Goal: Task Accomplishment & Management: Manage account settings

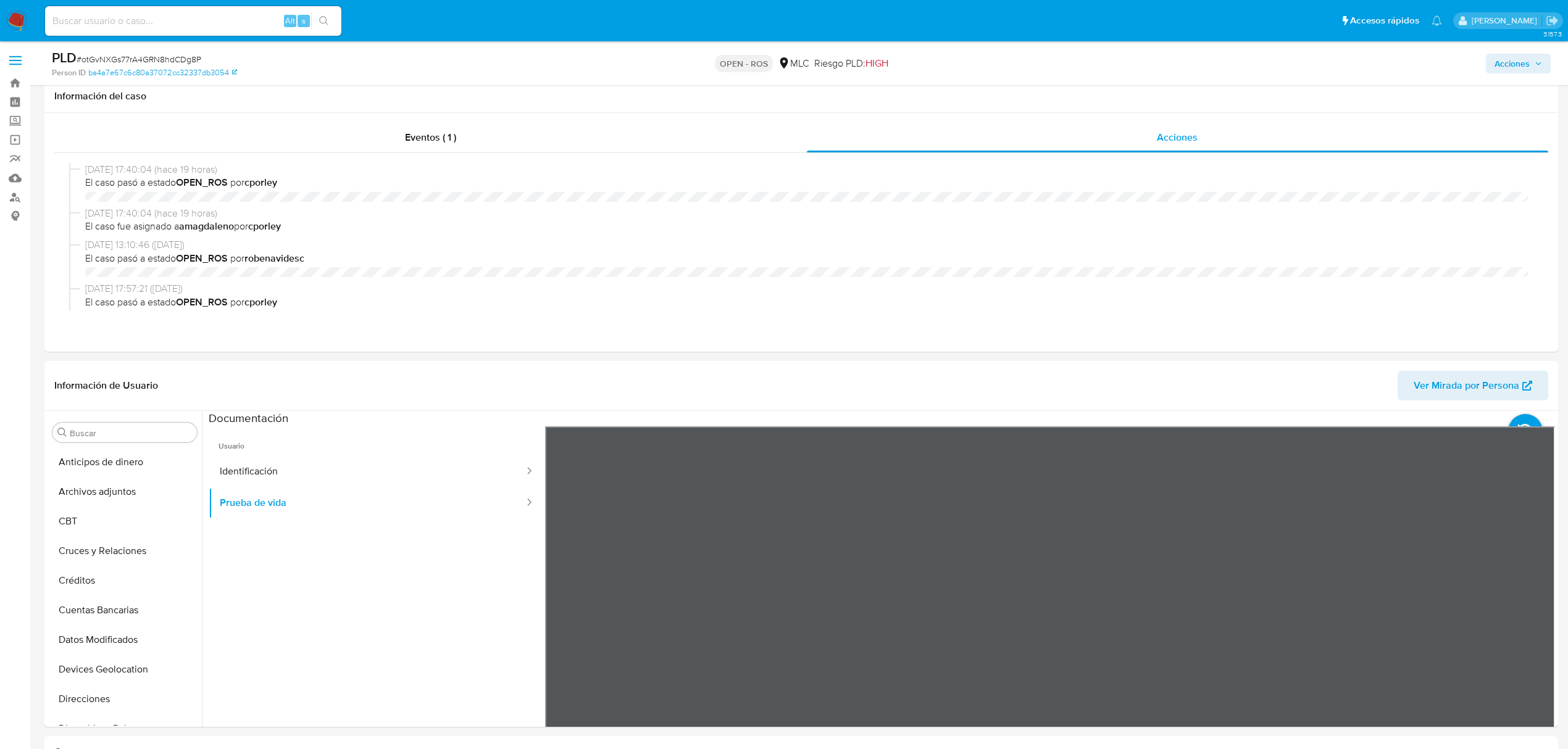
select select "10"
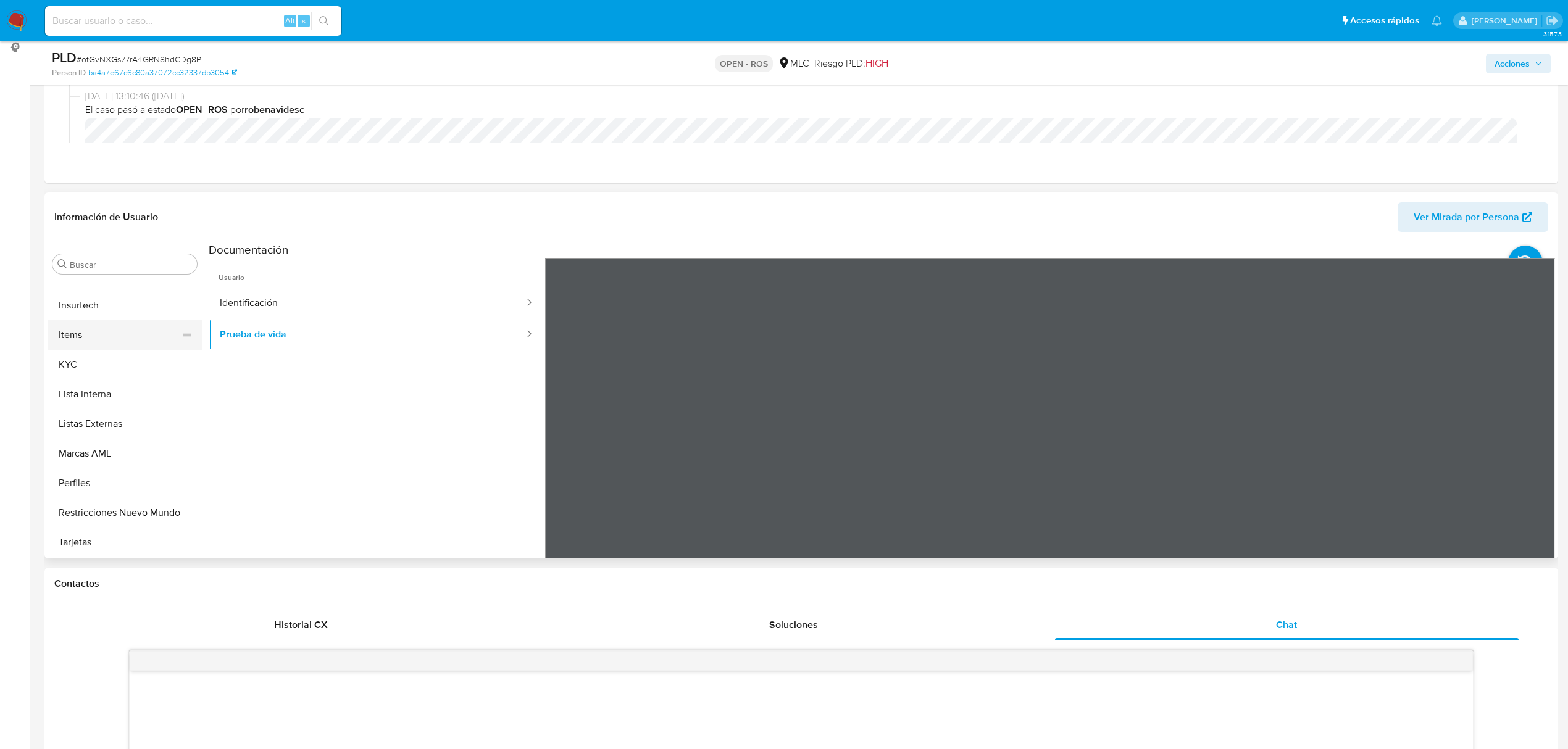
scroll to position [164, 0]
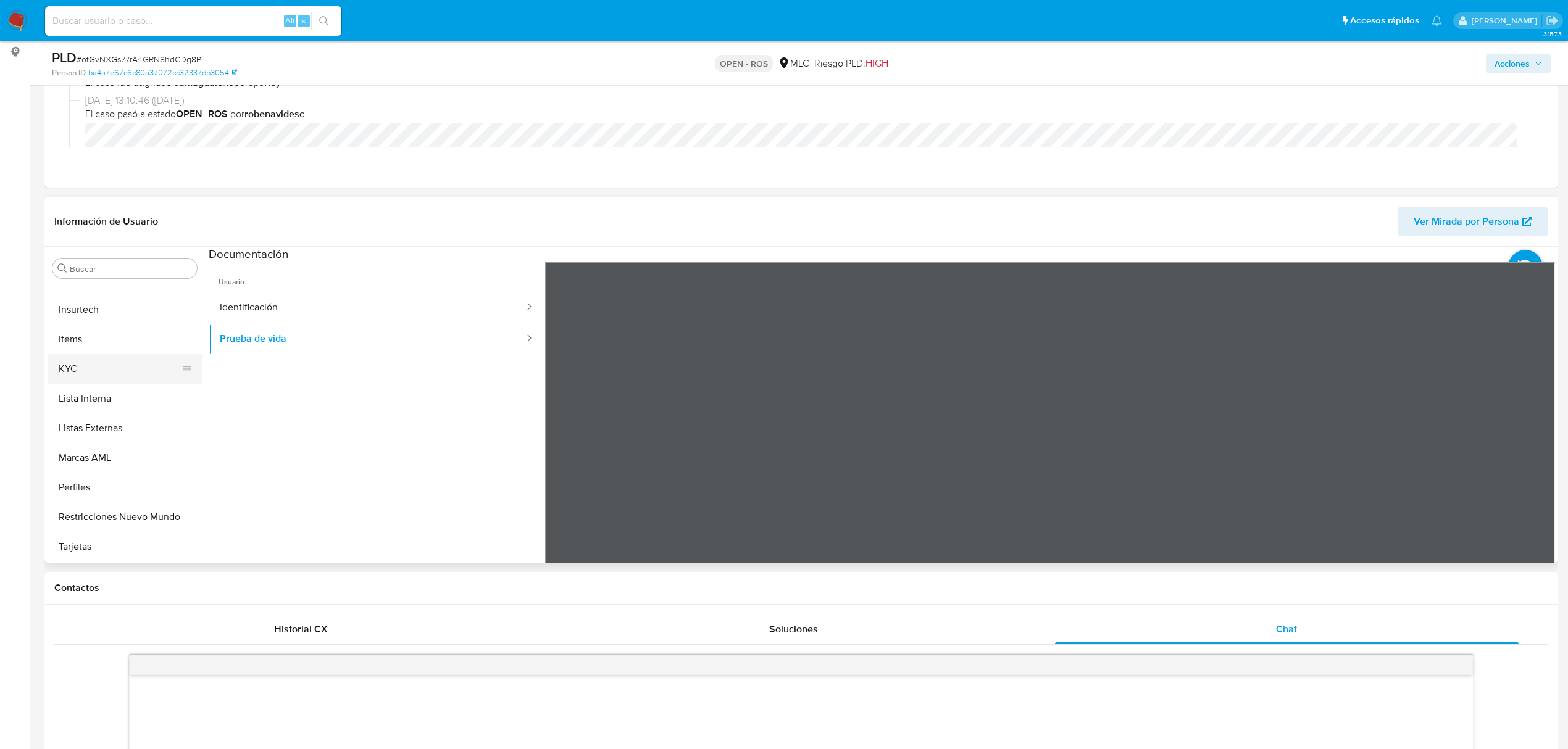
click at [90, 378] on button "KYC" at bounding box center [120, 368] width 145 height 30
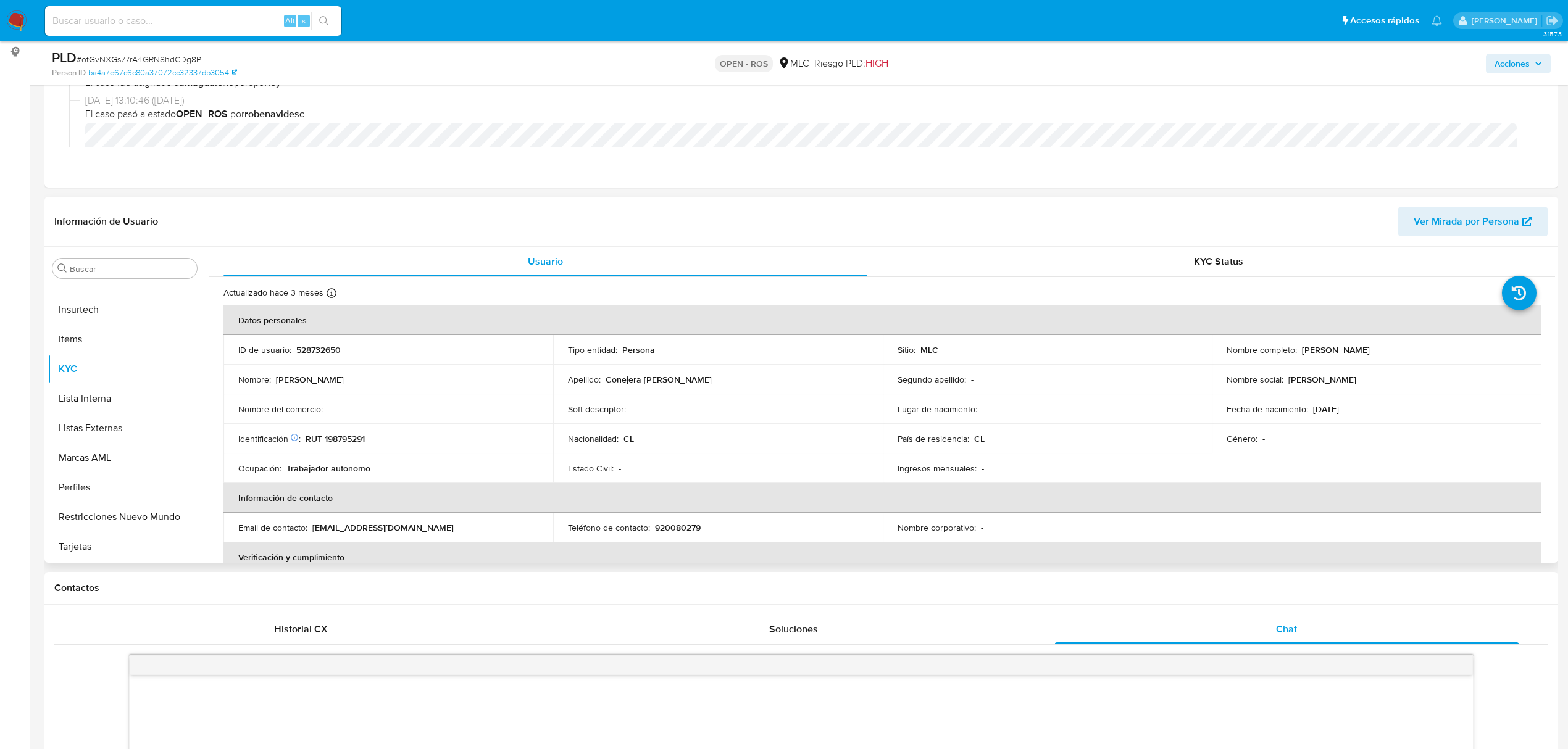
drag, startPoint x: 1298, startPoint y: 350, endPoint x: 1450, endPoint y: 351, distance: 152.0
click at [1450, 351] on div "Nombre completo : José Andrés Conejera Arteaga" at bounding box center [1377, 350] width 300 height 11
copy p "José Andrés Conejera Arteaga"
click at [343, 432] on td "Identificación Nº de serie: 533775536 : RUT 198795291" at bounding box center [388, 438] width 329 height 30
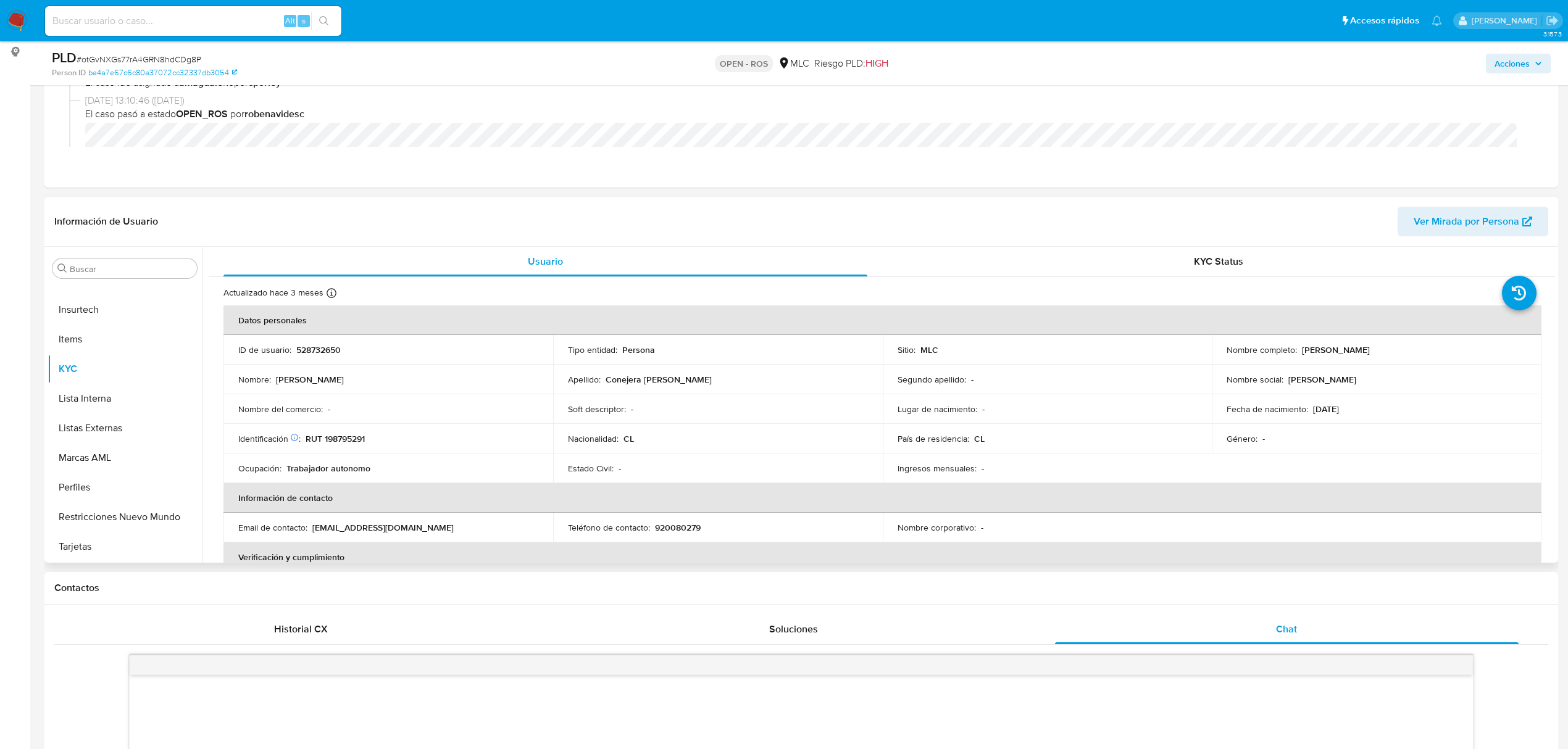
click at [343, 440] on p "RUT 198795291" at bounding box center [335, 438] width 59 height 11
copy p "198795291"
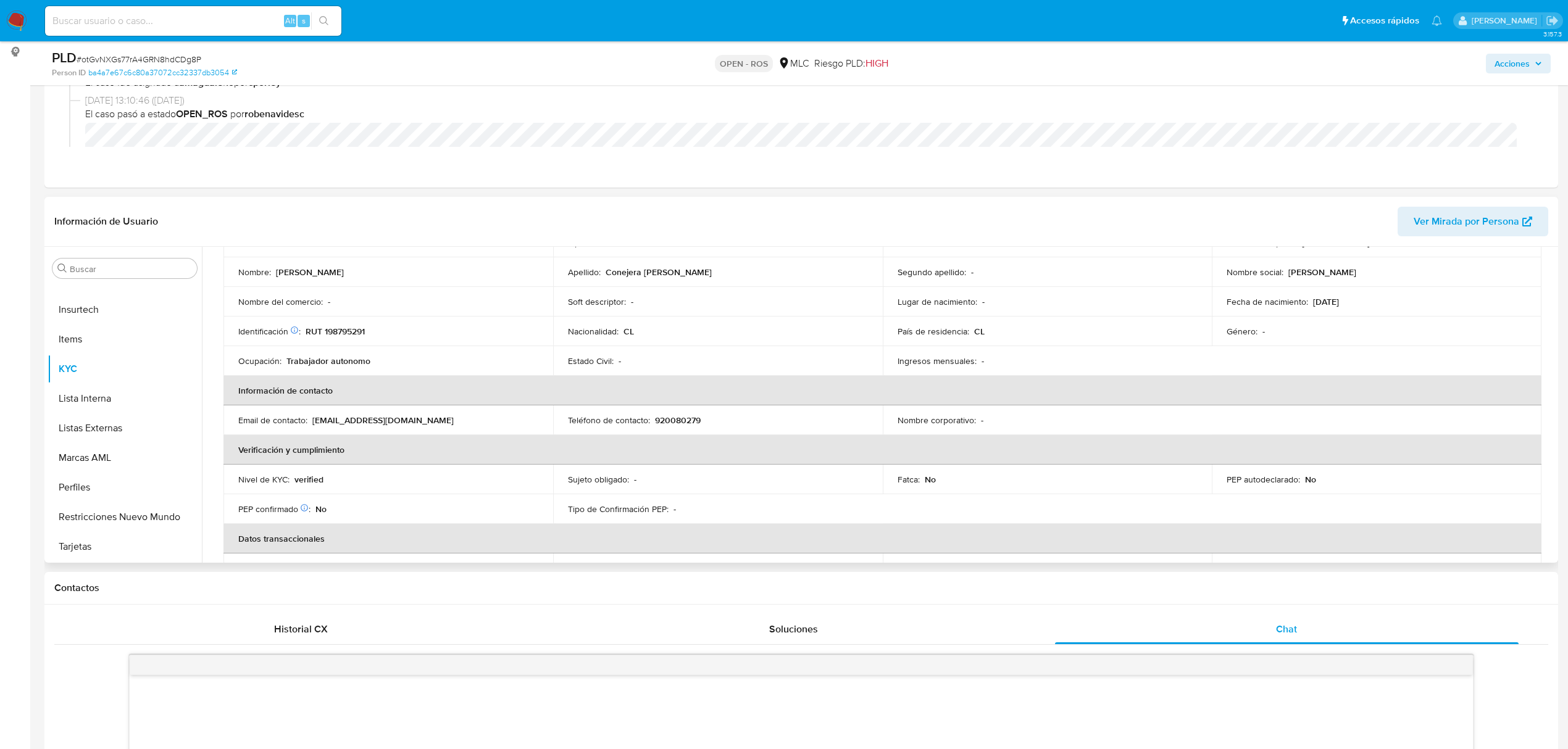
scroll to position [92, 0]
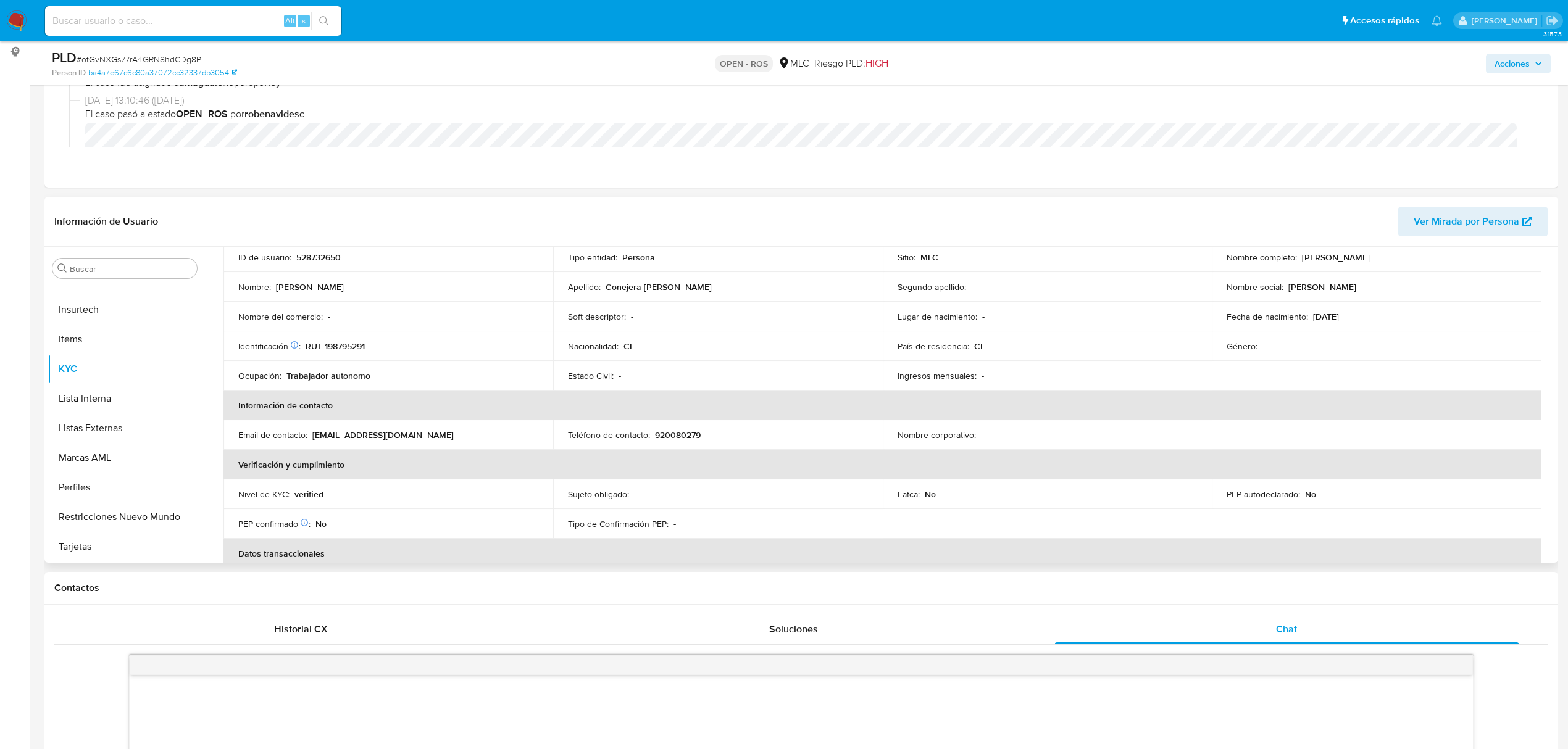
click at [665, 434] on p "920080279" at bounding box center [677, 435] width 46 height 11
copy p "920080279"
drag, startPoint x: 311, startPoint y: 434, endPoint x: 410, endPoint y: 430, distance: 99.1
click at [410, 430] on div "Email de contacto : zanzatan5@gmail.com" at bounding box center [388, 435] width 300 height 11
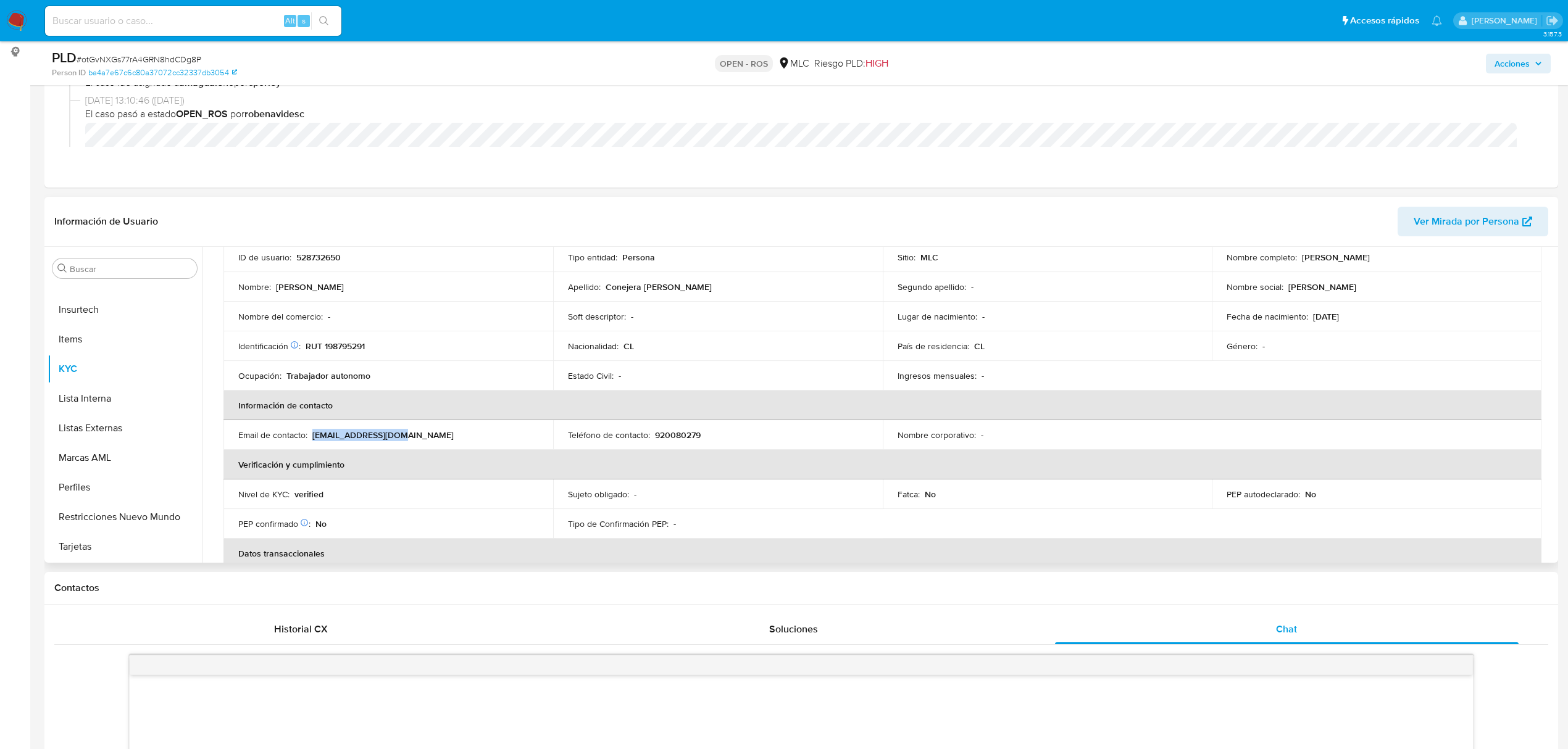
copy p "zanzatan5@gmail.com"
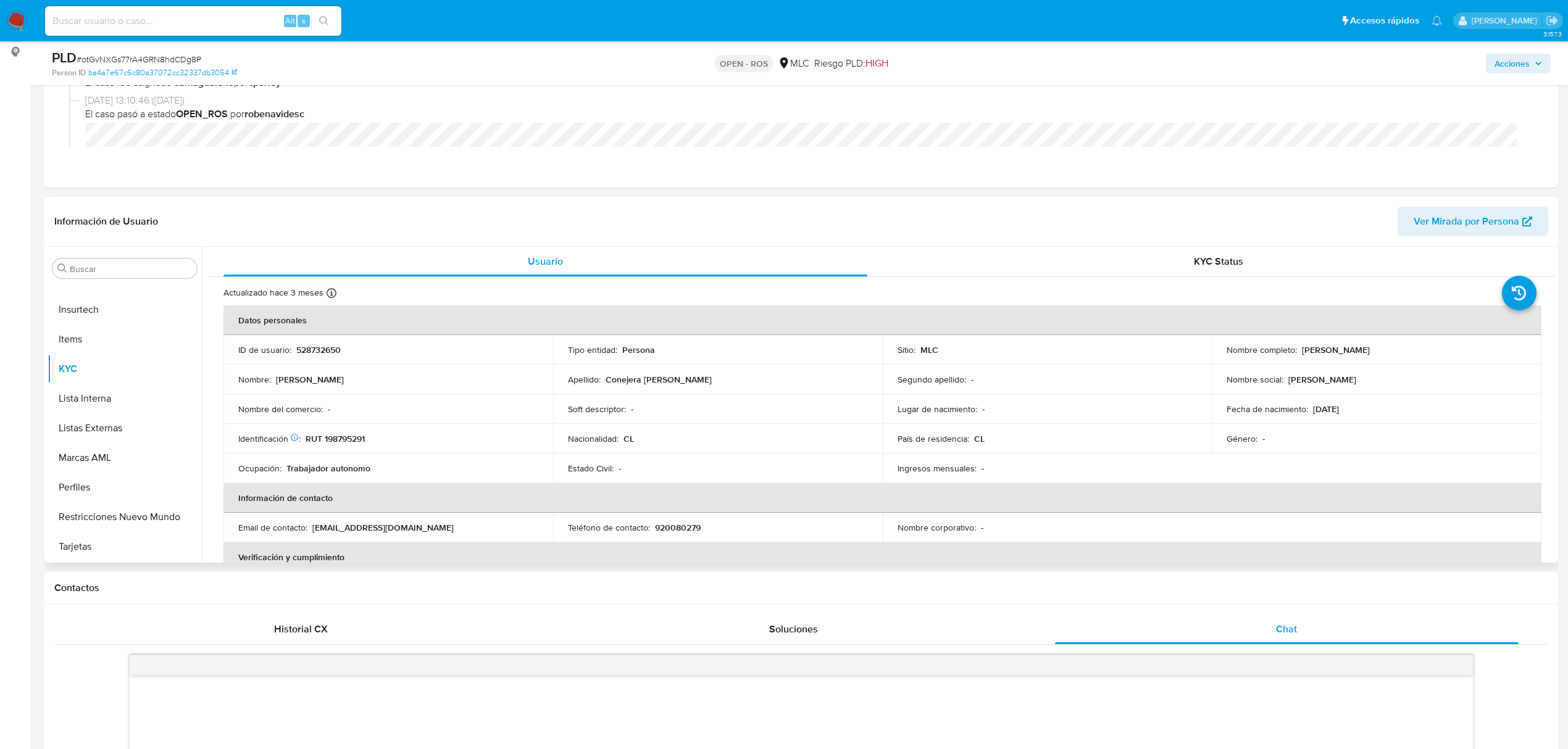
click at [356, 438] on p "RUT 198795291" at bounding box center [335, 438] width 59 height 11
click at [345, 438] on p "RUT 198795291" at bounding box center [335, 438] width 59 height 11
click at [138, 329] on button "Archivos adjuntos" at bounding box center [120, 327] width 145 height 30
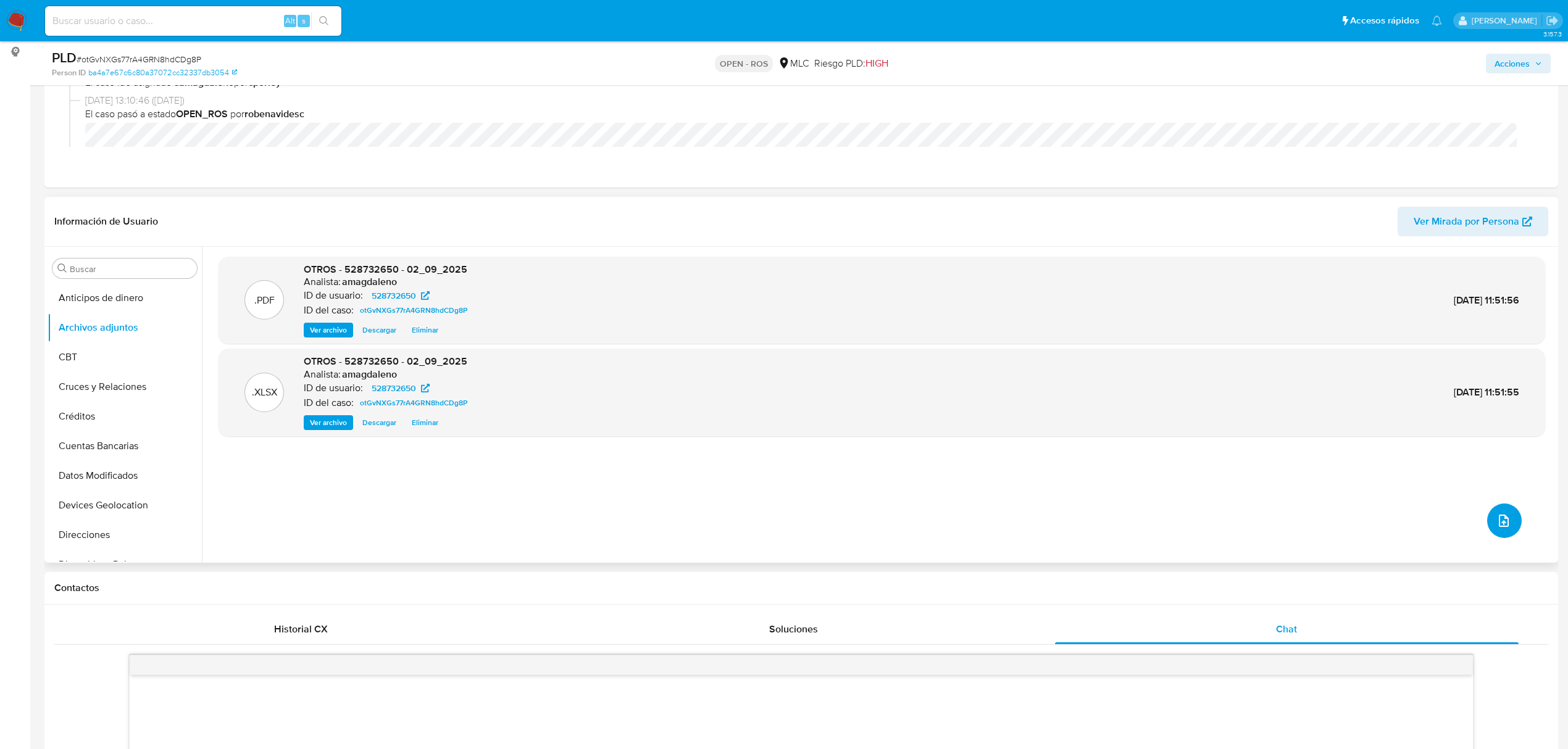
click at [1502, 524] on icon "upload-file" at bounding box center [1504, 521] width 15 height 15
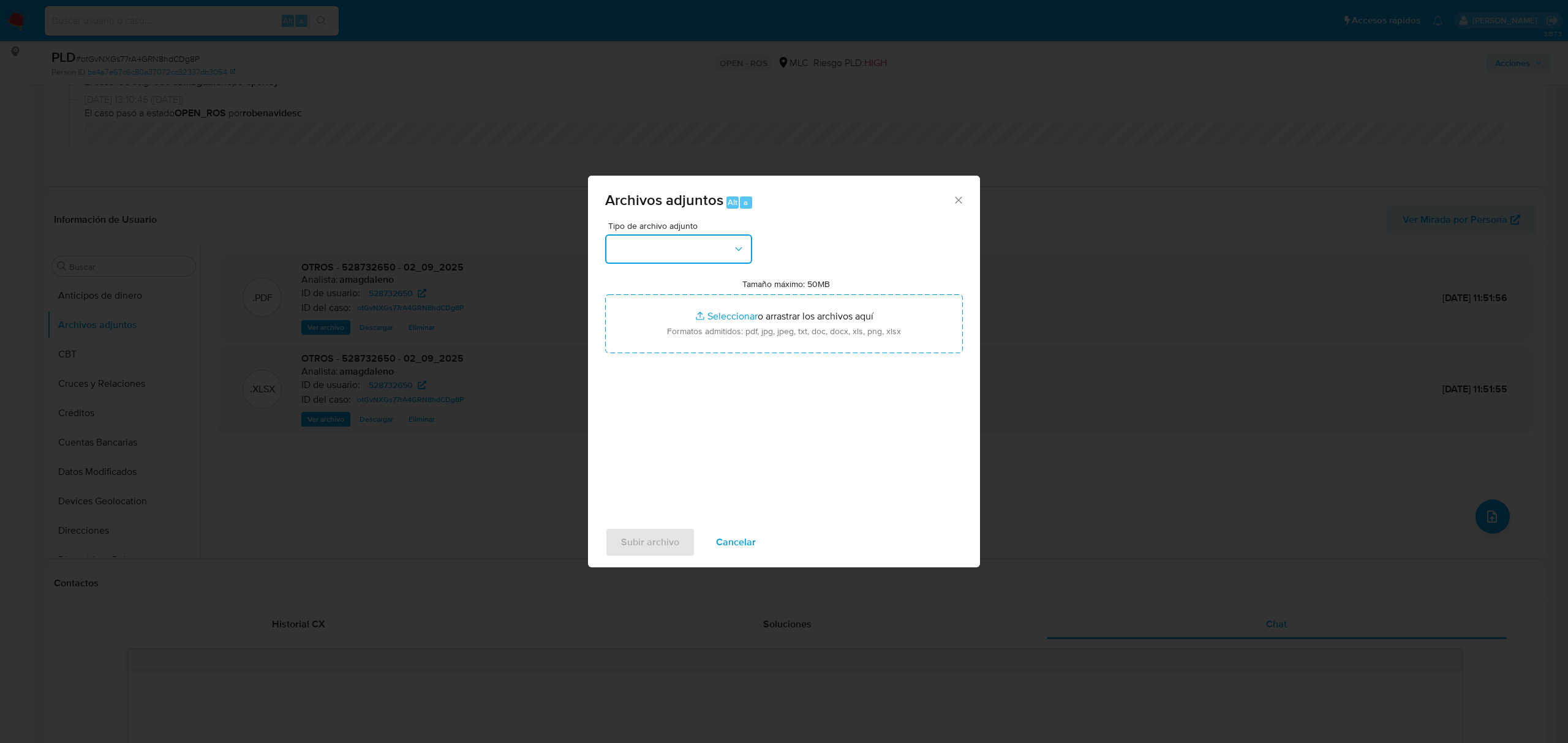
click at [667, 236] on button "button" at bounding box center [678, 249] width 147 height 29
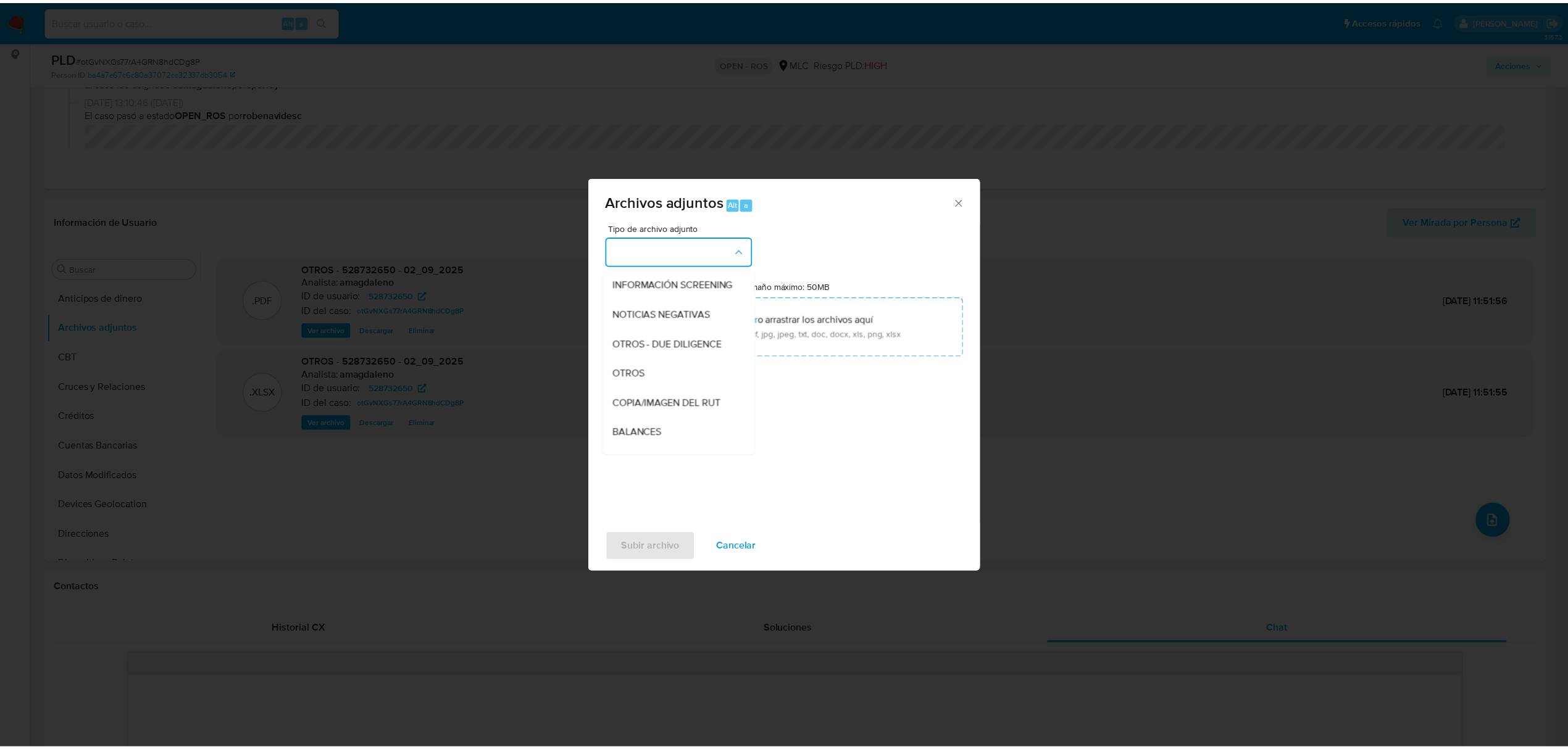
scroll to position [102, 0]
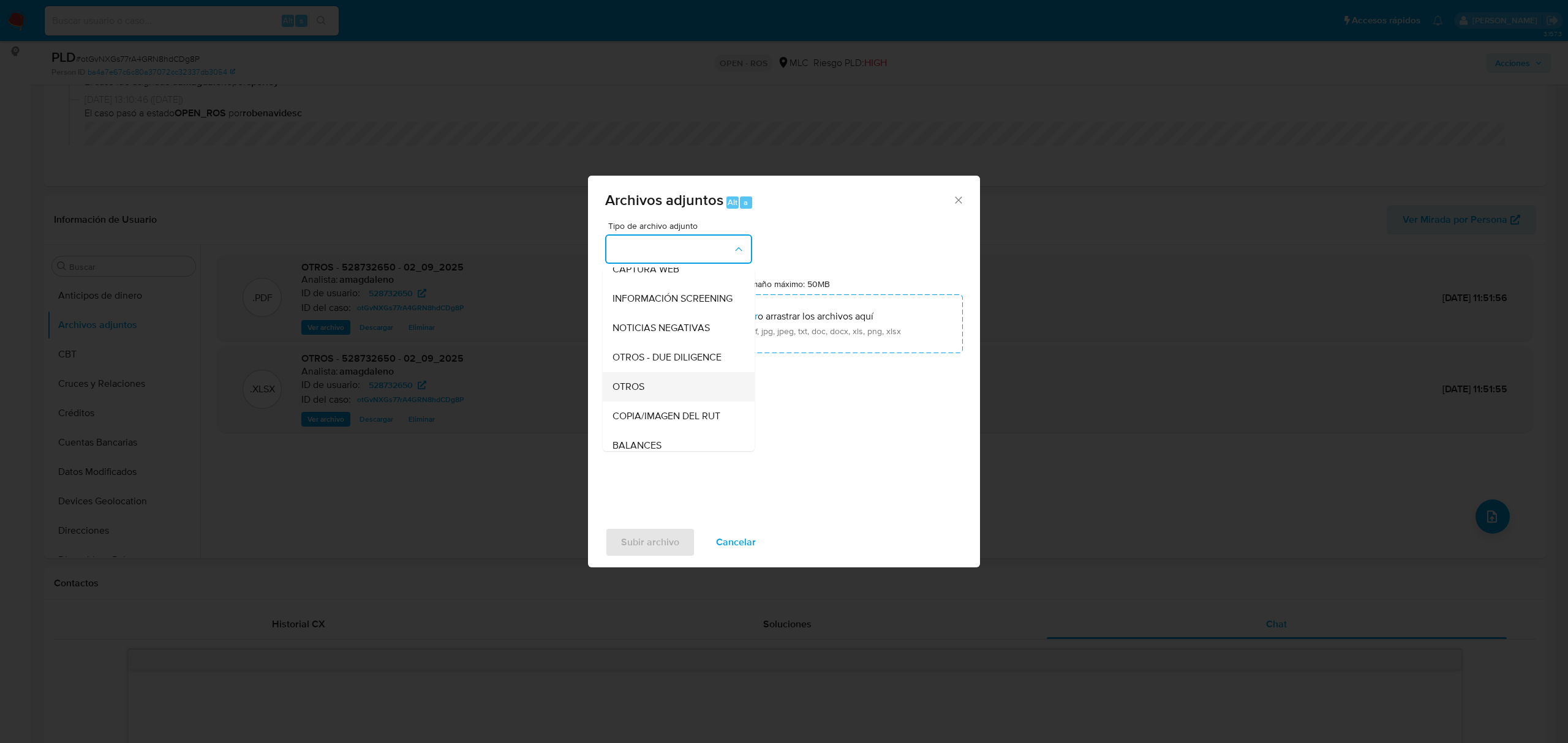
click at [671, 400] on div "OTROS" at bounding box center [675, 386] width 125 height 29
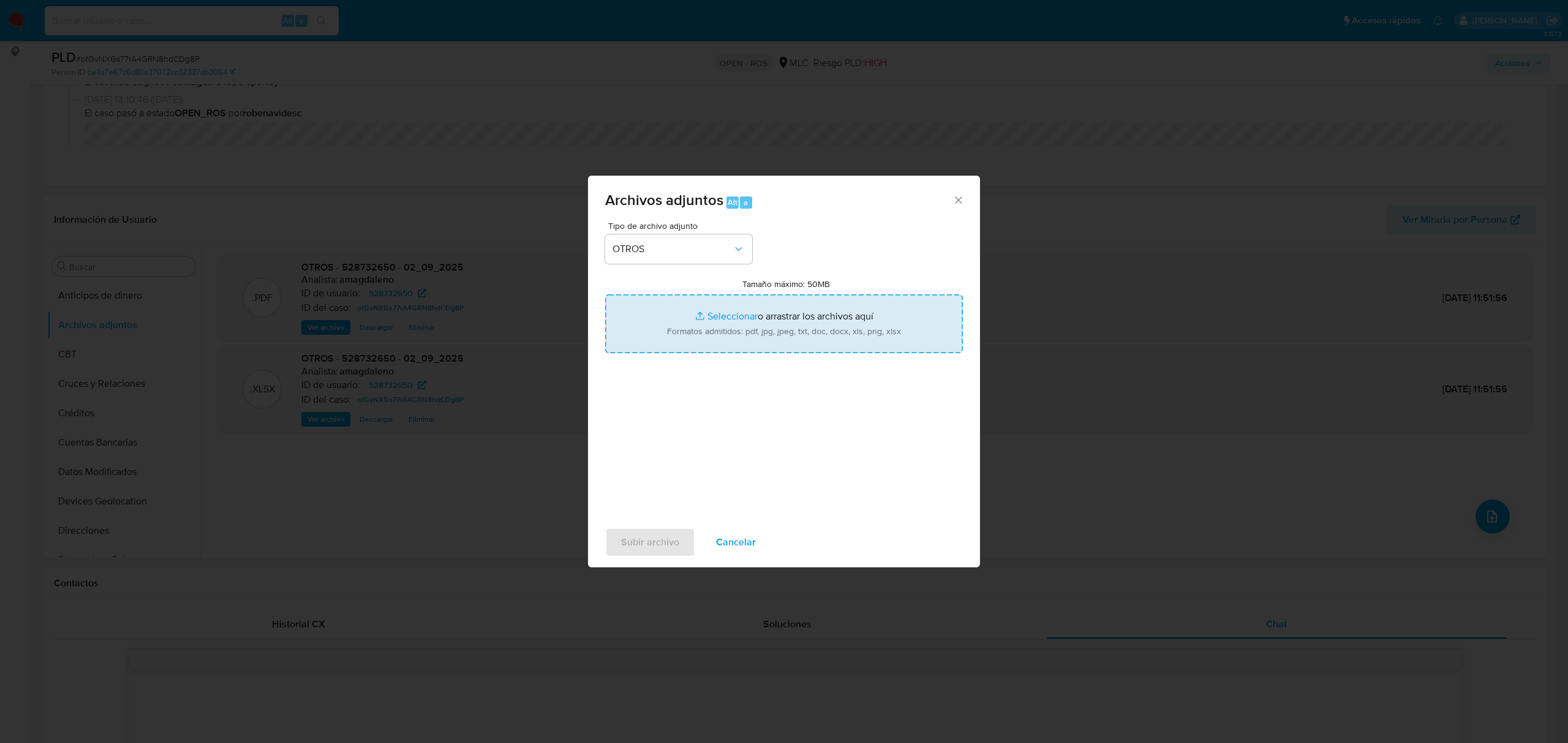
click at [725, 309] on input "Tamaño máximo: 50MB Seleccionar archivos" at bounding box center [784, 324] width 358 height 59
type input "C:\fakepath\Certificado UAF ROS #1295.pdf"
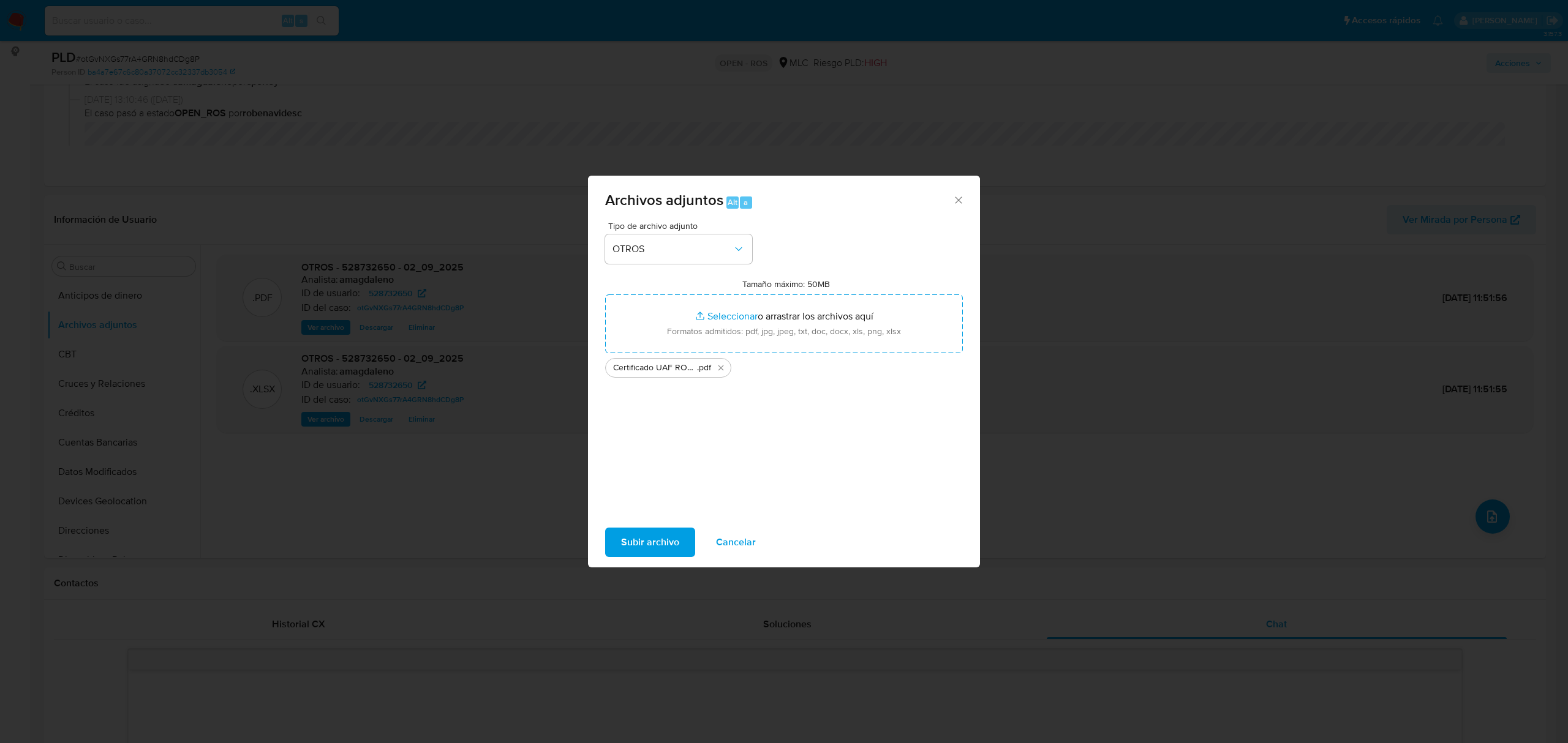
click at [655, 547] on span "Subir archivo" at bounding box center [650, 542] width 58 height 27
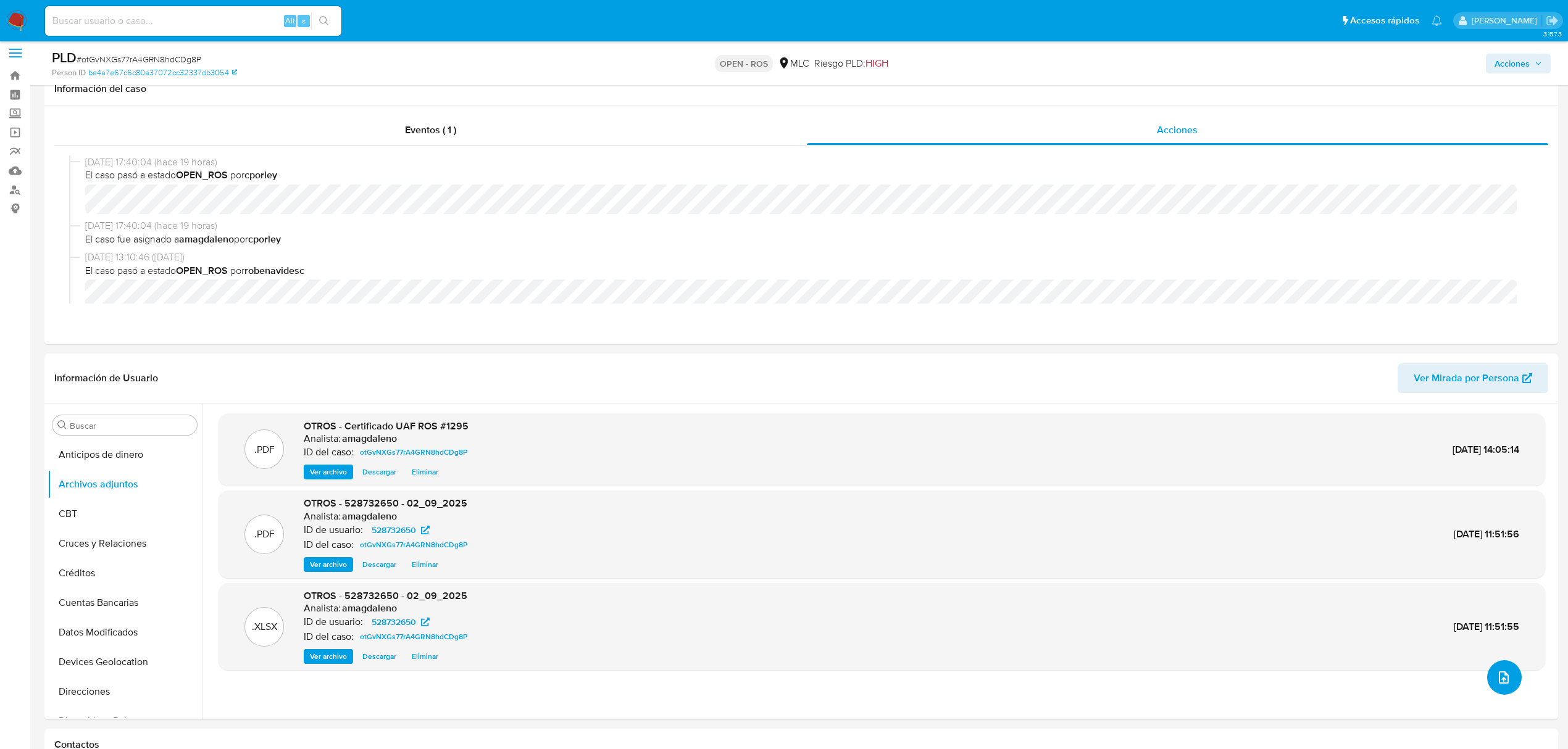
scroll to position [0, 0]
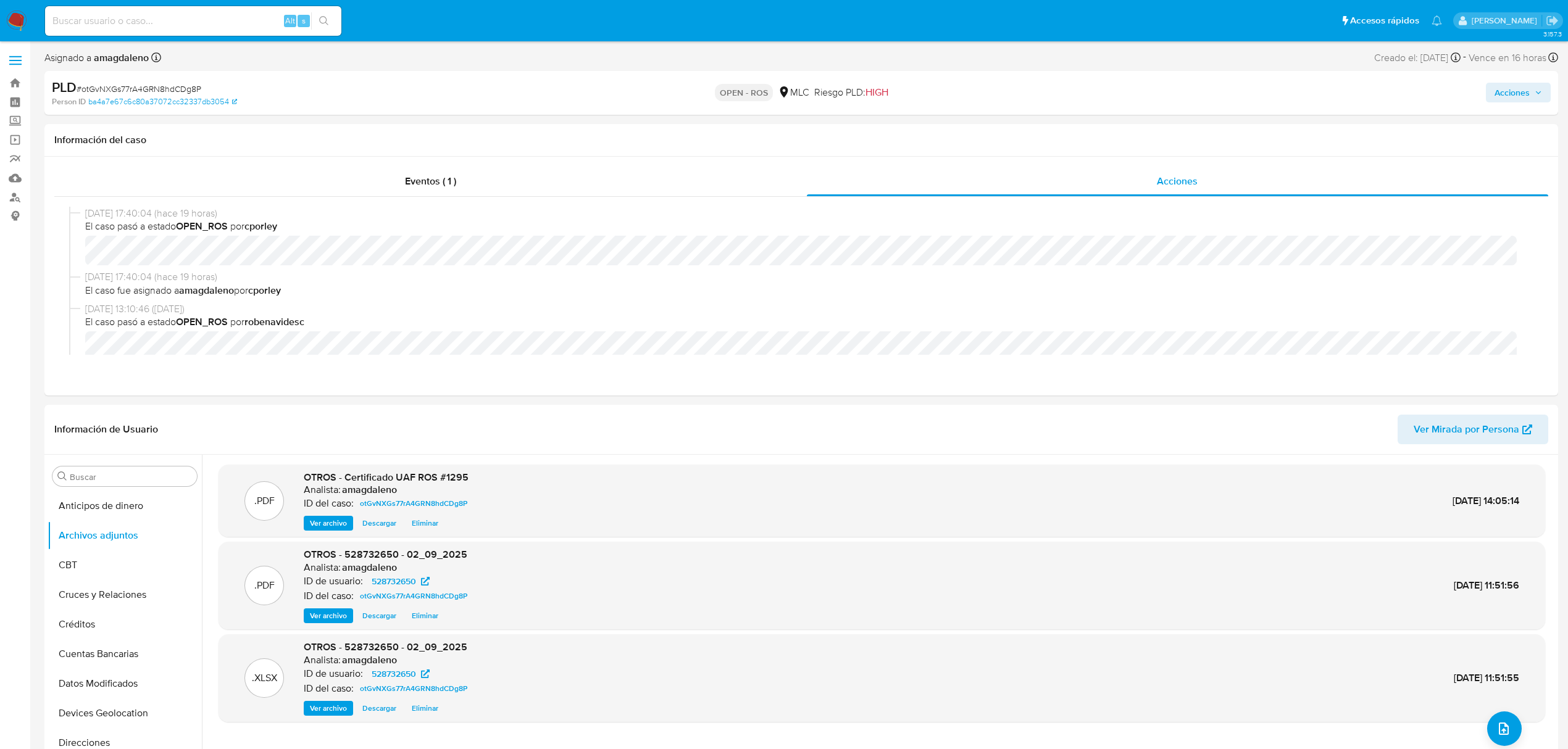
click at [1507, 98] on span "Acciones" at bounding box center [1512, 92] width 35 height 20
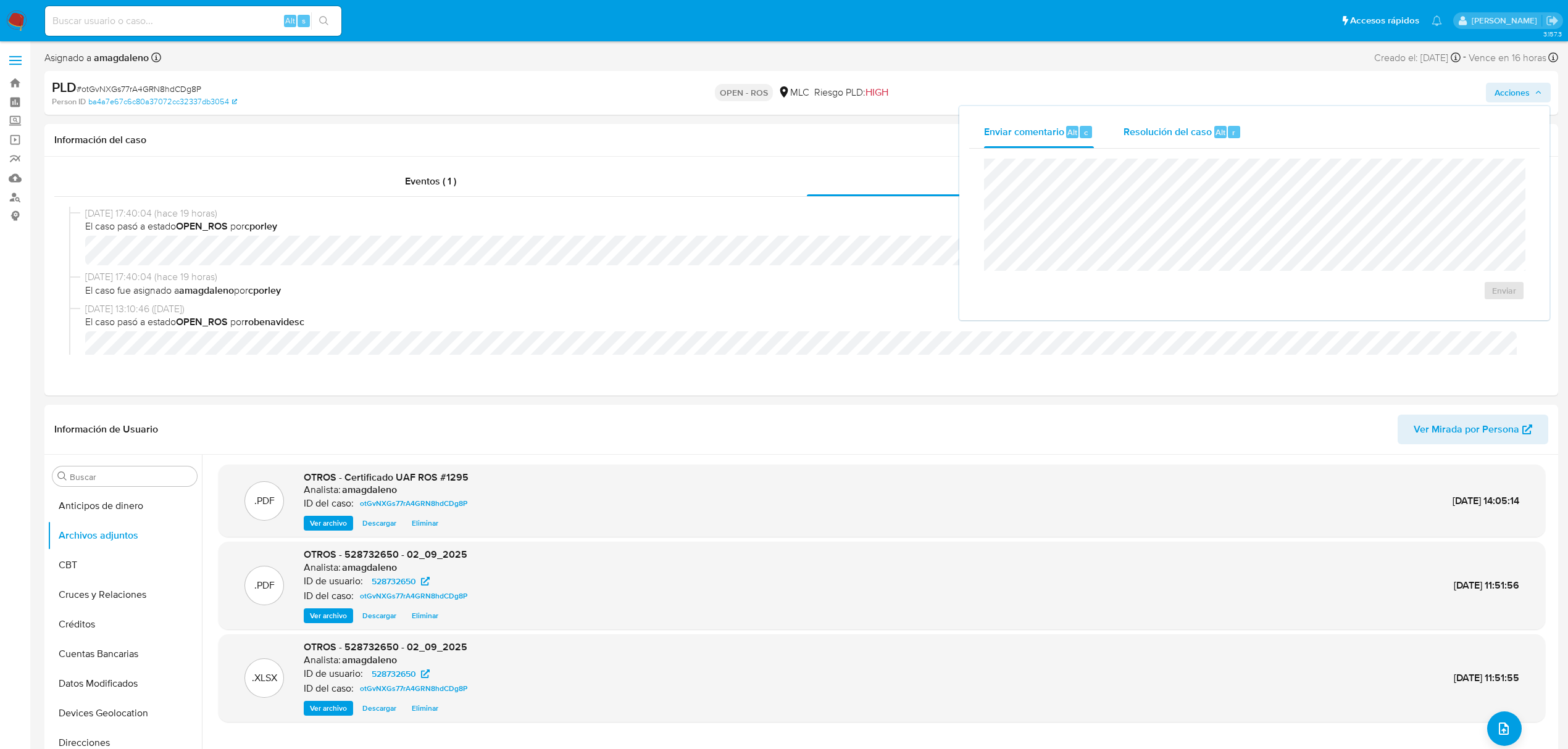
click at [1146, 127] on span "Resolución del caso" at bounding box center [1168, 132] width 88 height 14
click at [685, 181] on div "Eventos ( 1 )" at bounding box center [430, 181] width 752 height 30
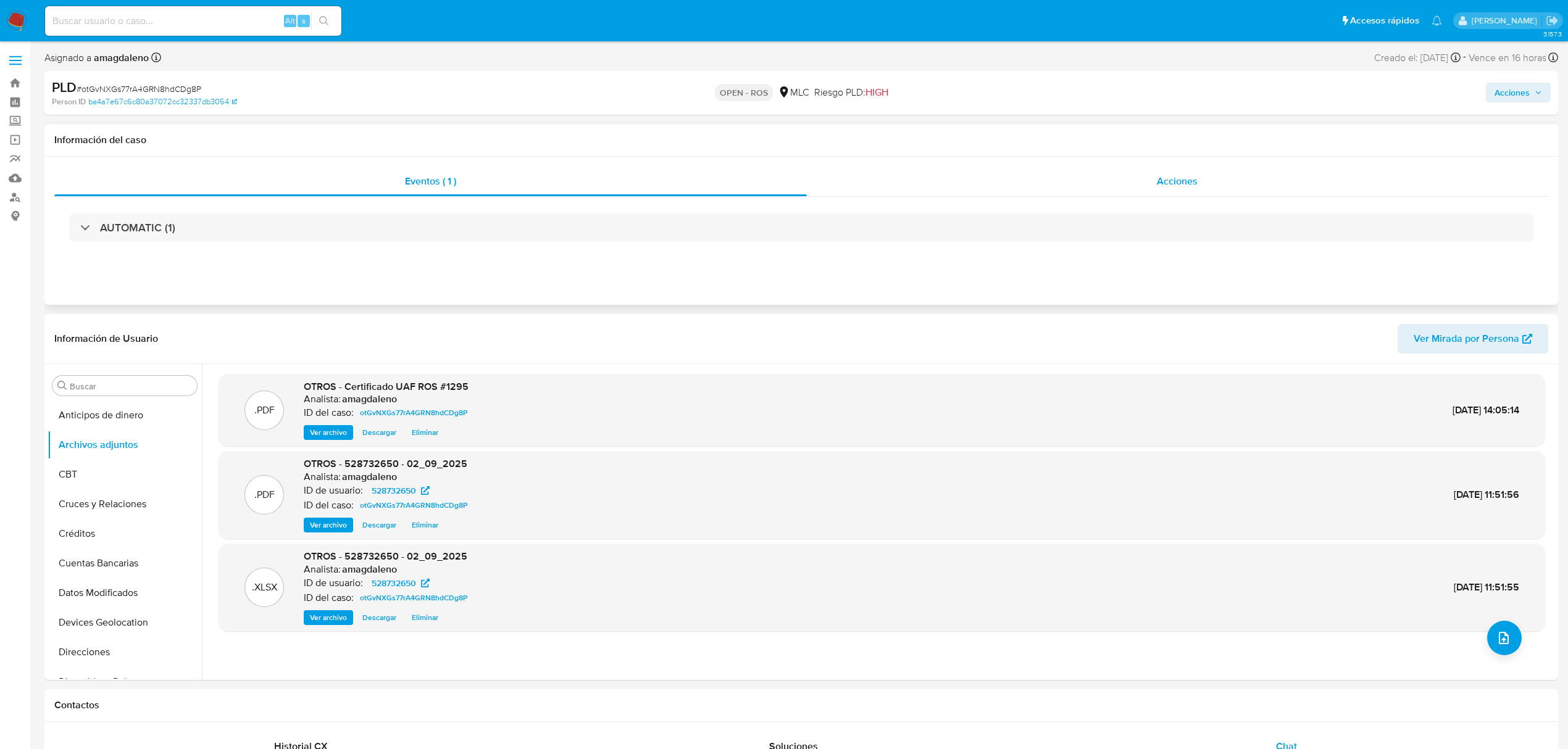
click at [882, 179] on div "Acciones" at bounding box center [1178, 181] width 742 height 30
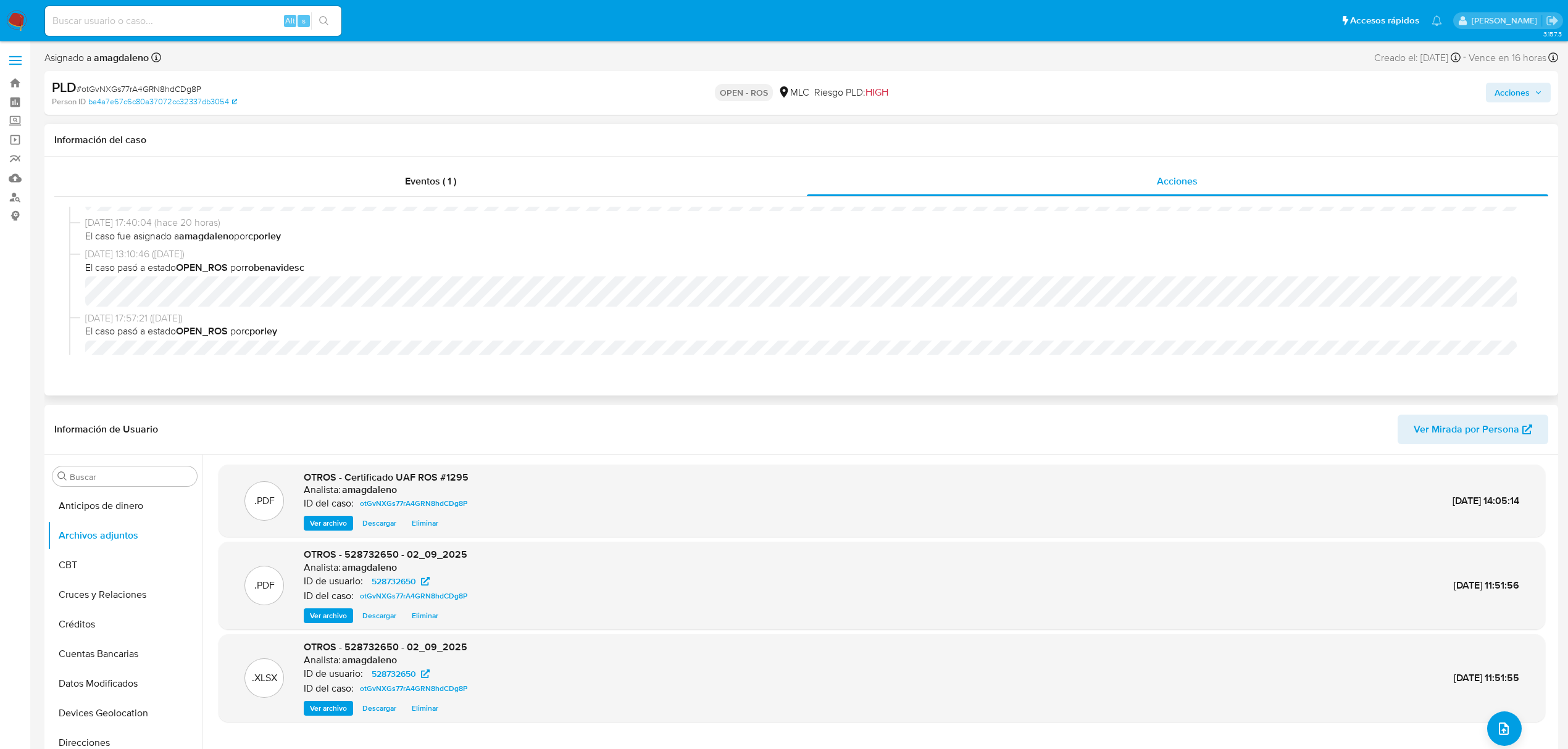
scroll to position [72, 0]
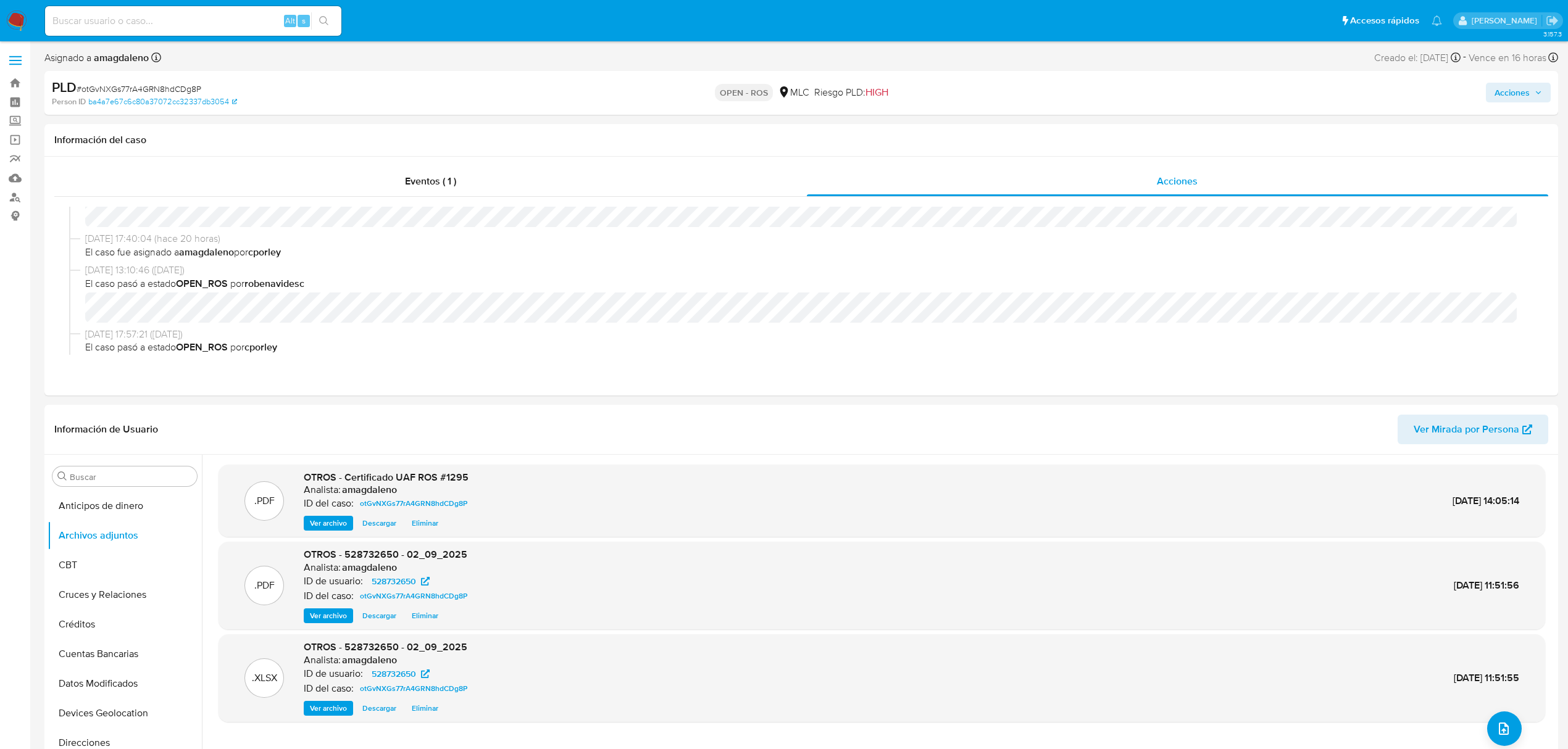
click at [1515, 101] on span "Acciones" at bounding box center [1512, 92] width 35 height 20
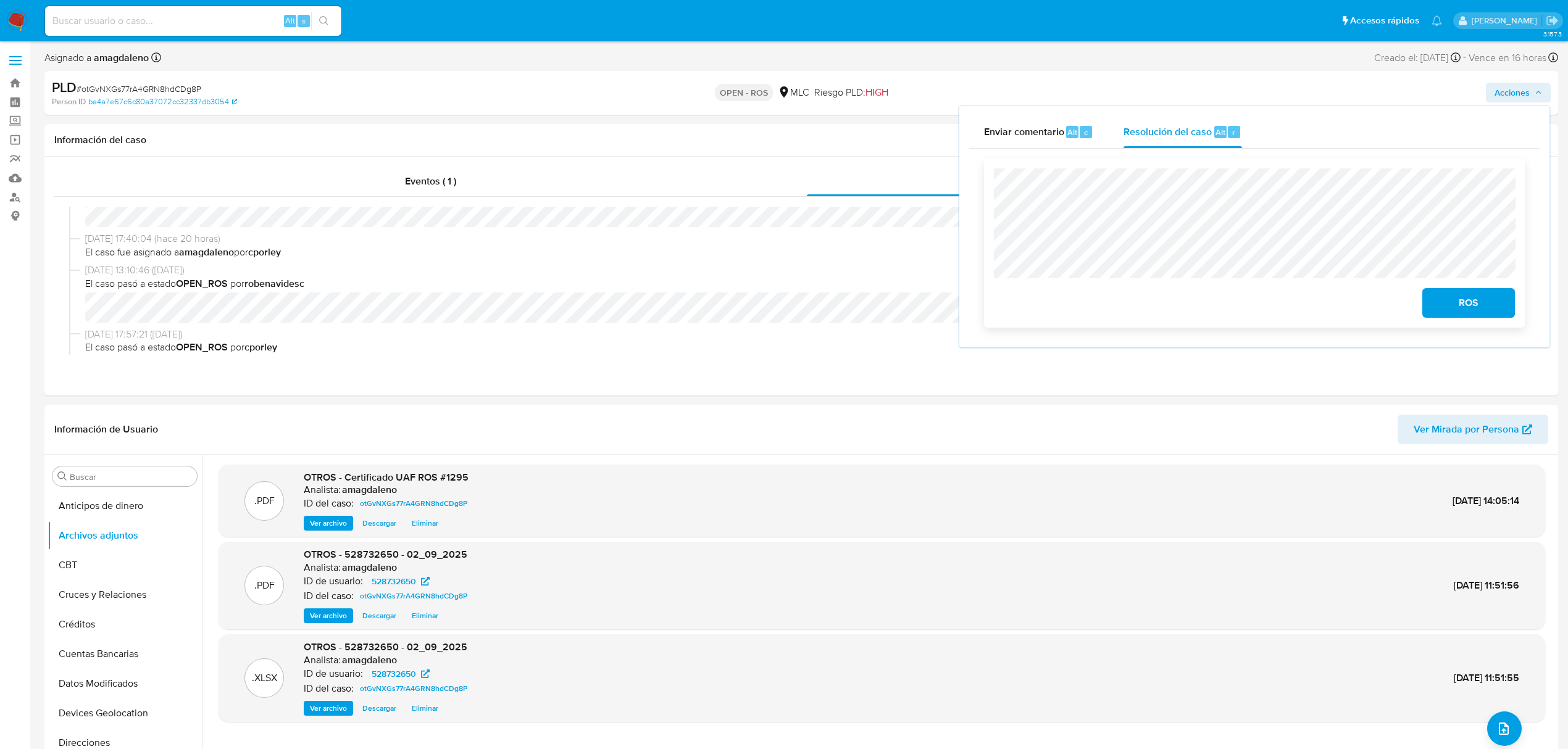
click at [1453, 298] on span "ROS" at bounding box center [1469, 303] width 61 height 27
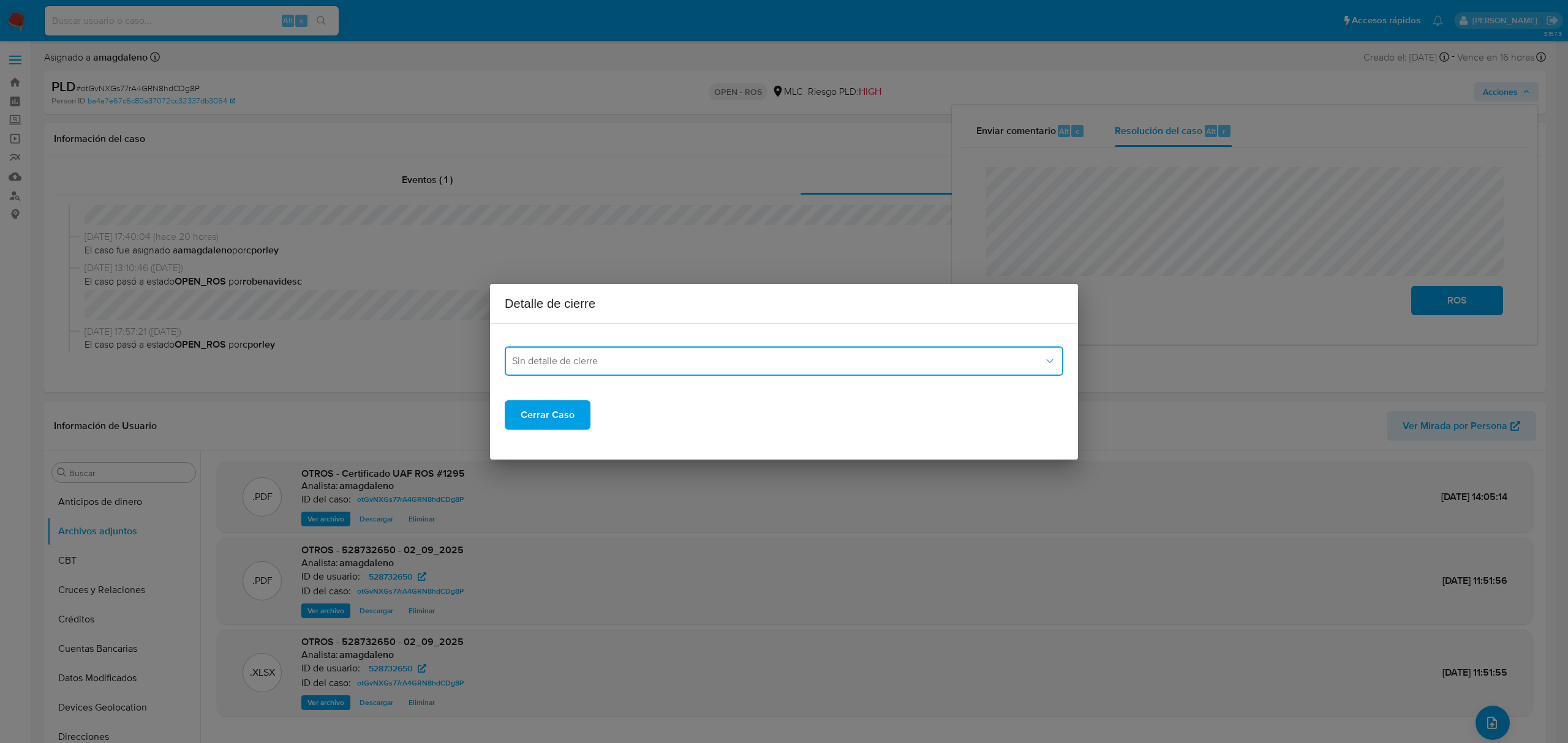
click at [614, 366] on span "Sin detalle de cierre" at bounding box center [778, 360] width 532 height 12
click at [679, 414] on div "ROS_EMISOR" at bounding box center [780, 423] width 536 height 29
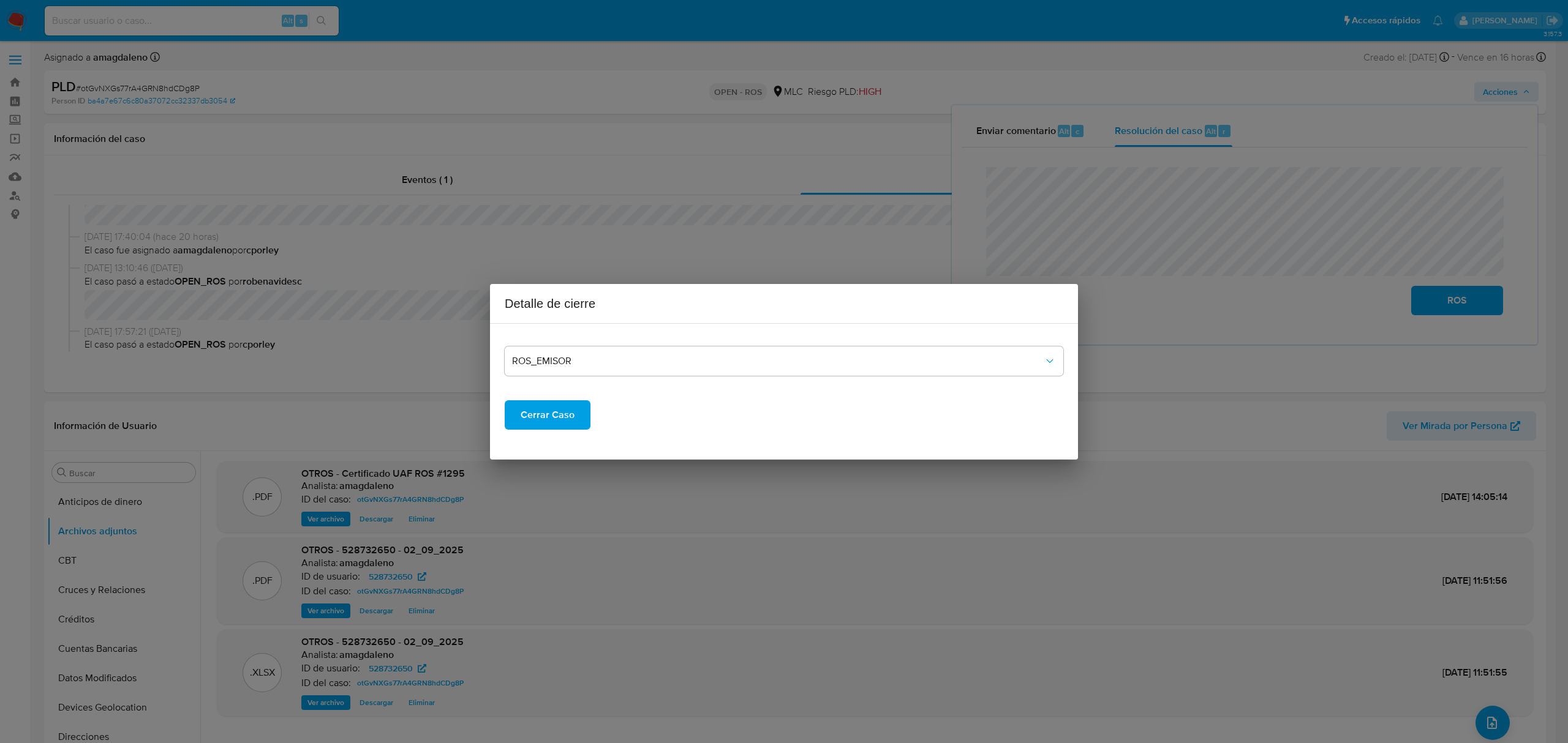
click at [528, 417] on span "Cerrar Caso" at bounding box center [547, 415] width 54 height 27
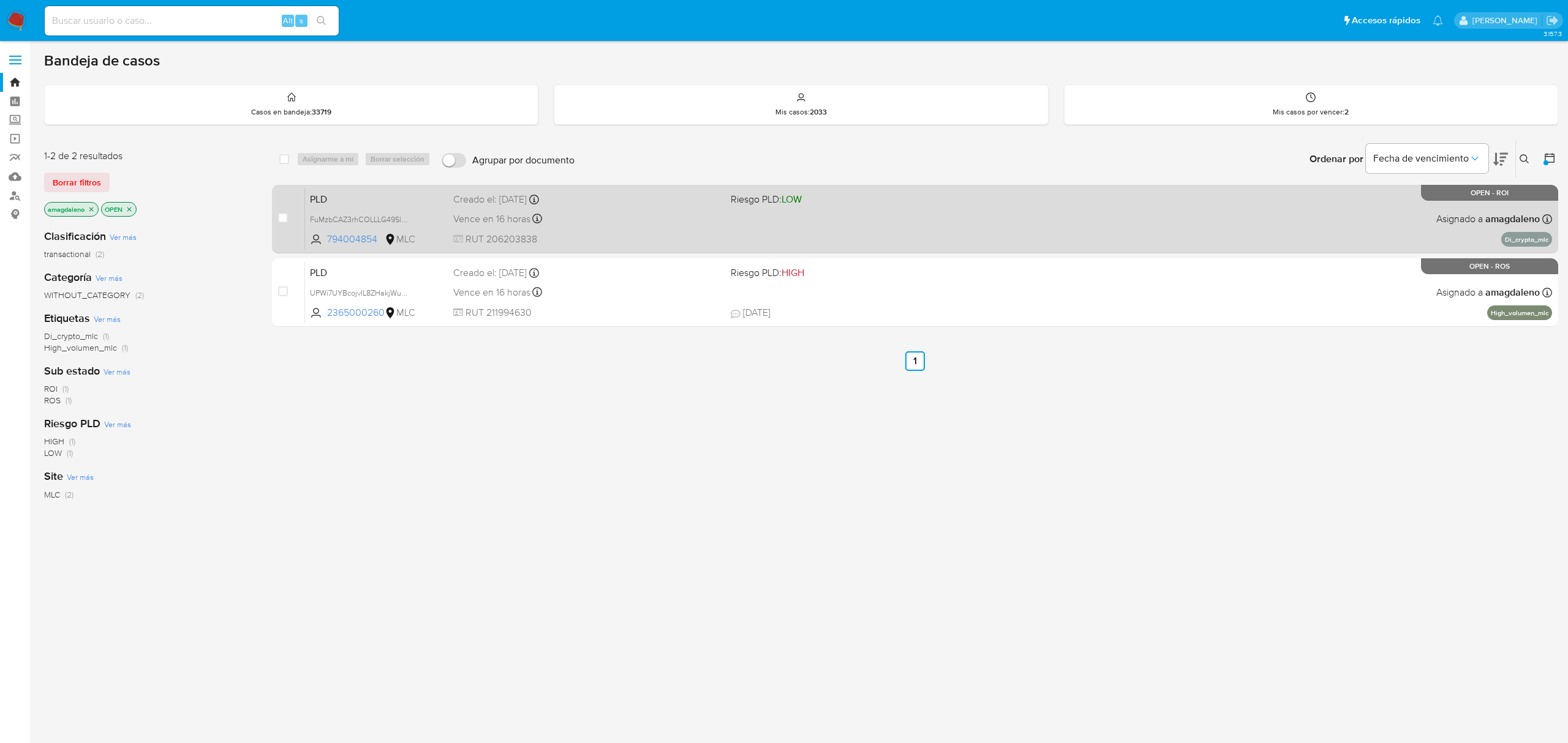
click at [733, 202] on span "Riesgo PLD: LOW" at bounding box center [766, 198] width 71 height 14
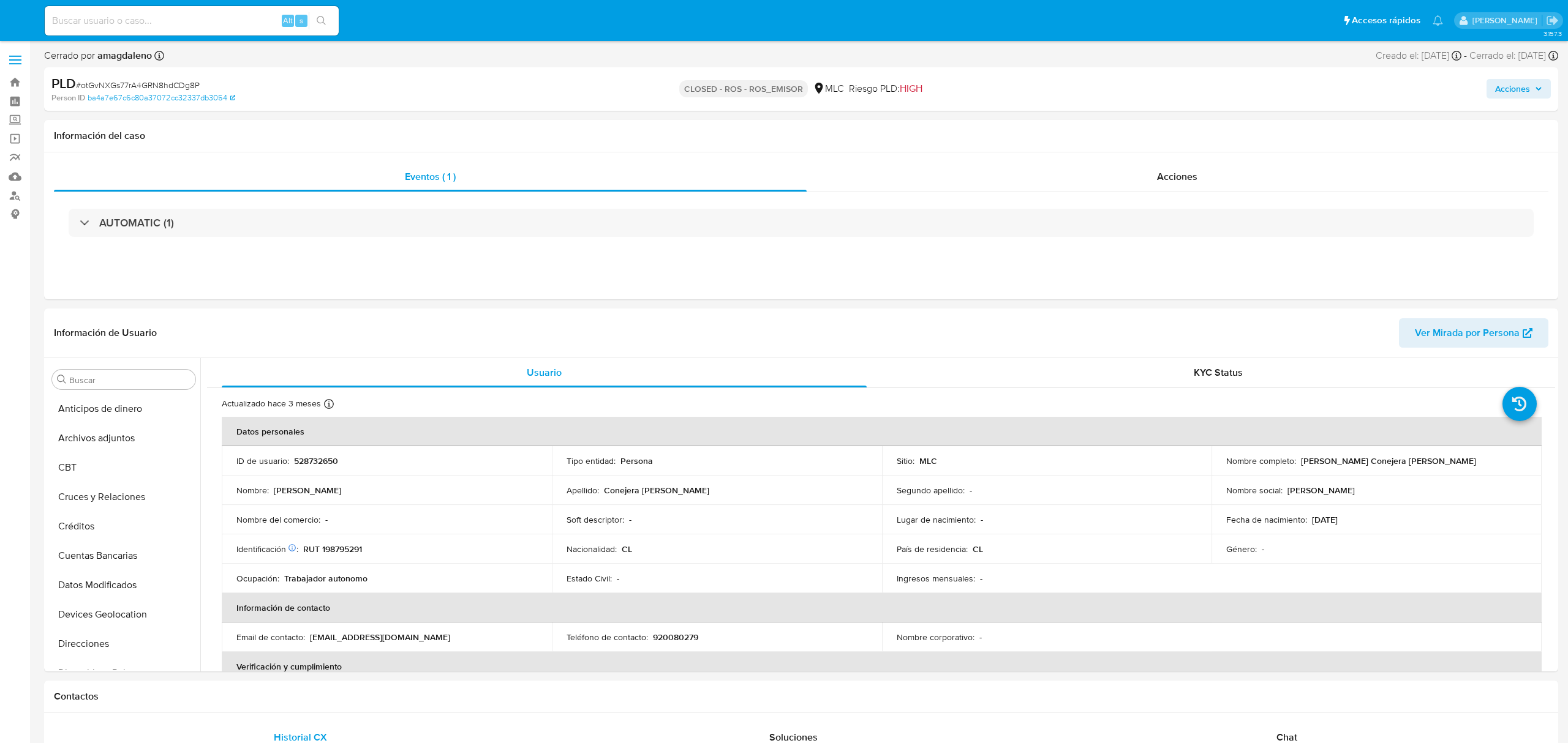
select select "10"
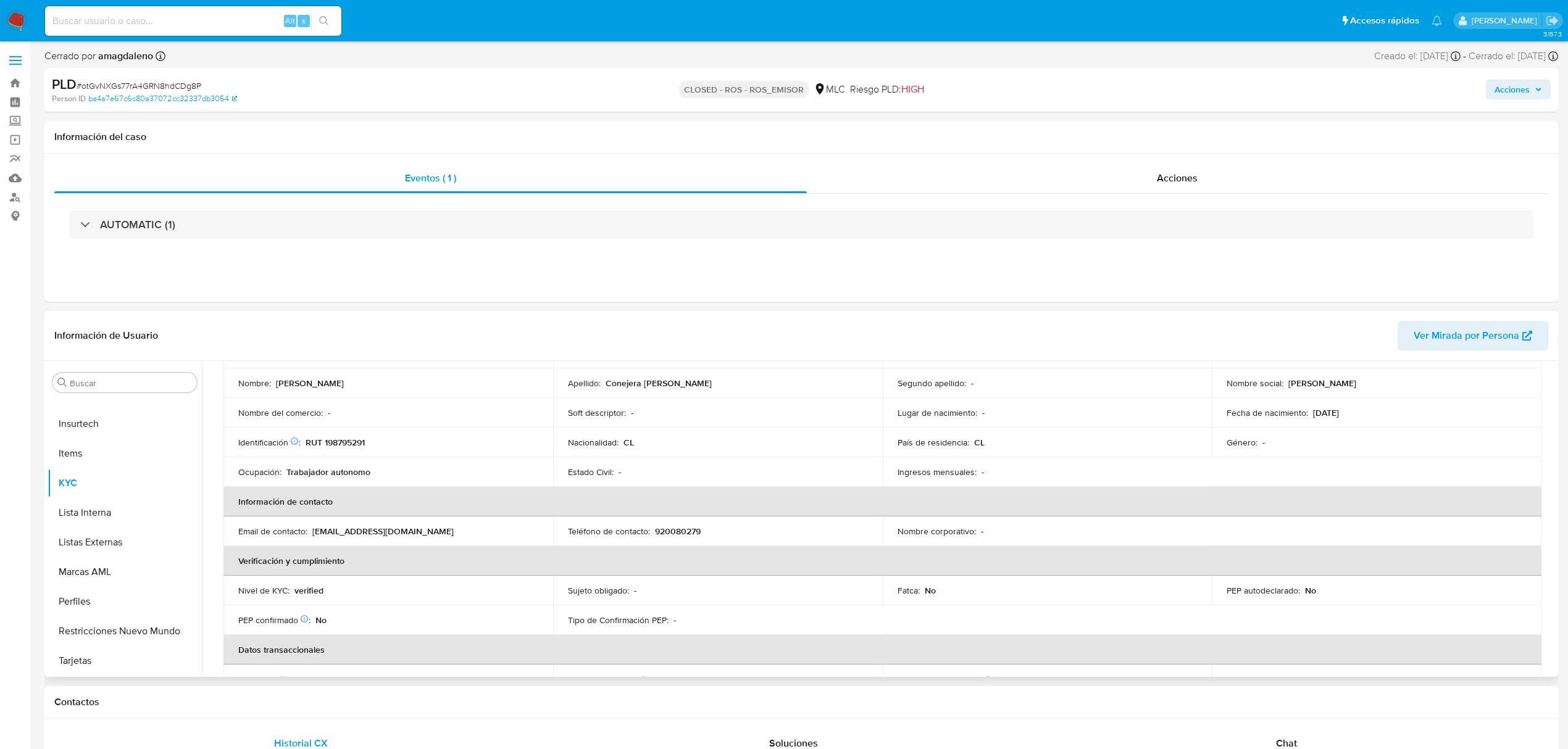
scroll to position [493, 0]
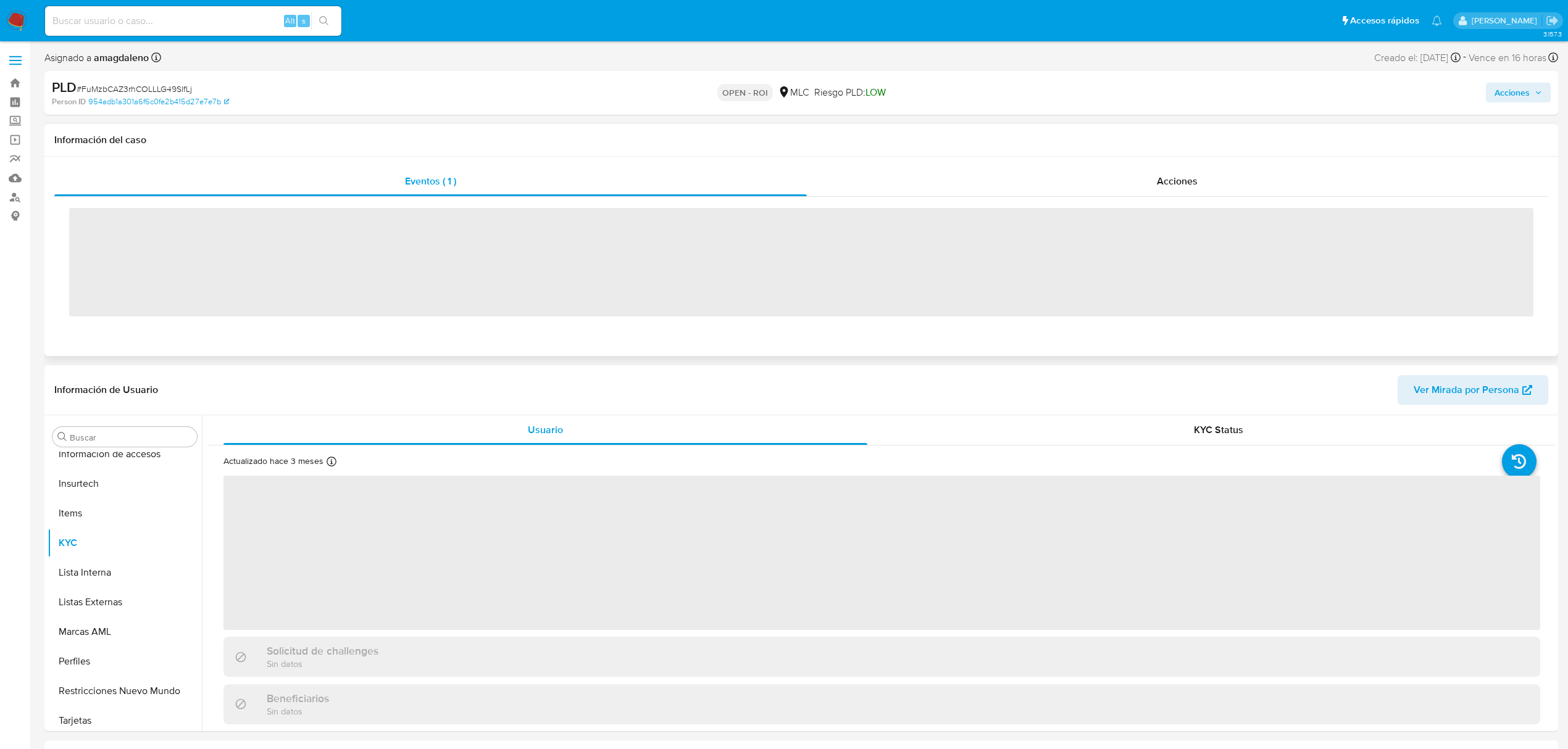
scroll to position [521, 0]
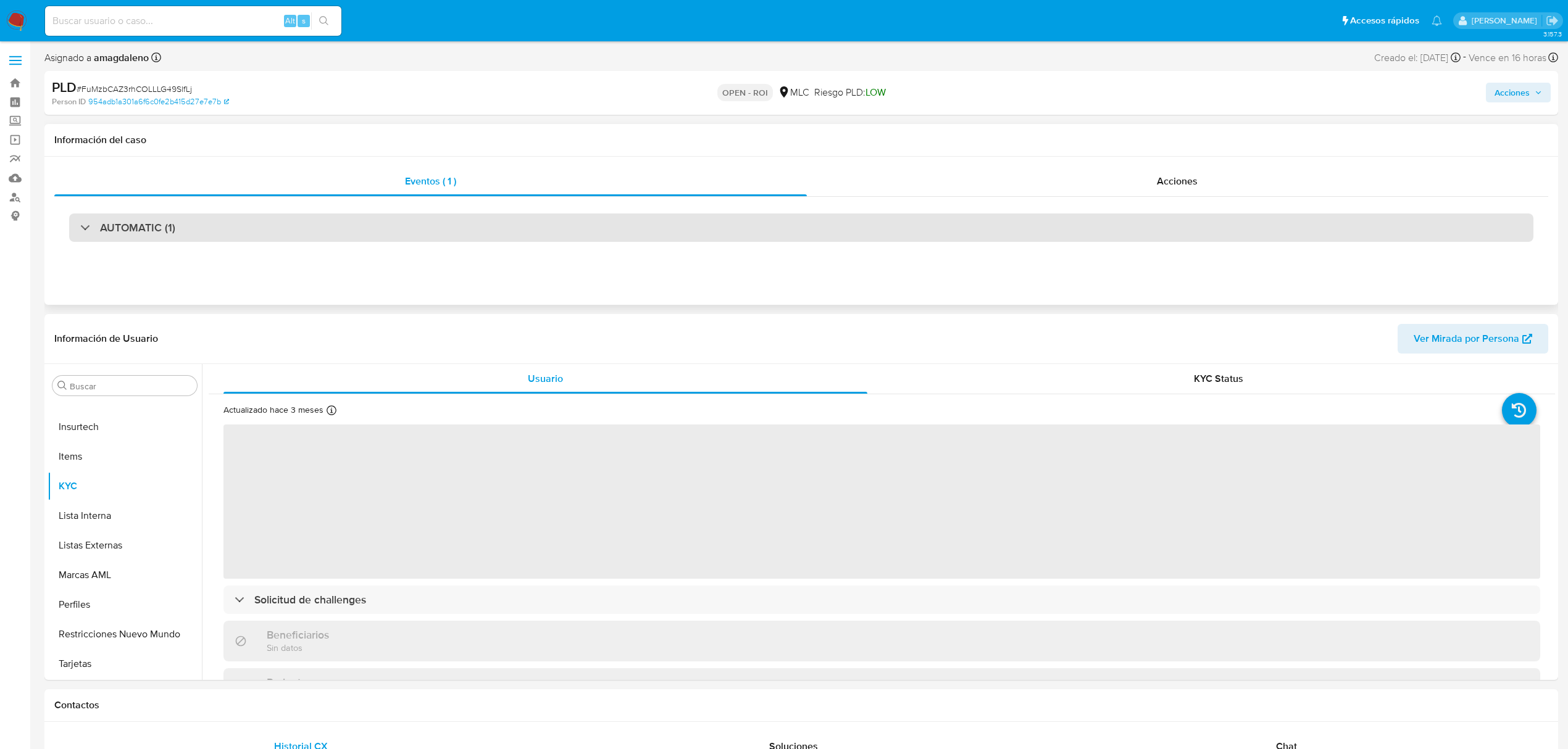
click at [673, 221] on div "AUTOMATIC (1)" at bounding box center [801, 228] width 1464 height 28
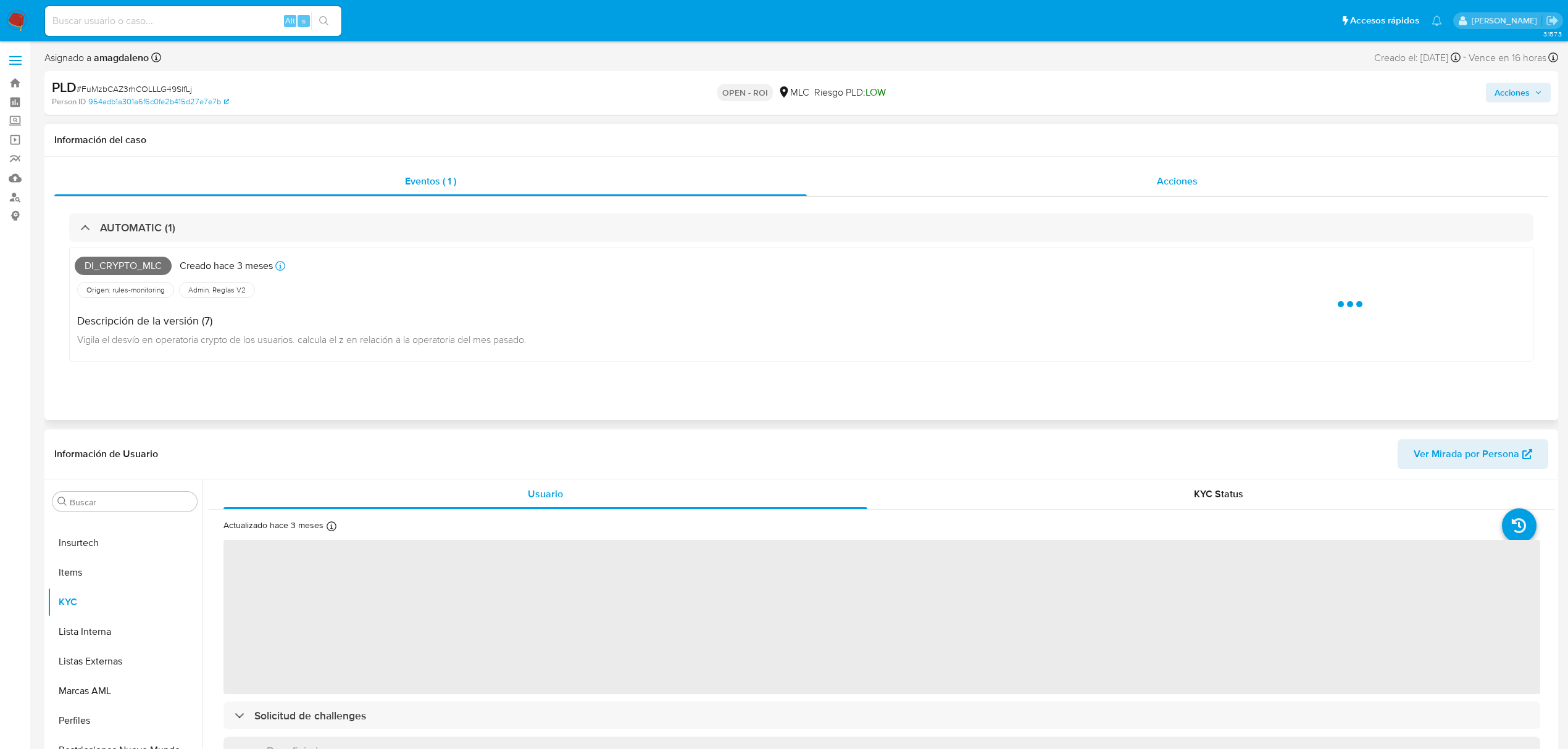
click at [913, 178] on div "Acciones" at bounding box center [1178, 181] width 742 height 30
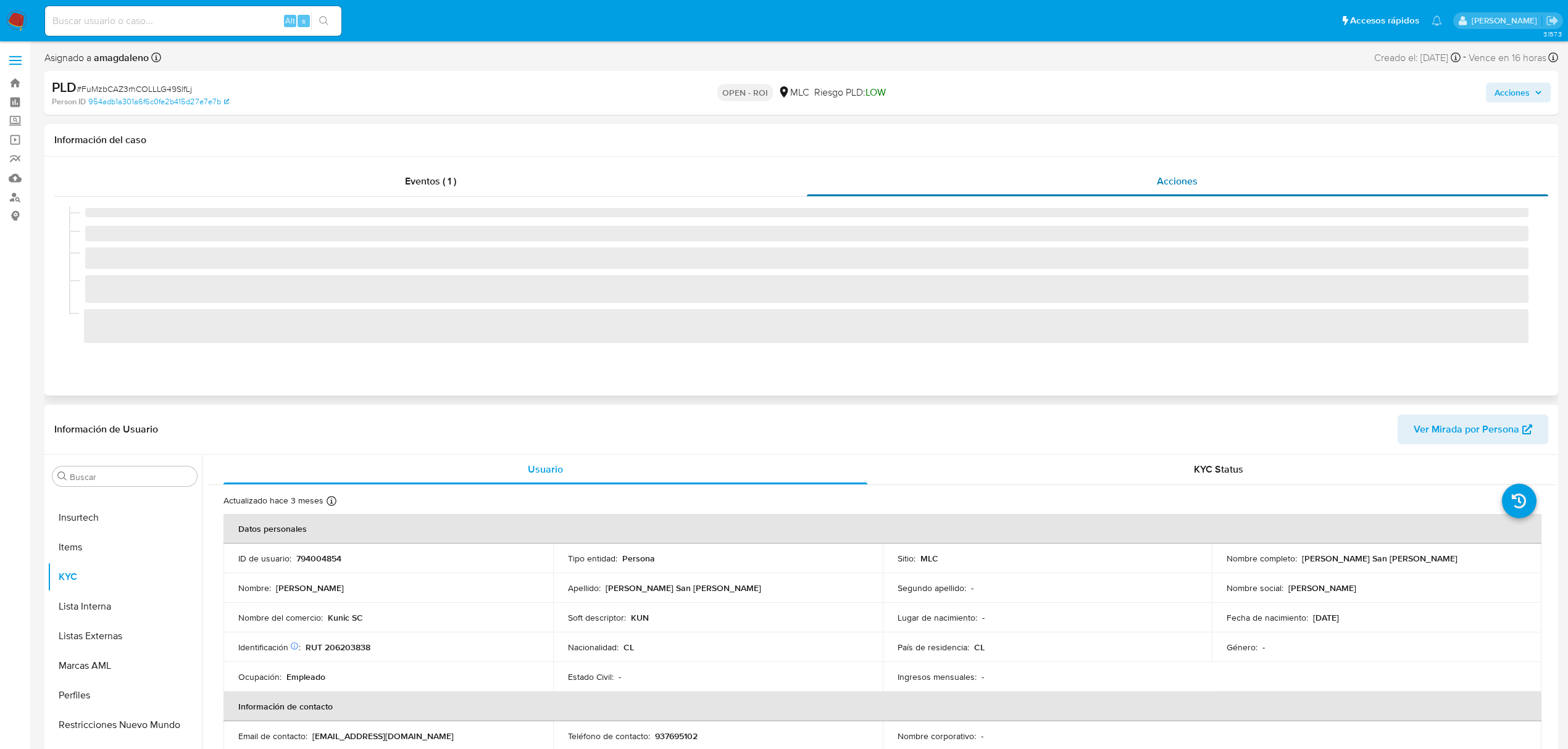
select select "10"
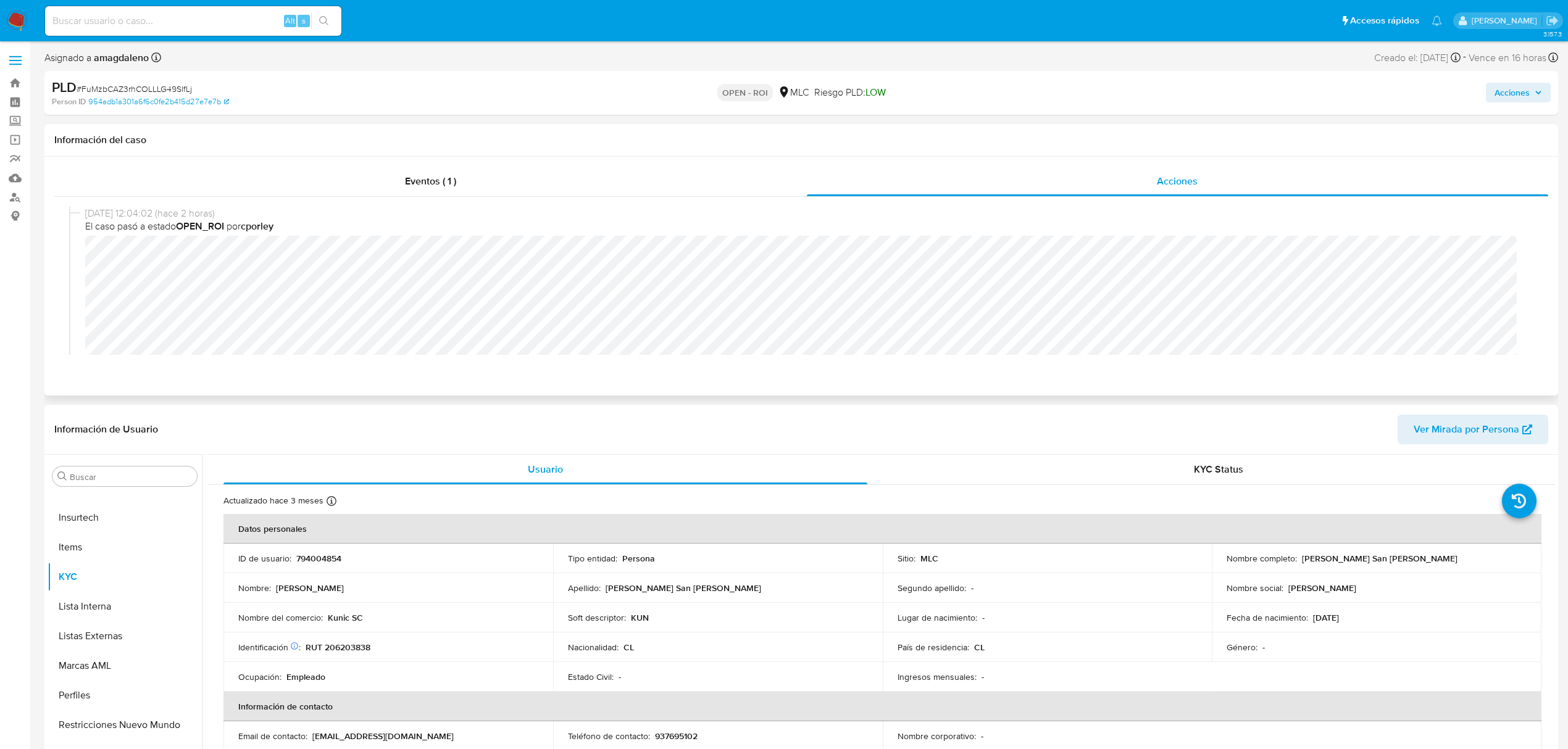
scroll to position [164, 0]
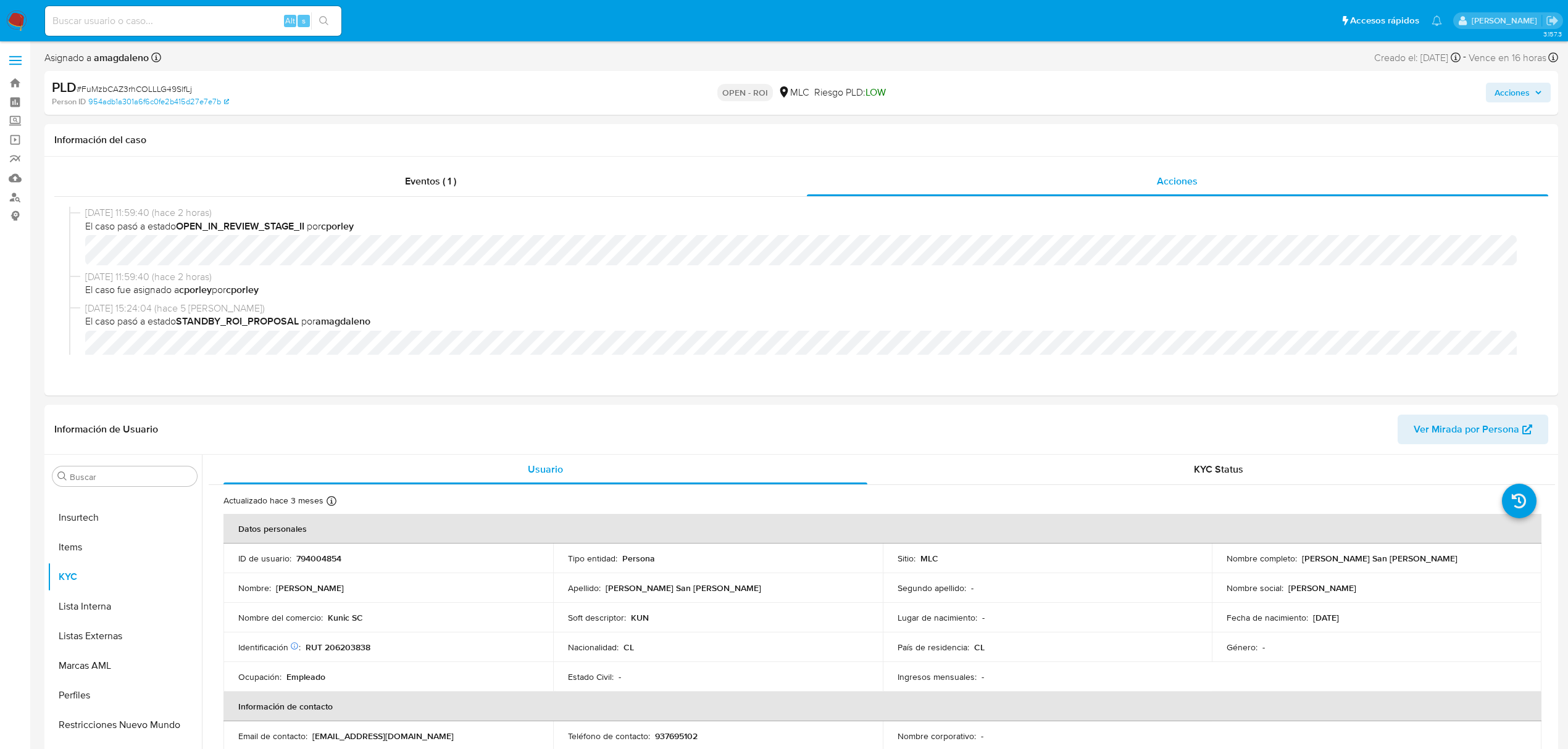
click at [1517, 92] on span "Acciones" at bounding box center [1512, 92] width 35 height 20
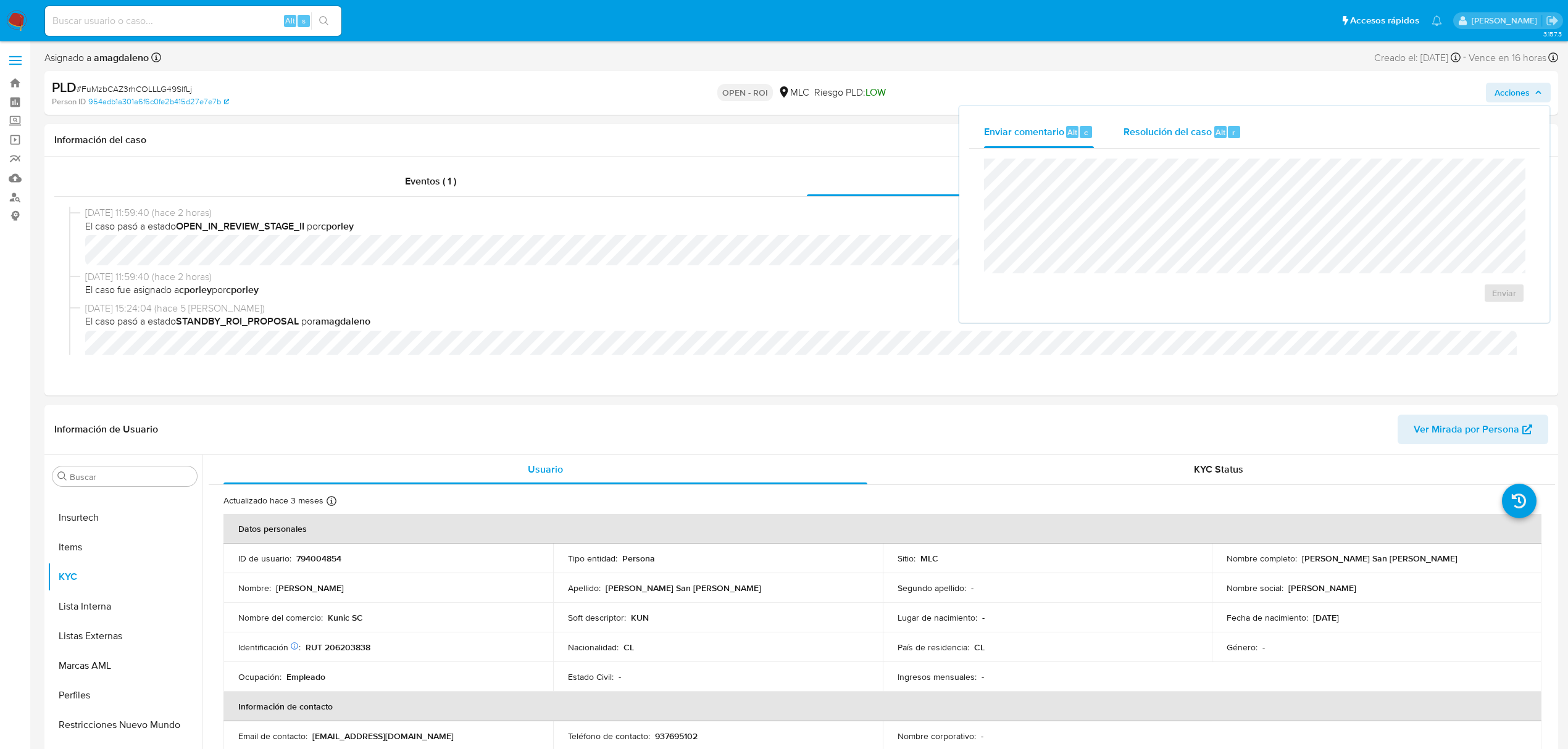
click at [1161, 129] on span "Resolución del caso" at bounding box center [1168, 132] width 88 height 14
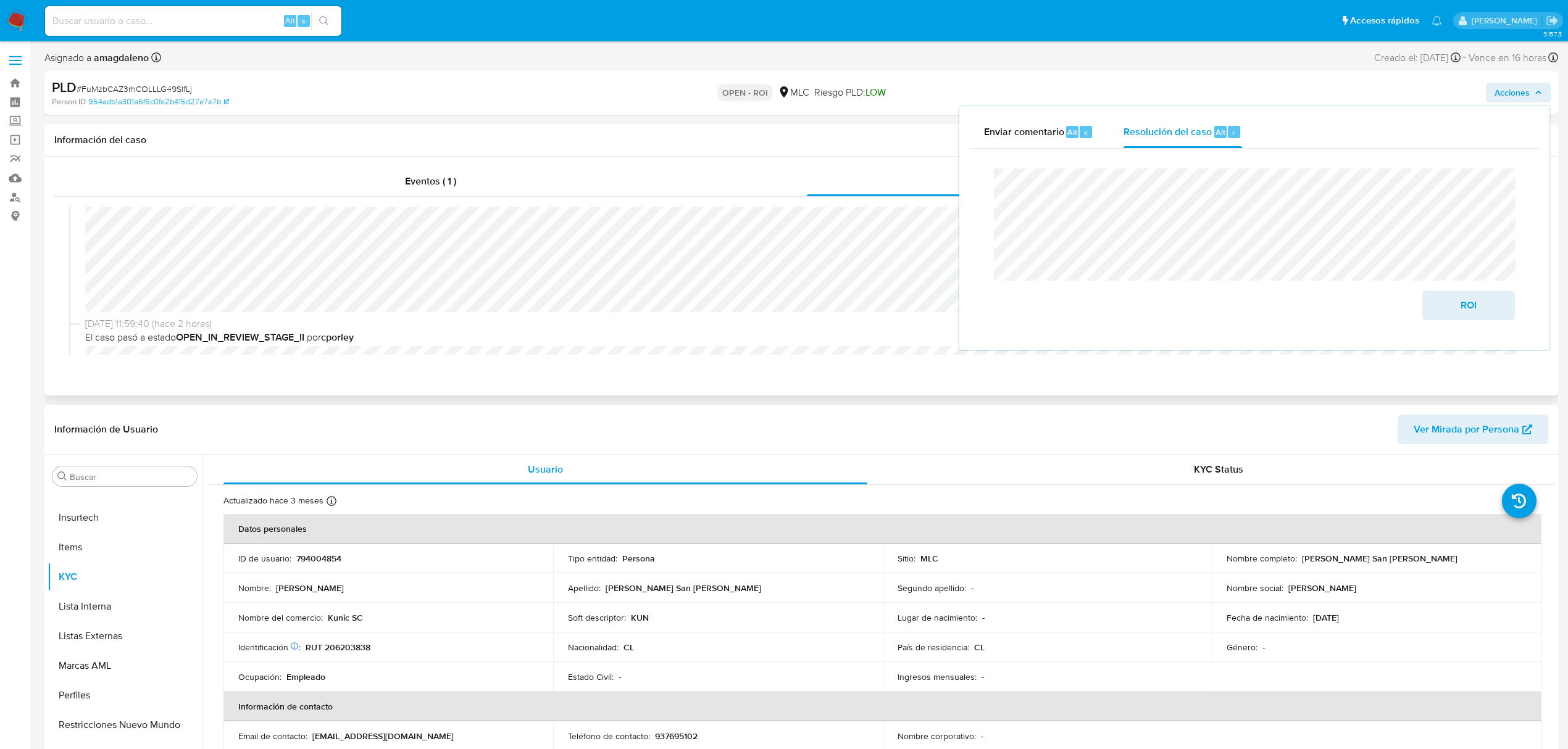
scroll to position [82, 0]
click at [1475, 314] on span "ROI" at bounding box center [1469, 306] width 61 height 27
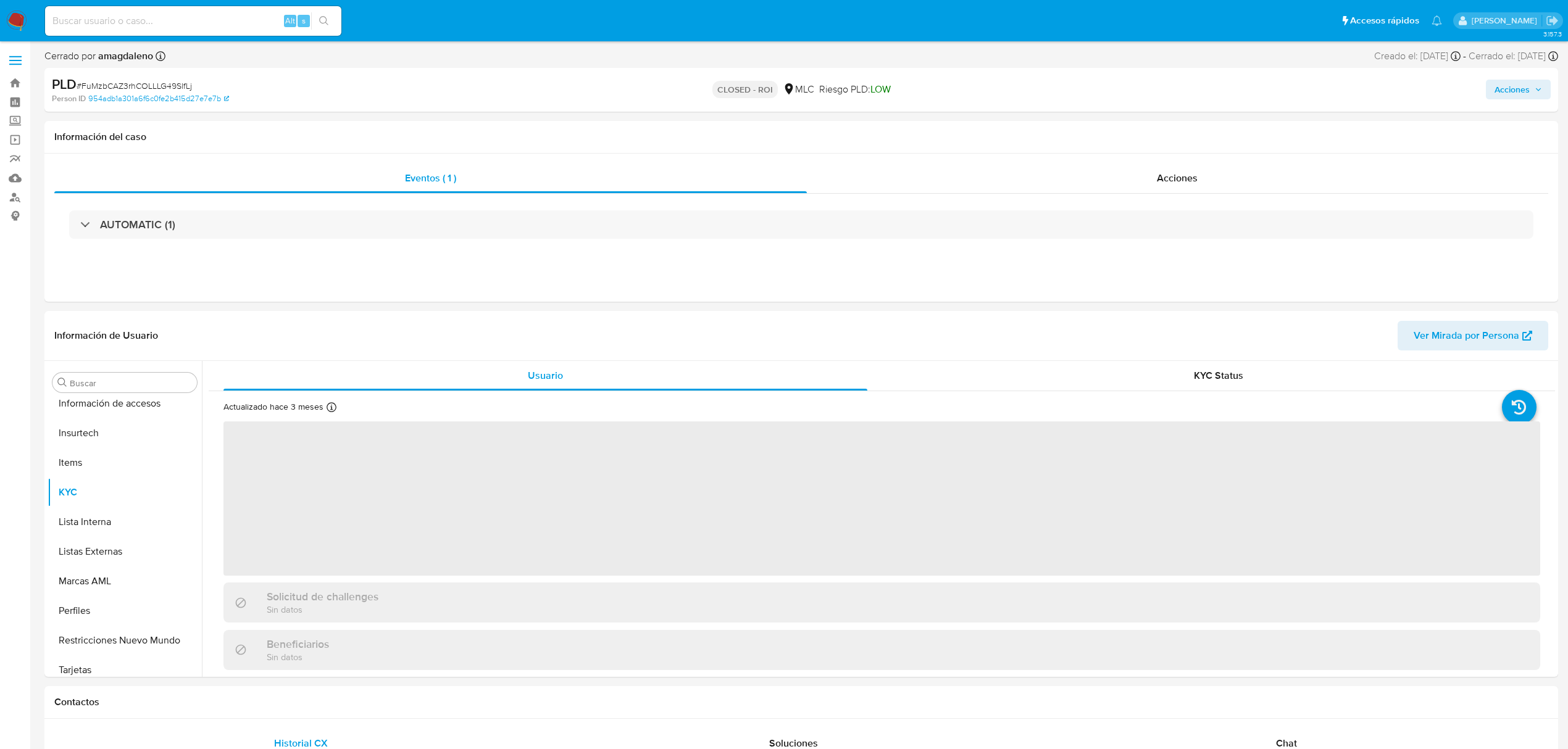
scroll to position [521, 0]
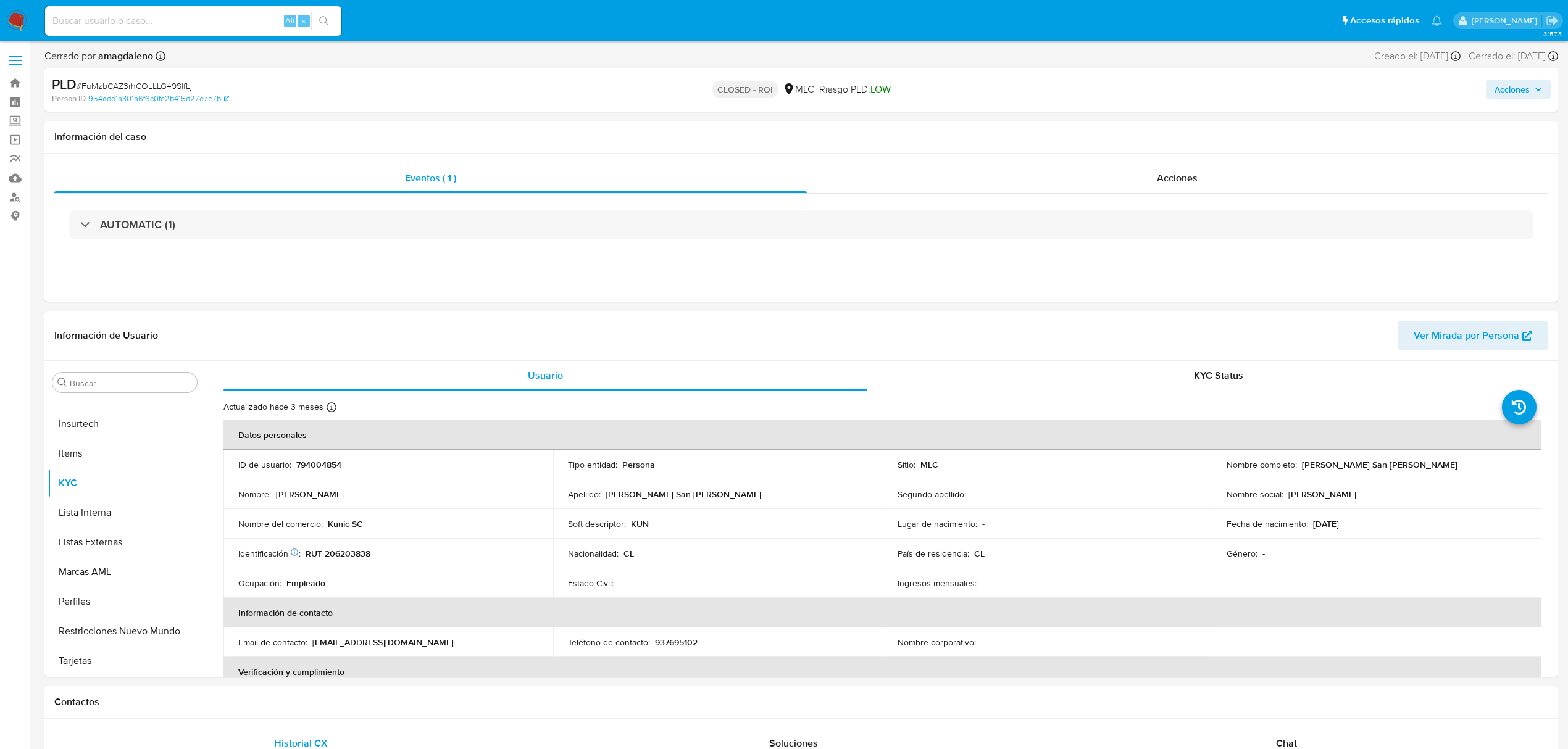
select select "10"
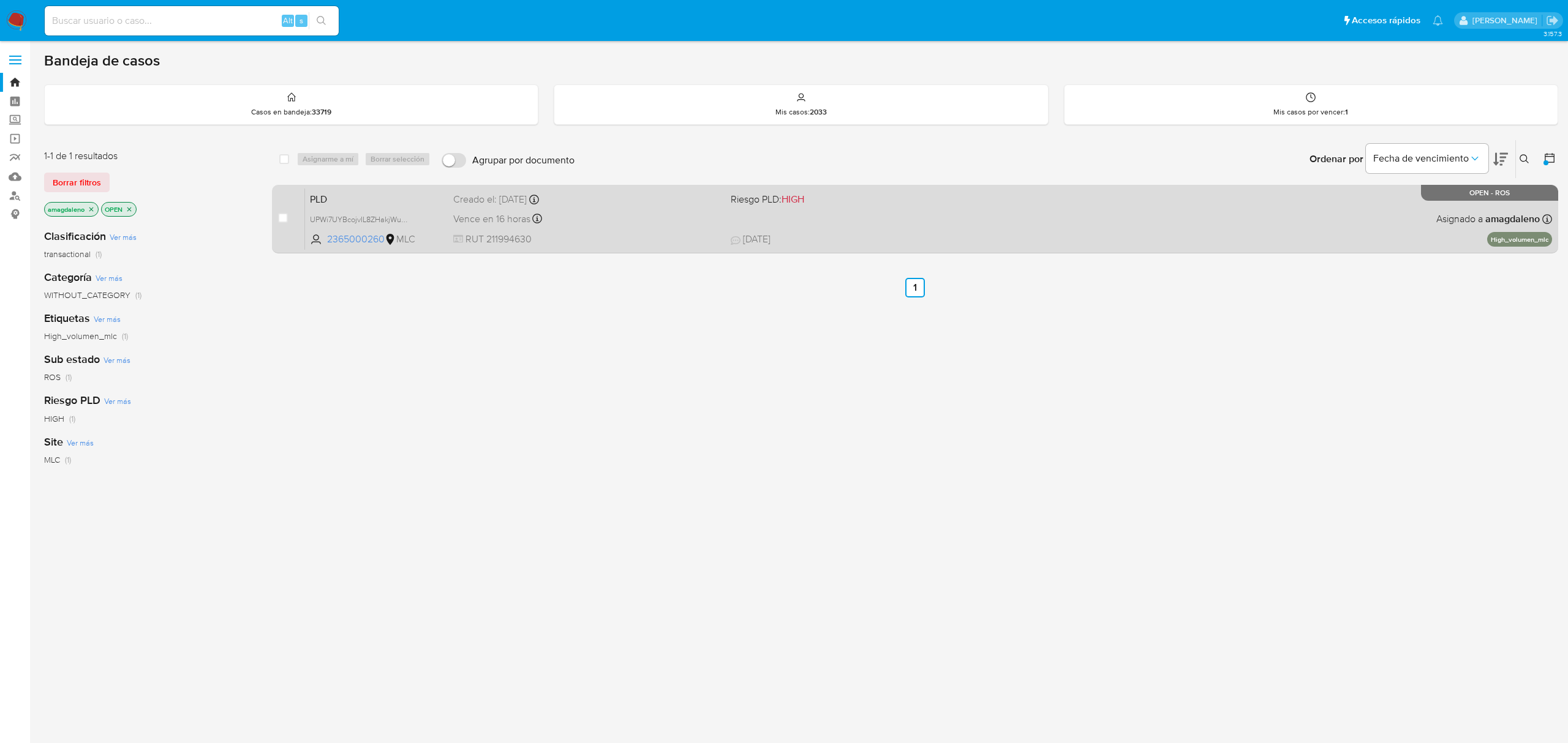
click at [643, 233] on span "RUT 211994630" at bounding box center [586, 239] width 267 height 14
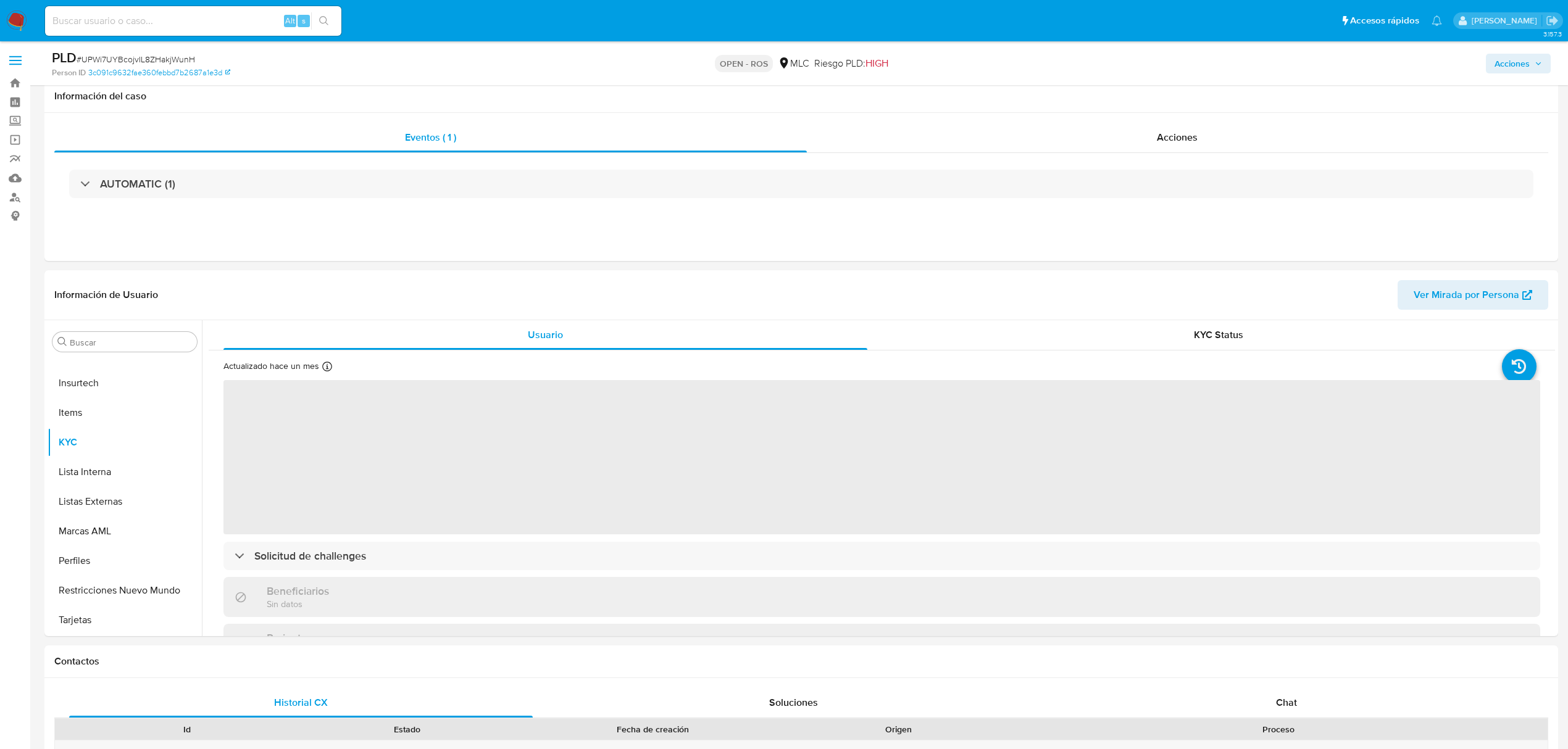
scroll to position [576, 0]
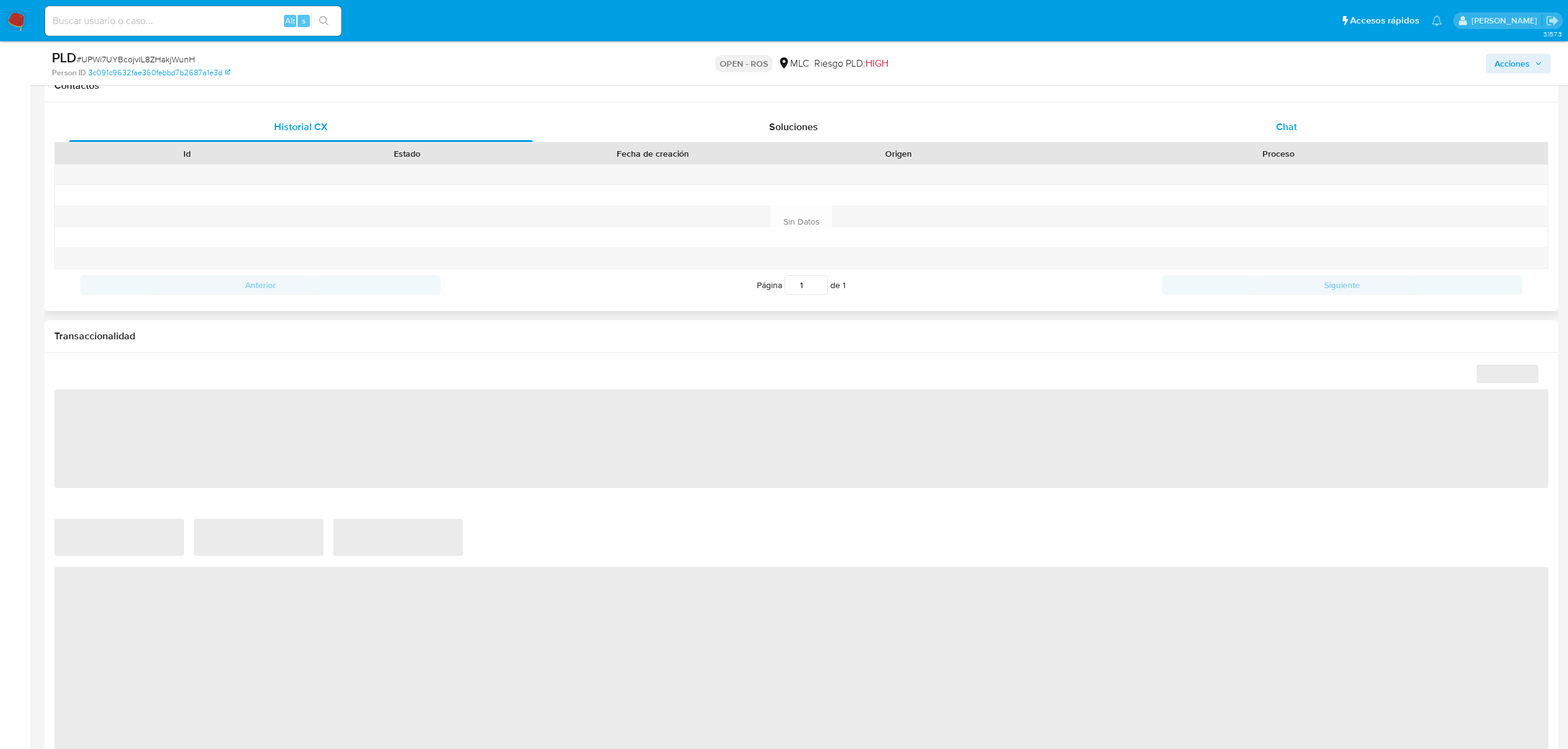
click at [1286, 118] on div "Chat" at bounding box center [1287, 126] width 464 height 30
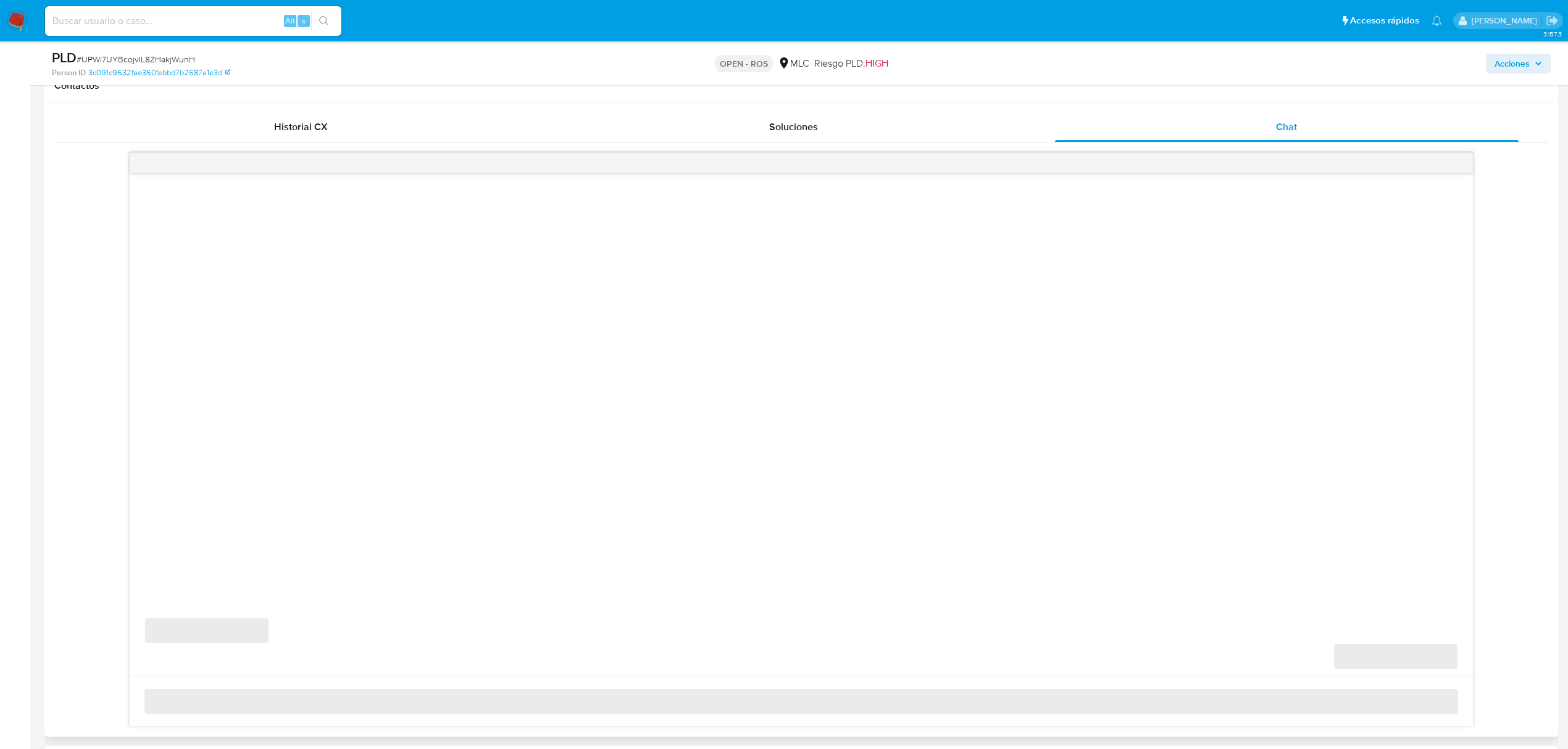
select select "10"
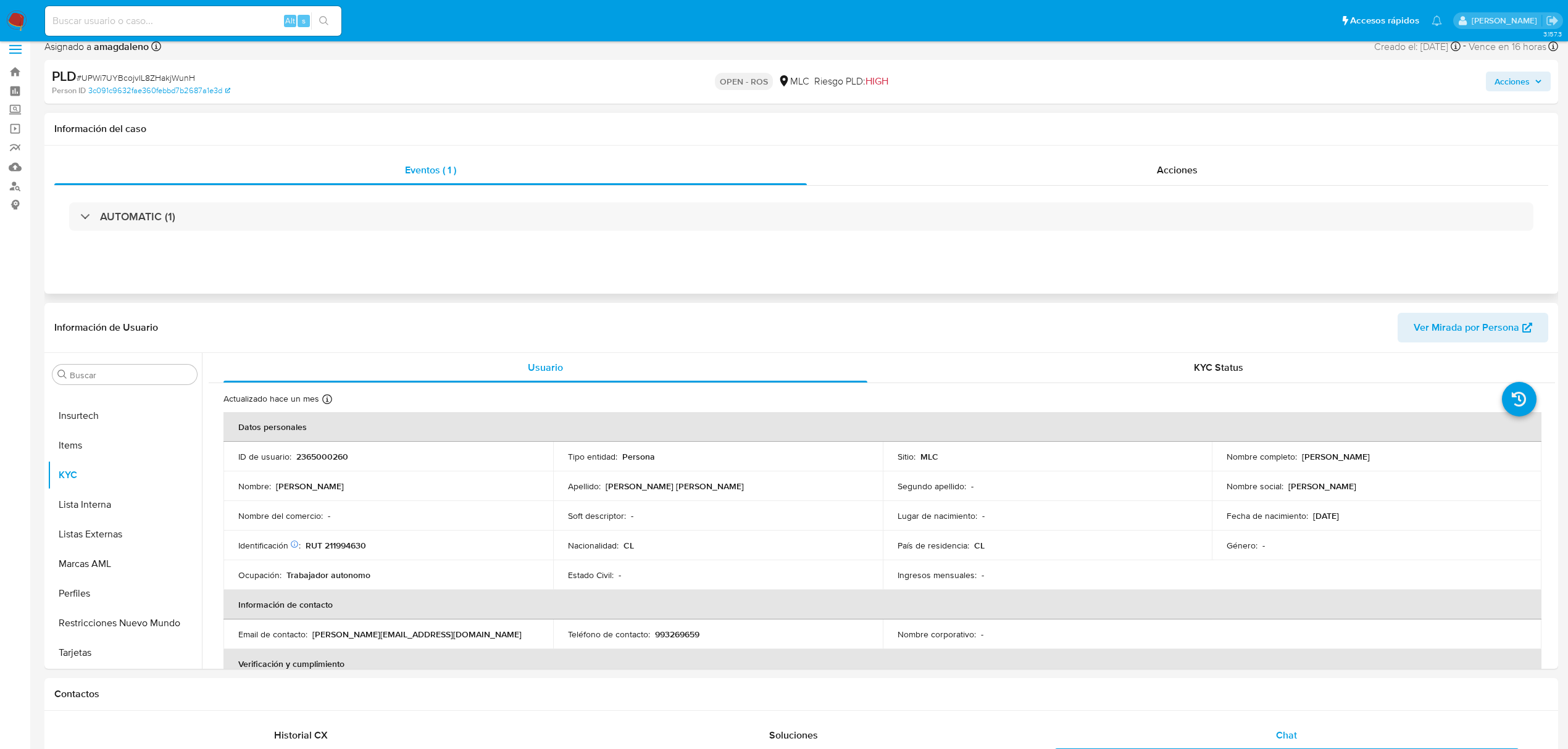
scroll to position [0, 0]
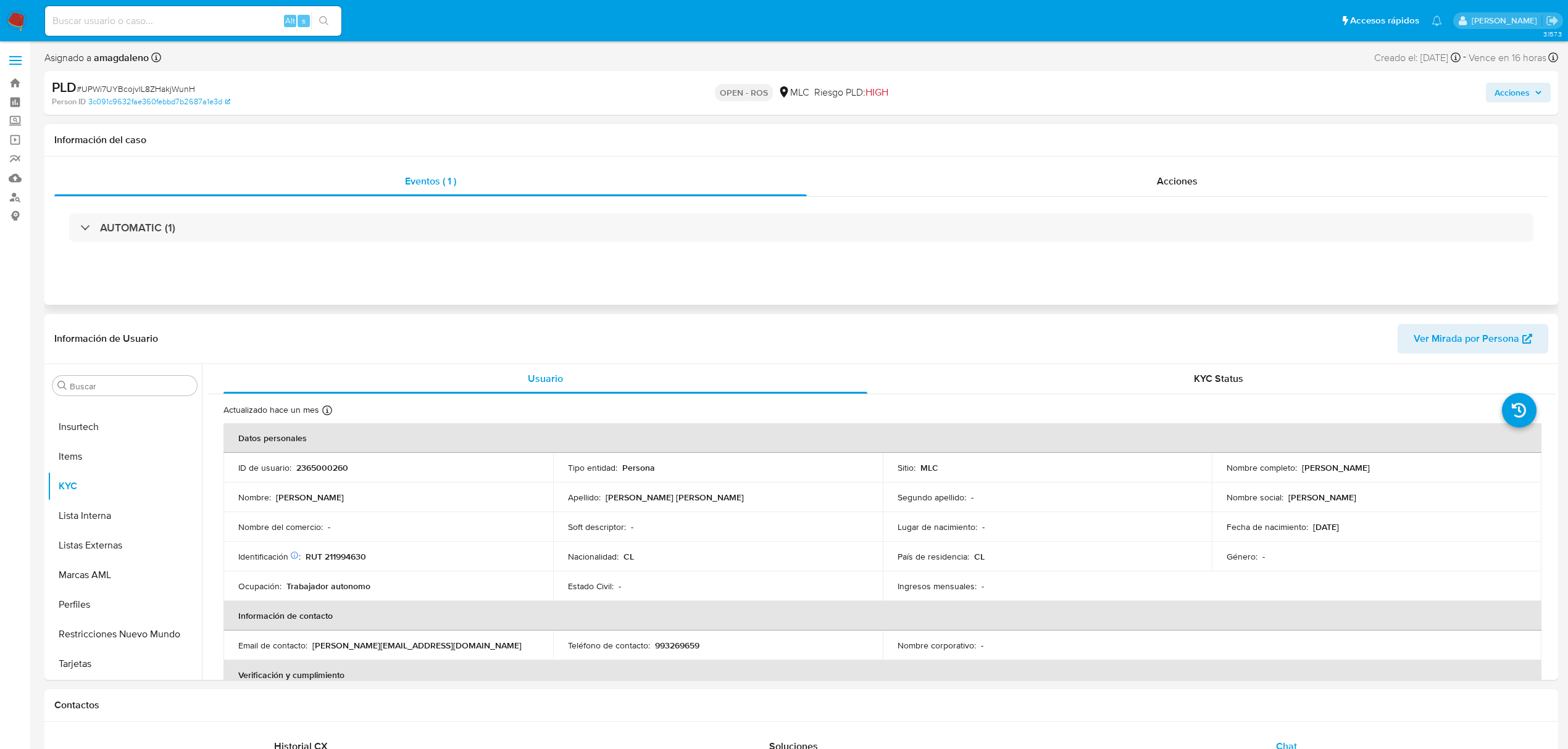
click at [774, 210] on div "AUTOMATIC (1)" at bounding box center [801, 228] width 1494 height 61
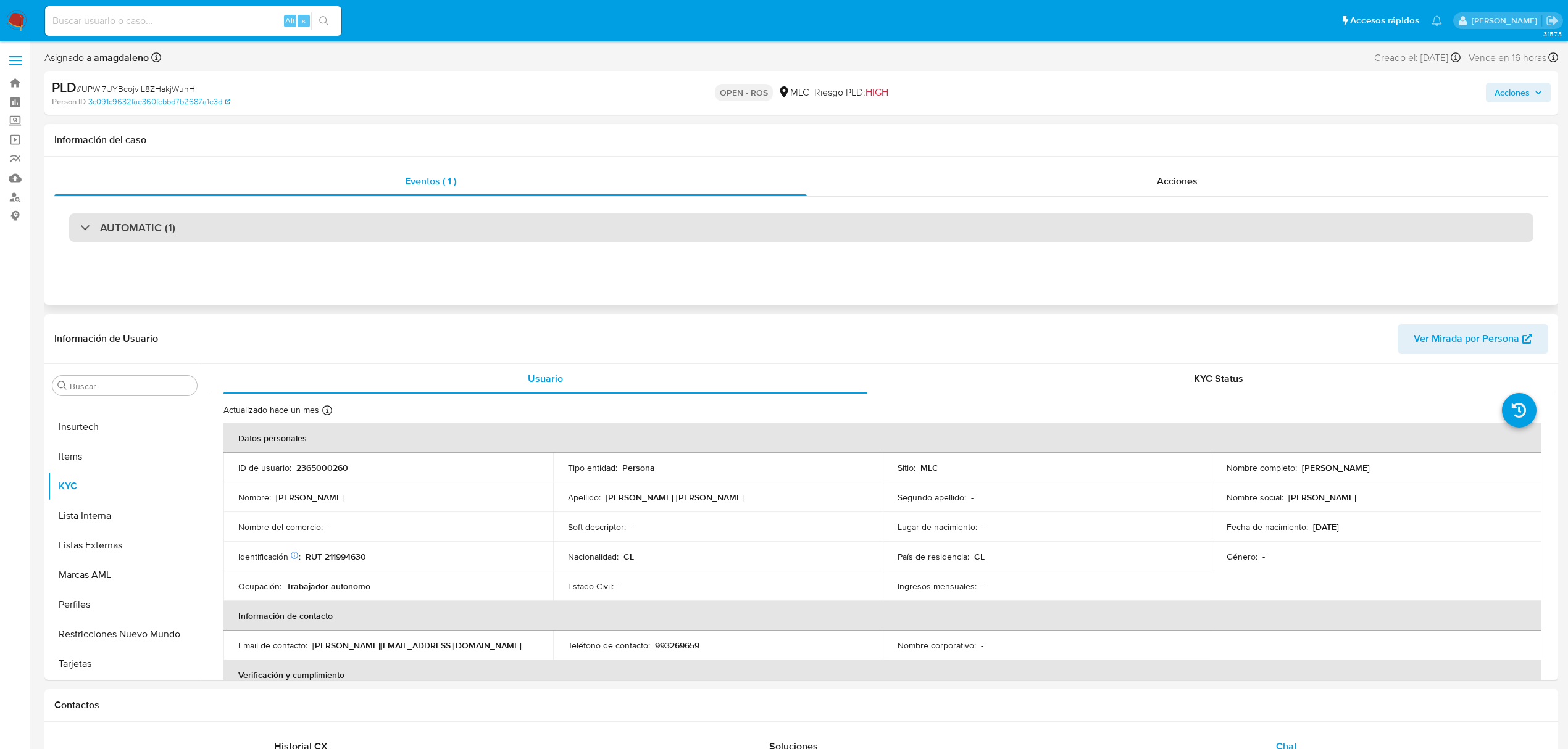
click at [771, 216] on div "AUTOMATIC (1)" at bounding box center [801, 228] width 1464 height 28
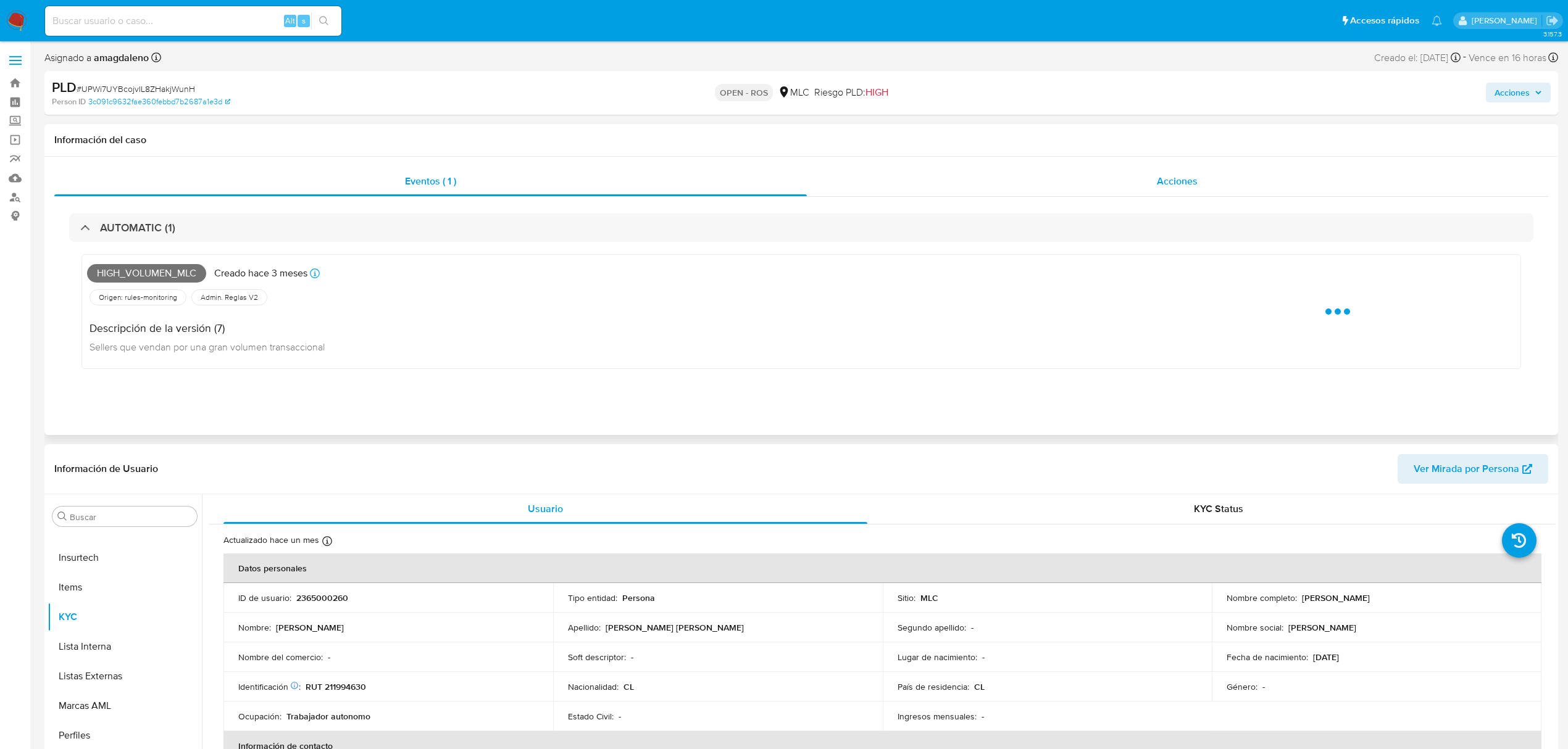
click at [855, 176] on div "Acciones" at bounding box center [1178, 181] width 742 height 30
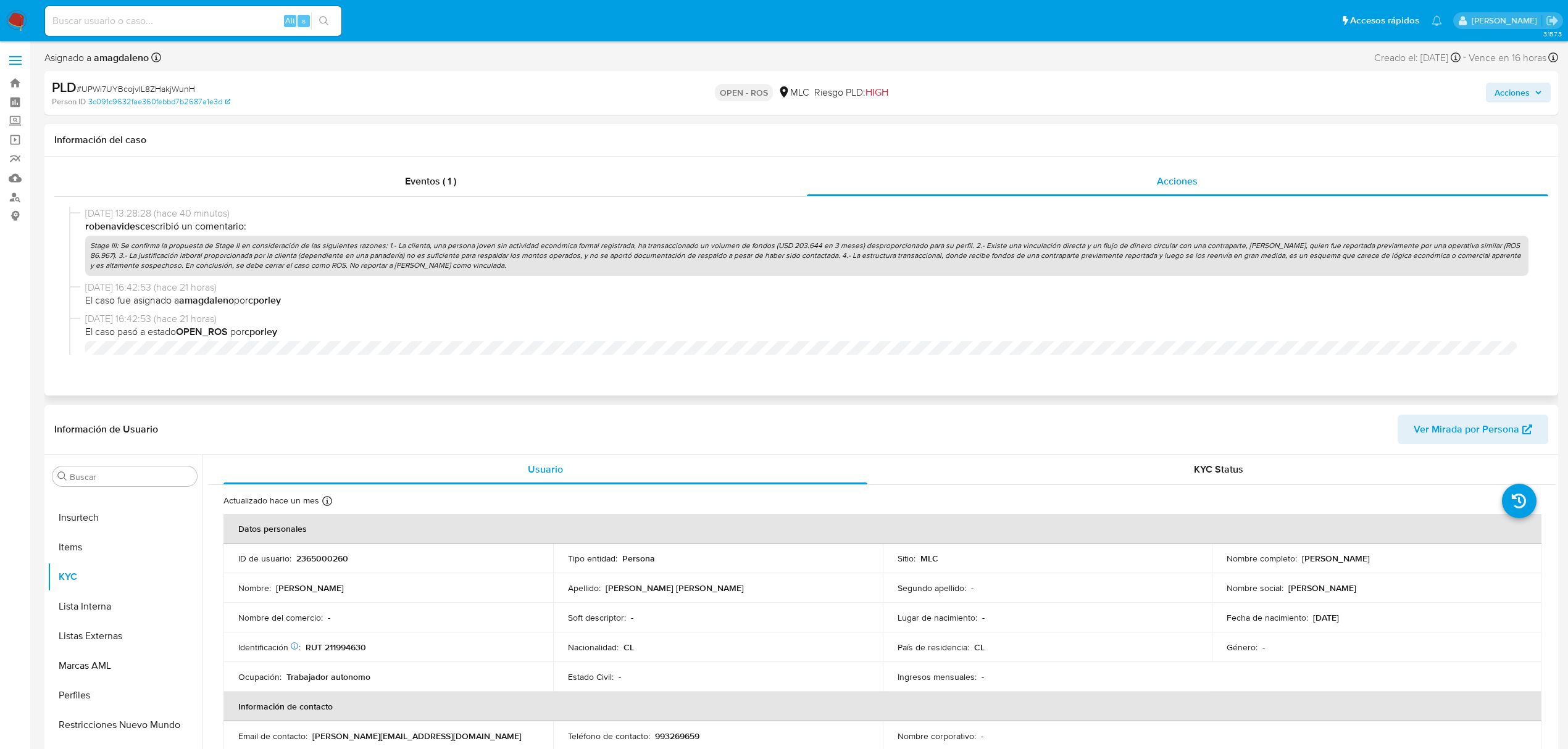
click at [800, 248] on p "Stage III: Se confirma la propuesta de Stage II en consideración de las siguien…" at bounding box center [806, 256] width 1443 height 40
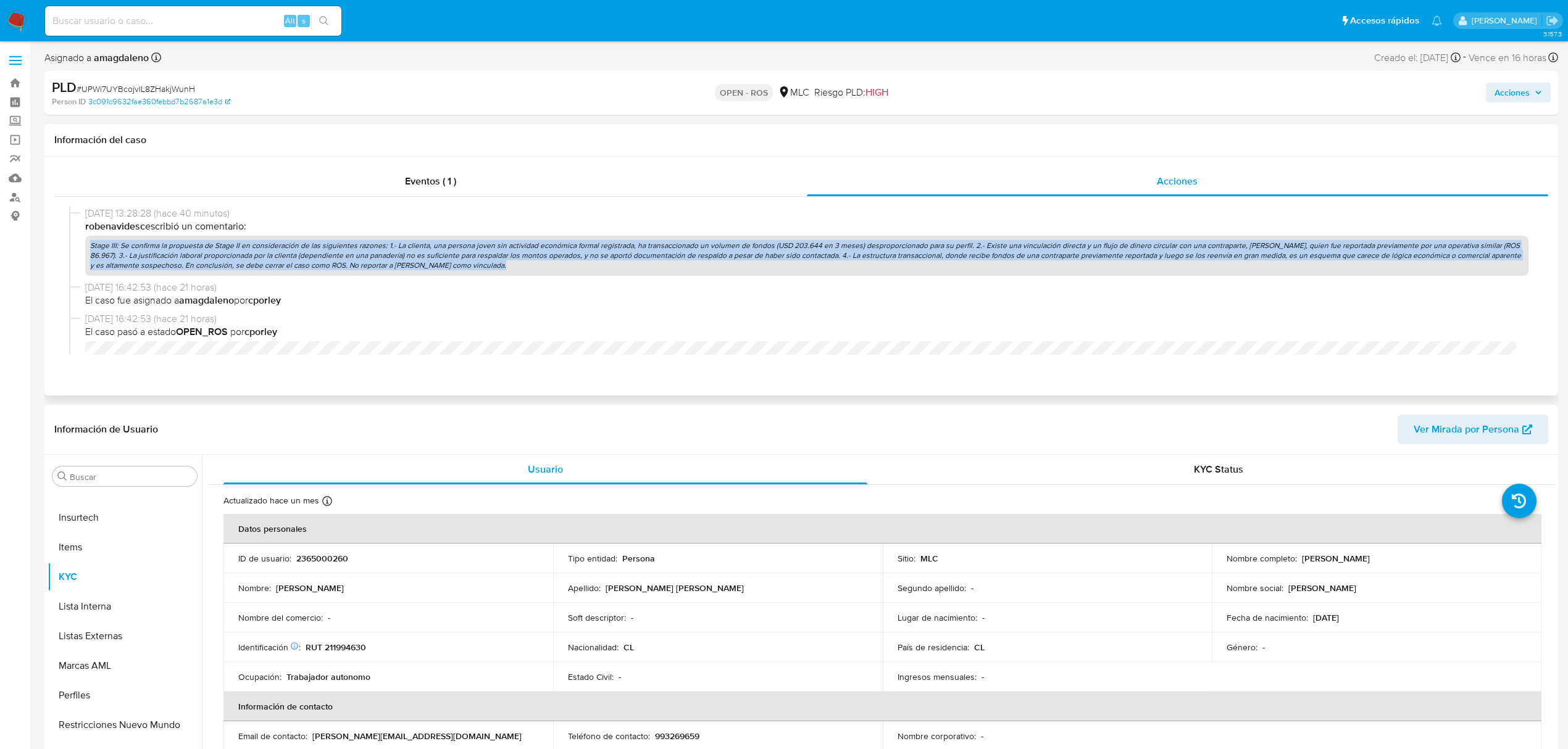
click at [800, 248] on p "Stage III: Se confirma la propuesta de Stage II en consideración de las siguien…" at bounding box center [806, 256] width 1443 height 40
copy p "Stage III: Se confirma la propuesta de Stage II en consideración de las siguien…"
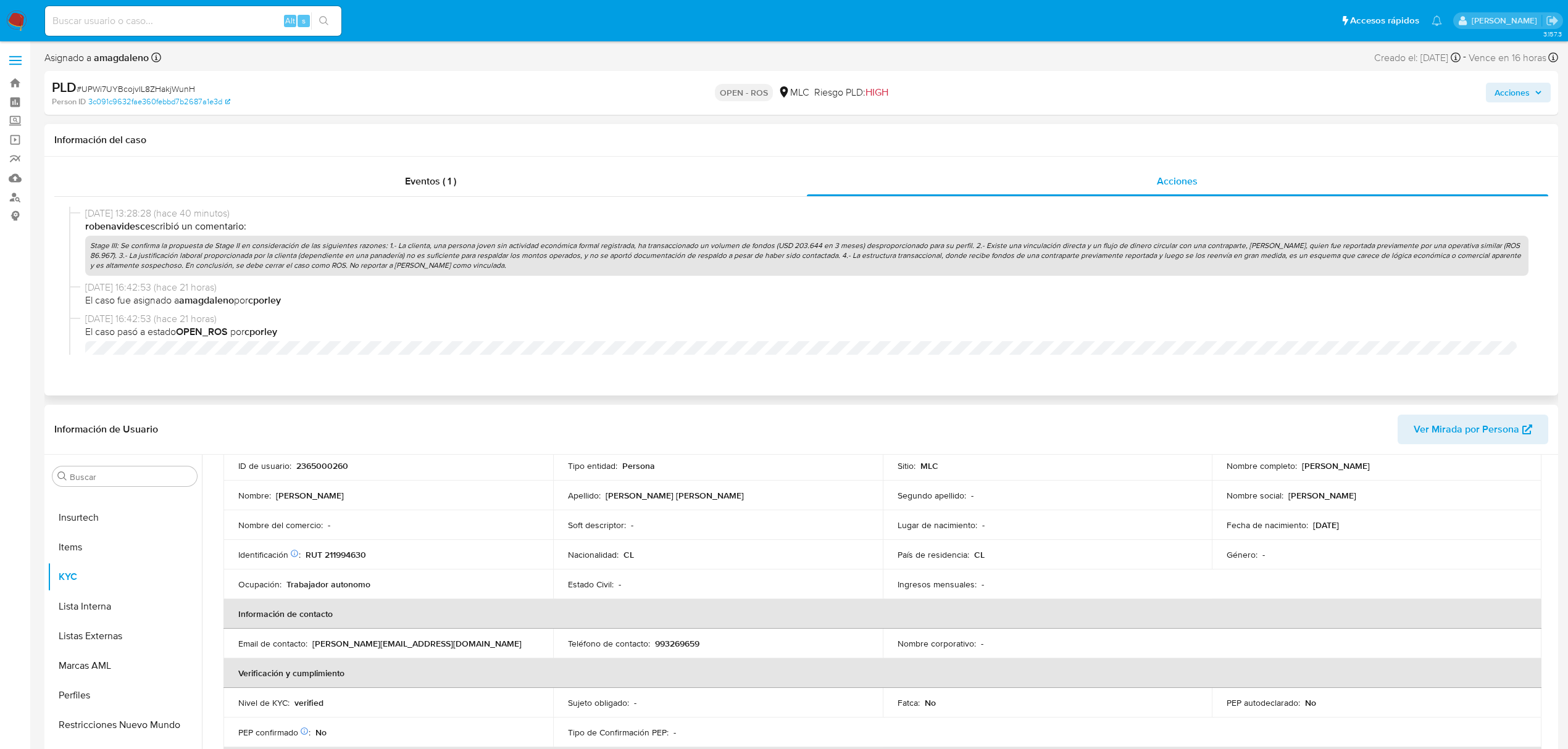
click at [437, 255] on p "Stage III: Se confirma la propuesta de Stage II en consideración de las siguien…" at bounding box center [806, 256] width 1443 height 40
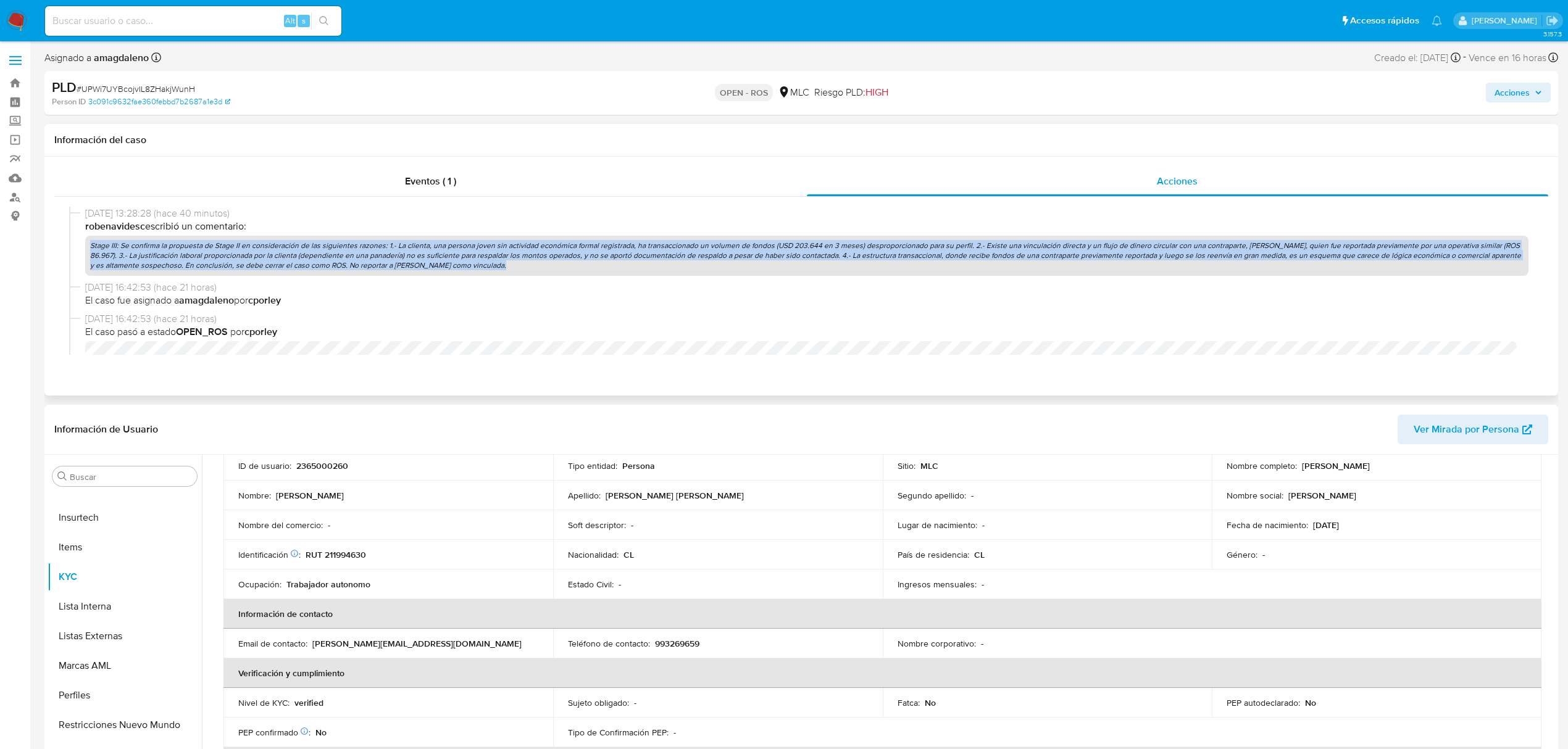
click at [437, 256] on p "Stage III: Se confirma la propuesta de Stage II en consideración de las siguien…" at bounding box center [806, 256] width 1443 height 40
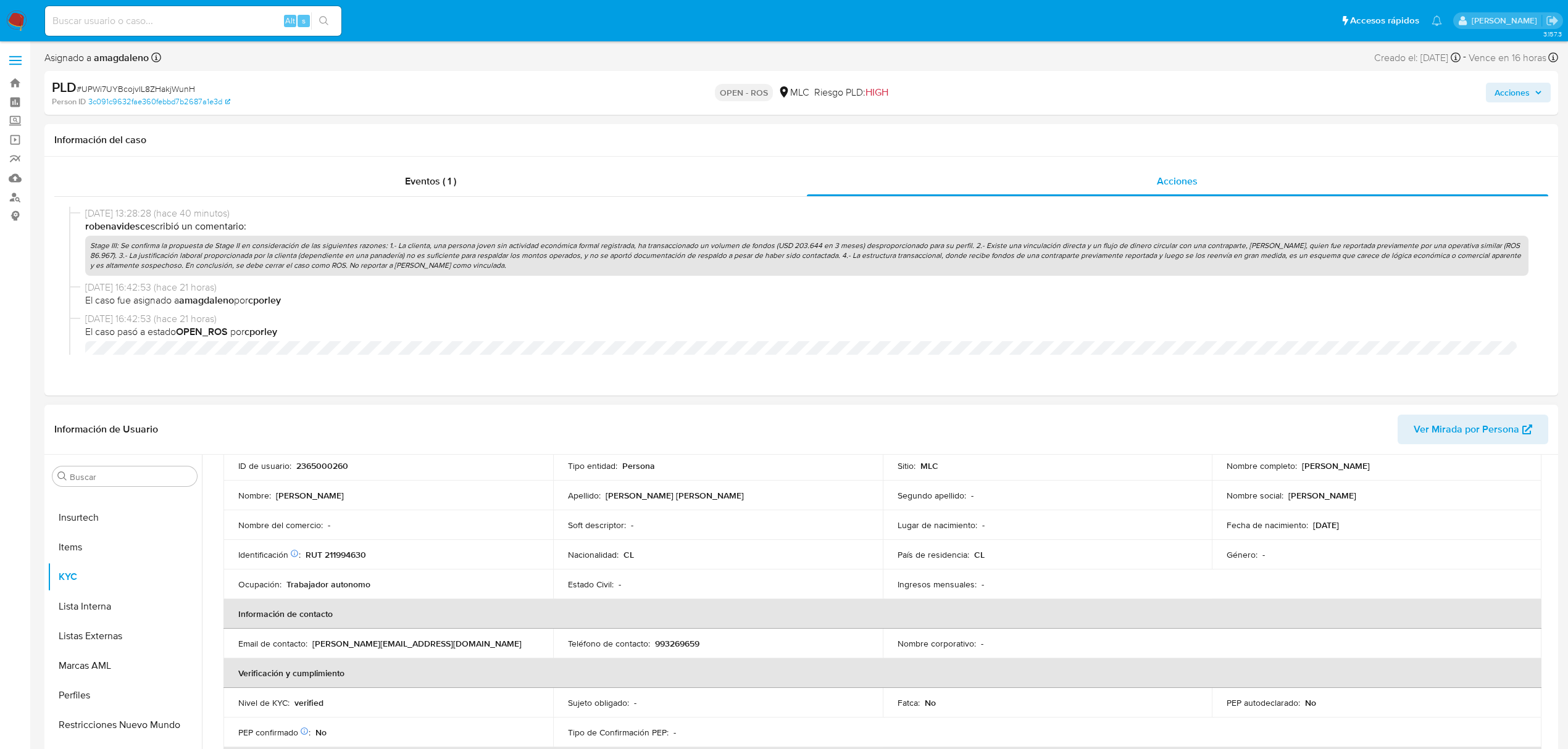
click at [349, 551] on p "RUT 211994630" at bounding box center [336, 554] width 61 height 11
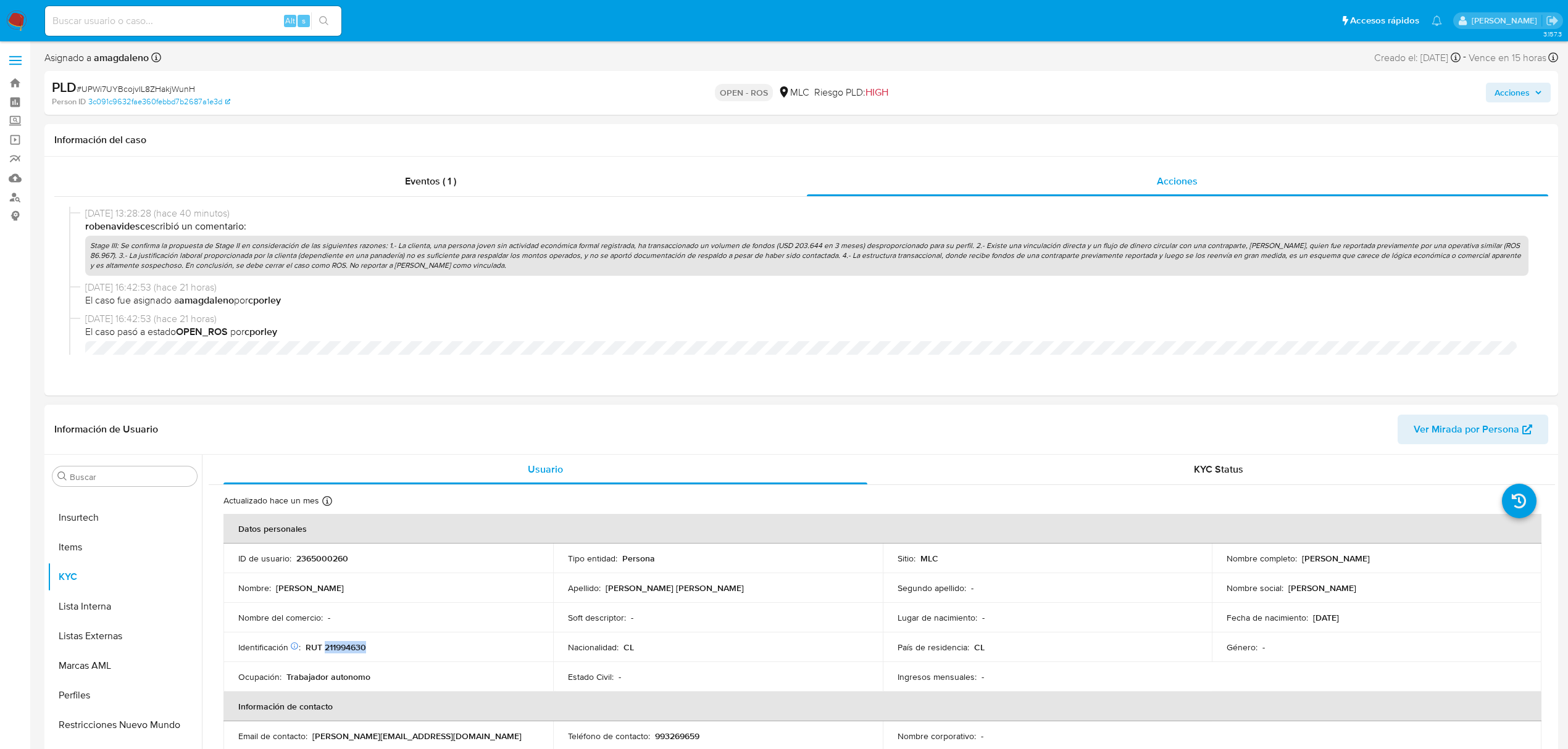
drag, startPoint x: 1295, startPoint y: 557, endPoint x: 1453, endPoint y: 555, distance: 158.0
click at [1453, 555] on div "Nombre completo : Isidora Antonieta Pinto Luco" at bounding box center [1377, 558] width 300 height 11
drag, startPoint x: 1446, startPoint y: 559, endPoint x: 1298, endPoint y: 557, distance: 148.0
click at [1298, 557] on div "Nombre completo : Isidora Antonieta Pinto Luco" at bounding box center [1377, 558] width 300 height 11
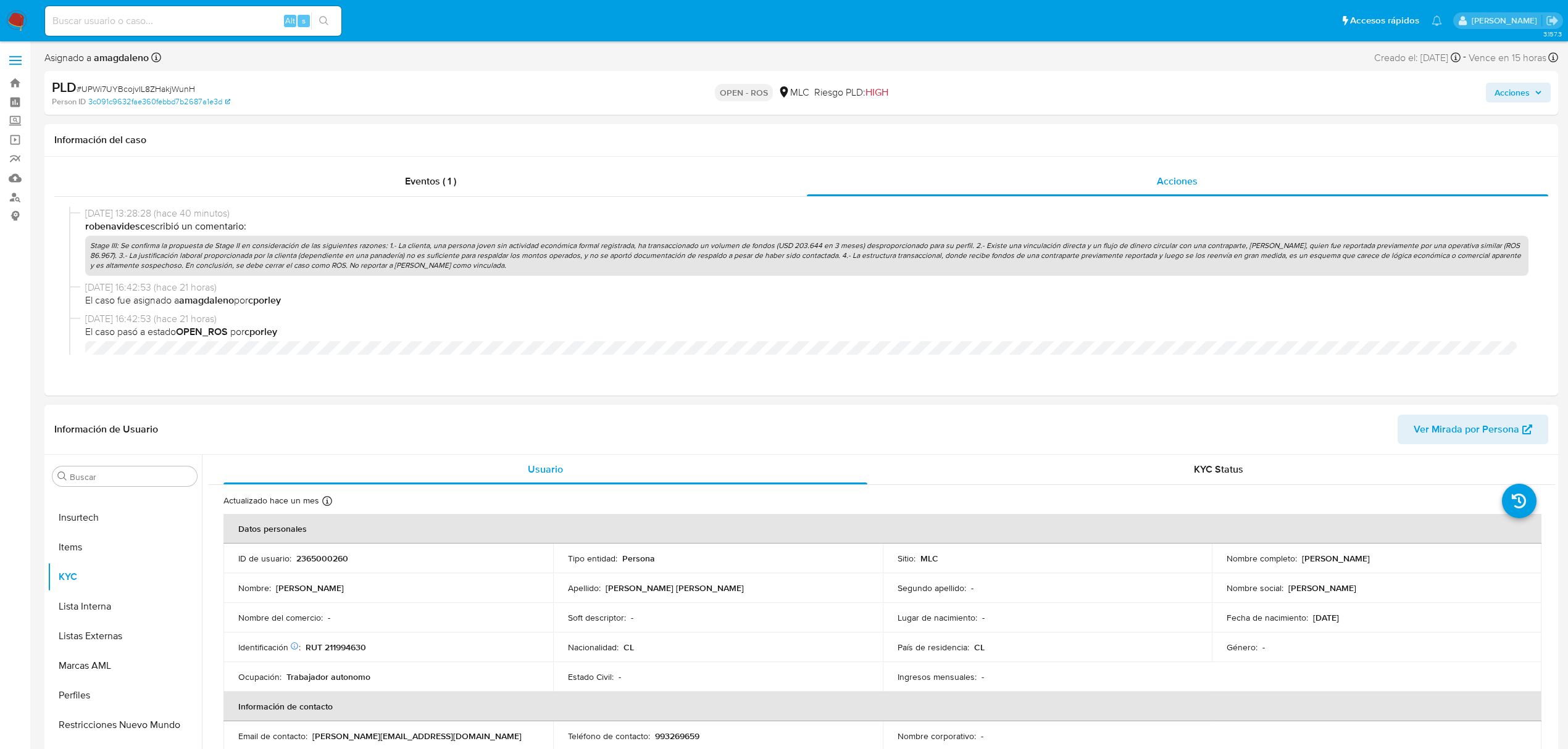
copy p "Isidora Antonieta Pinto Luco"
click at [337, 644] on p "RUT 211994630" at bounding box center [336, 646] width 61 height 11
copy p "211994630"
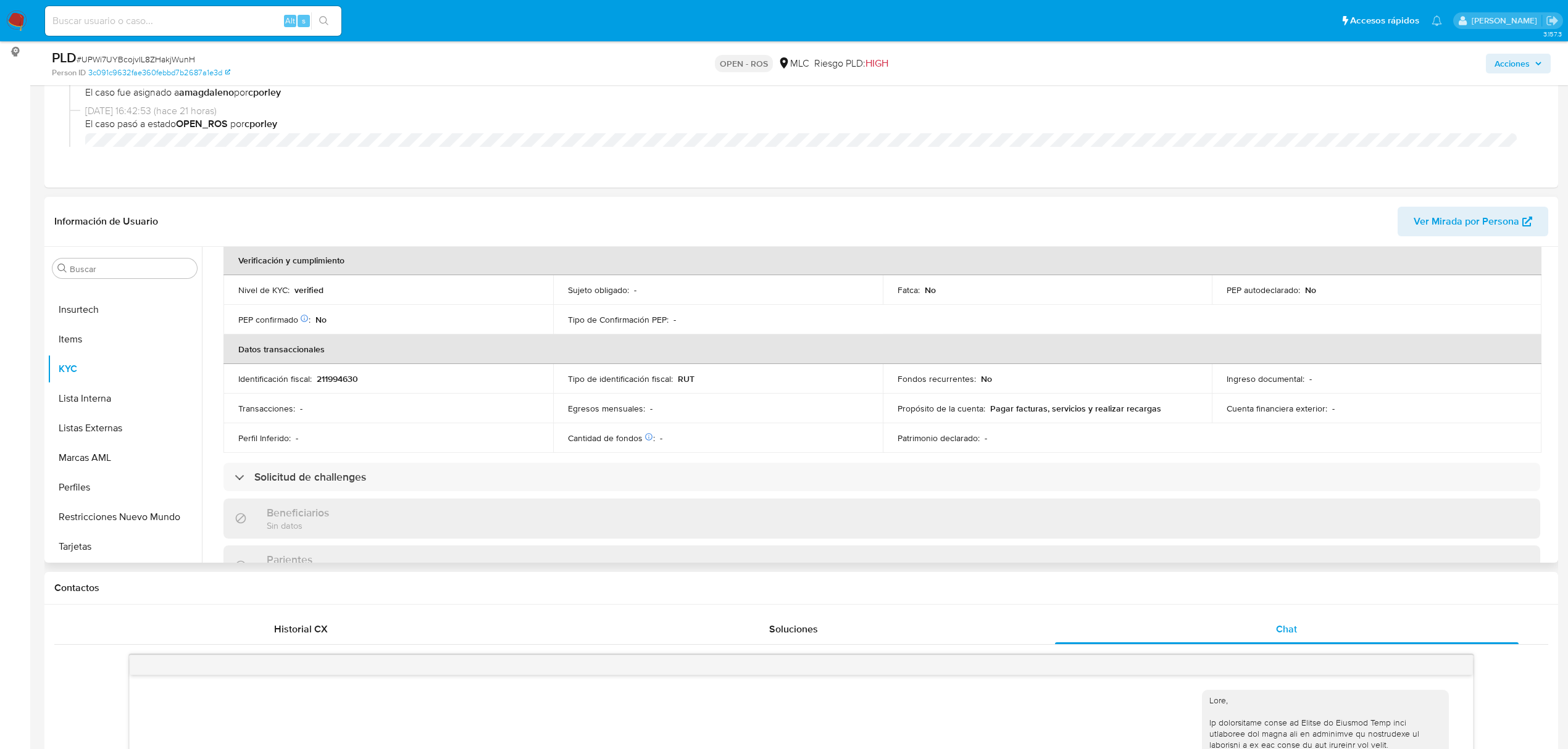
scroll to position [257, 0]
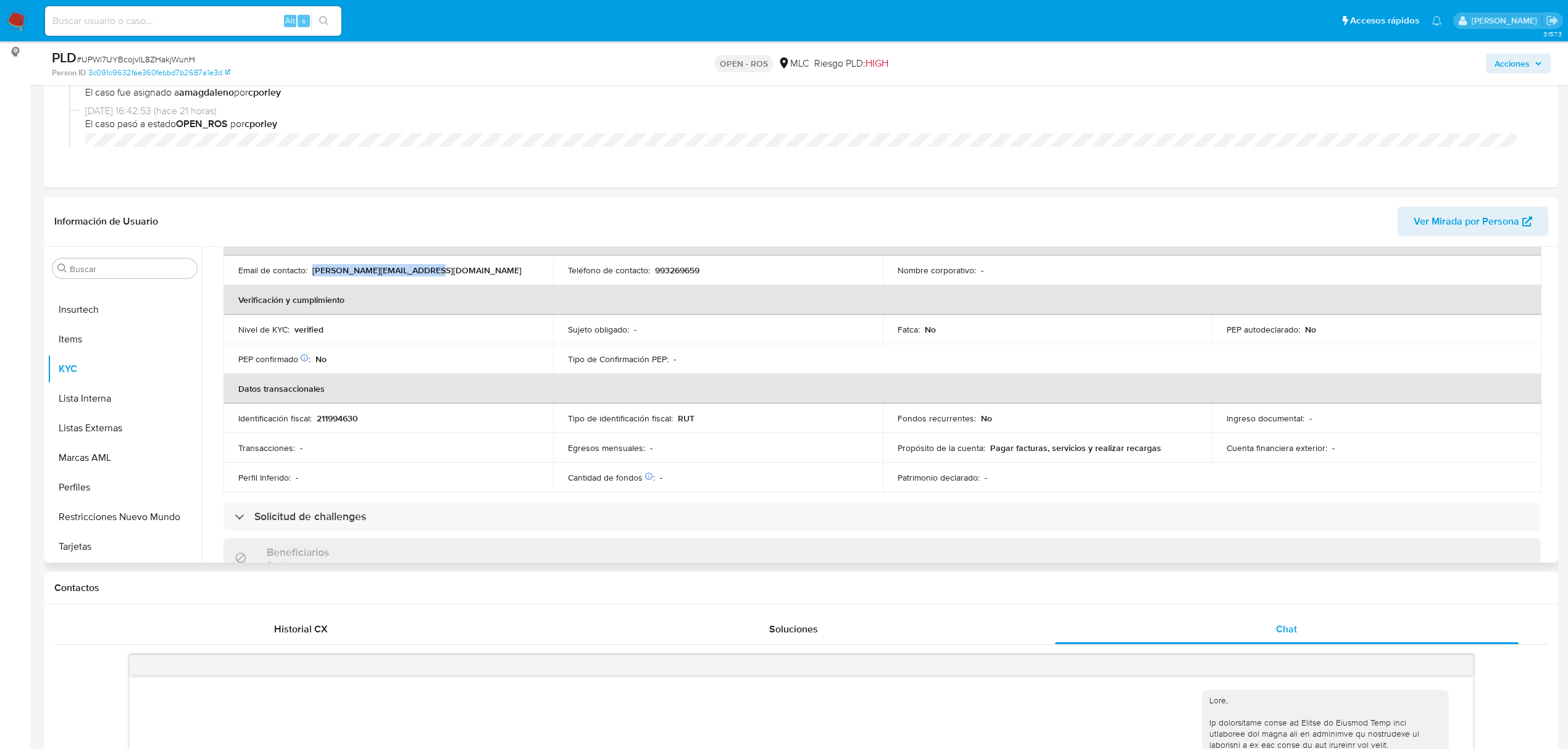
drag, startPoint x: 311, startPoint y: 273, endPoint x: 507, endPoint y: 273, distance: 196.0
click at [507, 273] on div "Email de contacto : bender.pintoluco@gmail.com" at bounding box center [388, 269] width 300 height 11
copy p "bender.pintoluco@gmail.com"
click at [677, 268] on p "993269659" at bounding box center [677, 269] width 45 height 11
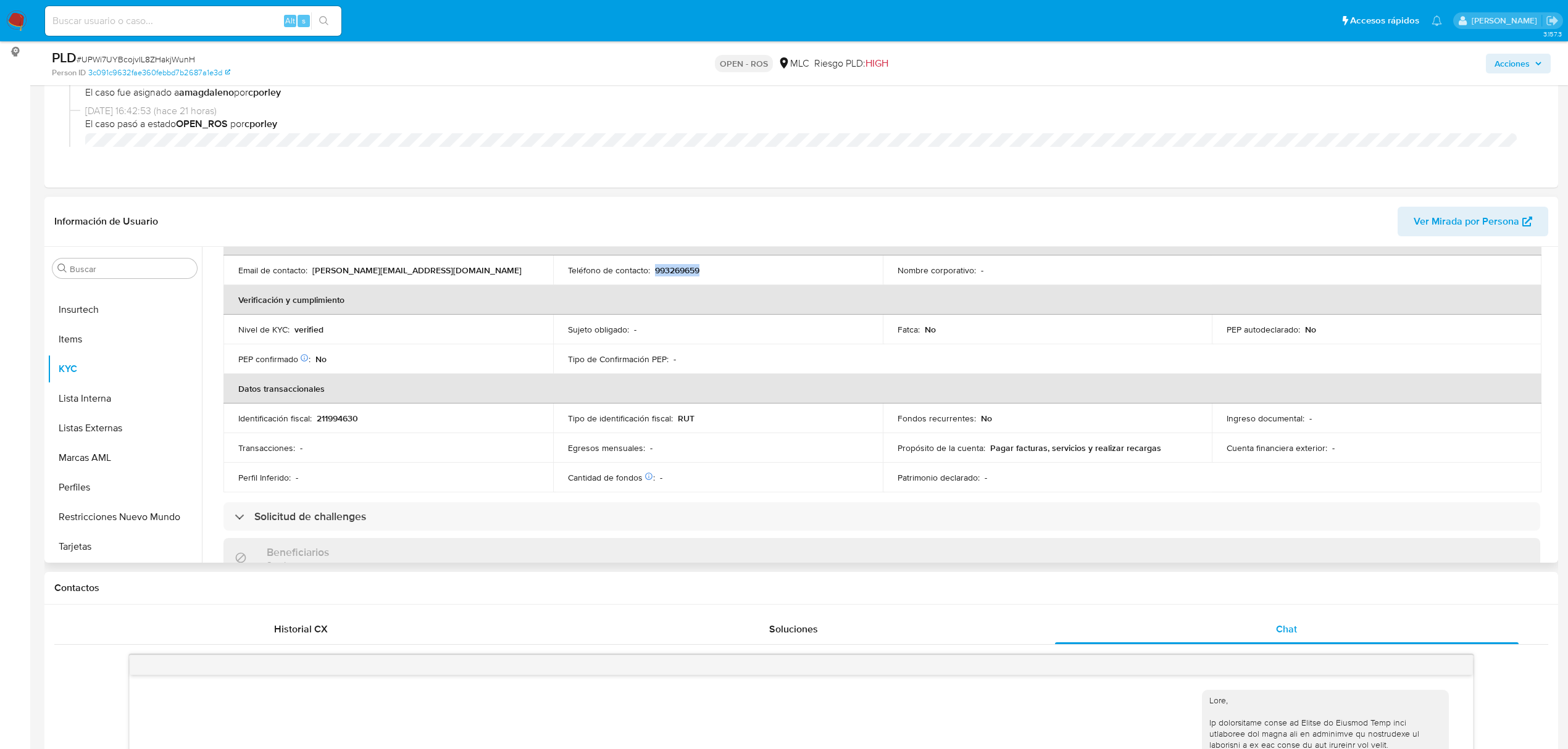
copy p "993269659"
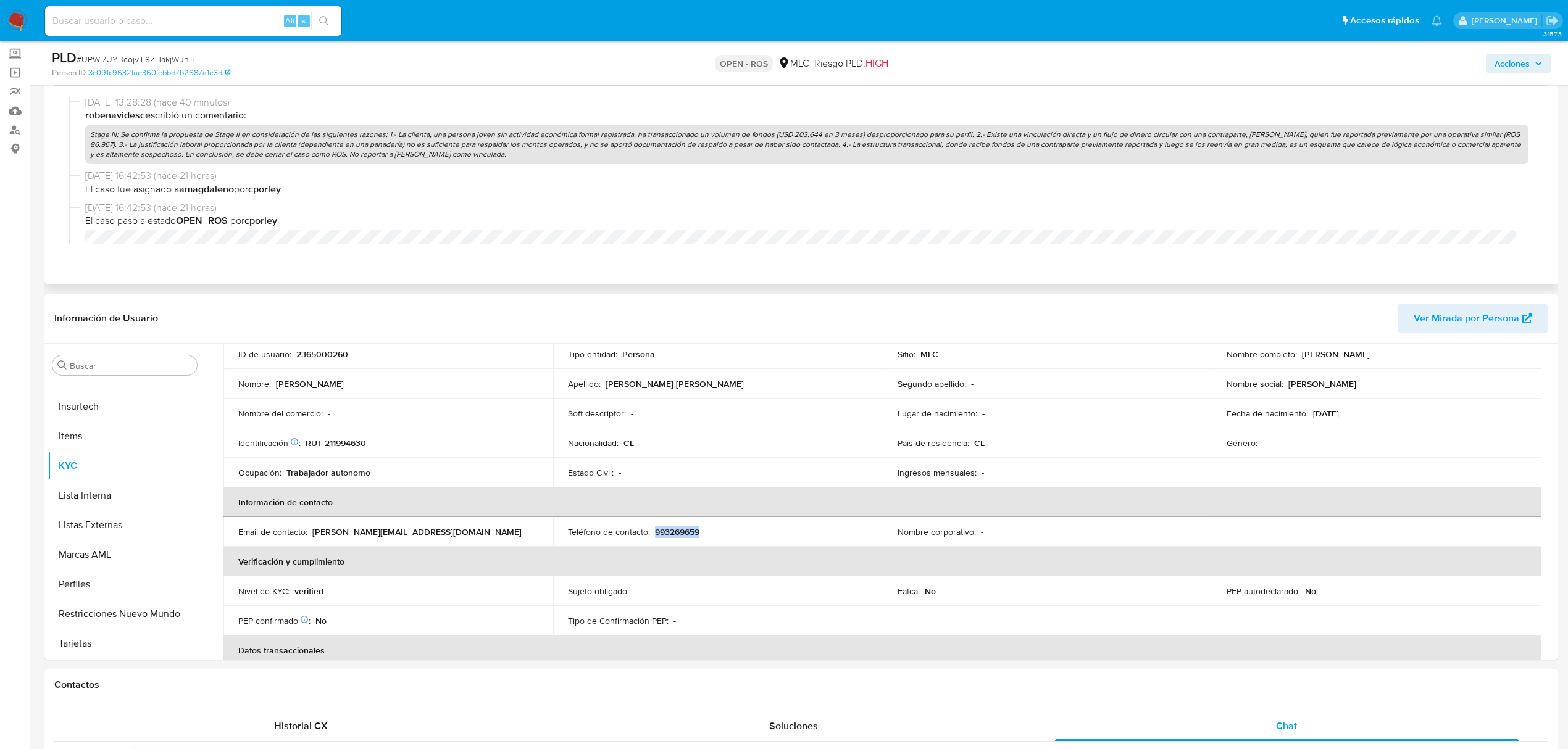
scroll to position [0, 0]
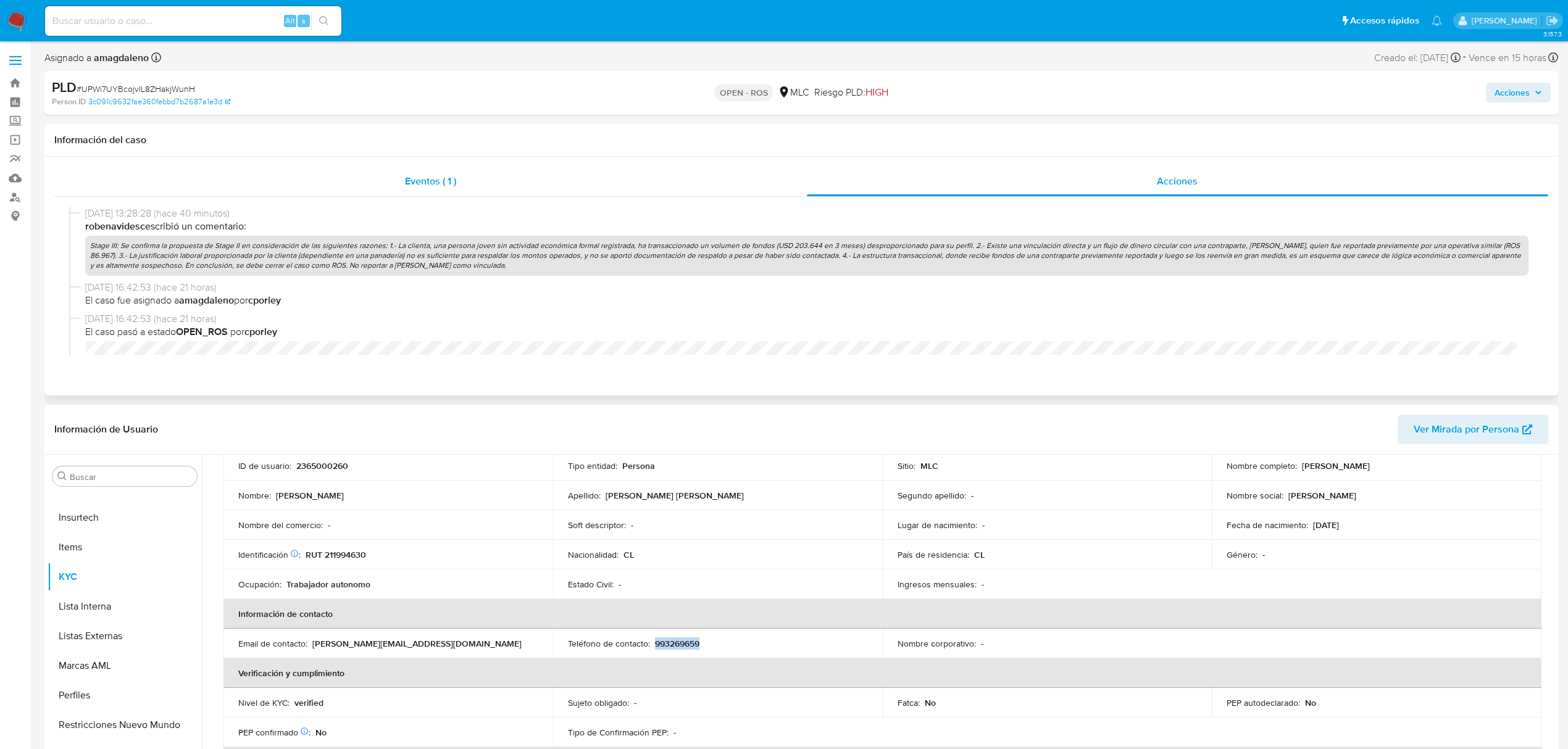
click at [475, 183] on div "Eventos ( 1 )" at bounding box center [430, 181] width 752 height 30
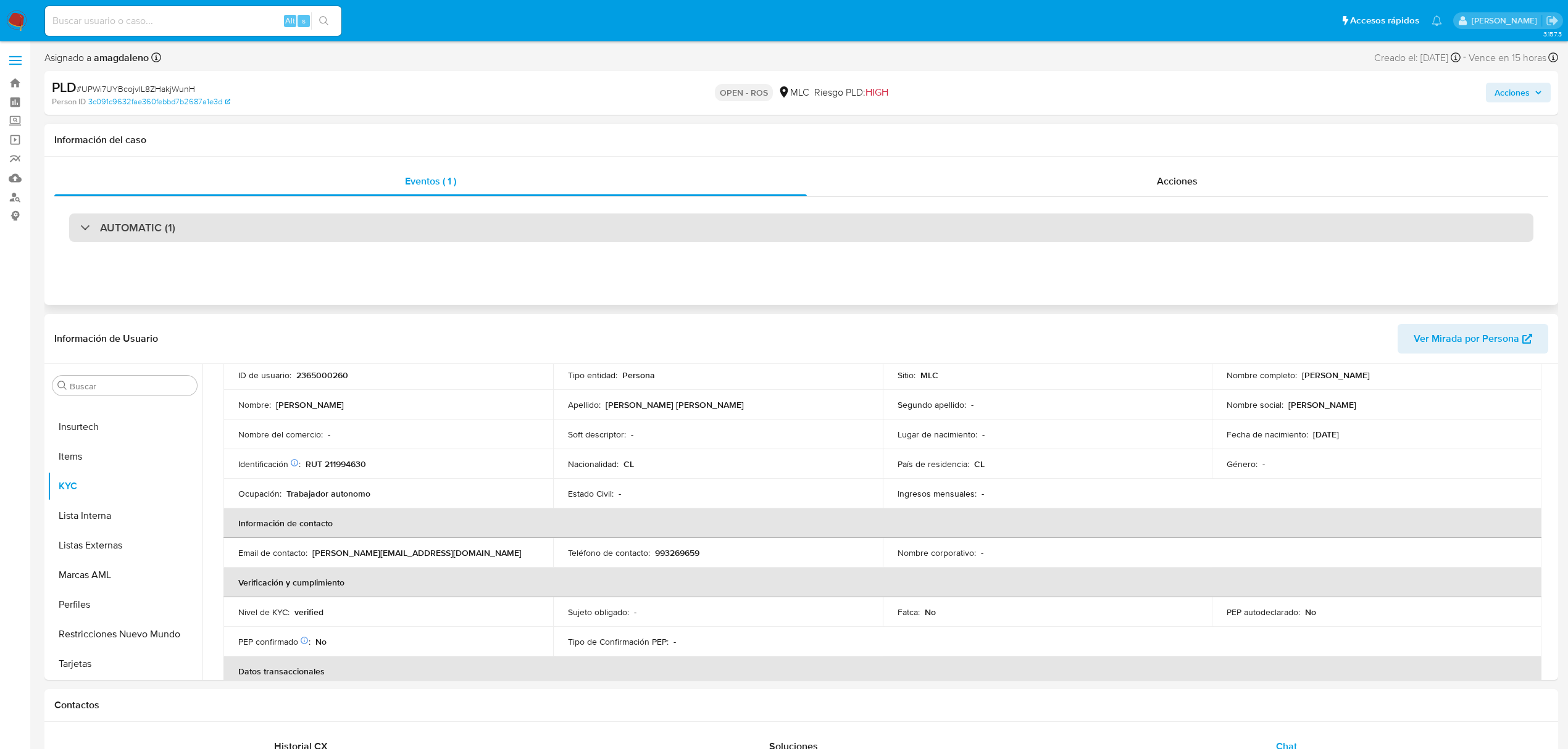
click at [143, 225] on h3 "AUTOMATIC (1)" at bounding box center [137, 228] width 75 height 14
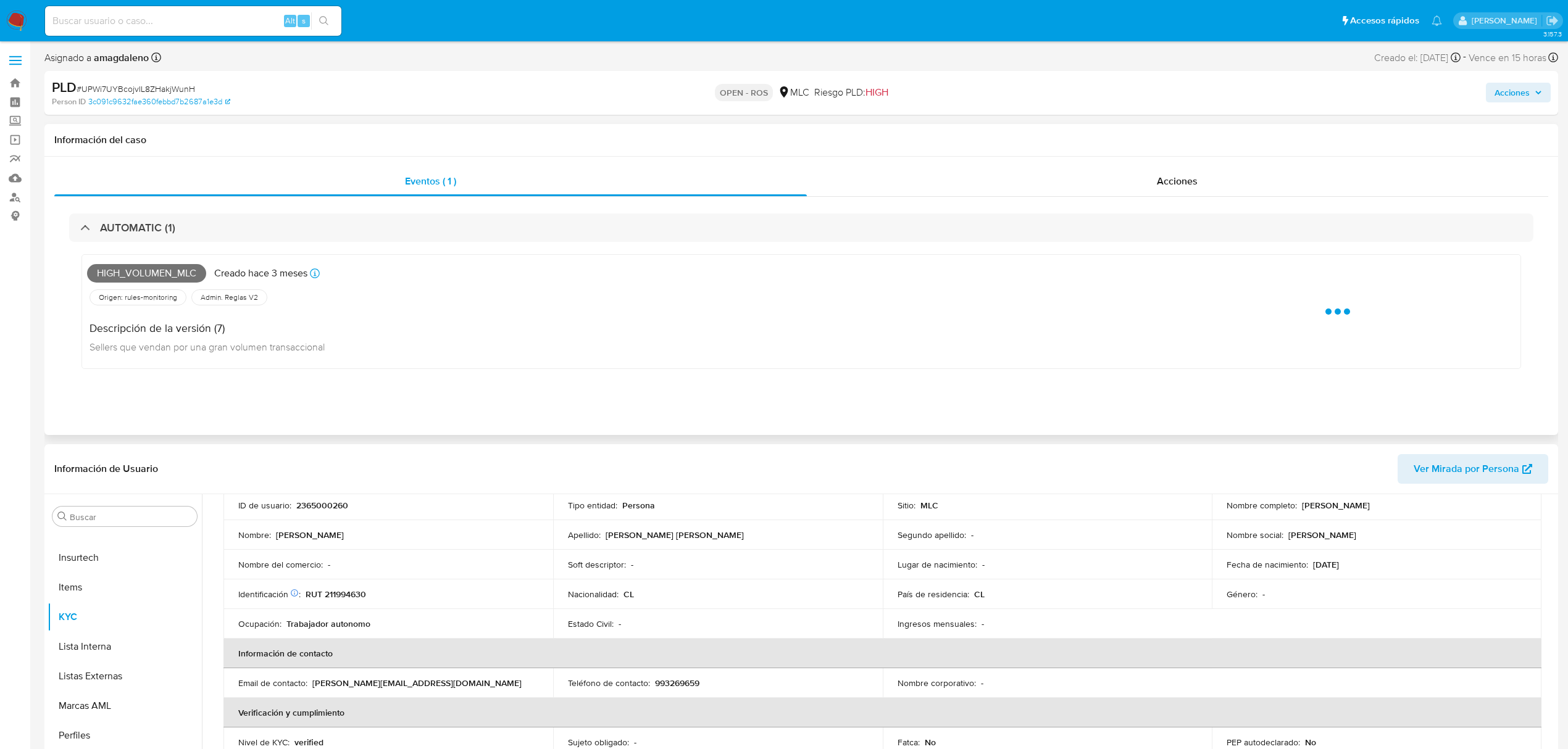
click at [154, 274] on span "High_volumen_mlc" at bounding box center [146, 274] width 119 height 19
copy span "High_volumen_mlc"
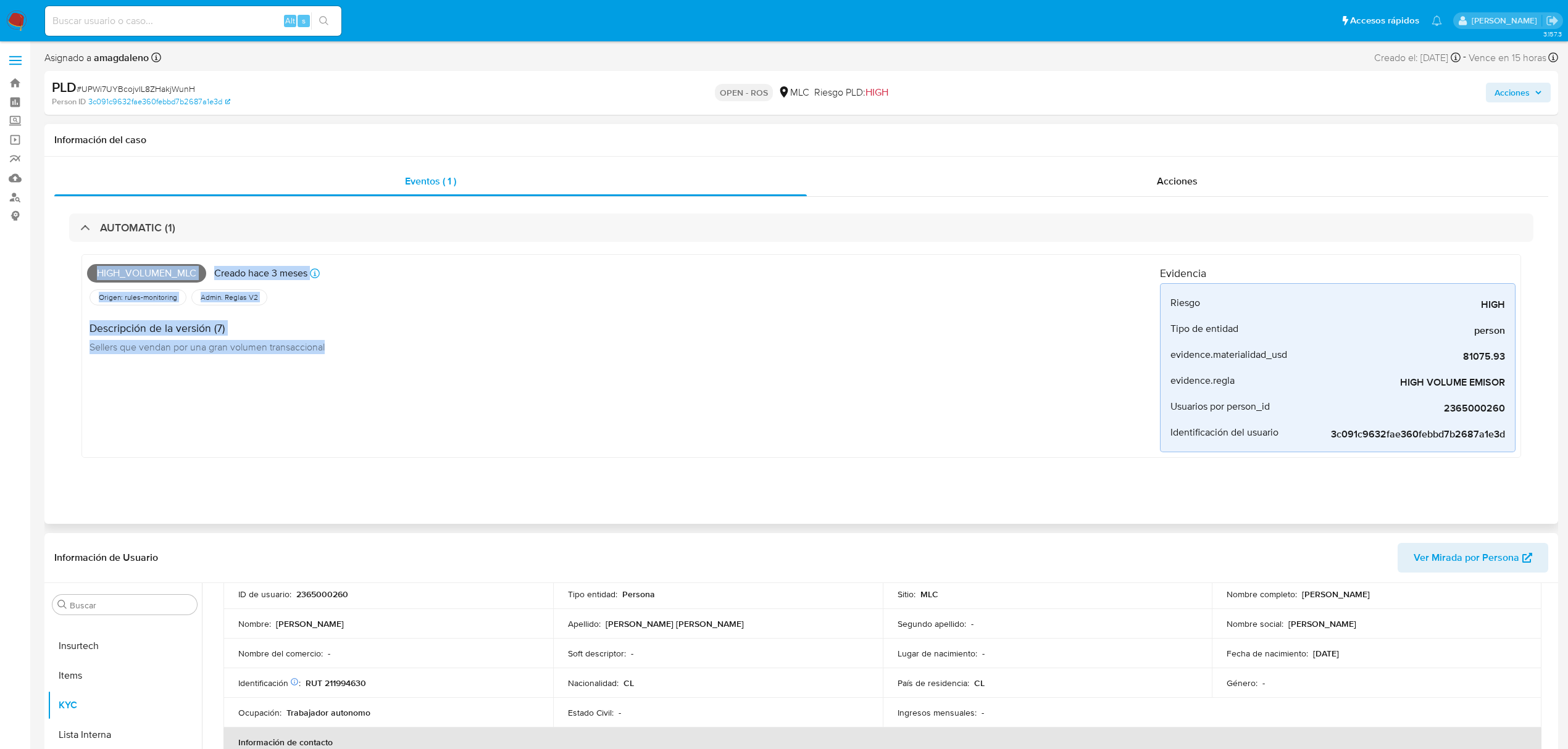
drag, startPoint x: 397, startPoint y: 409, endPoint x: 379, endPoint y: 458, distance: 52.2
click at [373, 464] on div "AUTOMATIC (1) High_volumen_mlc Creado hace 3 meses Creado: 12/06/2025 06:08:17 …" at bounding box center [801, 345] width 1464 height 263
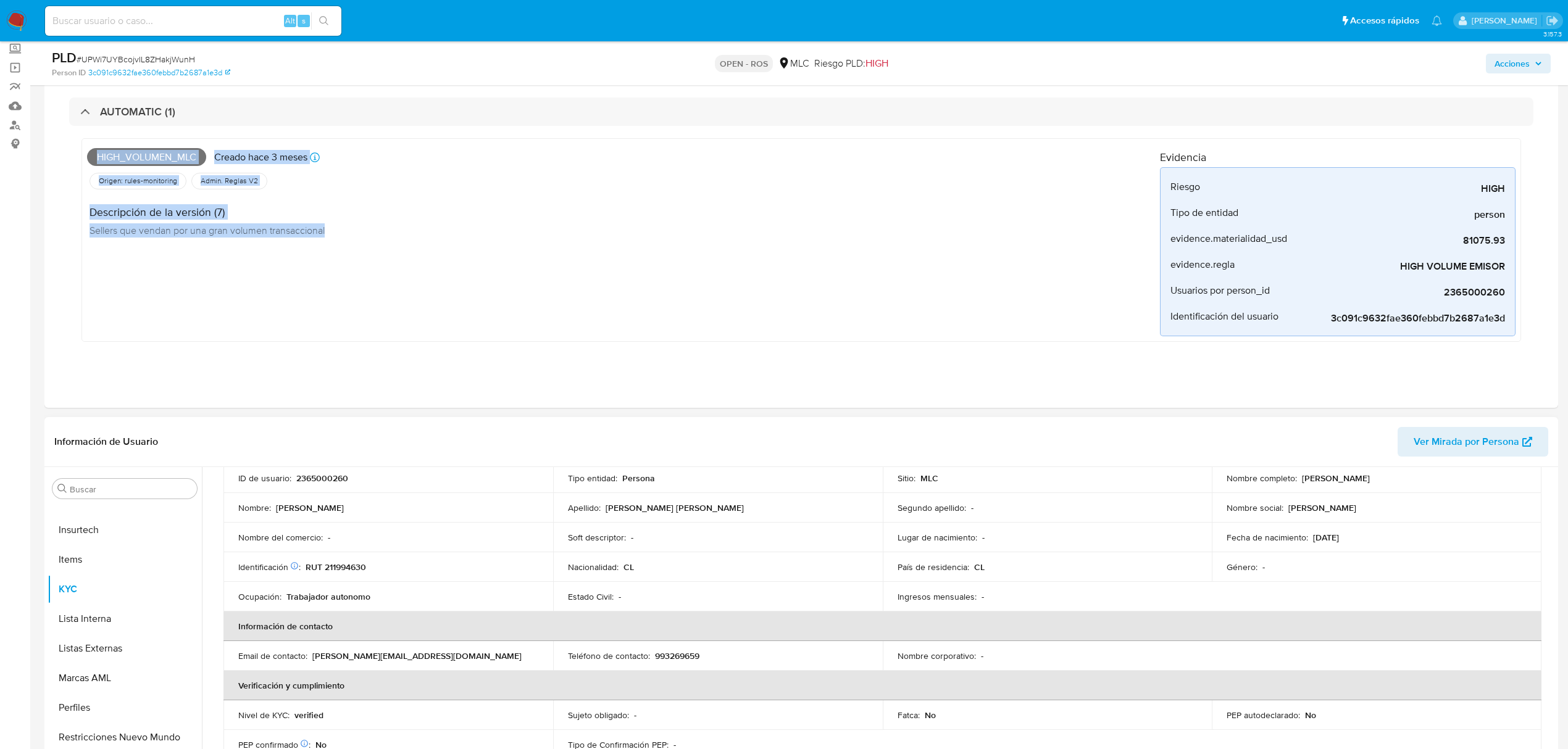
scroll to position [164, 0]
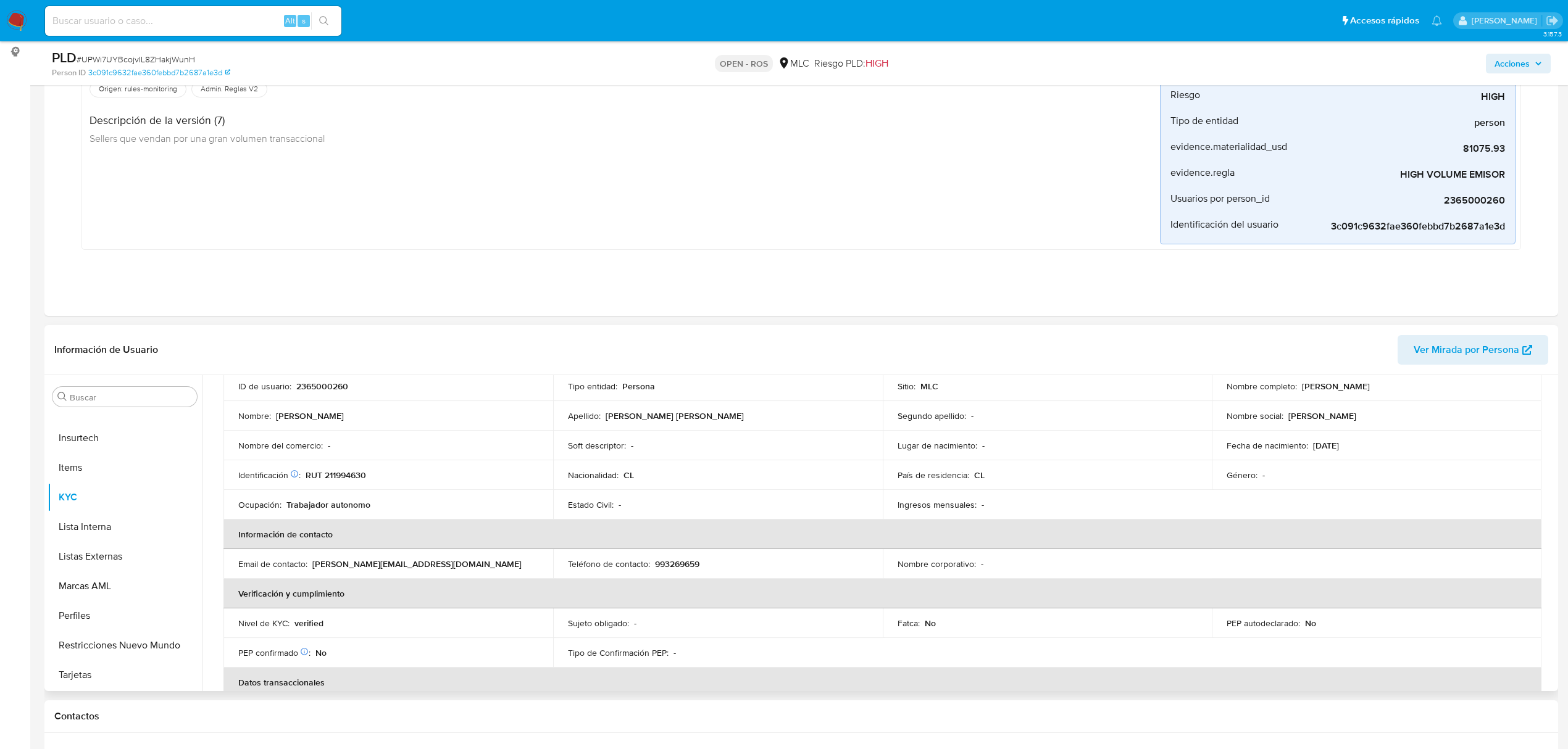
click at [343, 474] on p "RUT 211994630" at bounding box center [336, 475] width 61 height 11
copy p "211994630"
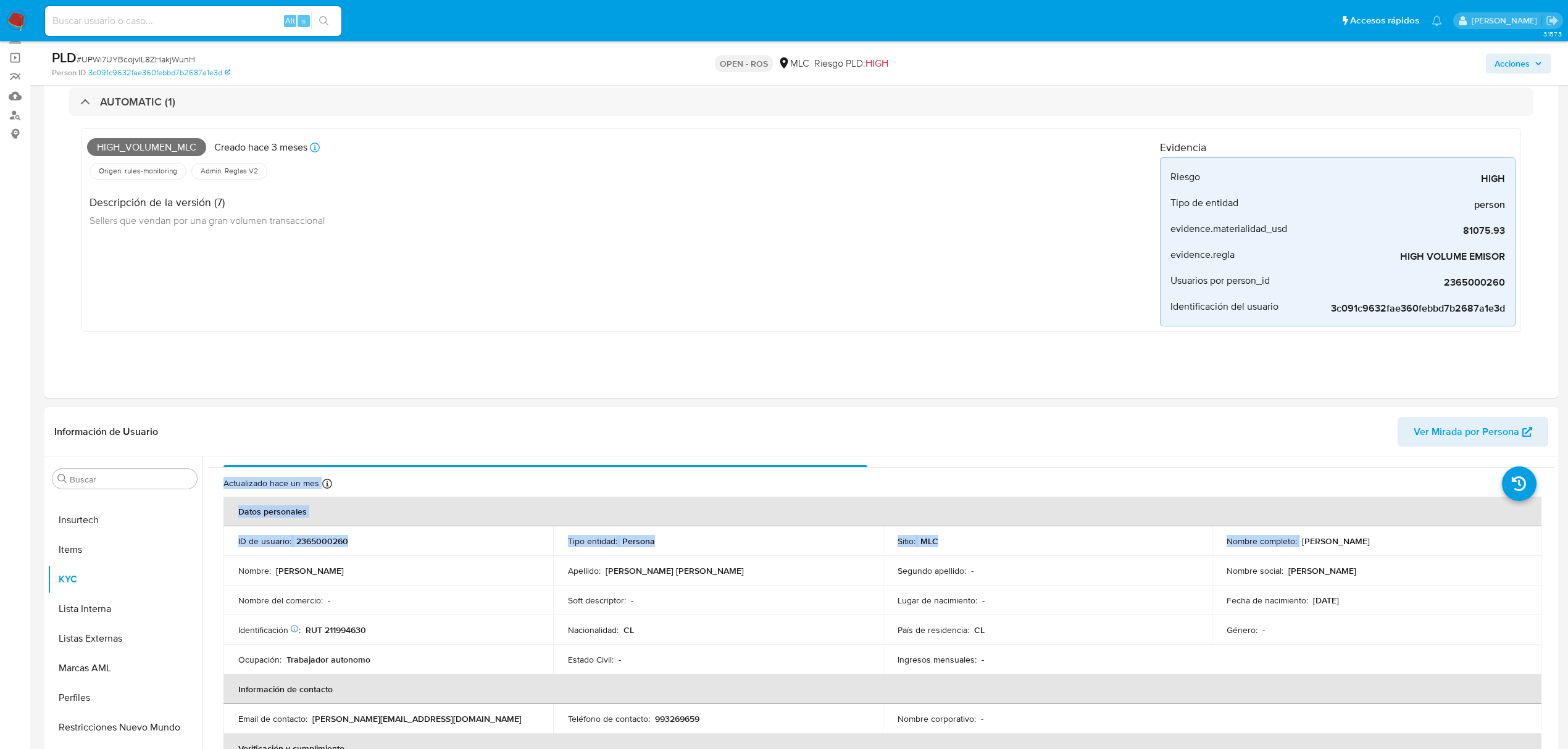
scroll to position [0, 0]
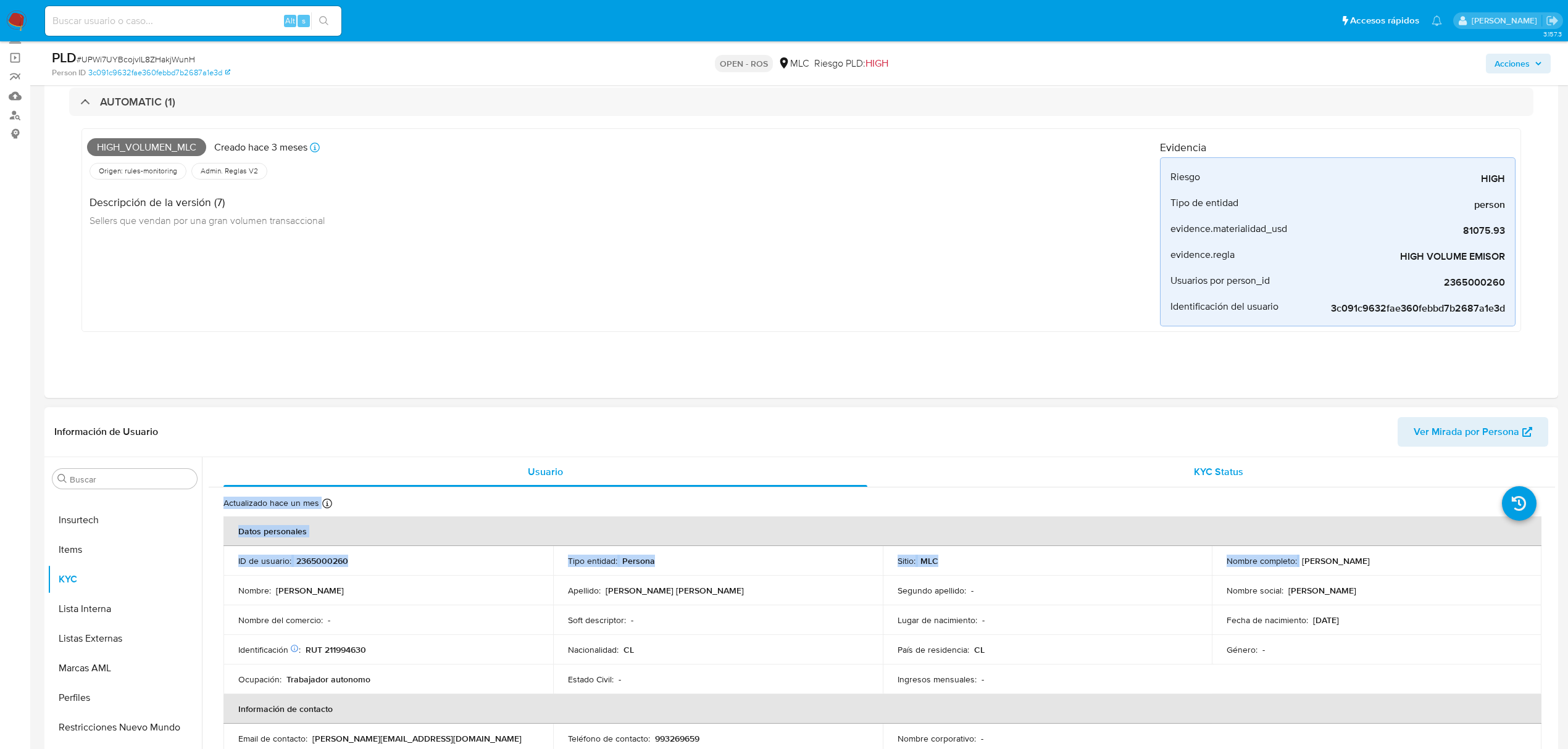
drag, startPoint x: 1296, startPoint y: 470, endPoint x: 1379, endPoint y: 467, distance: 83.1
click at [1411, 564] on div "Nombre completo : Isidora Antonieta Pinto Luco" at bounding box center [1377, 560] width 300 height 11
drag, startPoint x: 1405, startPoint y: 563, endPoint x: 1298, endPoint y: 563, distance: 107.0
click at [1302, 563] on p "Isidora Antonieta Pinto Luco" at bounding box center [1336, 560] width 68 height 11
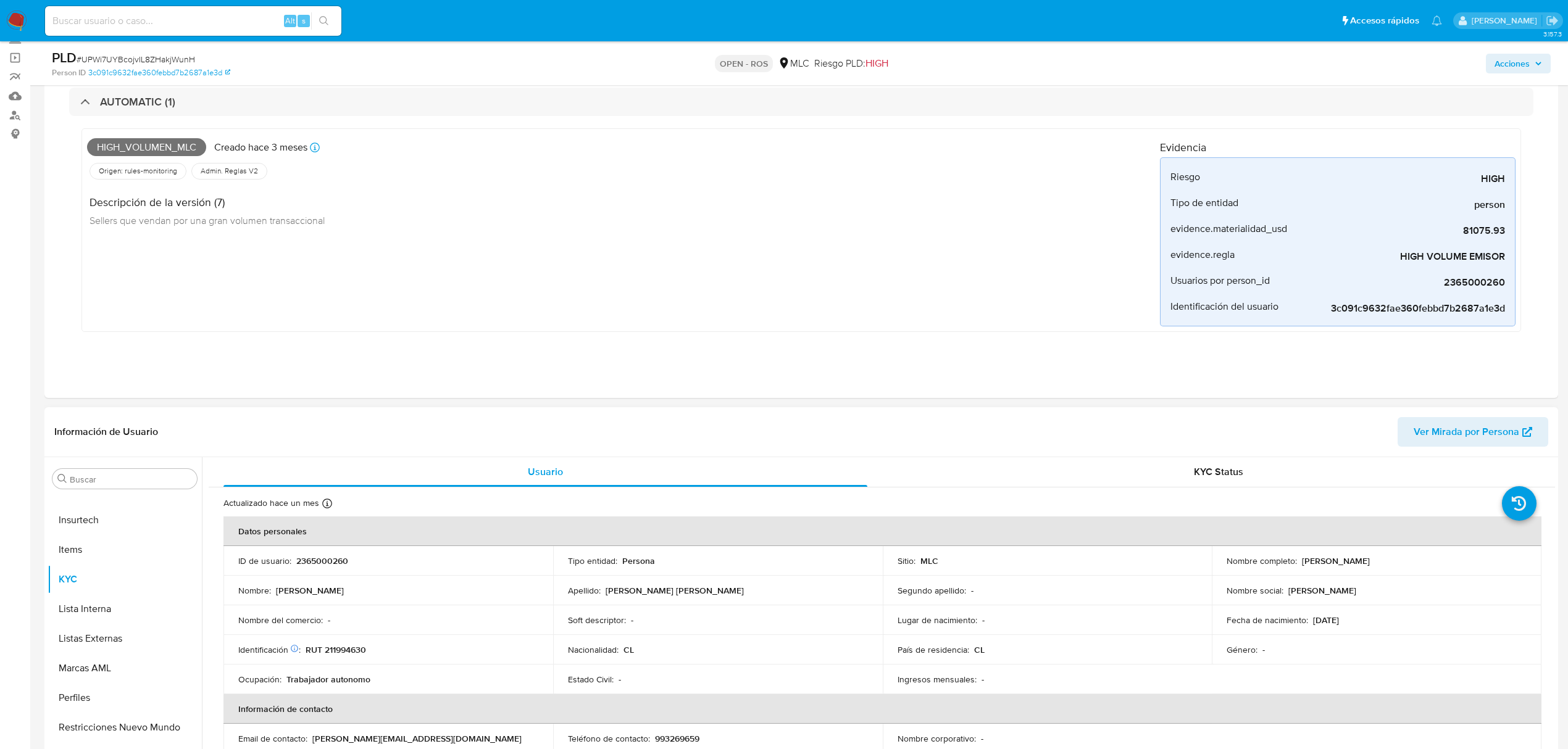
copy p "Isidora Antonieta Pinto Luco"
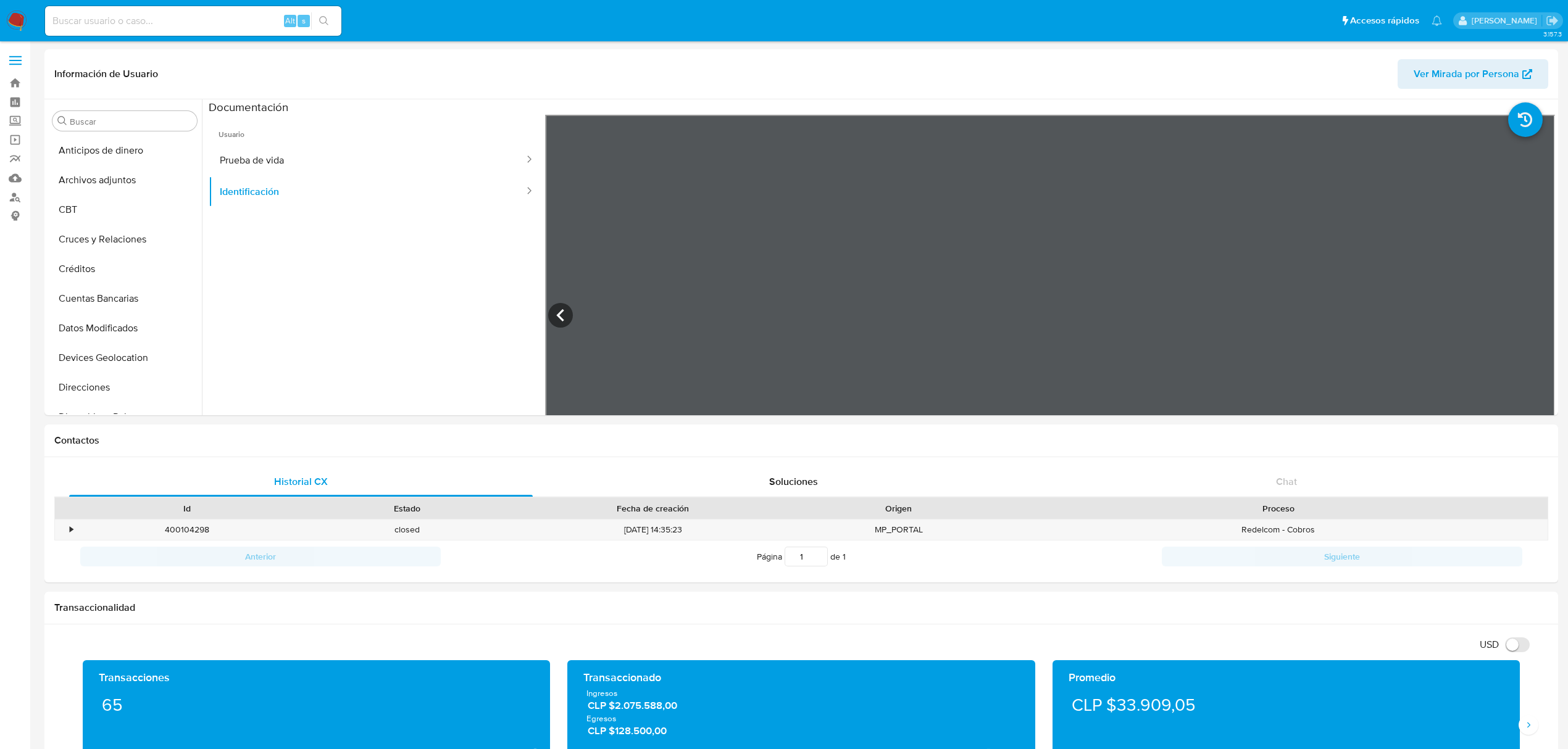
select select "10"
click at [15, 189] on link "Buscador de personas" at bounding box center [73, 197] width 147 height 19
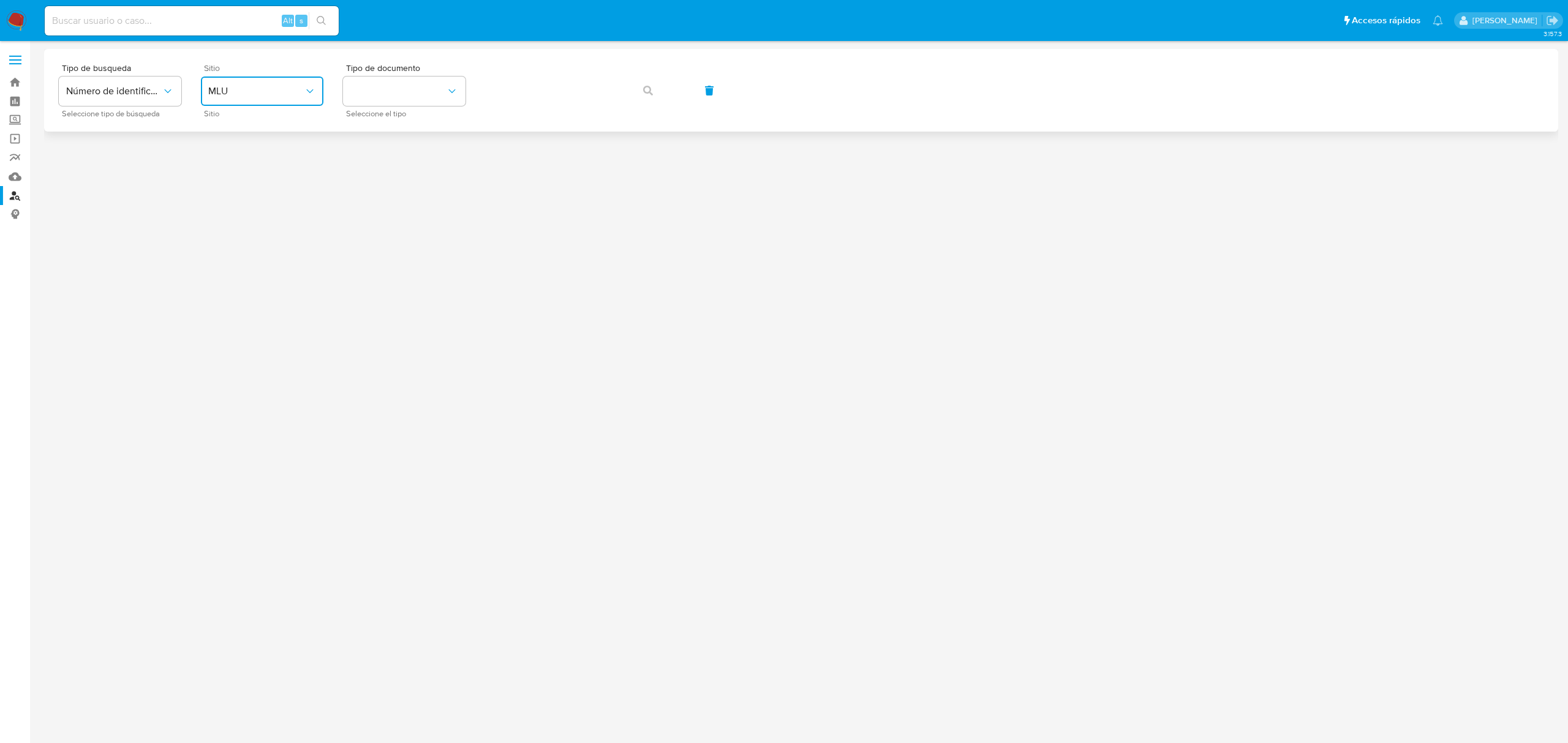
click at [255, 82] on button "MLU" at bounding box center [262, 91] width 123 height 29
drag, startPoint x: 234, startPoint y: 309, endPoint x: 389, endPoint y: 150, distance: 222.0
click at [234, 306] on div "MLC" at bounding box center [258, 300] width 100 height 29
click at [425, 83] on button "identificationType" at bounding box center [404, 91] width 123 height 29
drag, startPoint x: 387, startPoint y: 135, endPoint x: 471, endPoint y: 107, distance: 88.5
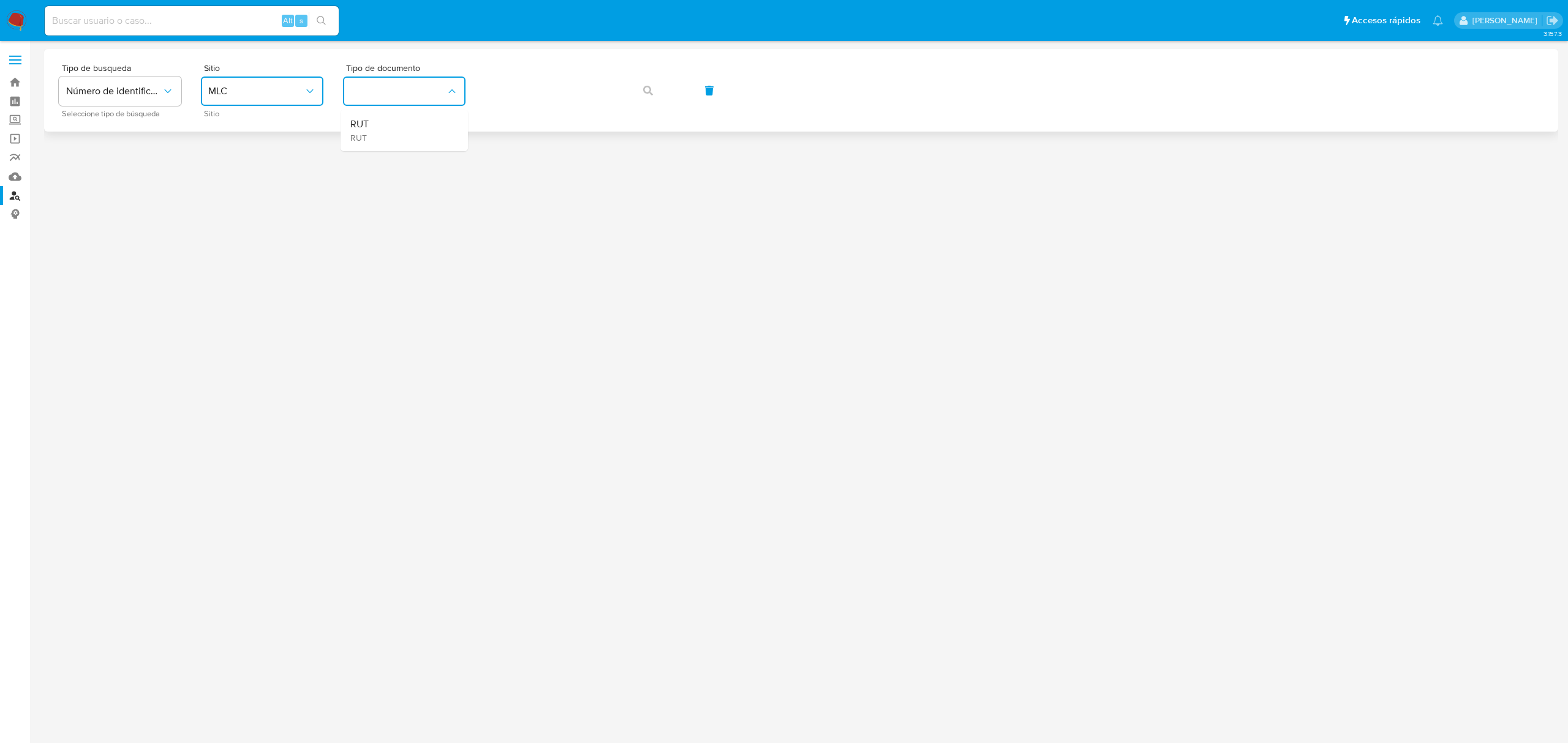
click at [398, 128] on div "RUT RUT" at bounding box center [401, 130] width 100 height 42
click at [643, 97] on span "button" at bounding box center [648, 91] width 10 height 27
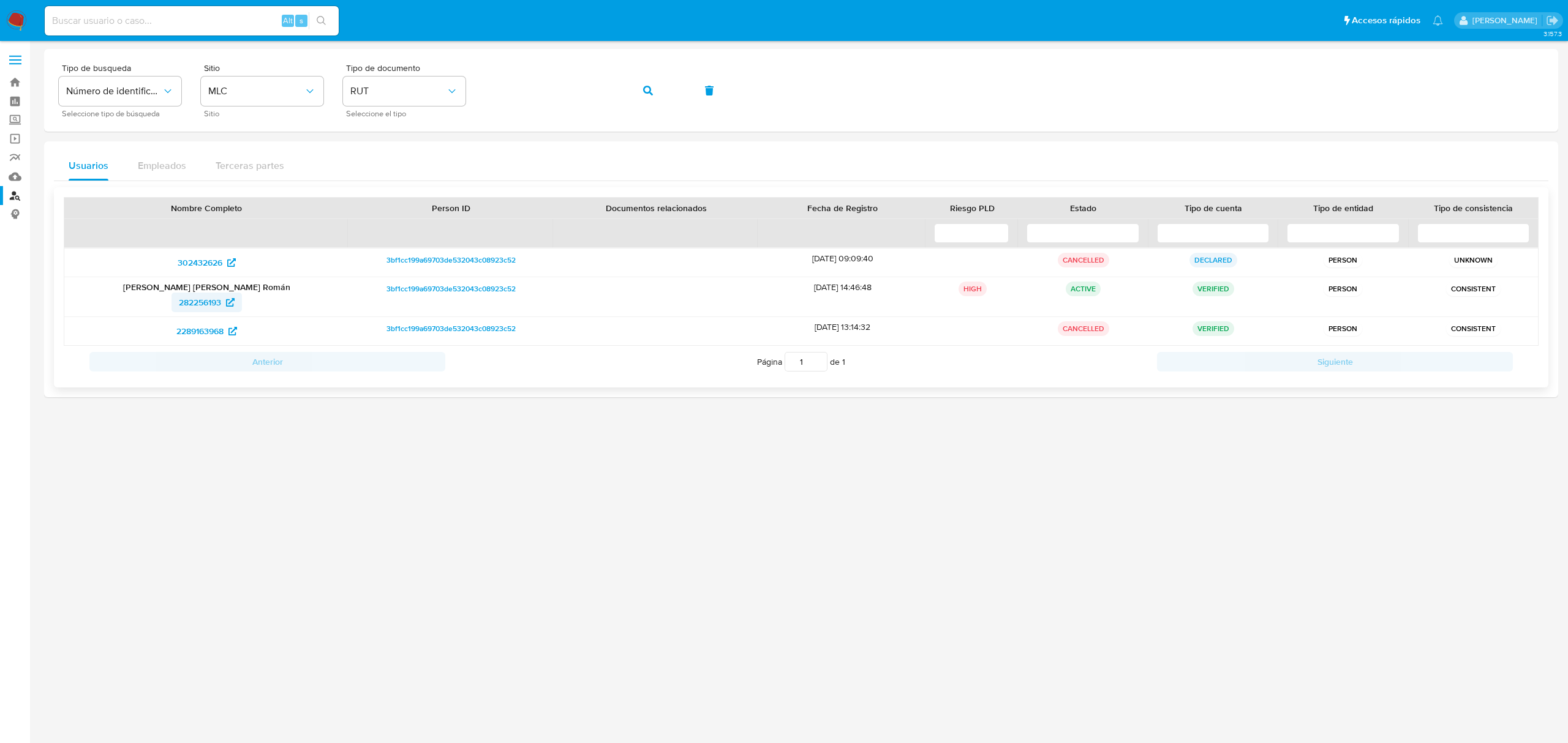
click at [208, 299] on span "282256193" at bounding box center [199, 302] width 42 height 19
click at [204, 336] on span "2289163968" at bounding box center [200, 331] width 47 height 19
click at [208, 305] on span "282256193" at bounding box center [199, 302] width 42 height 19
click at [13, 19] on img at bounding box center [16, 21] width 21 height 21
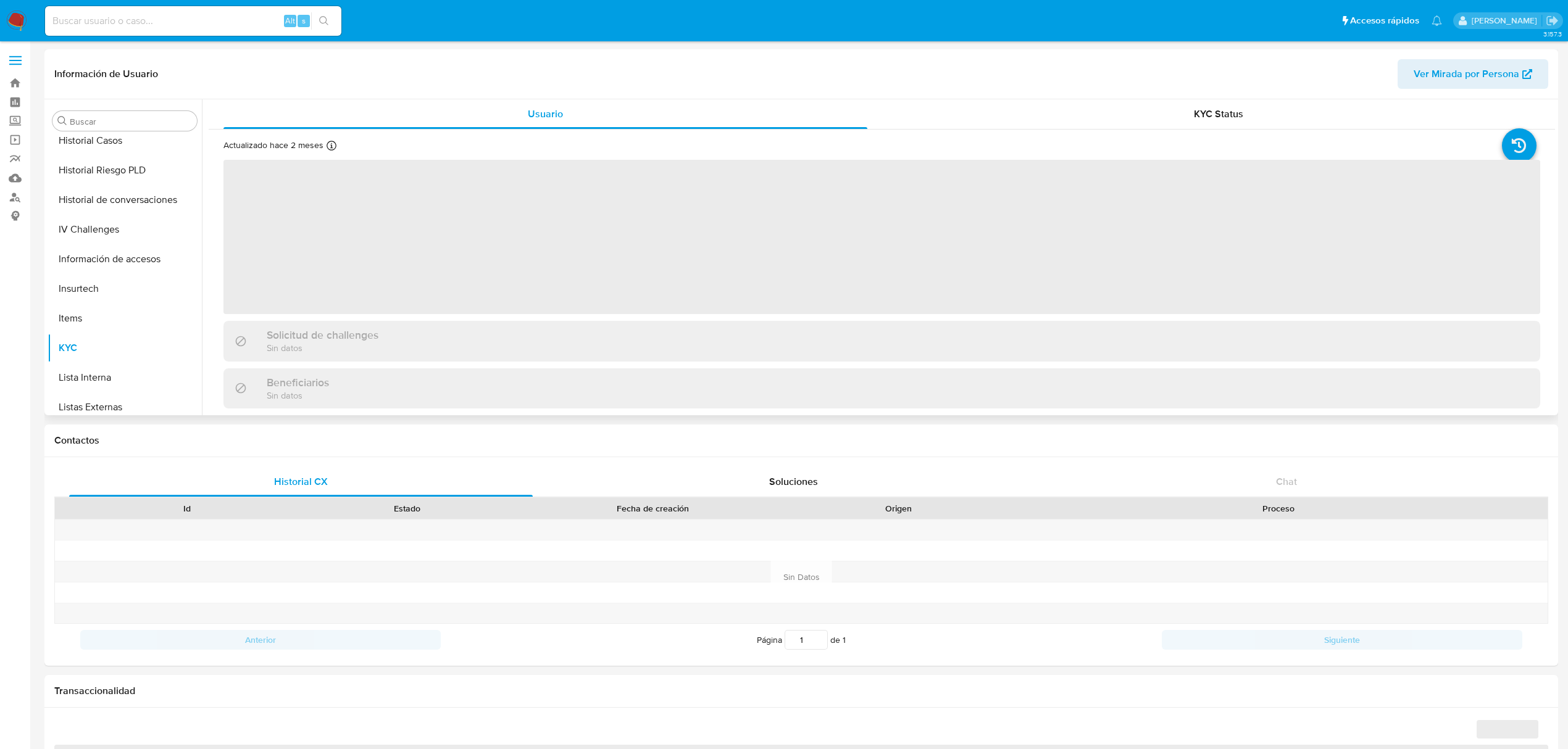
scroll to position [521, 0]
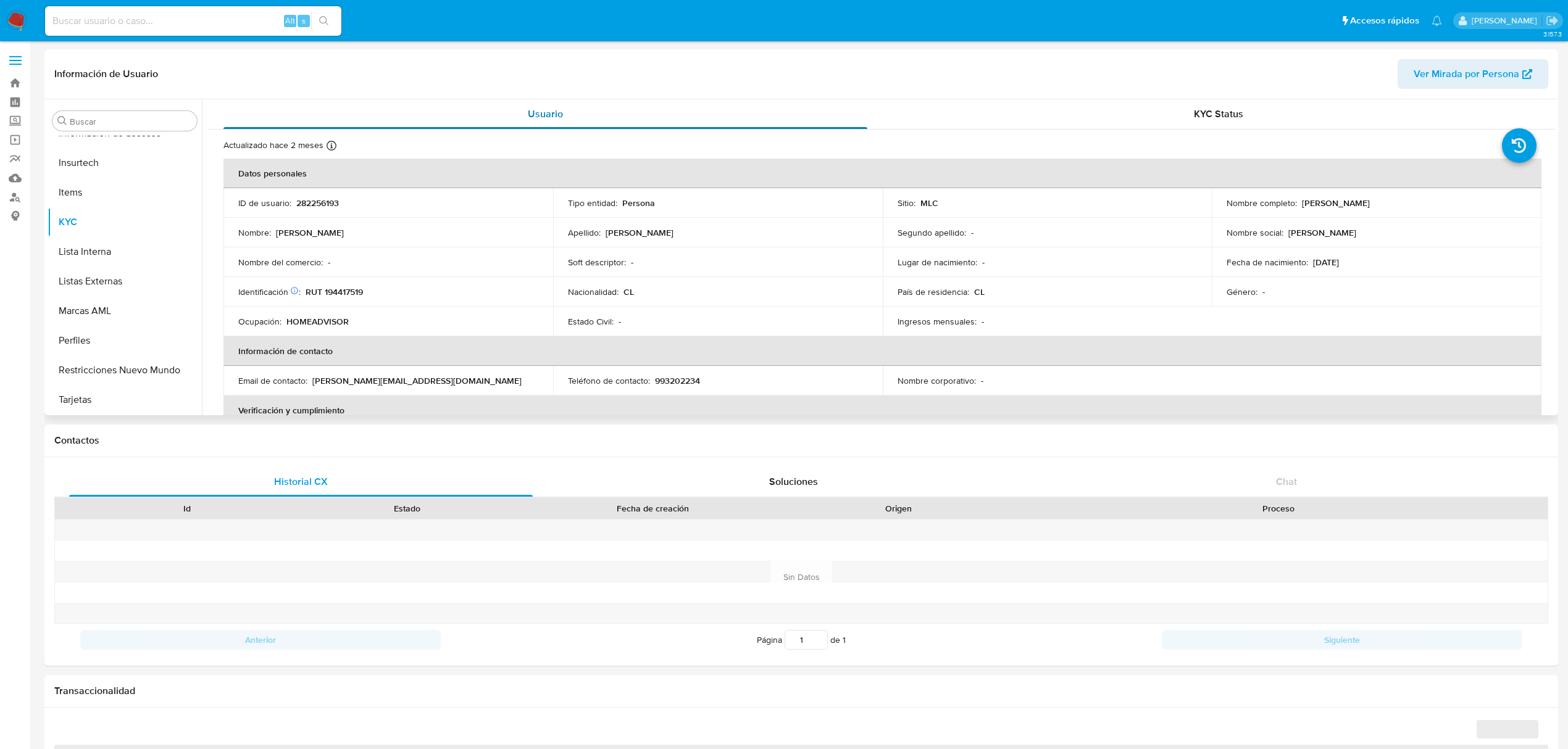
select select "10"
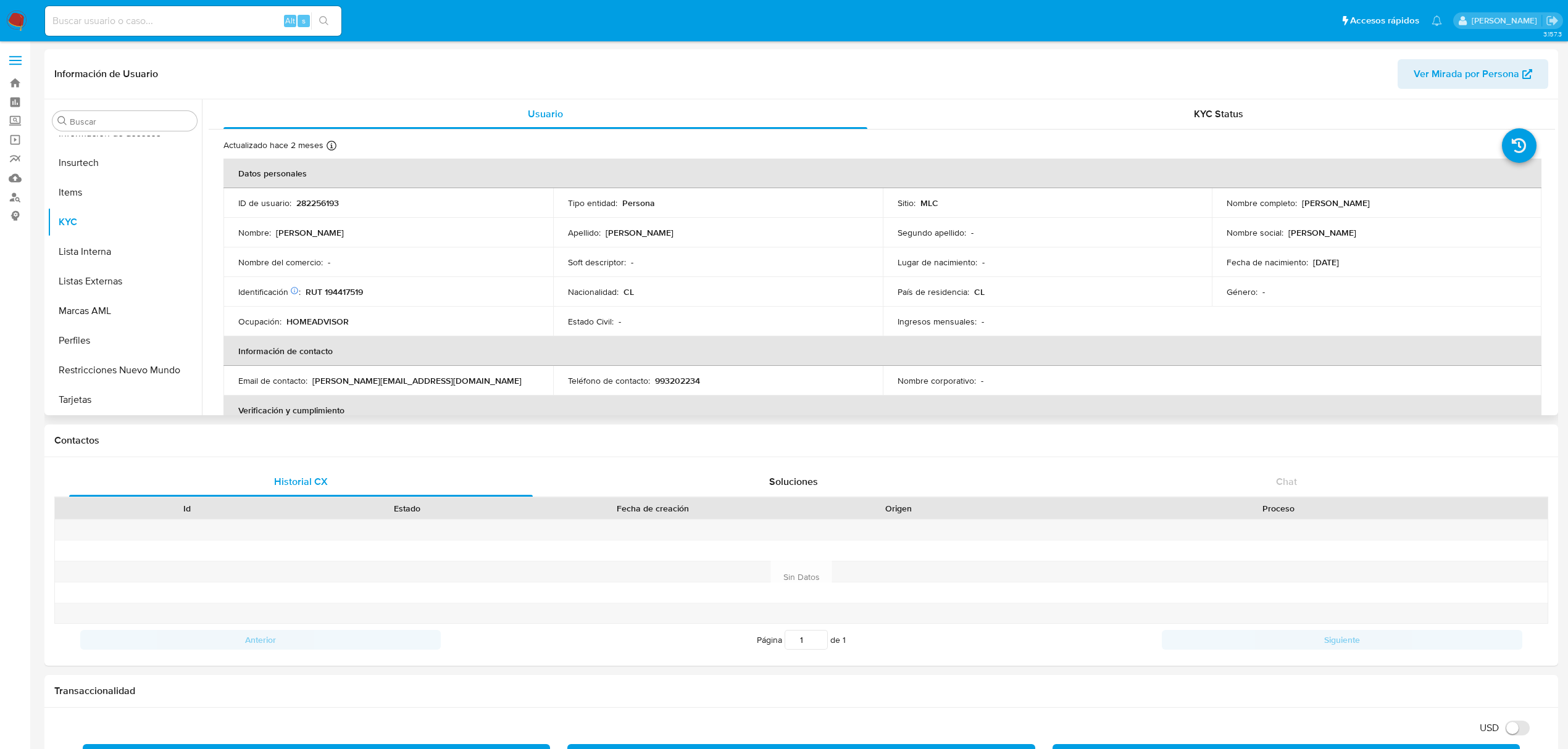
drag, startPoint x: 1353, startPoint y: 262, endPoint x: 1309, endPoint y: 261, distance: 44.0
click at [1309, 261] on div "Fecha de nacimiento : [DEMOGRAPHIC_DATA]" at bounding box center [1377, 261] width 300 height 11
drag, startPoint x: 1298, startPoint y: 202, endPoint x: 1464, endPoint y: 204, distance: 166.0
click at [1464, 204] on div "Nombre completo : [PERSON_NAME]" at bounding box center [1377, 202] width 300 height 11
copy p "[PERSON_NAME]"
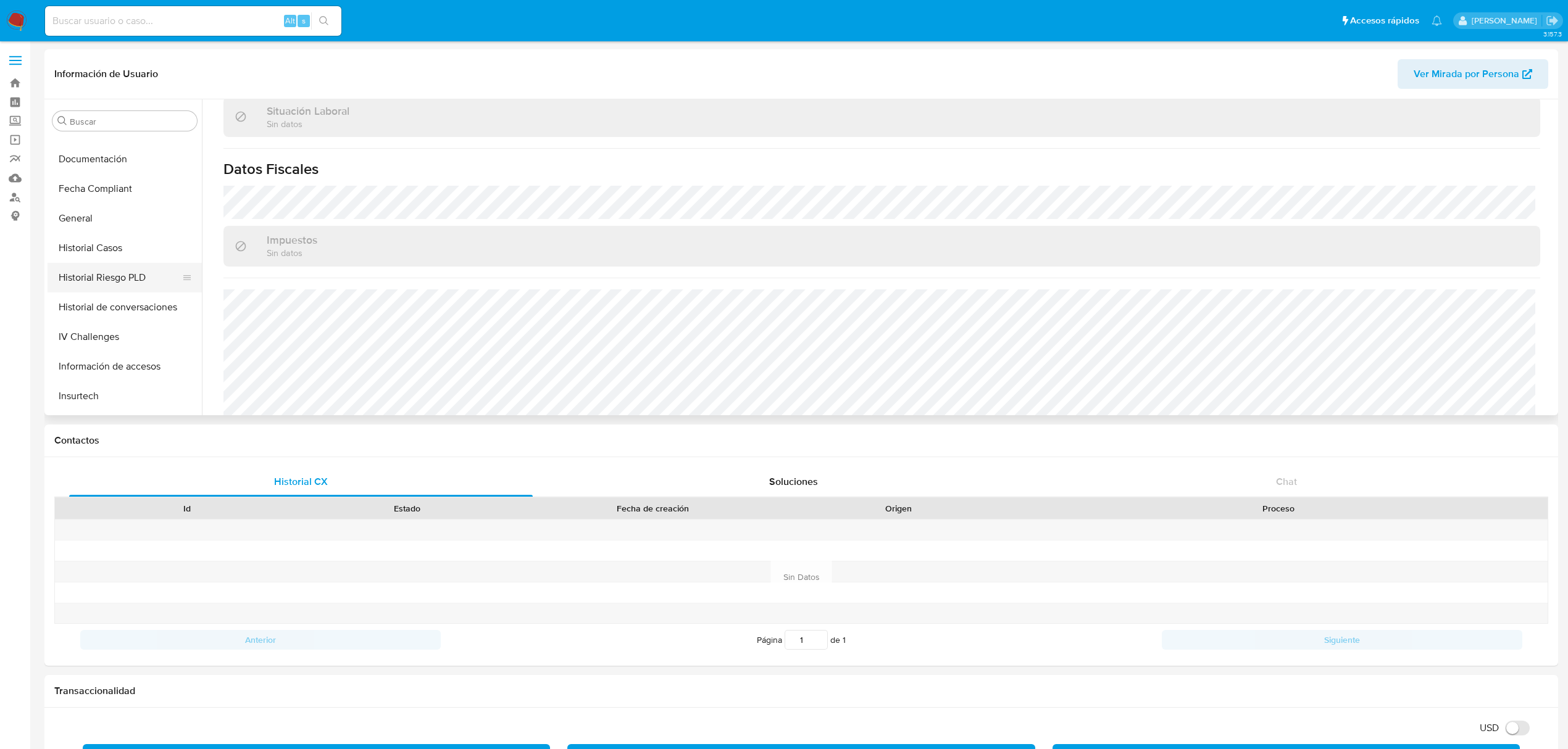
scroll to position [274, 0]
click at [113, 255] on button "Historial Casos" at bounding box center [120, 261] width 145 height 30
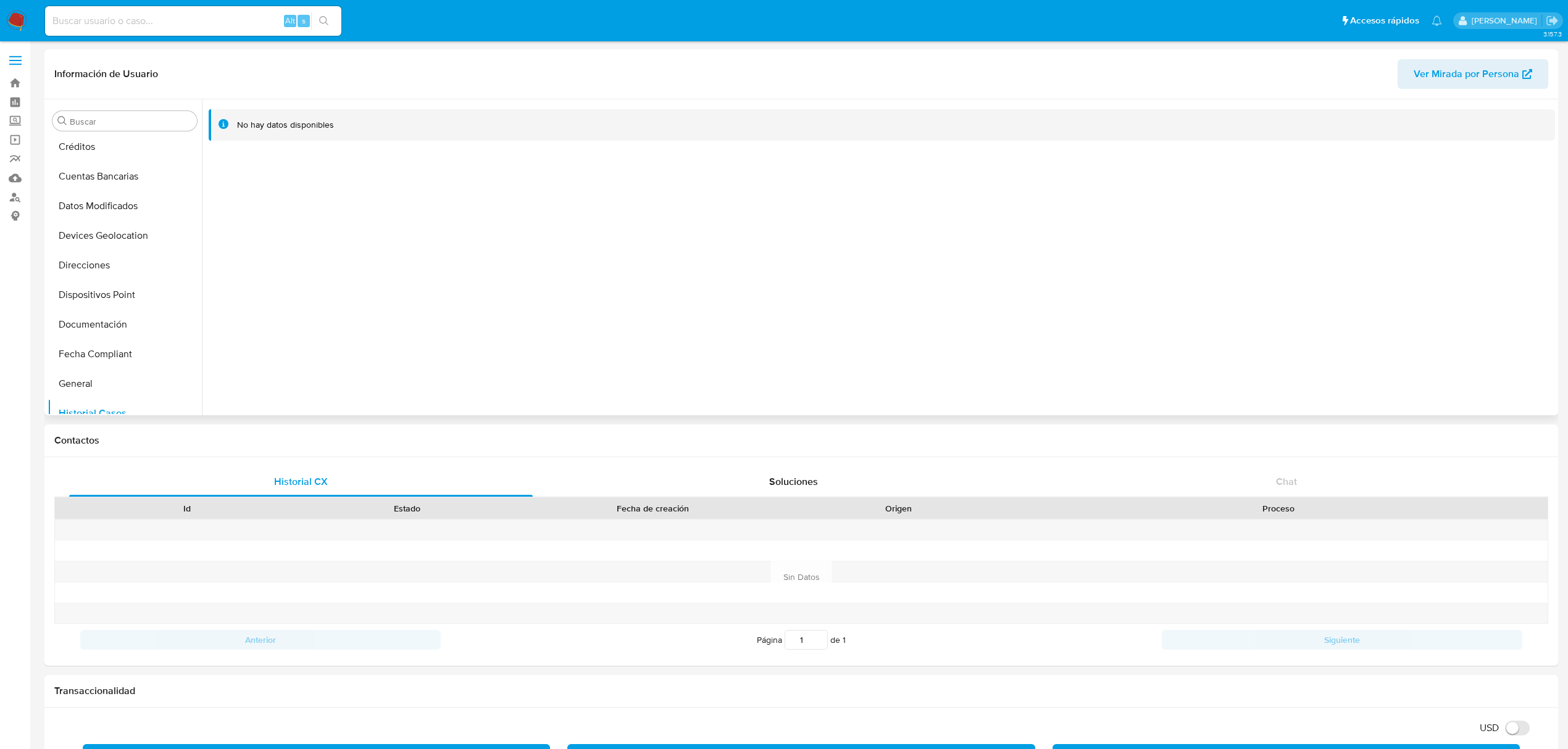
scroll to position [109, 0]
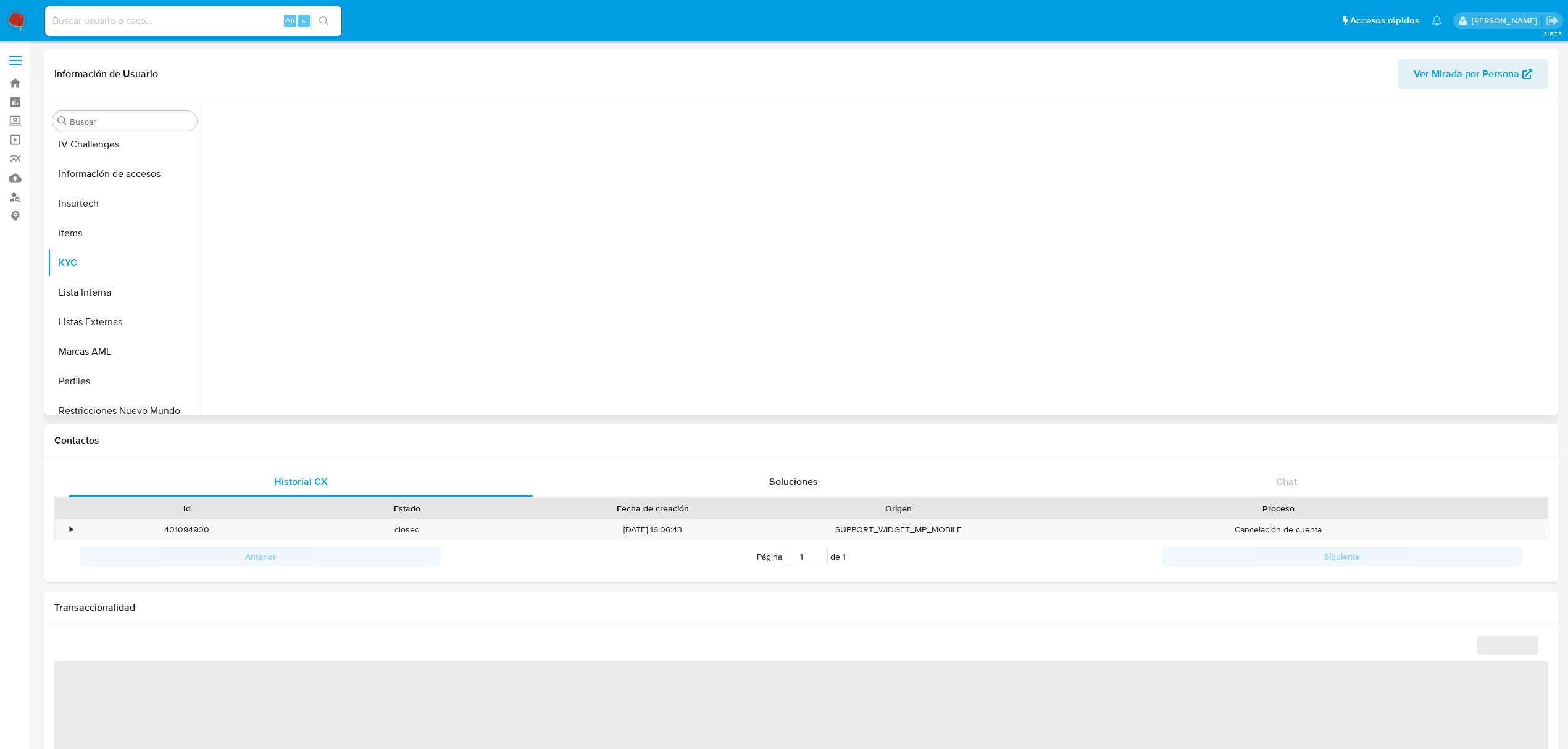
scroll to position [521, 0]
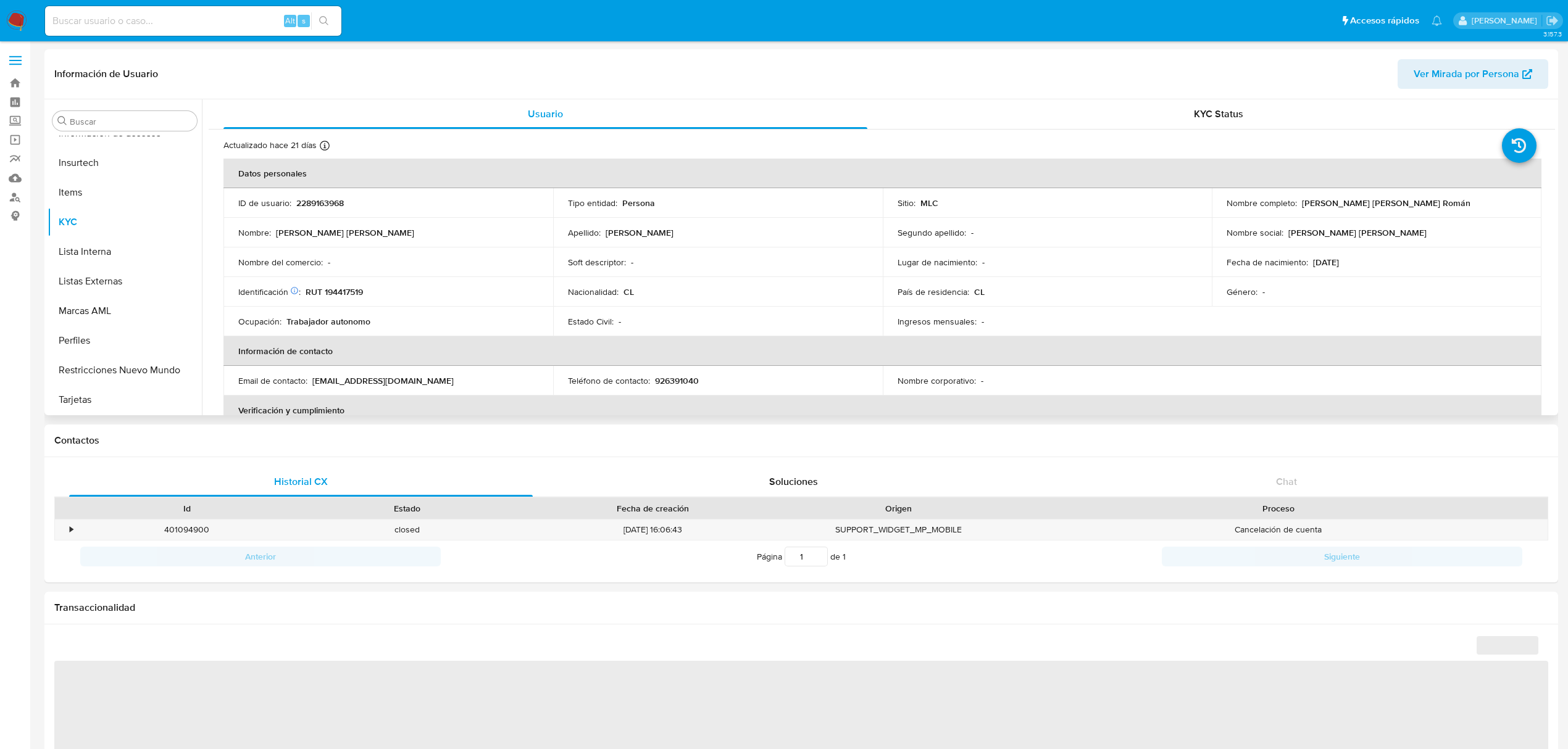
select select "10"
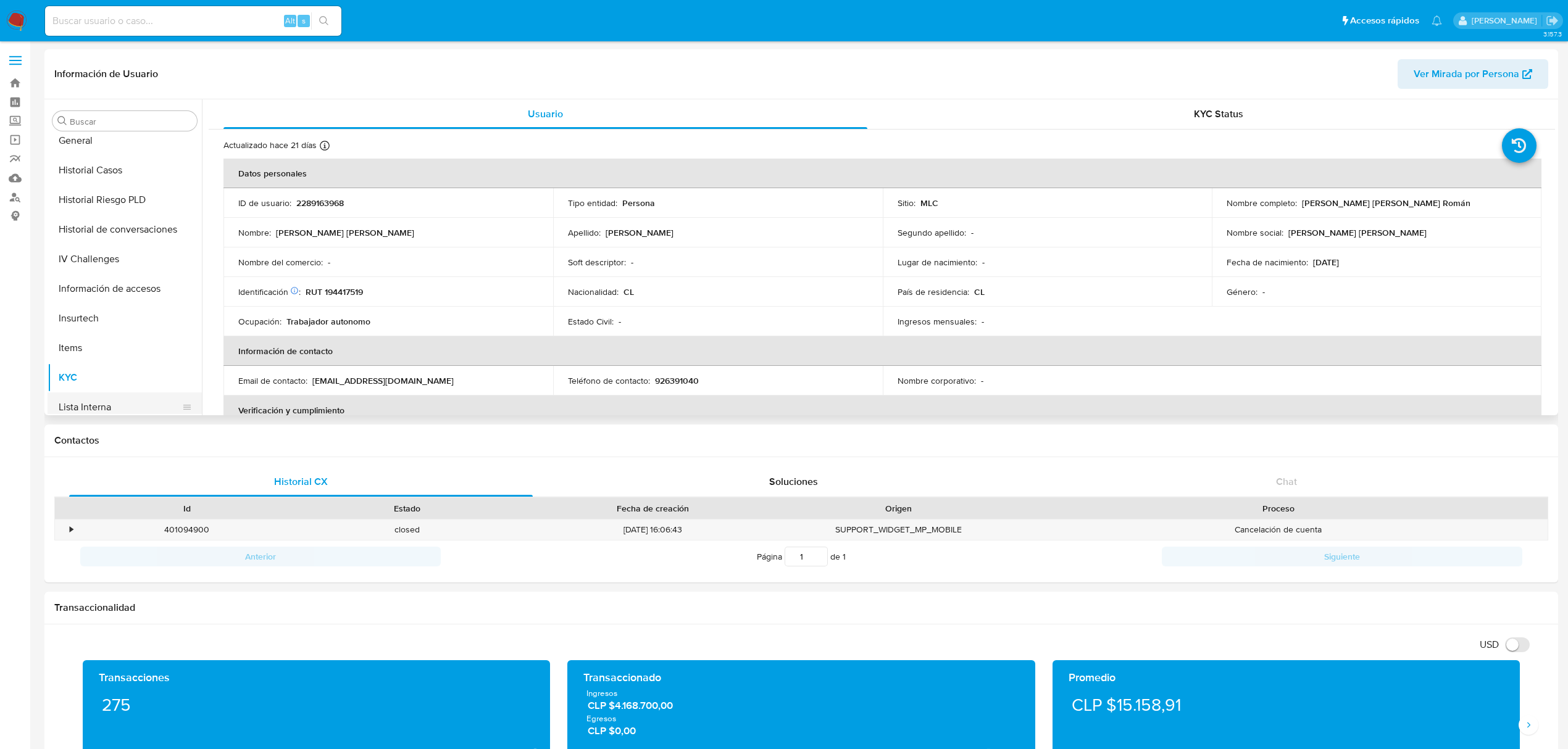
scroll to position [356, 0]
click at [122, 178] on button "Historial Casos" at bounding box center [120, 179] width 145 height 30
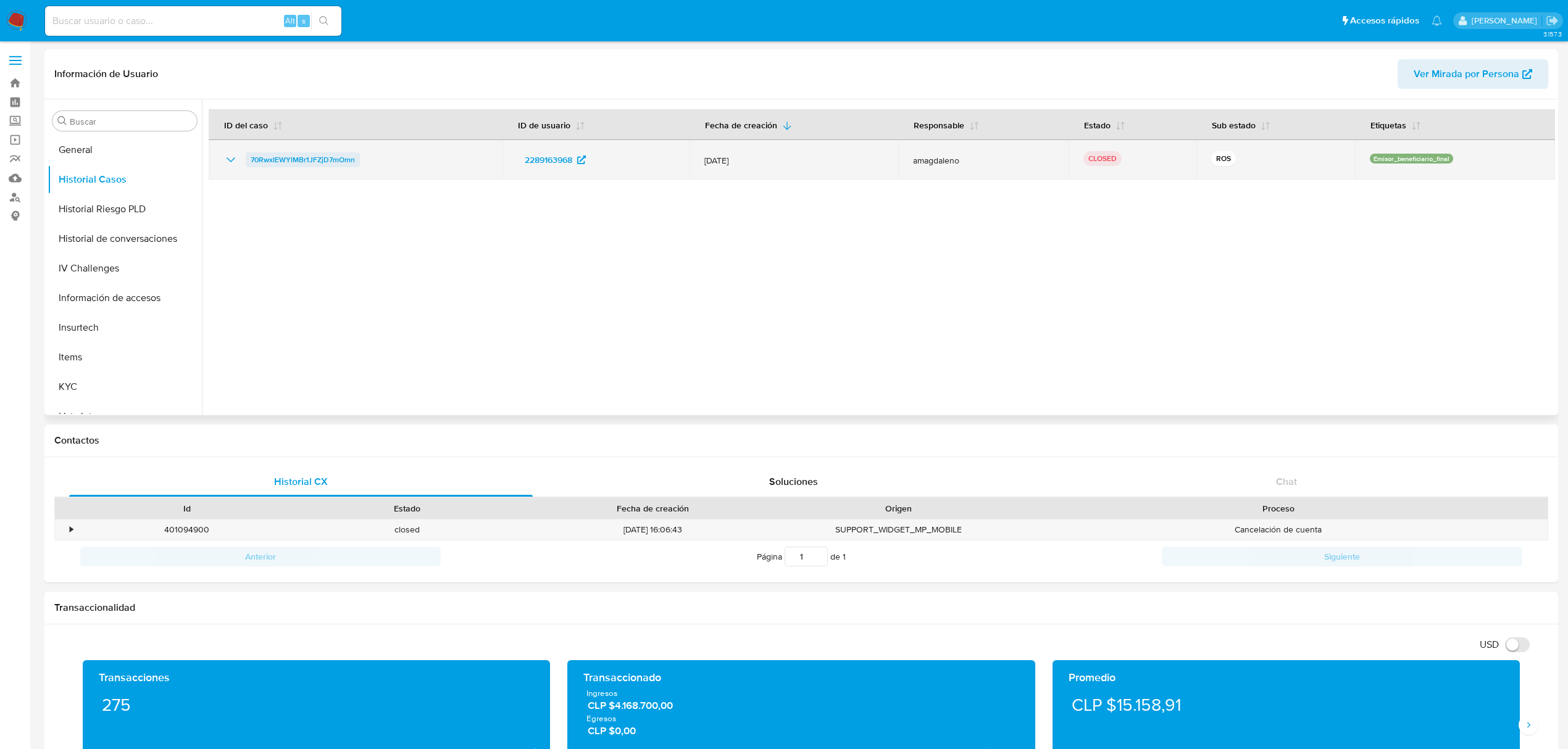
click at [286, 162] on span "70RwxIEWYlMBr1JFZjD7mOmn" at bounding box center [303, 160] width 104 height 15
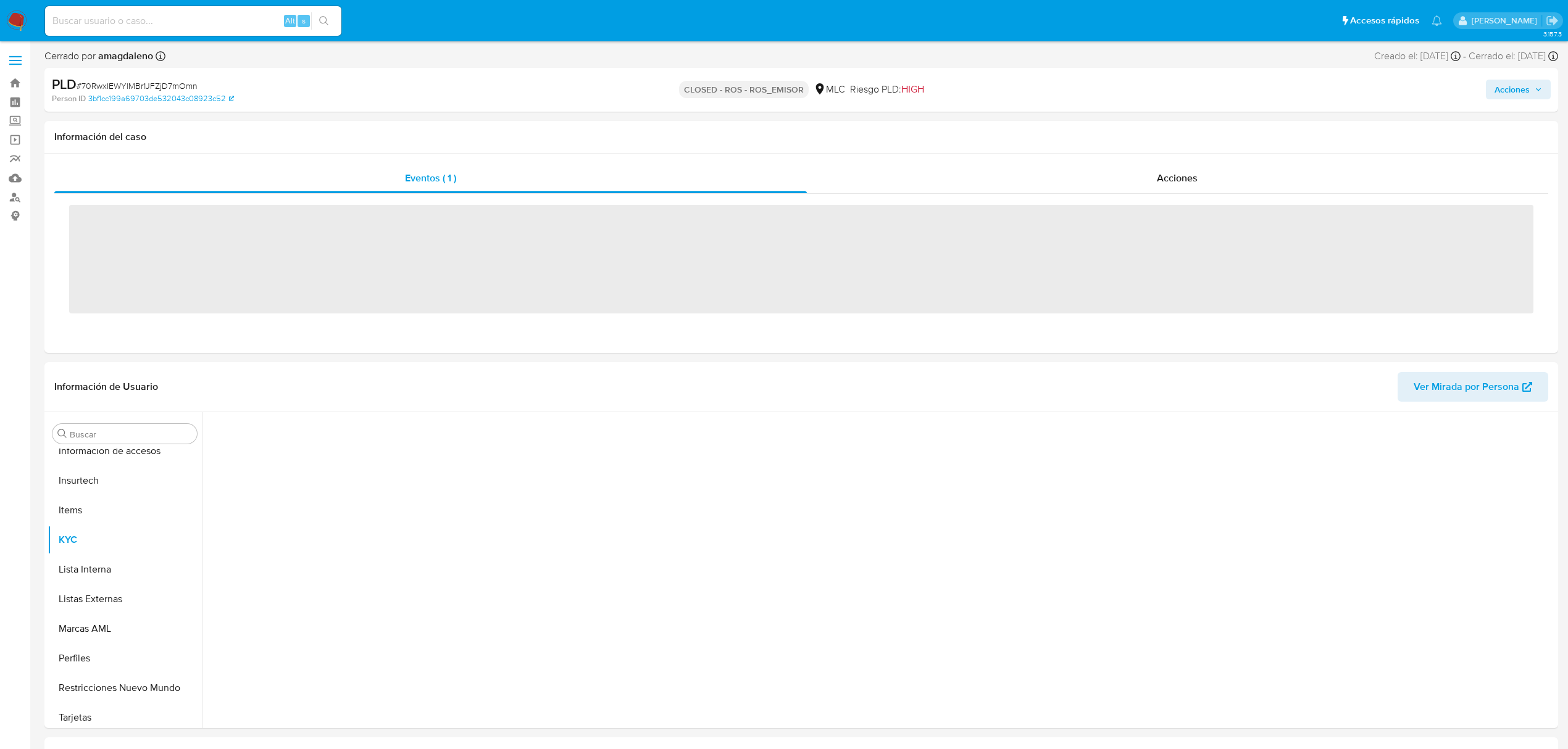
scroll to position [521, 0]
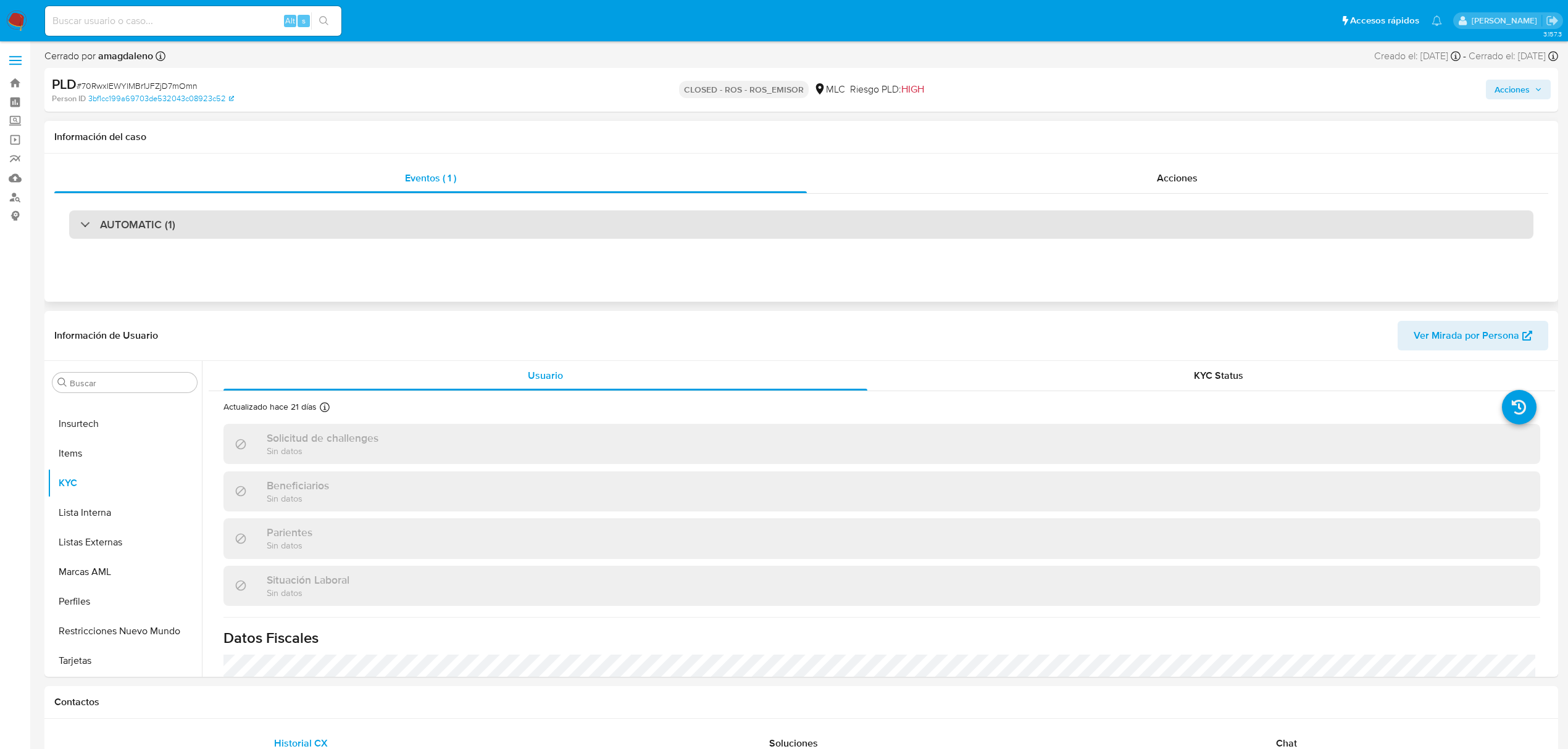
select select "10"
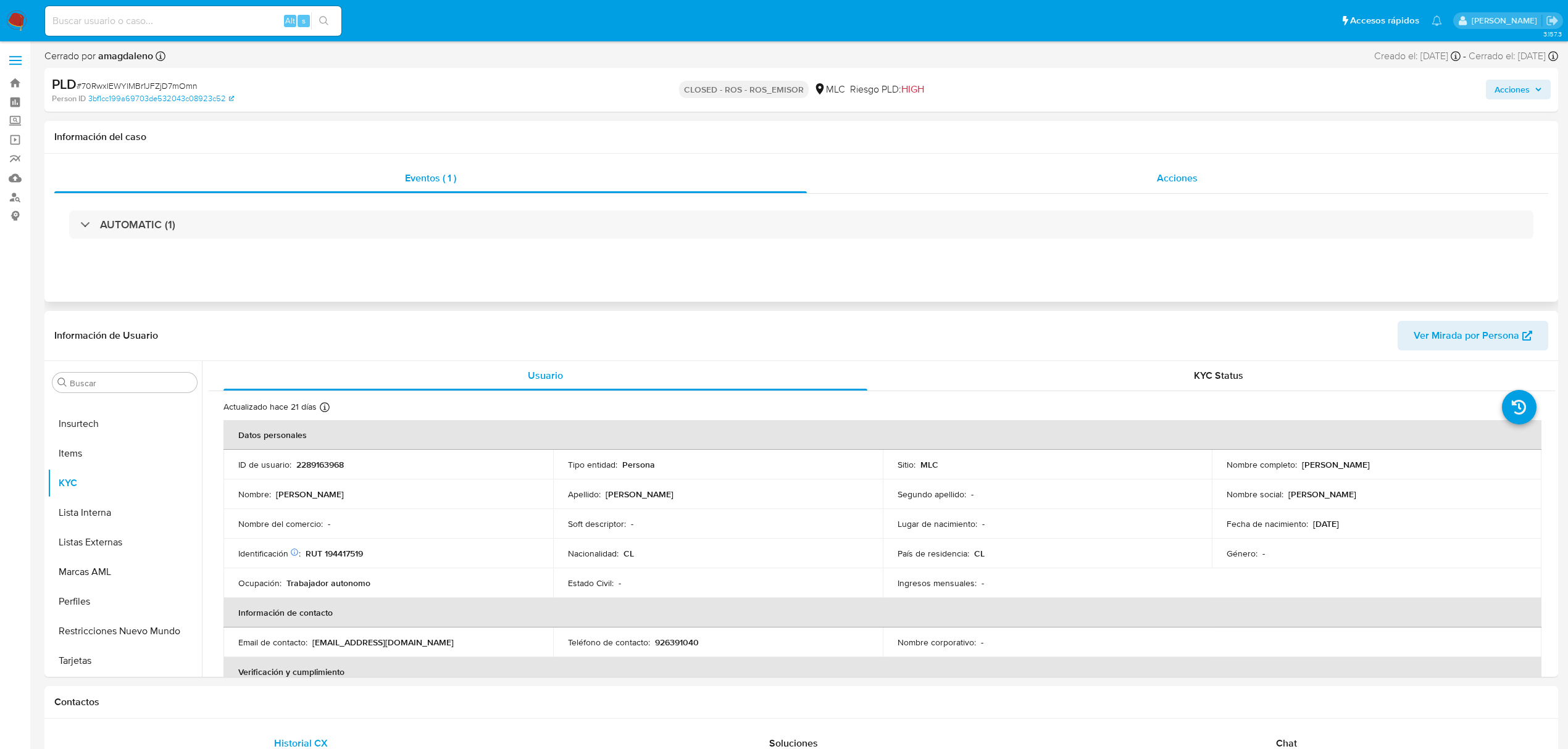
click at [1006, 176] on div "Acciones" at bounding box center [1178, 178] width 742 height 30
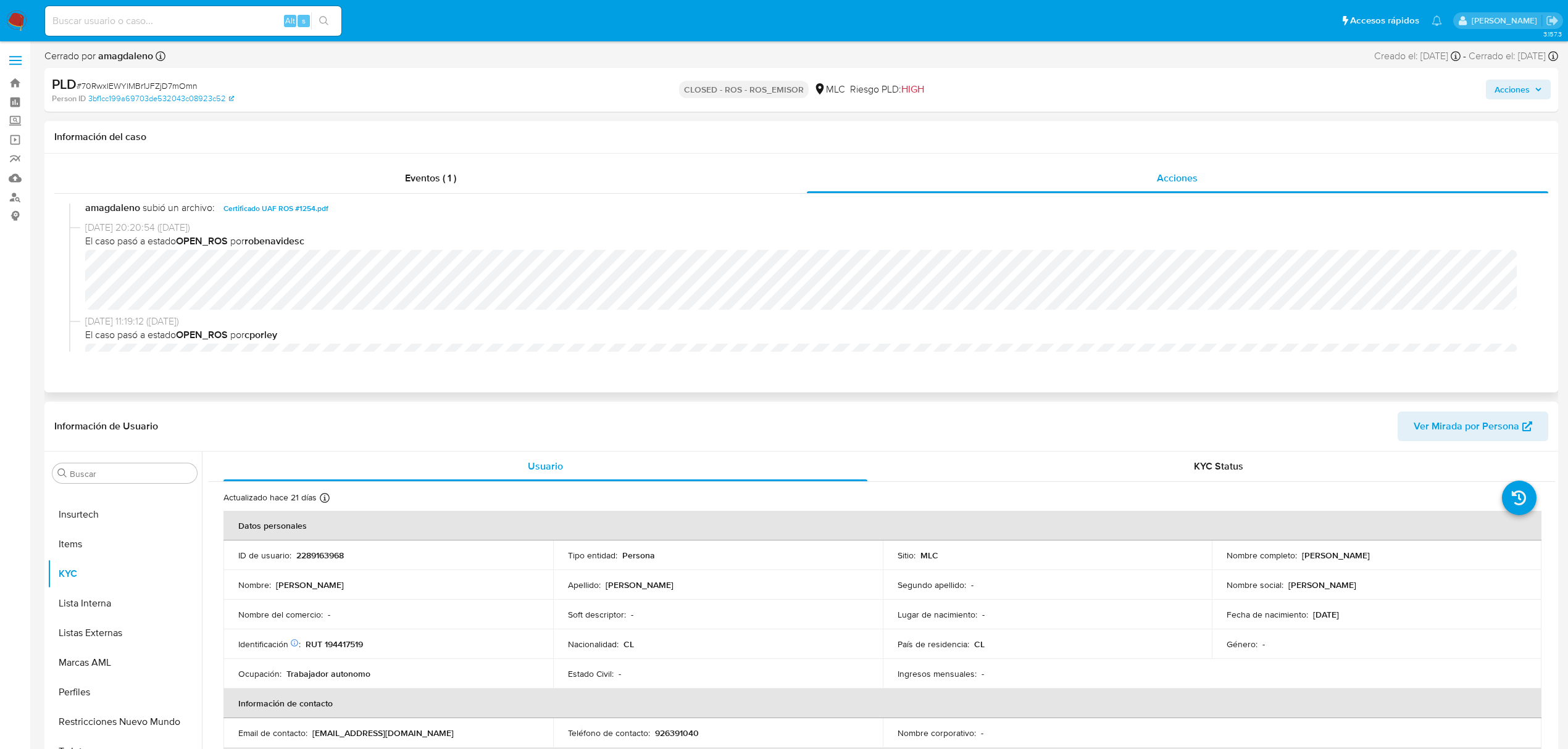
scroll to position [82, 0]
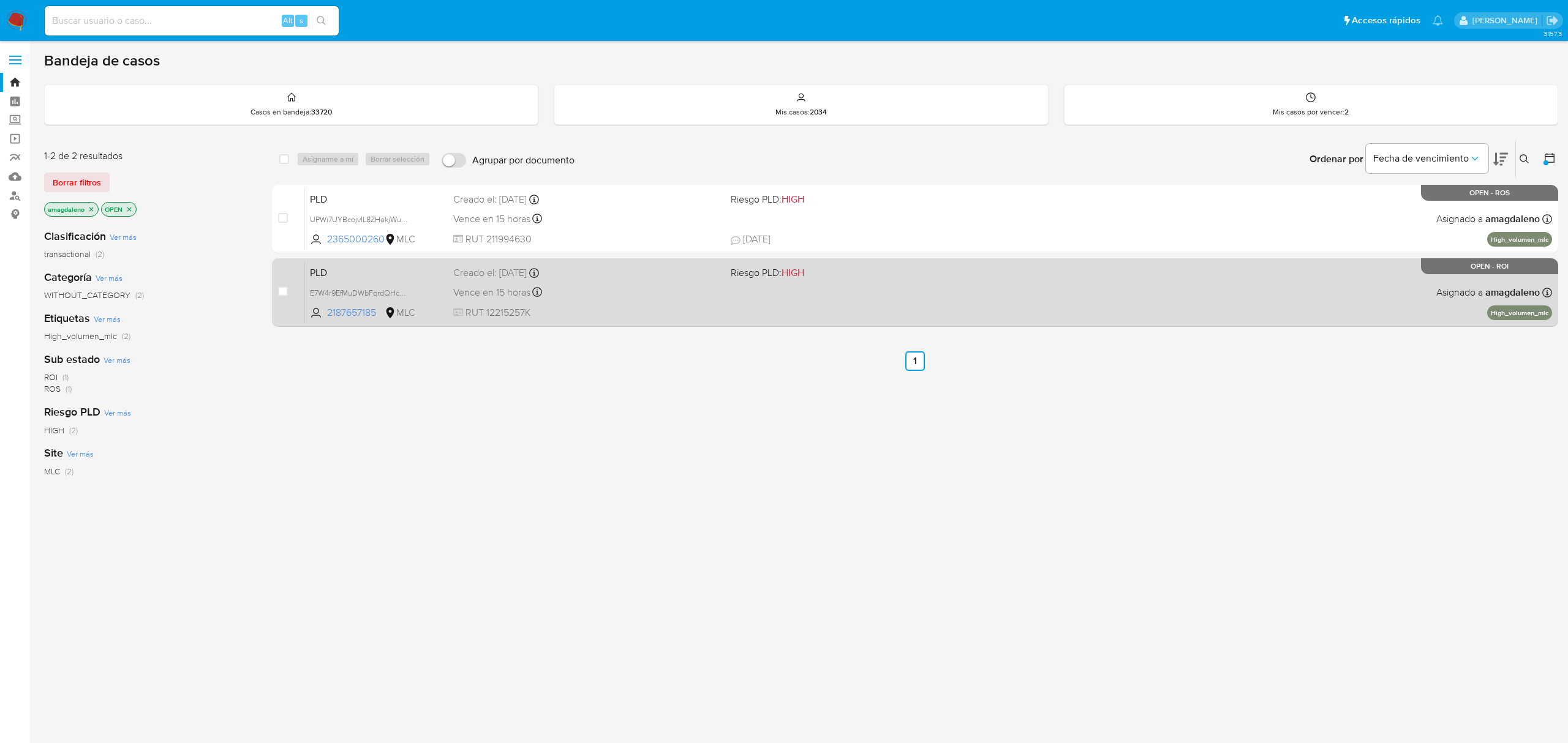
click at [594, 296] on div "Vence en 15 horas Vence el [DATE] 06:06:29" at bounding box center [586, 292] width 267 height 16
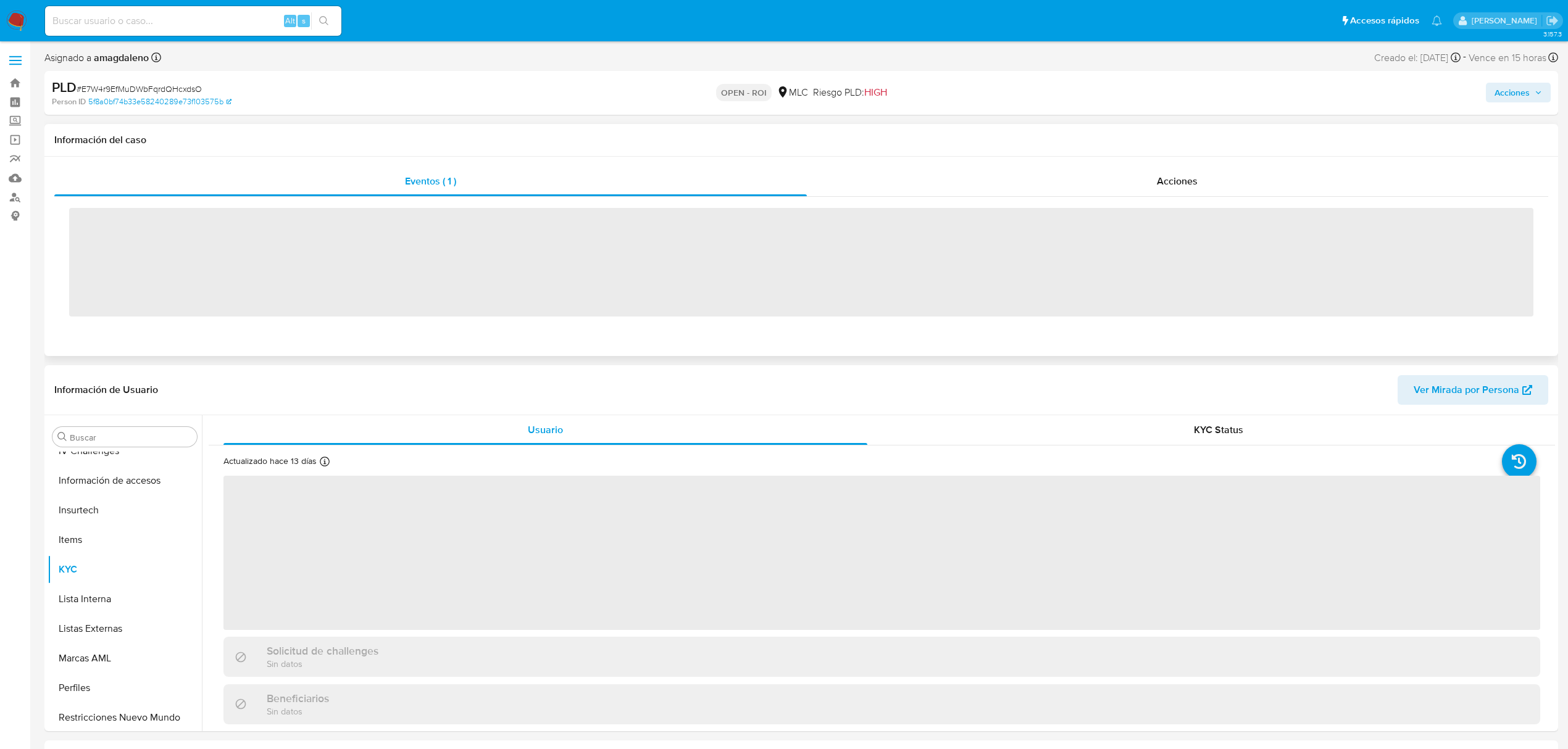
scroll to position [521, 0]
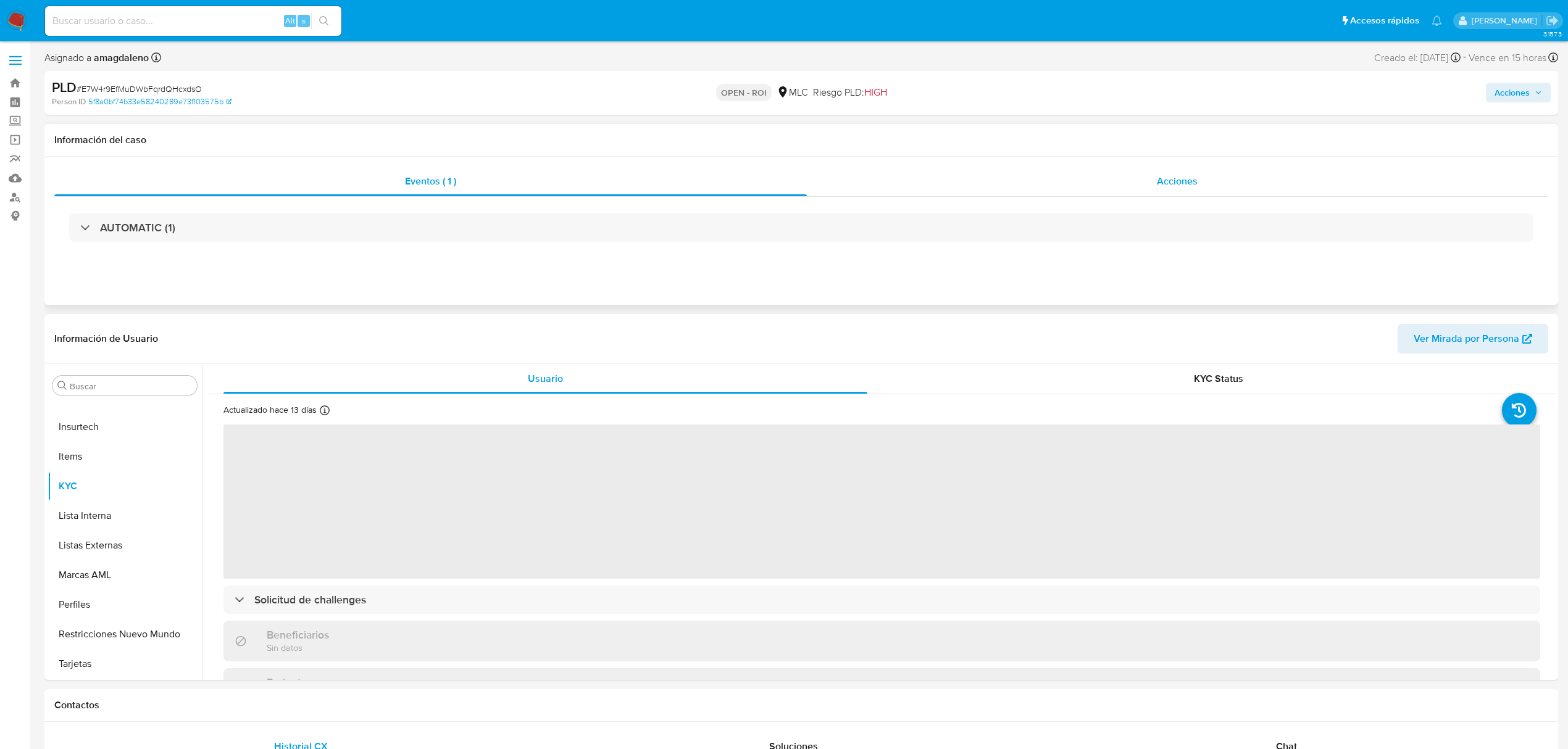
click at [877, 176] on div "Acciones" at bounding box center [1178, 181] width 742 height 30
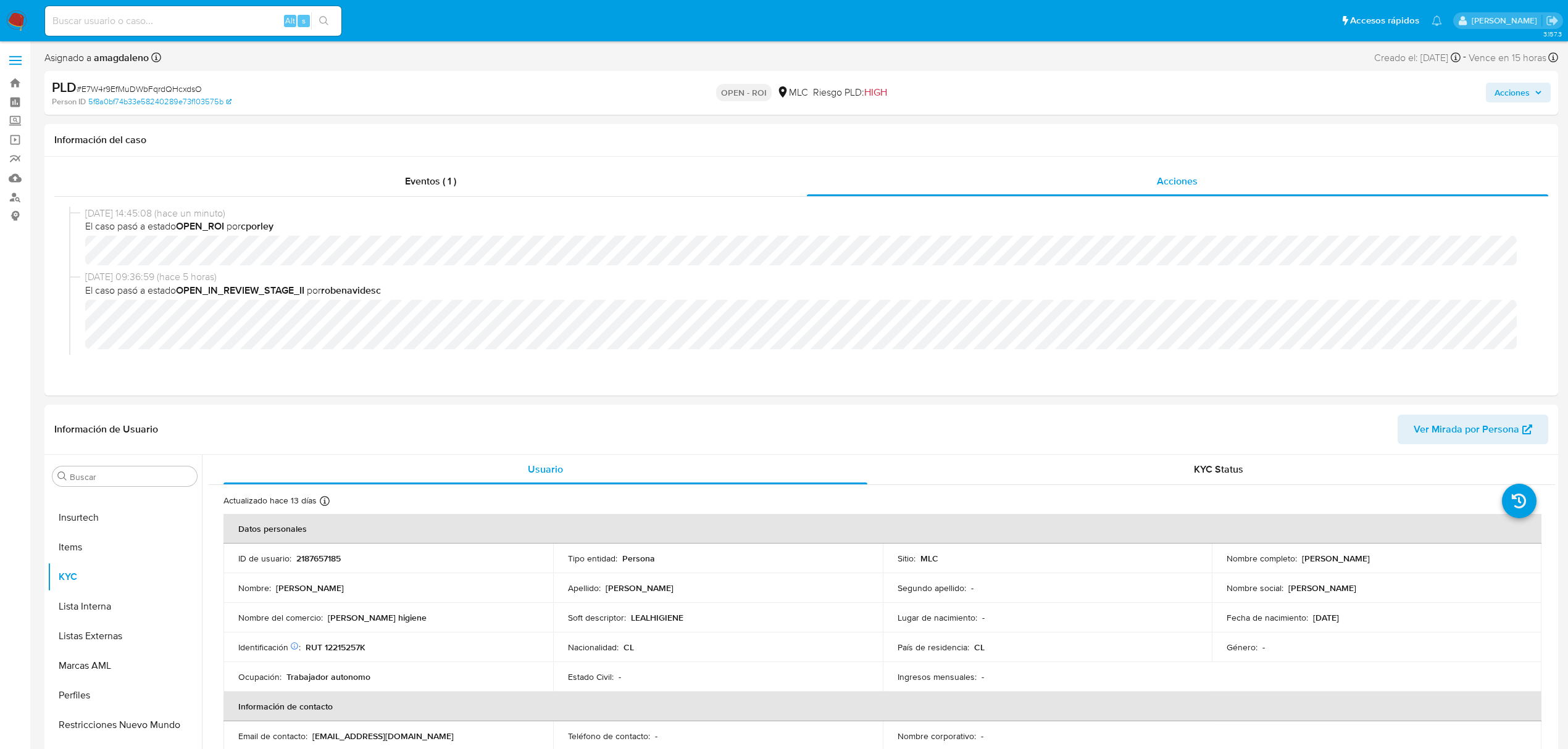
select select "10"
click at [1514, 92] on span "Acciones" at bounding box center [1512, 92] width 35 height 20
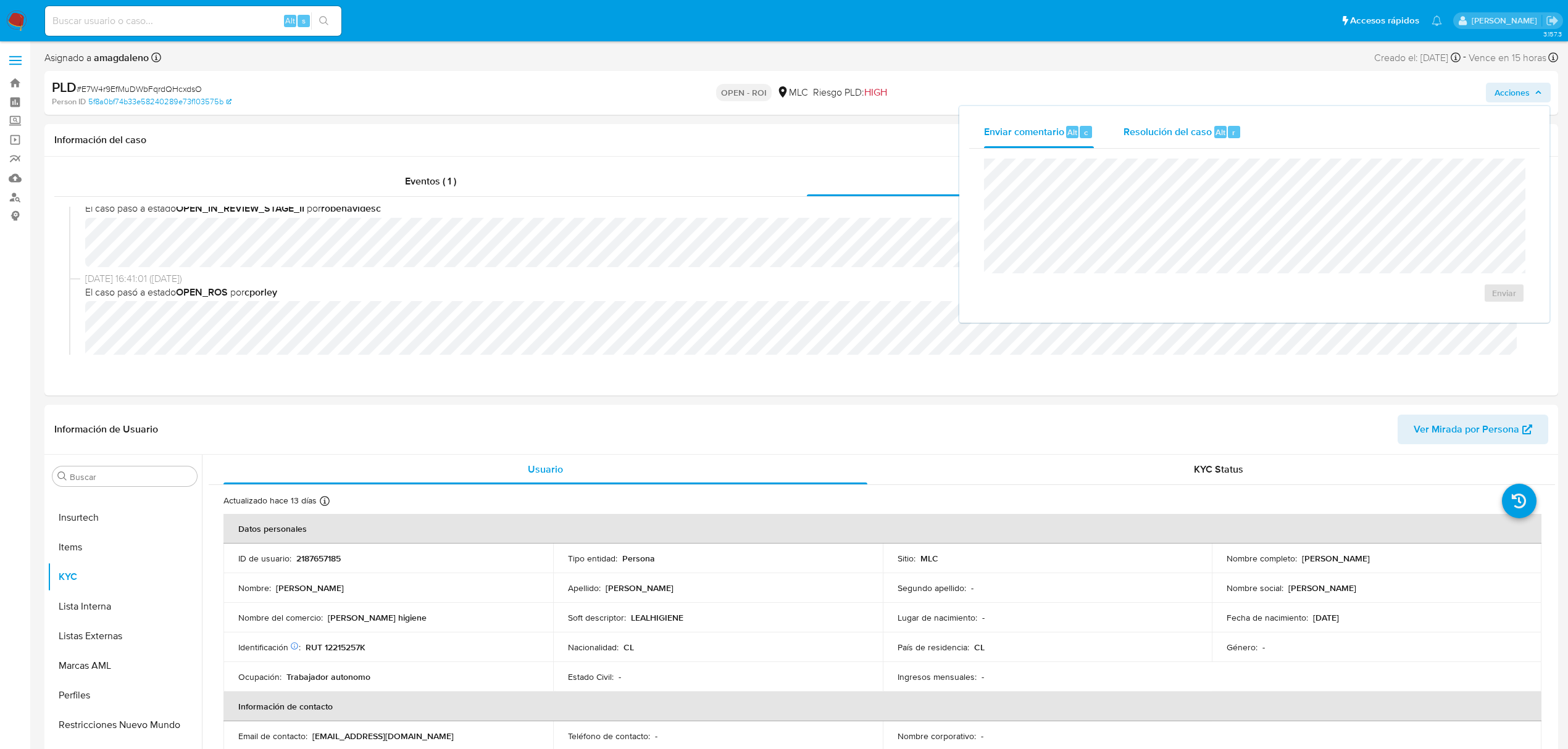
click at [1146, 131] on span "Resolución del caso" at bounding box center [1168, 132] width 88 height 14
click at [1476, 305] on span "ROI" at bounding box center [1469, 306] width 61 height 27
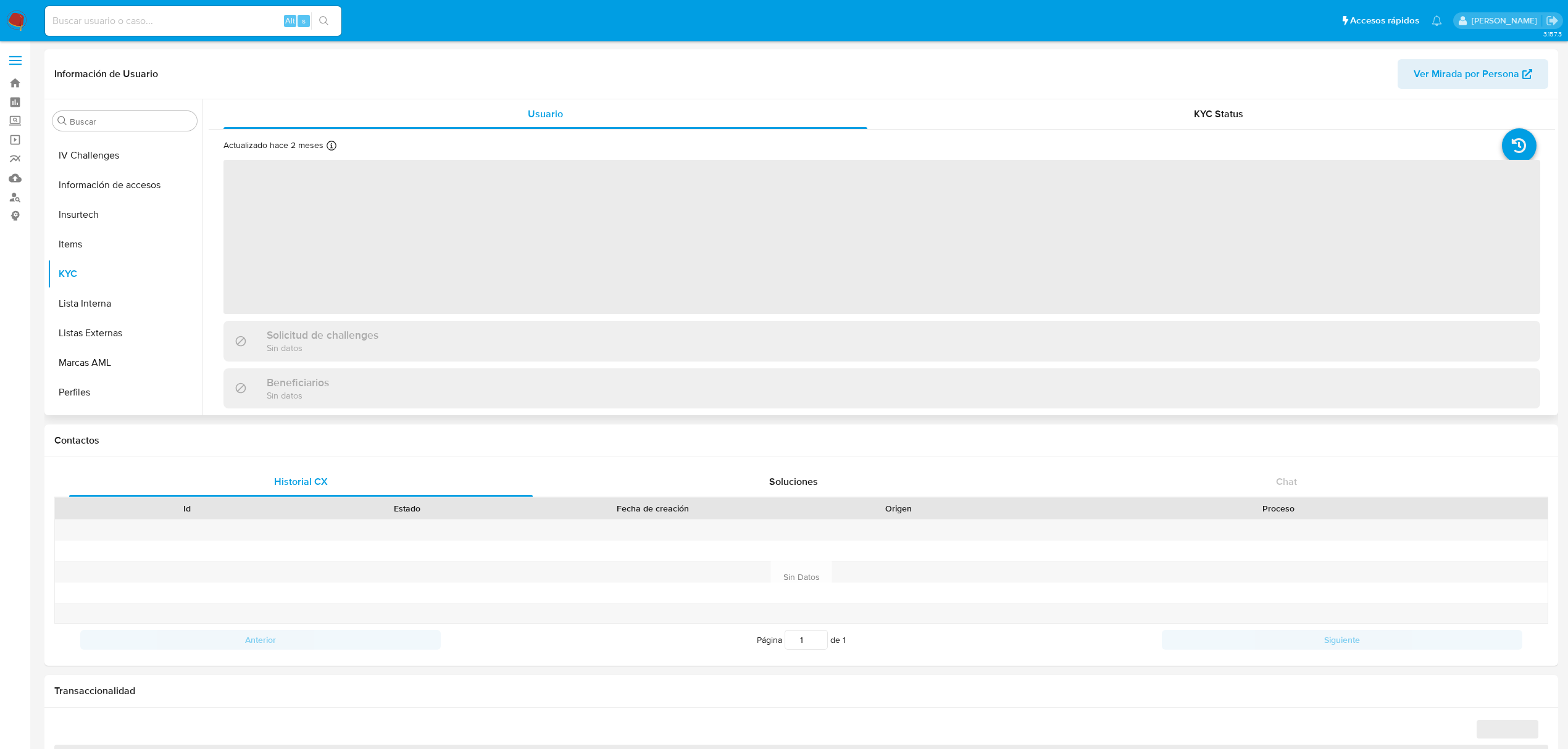
scroll to position [521, 0]
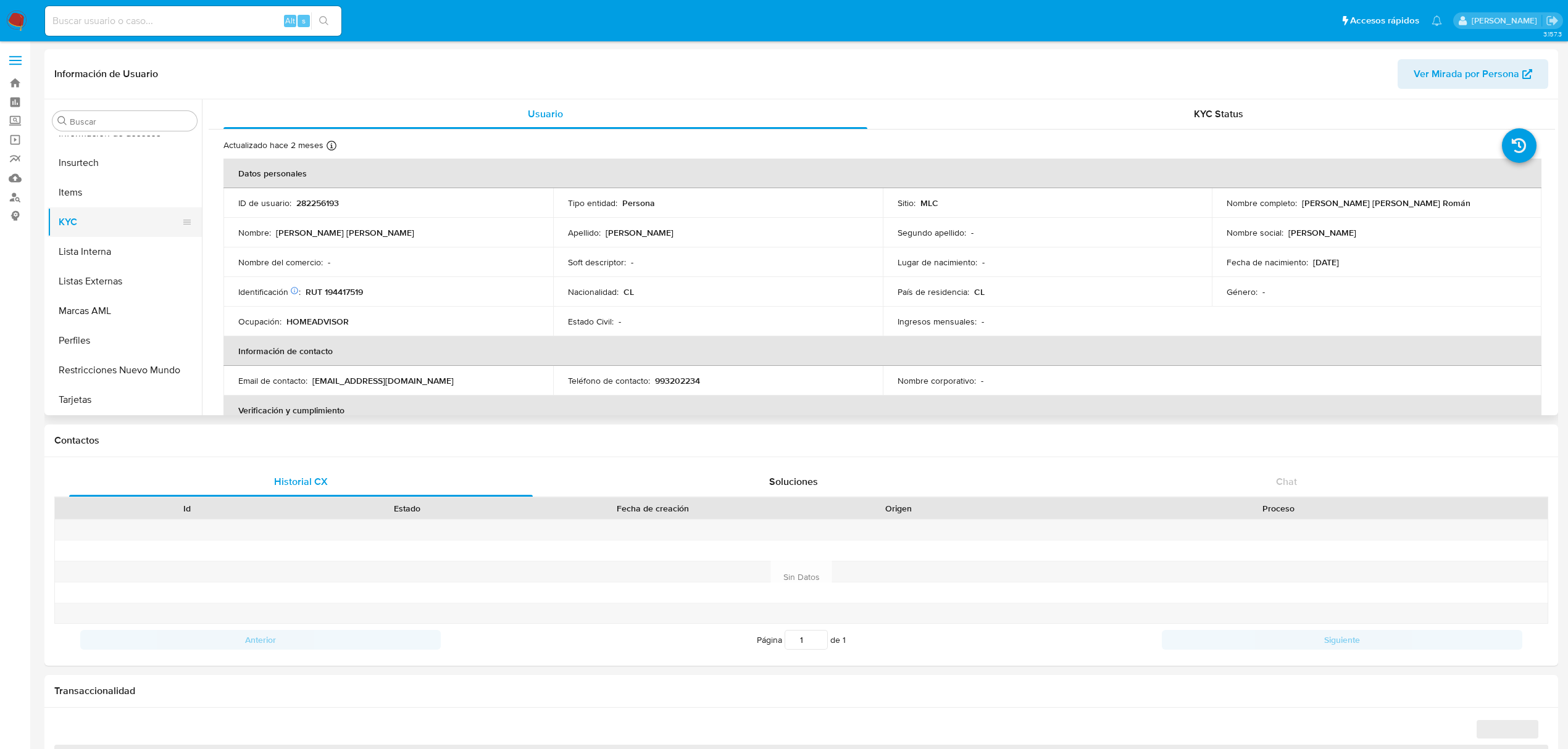
select select "10"
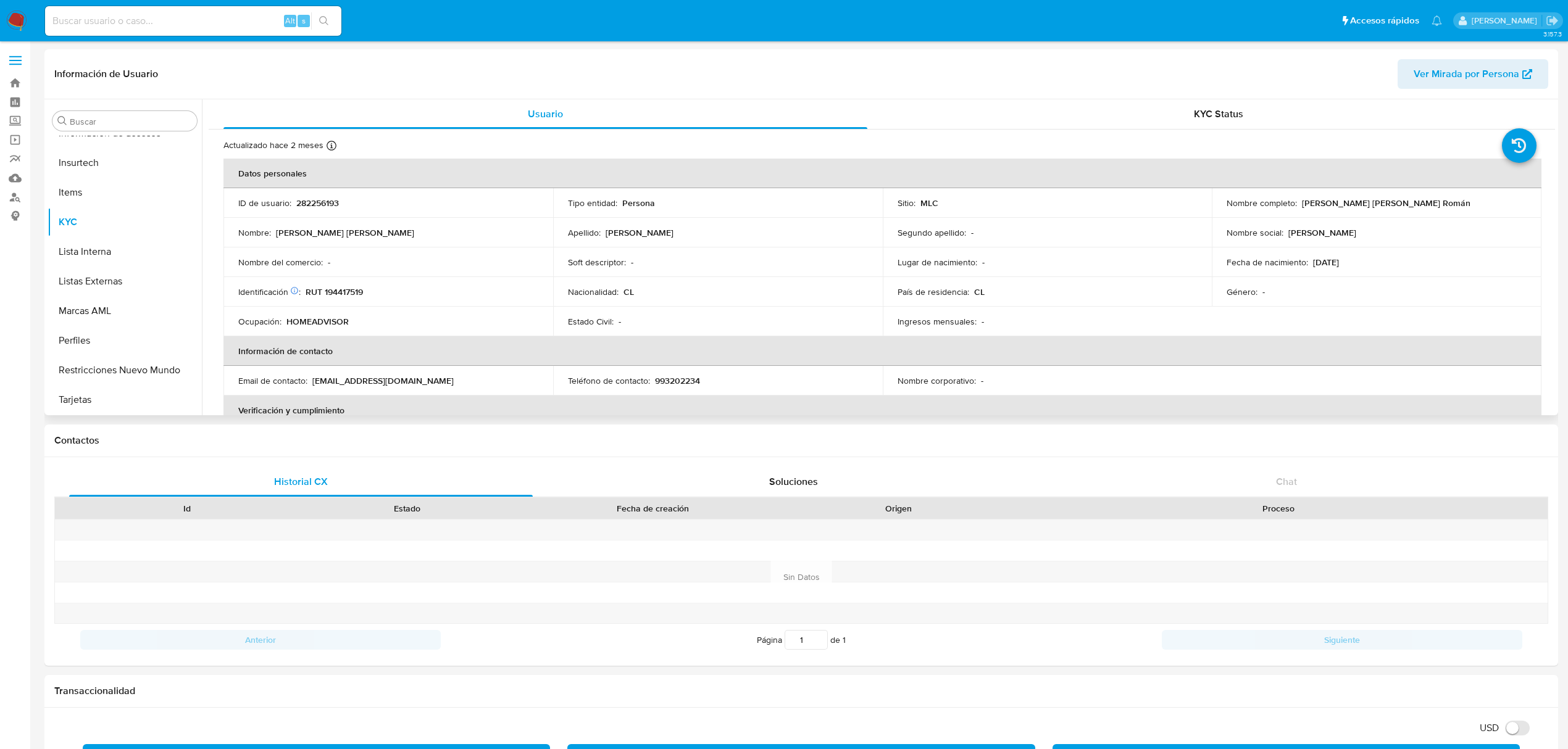
click at [342, 289] on p "RUT 194417519" at bounding box center [334, 291] width 57 height 11
copy p "194417519"
drag, startPoint x: 1296, startPoint y: 202, endPoint x: 1546, endPoint y: 206, distance: 250.0
click at [1546, 206] on div "Actualizado hace 2 meses Creado: [DATE] 16:35:13 Actualizado: [DATE] 20:13:20 D…" at bounding box center [882, 612] width 1346 height 966
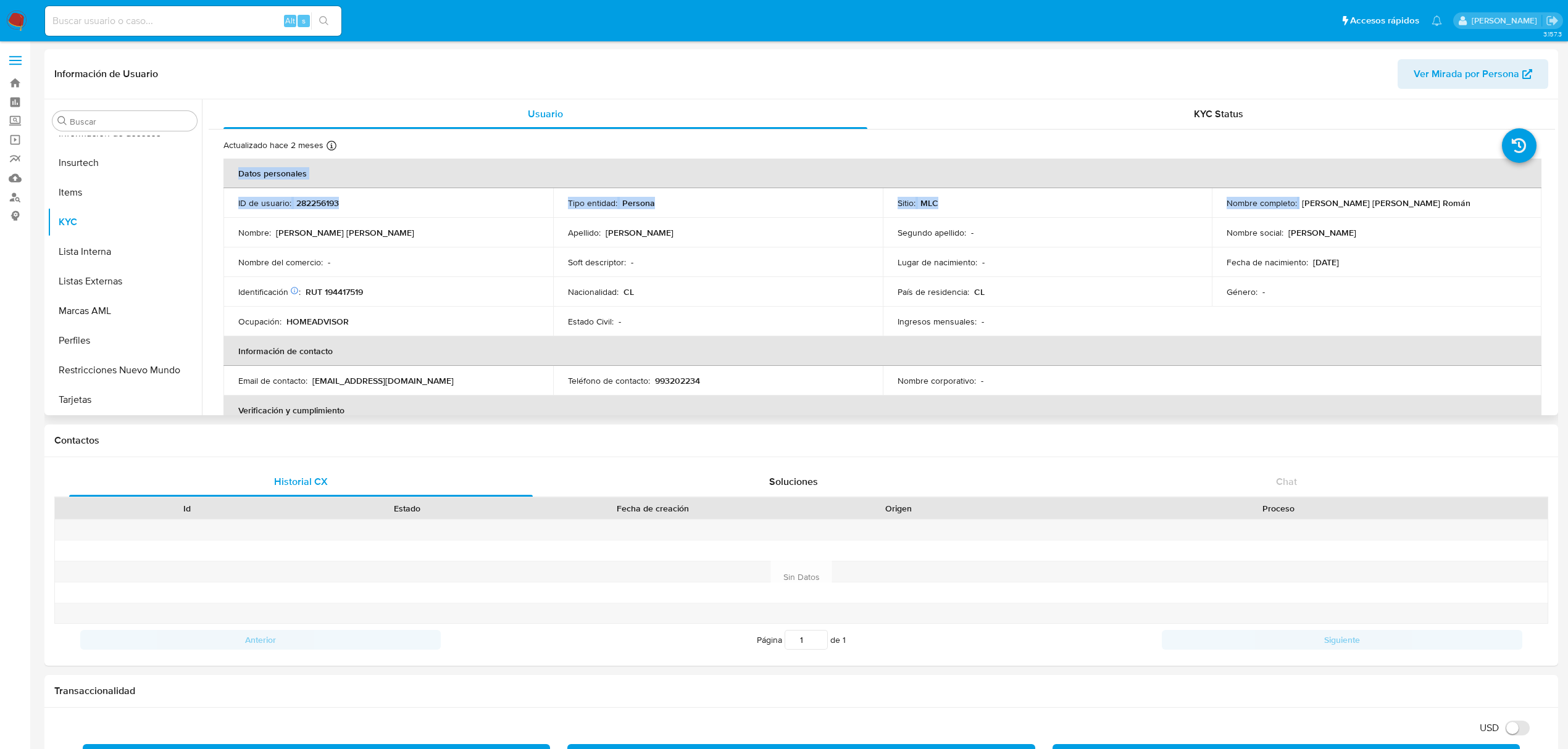
click at [1438, 208] on p "[PERSON_NAME] [PERSON_NAME] Román" at bounding box center [1386, 202] width 168 height 11
drag, startPoint x: 1457, startPoint y: 204, endPoint x: 1299, endPoint y: 205, distance: 158.0
click at [1299, 205] on div "Nombre completo : [PERSON_NAME] [PERSON_NAME] Román" at bounding box center [1377, 202] width 300 height 11
copy p "[PERSON_NAME] [PERSON_NAME] Román"
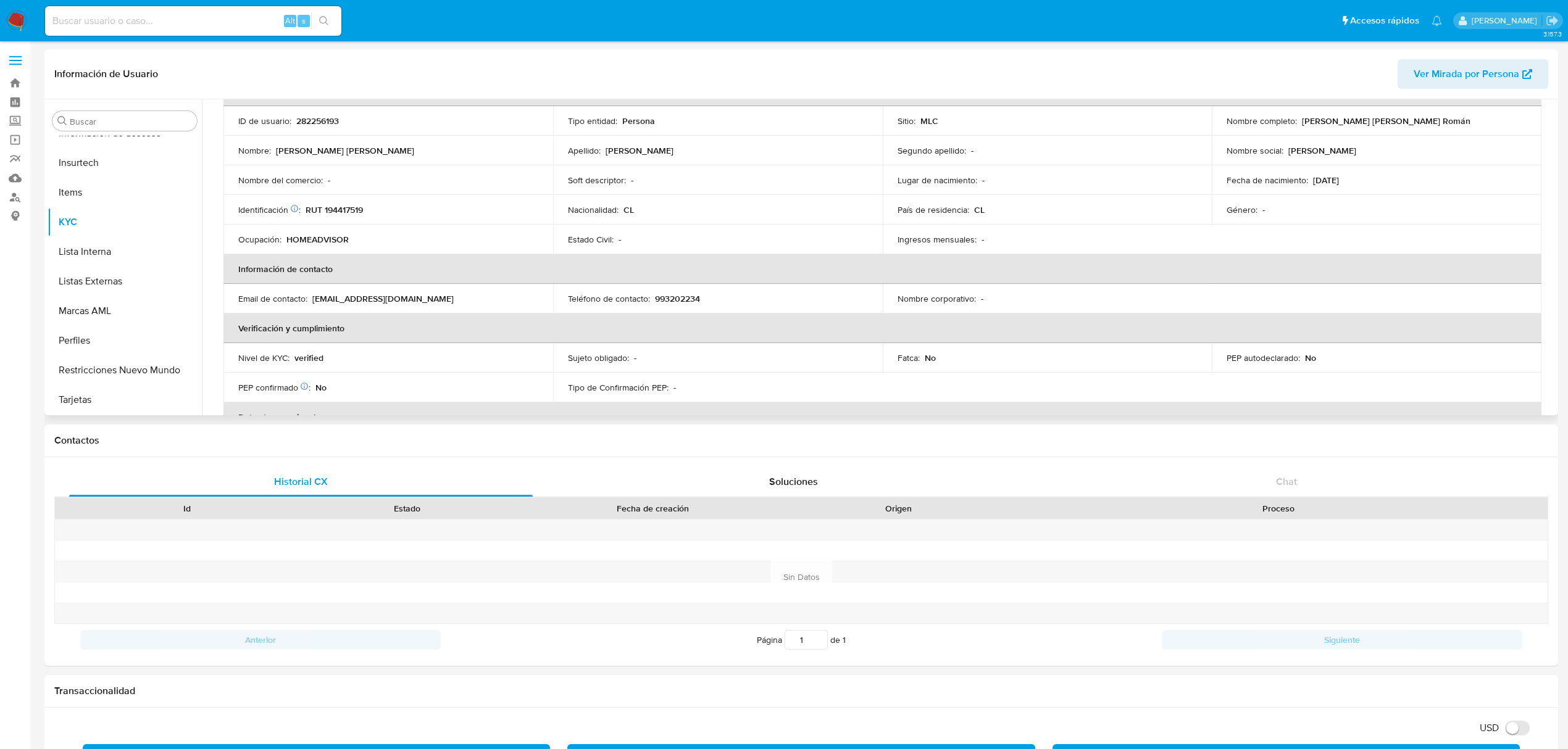
click at [336, 209] on p "RUT 194417519" at bounding box center [334, 209] width 57 height 11
copy p "194417519"
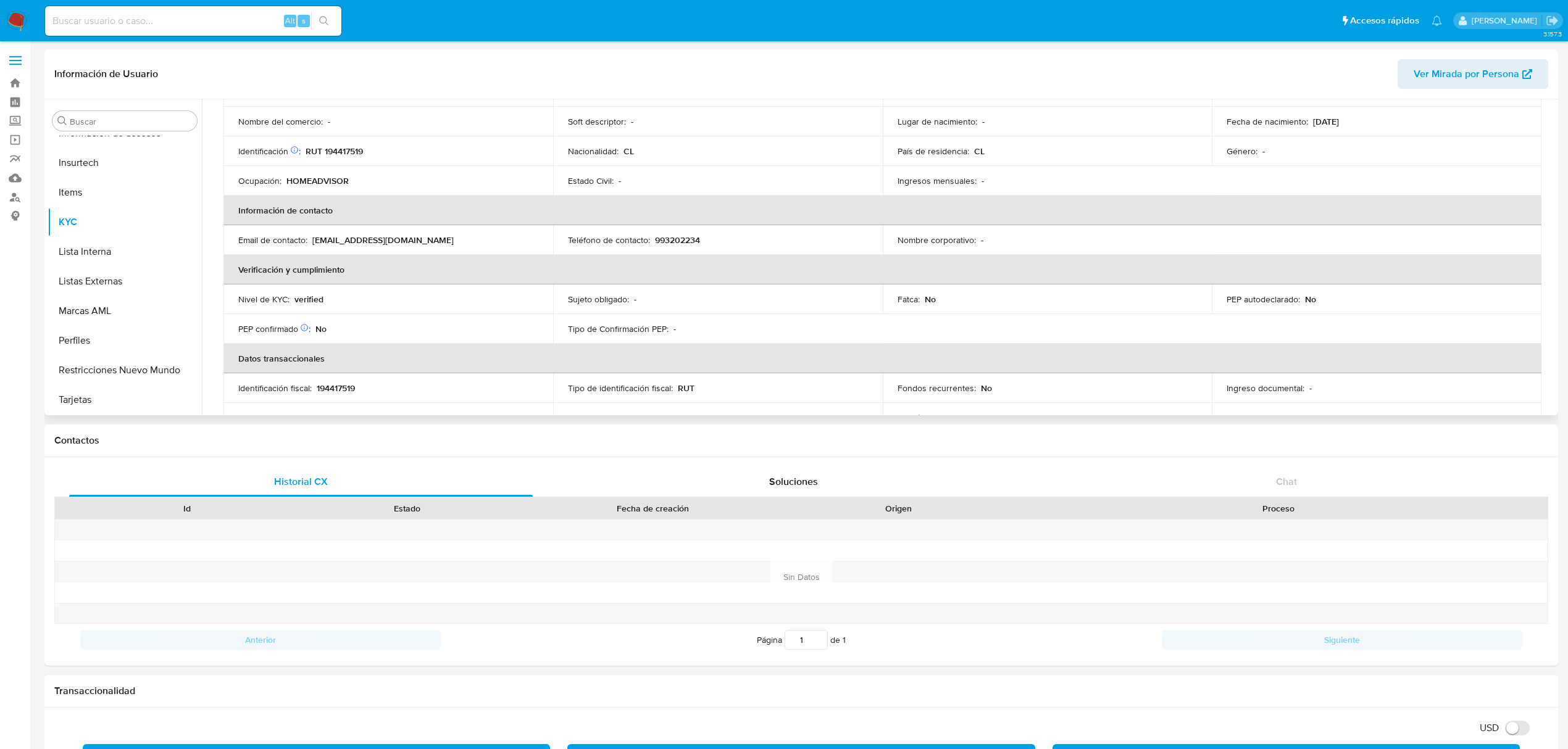
scroll to position [23, 0]
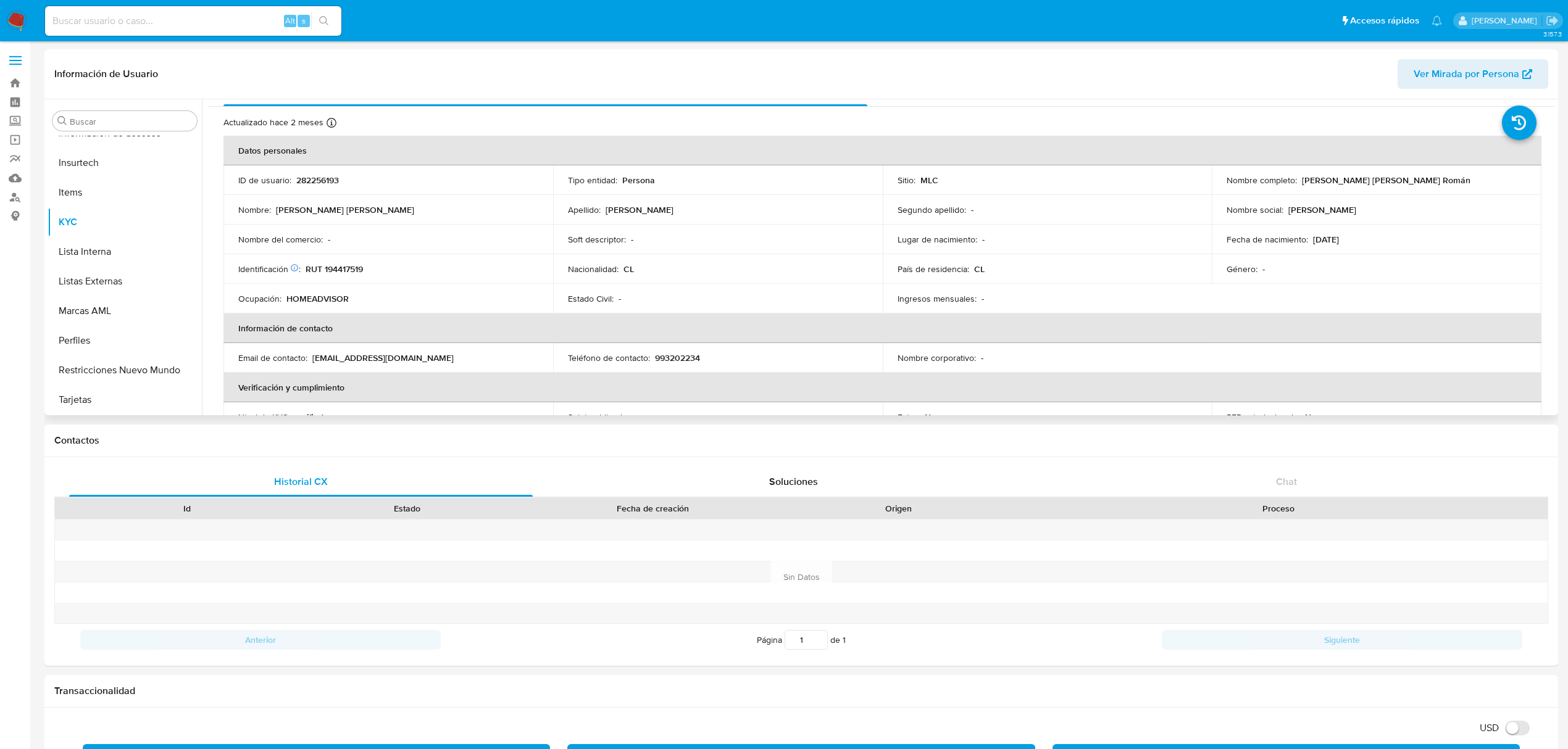
drag, startPoint x: 314, startPoint y: 358, endPoint x: 500, endPoint y: 354, distance: 186.0
click at [500, 354] on div "Email de contacto : [EMAIL_ADDRESS][DOMAIN_NAME]" at bounding box center [388, 358] width 300 height 11
copy p "[EMAIL_ADDRESS][DOMAIN_NAME]"
click at [680, 353] on p "993202234" at bounding box center [677, 358] width 45 height 11
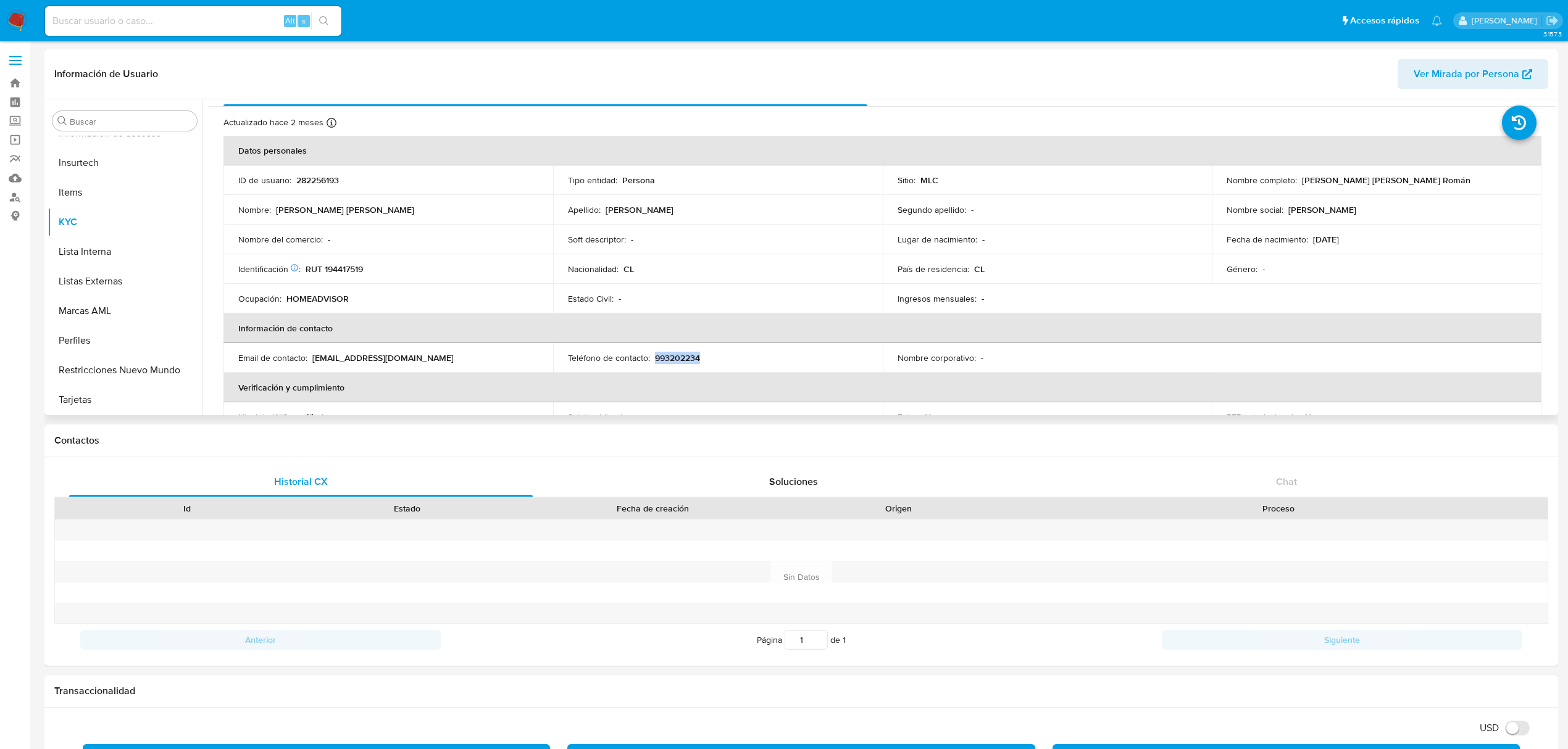
copy p "993202234"
click at [329, 296] on p "HOMEADVISOR" at bounding box center [317, 298] width 62 height 11
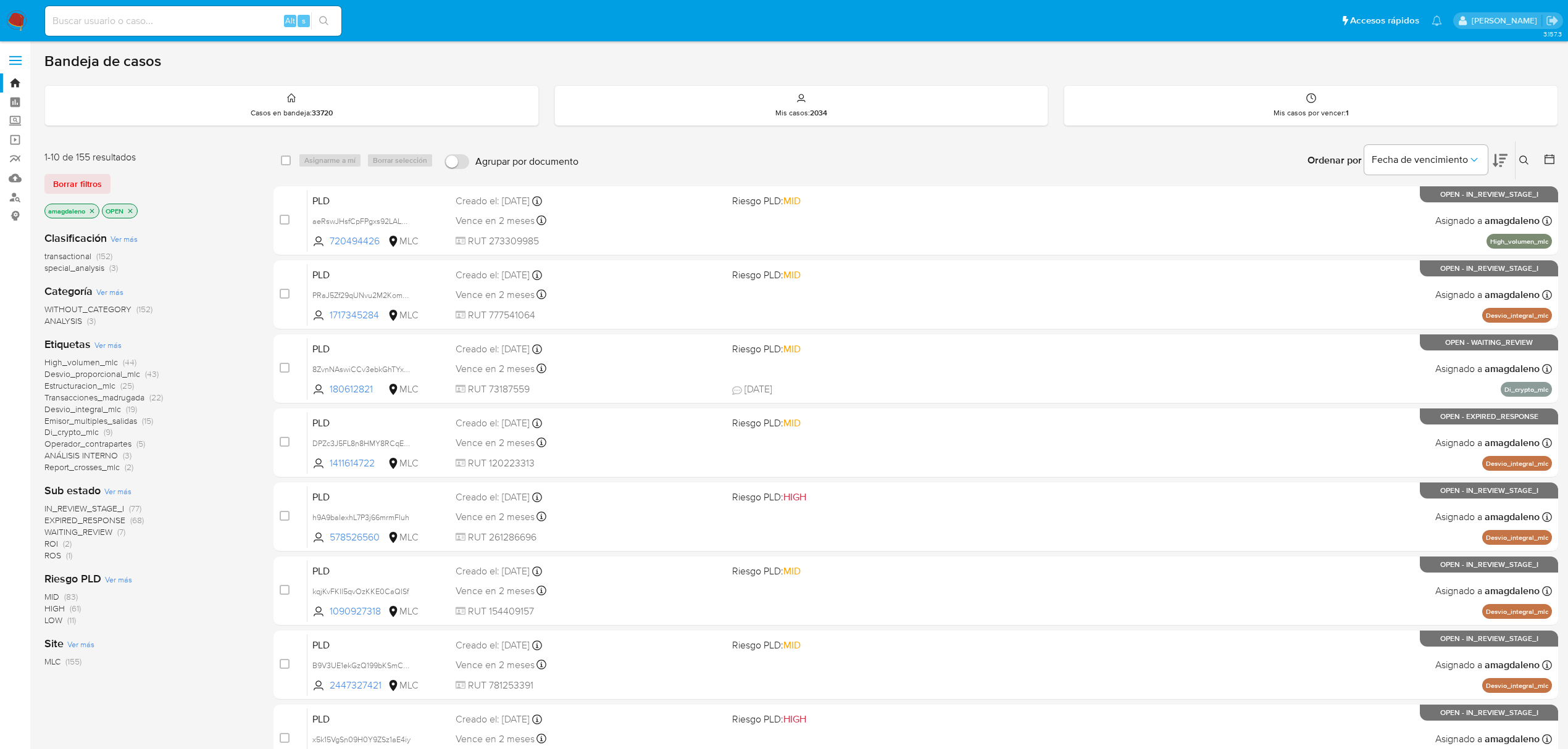
click at [92, 210] on icon "close-filter" at bounding box center [92, 211] width 4 height 4
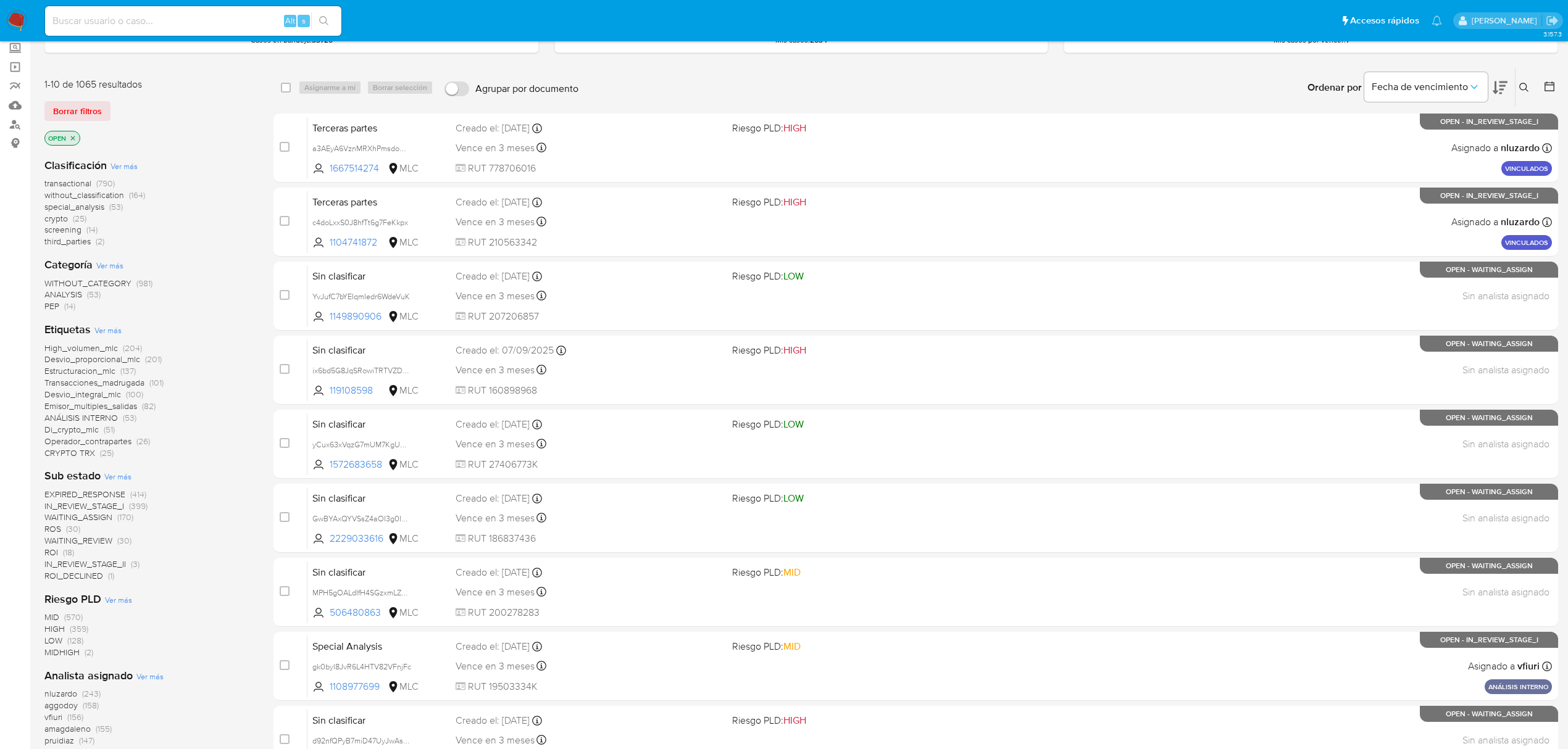
scroll to position [72, 0]
click at [1546, 90] on icon at bounding box center [1549, 87] width 12 height 12
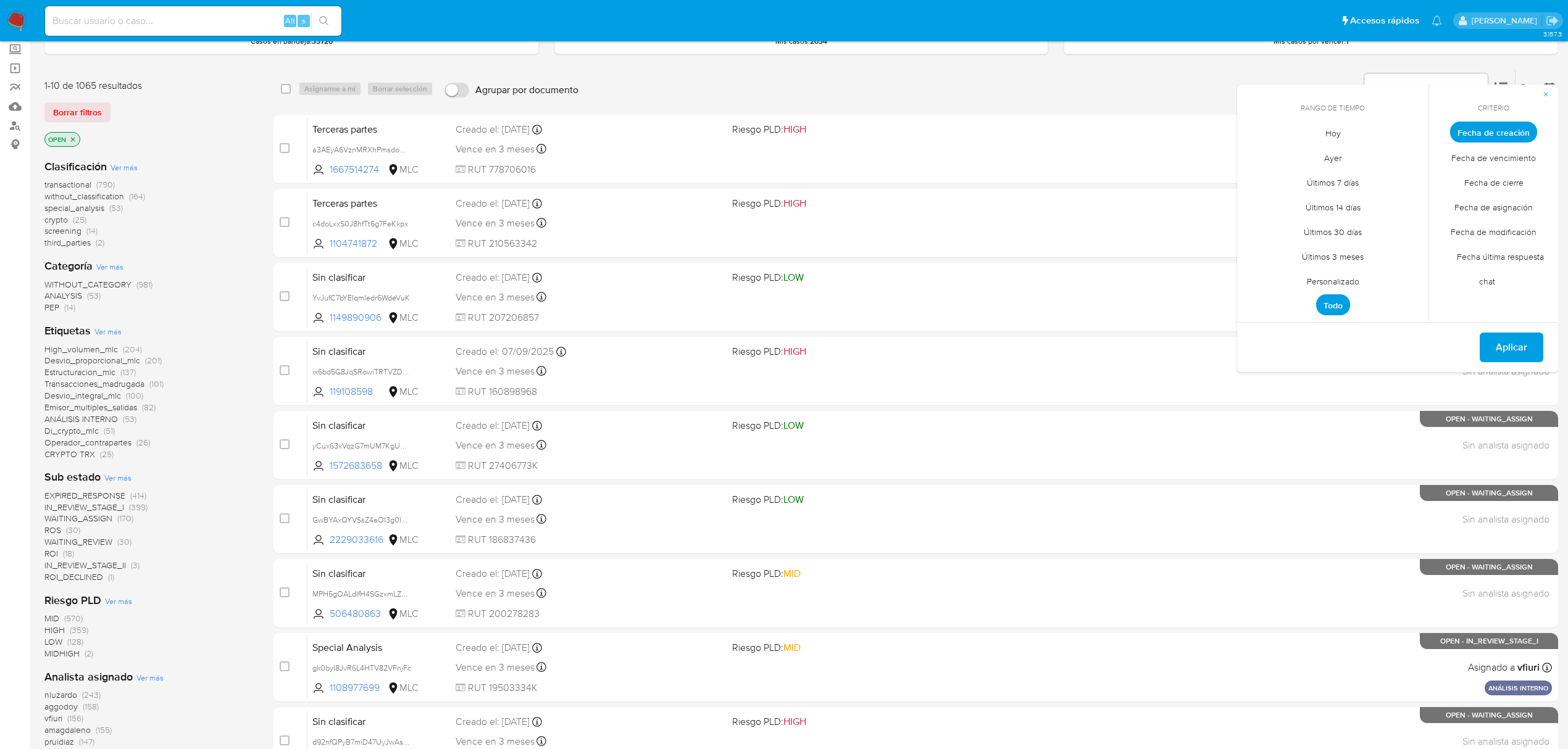
click at [1329, 282] on span "Personalizado" at bounding box center [1333, 281] width 78 height 25
click at [1257, 153] on icon "Mes anterior" at bounding box center [1256, 155] width 15 height 15
click at [1254, 151] on icon "Mes anterior" at bounding box center [1256, 155] width 15 height 15
click at [1403, 202] on button "1" at bounding box center [1406, 200] width 20 height 20
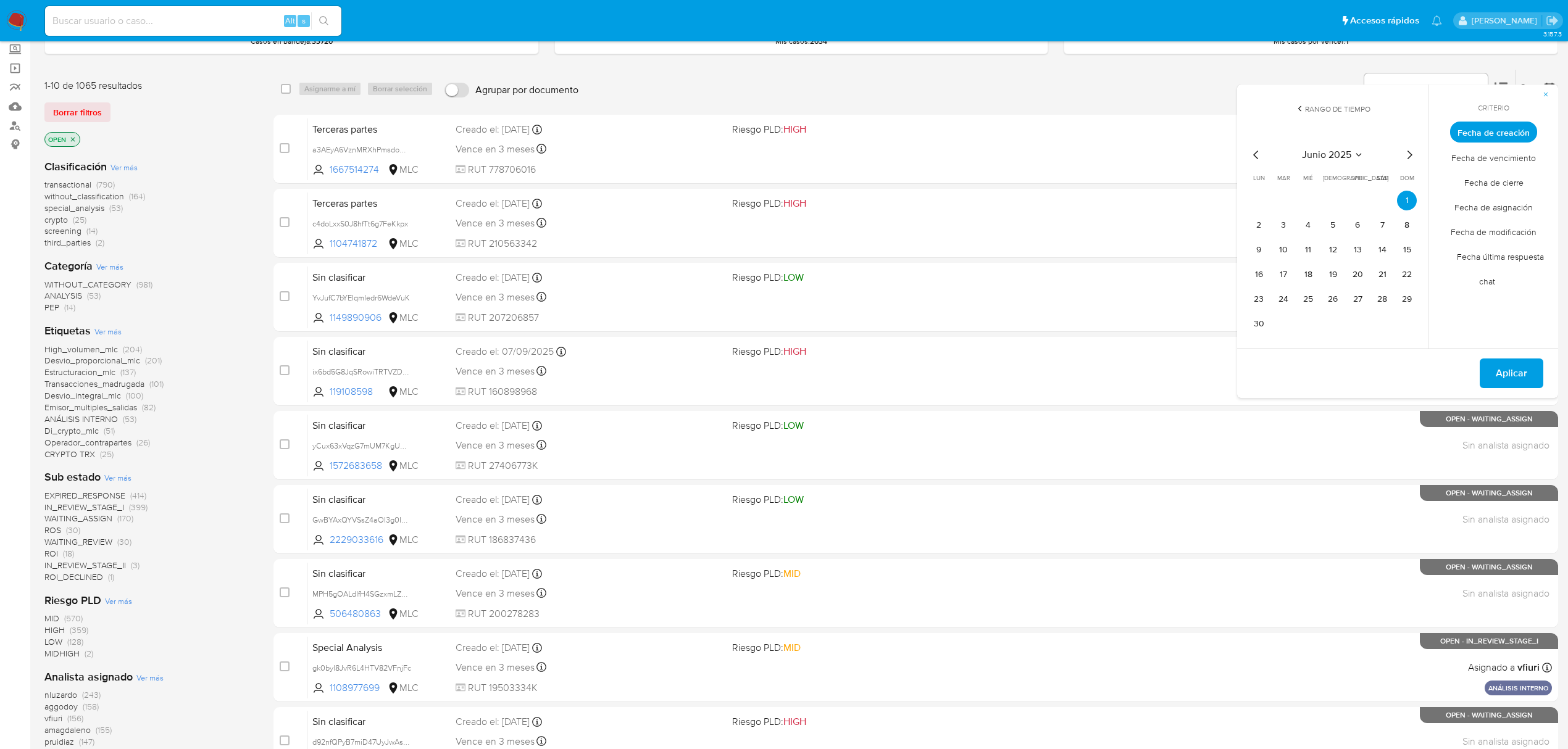
click at [1244, 322] on div "junio 2025 junio 2025 lun lunes mar martes mié miércoles jue jueves vie viernes…" at bounding box center [1332, 239] width 197 height 220
click at [1255, 324] on button "30" at bounding box center [1258, 324] width 20 height 20
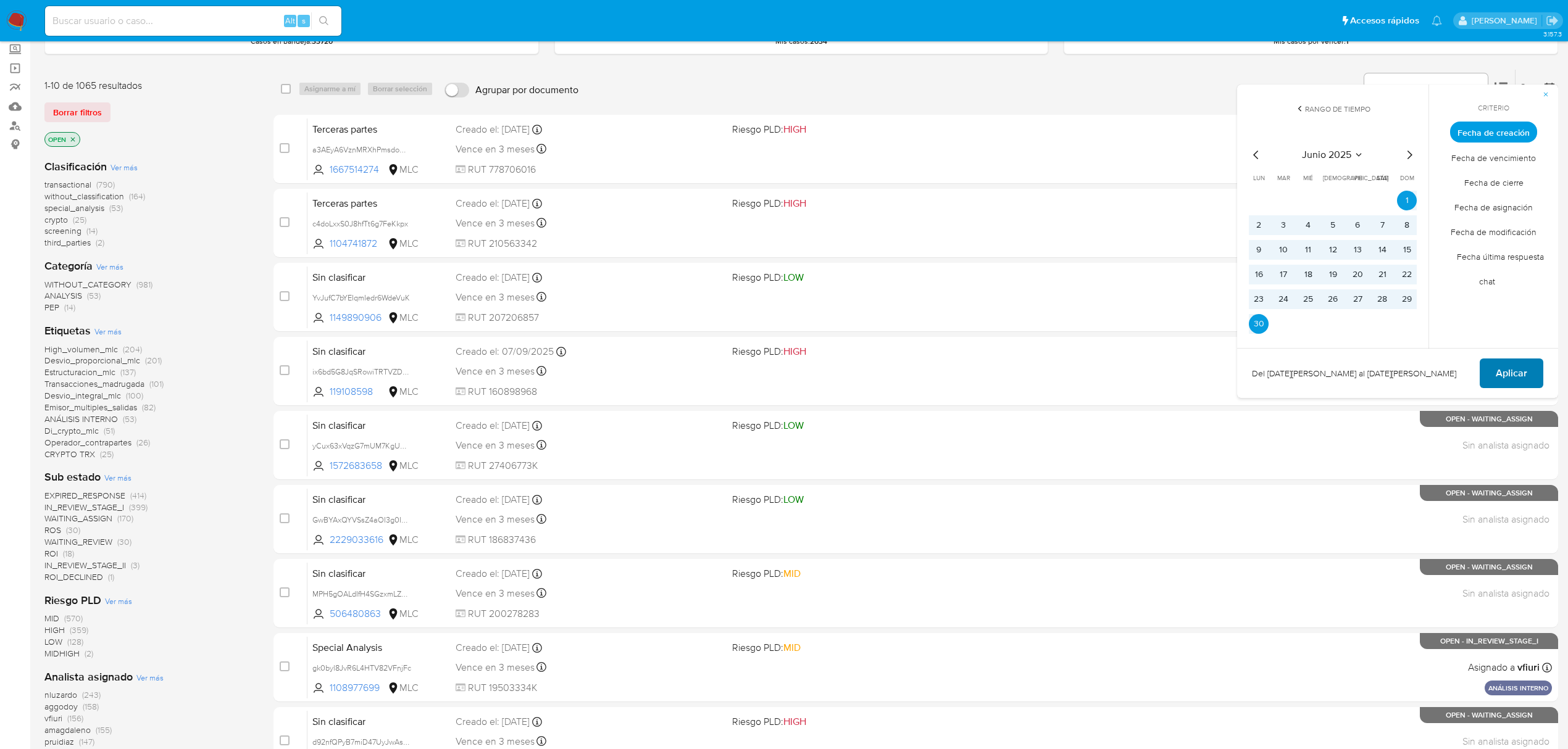
click at [1515, 380] on span "Aplicar" at bounding box center [1512, 373] width 32 height 27
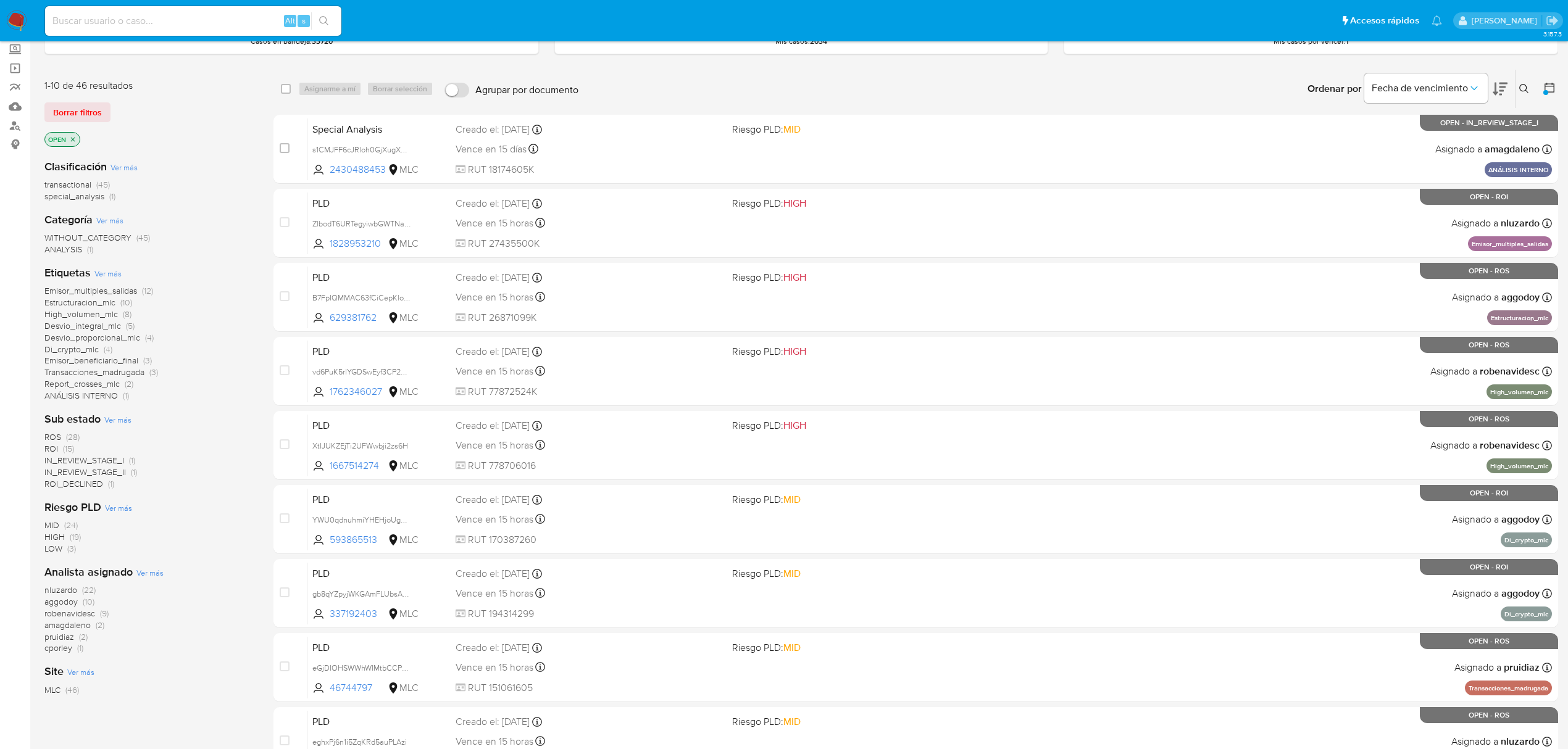
click at [64, 588] on span "nluzardo" at bounding box center [61, 589] width 33 height 12
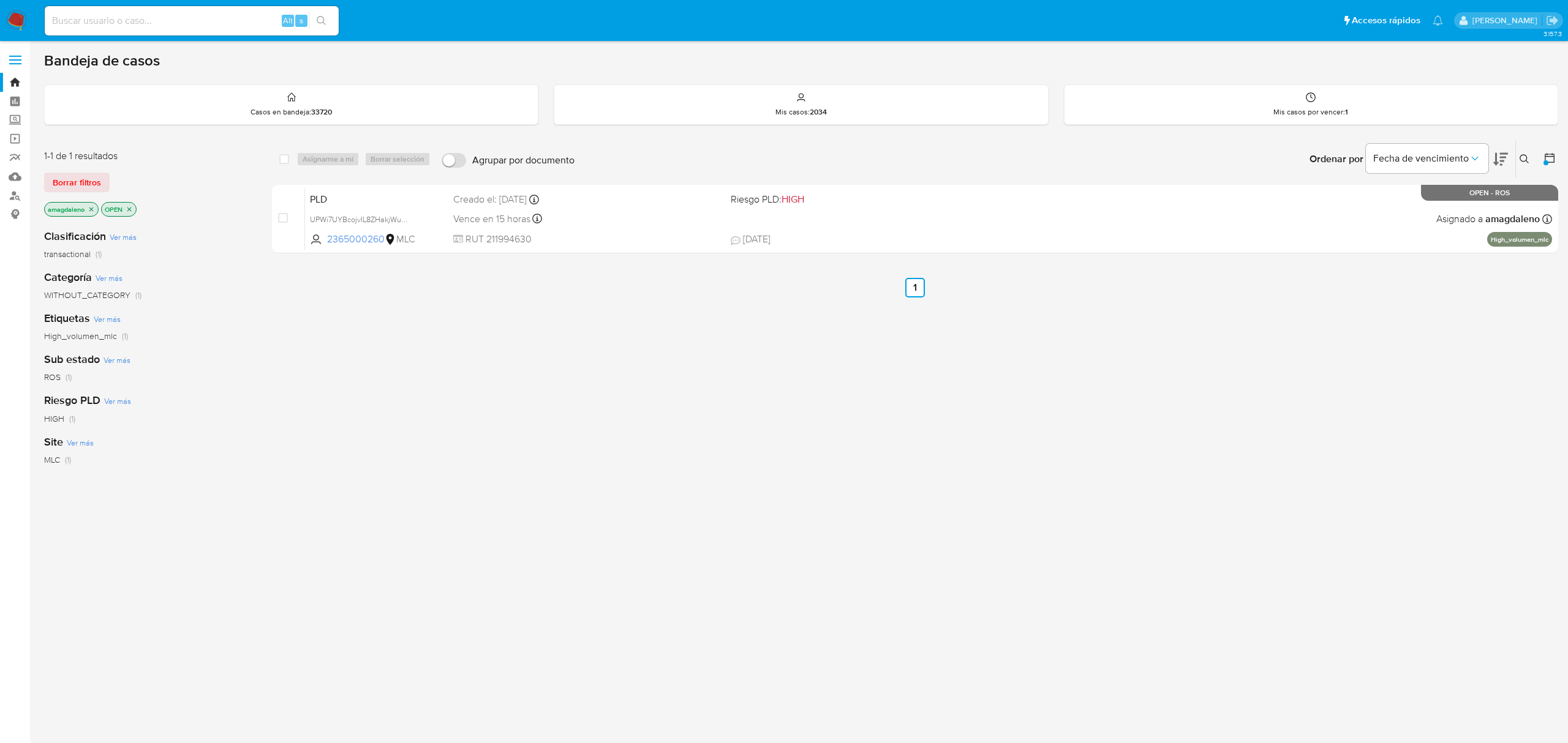
click at [92, 211] on icon "close-filter" at bounding box center [91, 209] width 7 height 7
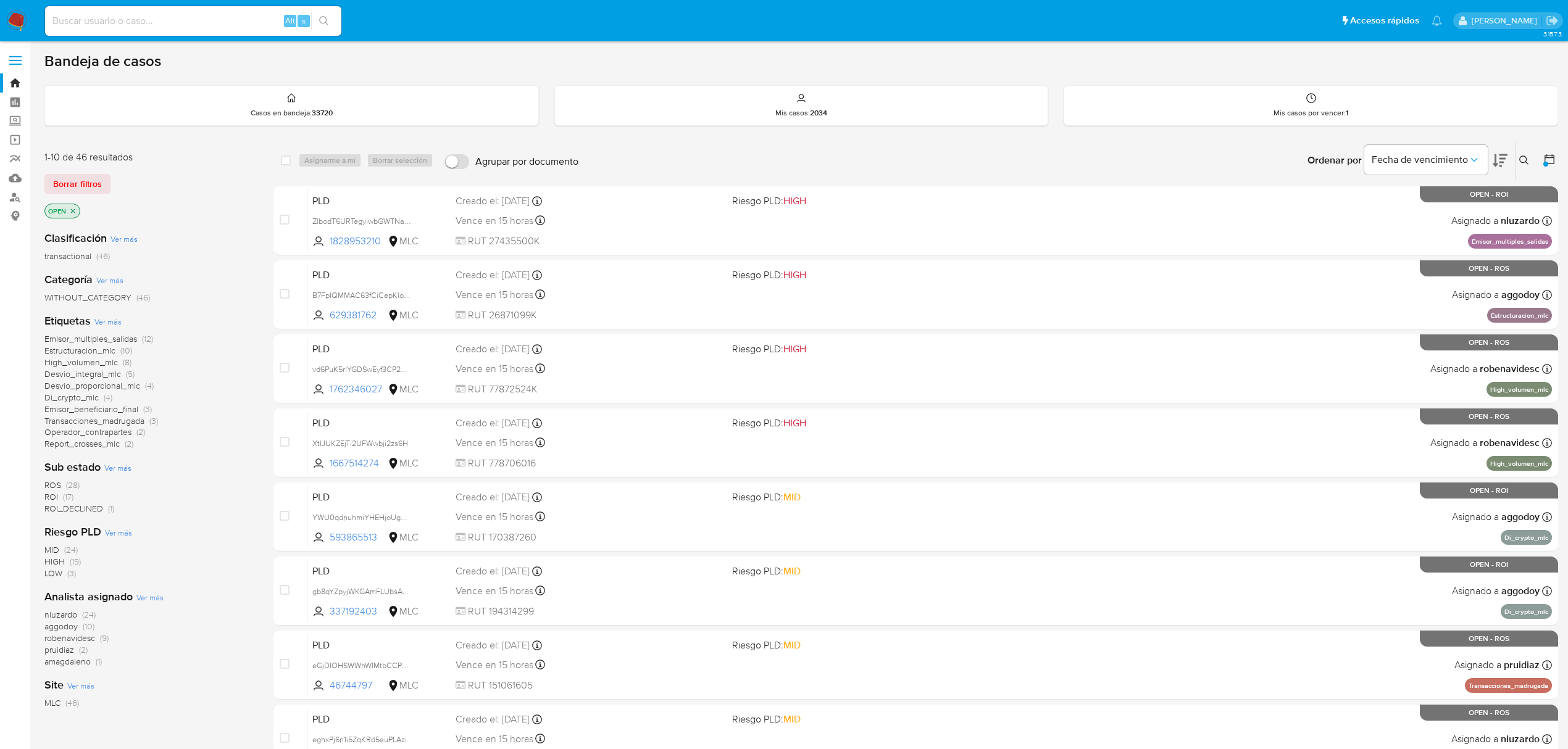
click at [72, 211] on icon "close-filter" at bounding box center [73, 211] width 7 height 7
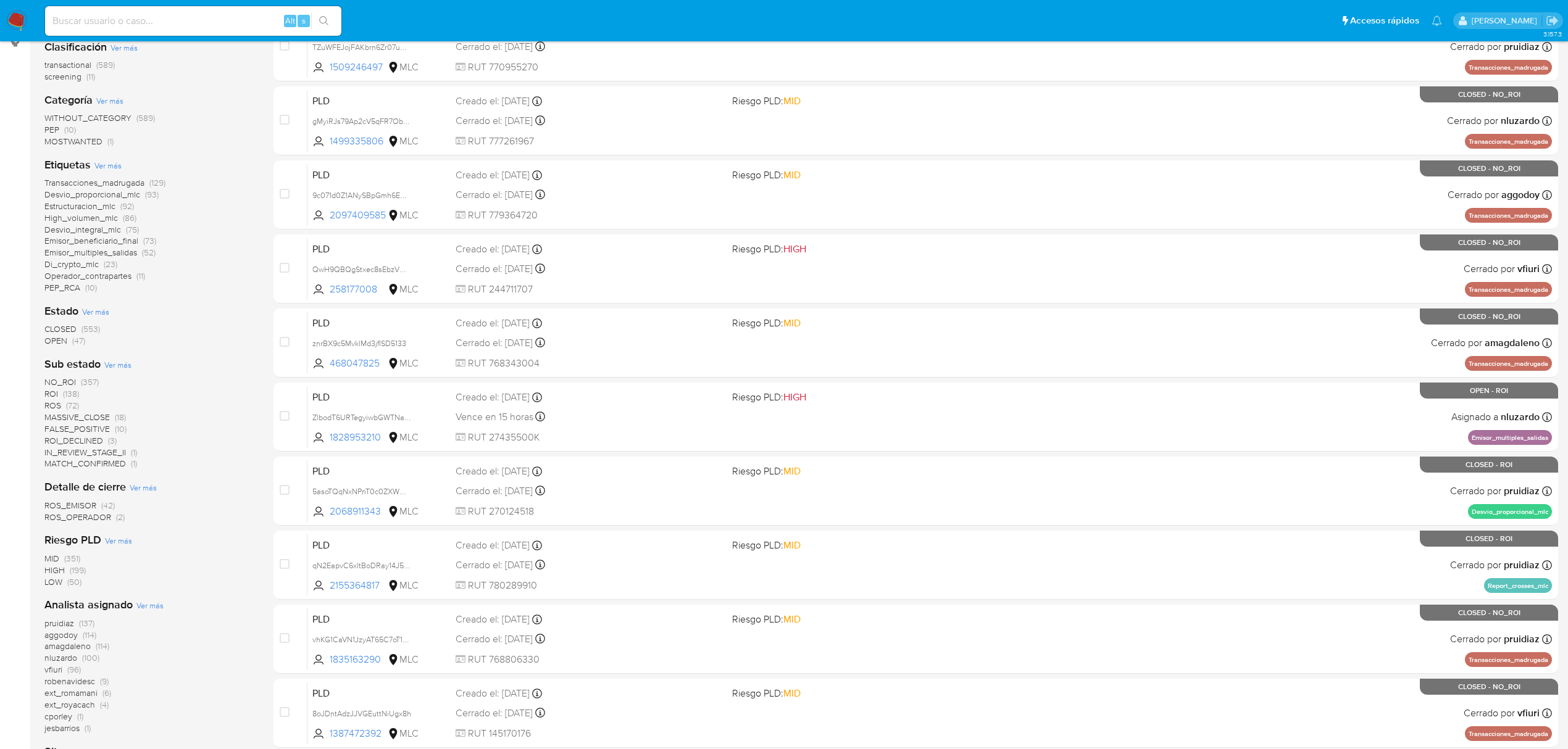
scroll to position [82, 0]
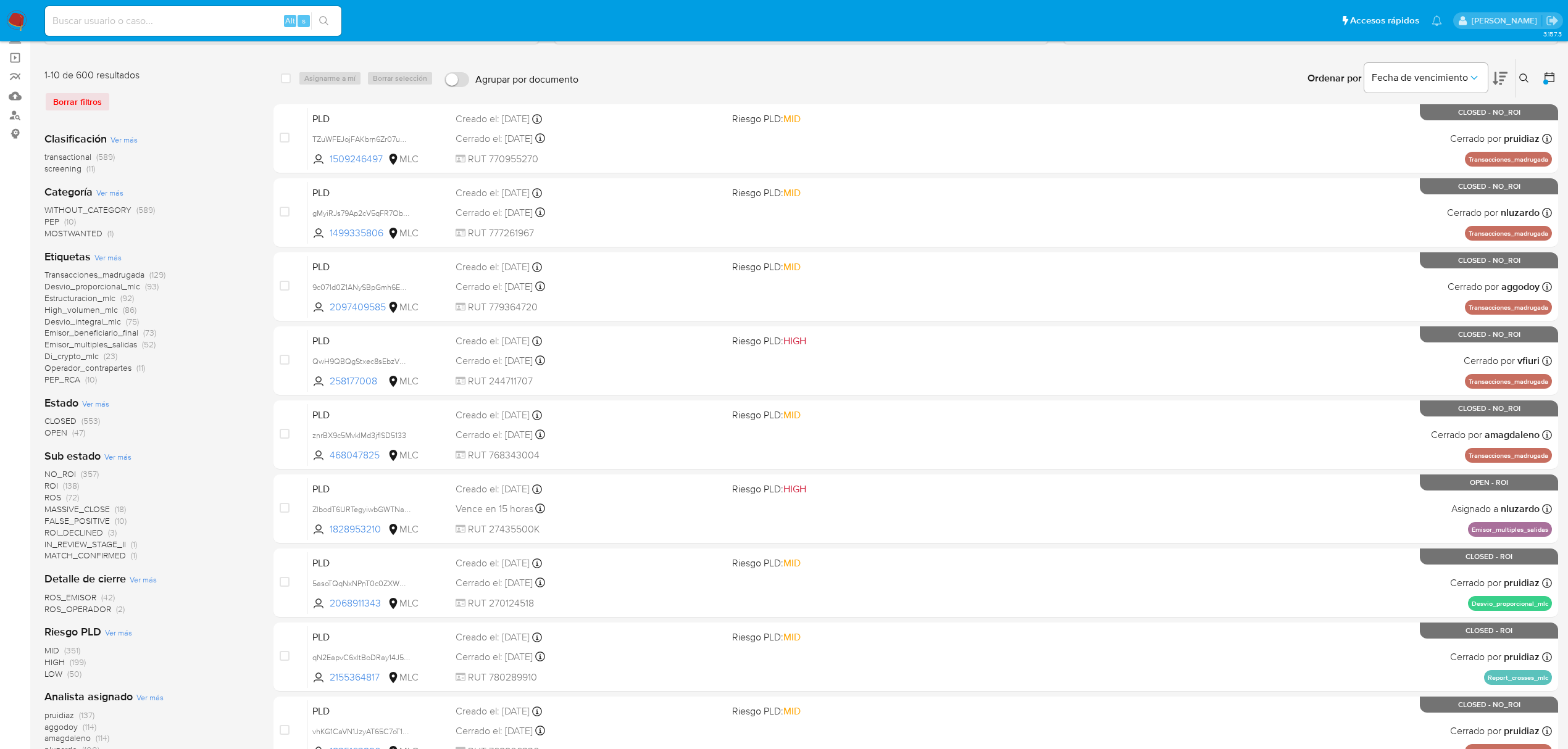
click at [67, 155] on span "transactional" at bounding box center [68, 156] width 47 height 12
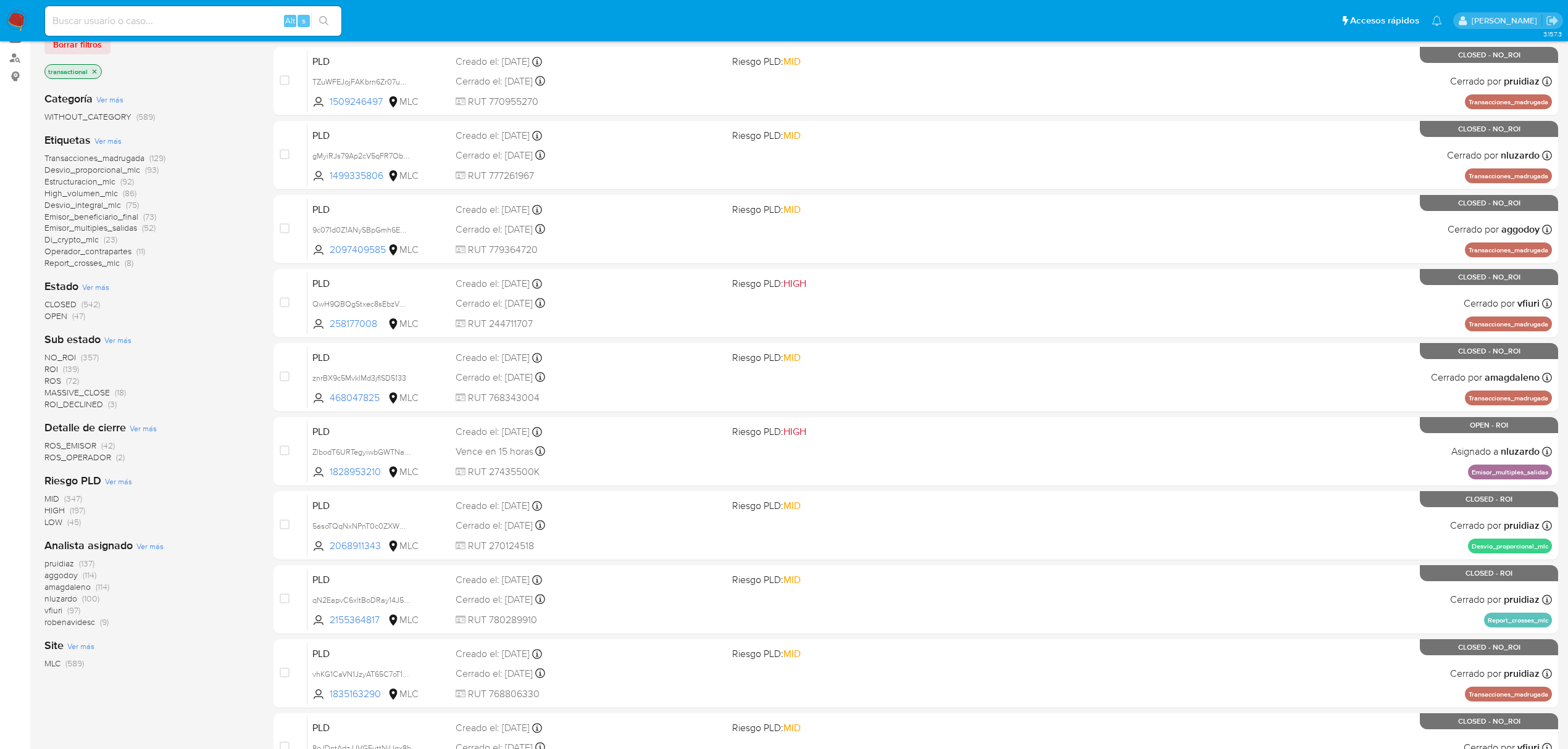
scroll to position [164, 0]
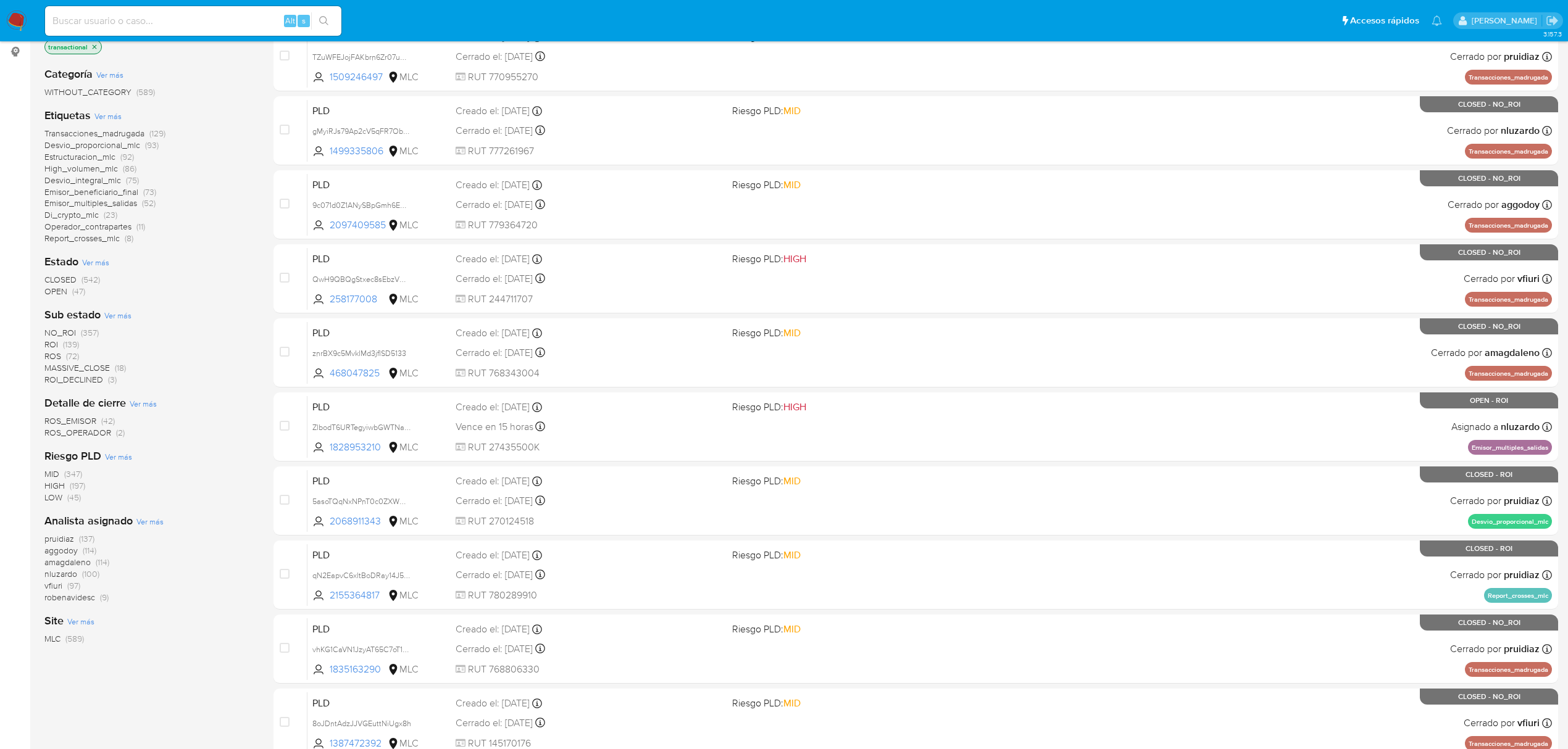
click at [60, 295] on span "OPEN" at bounding box center [56, 291] width 23 height 12
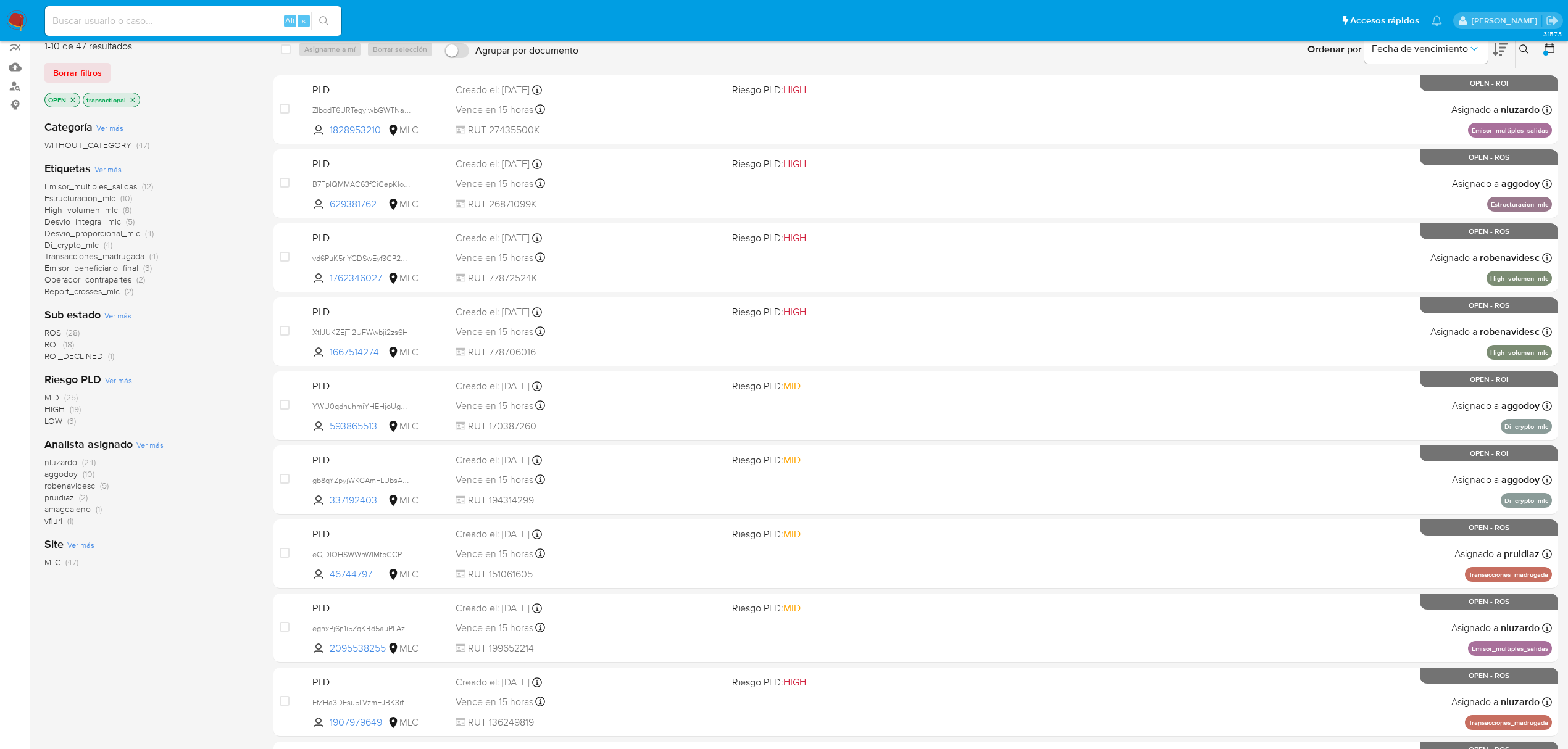
scroll to position [82, 0]
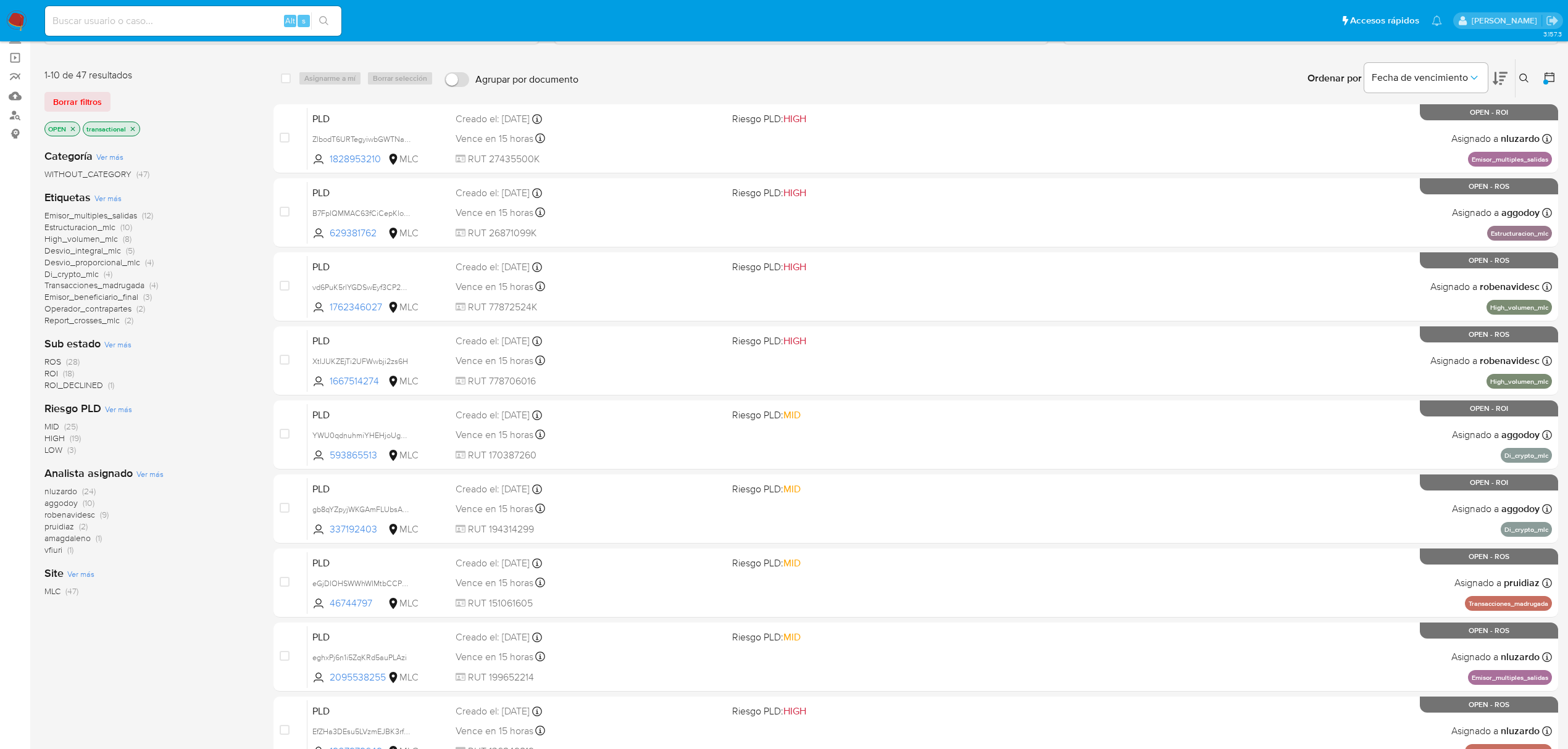
click at [57, 551] on span "vfiuri" at bounding box center [53, 550] width 18 height 12
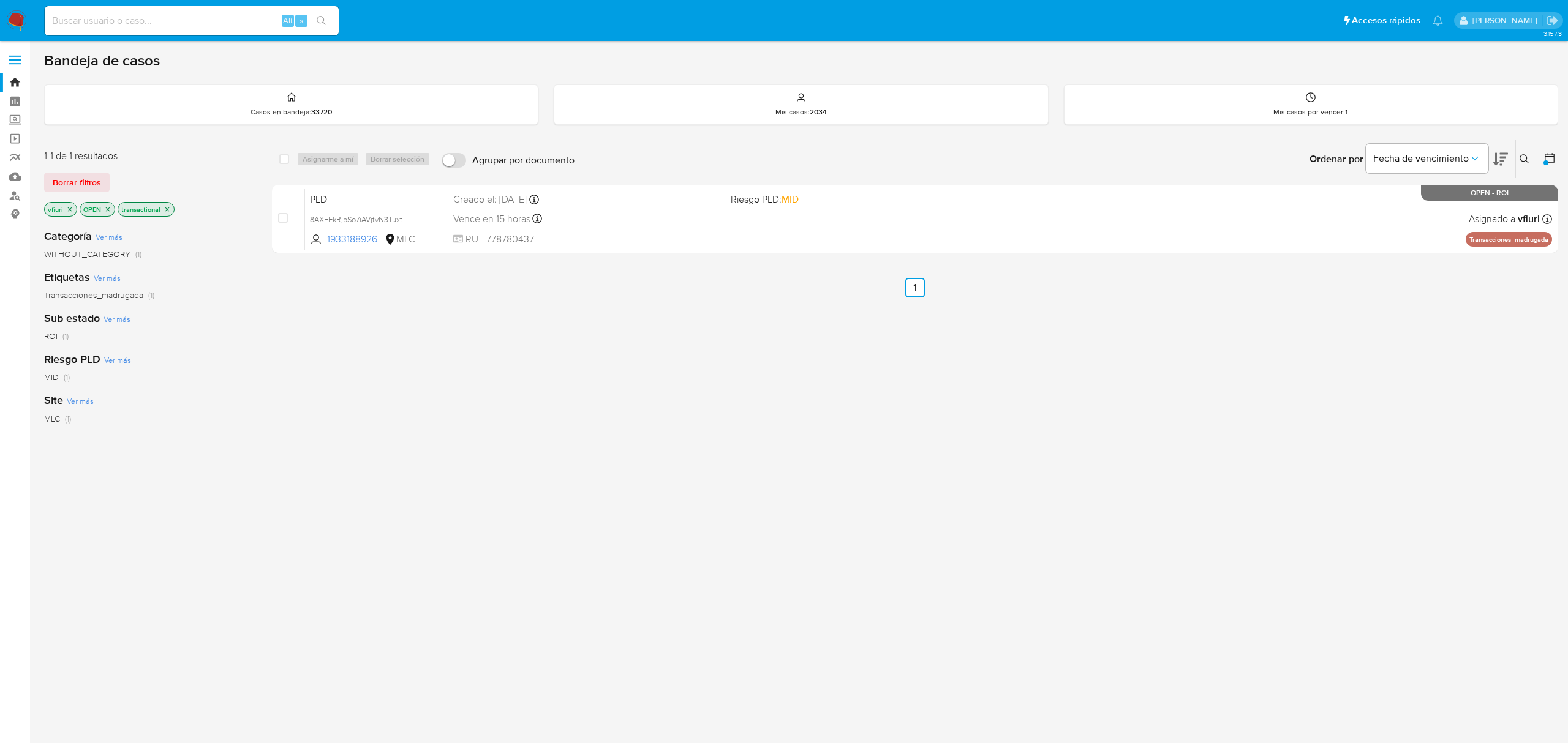
click at [69, 211] on icon "close-filter" at bounding box center [70, 209] width 7 height 7
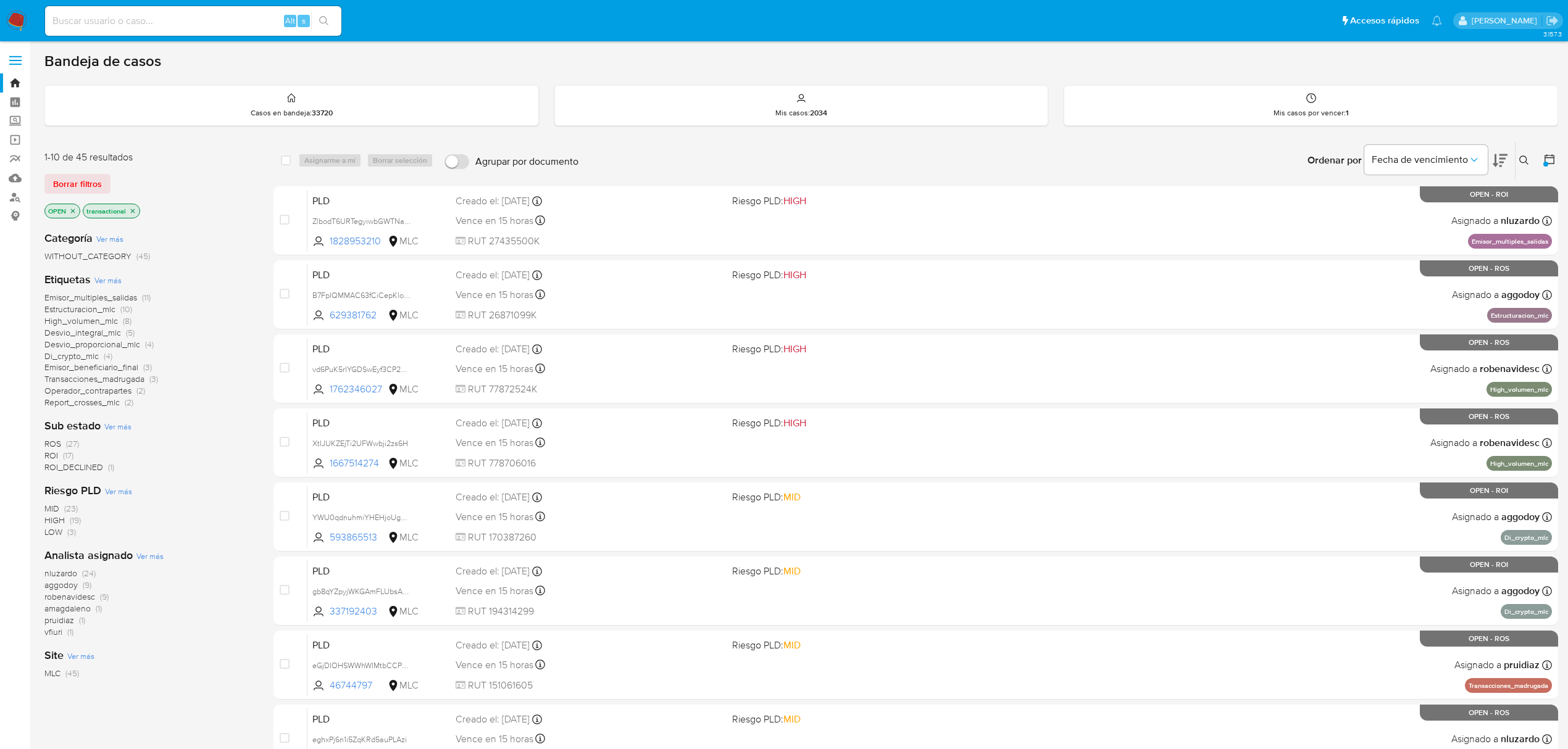
click at [49, 595] on span "robenavidesc" at bounding box center [70, 597] width 51 height 12
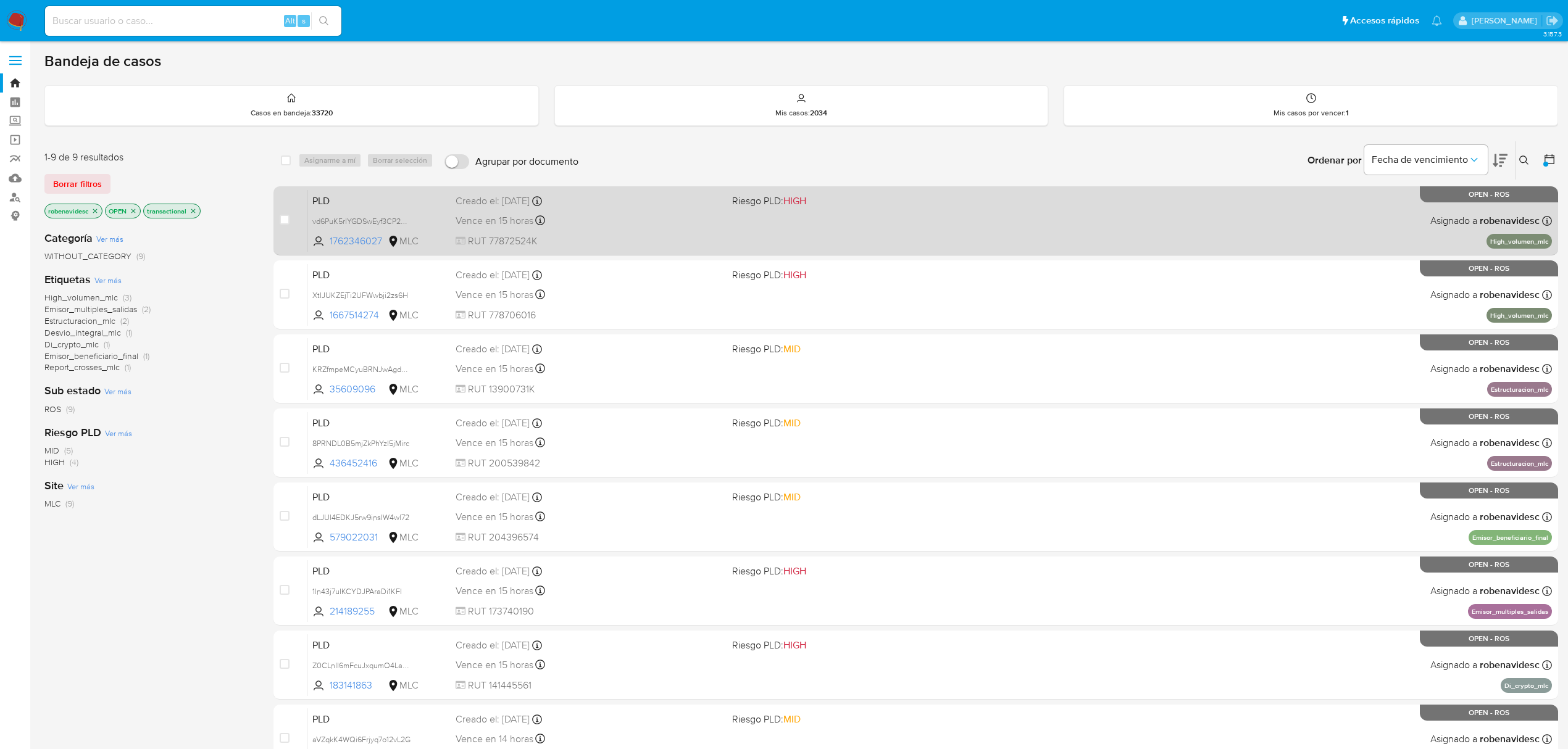
click at [608, 235] on span "RUT 77872524K" at bounding box center [588, 241] width 267 height 14
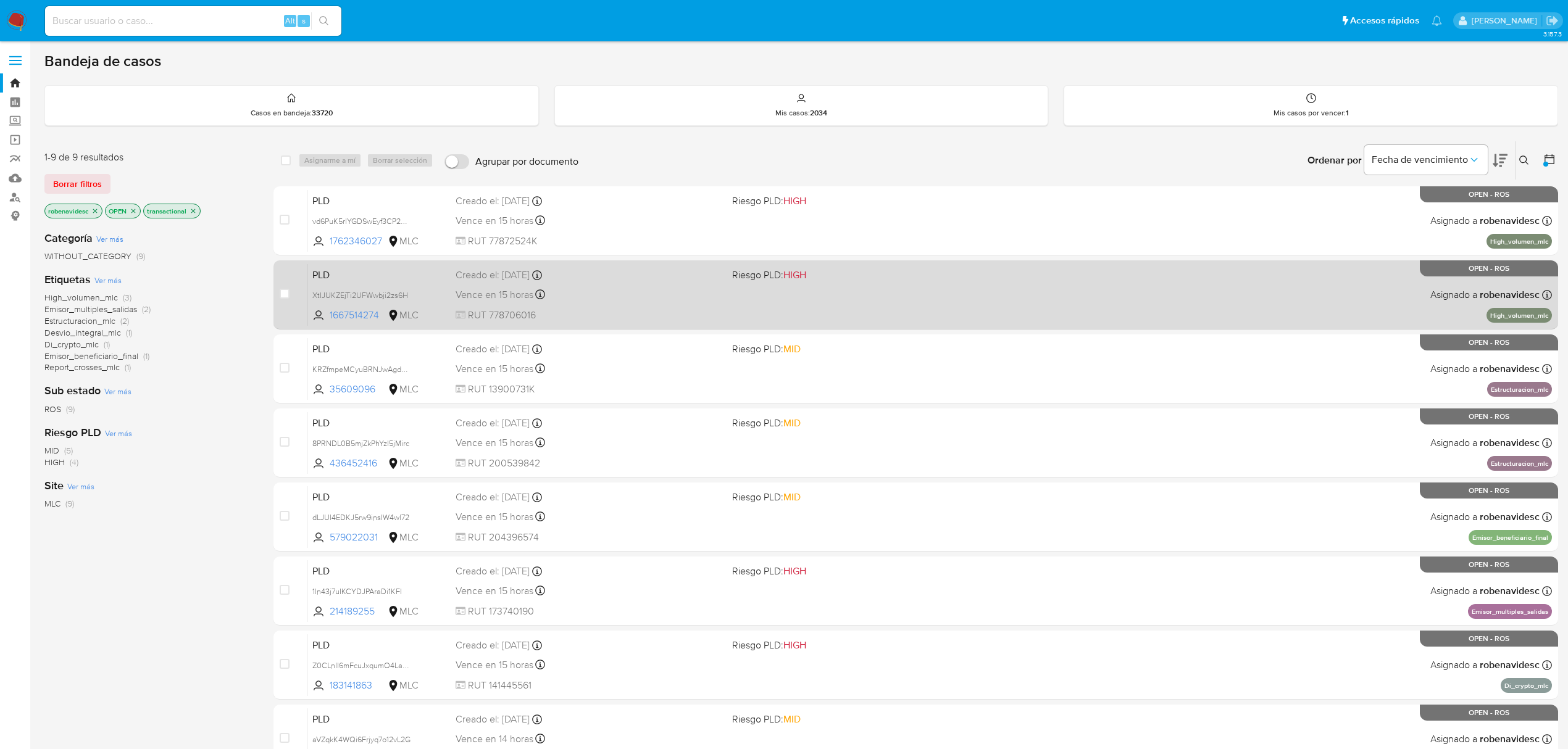
click at [764, 294] on div "PLD XtIJUKZEjTi2UFWwbji2zs6H 1667514274 MLC Riesgo PLD: HIGH Creado el: 12/06/2…" at bounding box center [929, 295] width 1244 height 62
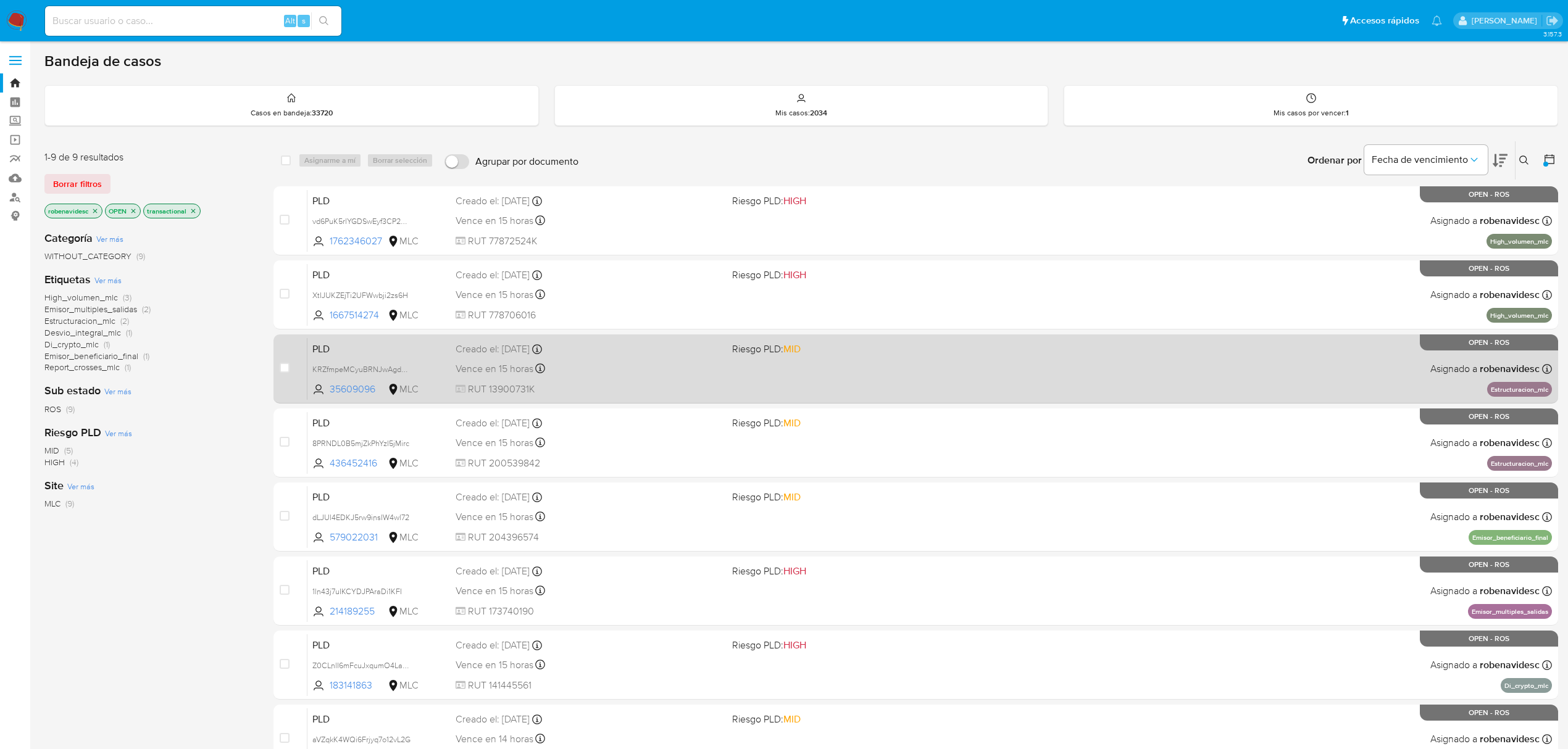
click at [955, 393] on div "PLD KRZfmpeMCyuBRNJwAgdOcQMq 35609096 MLC Riesgo PLD: MID Creado el: 12/06/2025…" at bounding box center [929, 368] width 1244 height 62
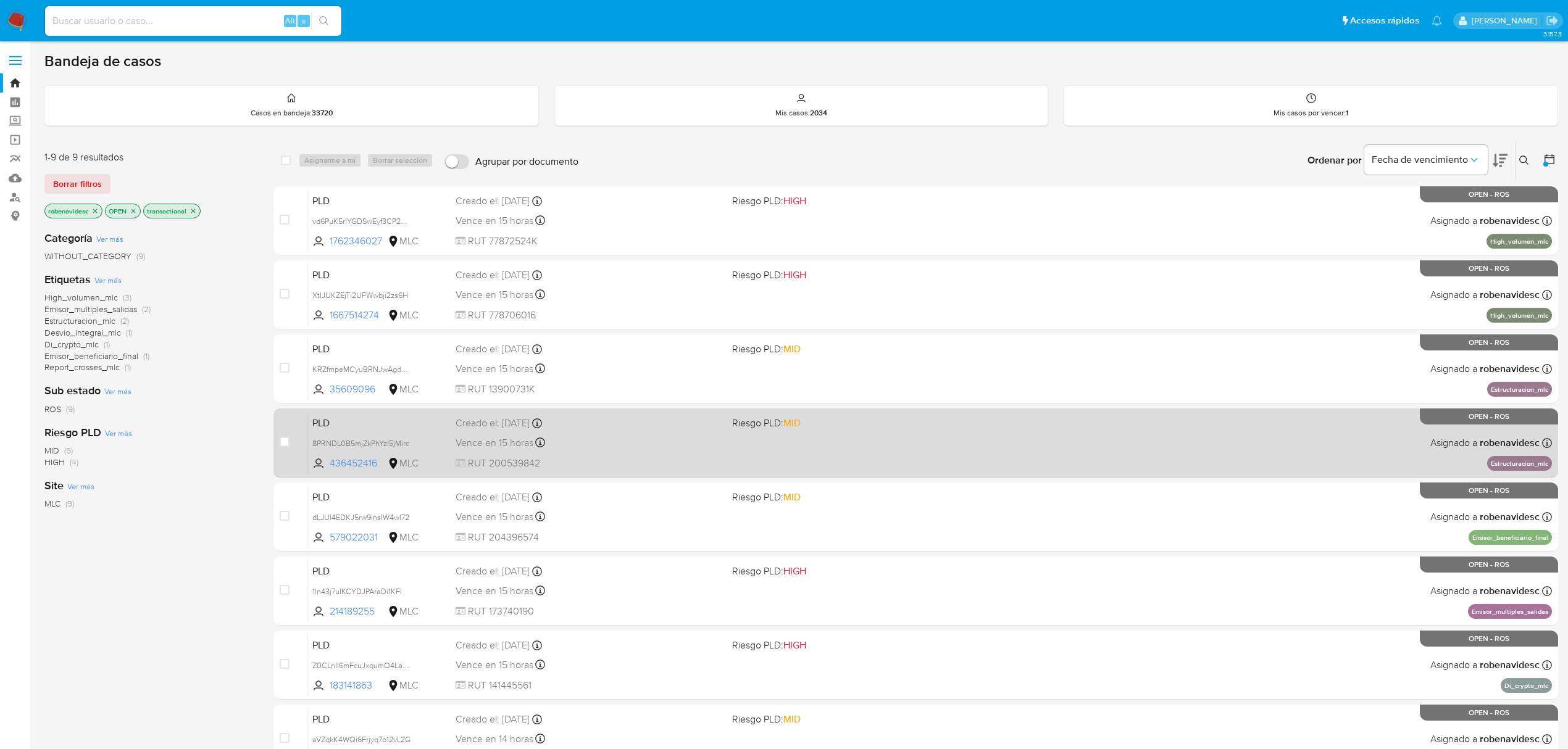
click at [960, 434] on div "PLD 8PRNDL0B5mjZkPhYzI5jMirc 436452416 MLC Riesgo PLD: MID Creado el: 12/06/202…" at bounding box center [929, 443] width 1244 height 62
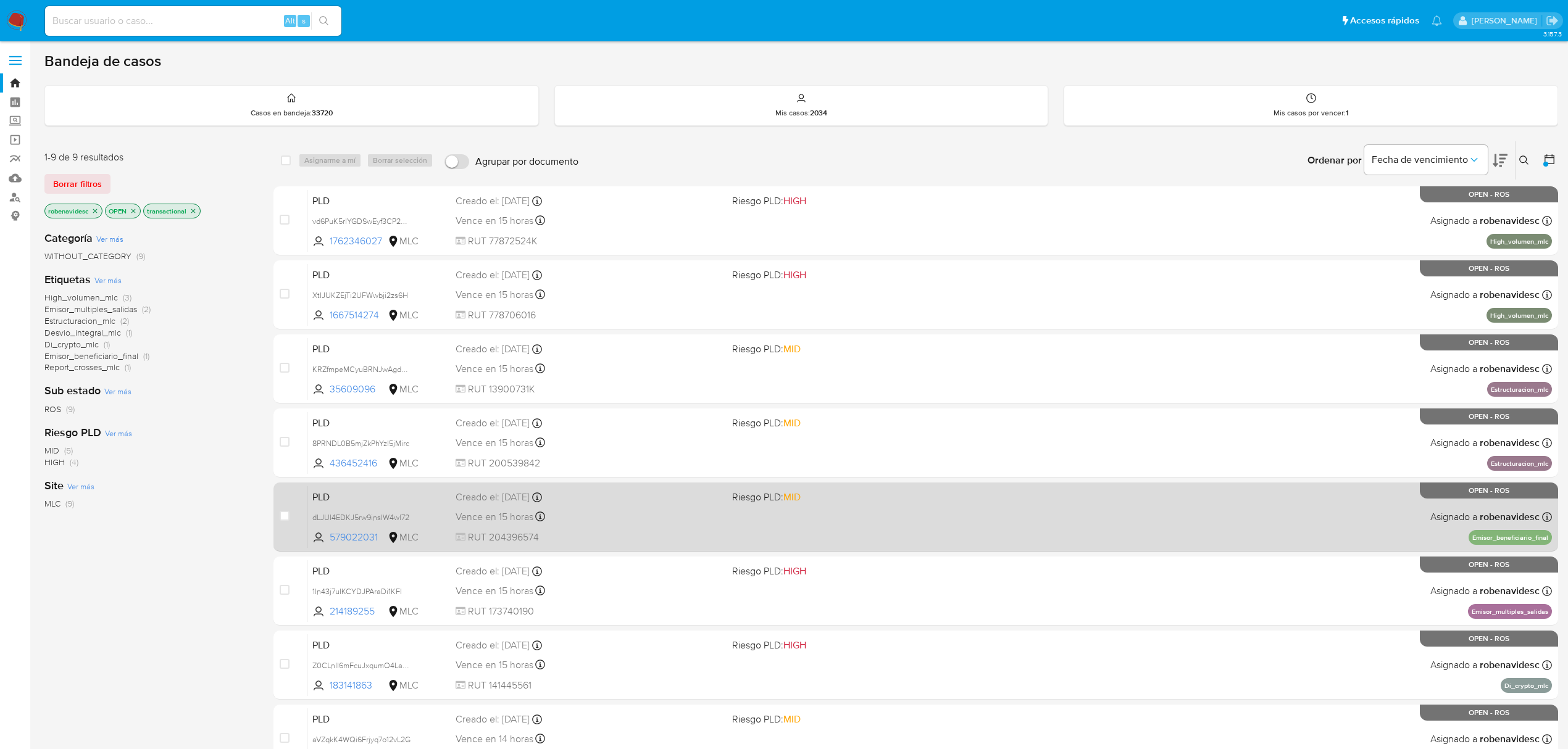
click at [1108, 529] on div "PLD dLJUl4EDKJ5rw9insIW4wl72 579022031 MLC Riesgo PLD: MID Creado el: 12/06/202…" at bounding box center [929, 516] width 1244 height 62
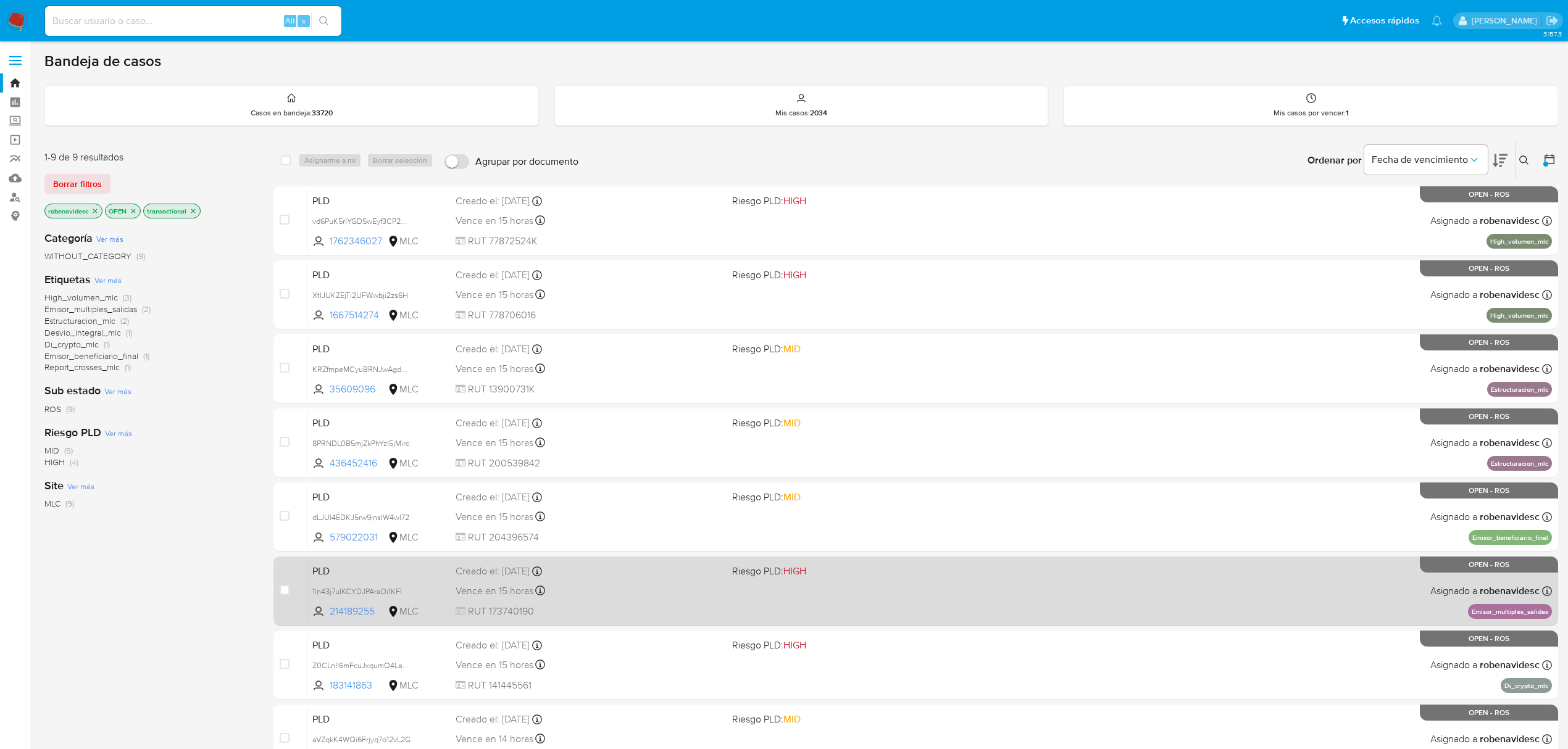
click at [986, 560] on div "PLD 1ln43j7uIKCYDJPAraDi1KFI 214189255 MLC Riesgo PLD: HIGH Creado el: 12/06/20…" at bounding box center [929, 591] width 1244 height 62
click at [1061, 598] on div "PLD 1ln43j7uIKCYDJPAraDi1KFI 214189255 MLC Riesgo PLD: HIGH Creado el: 12/06/20…" at bounding box center [929, 591] width 1244 height 62
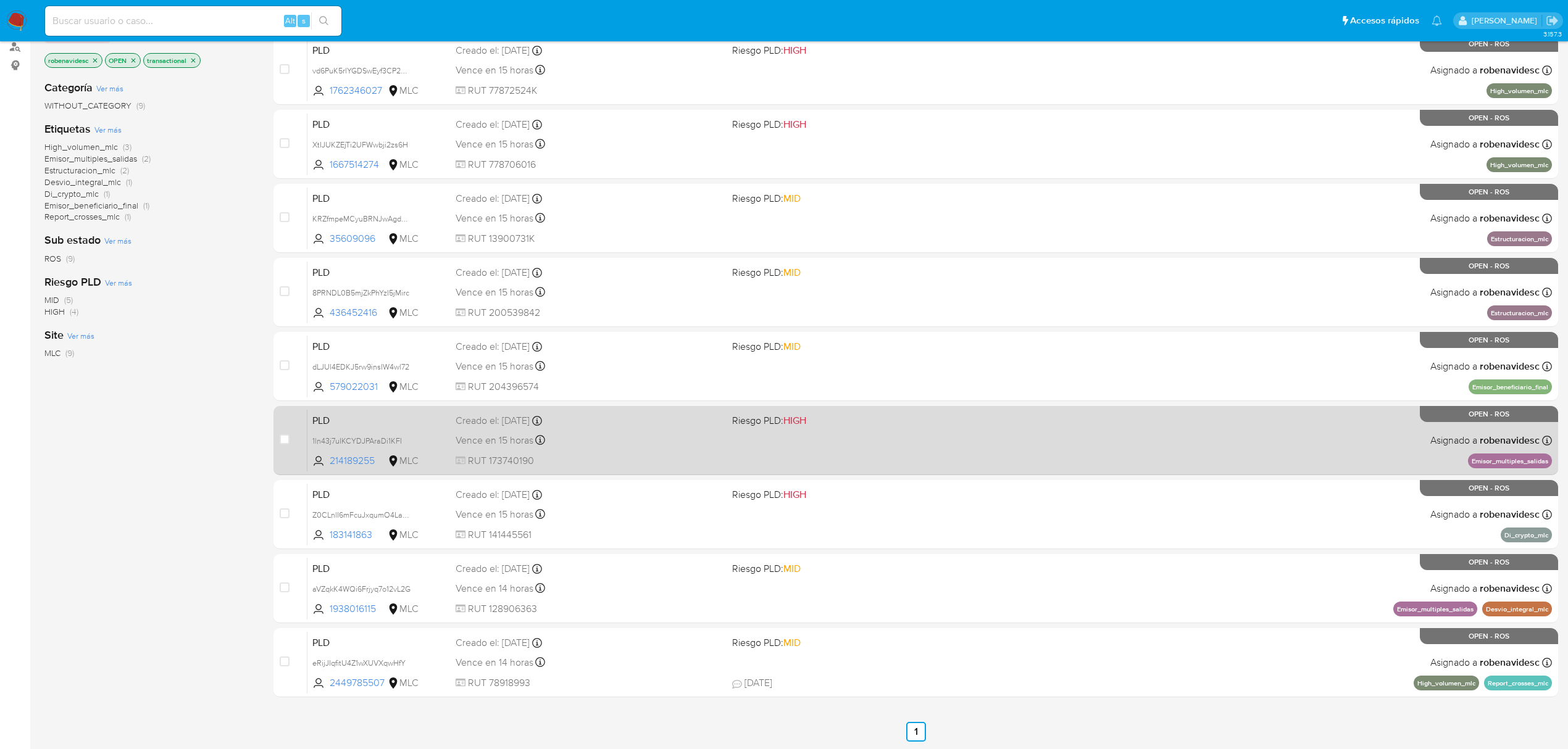
scroll to position [68, 0]
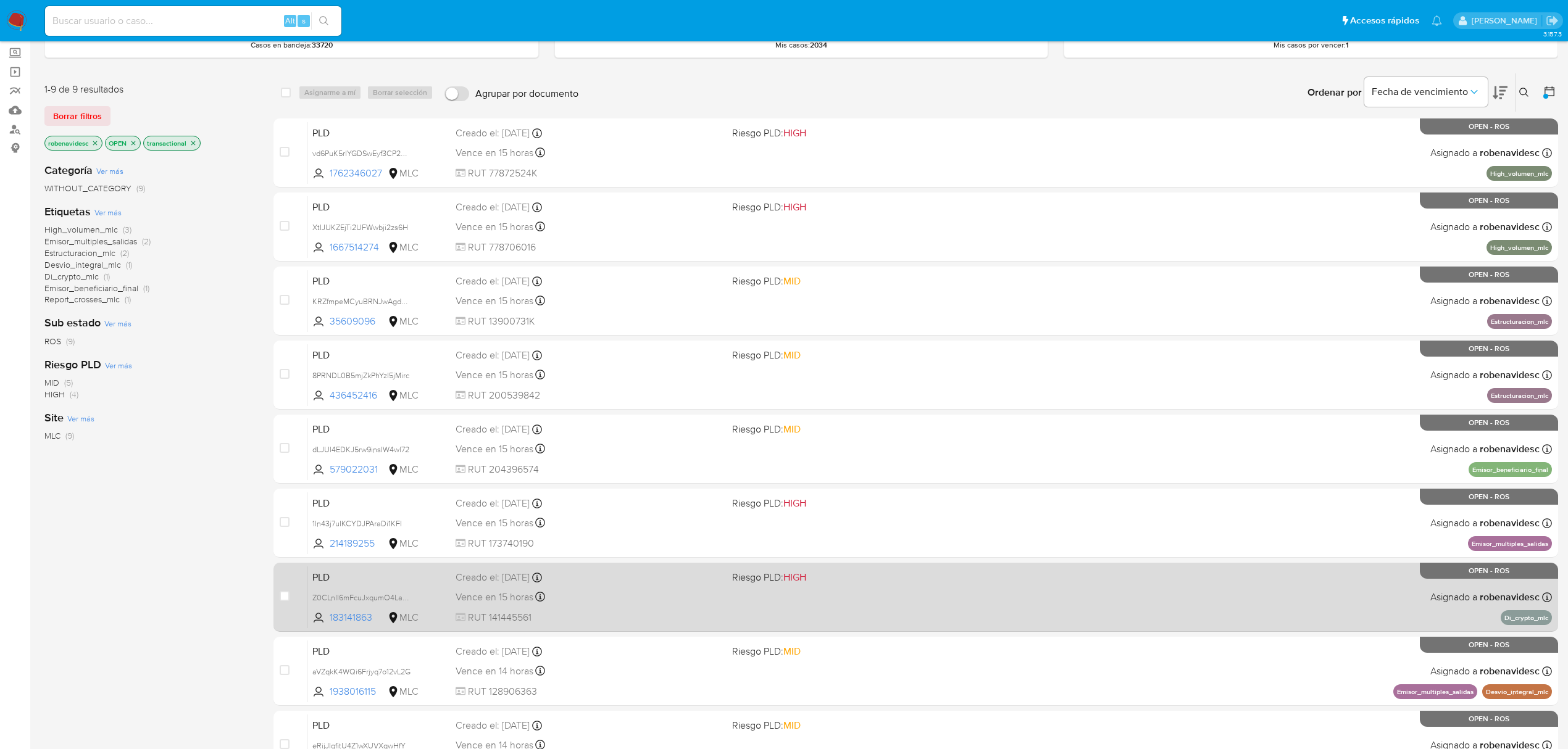
click at [981, 586] on div "PLD Z0CLnlI6mFcuJxqumO4Laz9M 183141863 MLC Riesgo PLD: HIGH Creado el: 12/06/20…" at bounding box center [929, 597] width 1244 height 62
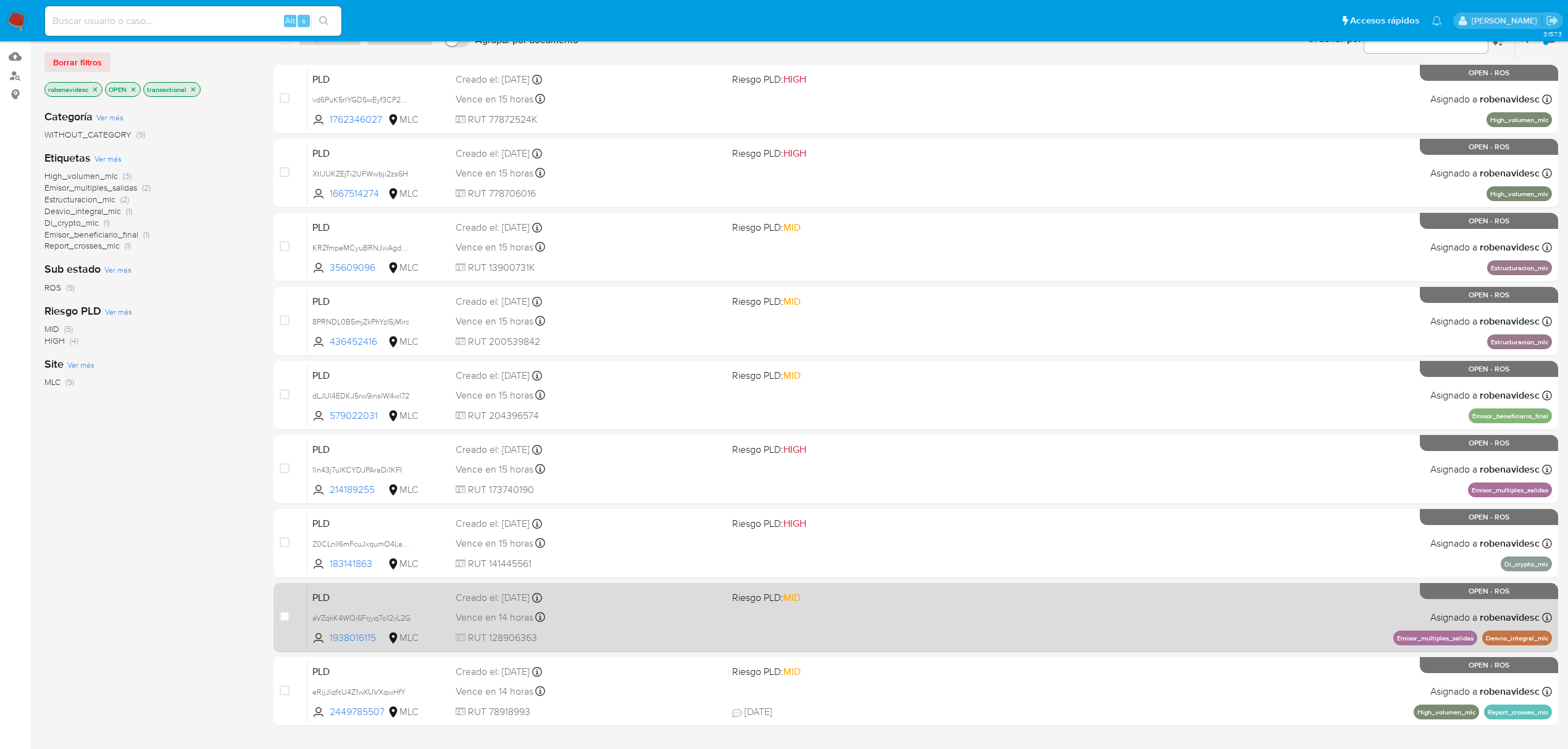
scroll to position [150, 0]
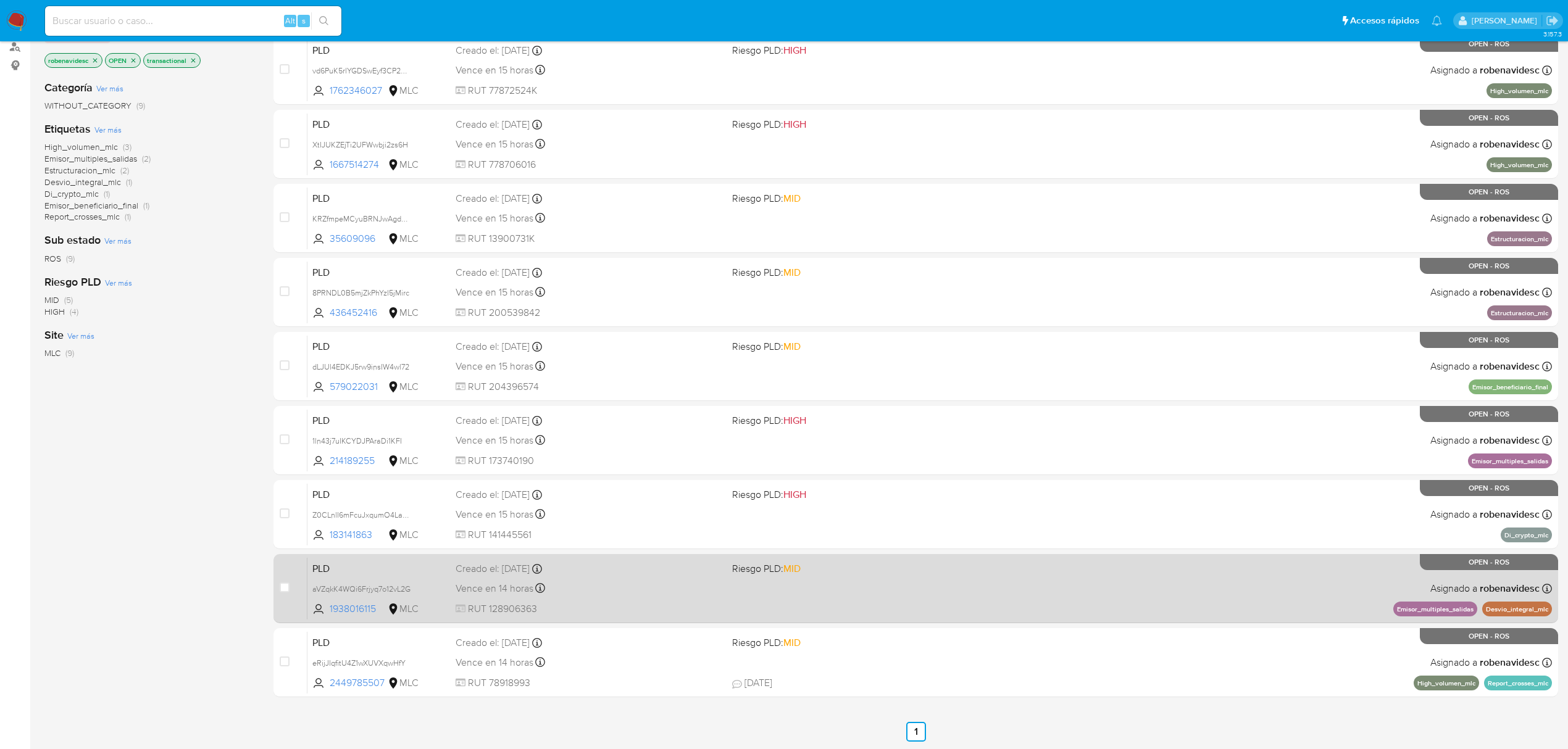
click at [858, 602] on div "PLD aVZqkK4WQi6Frjyq7o12vL2G 1938016115 MLC Riesgo PLD: MID Creado el: 12/06/20…" at bounding box center [929, 588] width 1244 height 62
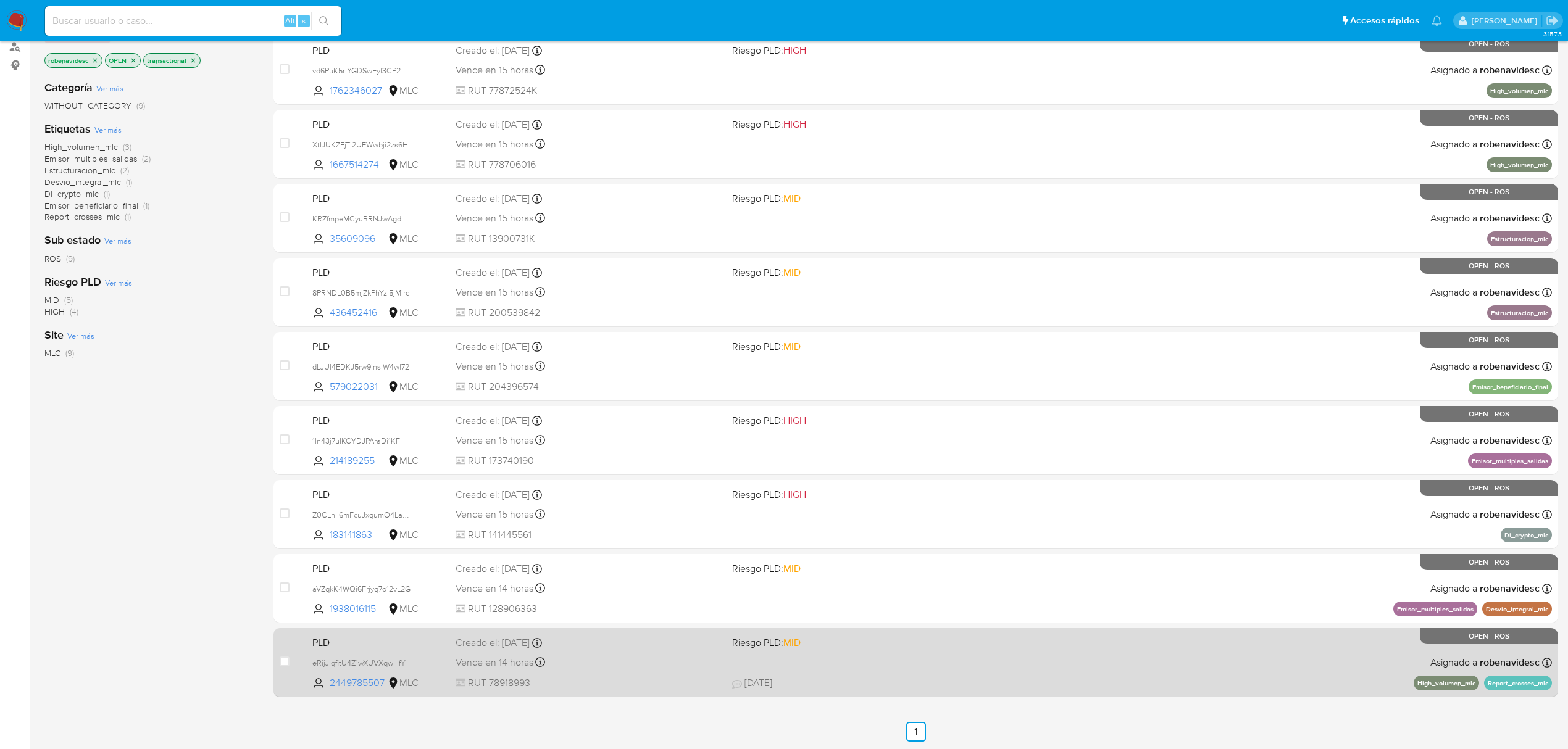
click at [1113, 664] on div "PLD eRijJIqfitU4Z1wXUVXqwHfY 2449785507 MLC Riesgo PLD: MID Creado el: 12/06/20…" at bounding box center [929, 662] width 1244 height 62
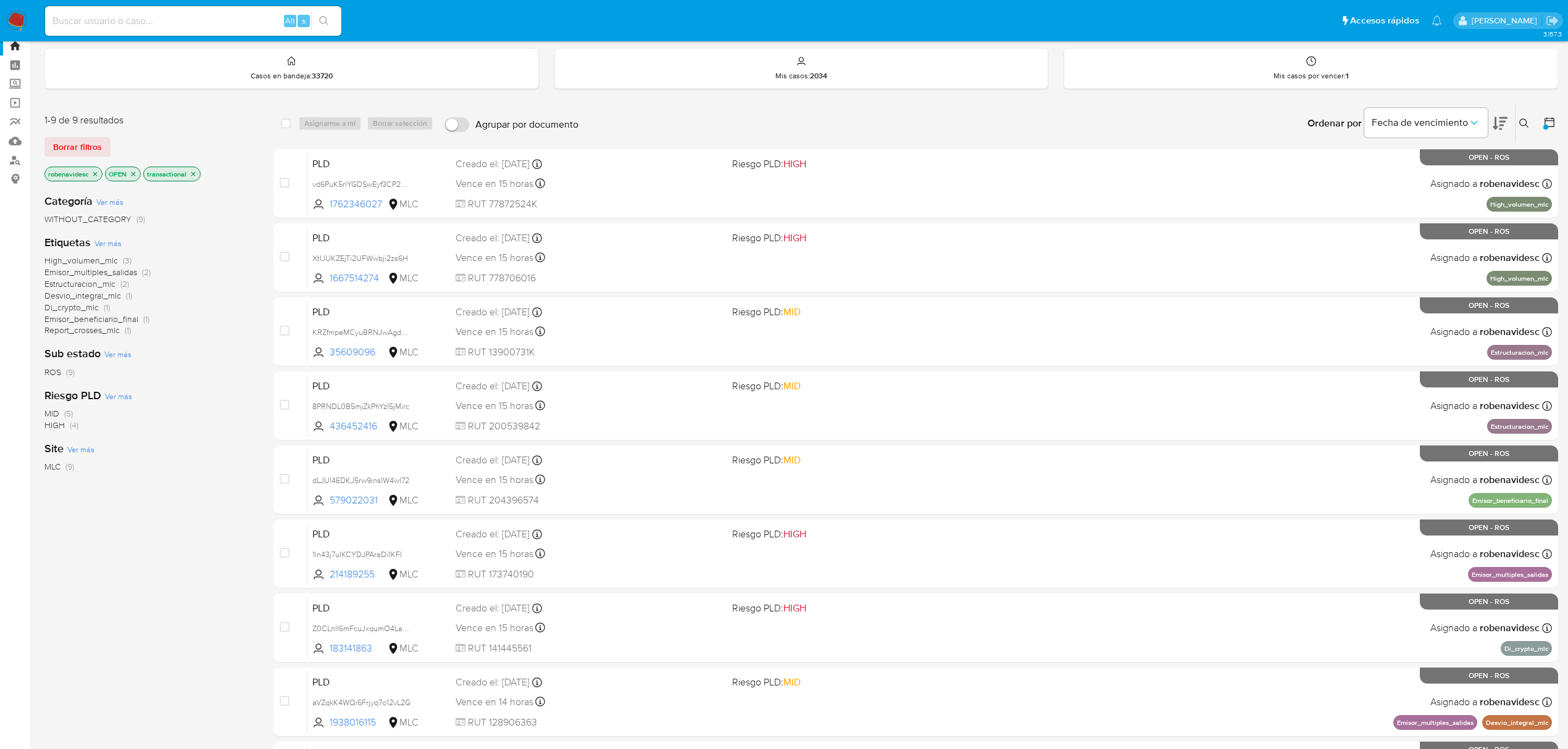
scroll to position [0, 0]
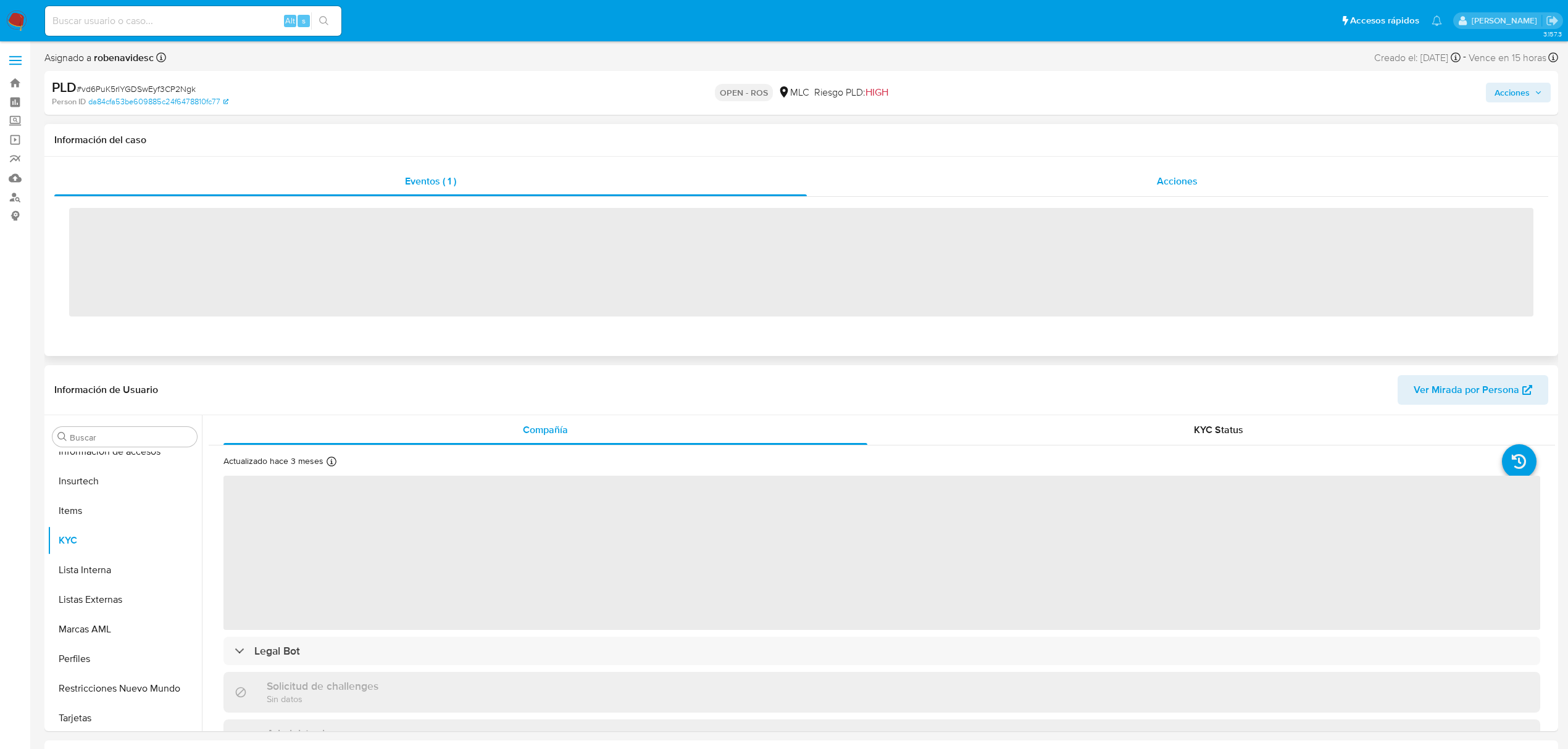
scroll to position [521, 0]
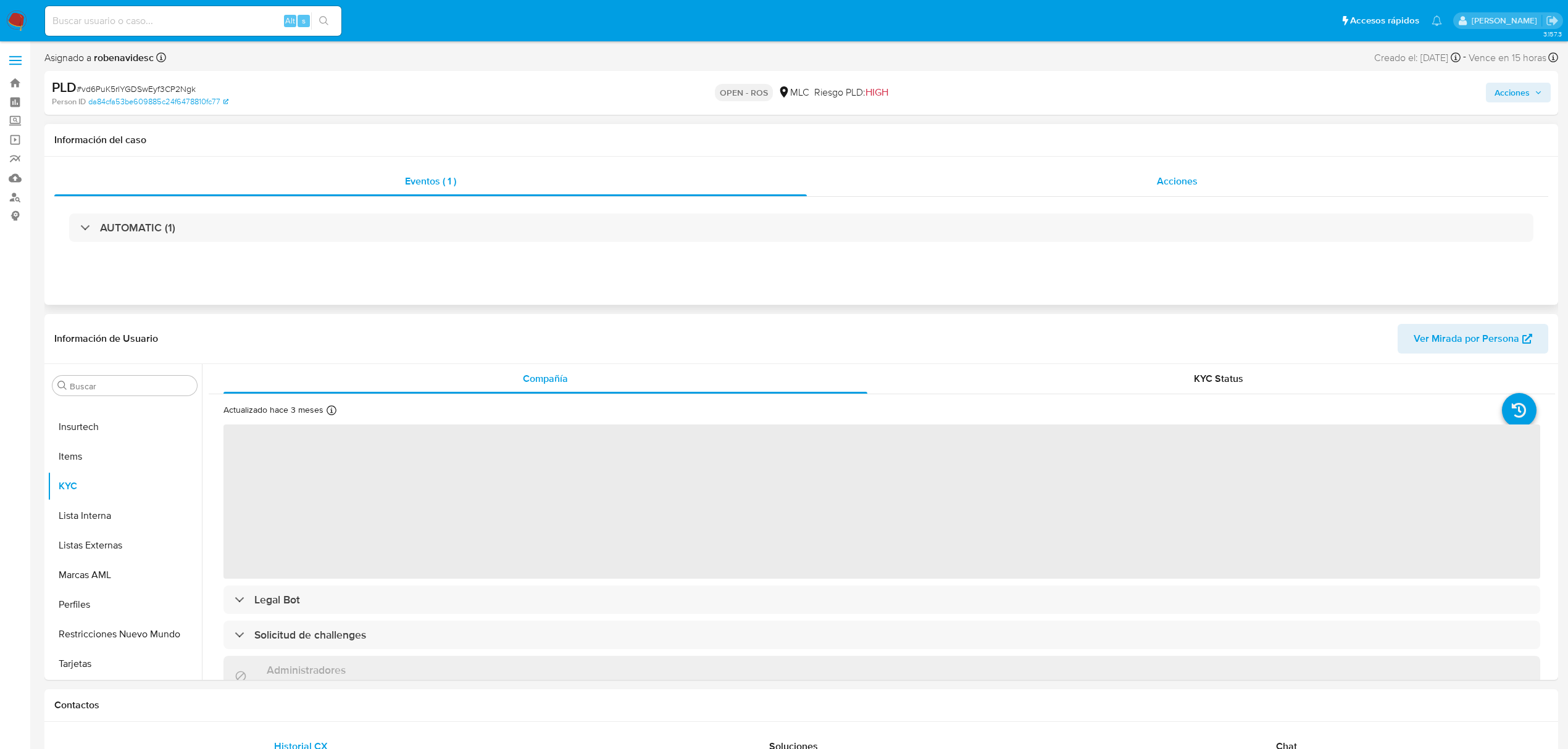
click at [1015, 179] on div "Acciones" at bounding box center [1178, 181] width 742 height 30
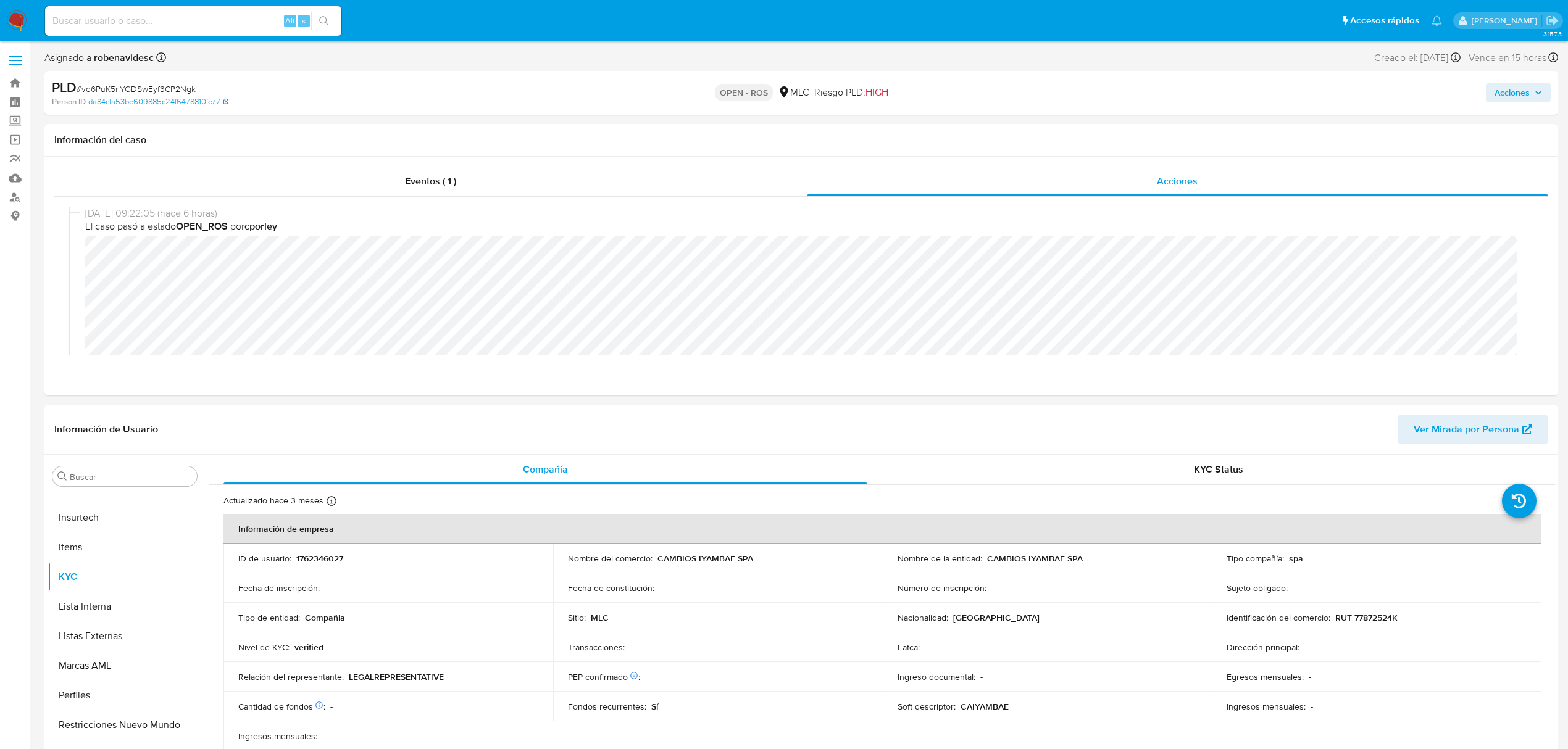
select select "10"
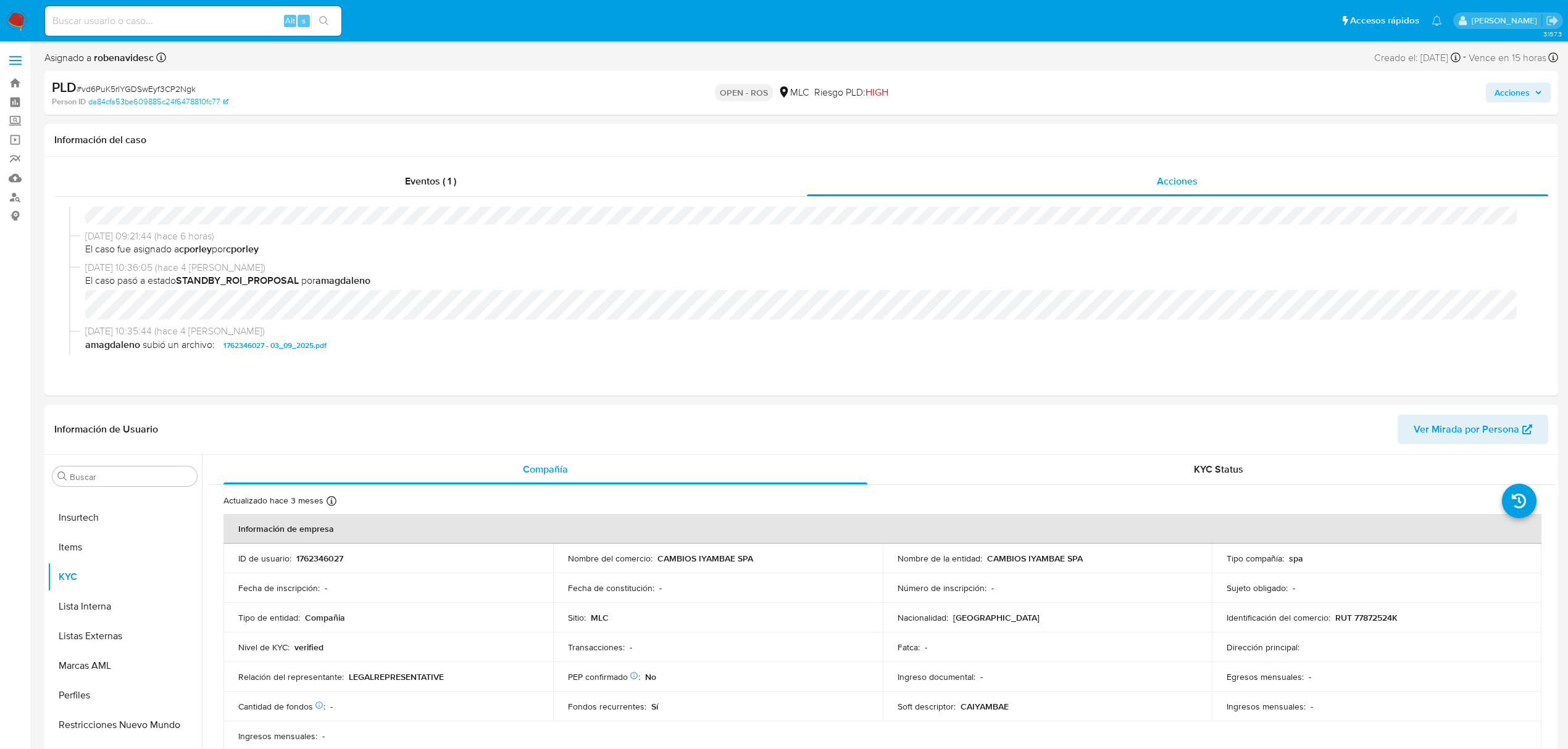
scroll to position [225, 0]
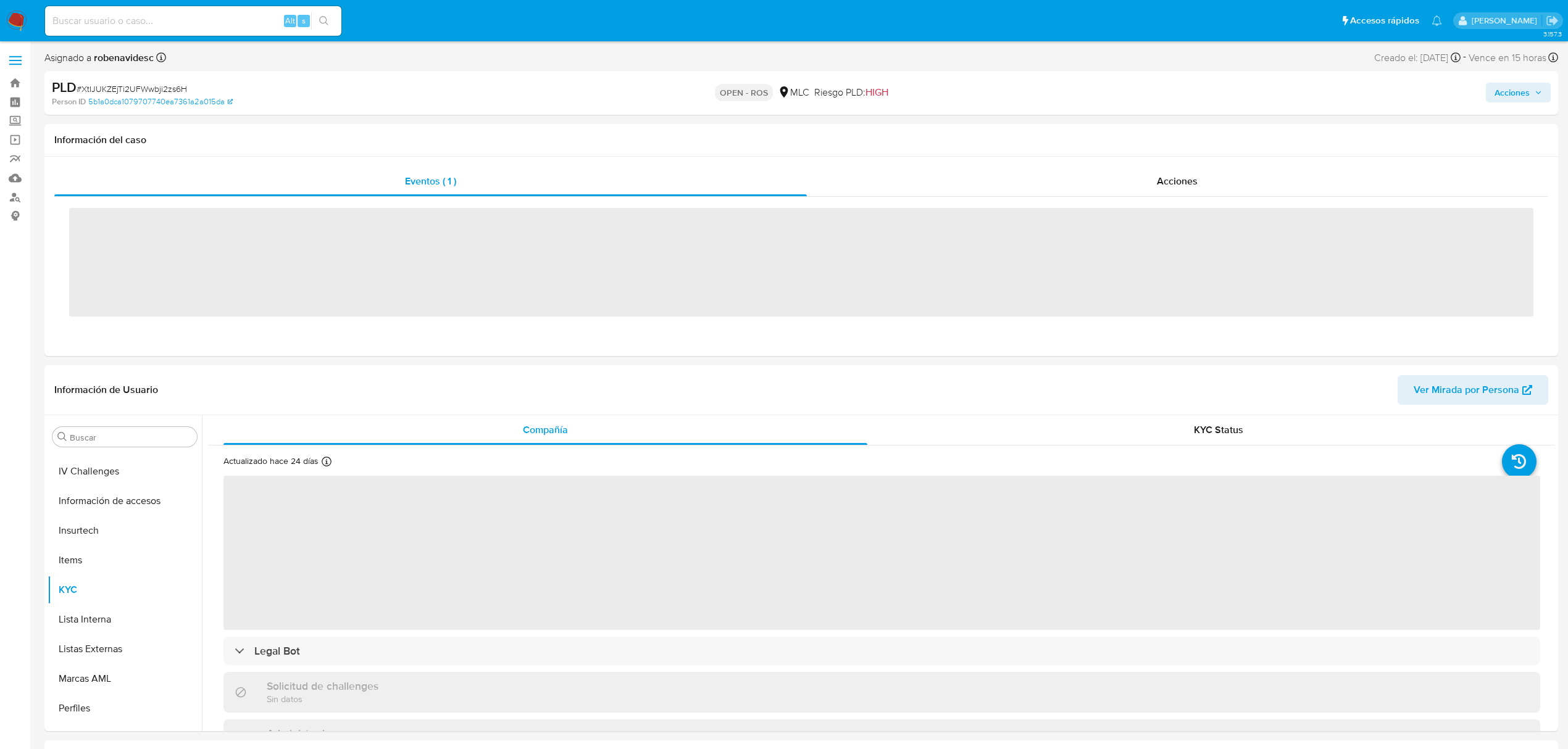
scroll to position [521, 0]
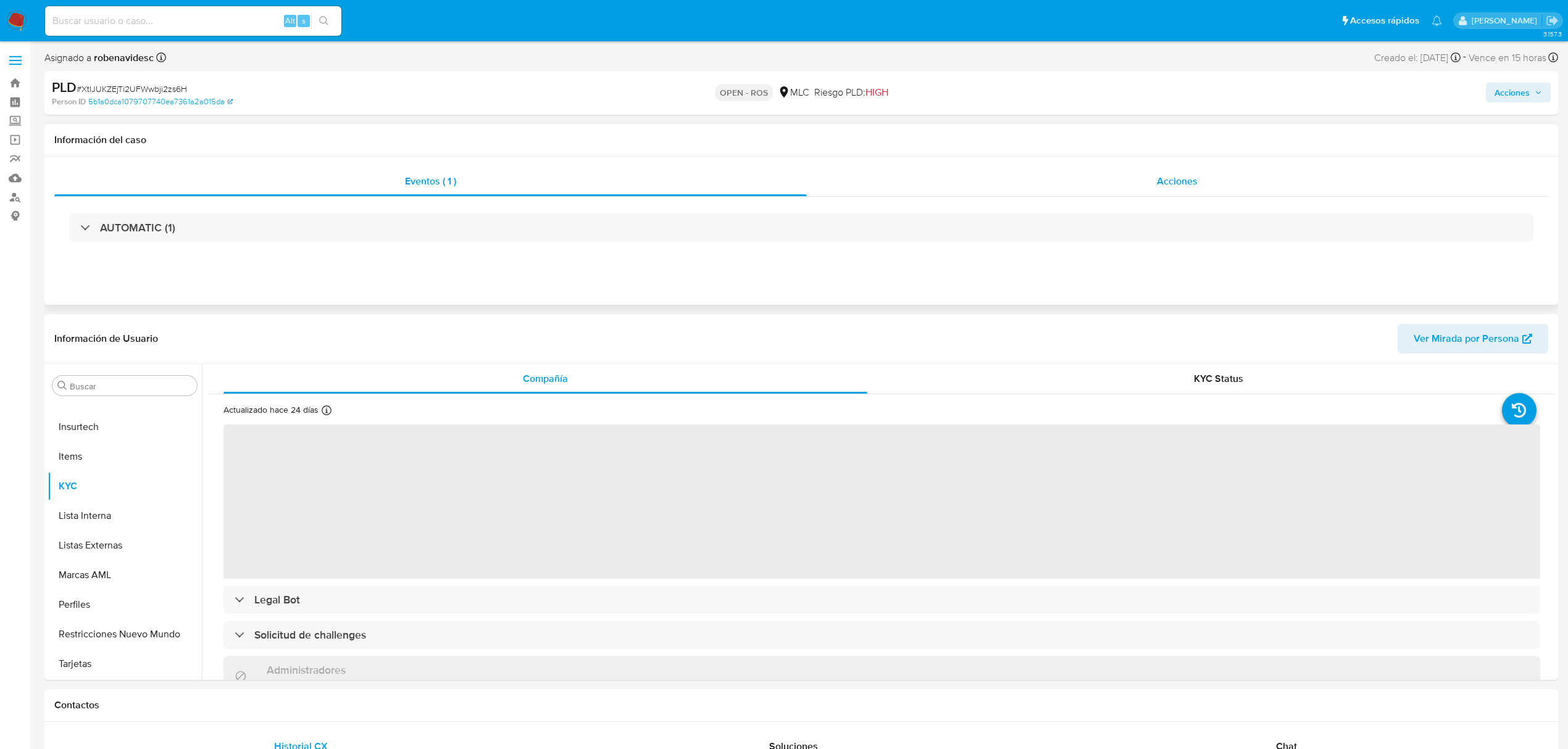
click at [1035, 185] on div "Acciones" at bounding box center [1178, 181] width 742 height 30
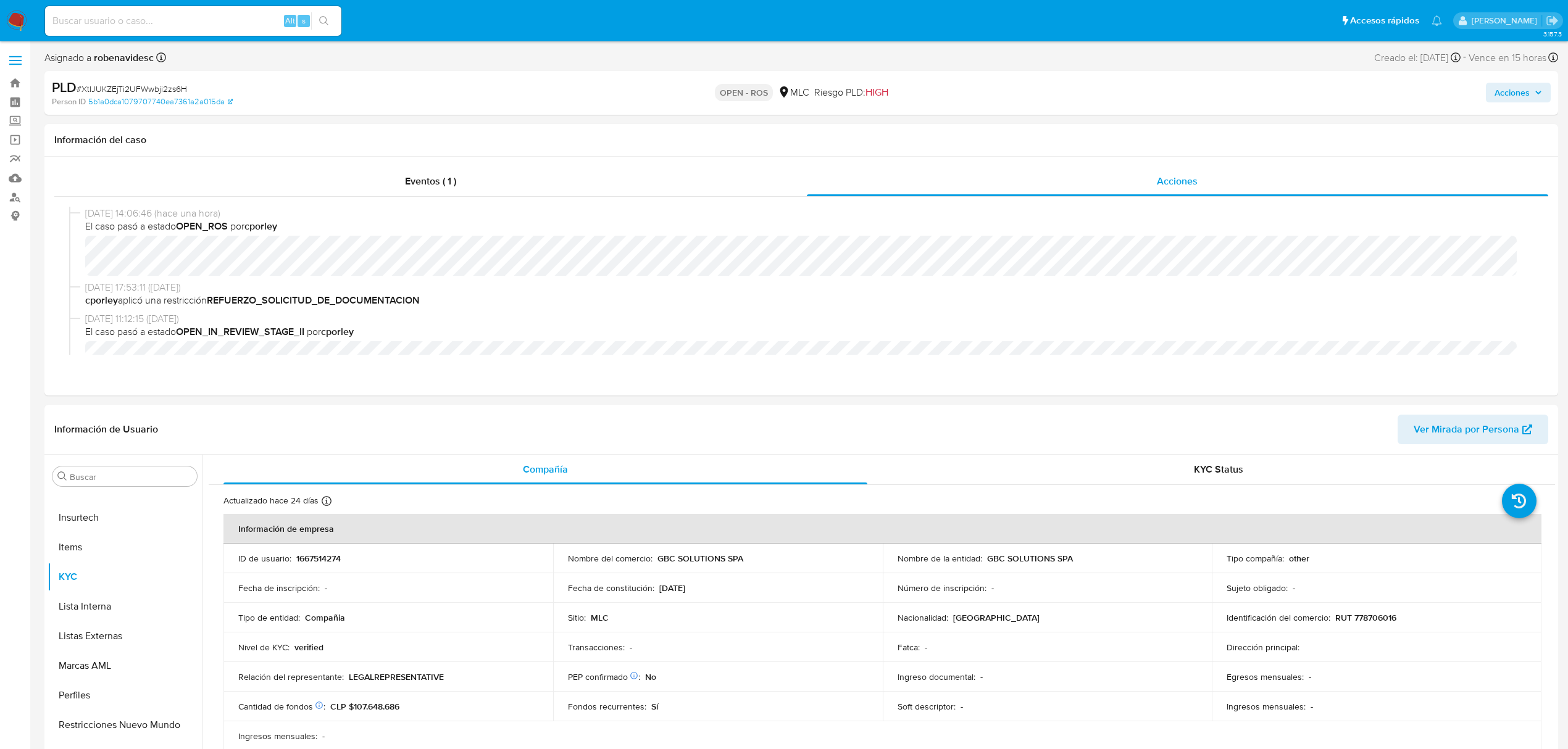
select select "10"
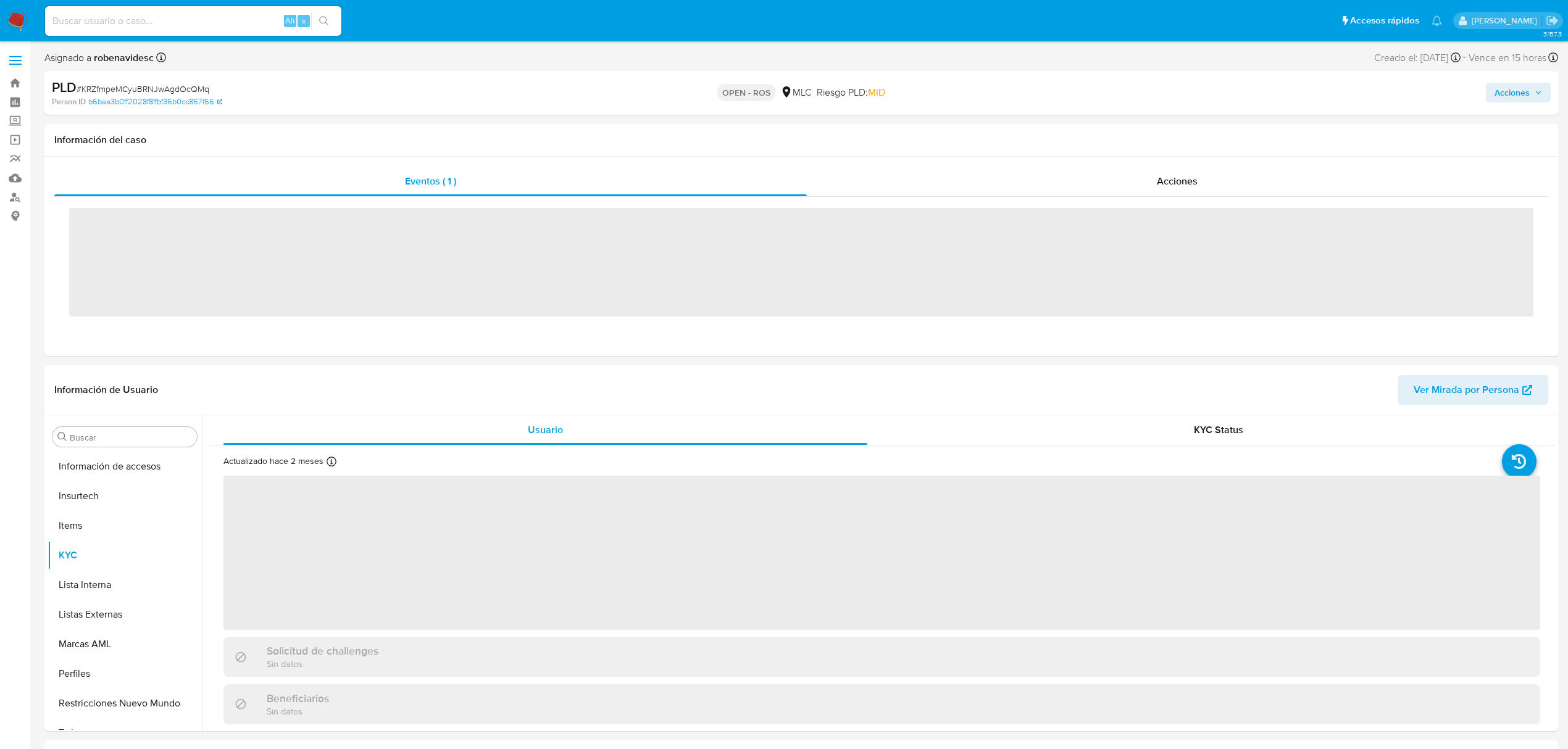
scroll to position [521, 0]
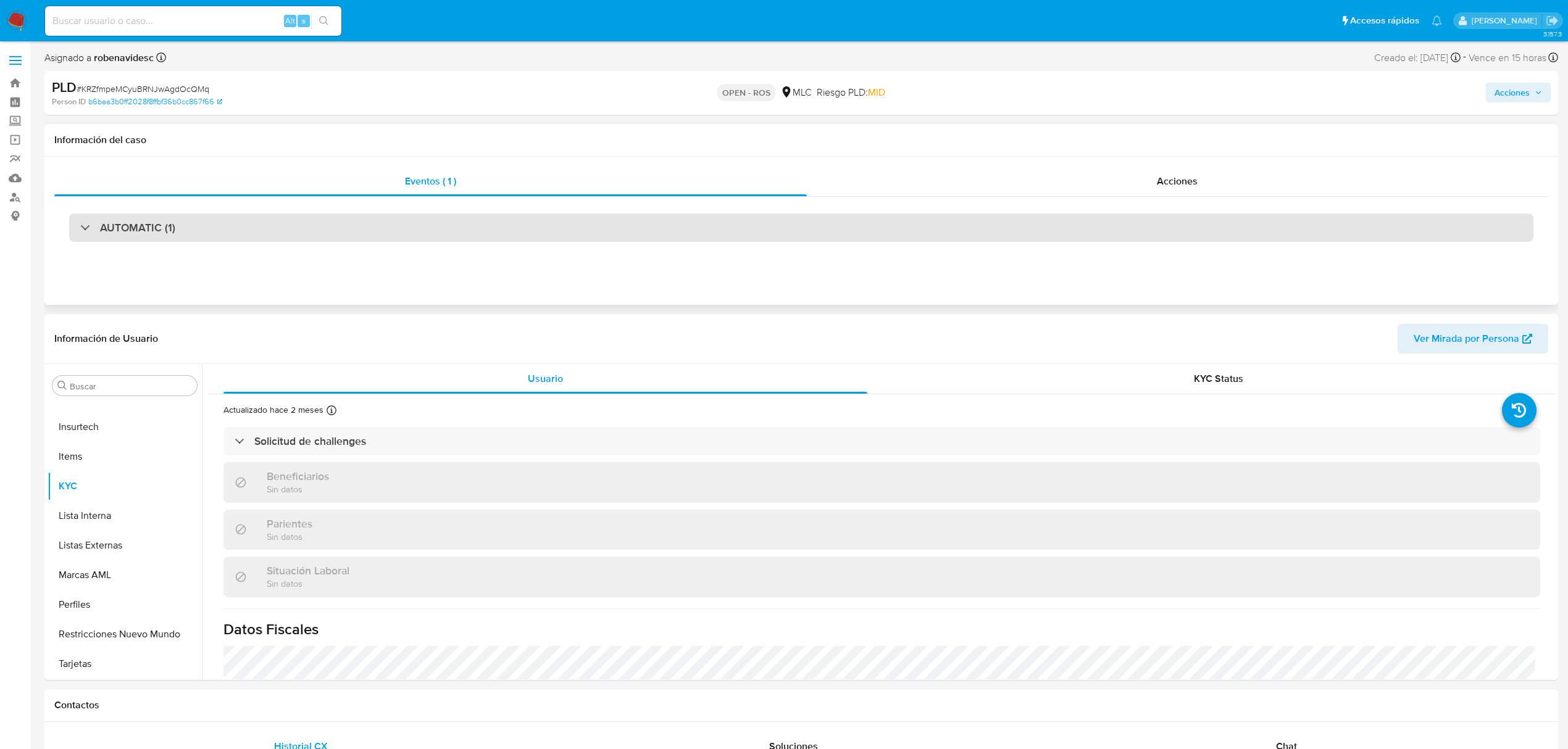
click at [638, 232] on div "AUTOMATIC (1)" at bounding box center [801, 228] width 1464 height 28
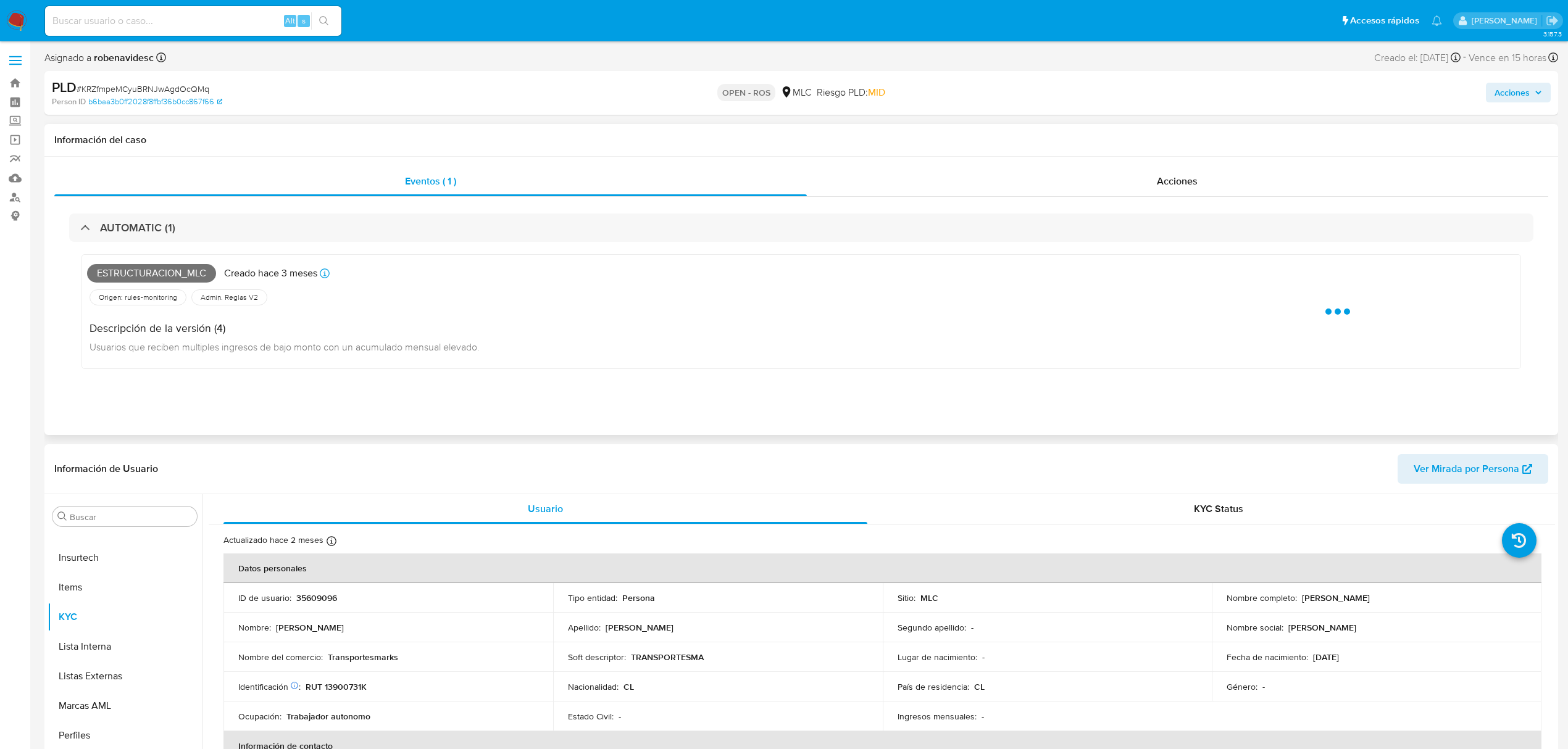
select select "10"
click at [939, 171] on div "Acciones" at bounding box center [1178, 181] width 742 height 30
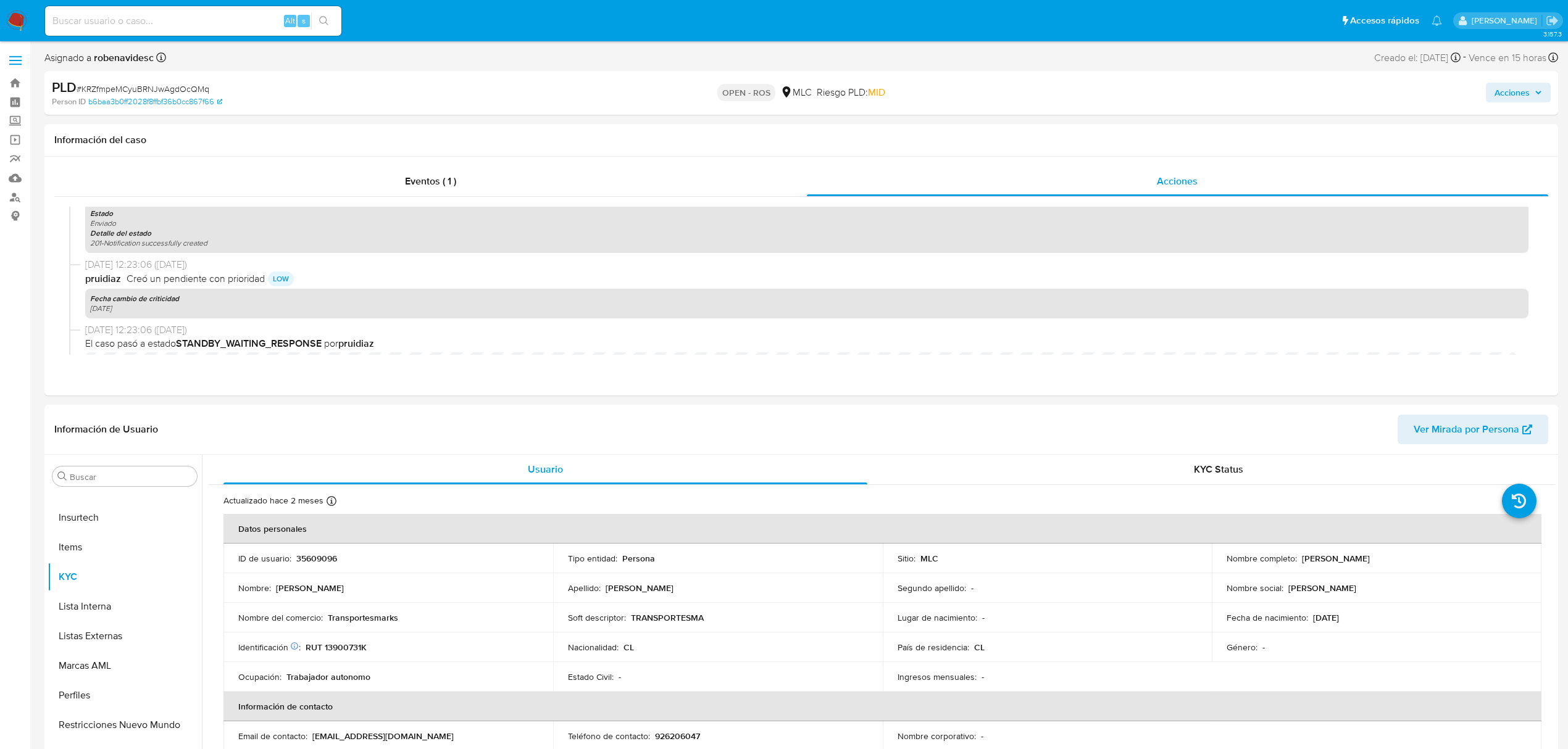
scroll to position [1234, 0]
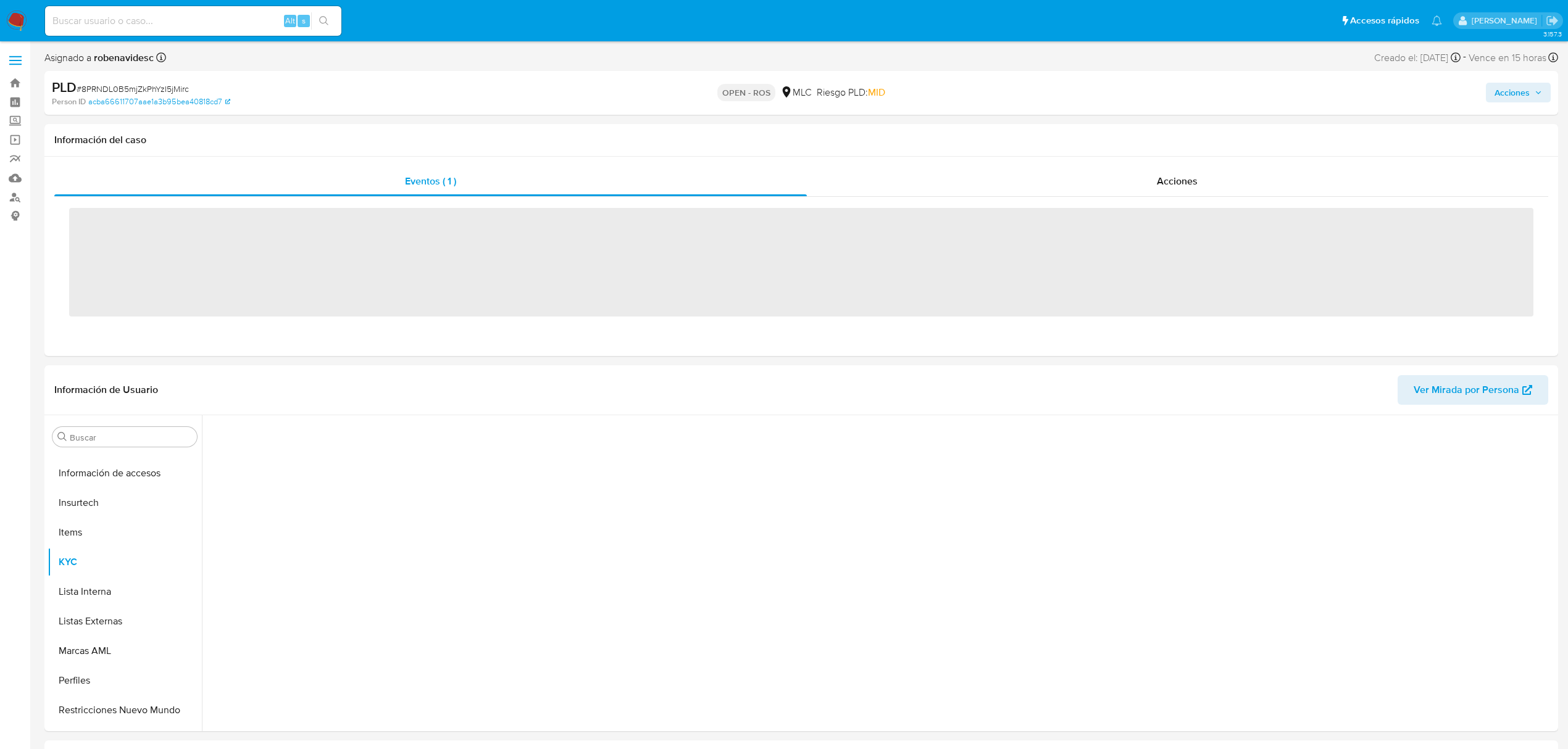
scroll to position [521, 0]
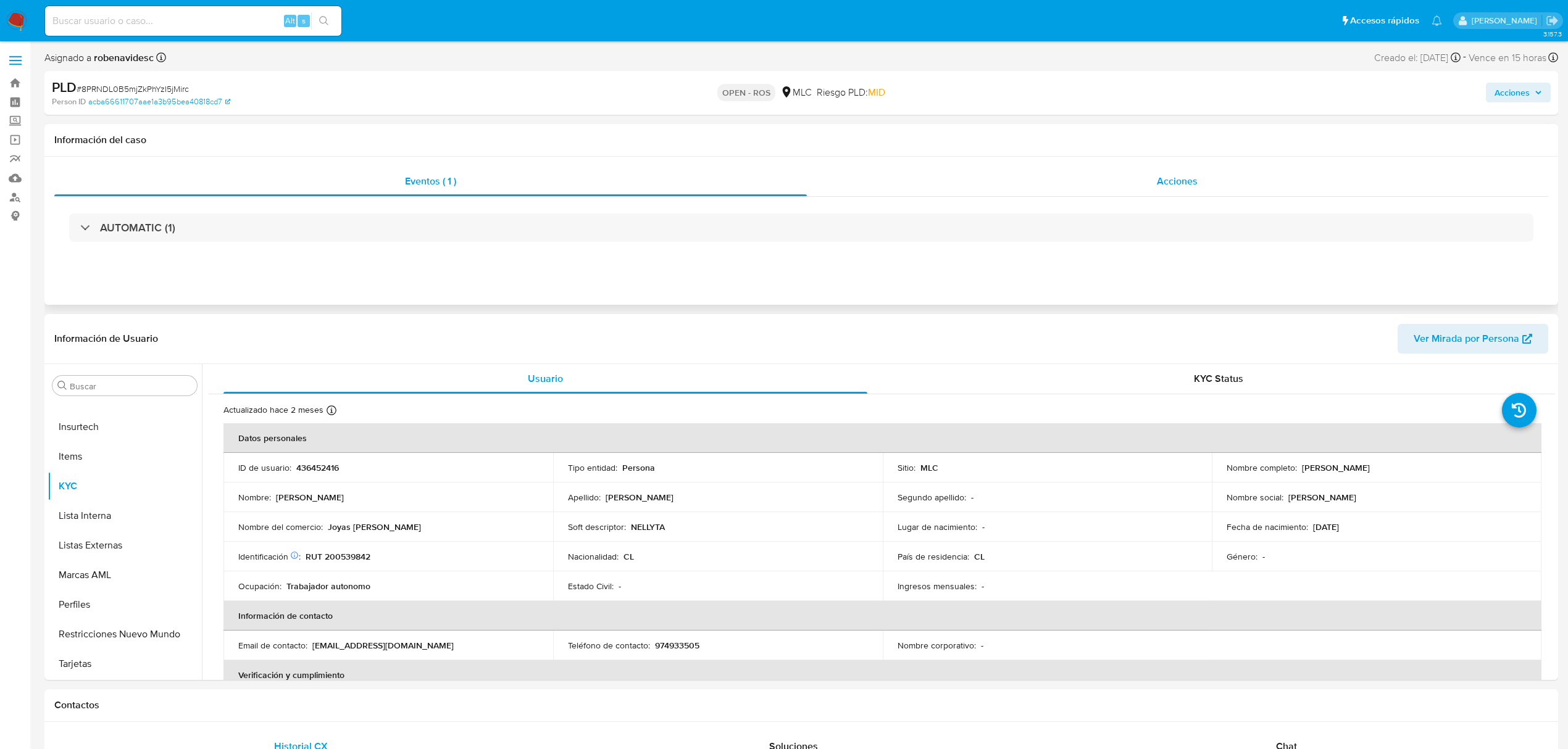
select select "10"
click at [864, 189] on div "Acciones" at bounding box center [1178, 181] width 742 height 30
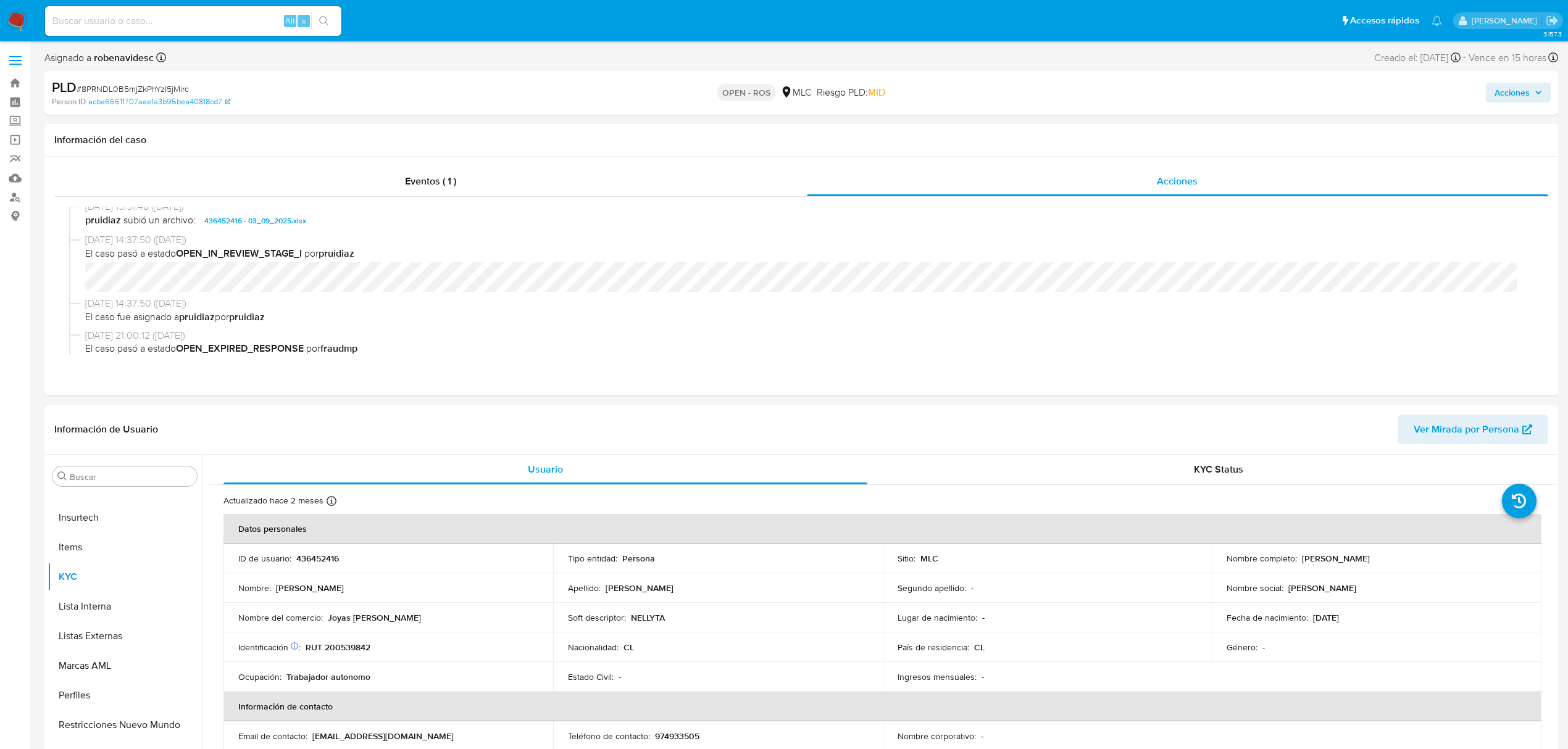
scroll to position [411, 0]
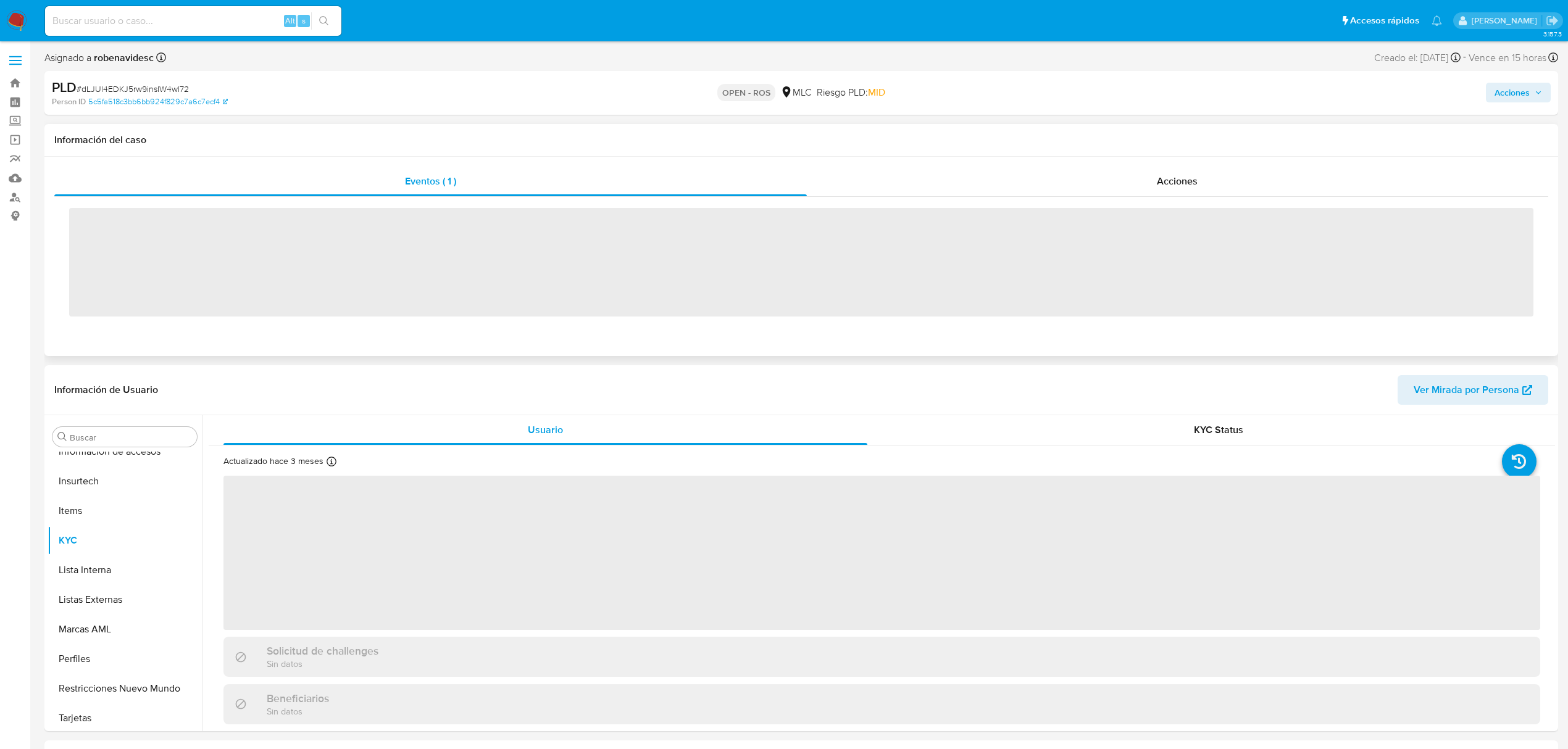
scroll to position [521, 0]
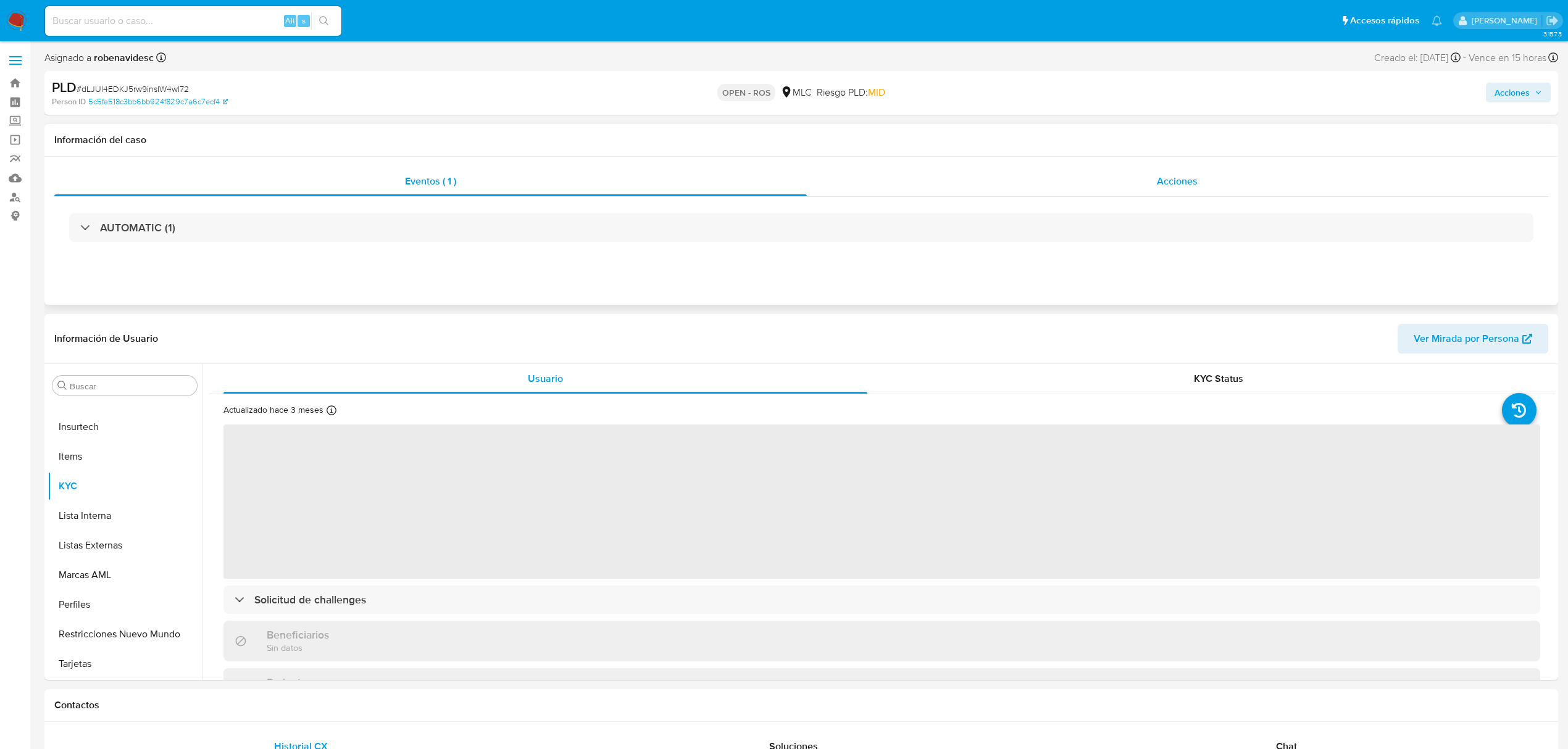
click at [1035, 190] on div "Acciones" at bounding box center [1178, 181] width 742 height 30
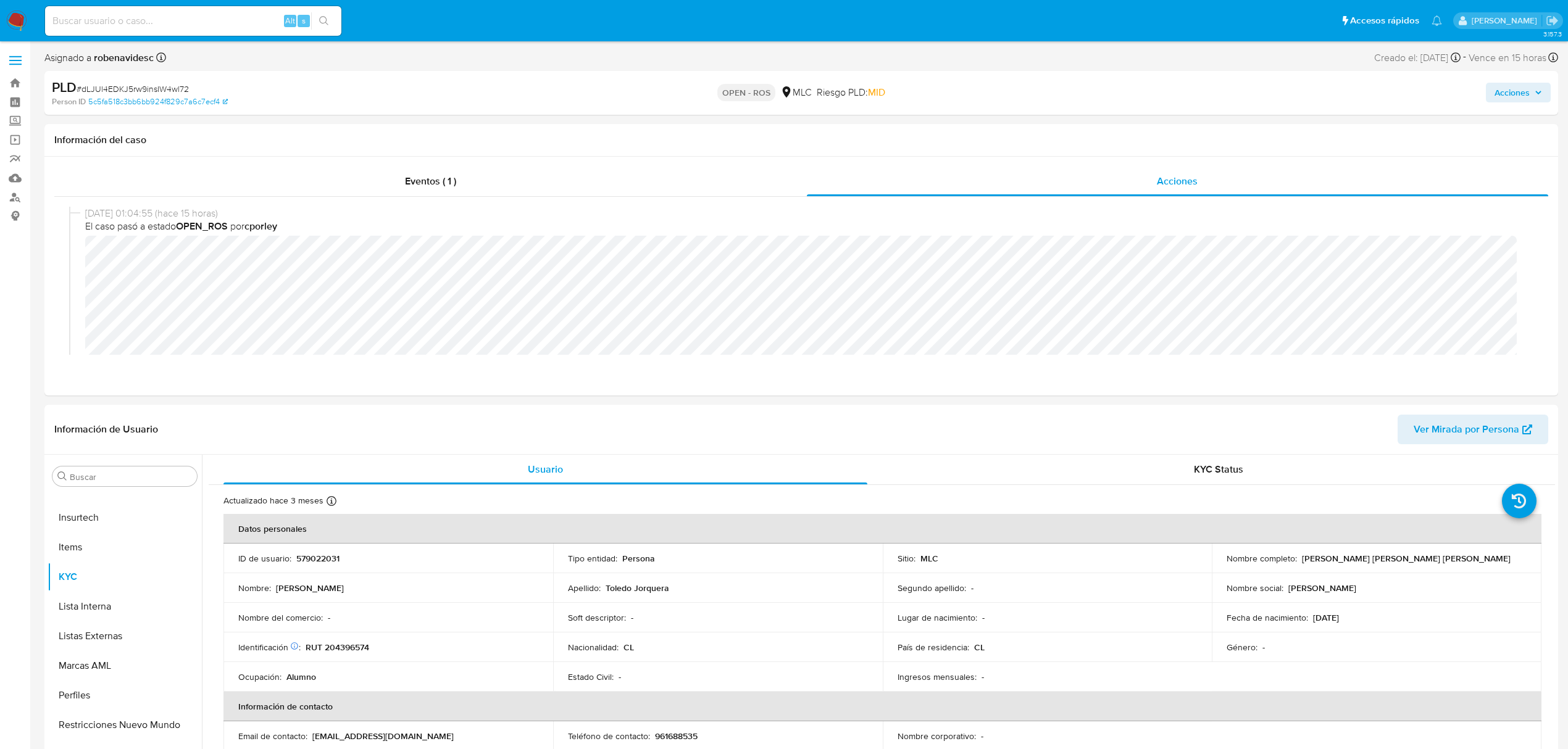
select select "10"
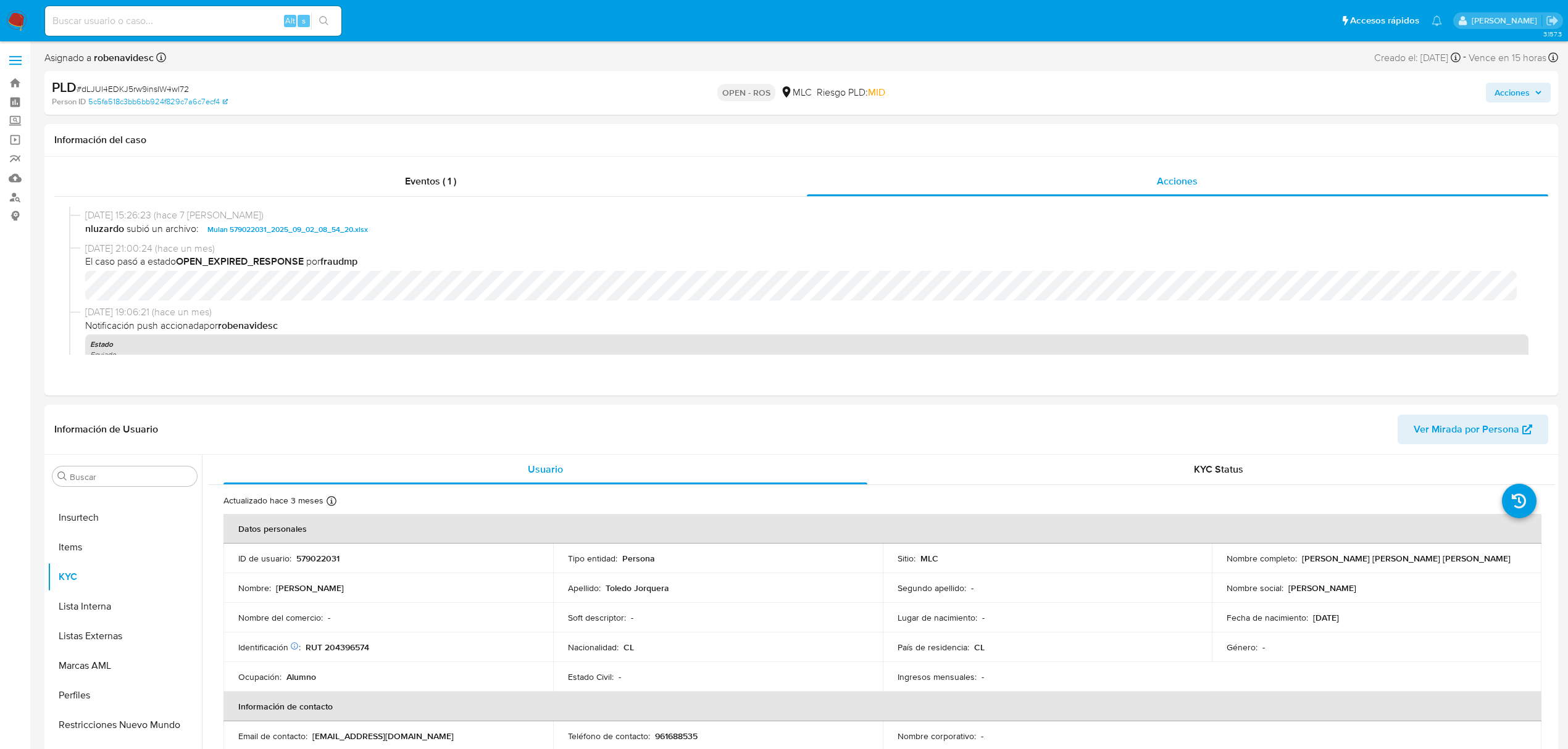
scroll to position [493, 0]
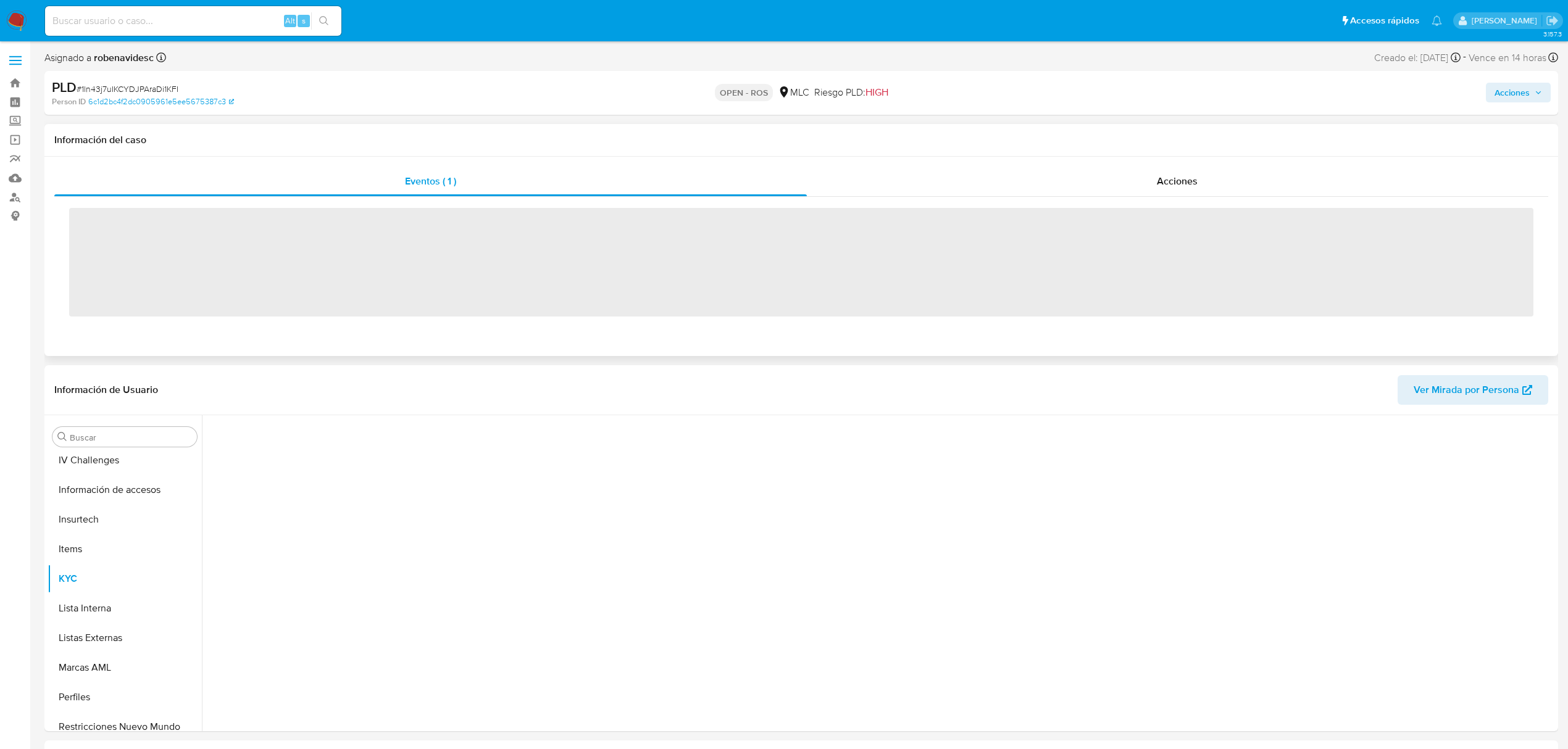
scroll to position [521, 0]
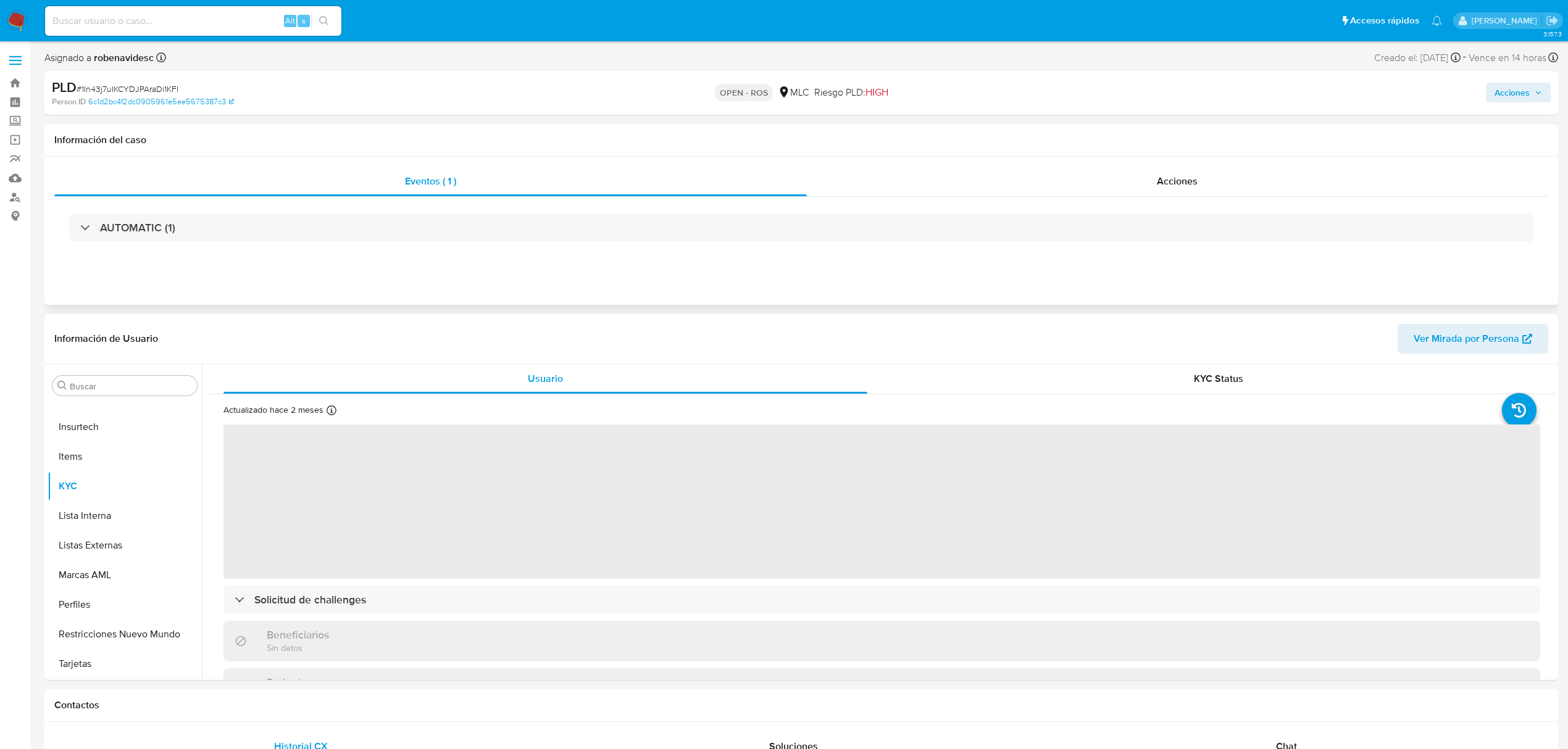
click at [998, 163] on div "Eventos ( 1 ) Acciones AUTOMATIC (1)" at bounding box center [801, 230] width 1514 height 148
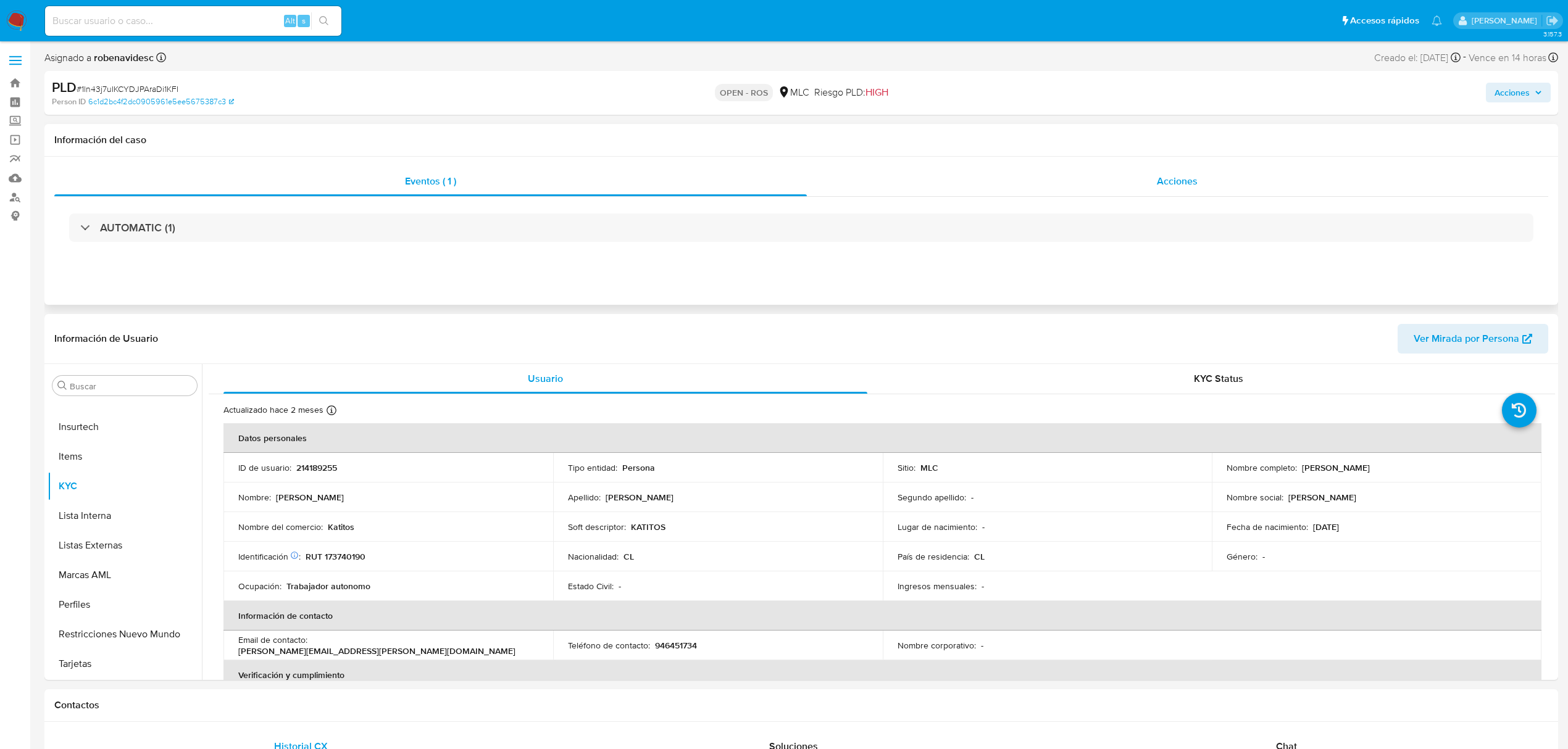
click at [964, 189] on div "Acciones" at bounding box center [1178, 181] width 742 height 30
select select "10"
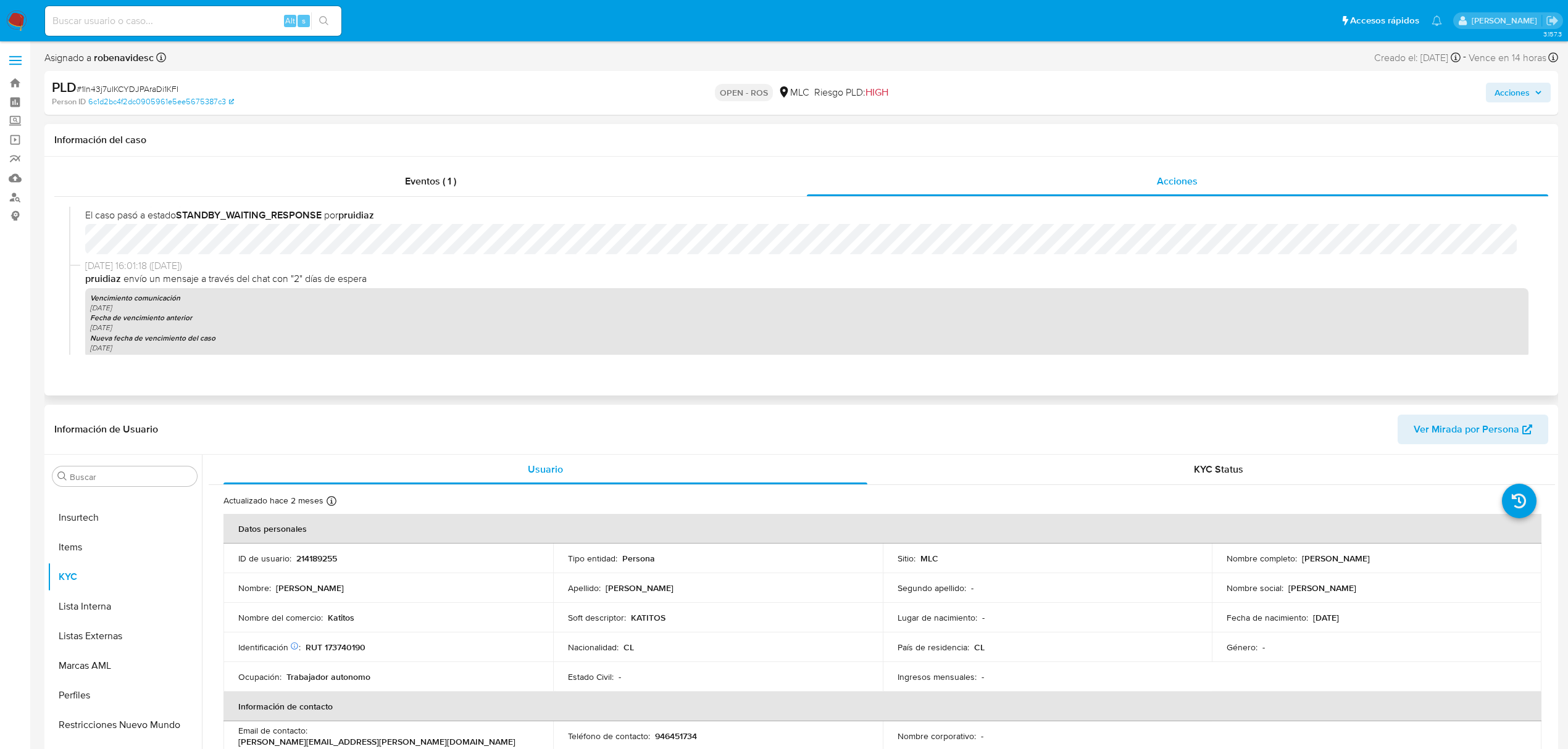
scroll to position [658, 0]
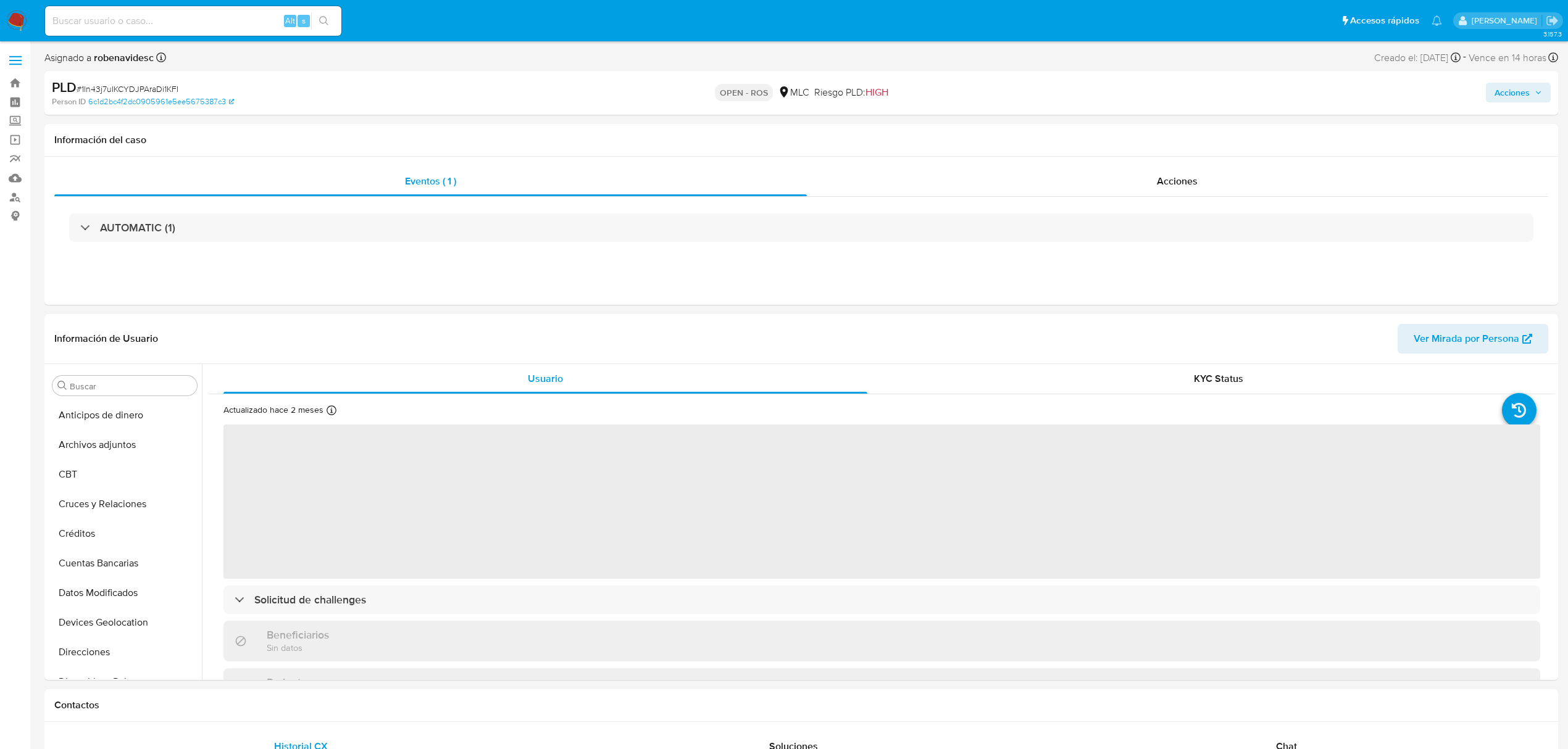
select select "10"
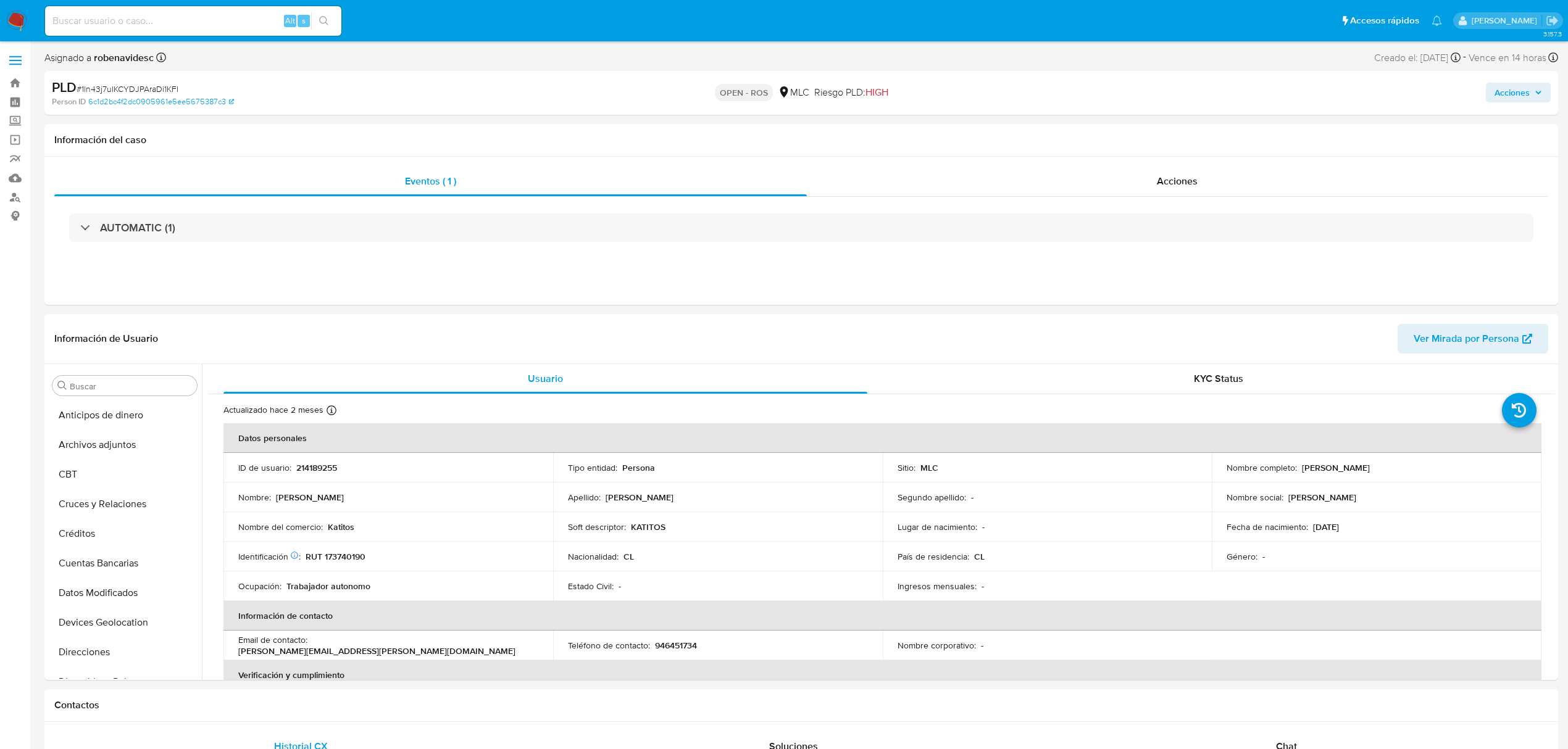
scroll to position [521, 0]
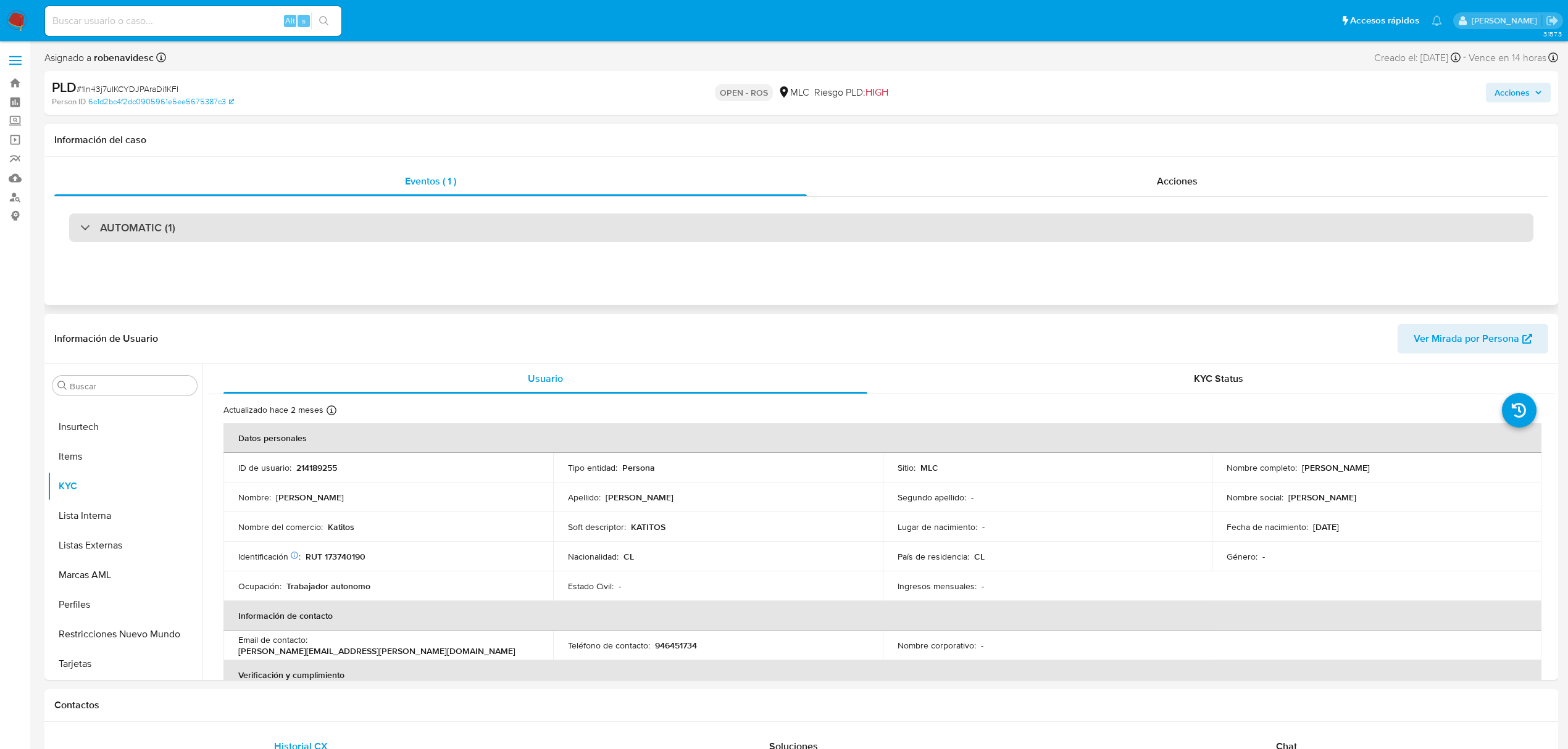
click at [1006, 237] on div "AUTOMATIC (1)" at bounding box center [801, 228] width 1464 height 28
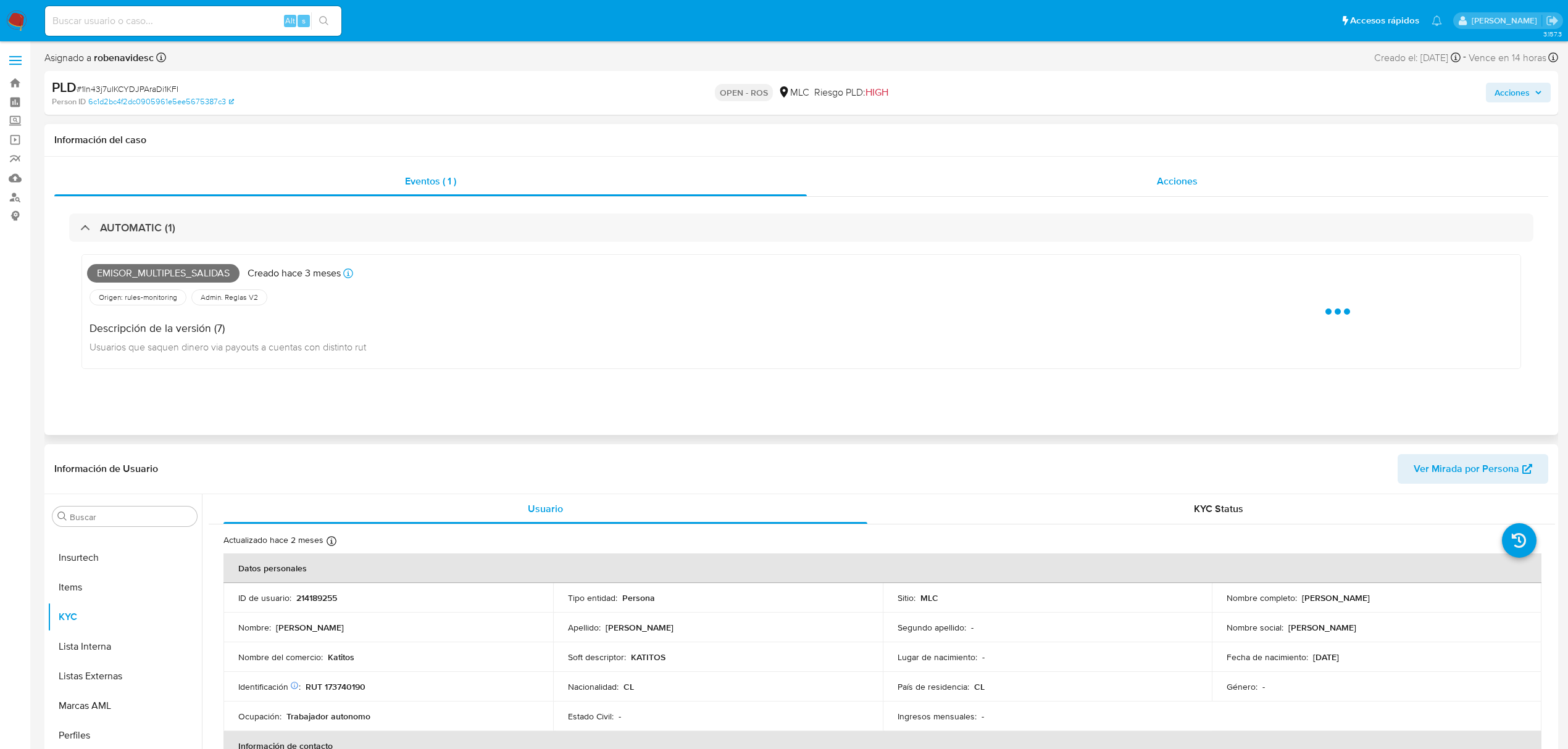
click at [956, 168] on div "Acciones" at bounding box center [1178, 181] width 742 height 30
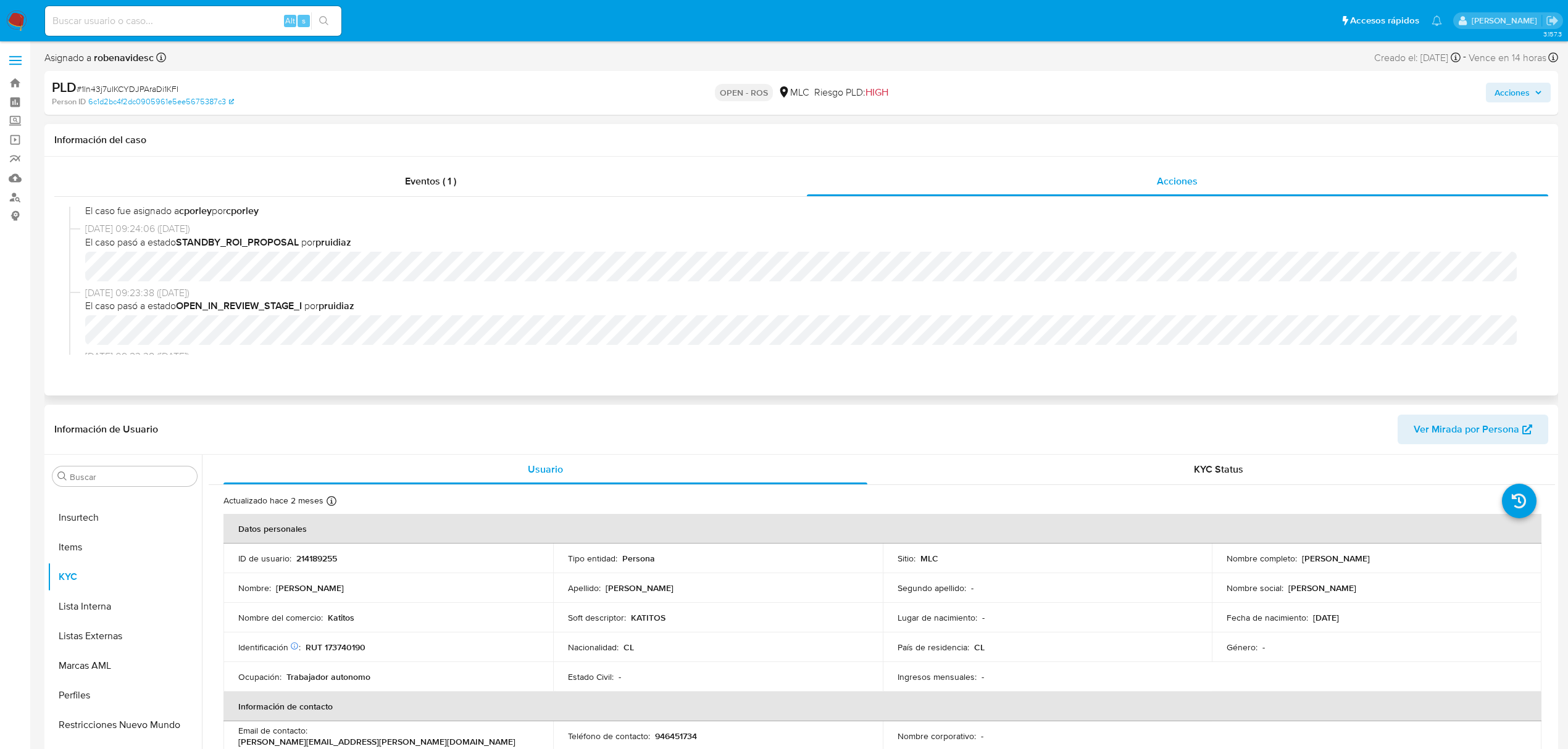
scroll to position [164, 0]
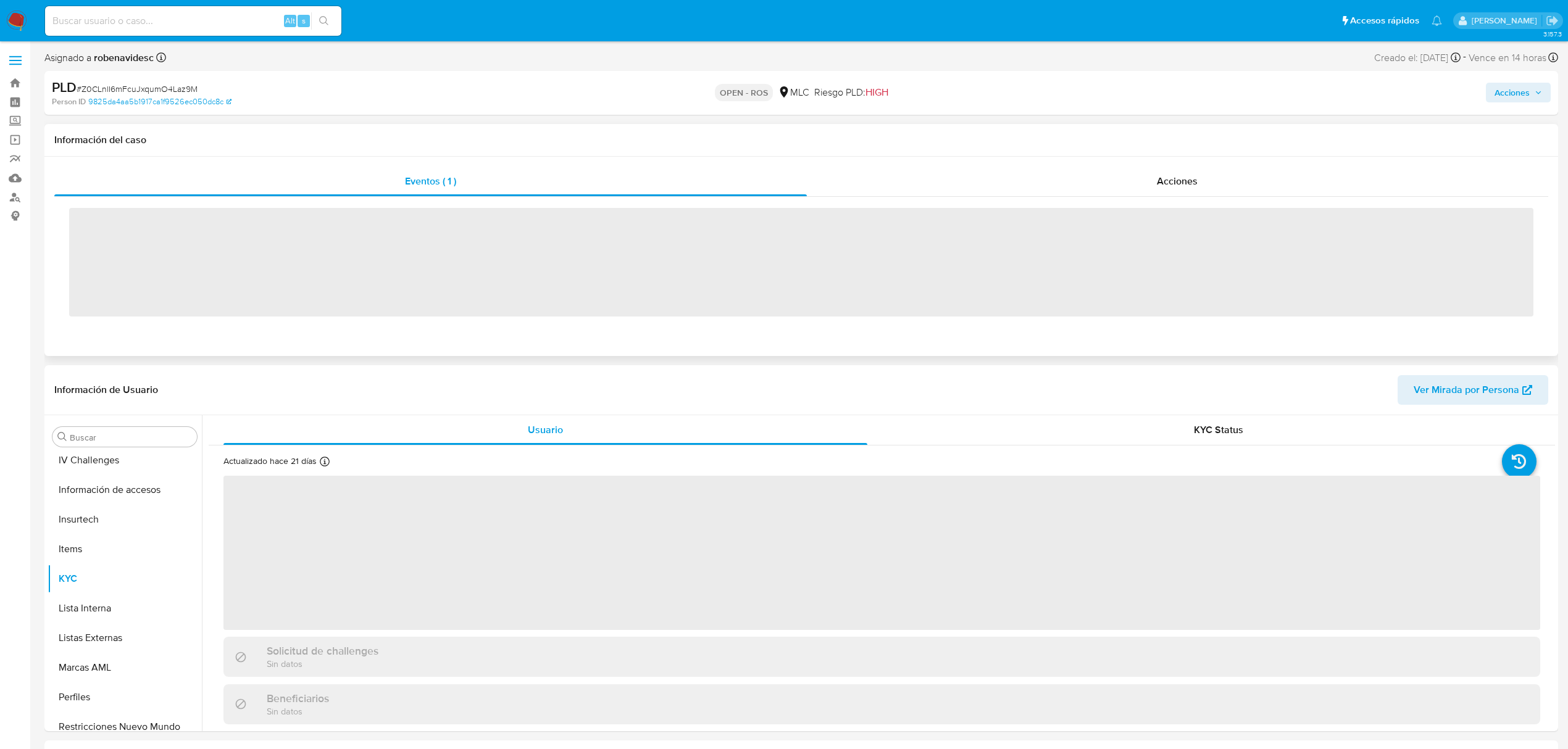
scroll to position [521, 0]
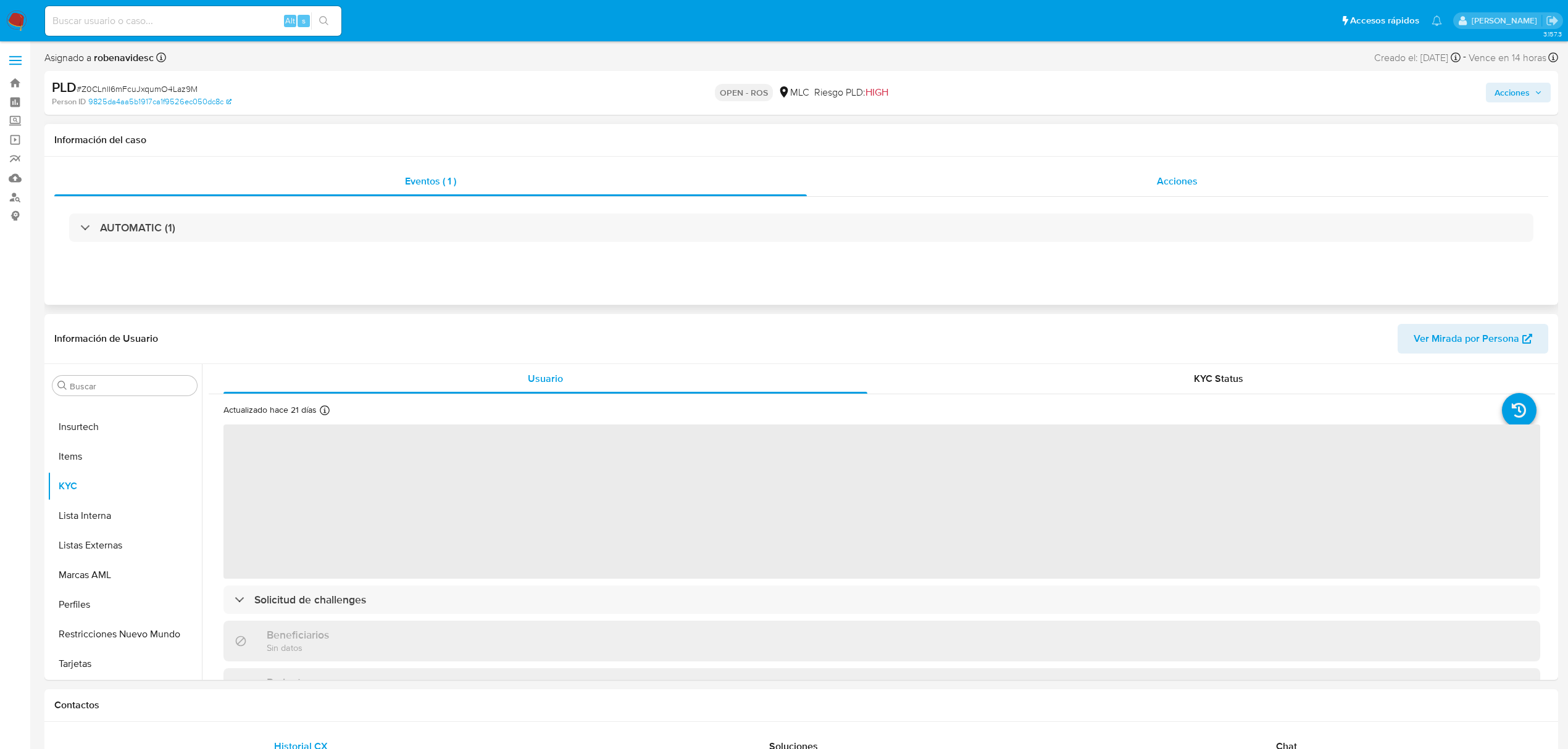
click at [1021, 178] on div "Acciones" at bounding box center [1178, 181] width 742 height 30
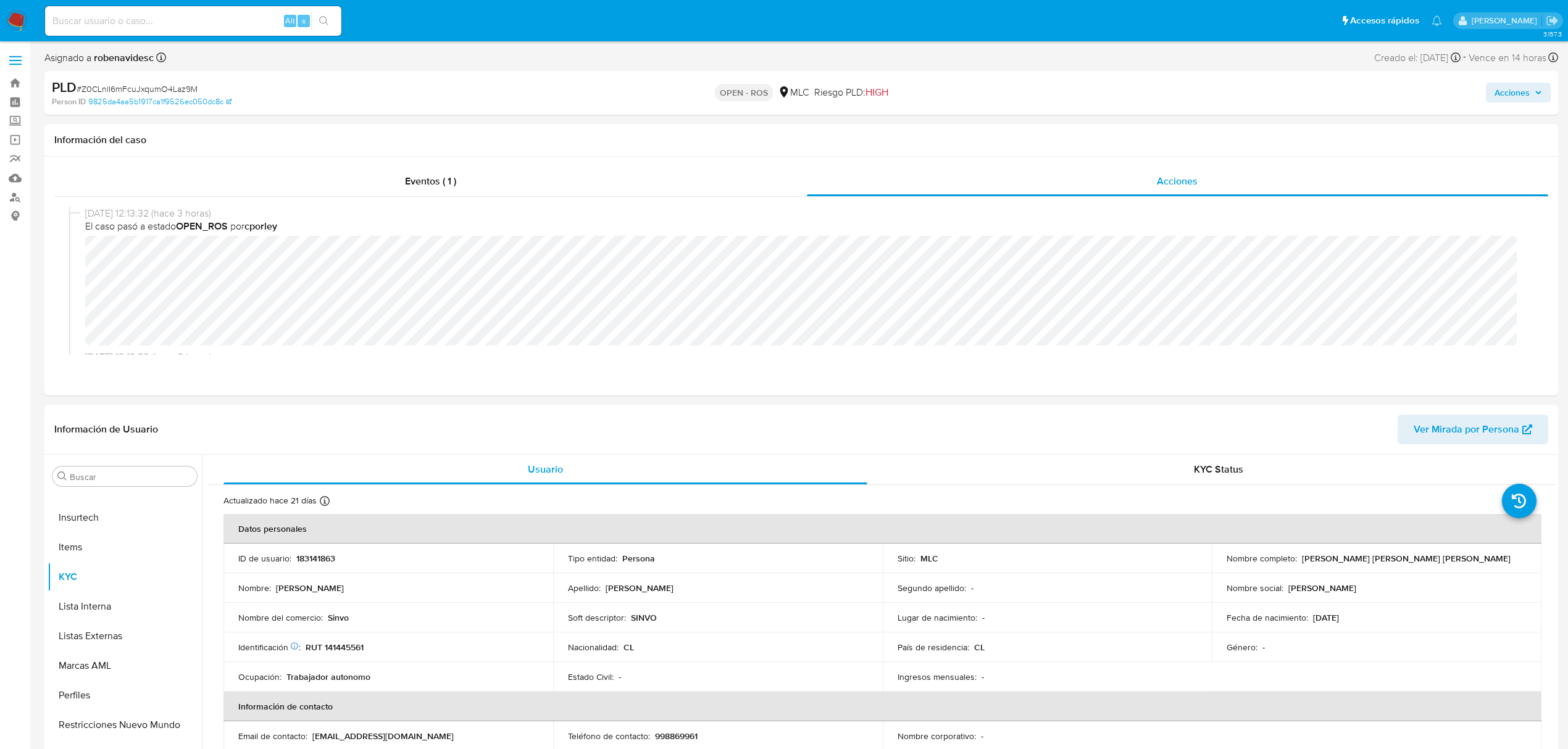
select select "10"
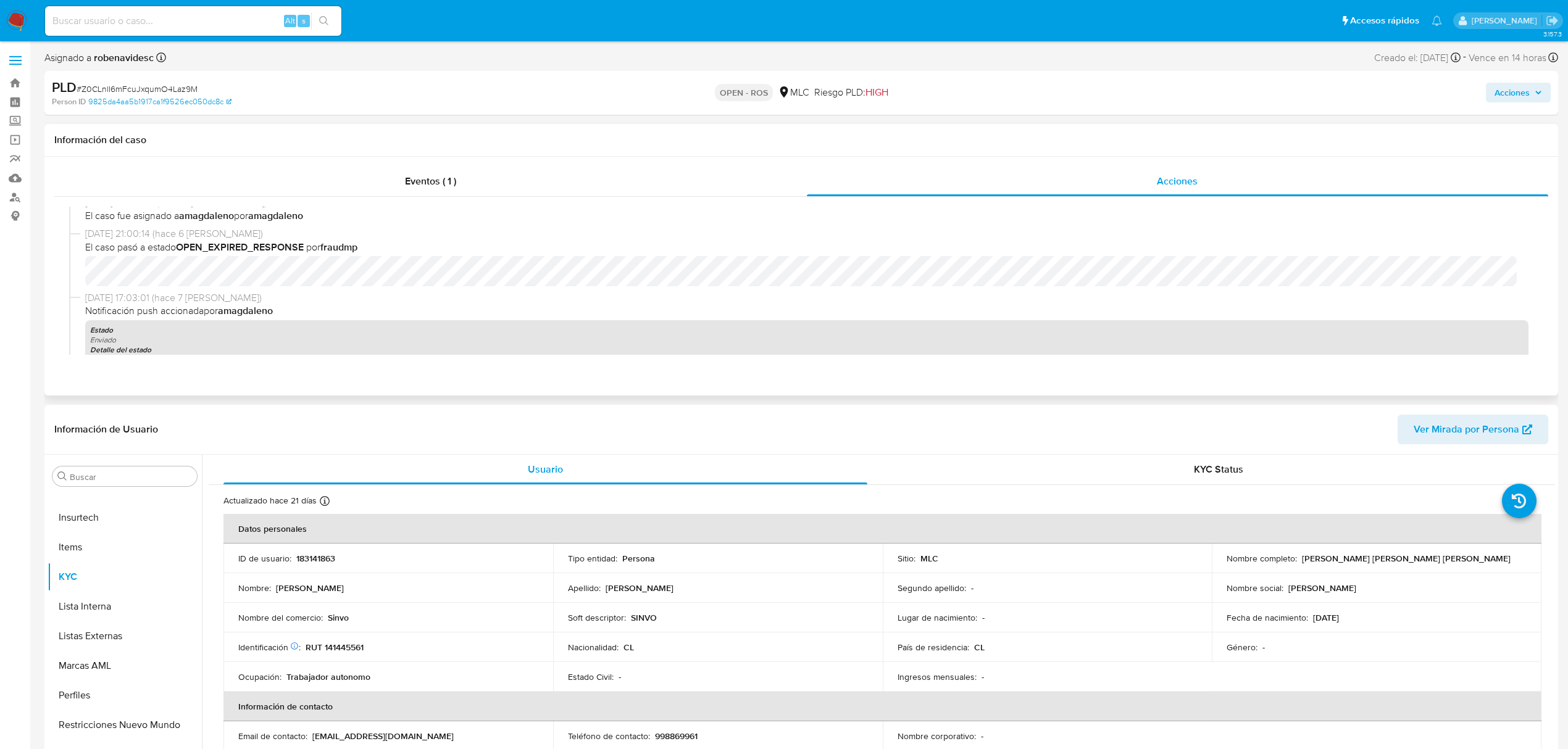
scroll to position [493, 0]
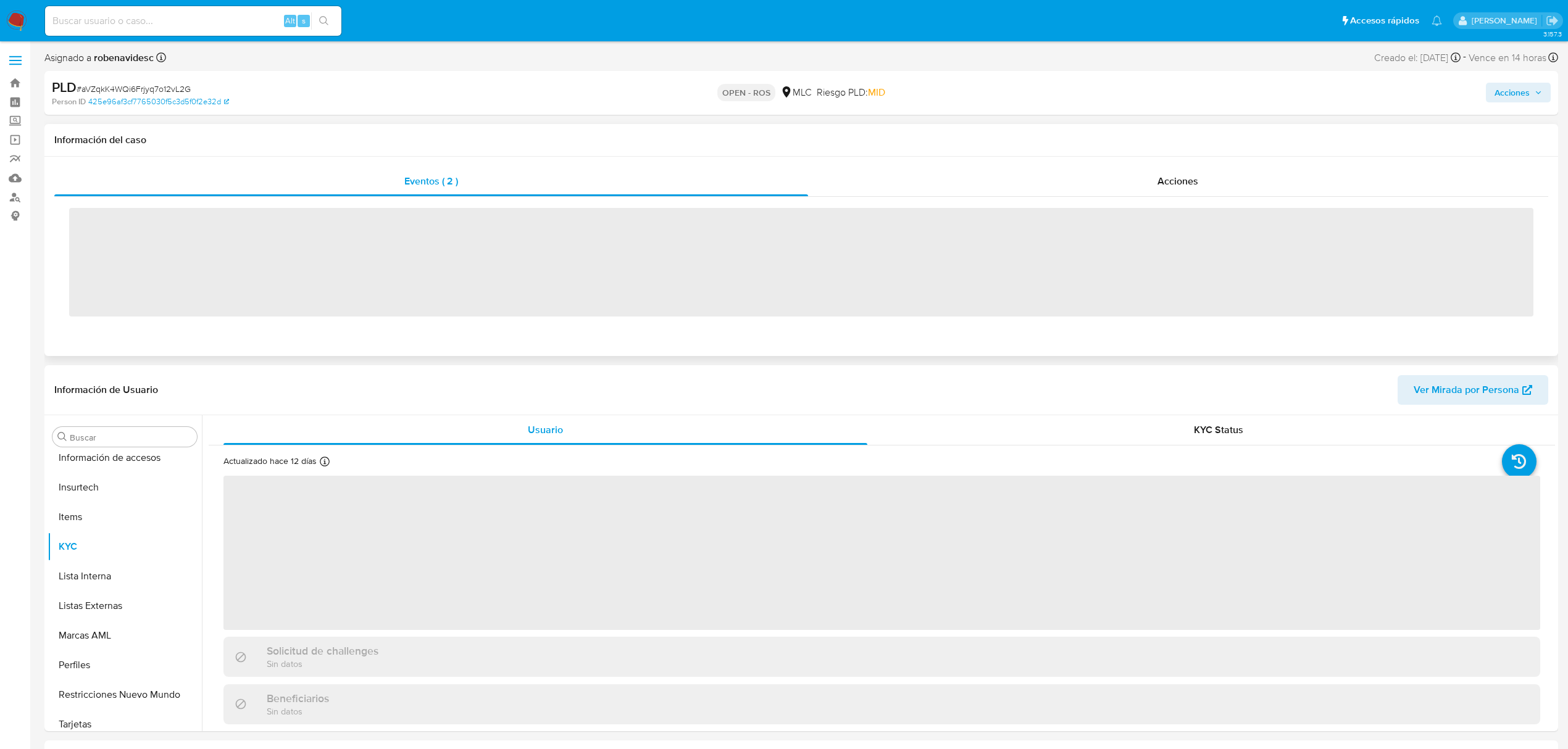
scroll to position [521, 0]
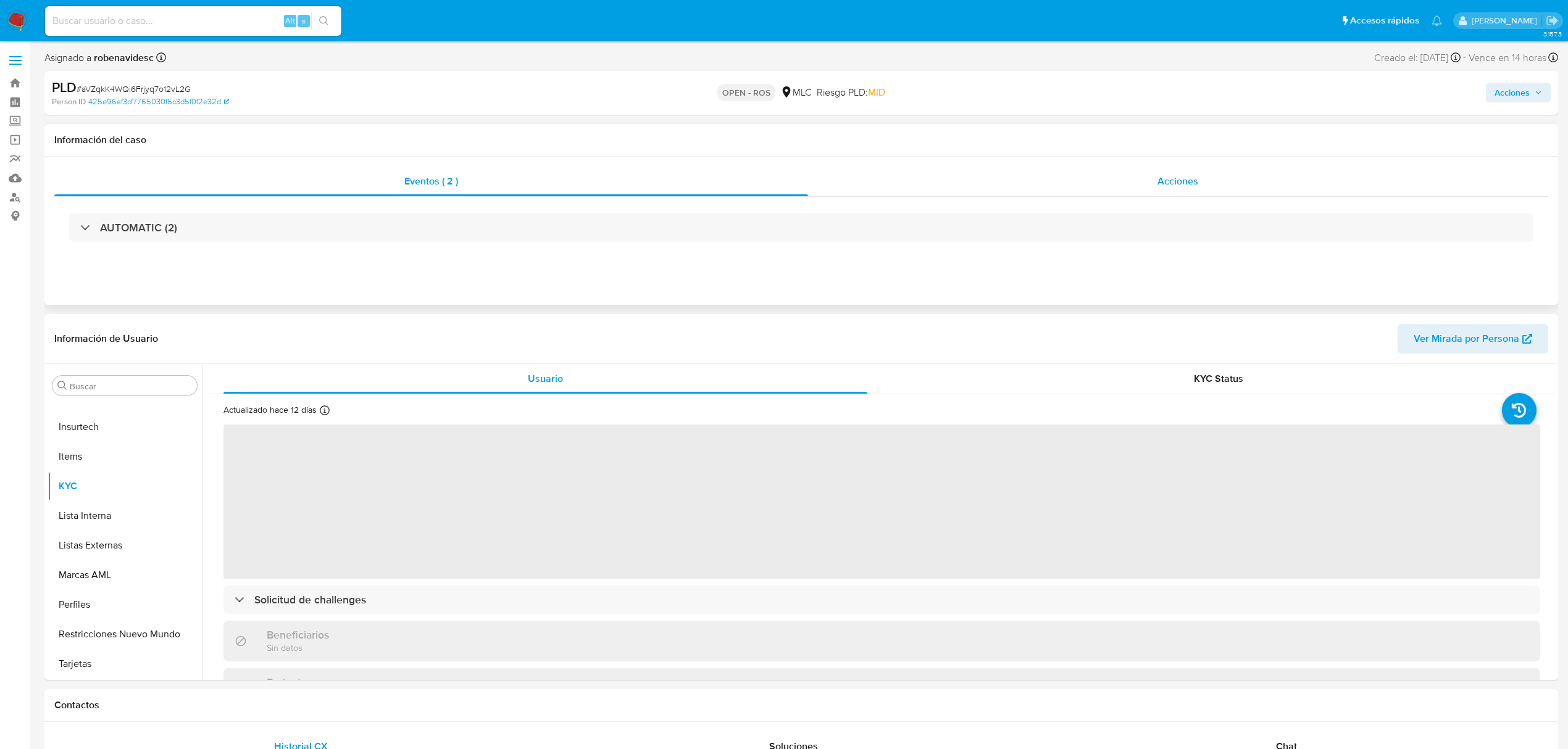
click at [1063, 186] on div "Acciones" at bounding box center [1178, 181] width 741 height 30
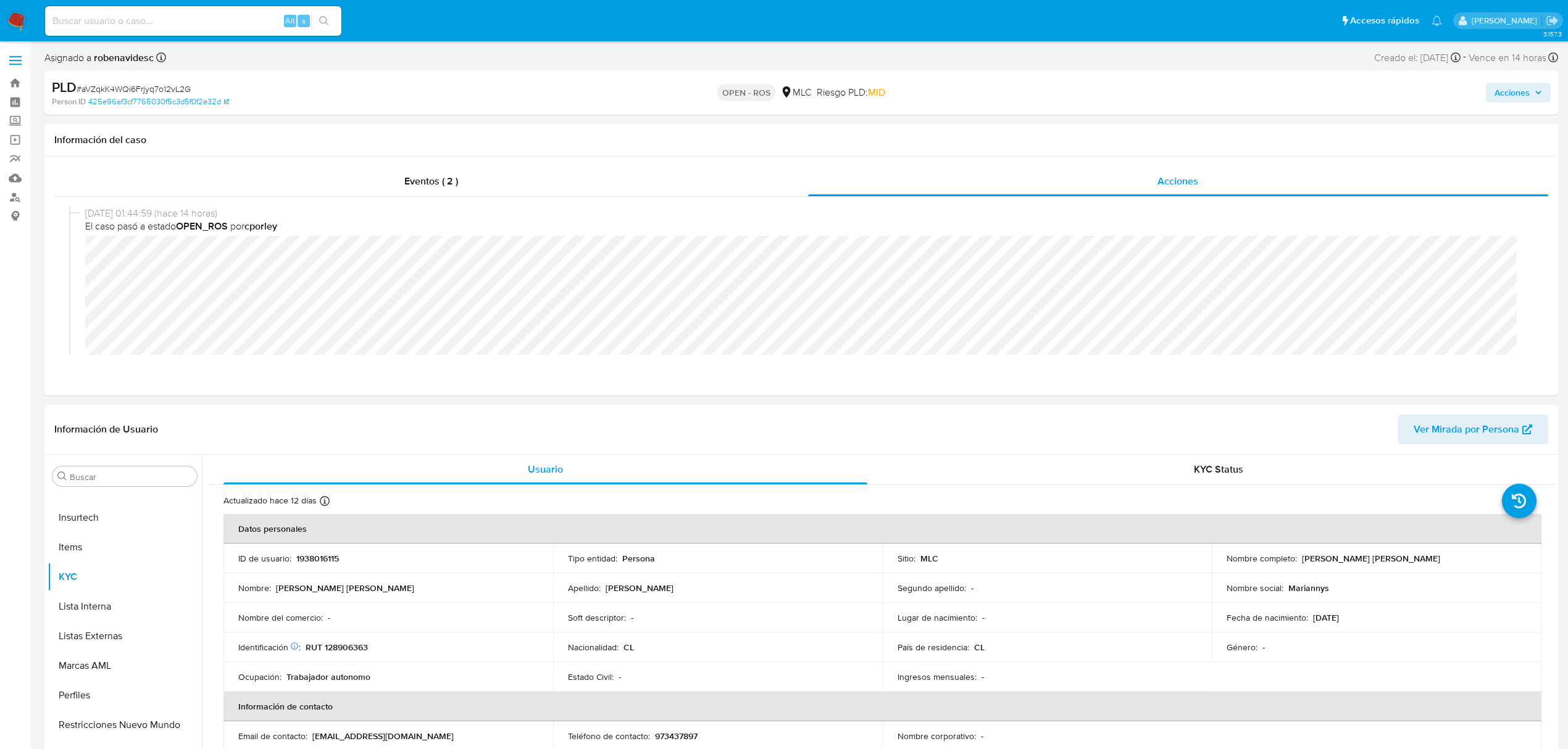
select select "10"
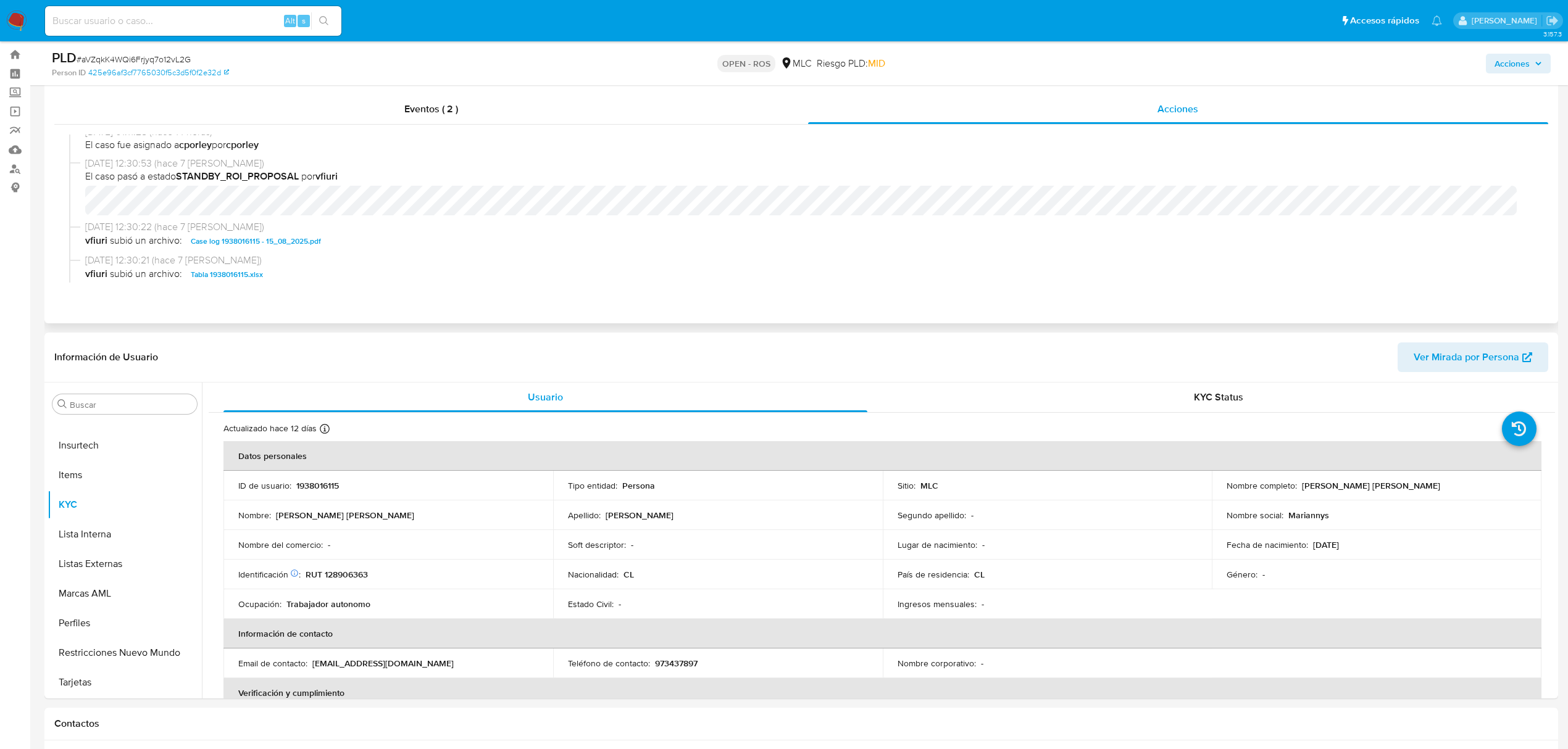
scroll to position [0, 0]
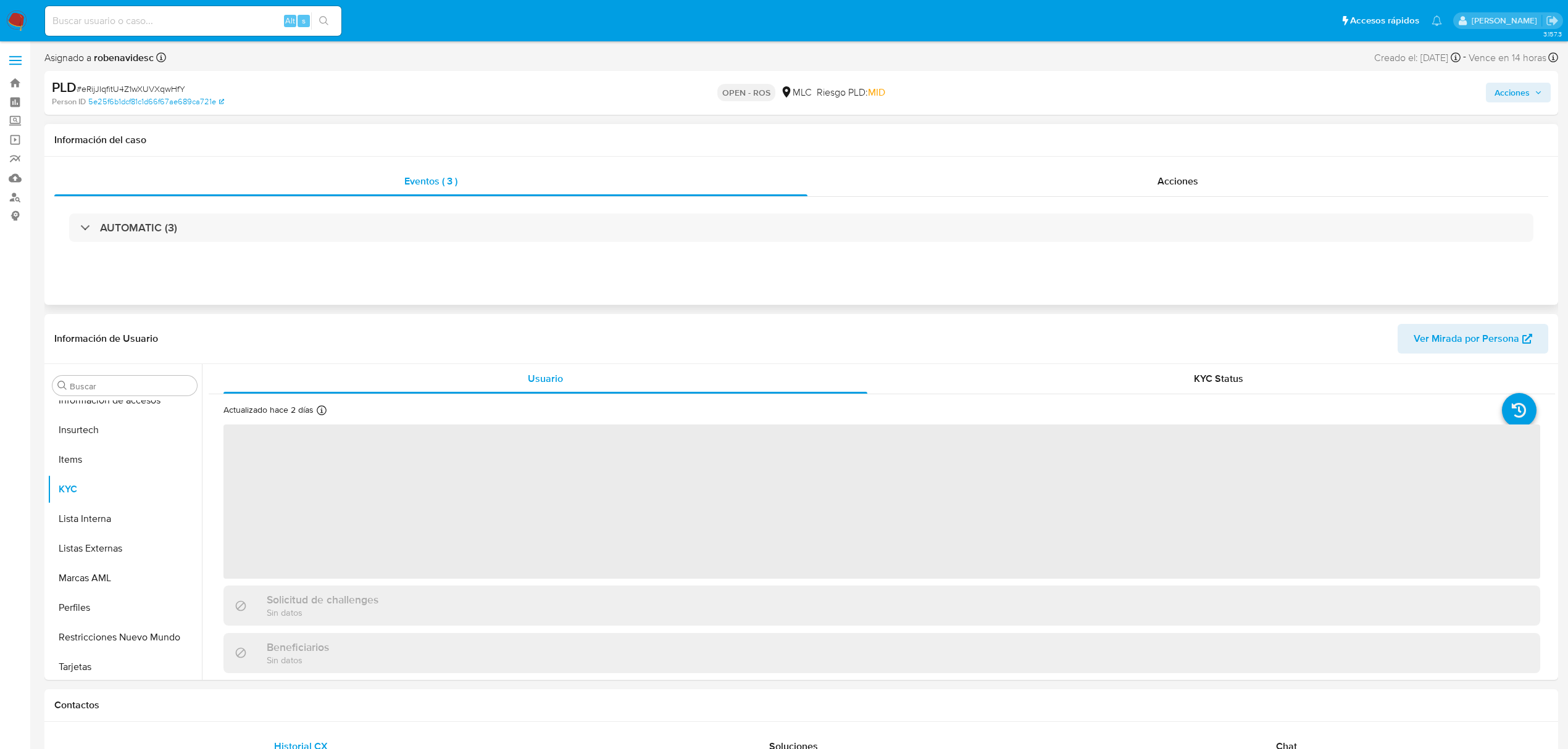
scroll to position [521, 0]
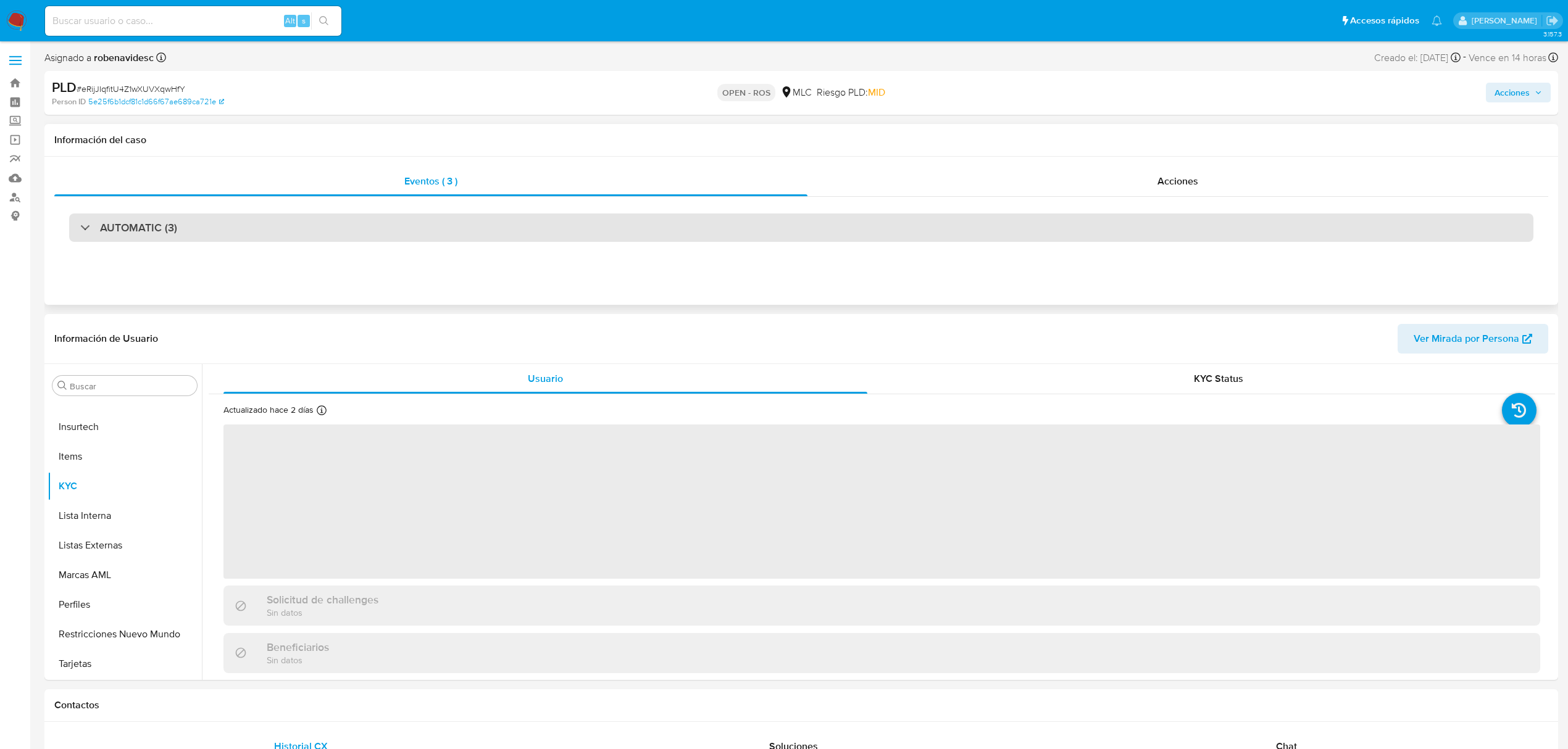
click at [540, 217] on div "AUTOMATIC (3)" at bounding box center [801, 228] width 1464 height 28
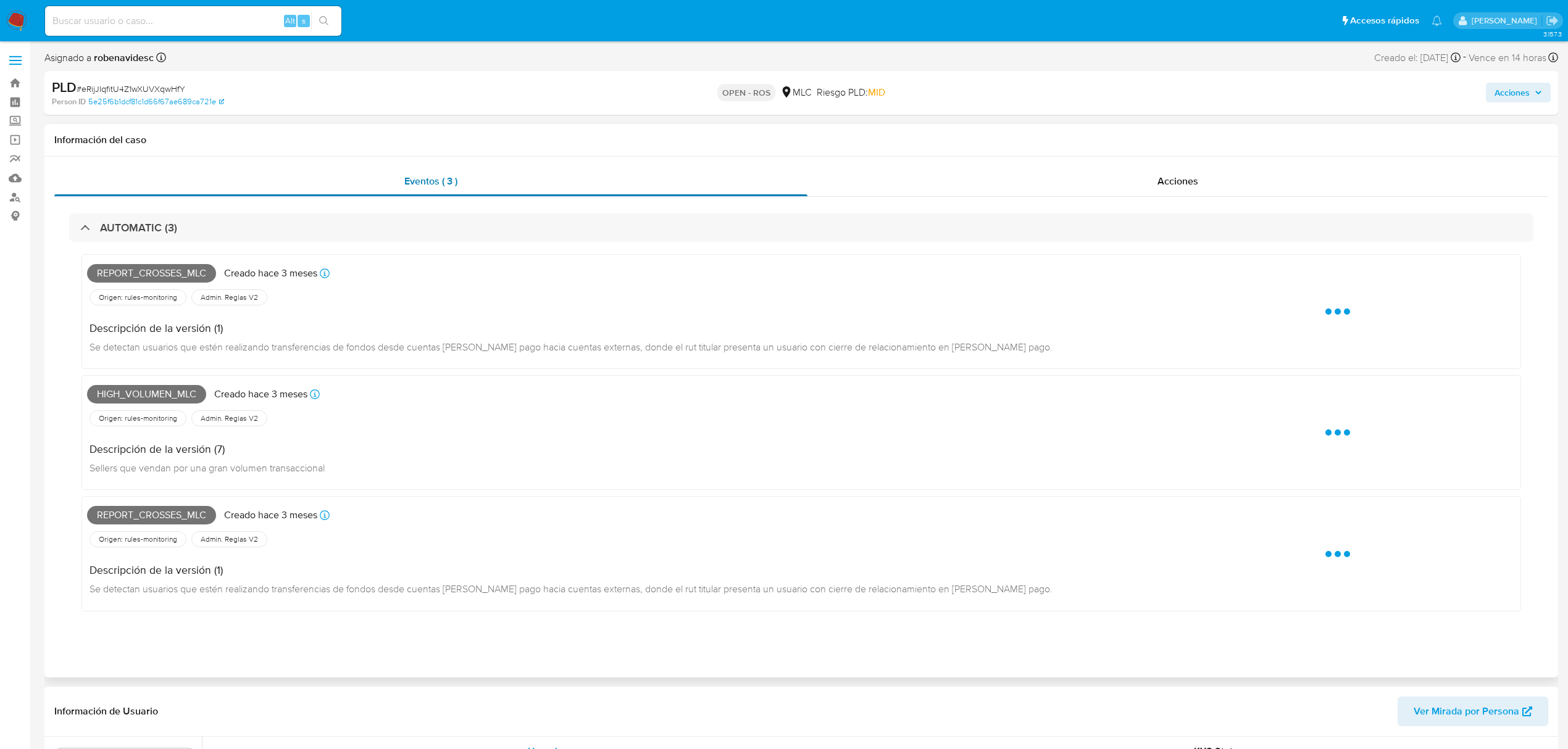
click at [800, 179] on div "Eventos ( 3 )" at bounding box center [431, 181] width 753 height 30
select select "10"
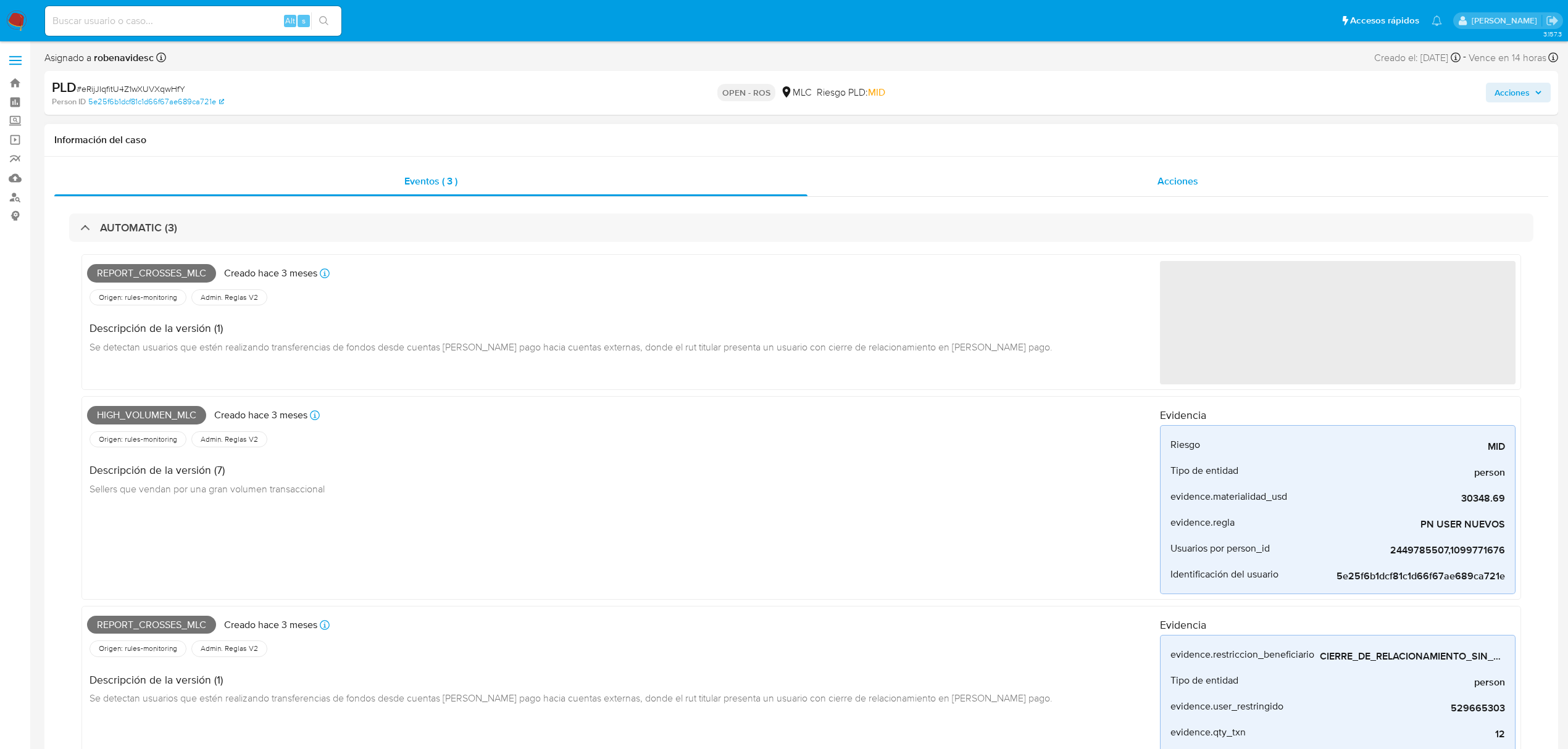
click at [874, 183] on div "Acciones" at bounding box center [1177, 181] width 741 height 30
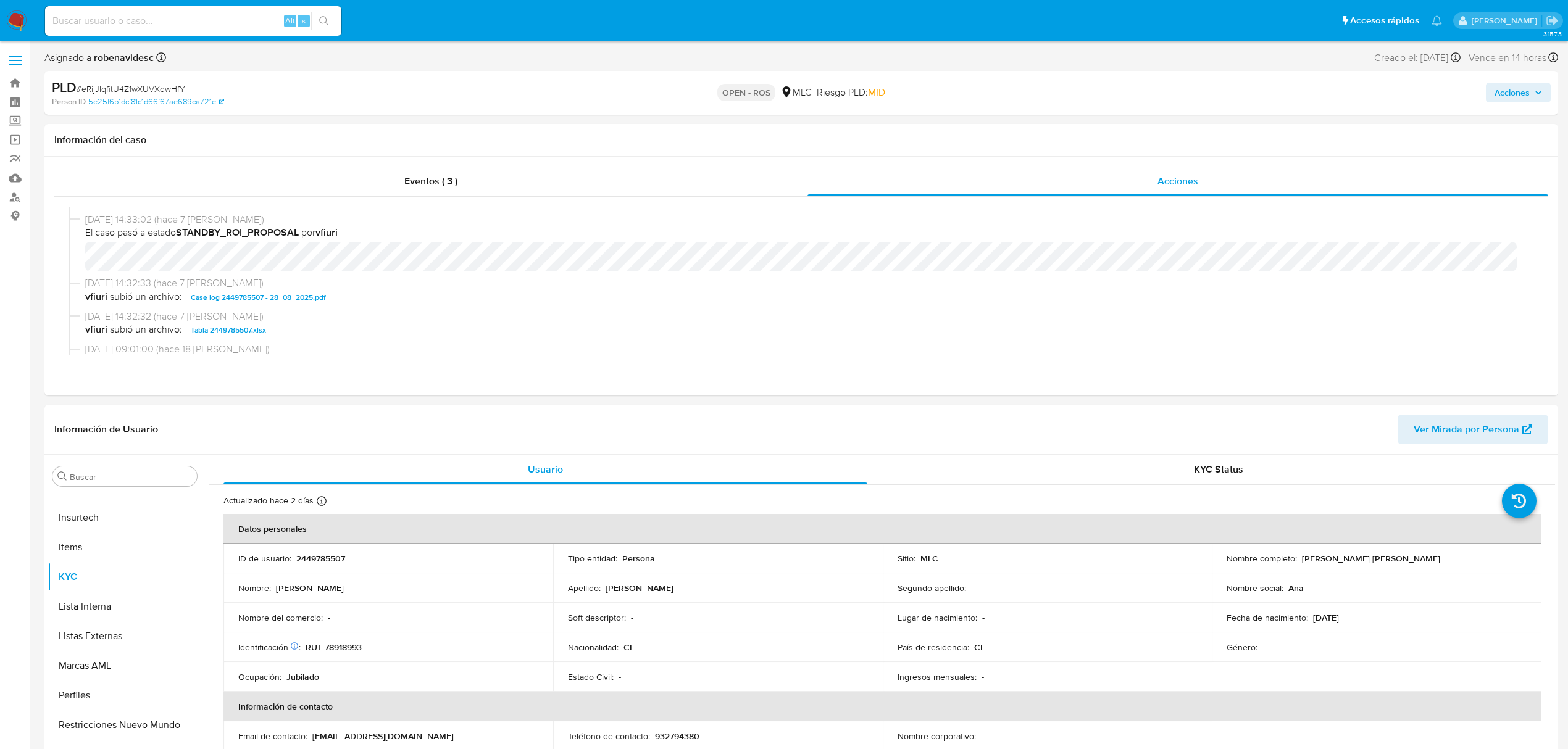
scroll to position [164, 0]
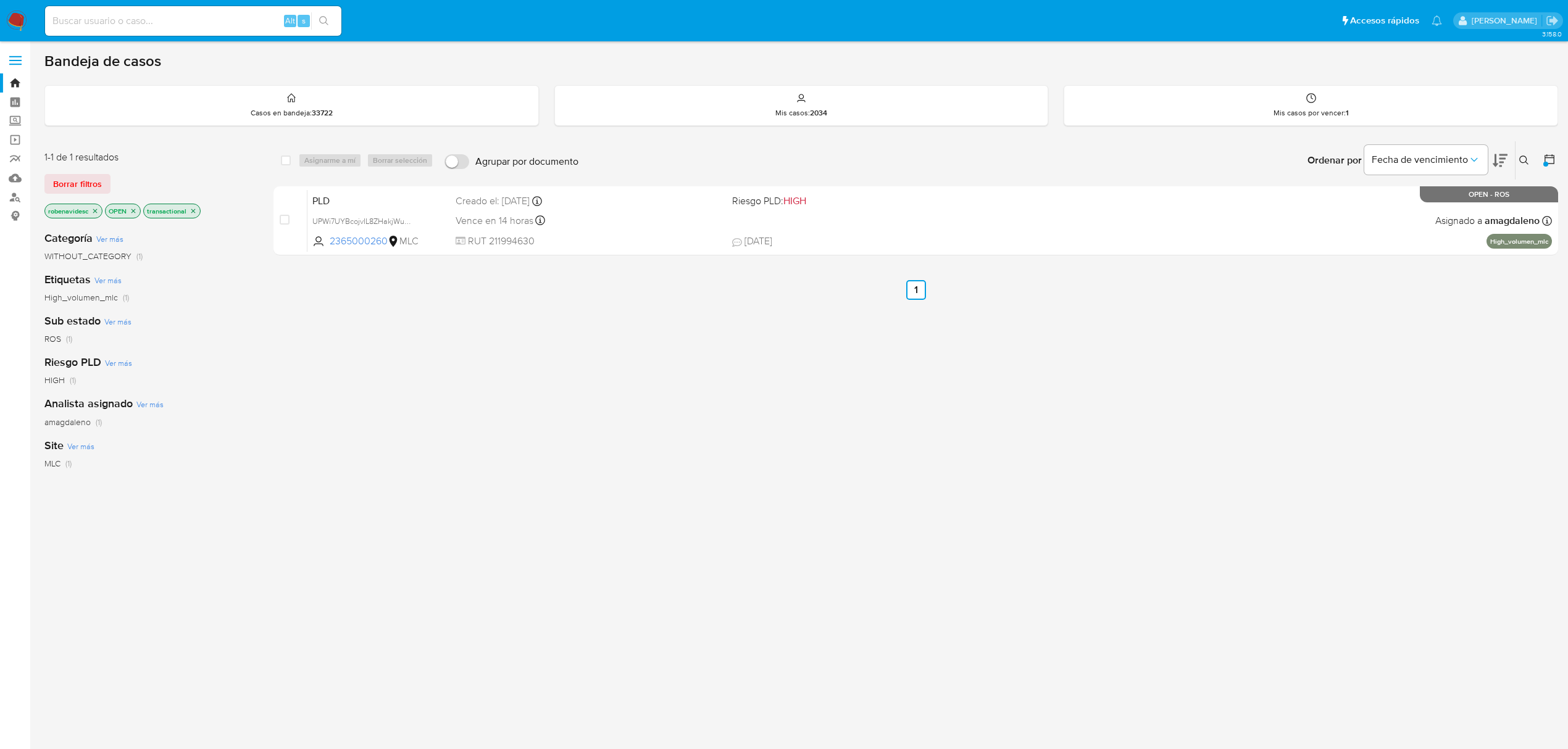
click at [99, 211] on icon "close-filter" at bounding box center [95, 211] width 7 height 7
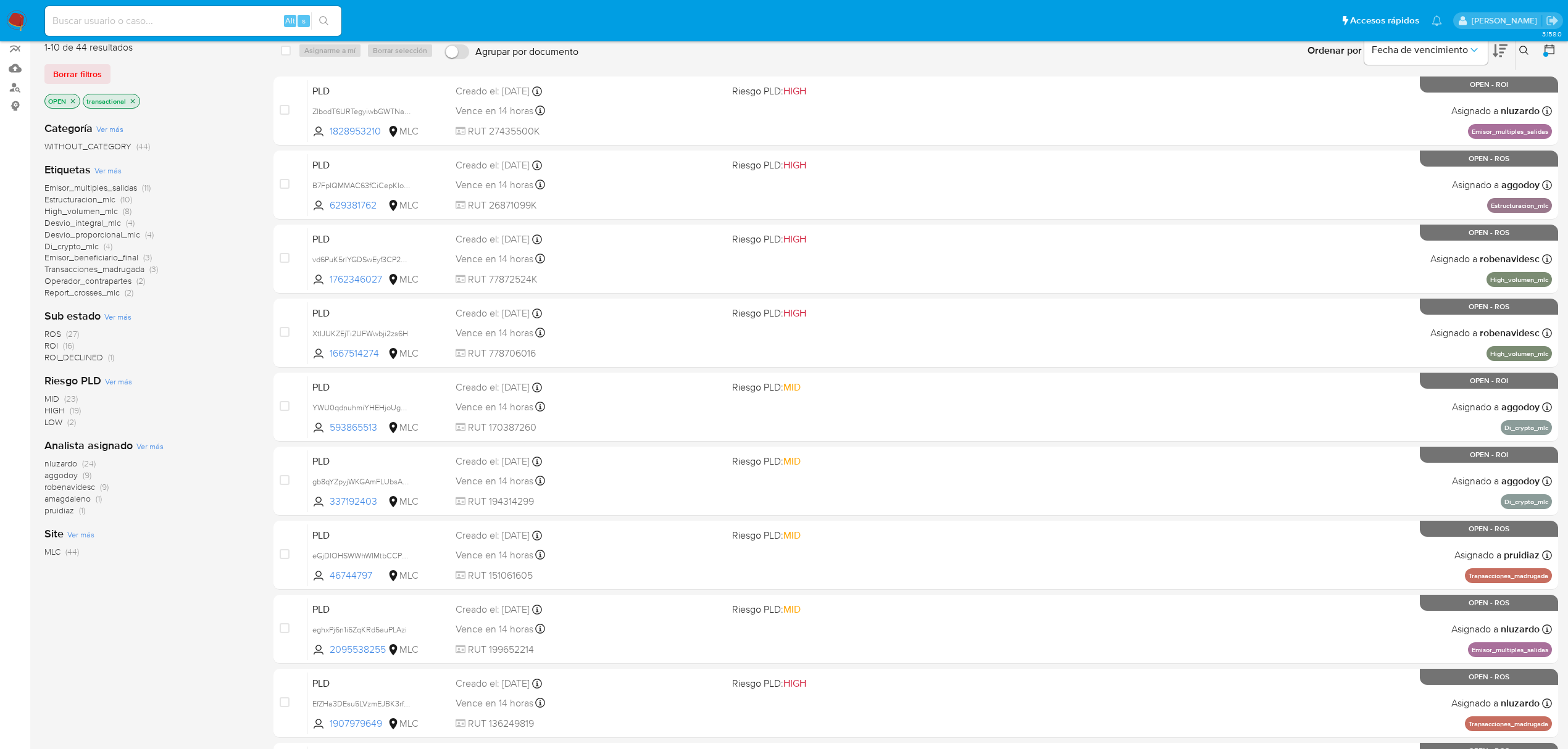
scroll to position [82, 0]
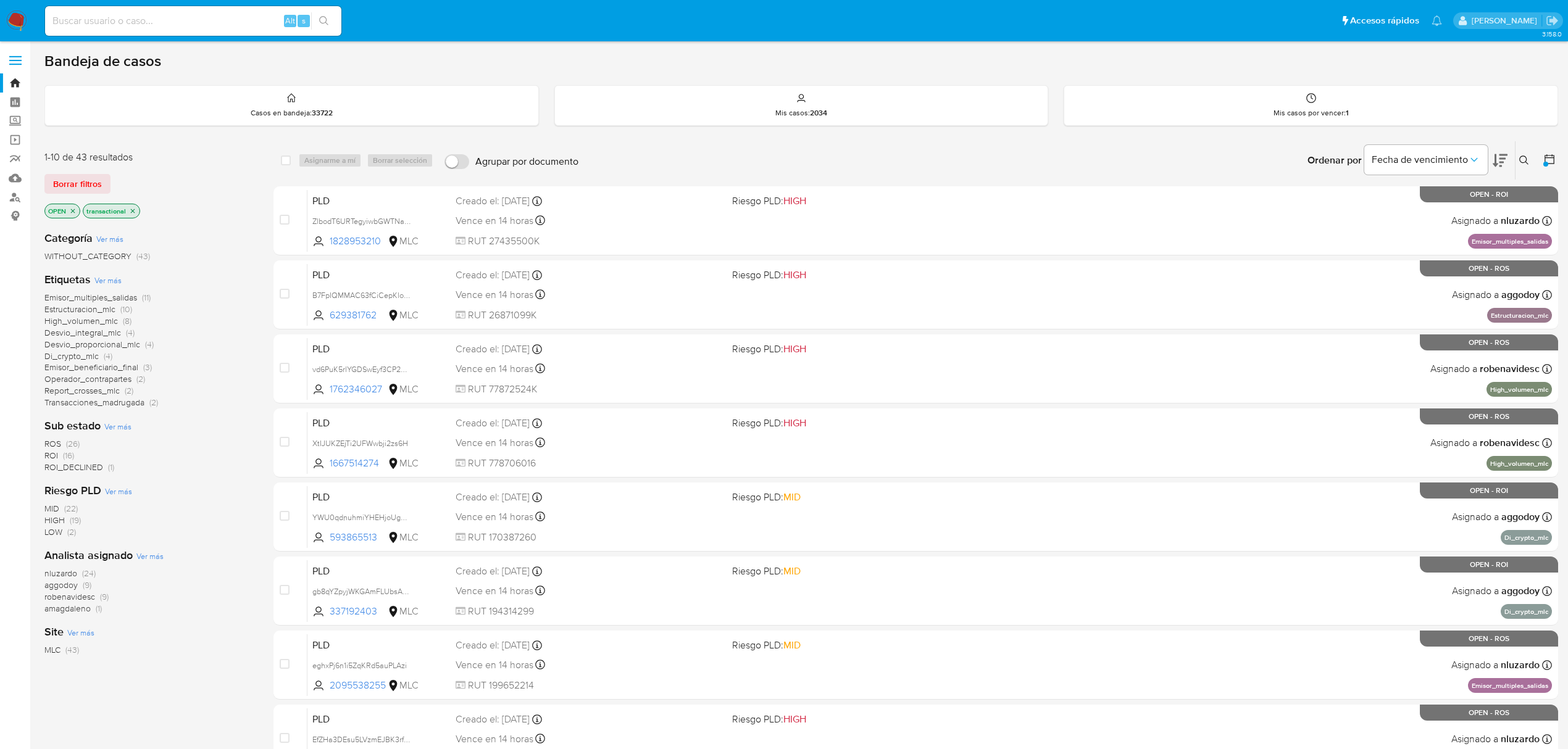
click at [65, 613] on span "amagdaleno" at bounding box center [68, 608] width 46 height 12
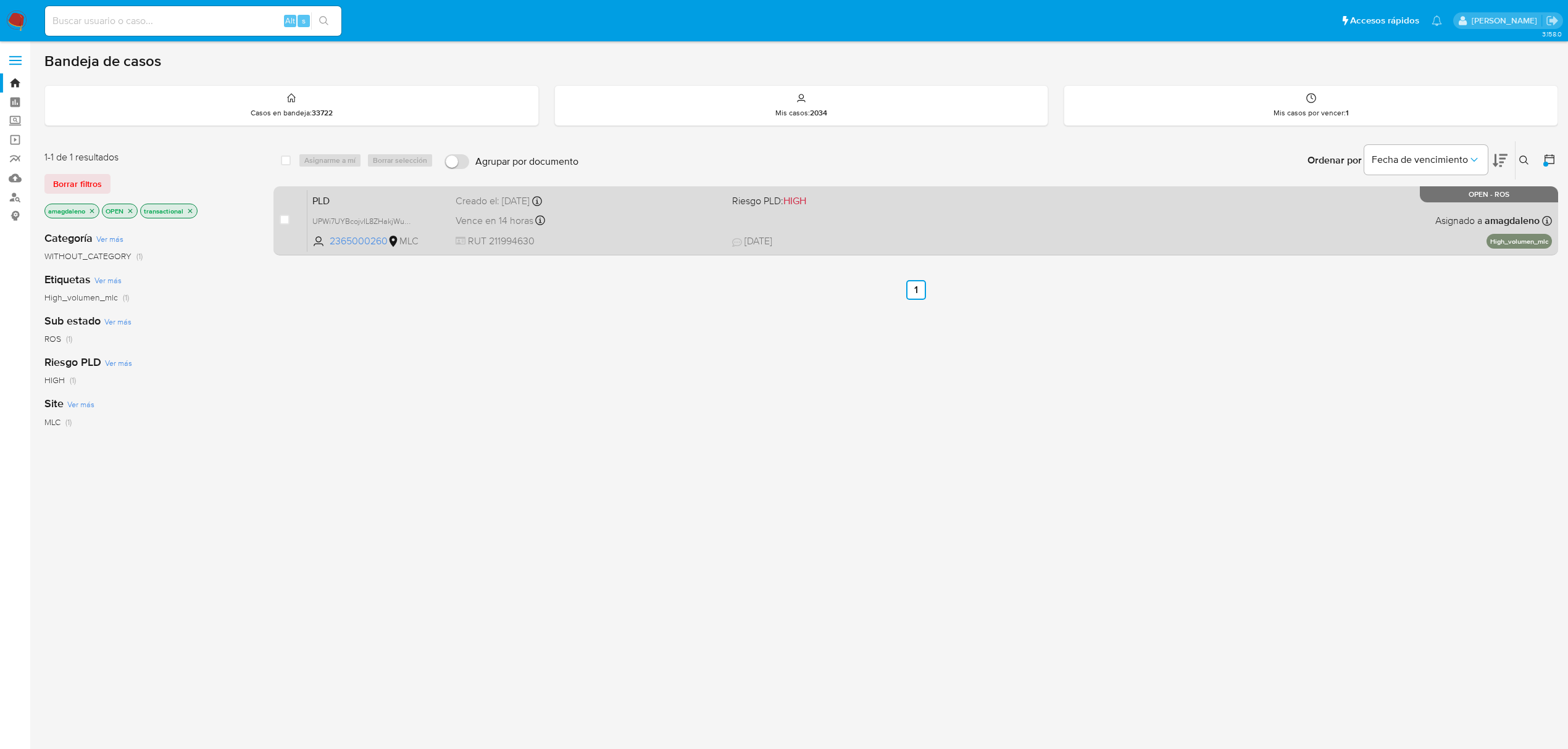
click at [620, 225] on div "Vence en 14 horas Vence el [DATE] 06:08:18" at bounding box center [588, 220] width 267 height 17
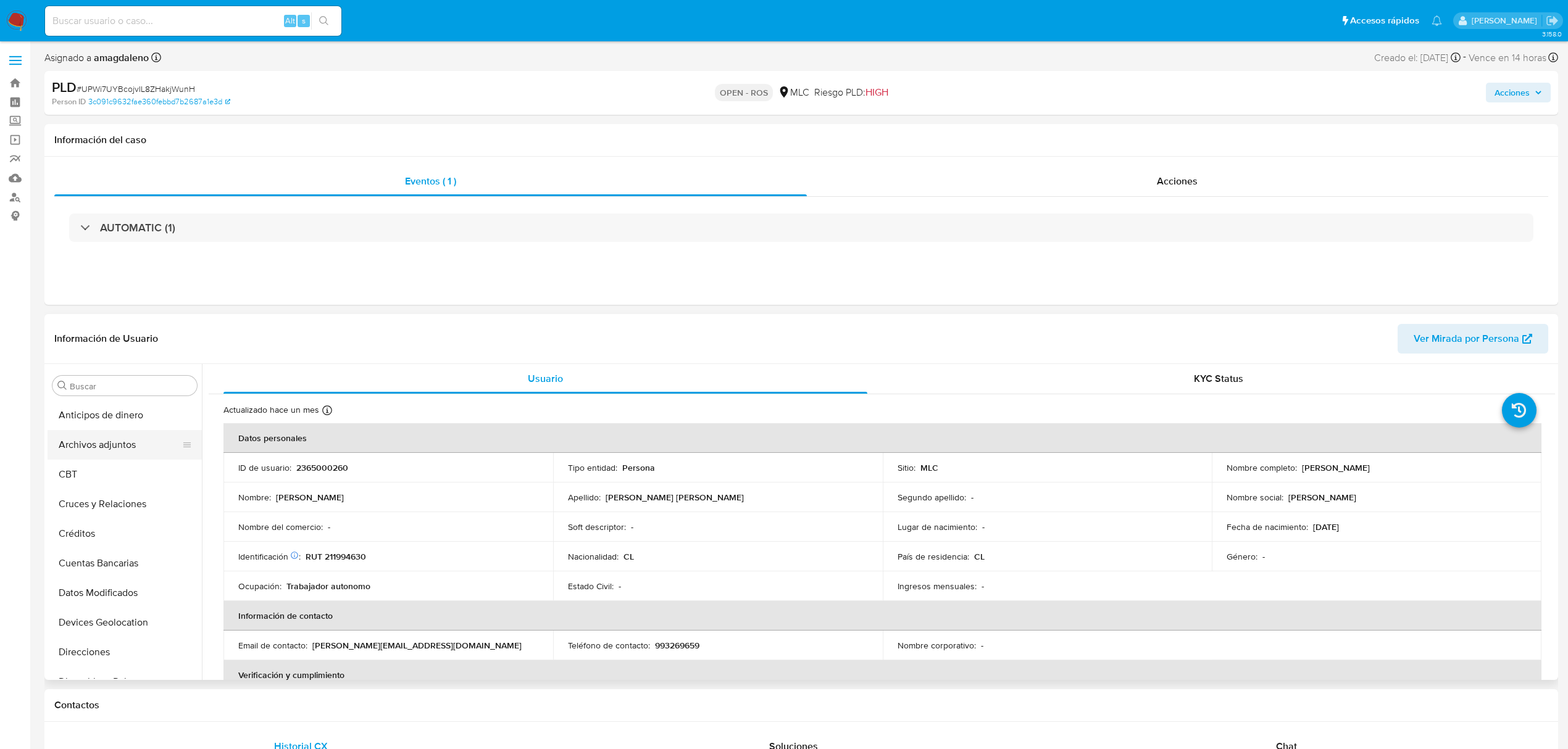
click at [95, 459] on button "Archivos adjuntos" at bounding box center [120, 444] width 145 height 30
select select "10"
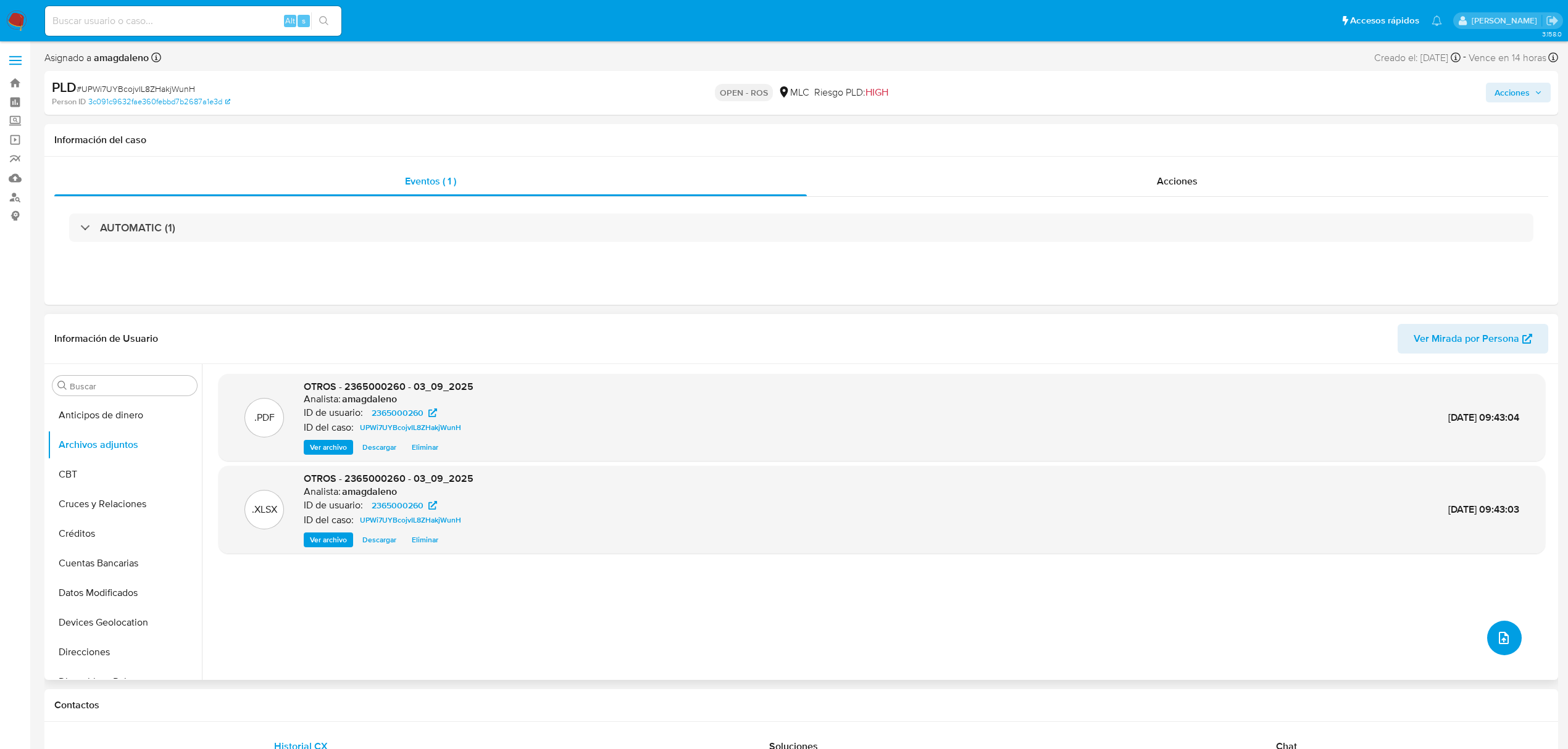
click at [1505, 639] on icon "upload-file" at bounding box center [1504, 638] width 15 height 15
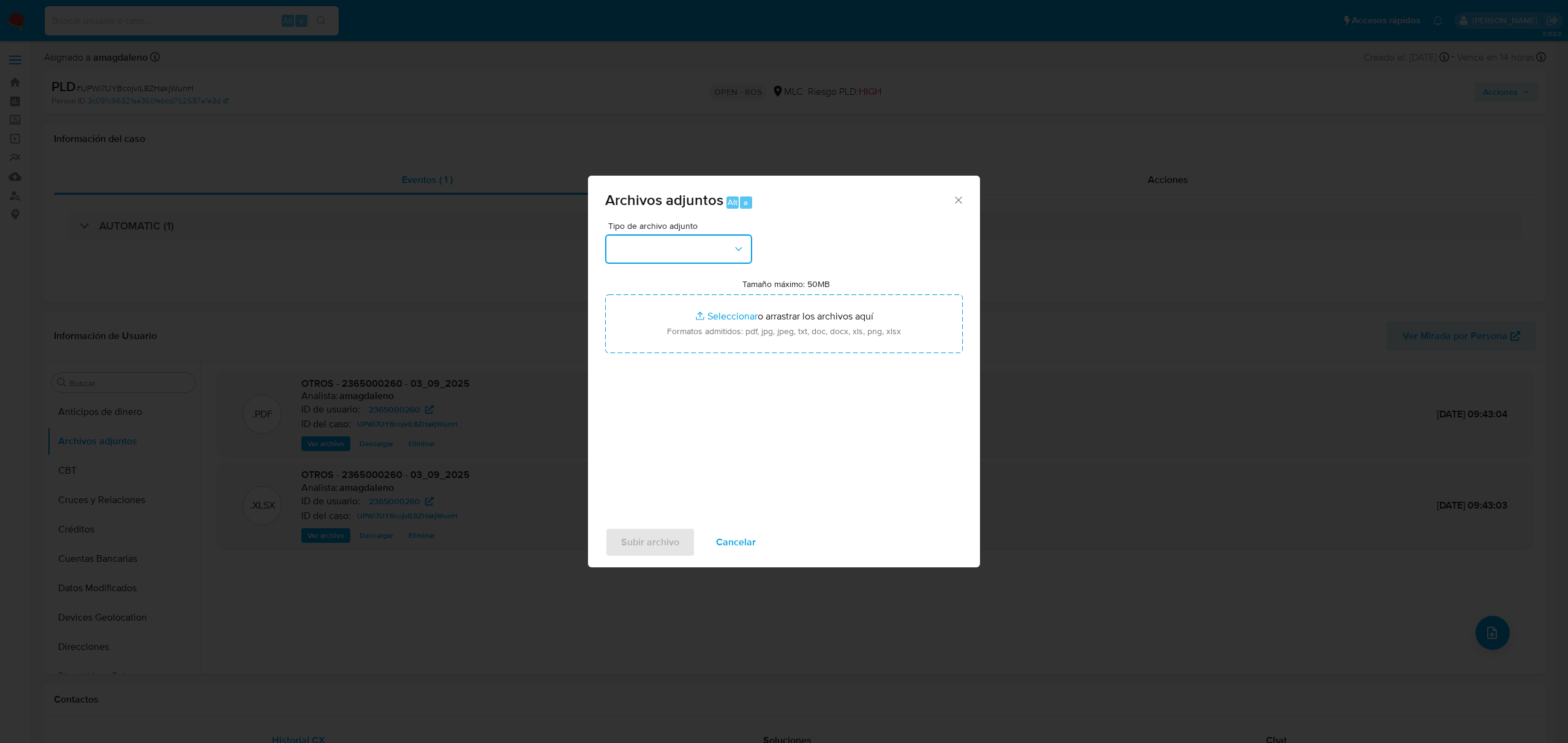
click at [713, 237] on button "button" at bounding box center [678, 249] width 147 height 29
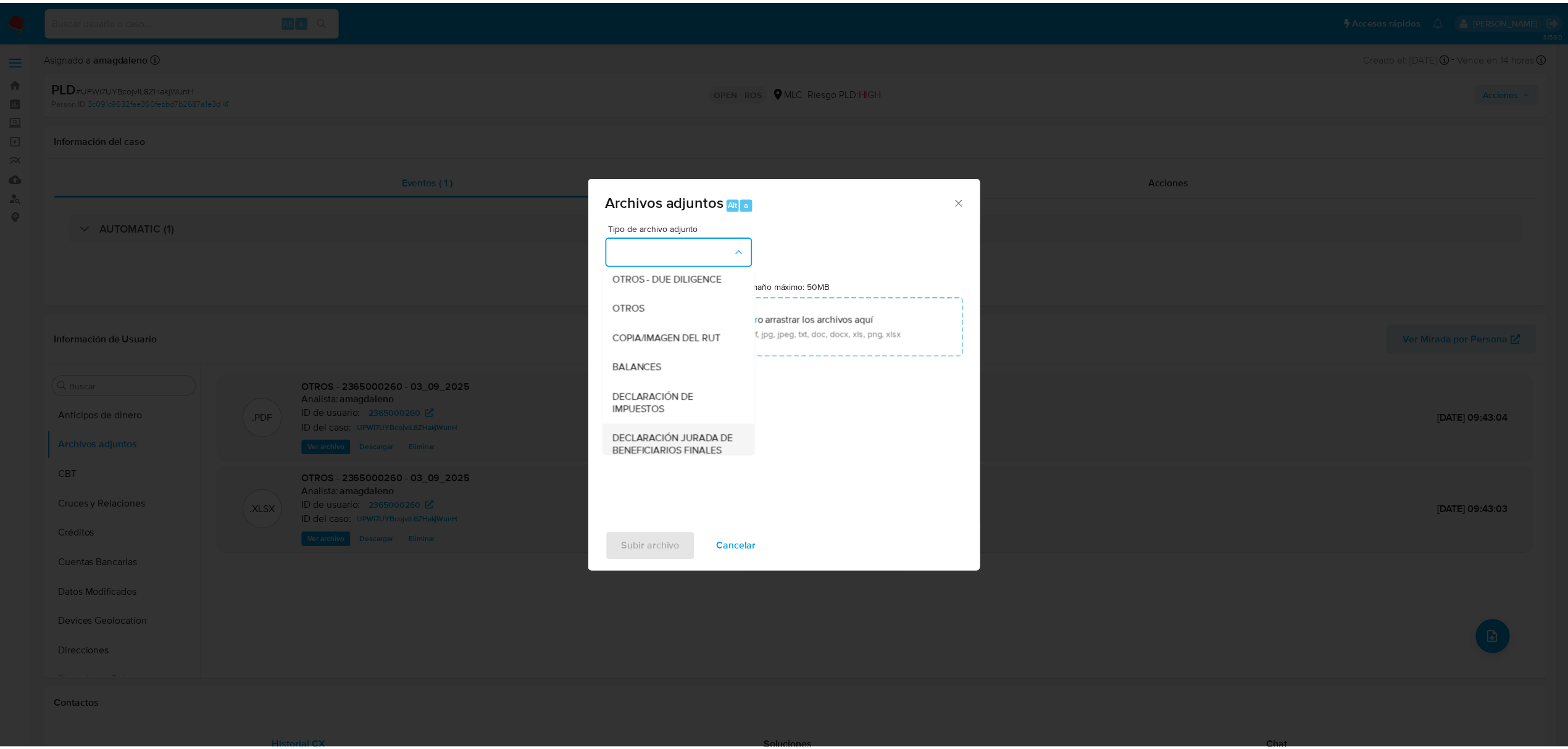
scroll to position [102, 0]
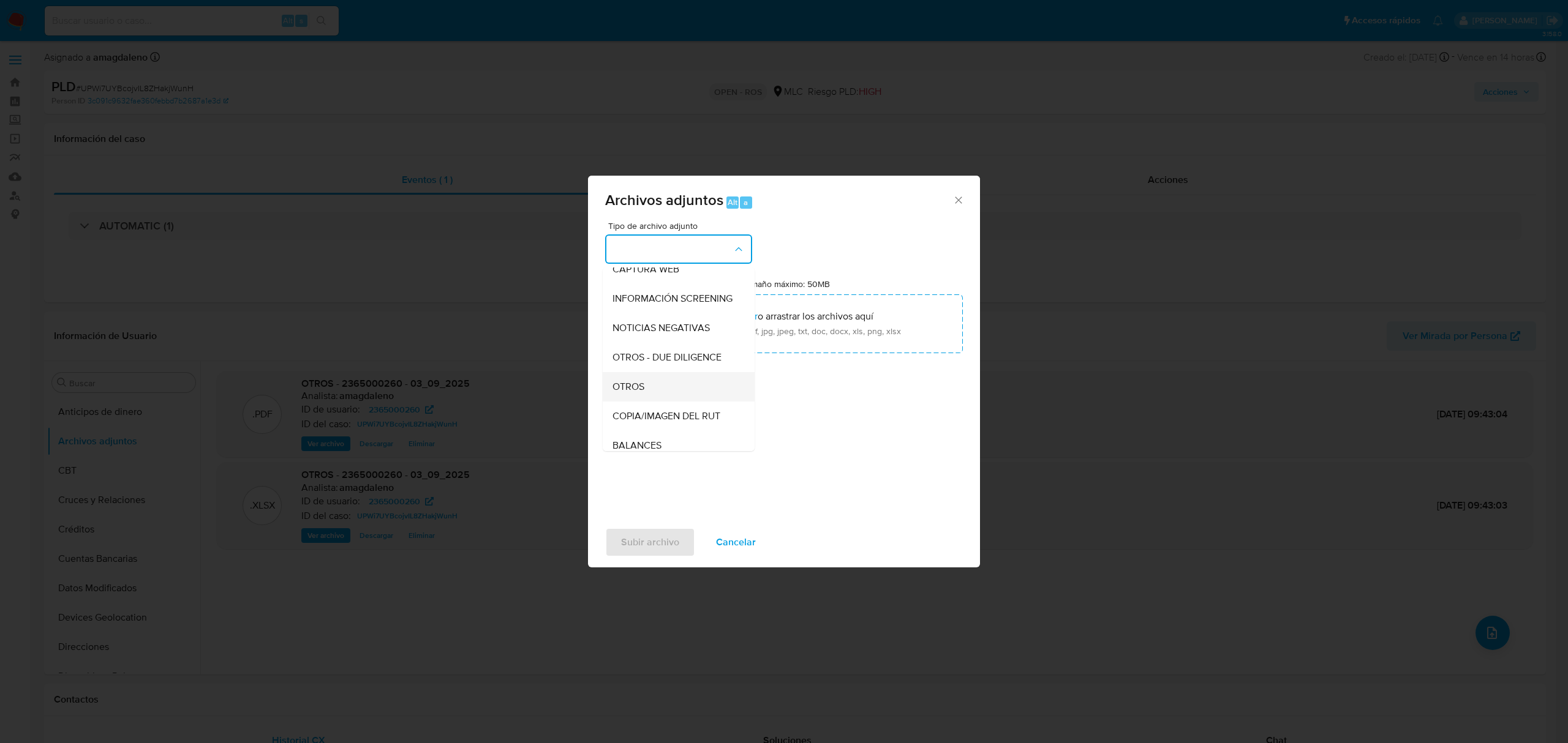
click at [667, 396] on div "OTROS" at bounding box center [675, 386] width 125 height 29
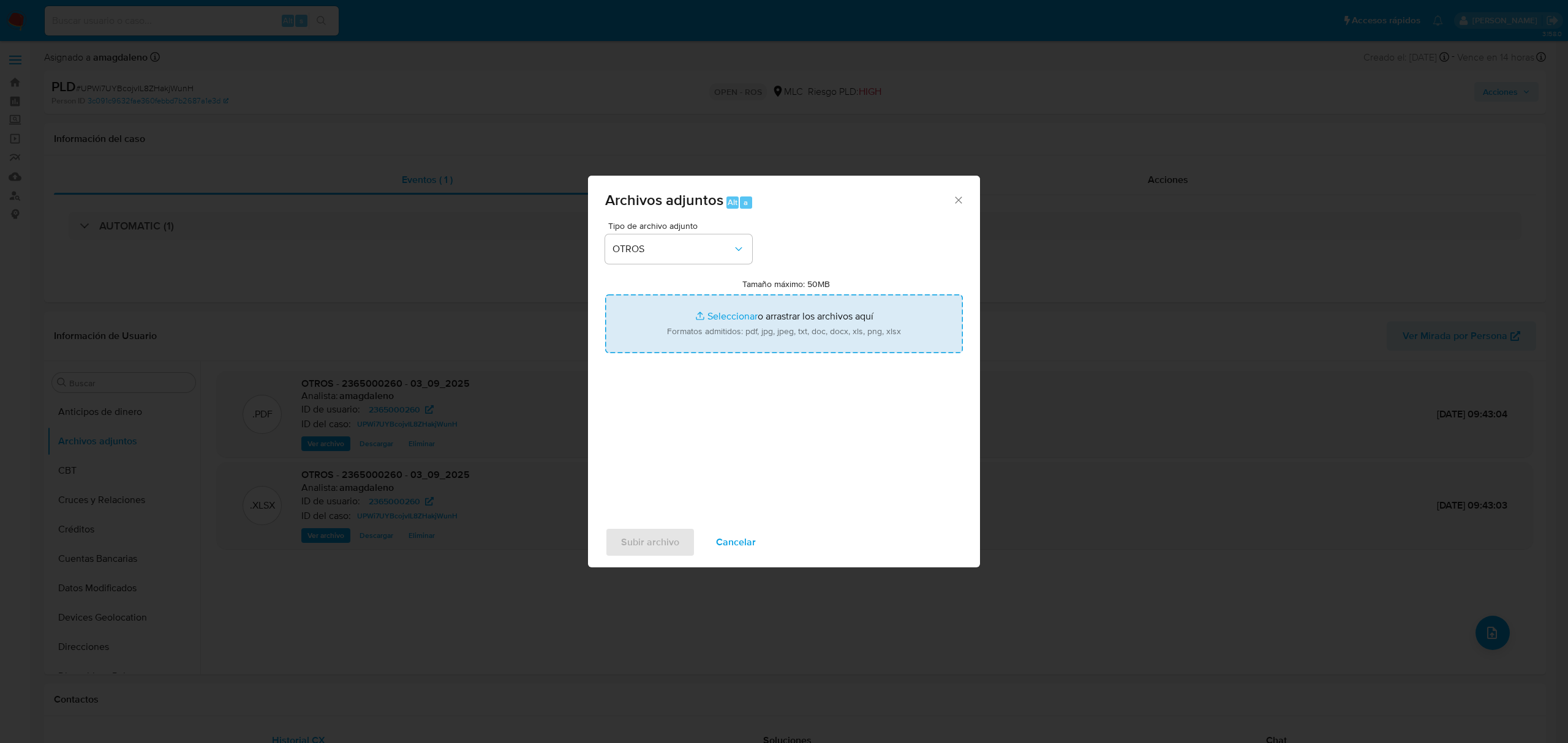
click at [713, 316] on input "Tamaño máximo: 50MB Seleccionar archivos" at bounding box center [784, 324] width 358 height 59
type input "C:\fakepath\Certificado UAF ROS #1291.pdf"
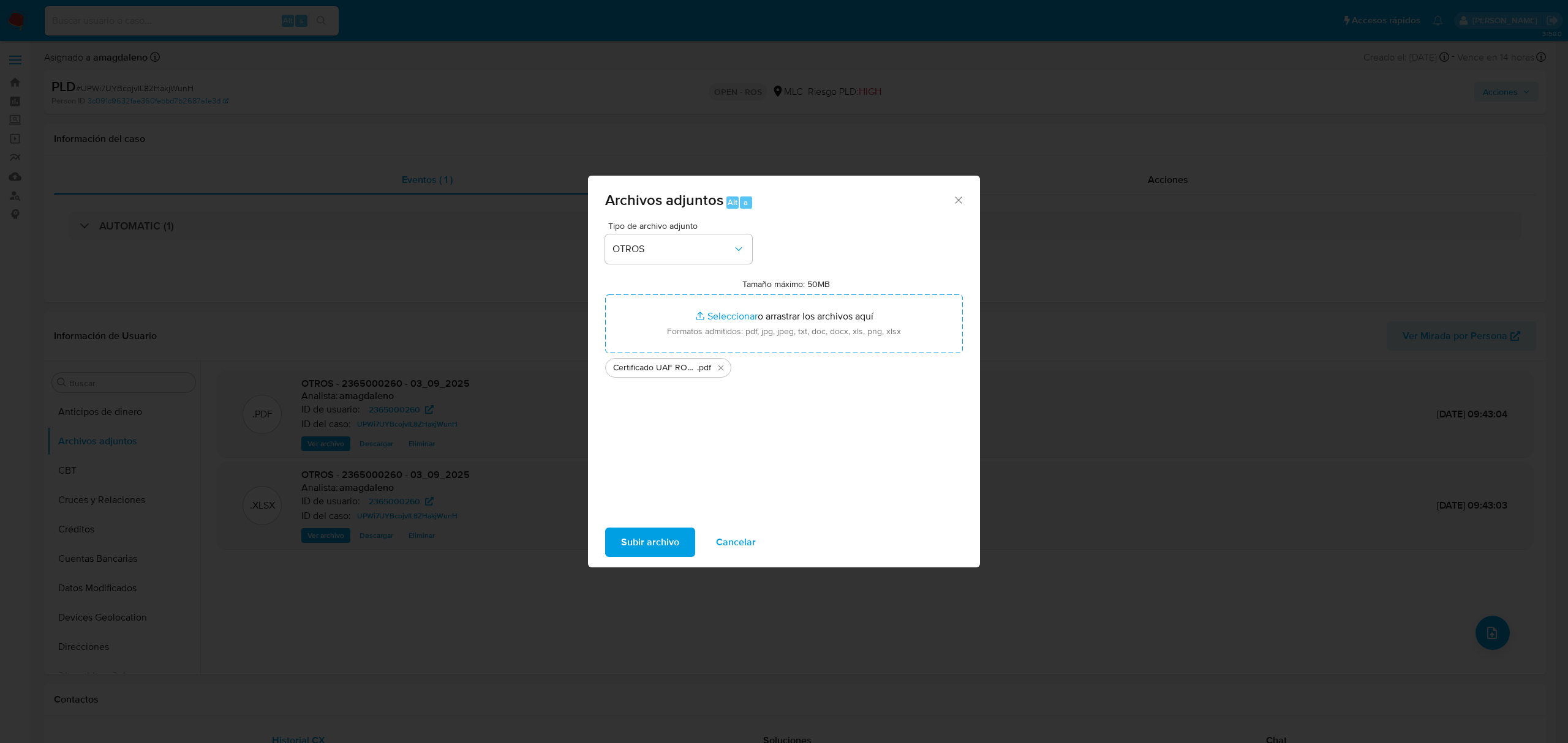
click at [658, 541] on span "Subir archivo" at bounding box center [650, 542] width 58 height 27
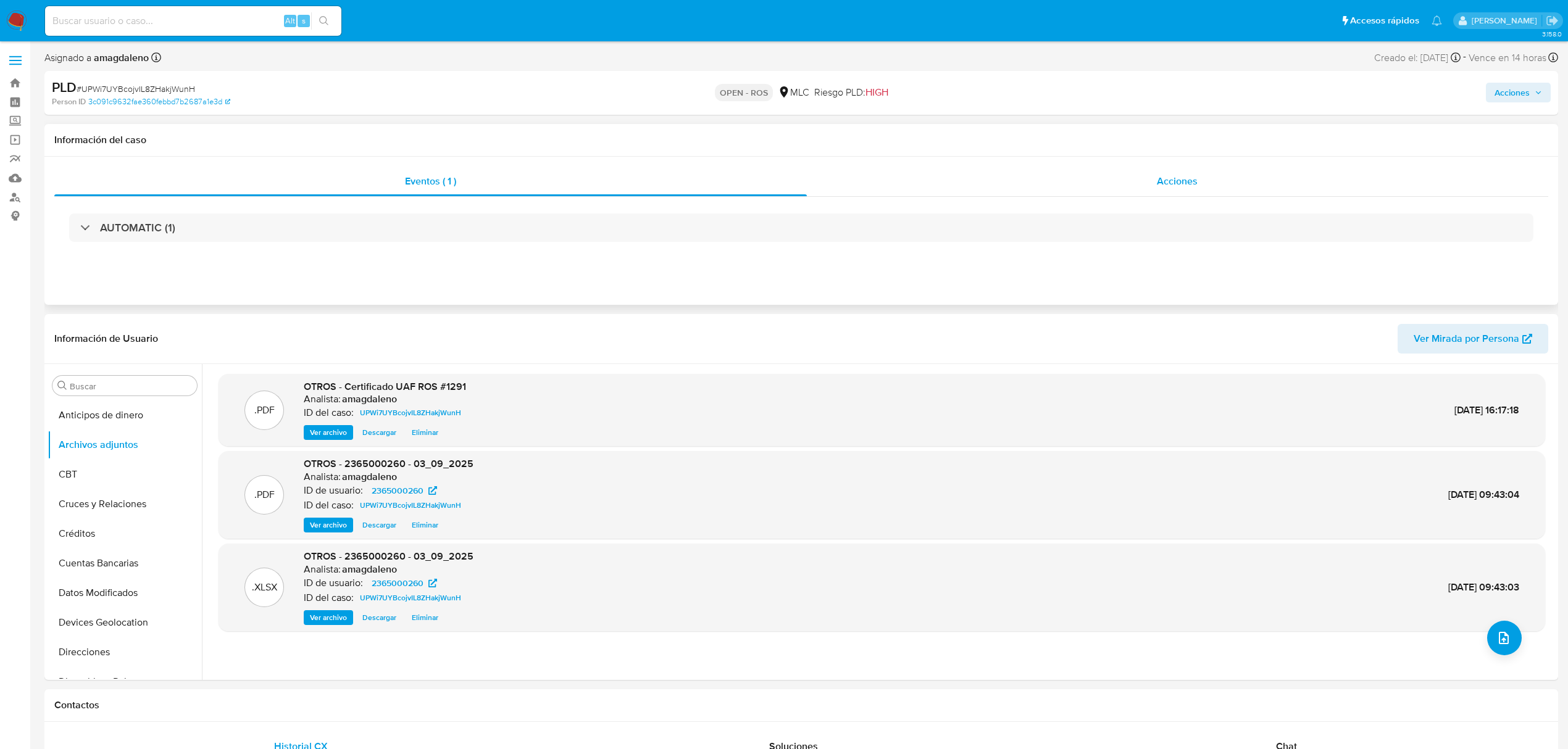
click at [978, 196] on div "Acciones" at bounding box center [1178, 181] width 742 height 30
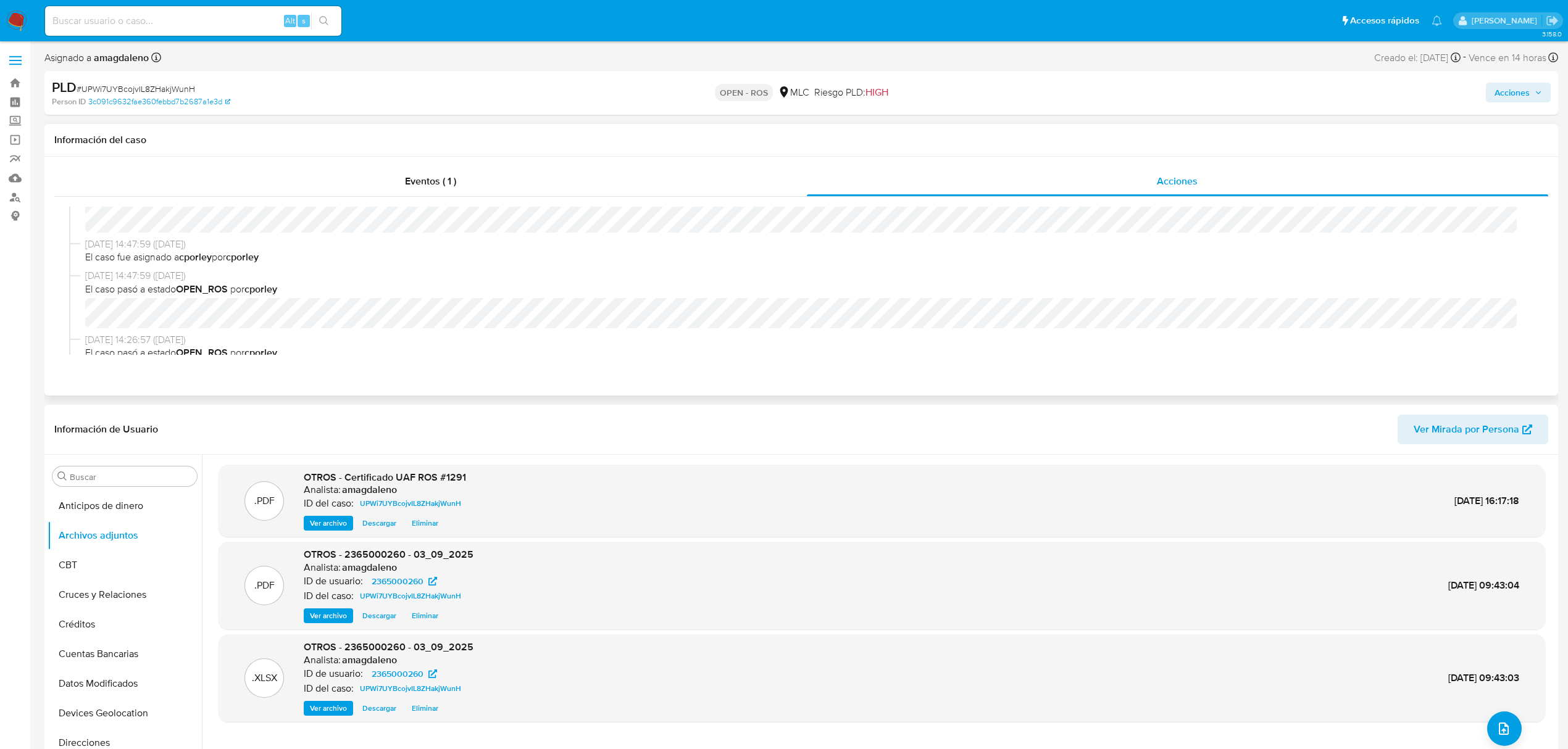
scroll to position [0, 0]
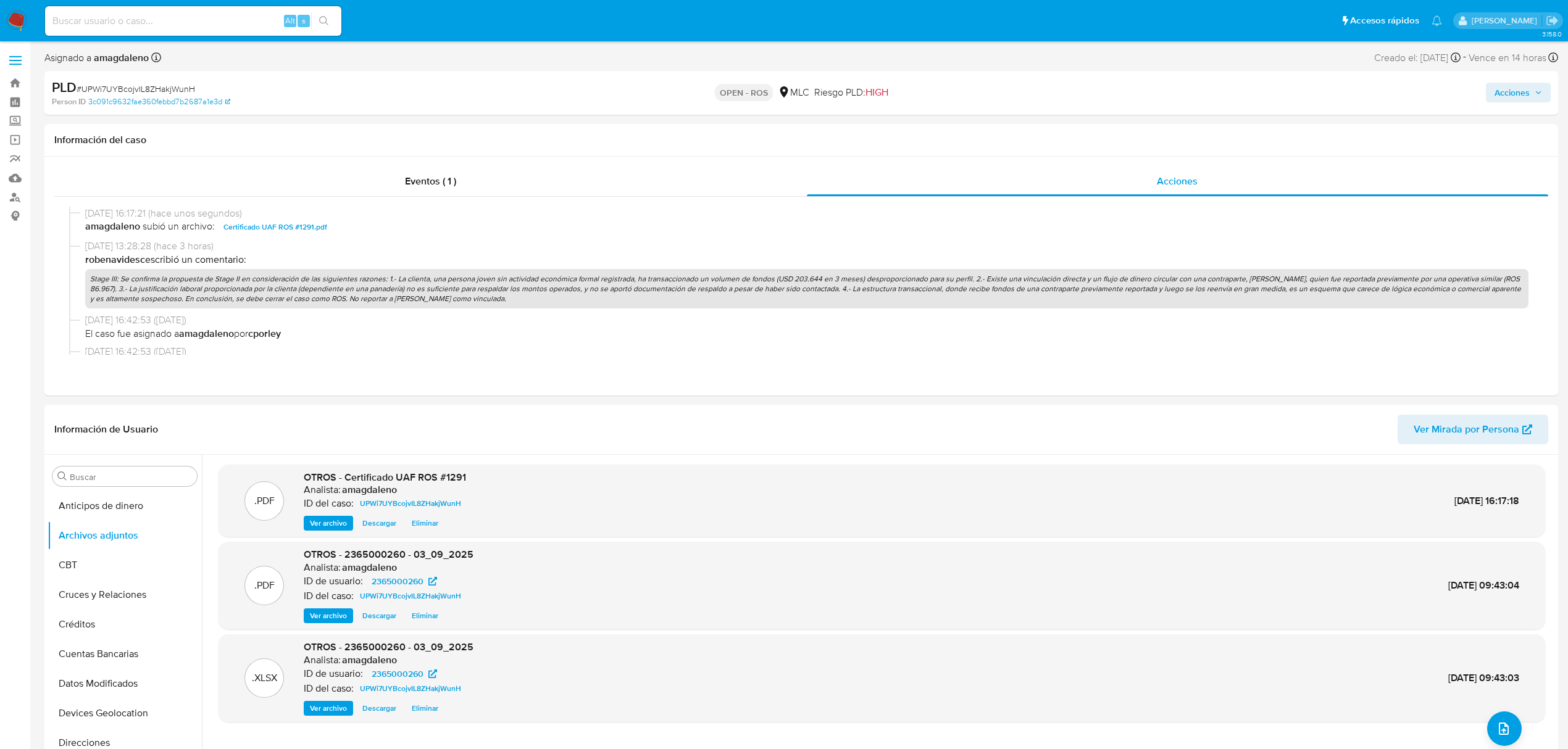
click at [1500, 87] on span "Acciones" at bounding box center [1512, 92] width 35 height 20
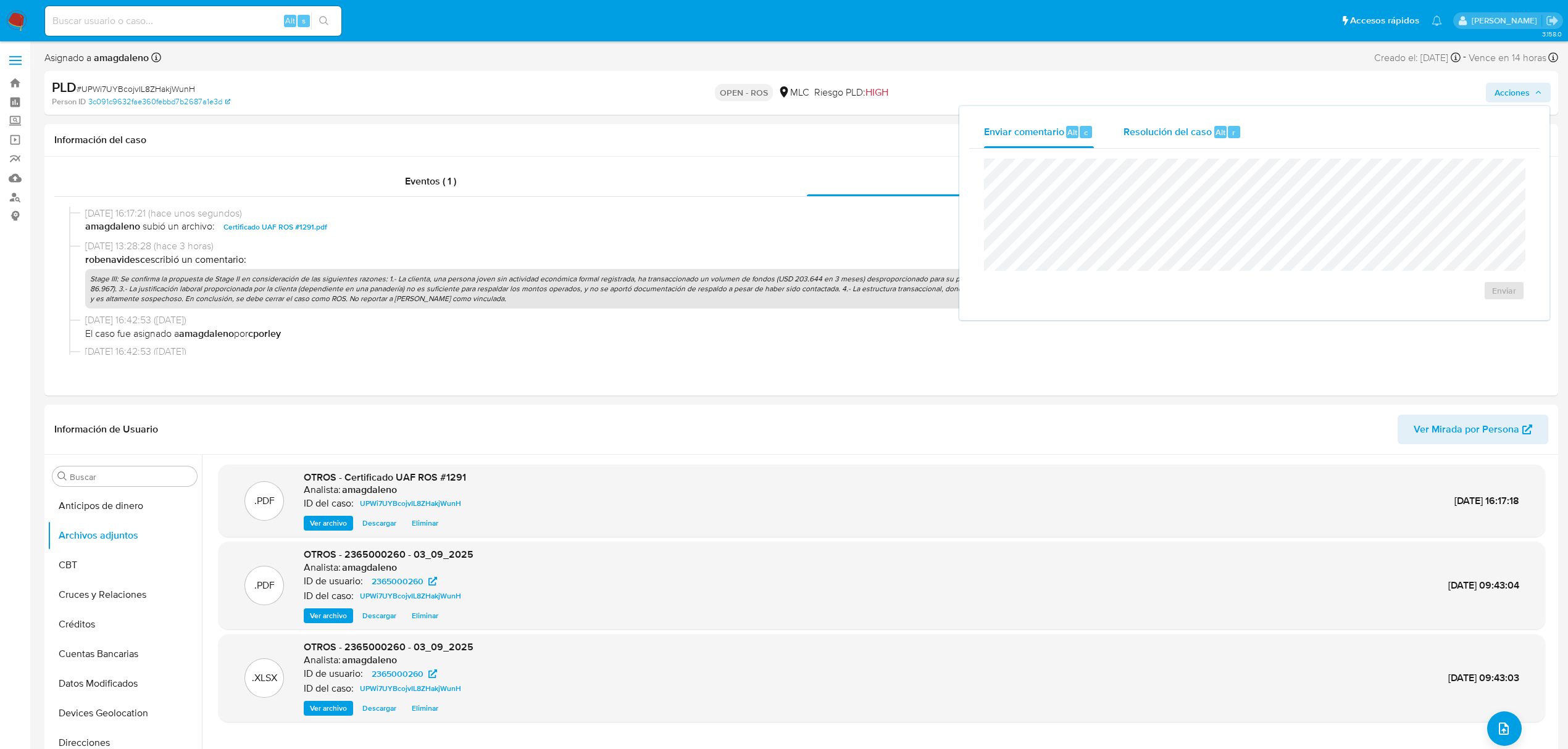
click at [1171, 142] on div "Resolución del caso Alt r" at bounding box center [1182, 132] width 118 height 32
click at [1020, 131] on span "Enviar comentario" at bounding box center [1024, 132] width 80 height 14
click at [1126, 125] on span "Resolución del caso" at bounding box center [1168, 132] width 88 height 14
click at [0, 0] on lt-span "certificado" at bounding box center [0, 0] width 0 height 0
click at [0, 0] on lt-span "correspon di ente" at bounding box center [0, 0] width 0 height 0
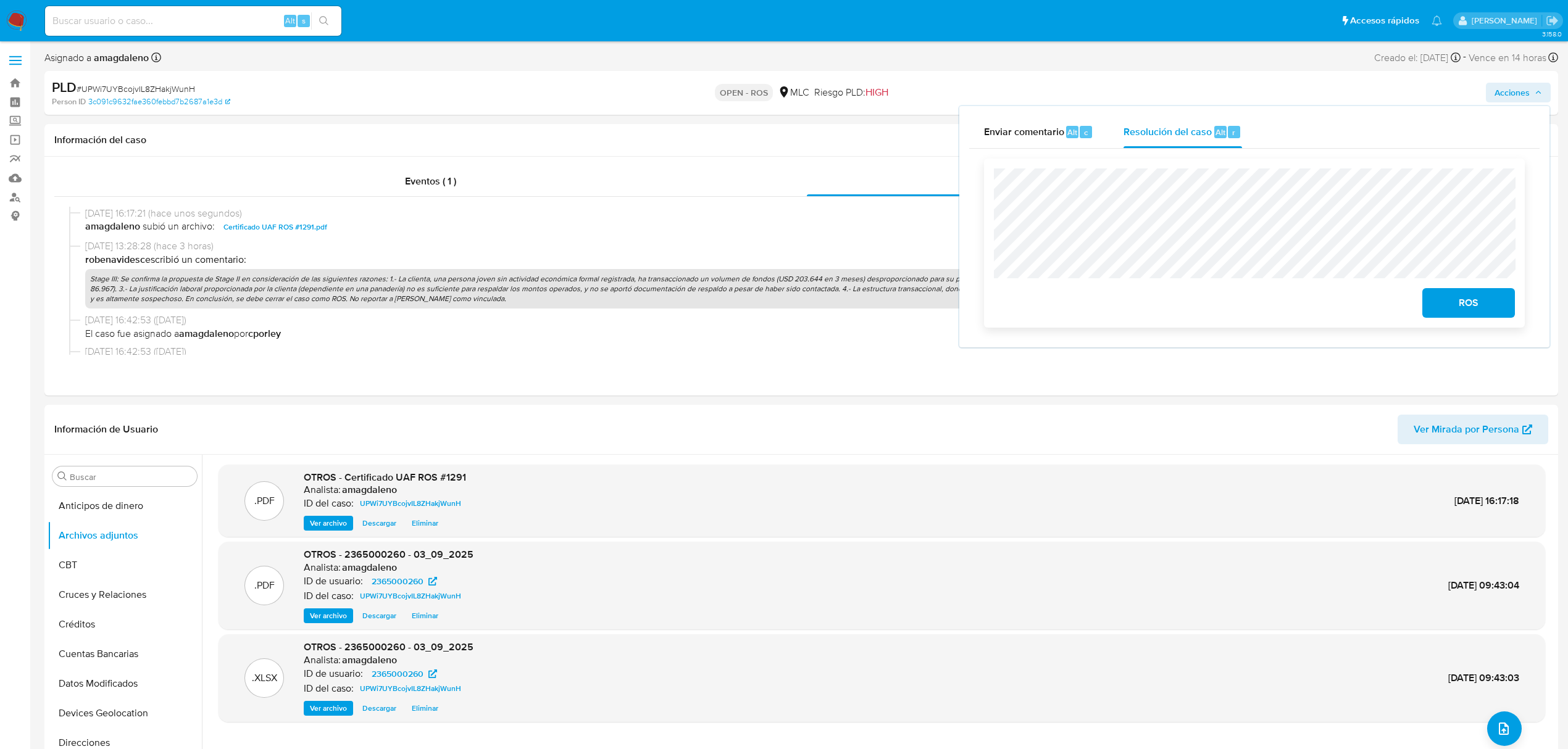
click at [1455, 316] on span "ROS" at bounding box center [1469, 303] width 61 height 27
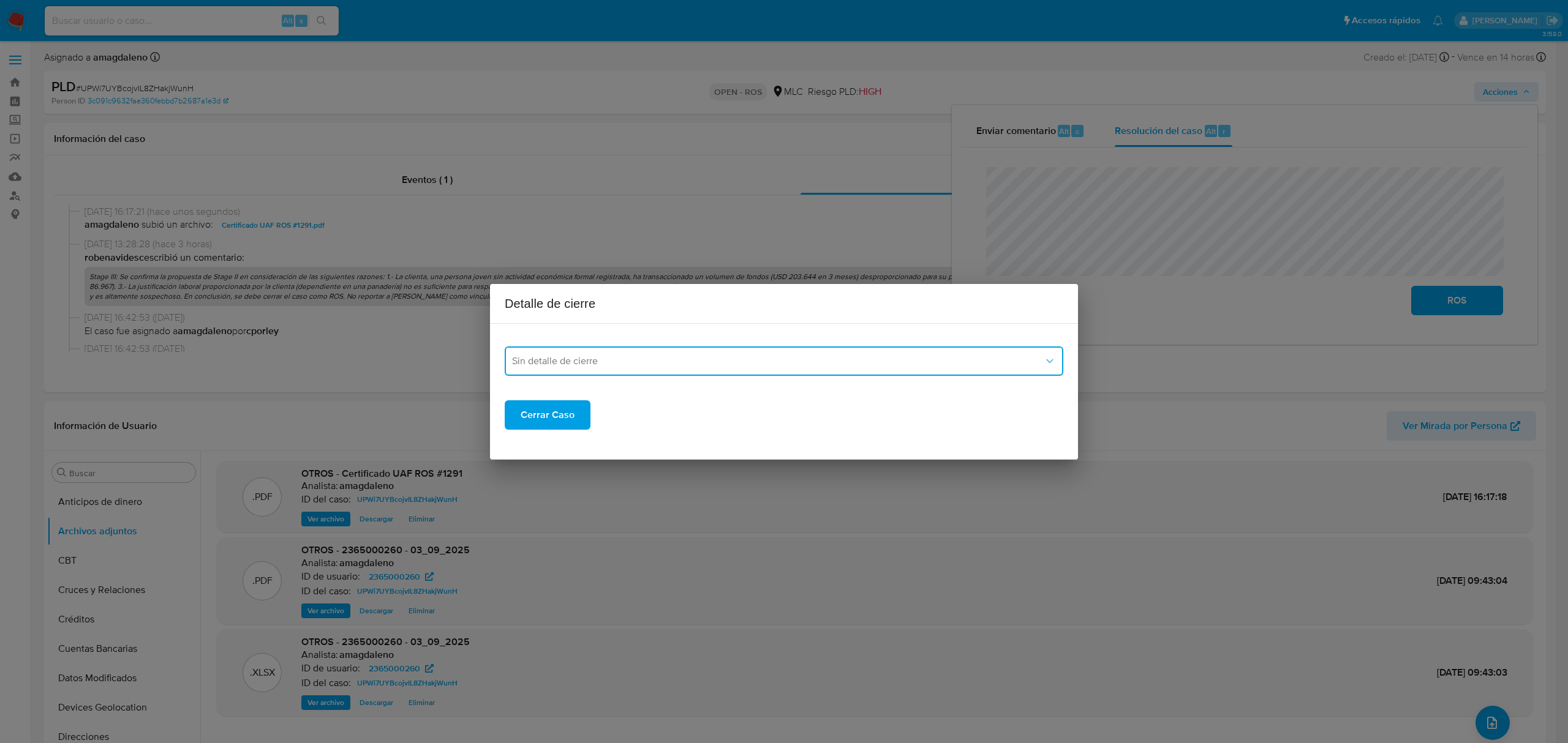
click at [852, 355] on span "Sin detalle de cierre" at bounding box center [778, 360] width 532 height 12
click at [839, 433] on div "ROS_EMISOR" at bounding box center [780, 423] width 536 height 29
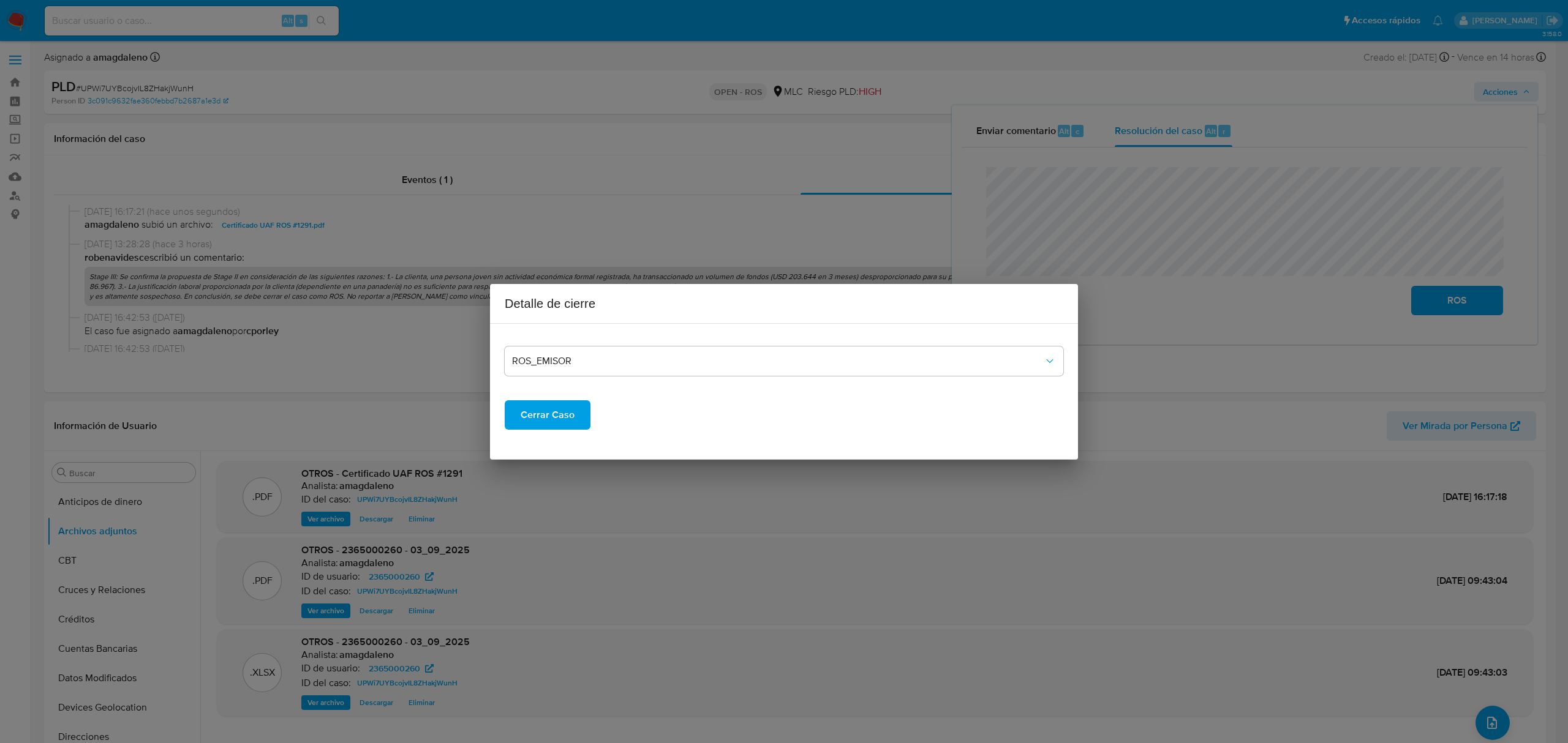
click at [535, 420] on span "Cerrar Caso" at bounding box center [547, 415] width 54 height 27
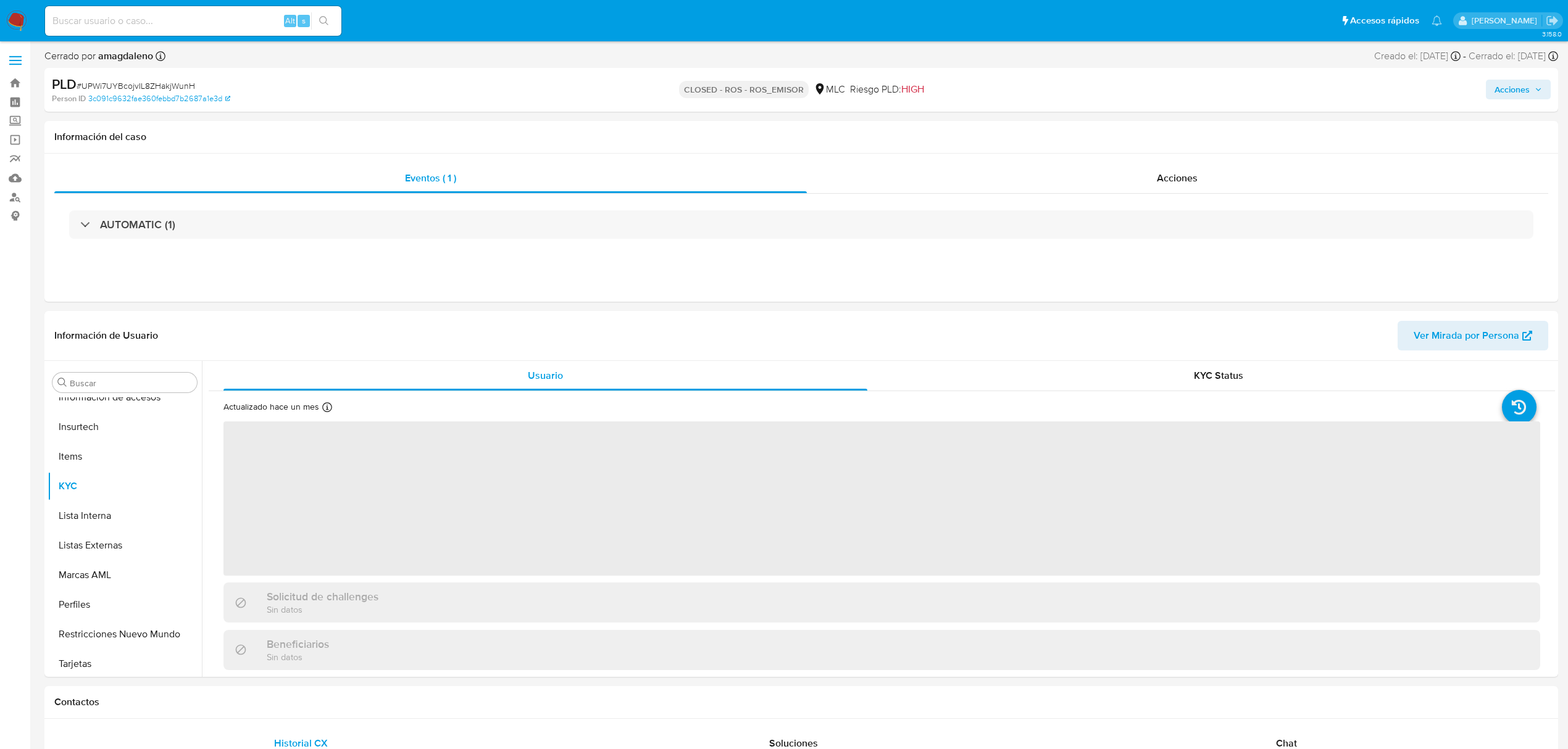
scroll to position [521, 0]
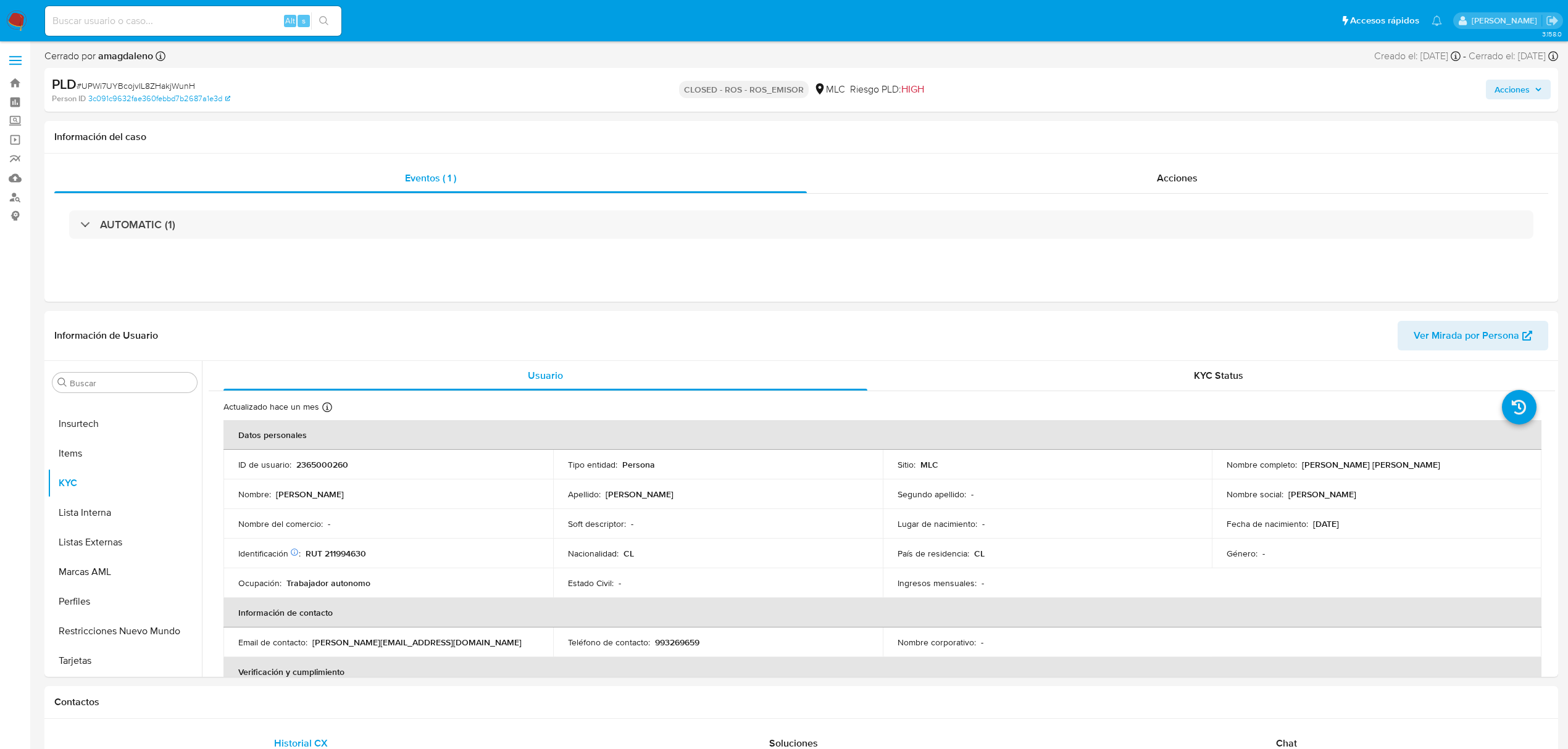
select select "10"
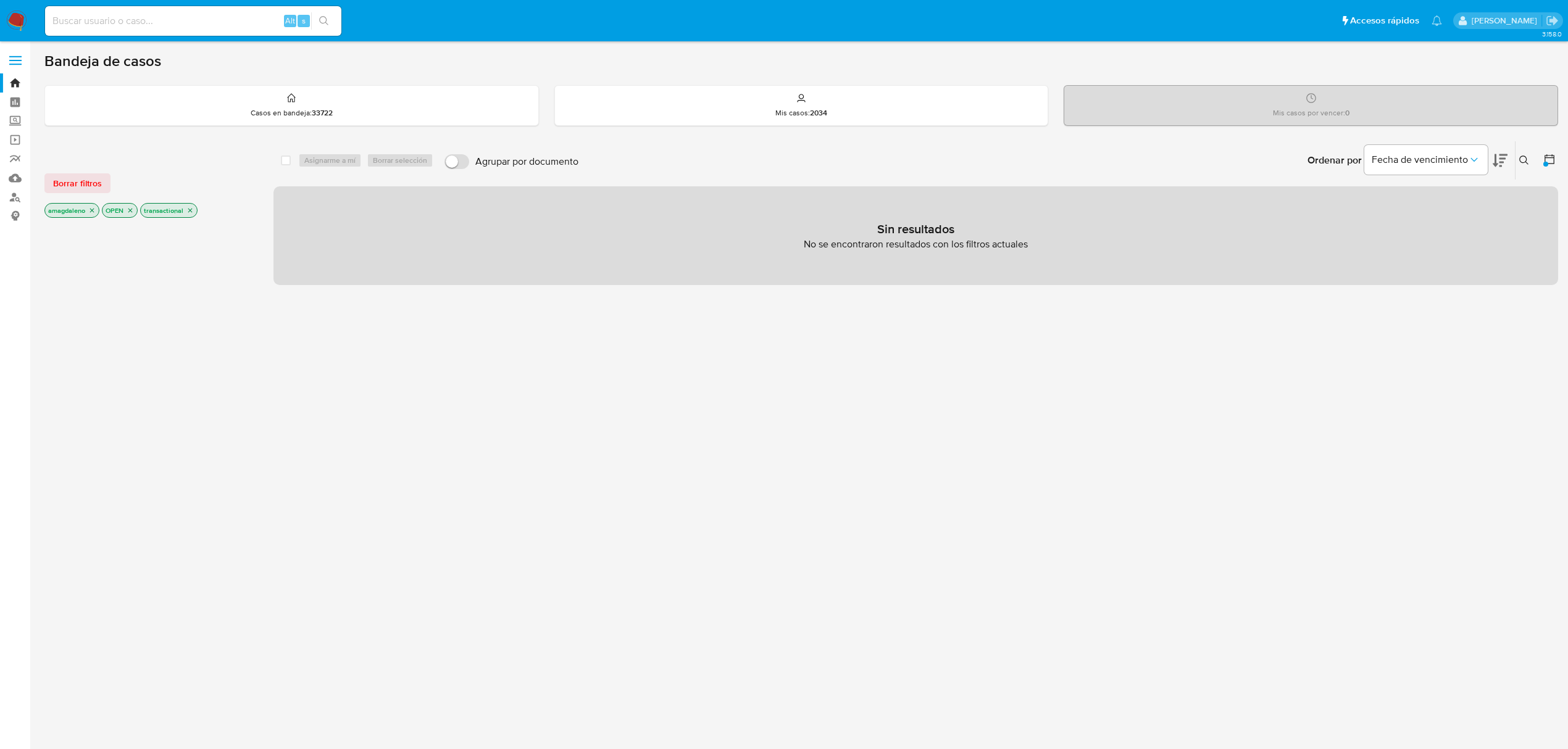
click at [91, 211] on icon "close-filter" at bounding box center [92, 211] width 4 height 4
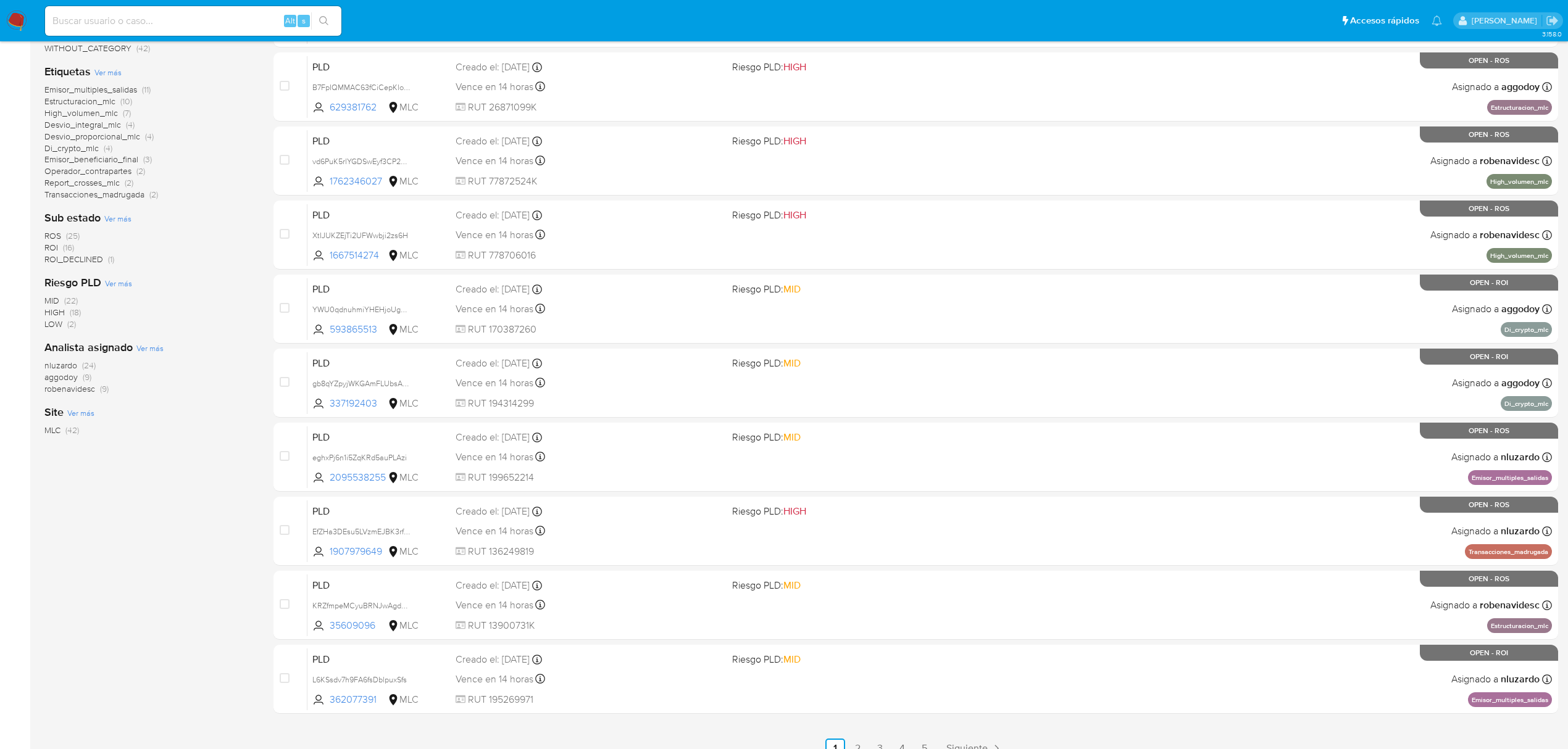
scroll to position [269, 0]
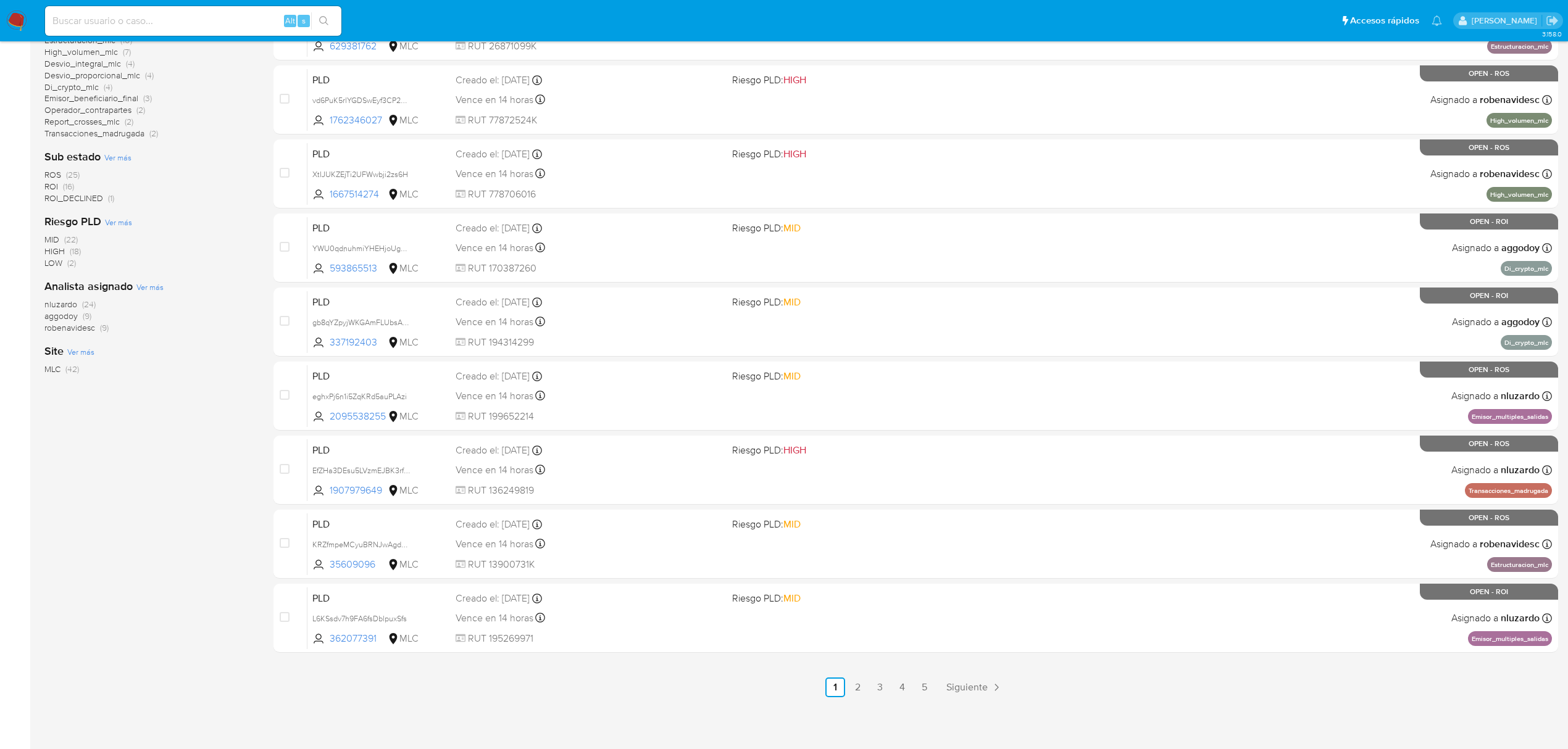
click at [53, 321] on span "robenavidesc" at bounding box center [70, 327] width 51 height 12
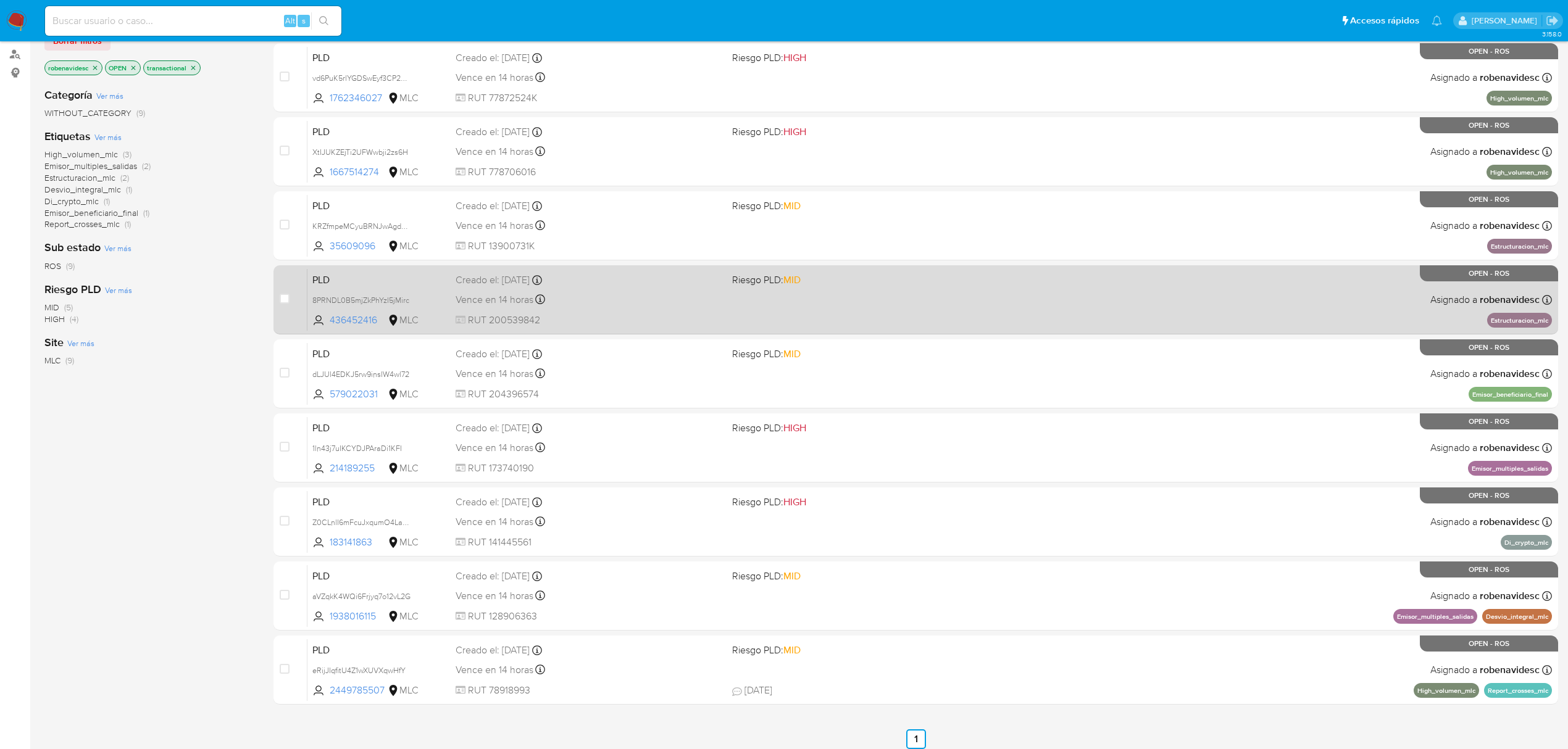
scroll to position [164, 0]
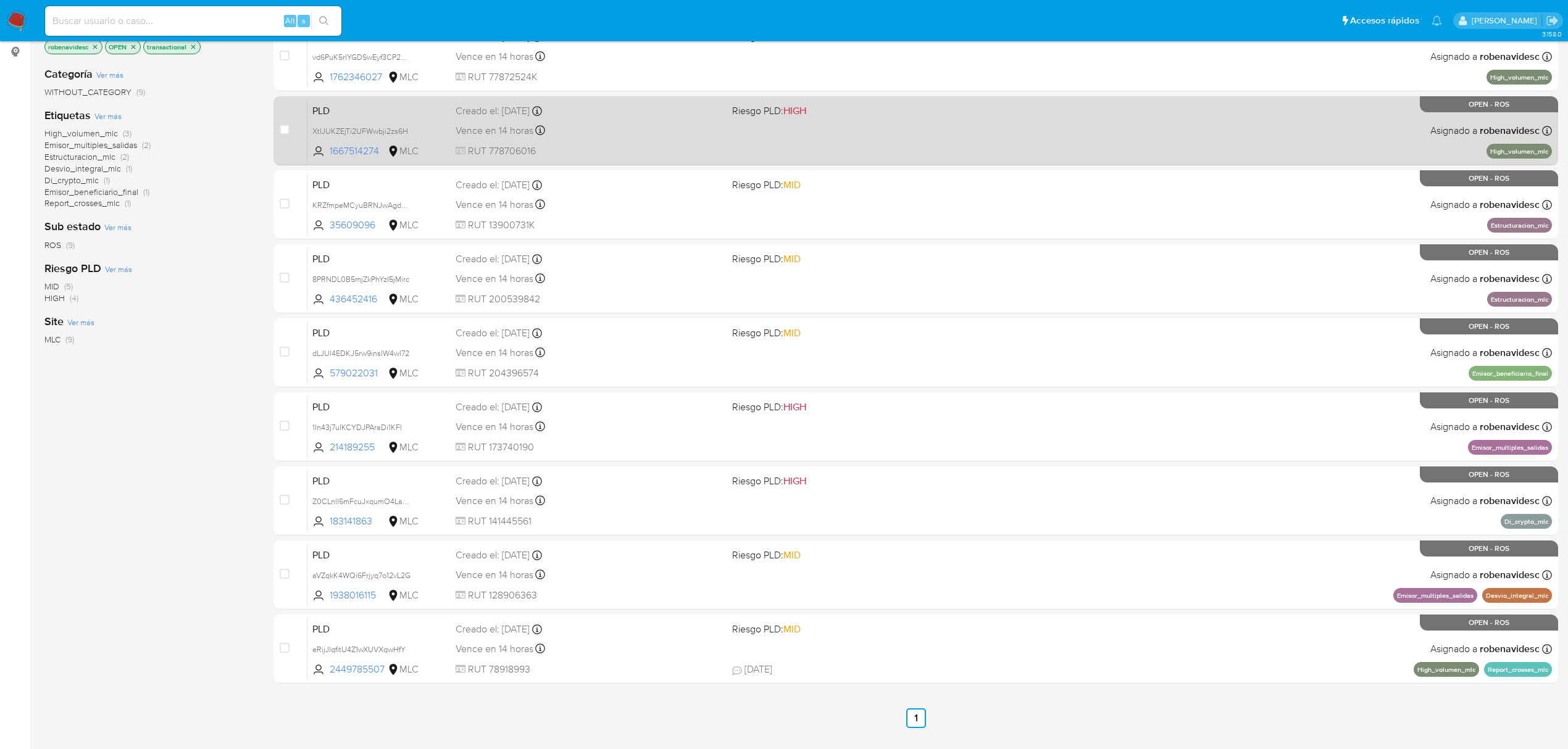
click at [922, 143] on div "PLD XtIJUKZEjTi2UFWwbji2zs6H 1667514274 MLC Riesgo PLD: HIGH Creado el: [DATE] …" at bounding box center [929, 131] width 1244 height 62
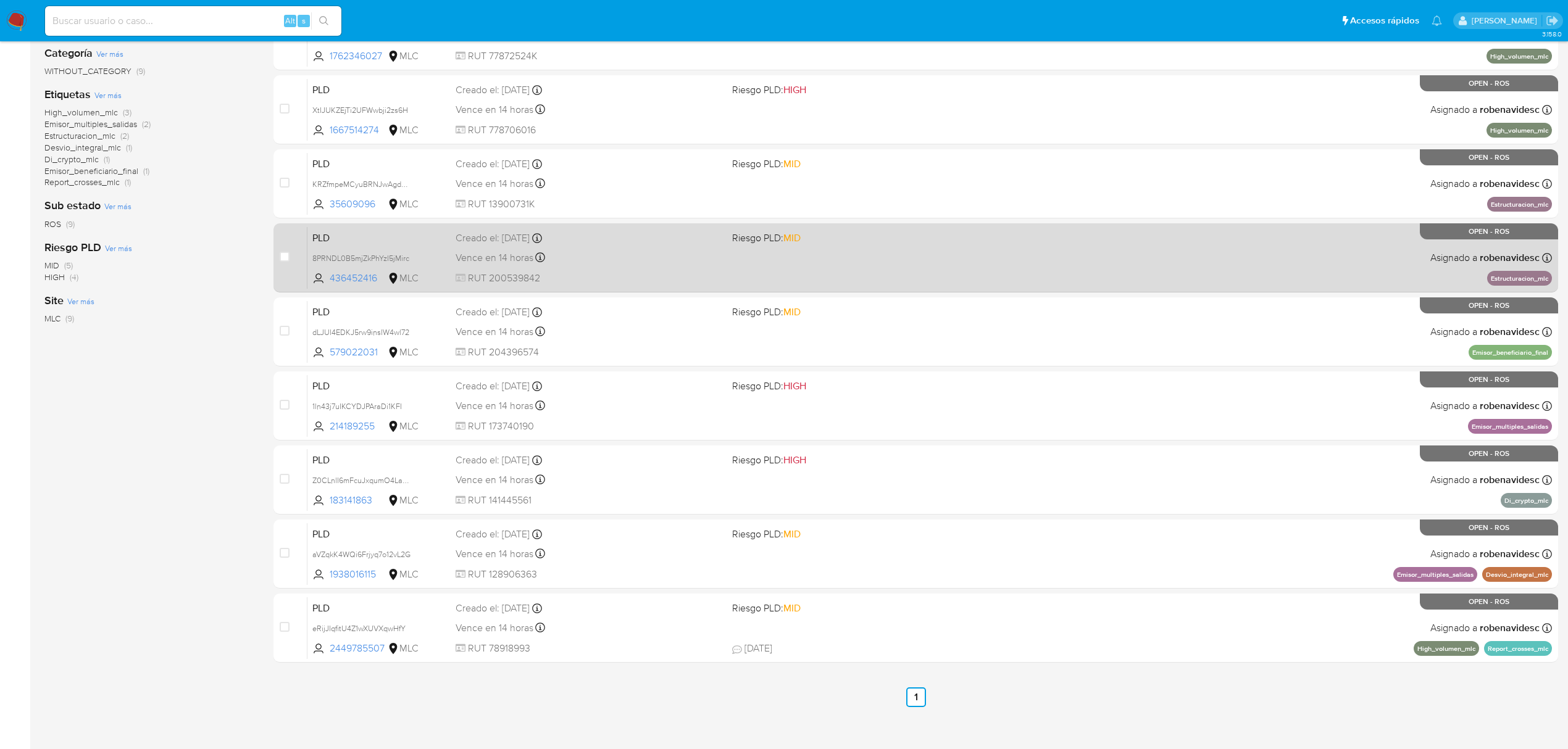
scroll to position [195, 0]
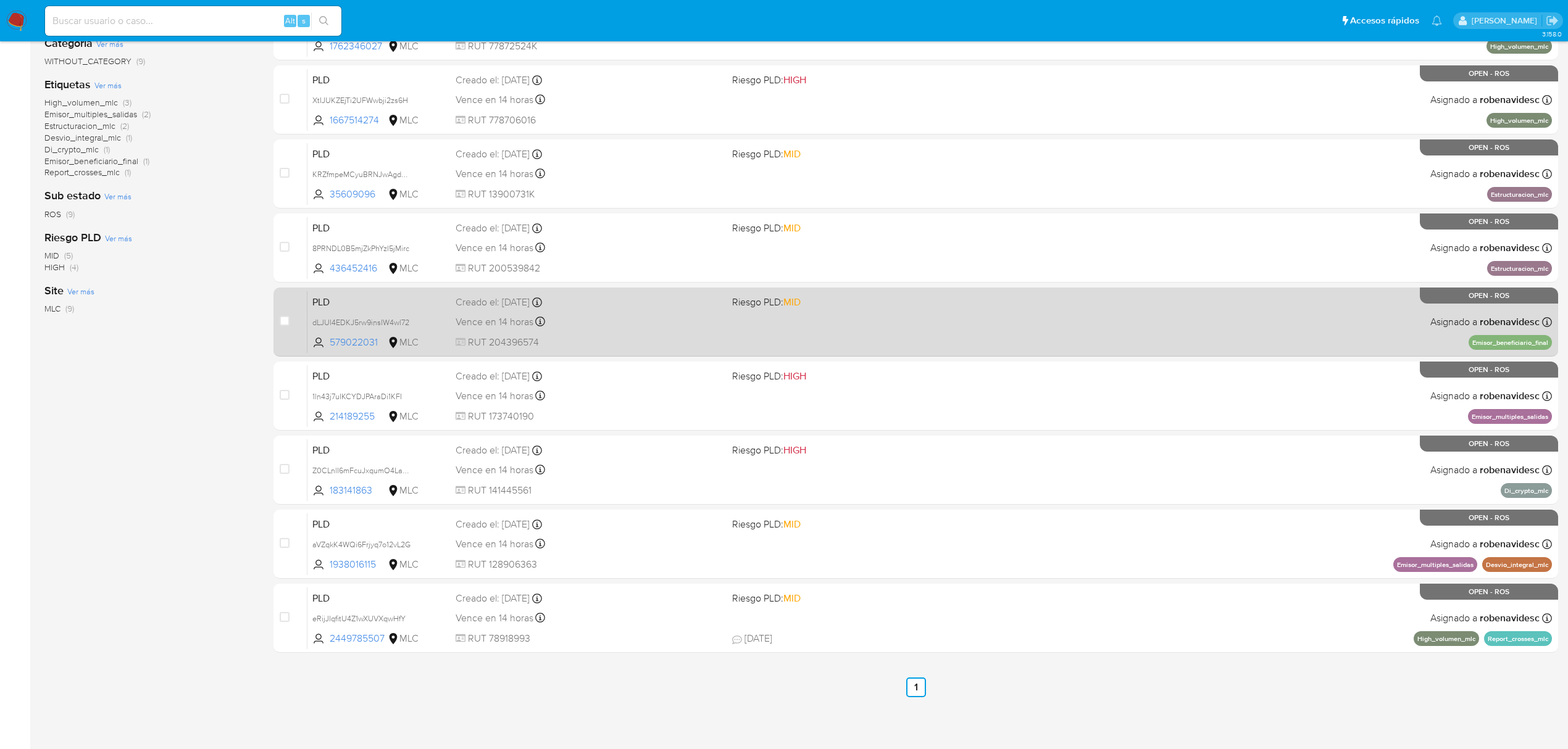
click at [591, 321] on div "Vence en 14 horas Vence el [DATE] 06:06:39" at bounding box center [588, 321] width 267 height 17
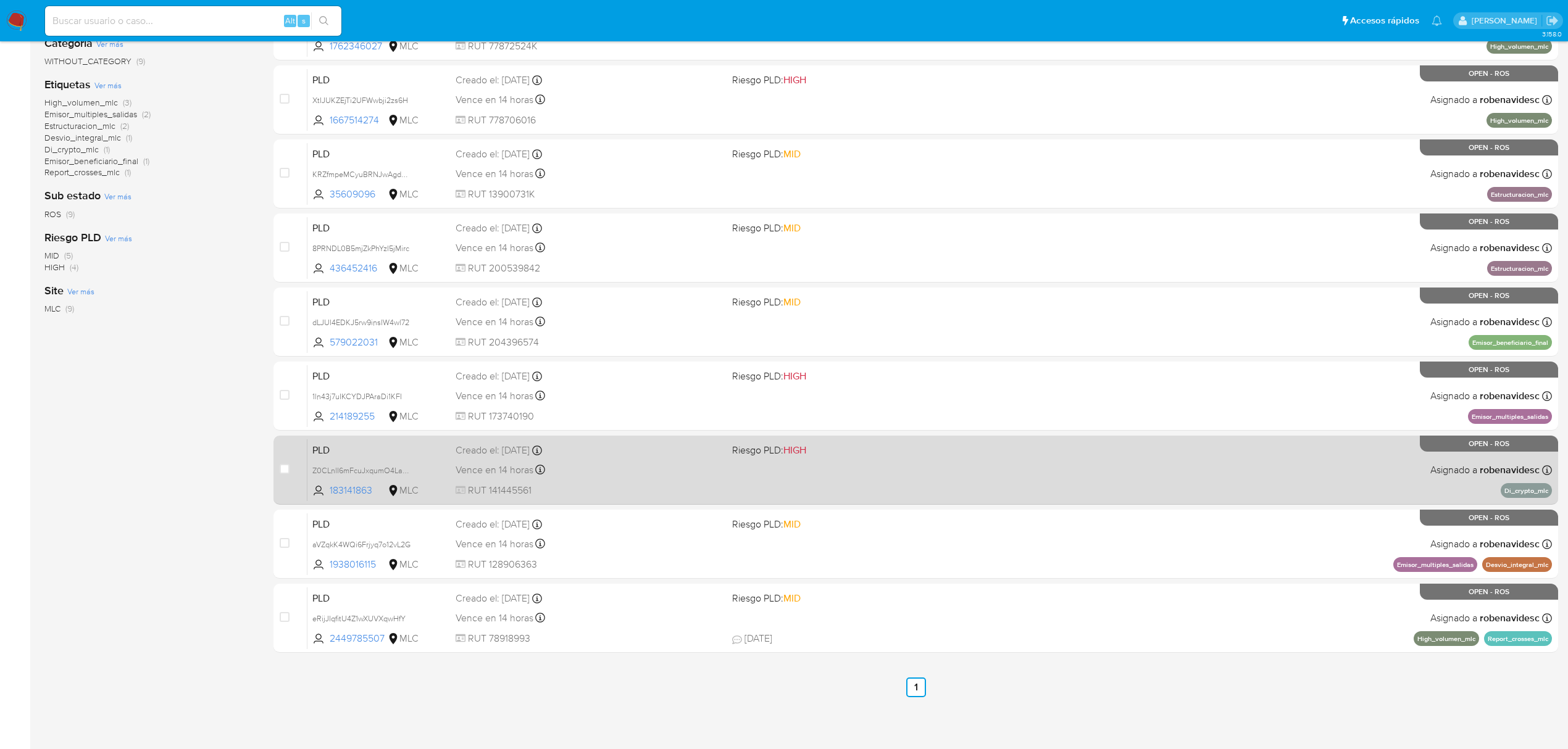
click at [621, 462] on div "Vence en 14 horas Vence el [DATE] 06:06:04" at bounding box center [588, 469] width 267 height 17
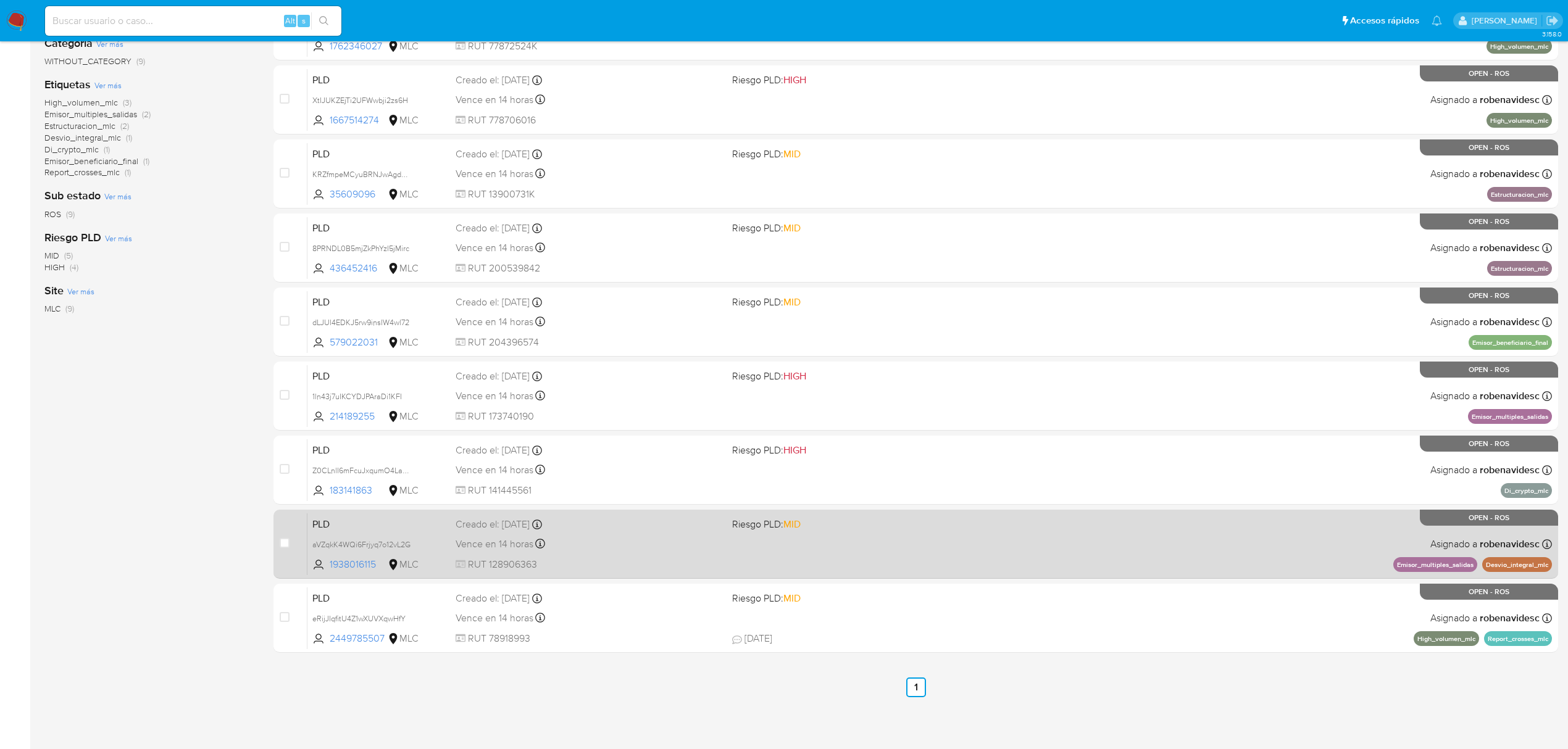
click at [598, 549] on div "Vence en 14 horas Vence el [DATE] 06:04:22" at bounding box center [588, 544] width 267 height 17
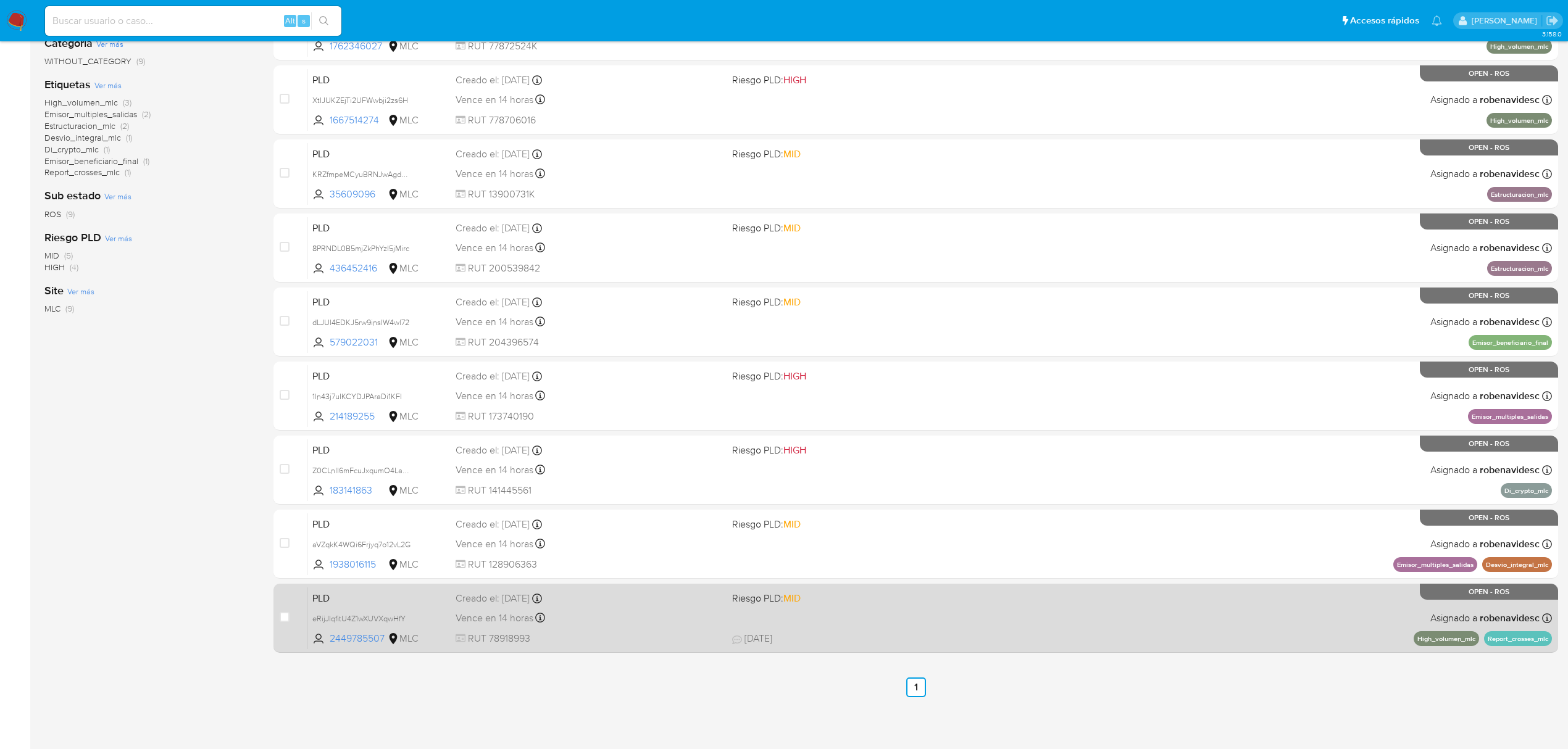
click at [981, 612] on div "PLD eRijJIqfitU4Z1wXUVXqwHfY 2449785507 MLC Riesgo PLD: MID Creado el: [DATE] C…" at bounding box center [929, 618] width 1244 height 62
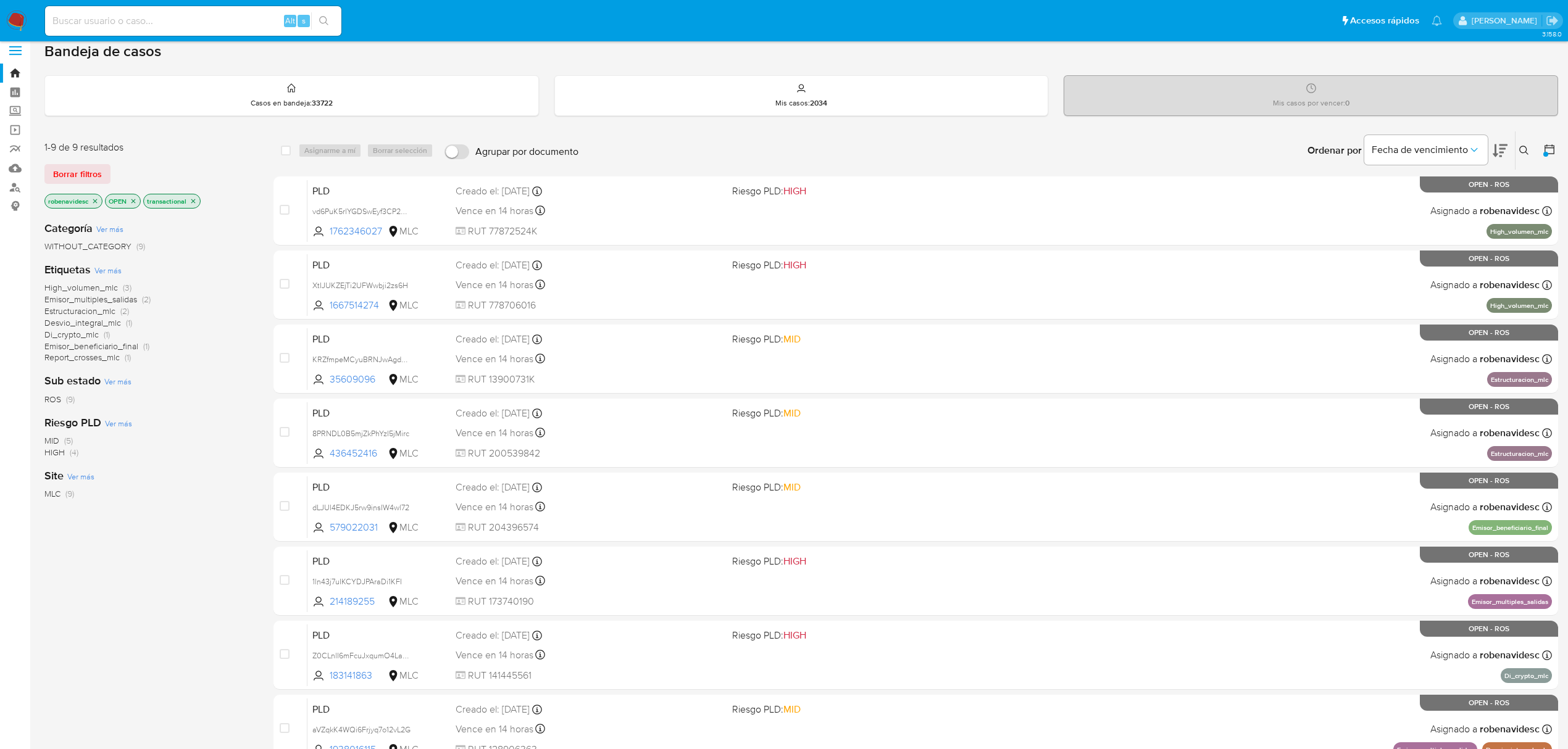
scroll to position [0, 0]
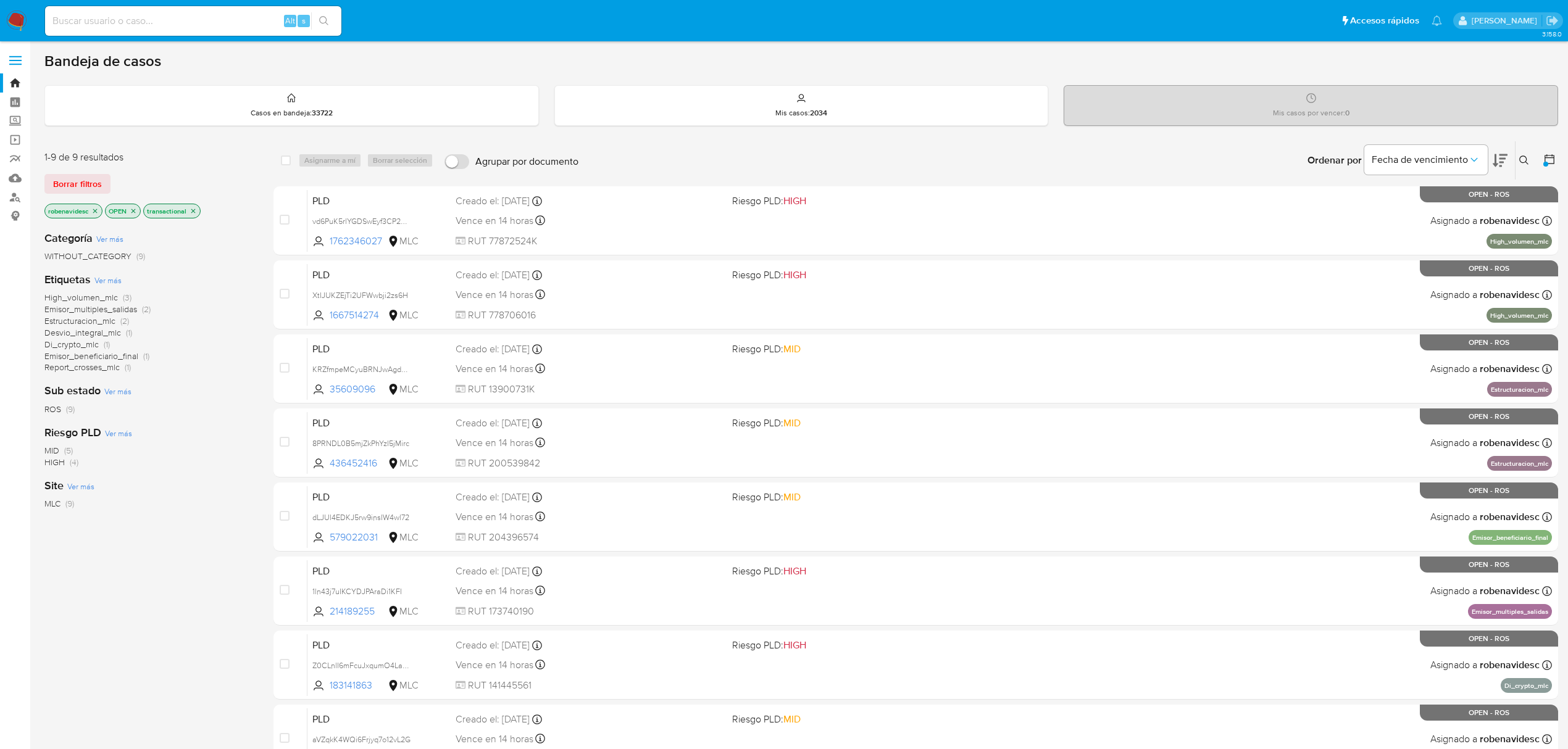
click at [92, 209] on icon "close-filter" at bounding box center [95, 211] width 7 height 7
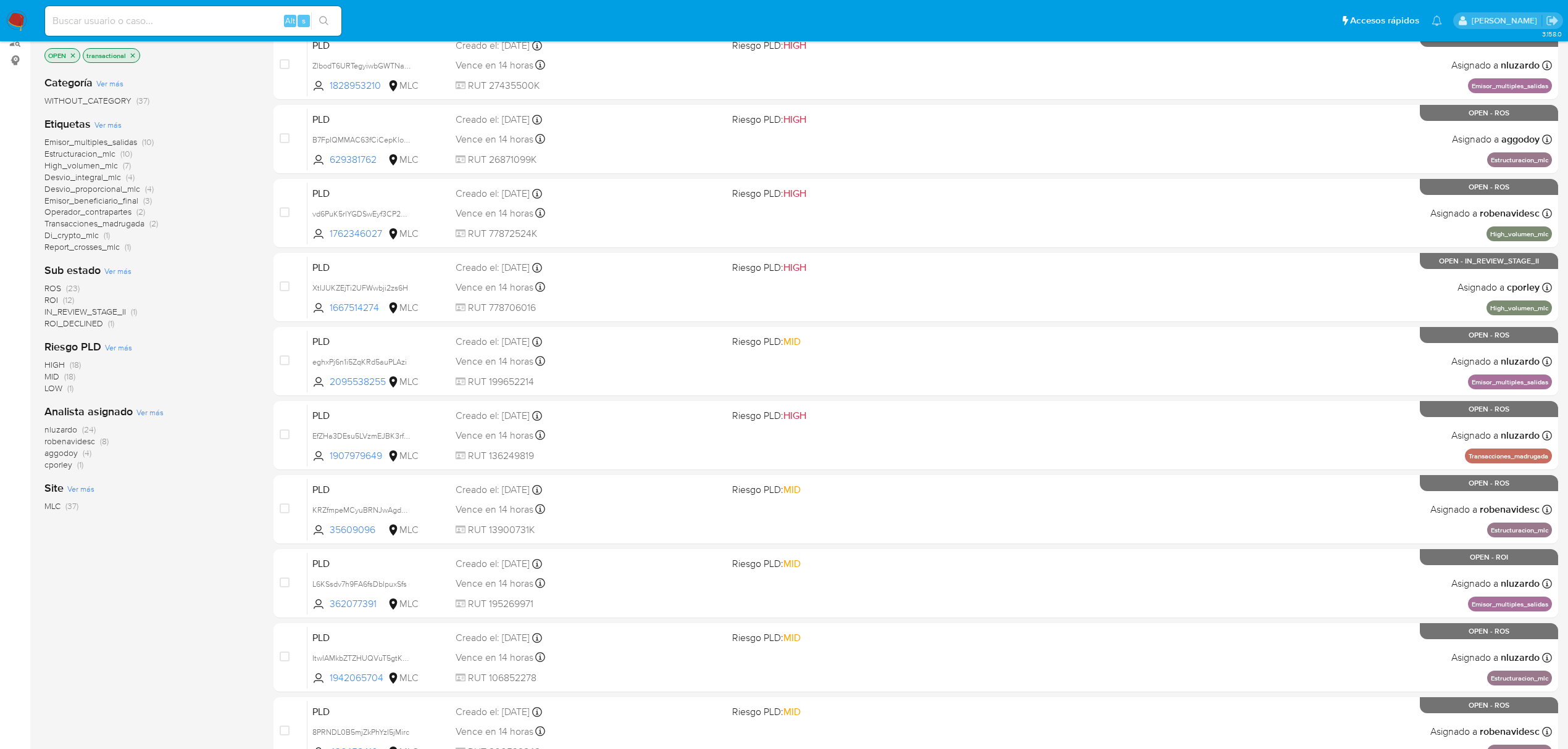
scroll to position [164, 0]
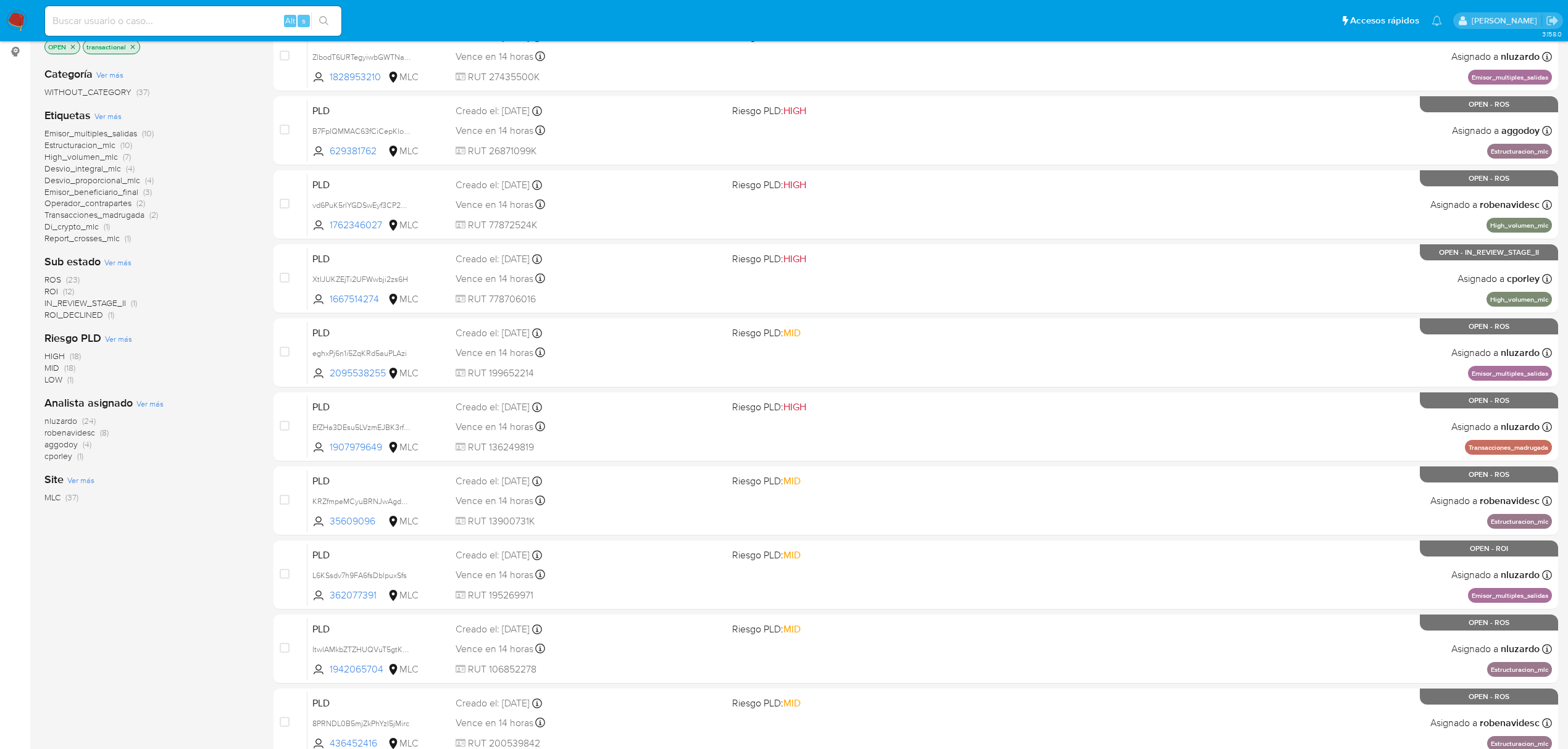
click at [63, 460] on span "cporley" at bounding box center [59, 456] width 27 height 12
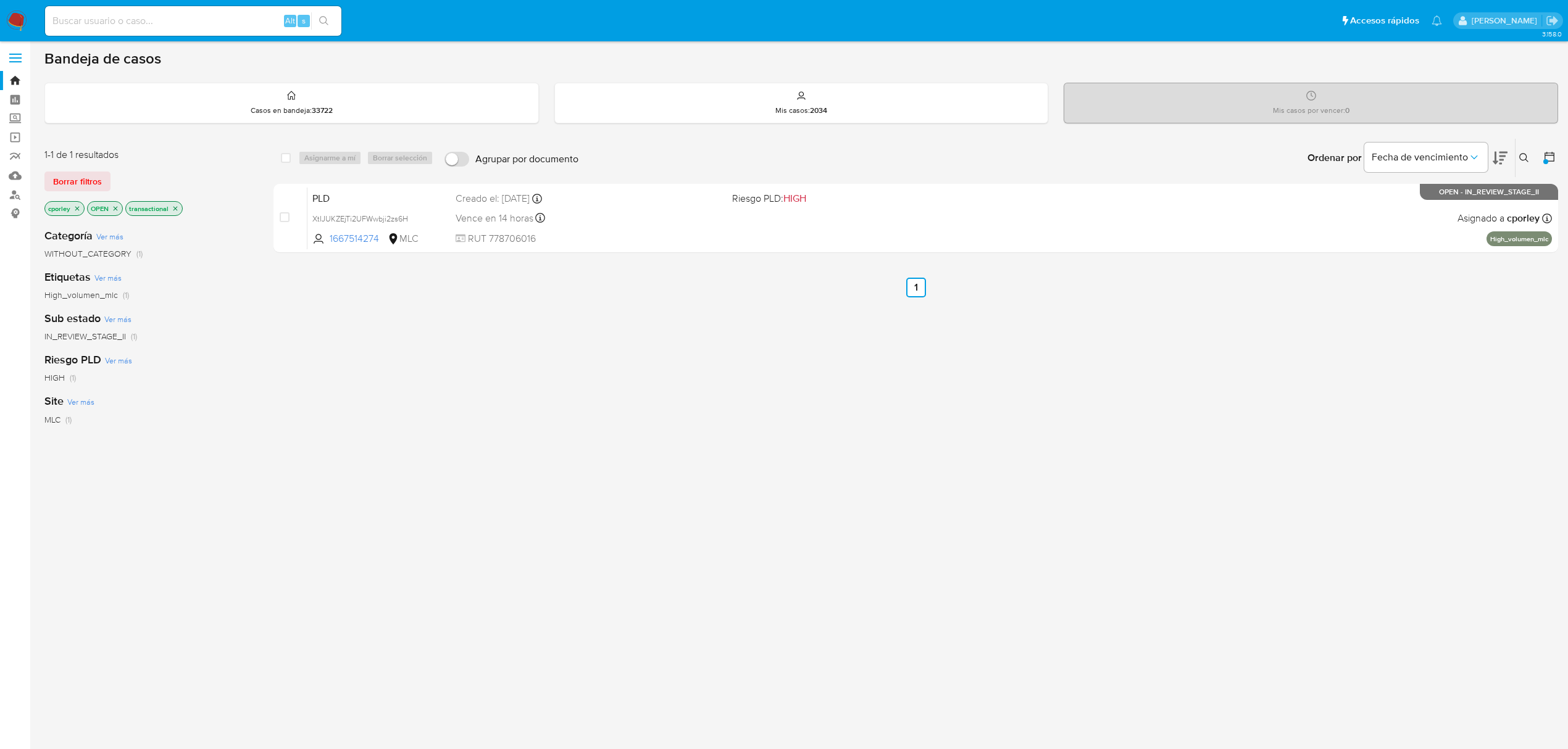
scroll to position [2, 0]
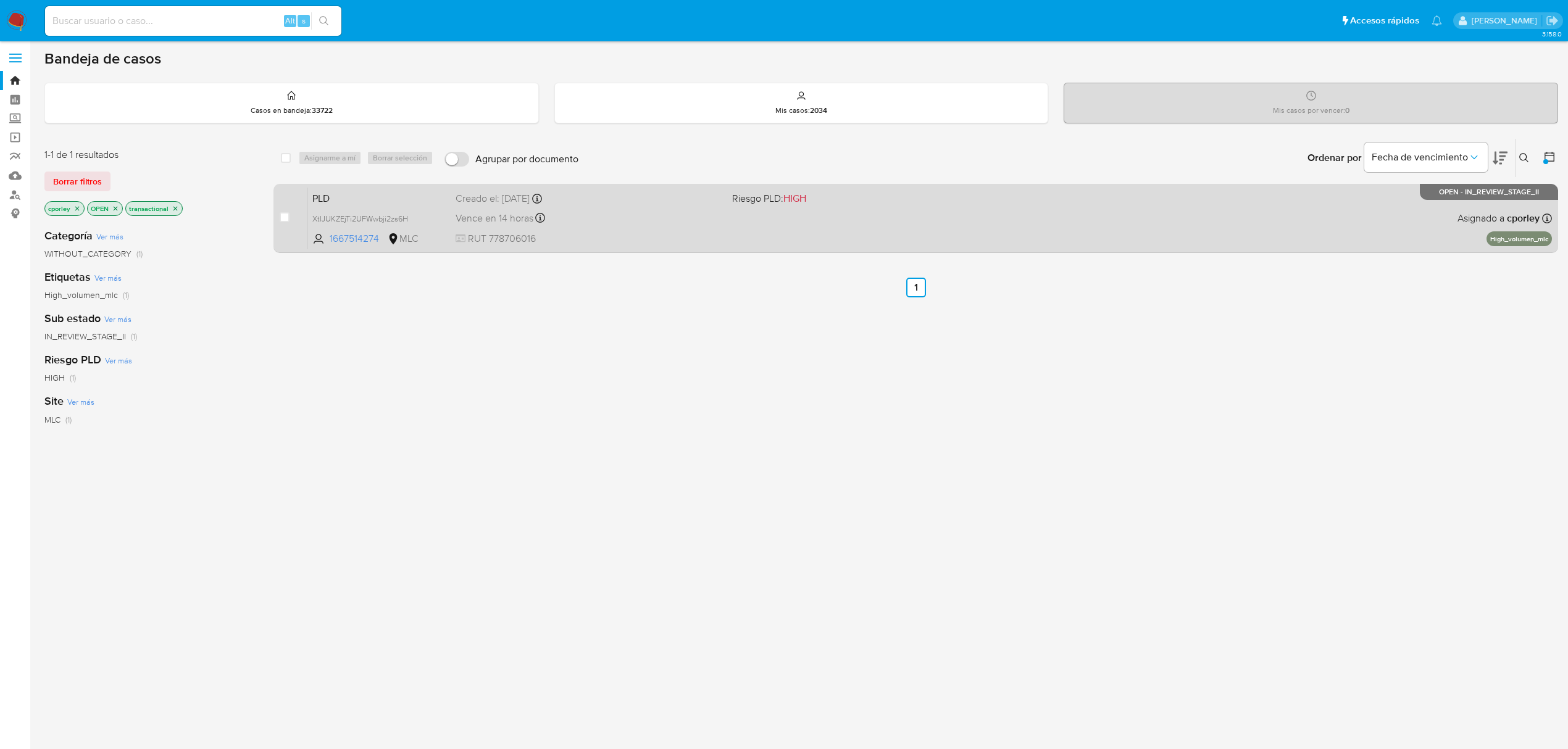
click at [622, 218] on div "Vence en 14 horas Vence el [DATE] 06:09:24" at bounding box center [588, 217] width 267 height 17
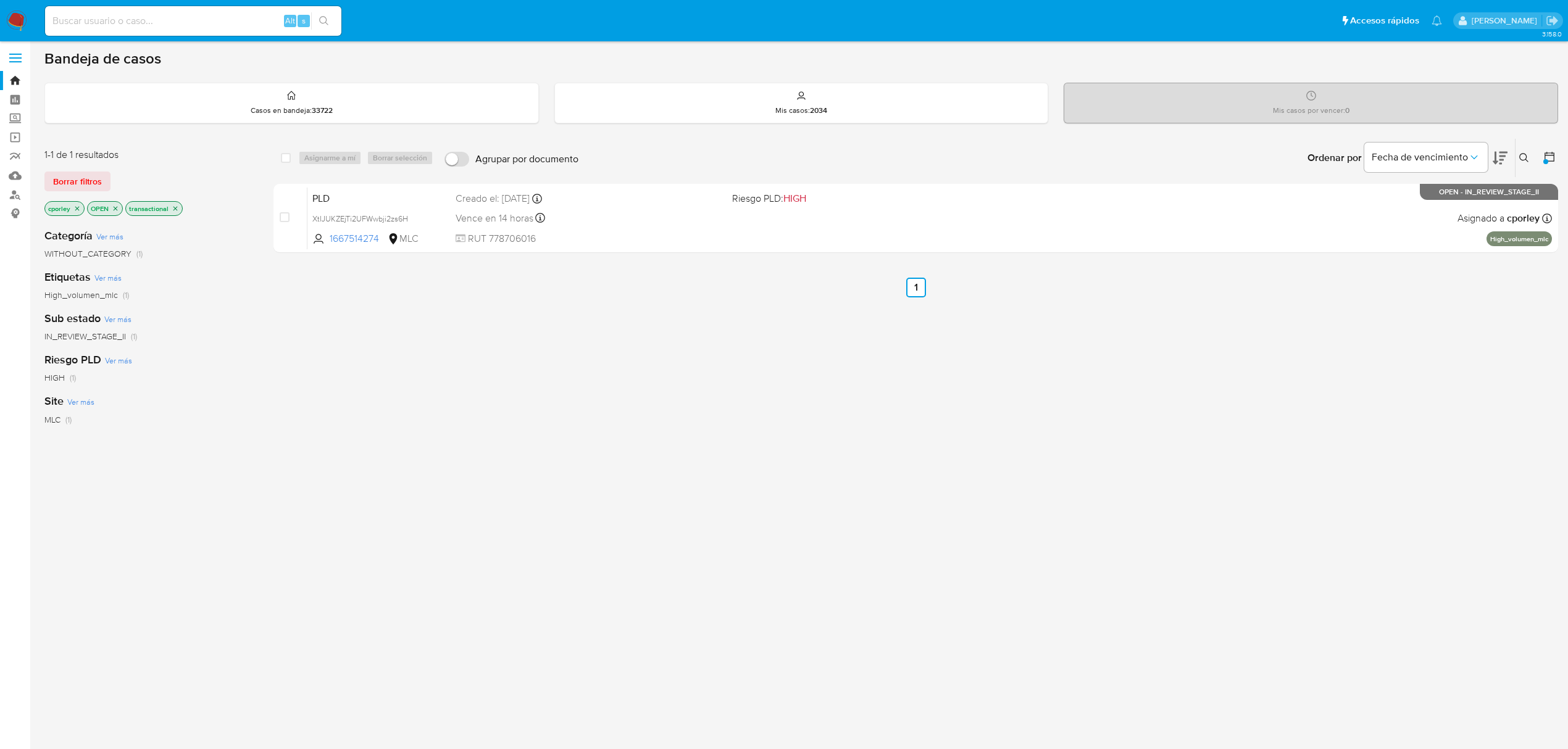
click at [74, 209] on icon "close-filter" at bounding box center [77, 209] width 7 height 7
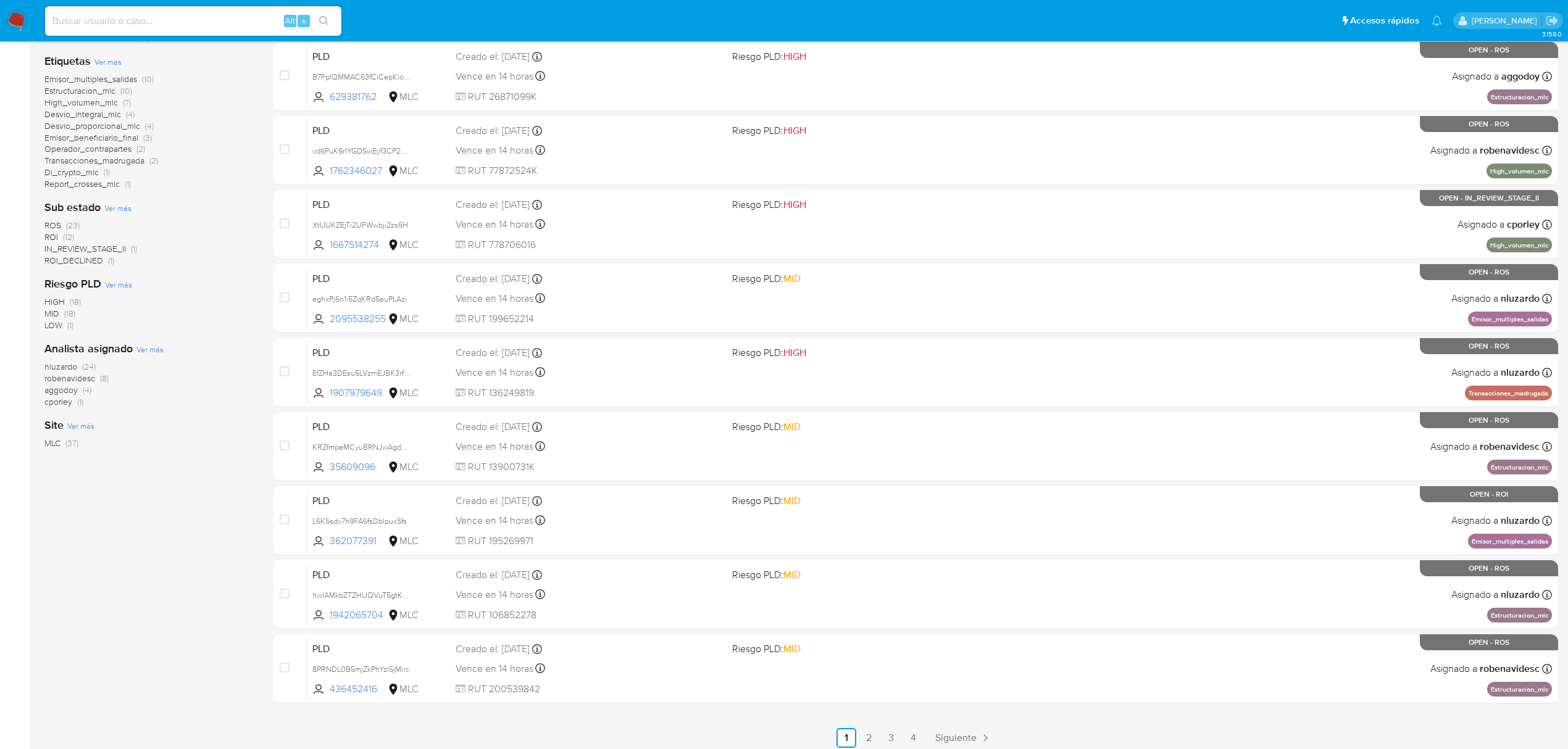
scroll to position [269, 0]
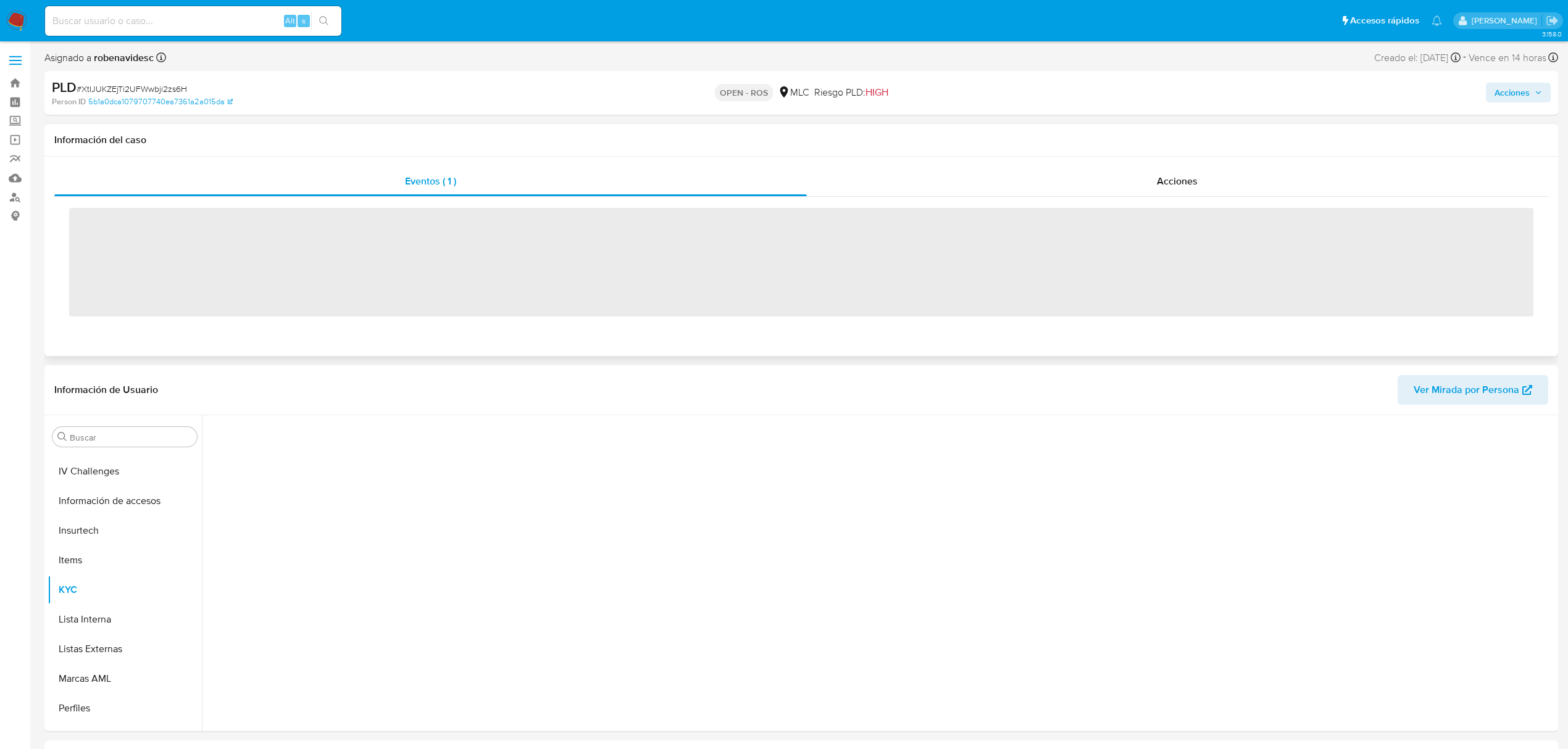
scroll to position [521, 0]
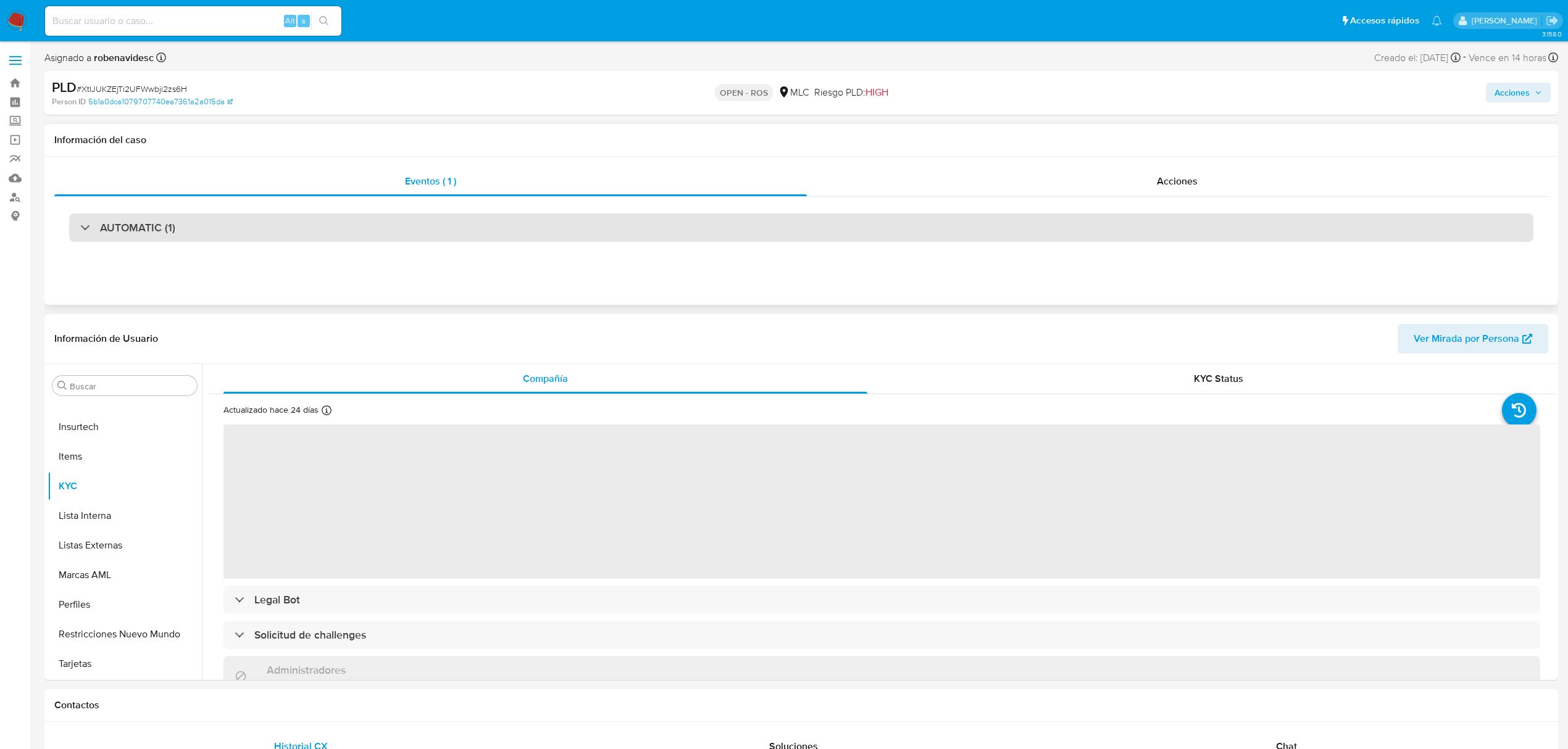
click at [534, 222] on div "AUTOMATIC (1)" at bounding box center [801, 228] width 1464 height 28
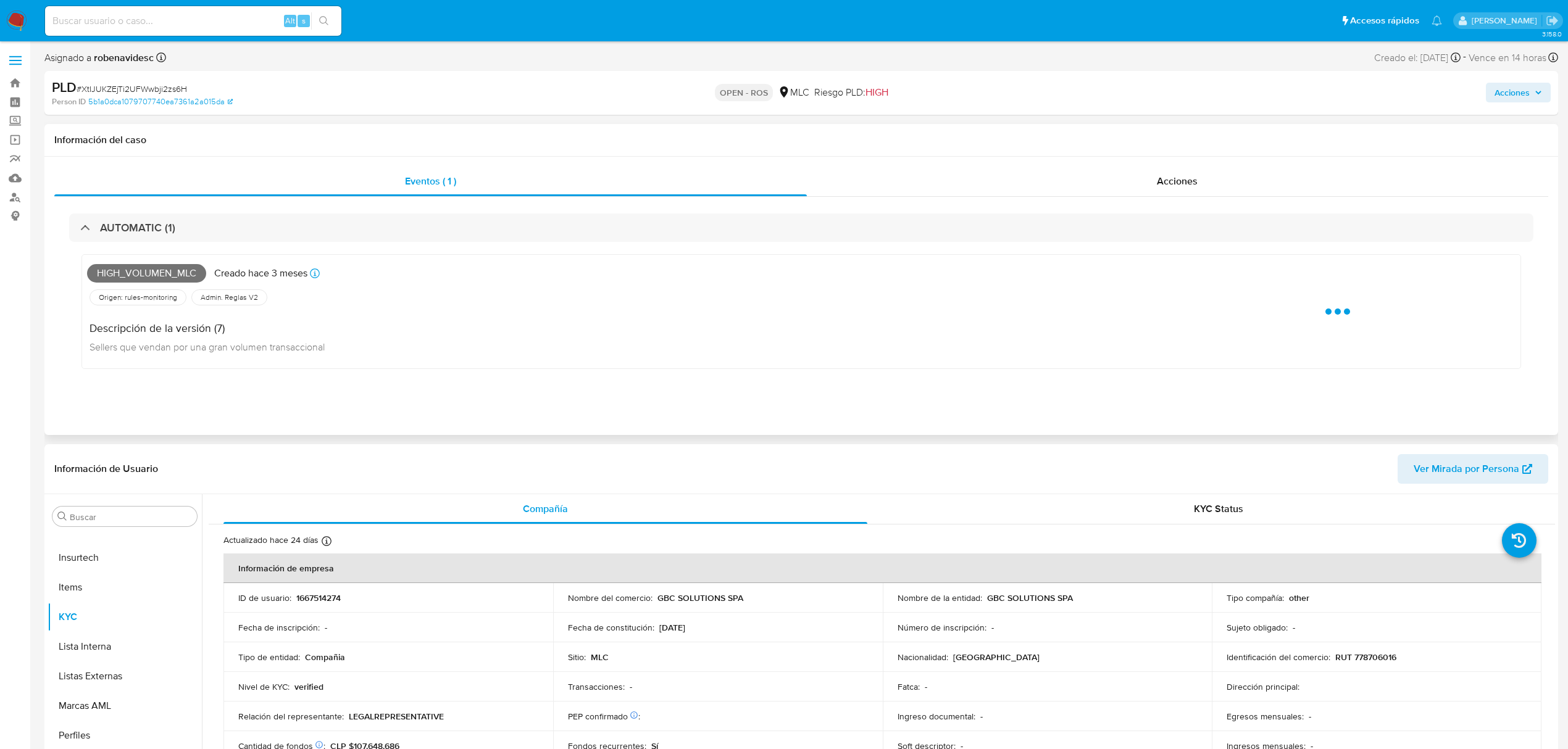
click at [852, 147] on div "Información del caso" at bounding box center [801, 140] width 1514 height 33
click at [905, 189] on div "Acciones" at bounding box center [1178, 181] width 742 height 30
select select "10"
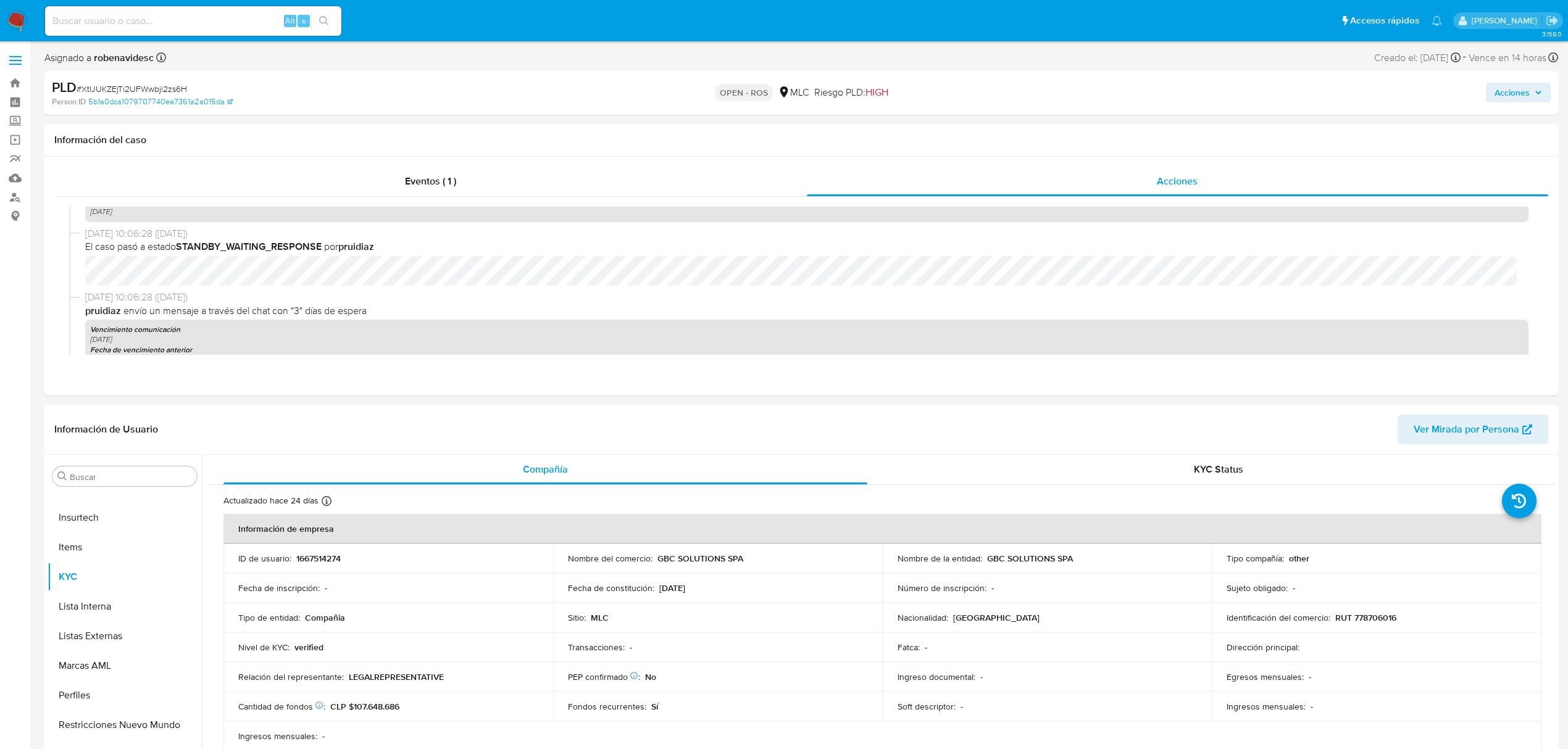
scroll to position [1398, 0]
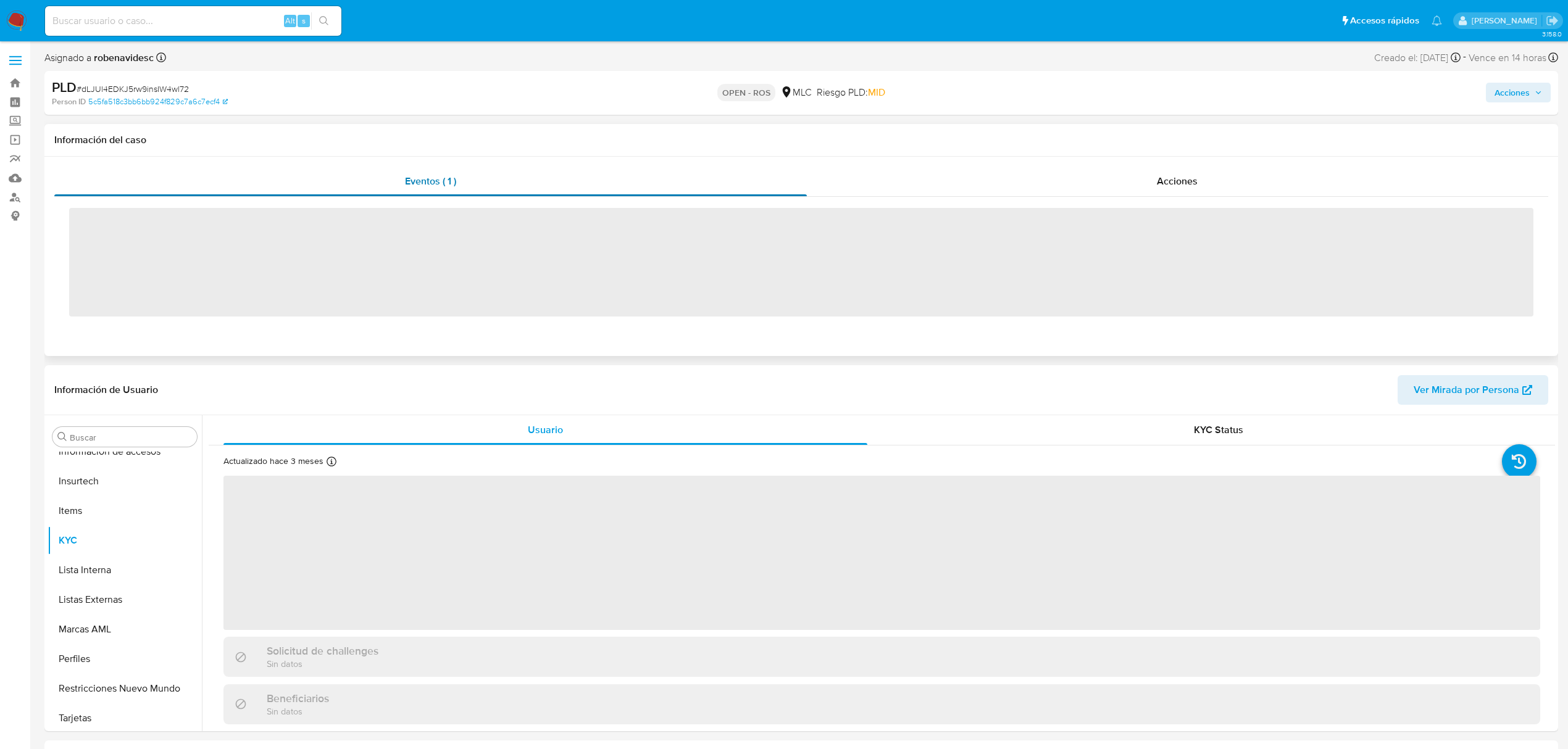
scroll to position [521, 0]
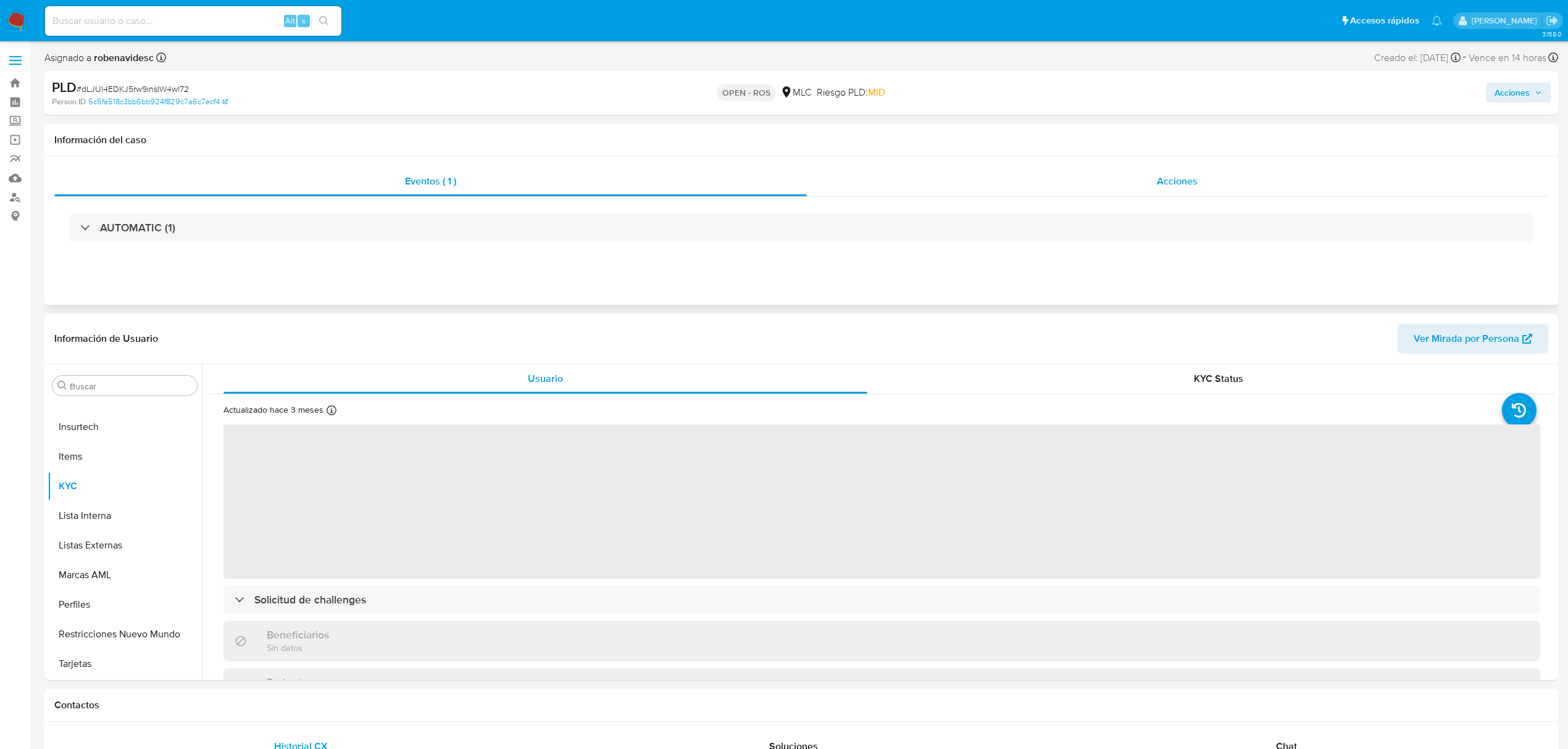
click at [884, 181] on div "Acciones" at bounding box center [1178, 181] width 742 height 30
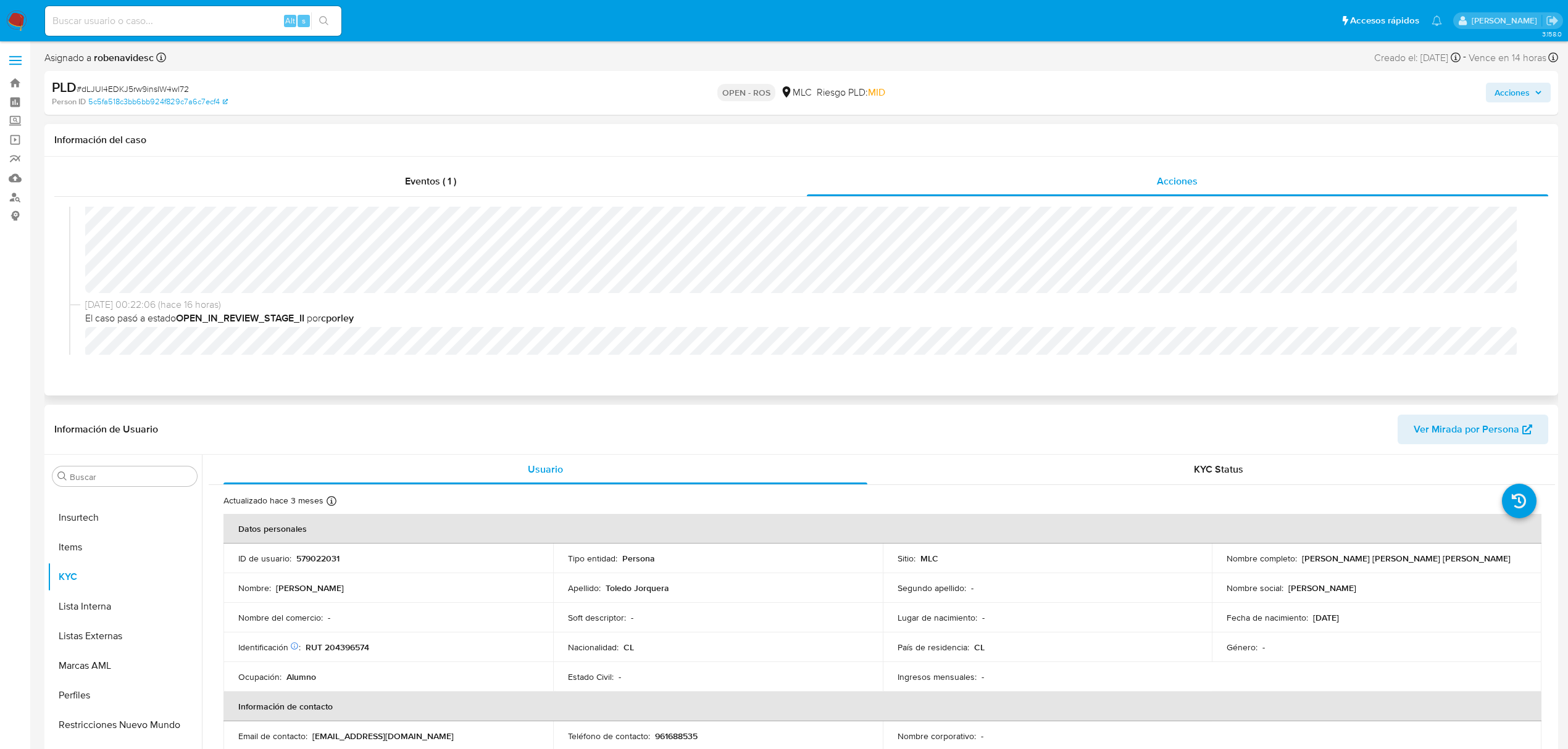
select select "10"
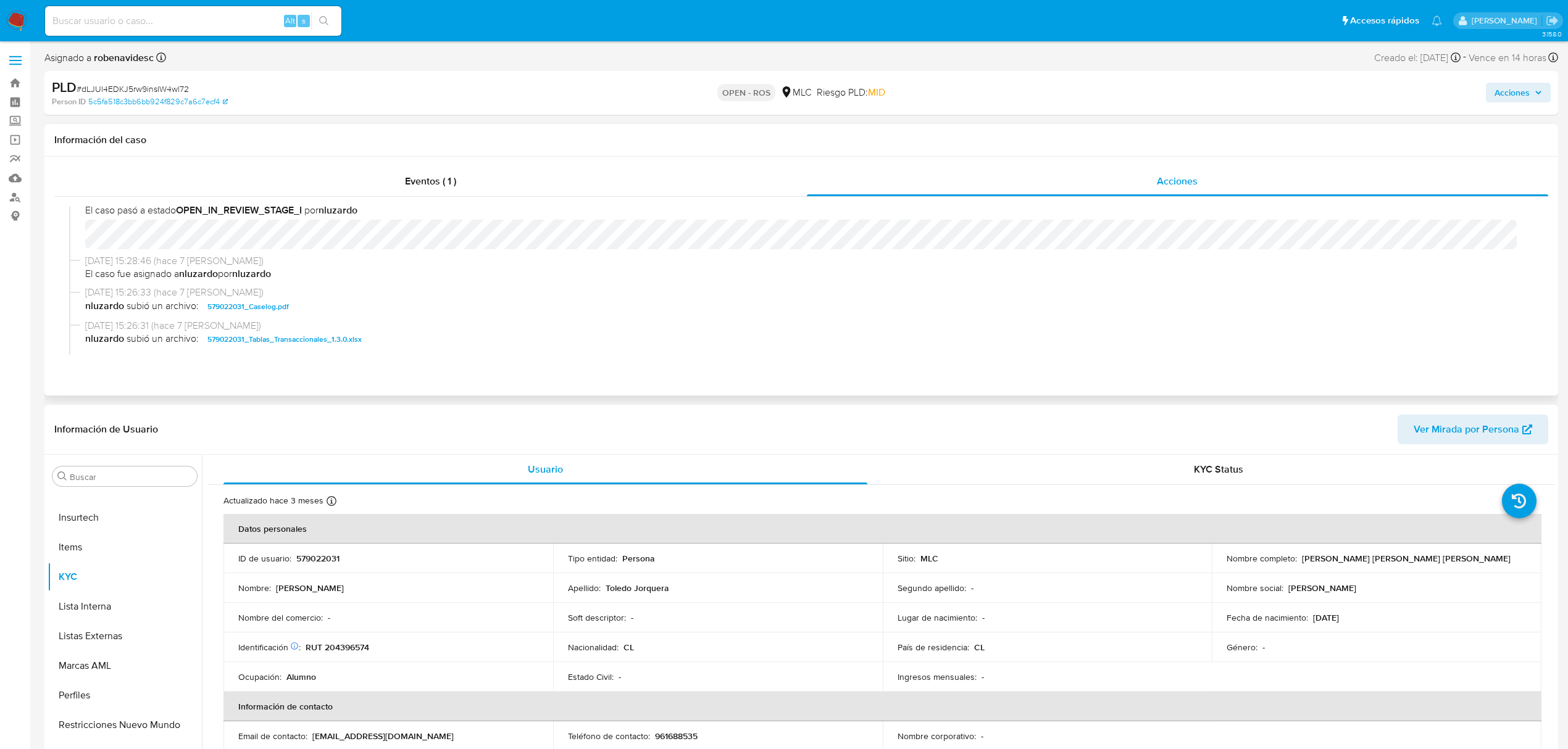
scroll to position [493, 0]
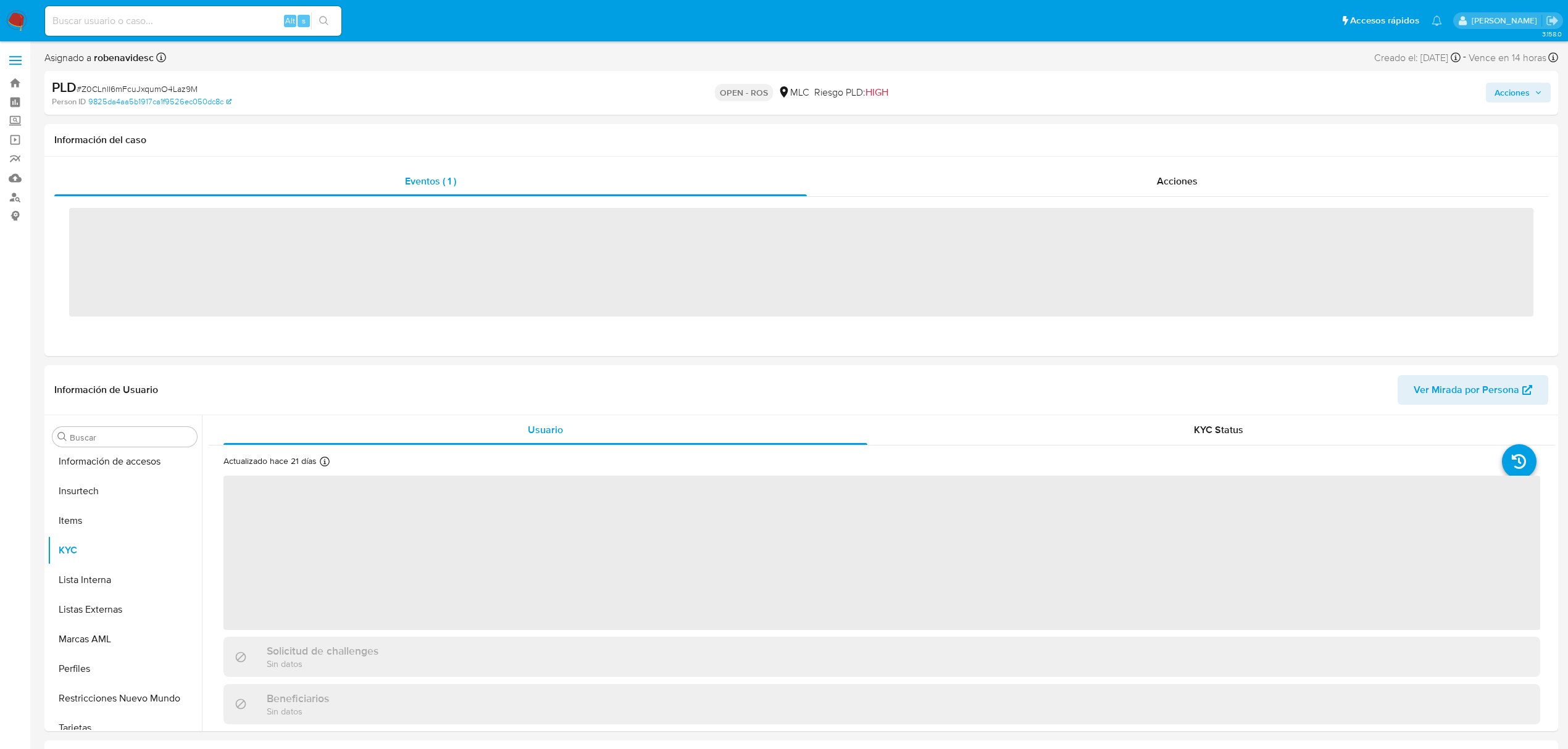
scroll to position [521, 0]
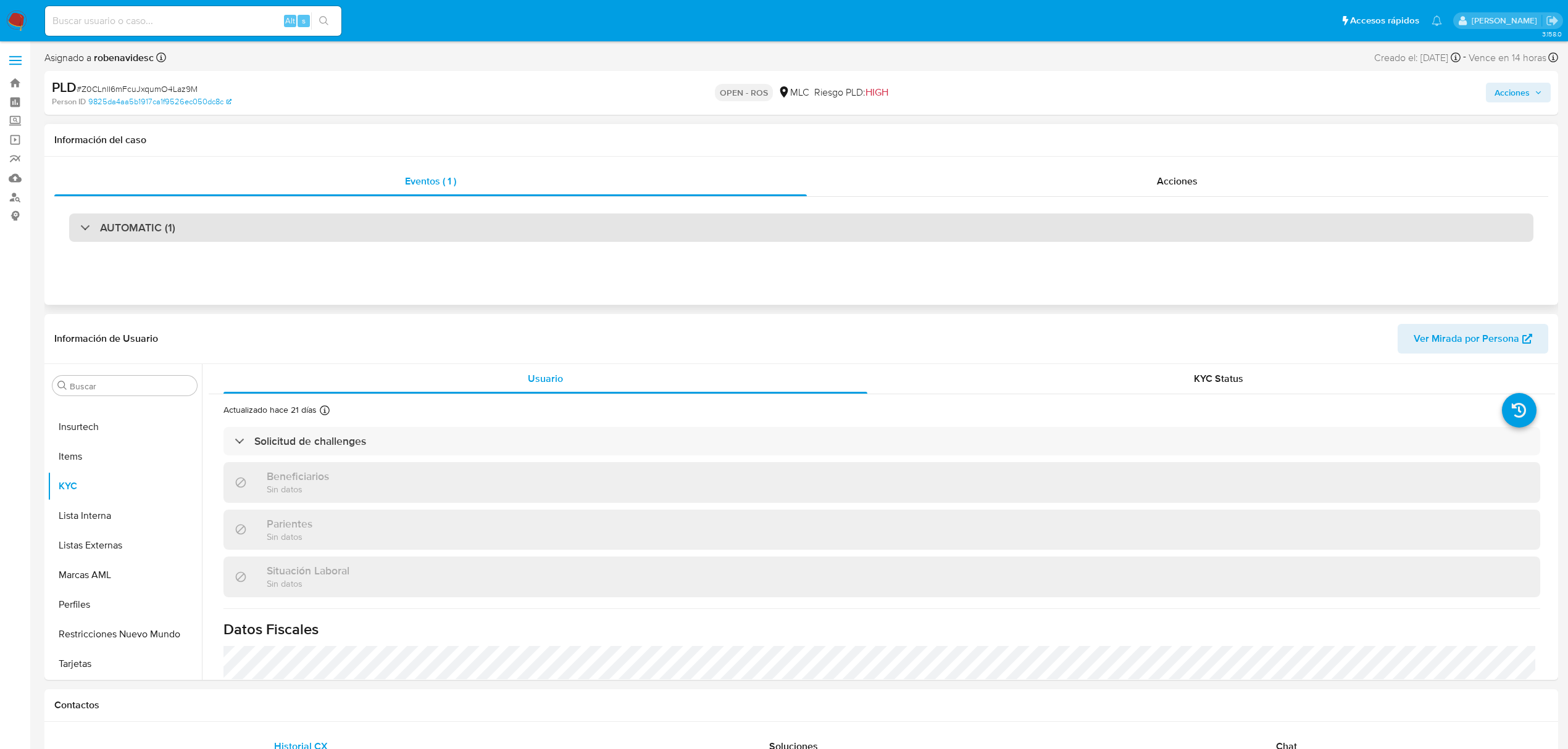
click at [655, 222] on div "AUTOMATIC (1)" at bounding box center [801, 228] width 1464 height 28
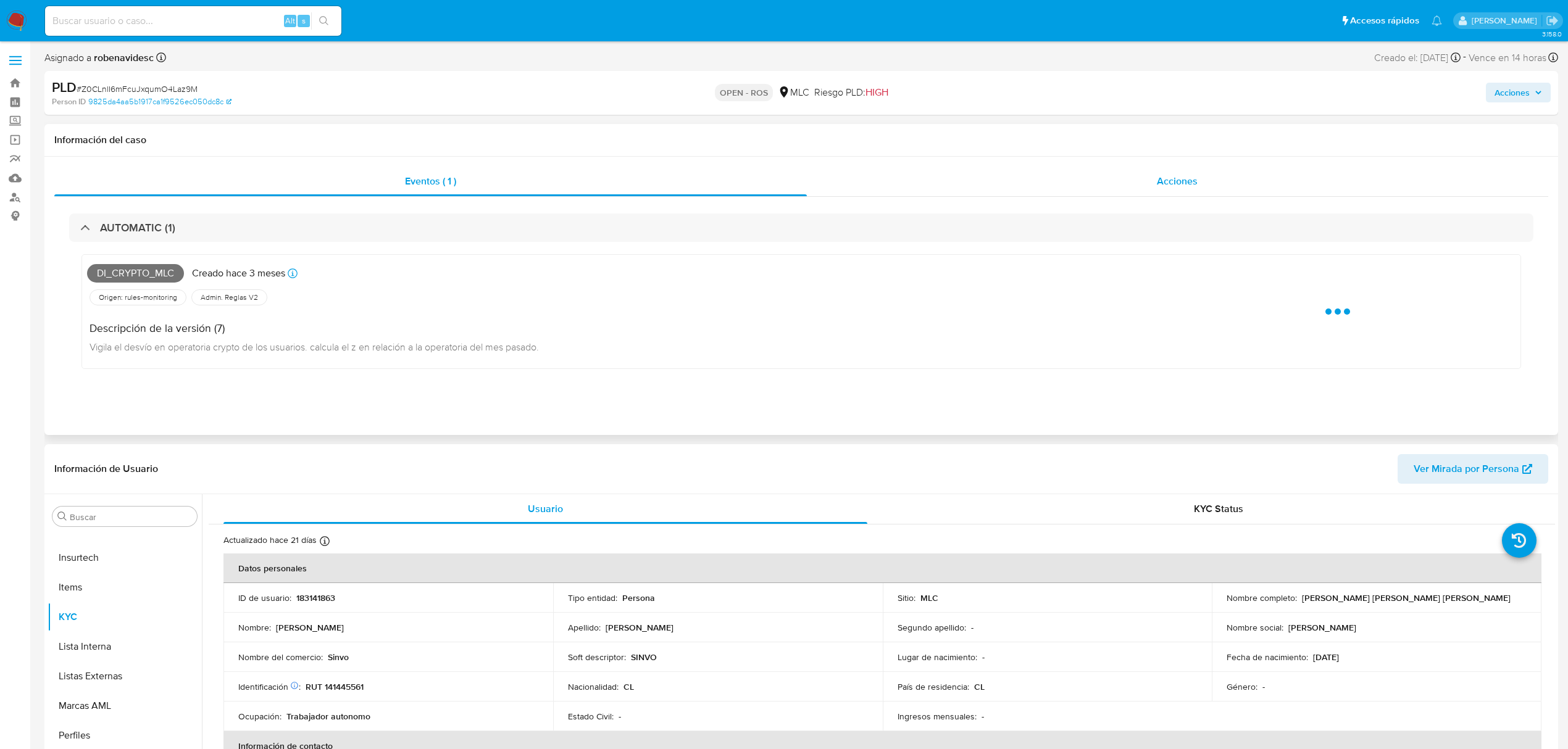
select select "10"
click at [897, 180] on div "Acciones" at bounding box center [1178, 181] width 742 height 30
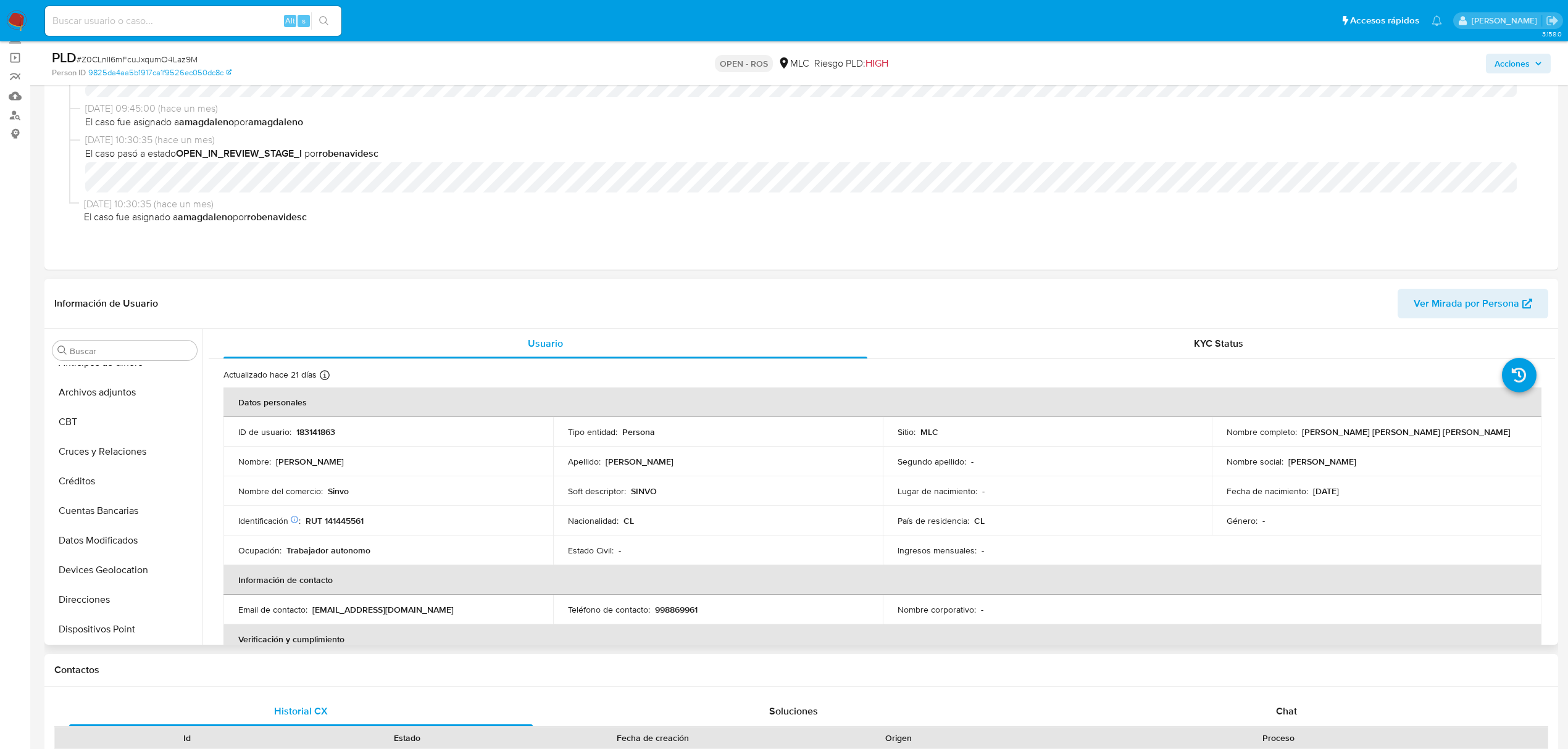
scroll to position [0, 0]
click at [129, 415] on button "Archivos adjuntos" at bounding box center [120, 410] width 145 height 30
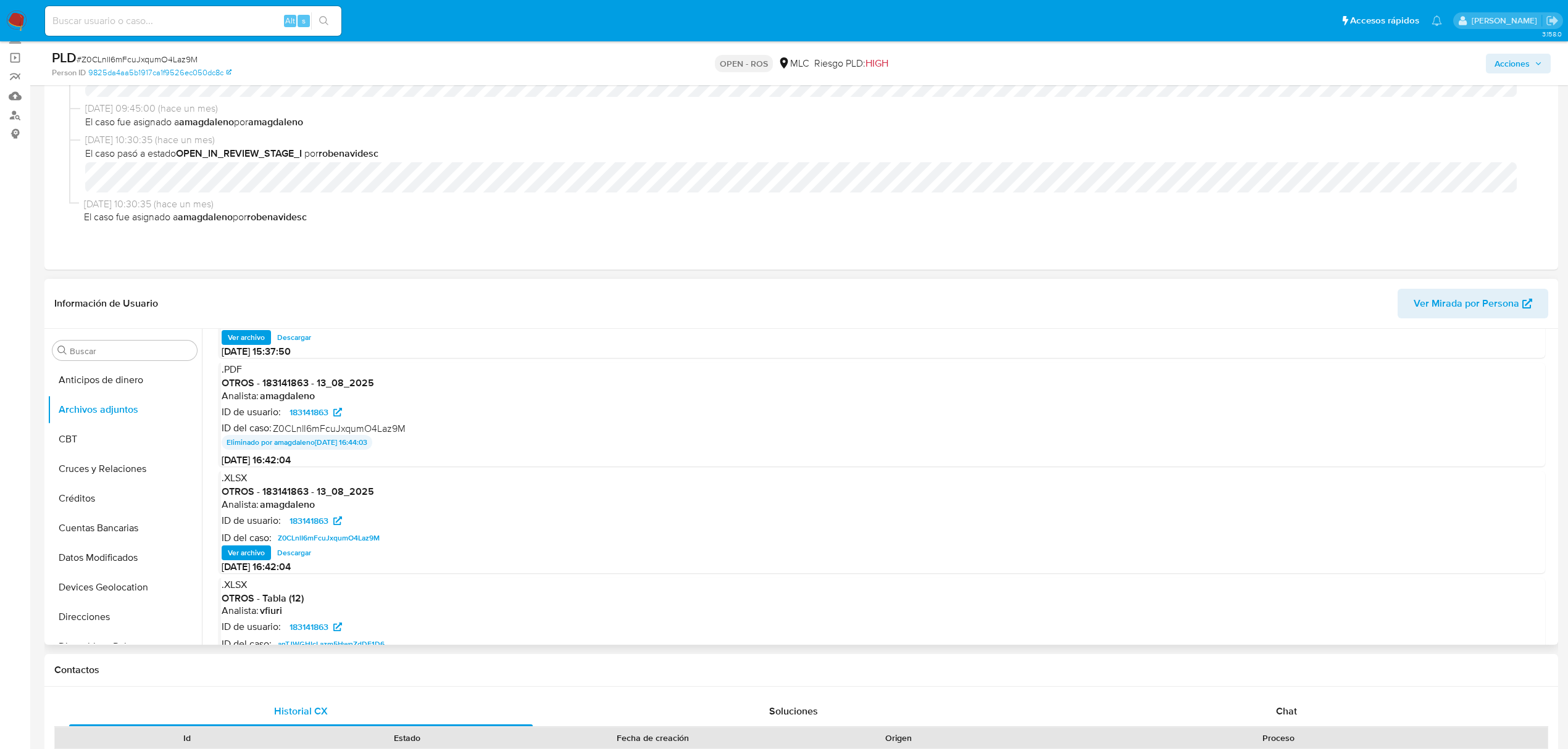
scroll to position [102, 0]
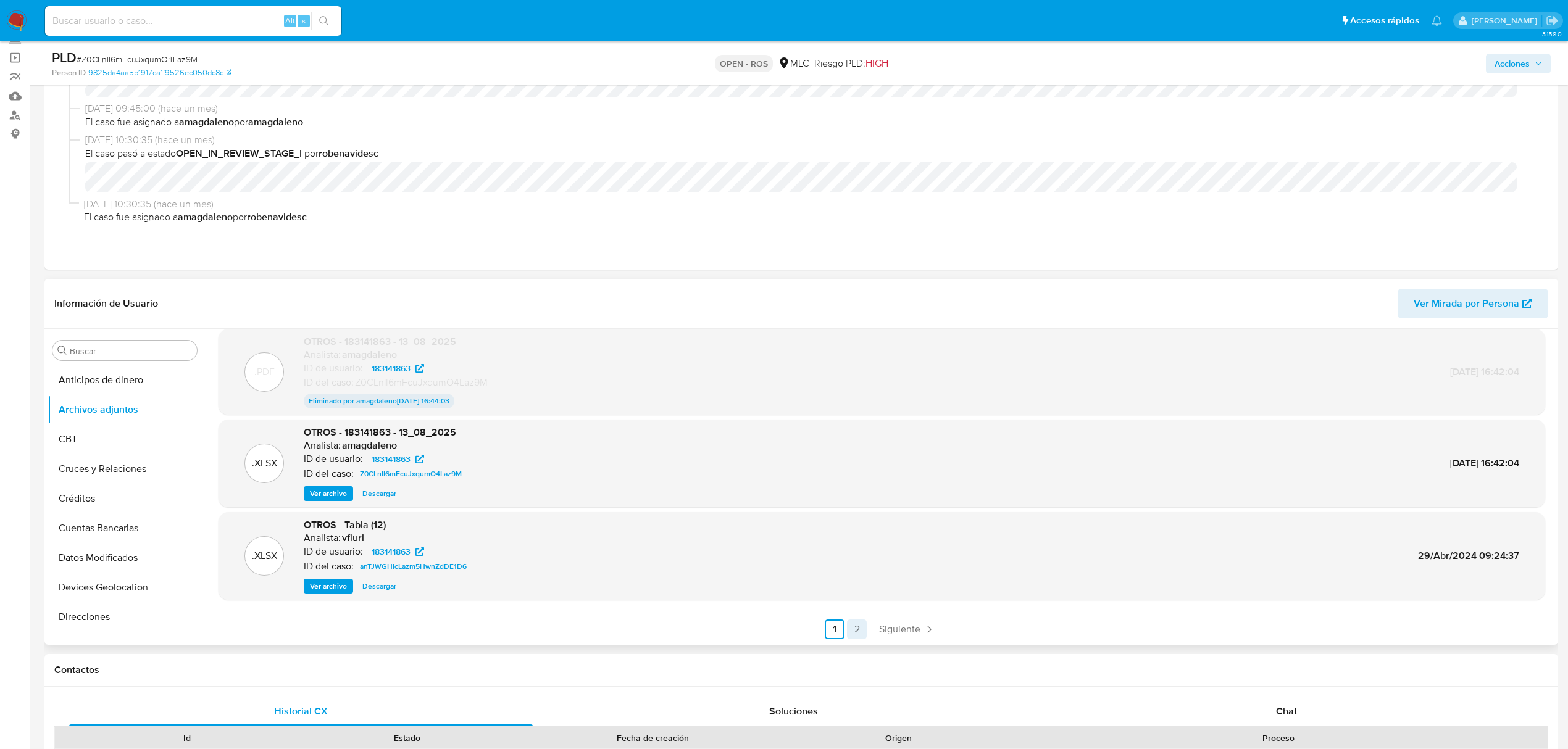
click at [858, 634] on link "2" at bounding box center [856, 629] width 20 height 20
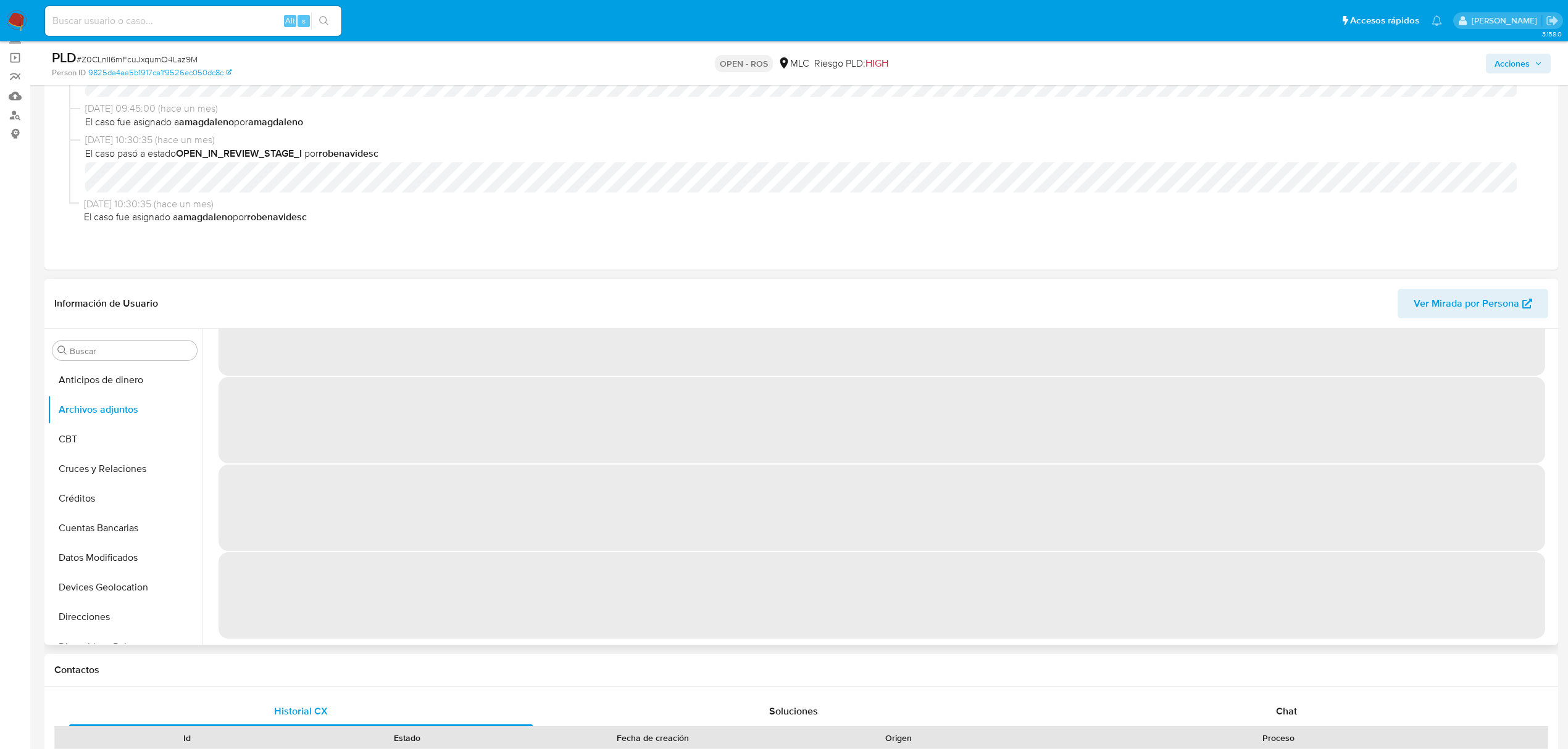
scroll to position [0, 0]
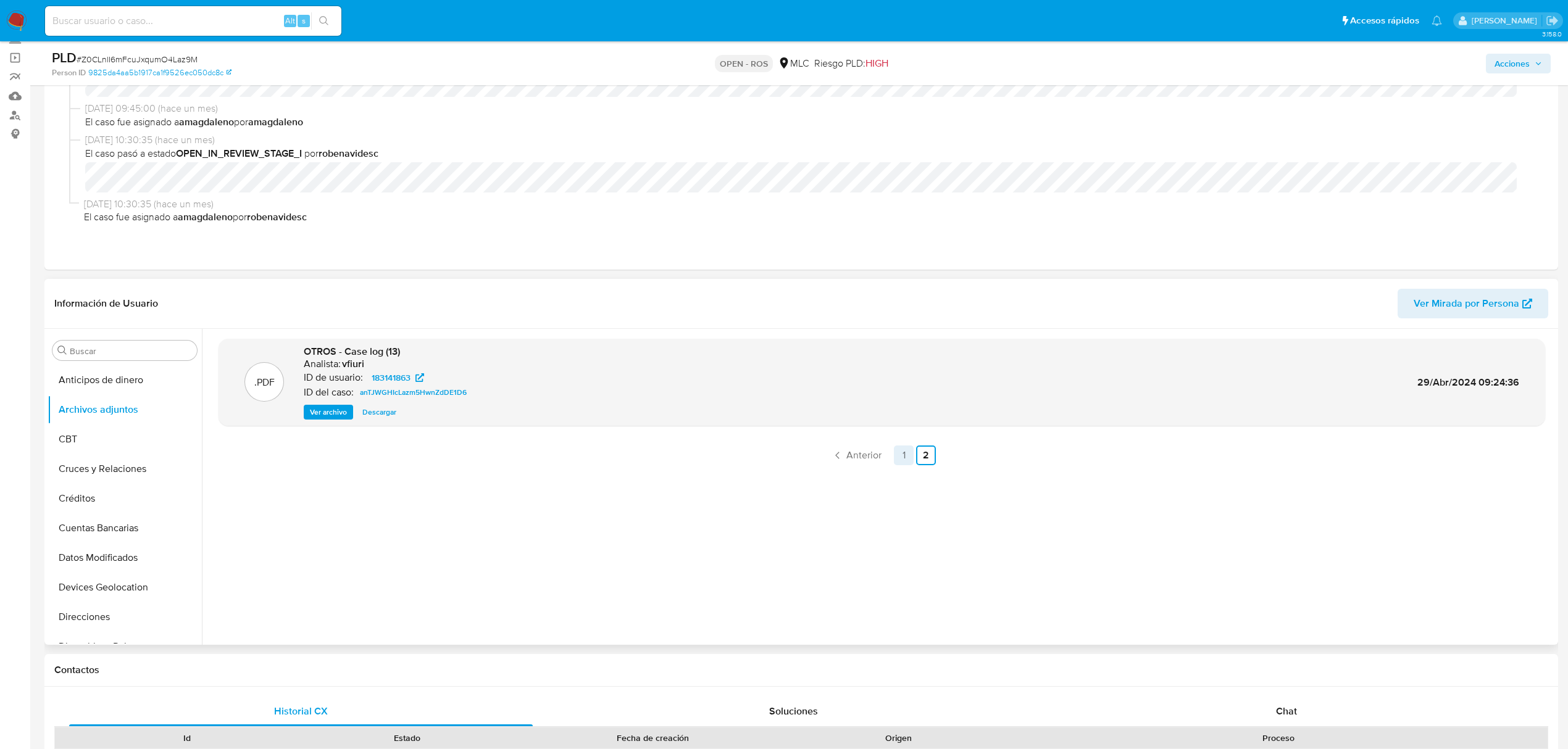
click at [905, 451] on link "1" at bounding box center [903, 455] width 20 height 20
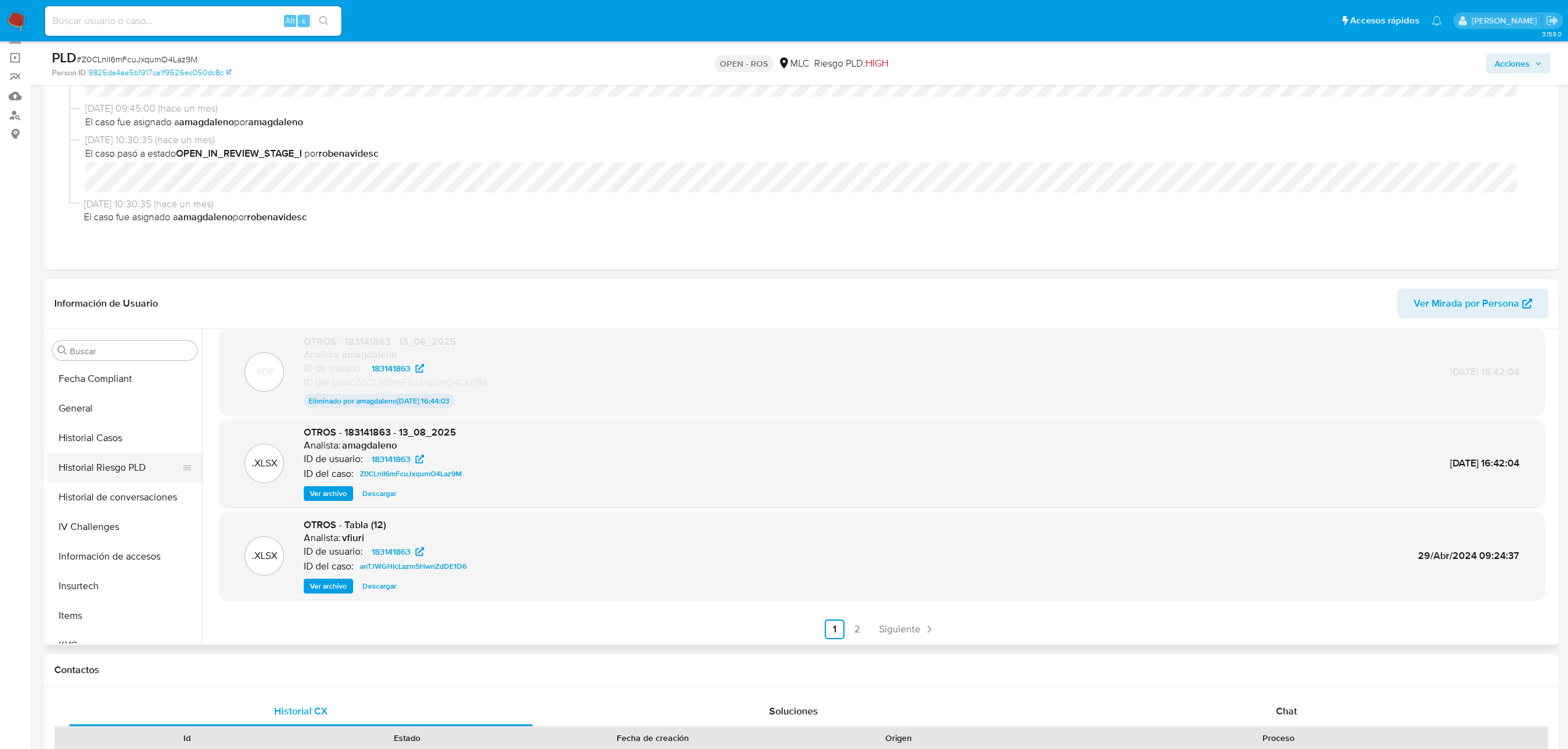
scroll to position [329, 0]
click at [104, 442] on button "Historial Casos" at bounding box center [120, 436] width 145 height 30
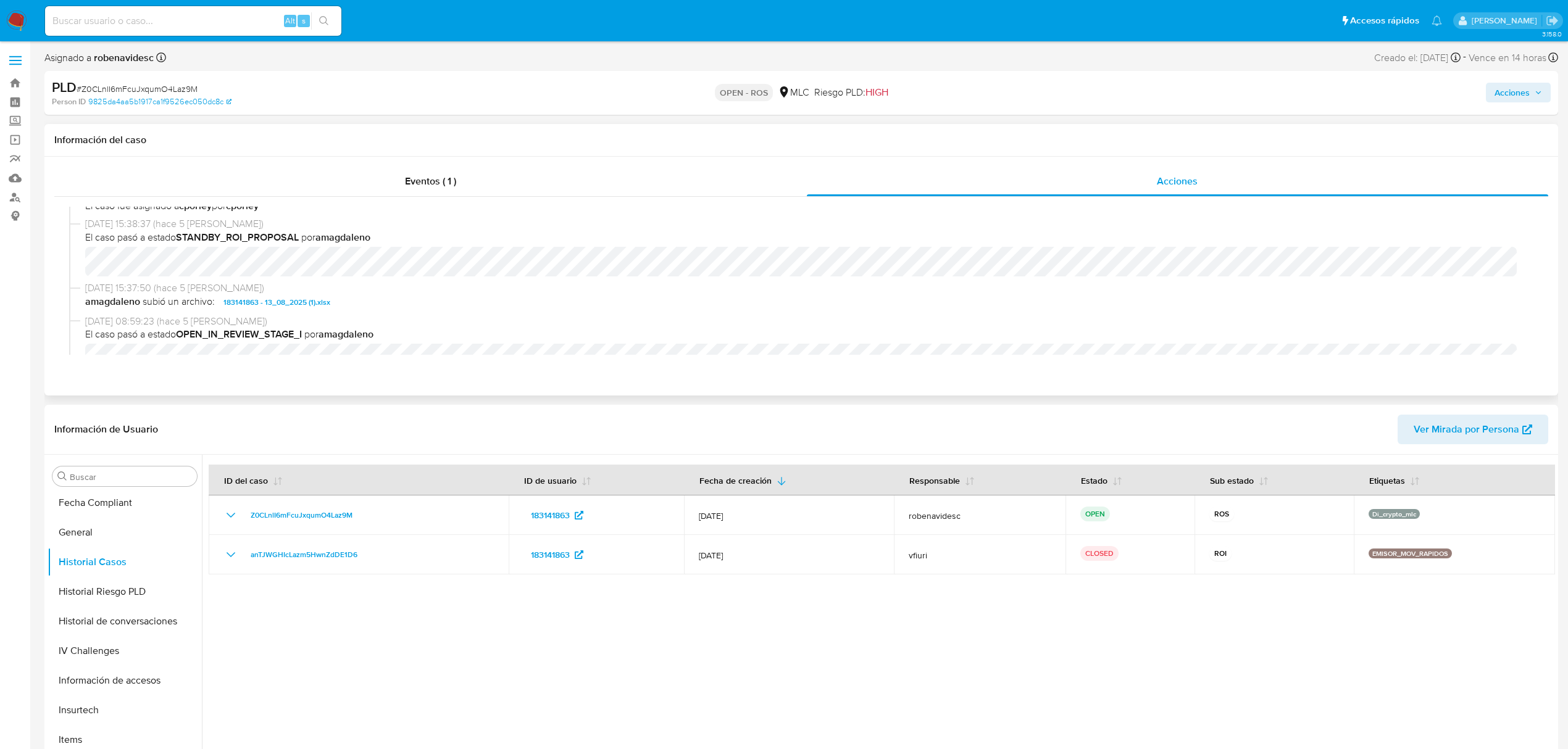
scroll to position [0, 0]
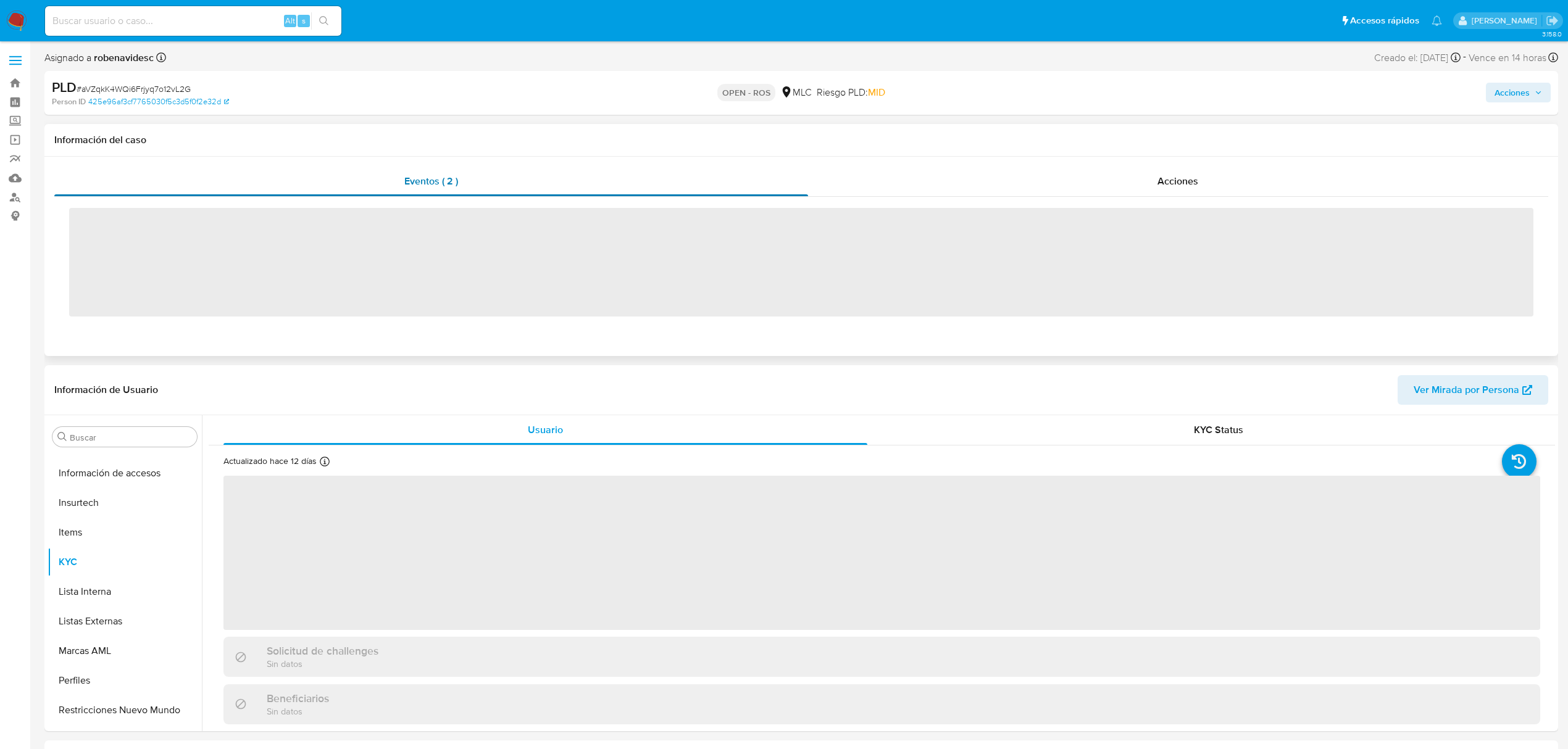
scroll to position [521, 0]
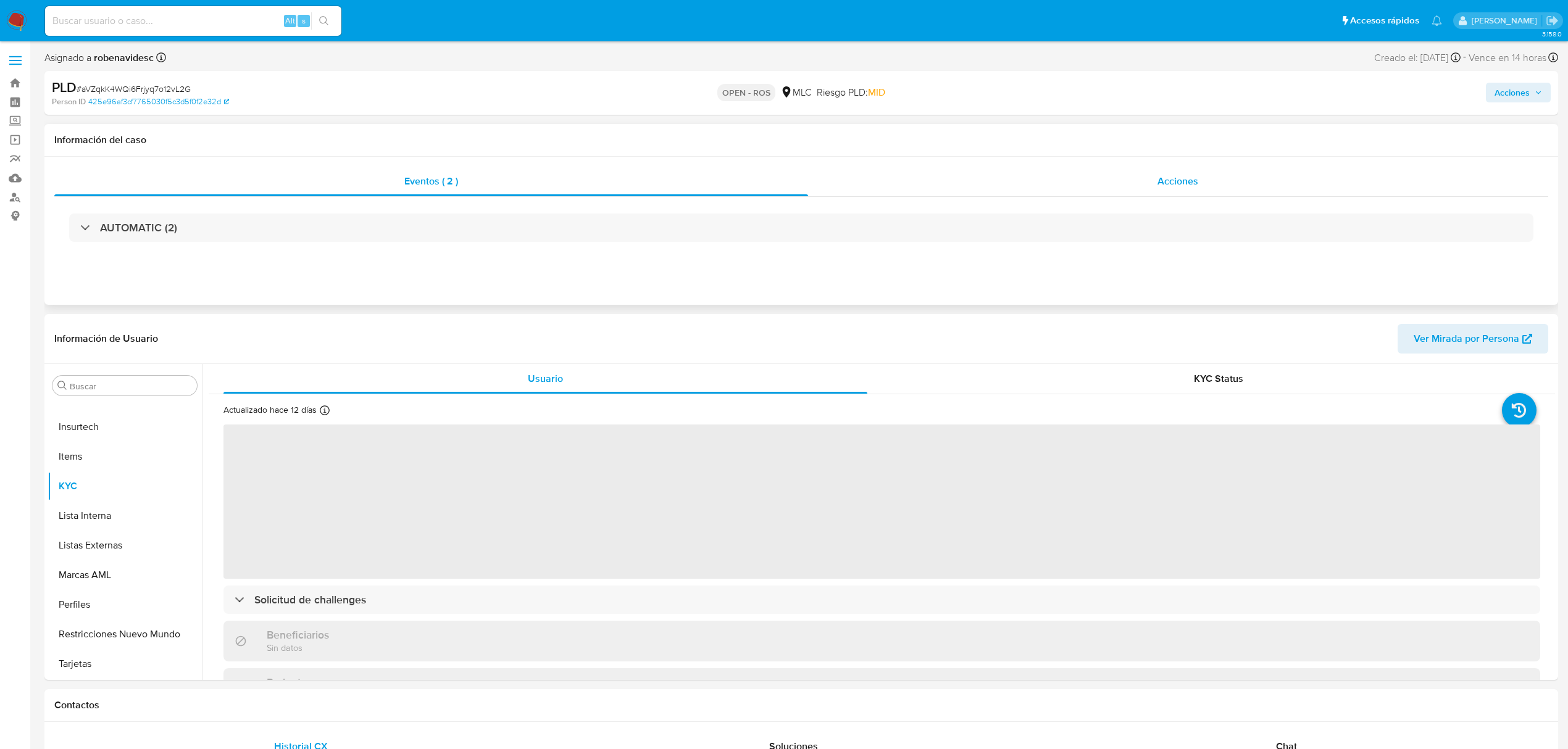
click at [883, 171] on div "Acciones" at bounding box center [1178, 181] width 741 height 30
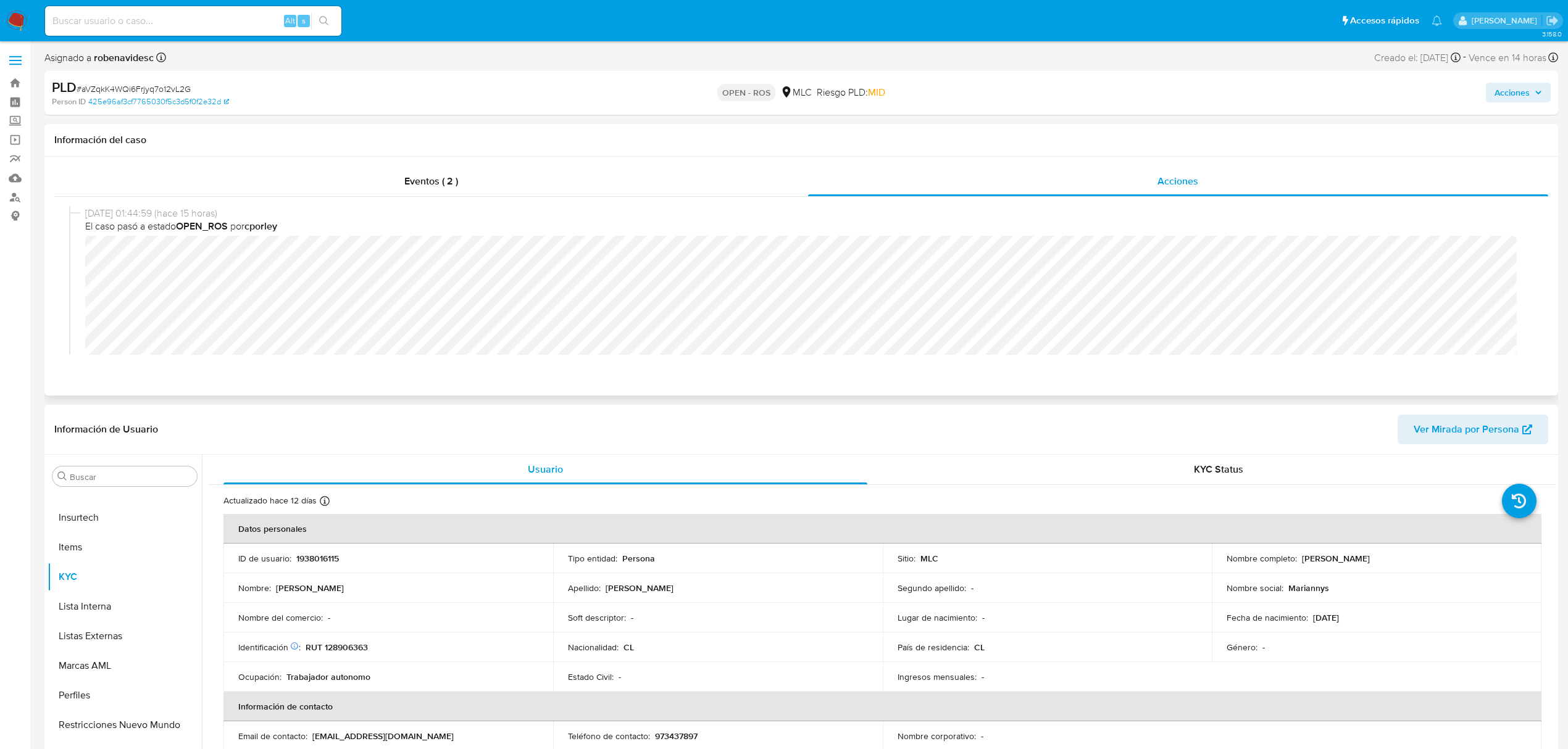
select select "10"
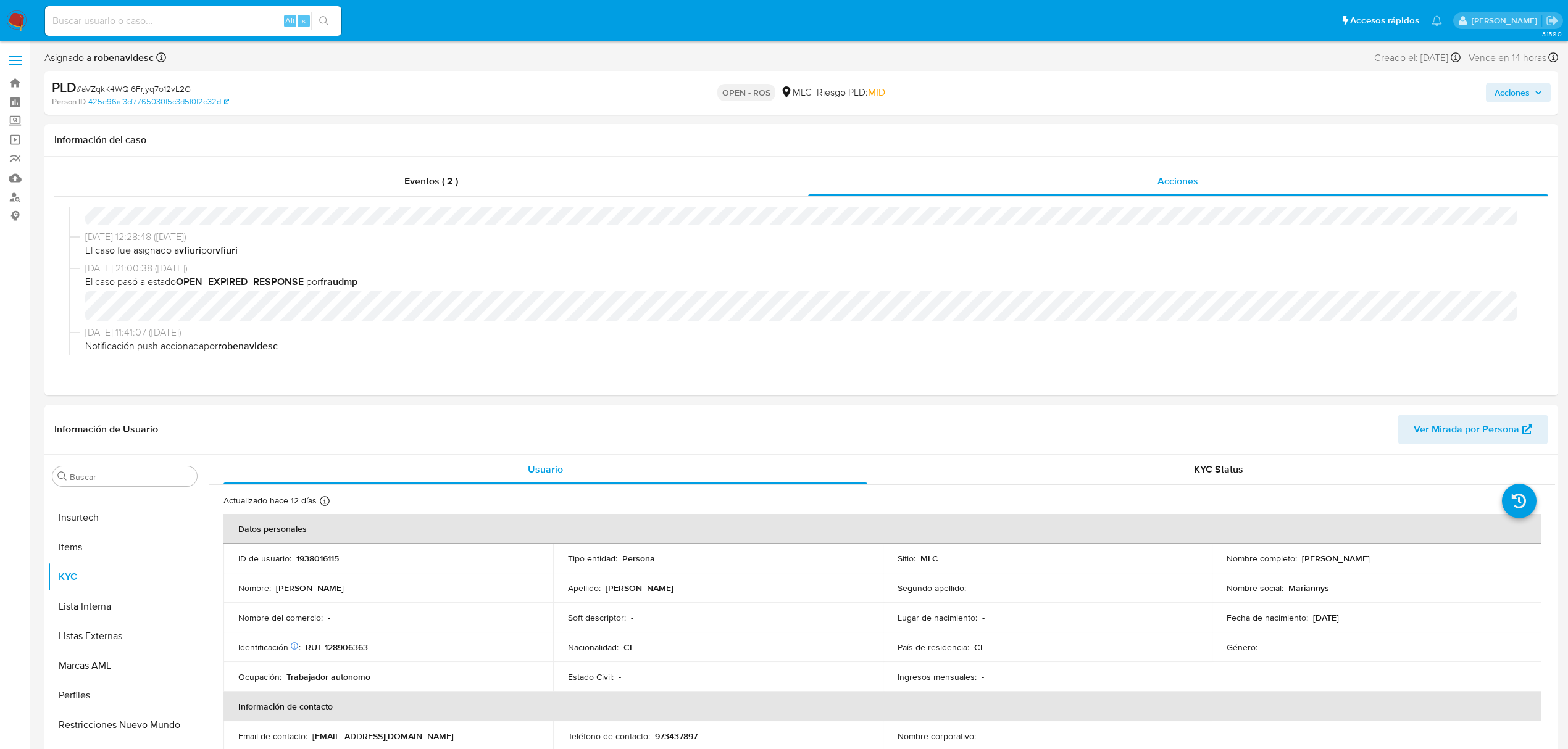
scroll to position [576, 0]
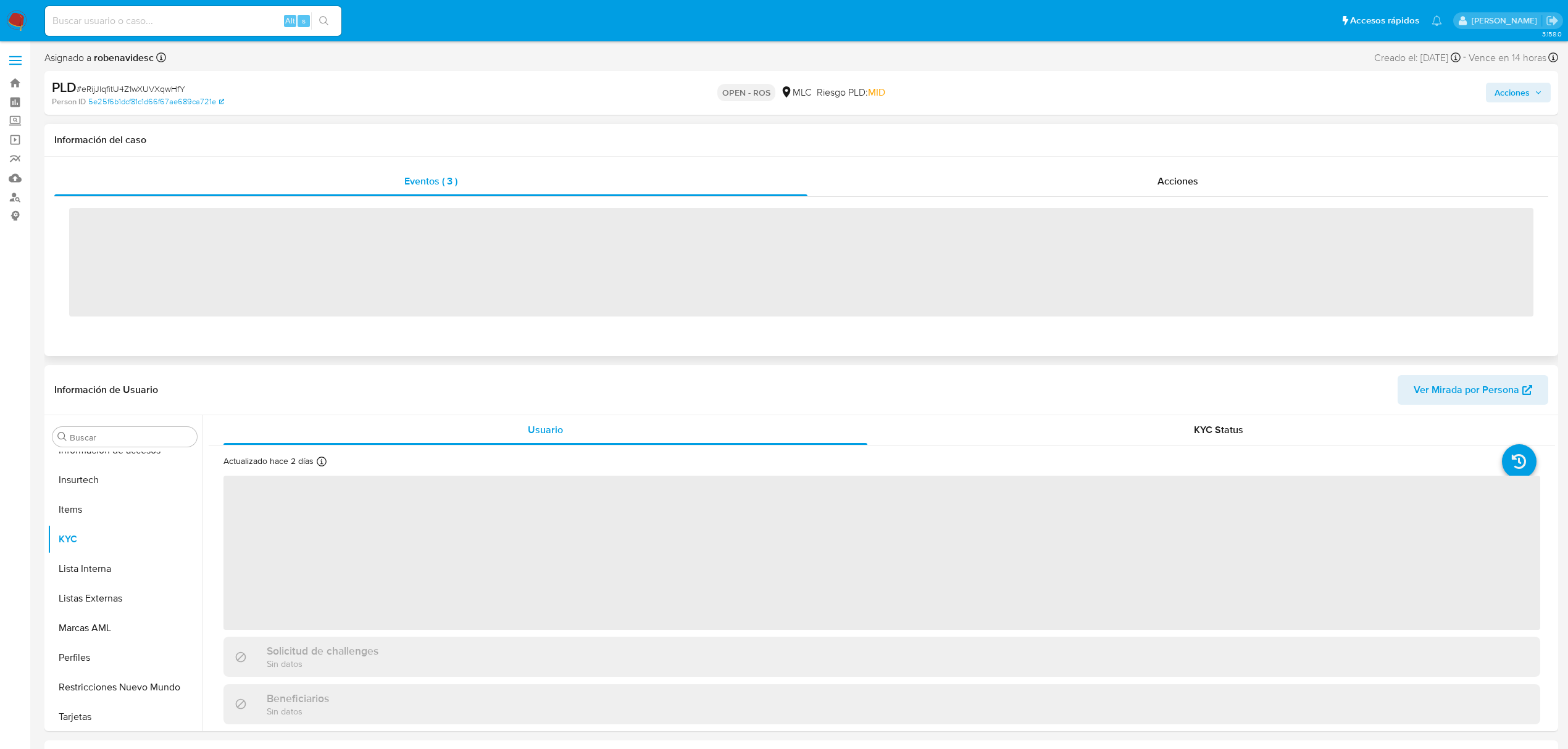
scroll to position [521, 0]
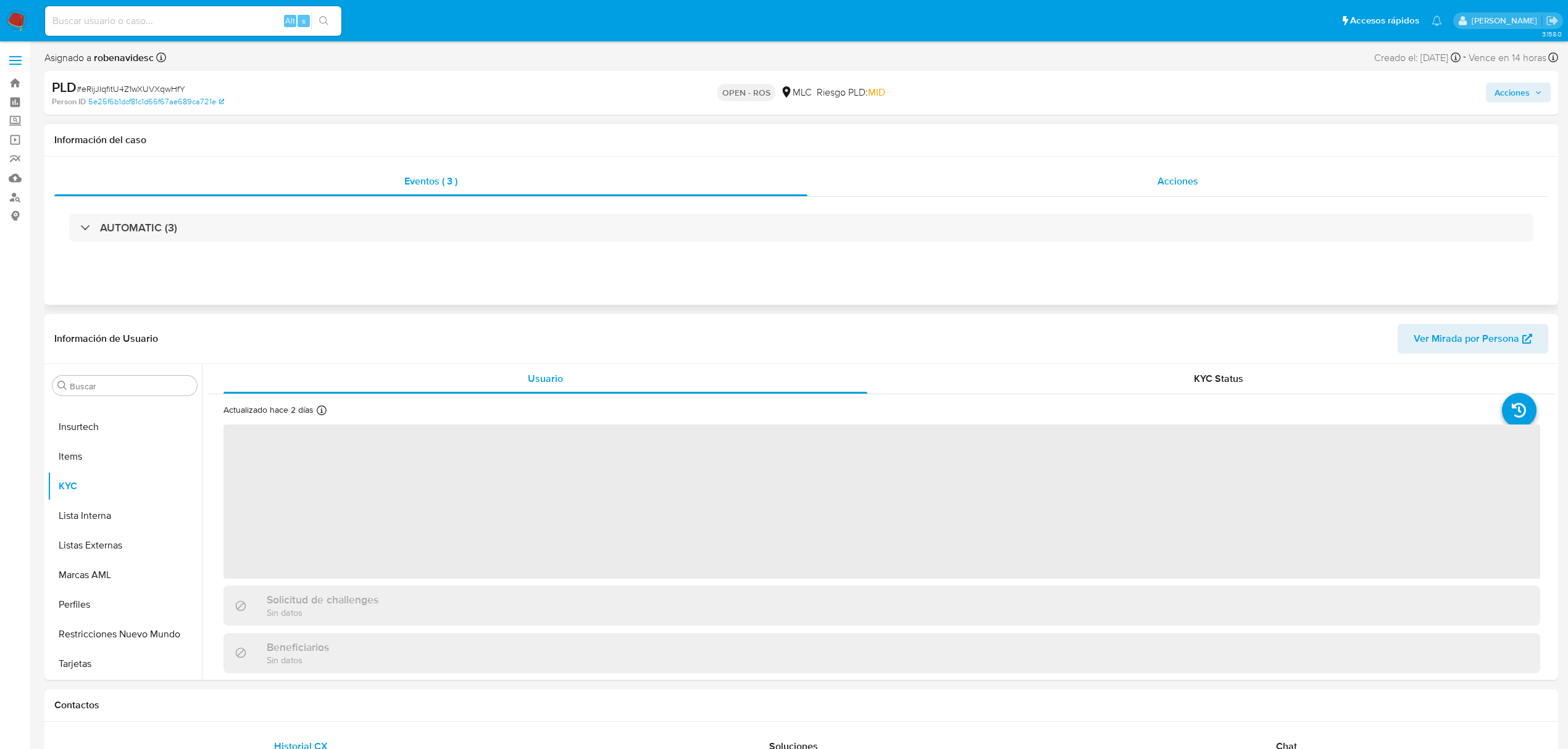
click at [947, 194] on div "Acciones" at bounding box center [1177, 181] width 741 height 30
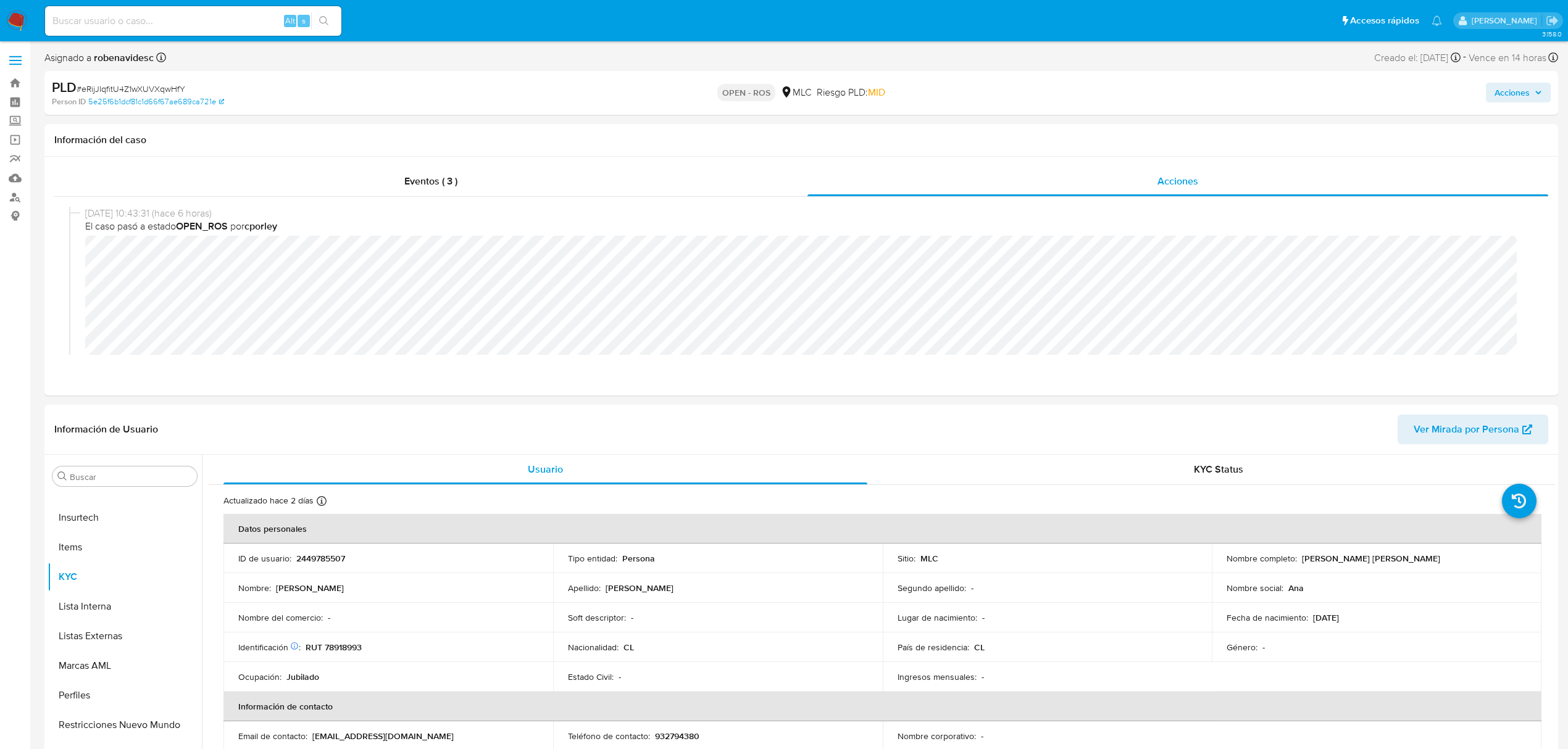
select select "10"
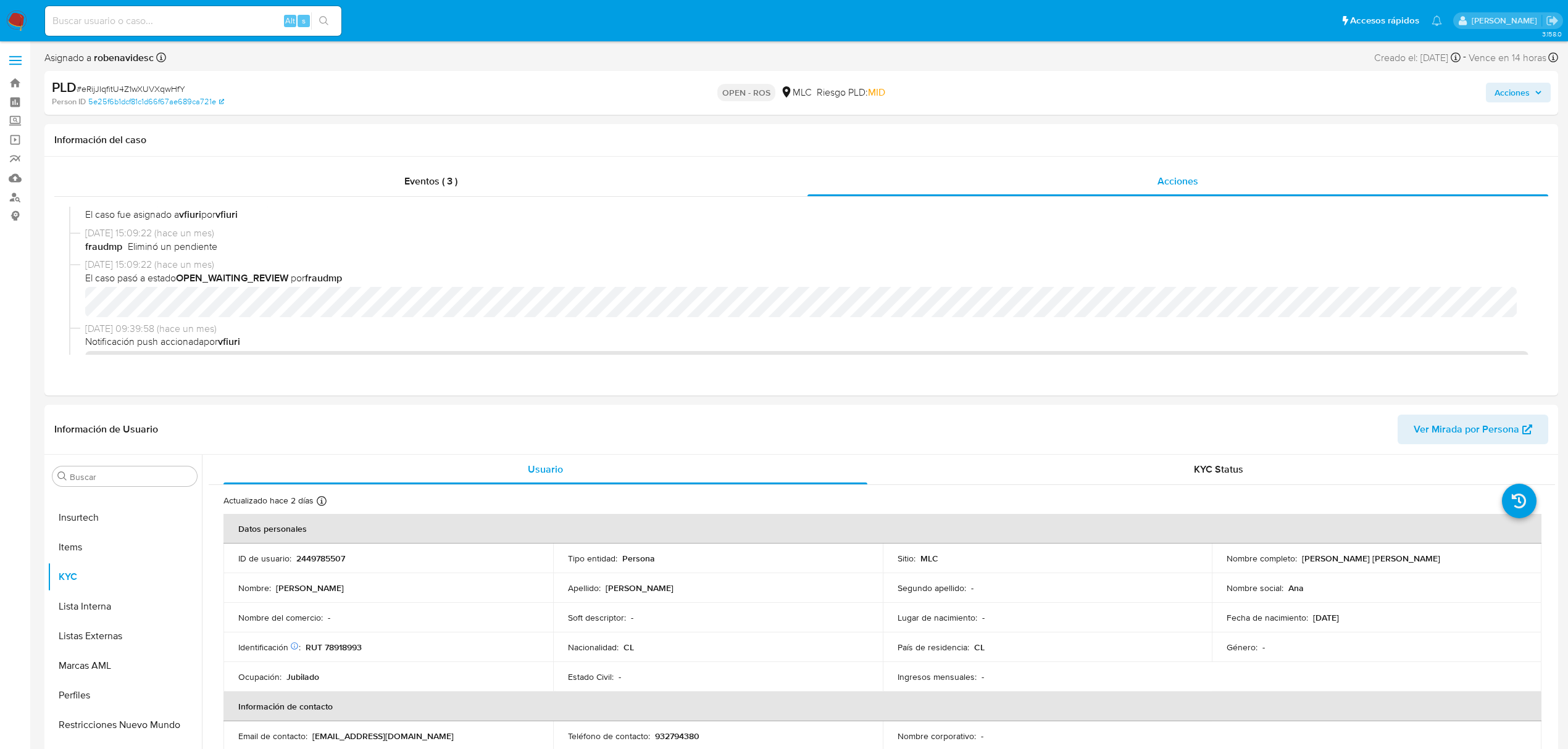
scroll to position [493, 0]
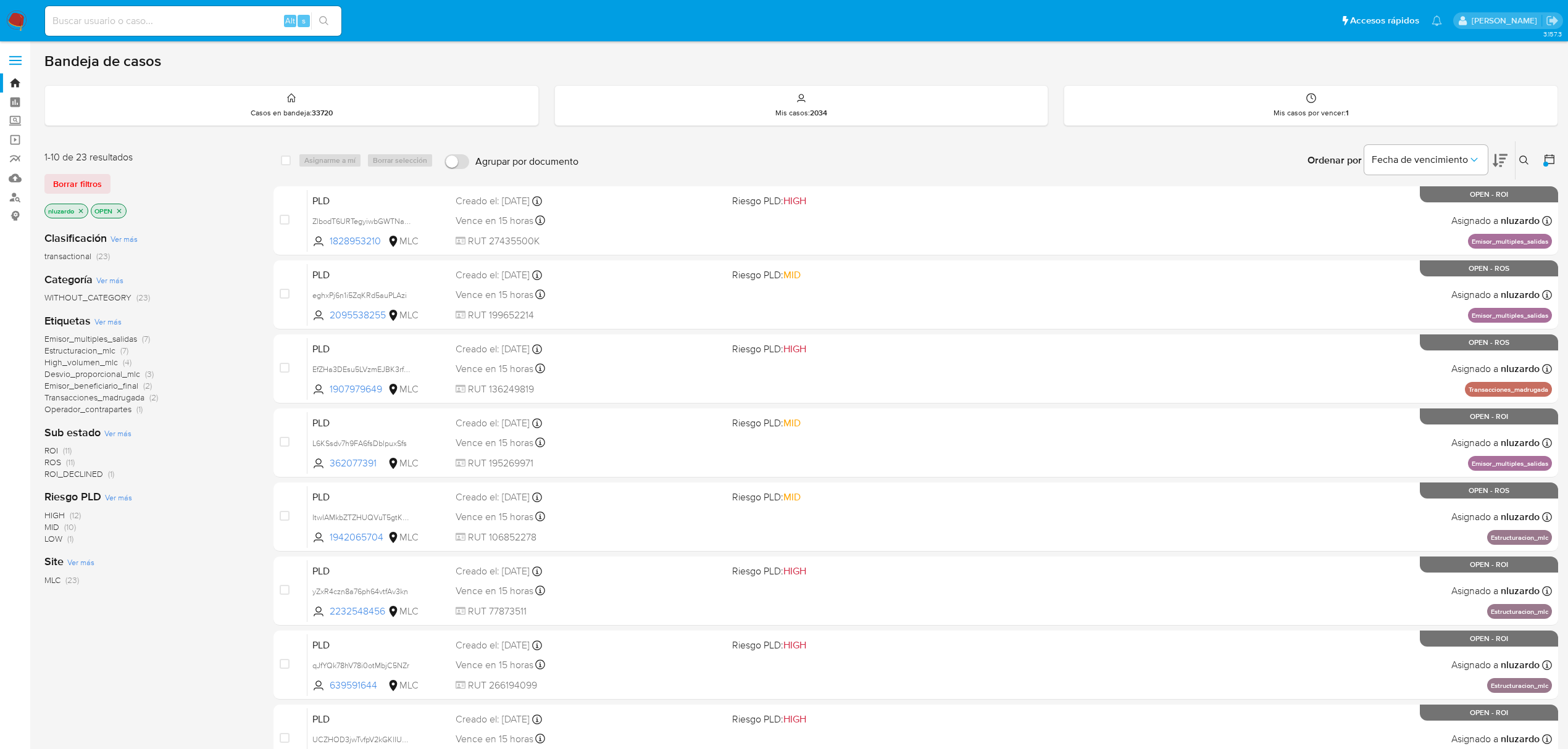
scroll to position [72, 0]
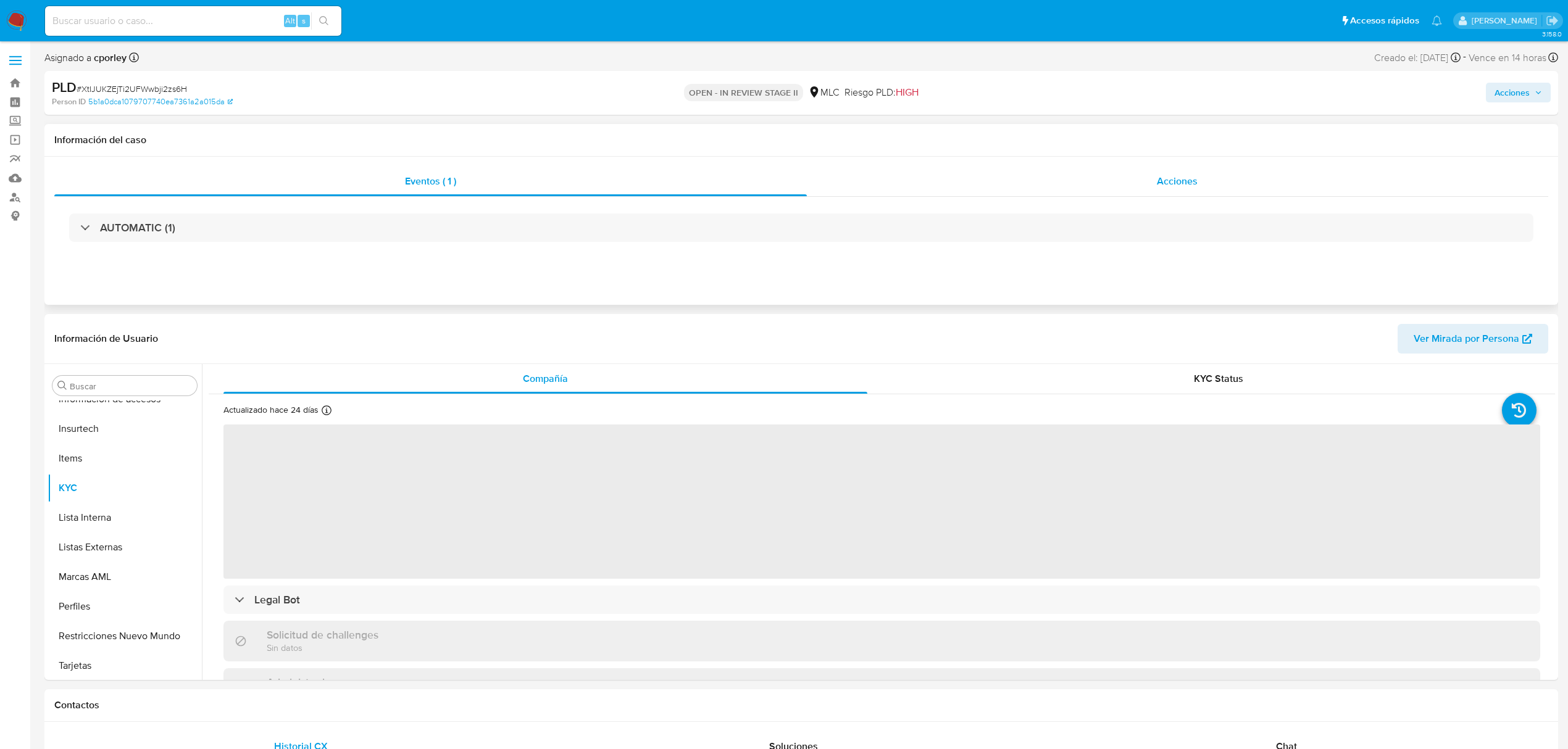
scroll to position [521, 0]
click at [1047, 190] on div "Acciones" at bounding box center [1178, 181] width 742 height 30
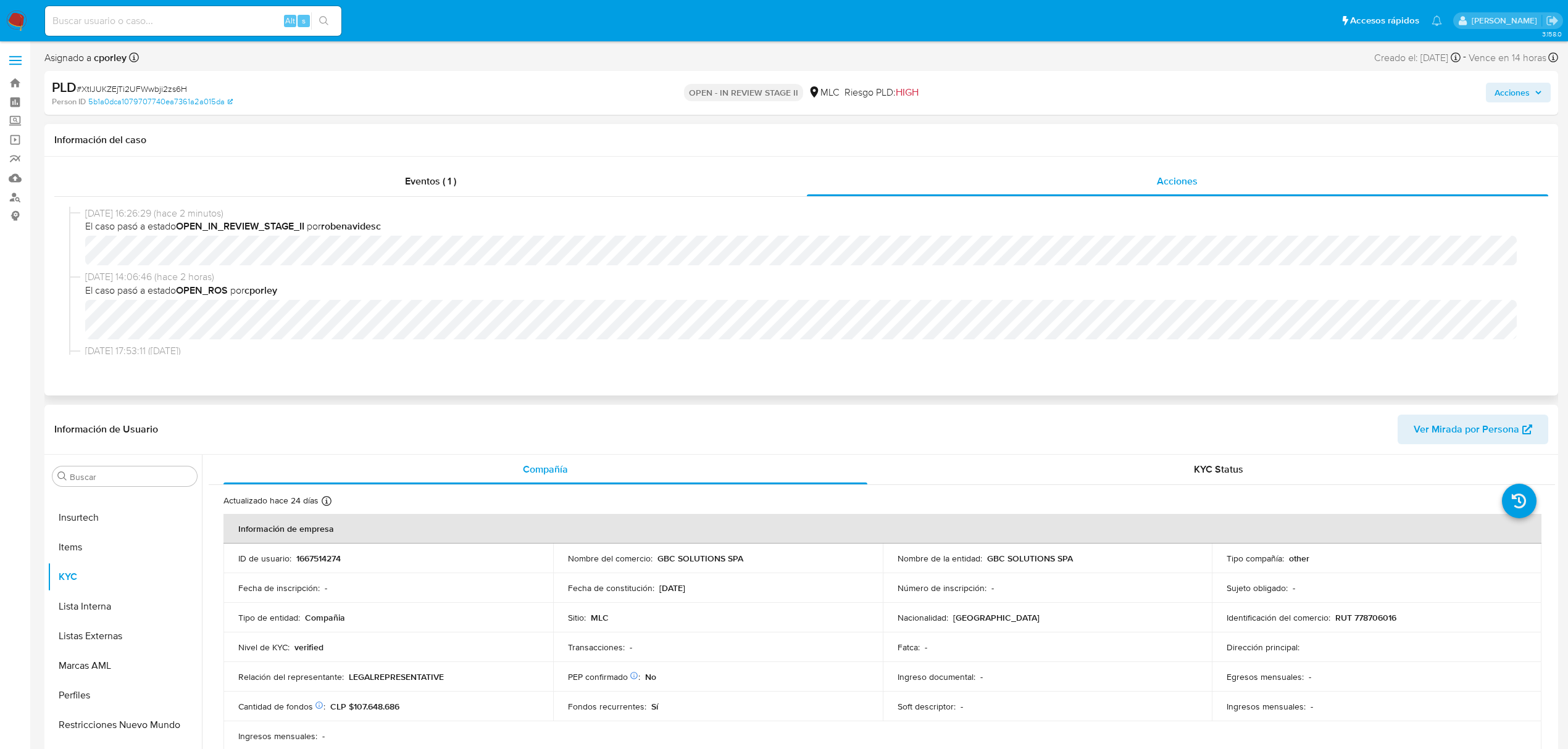
select select "10"
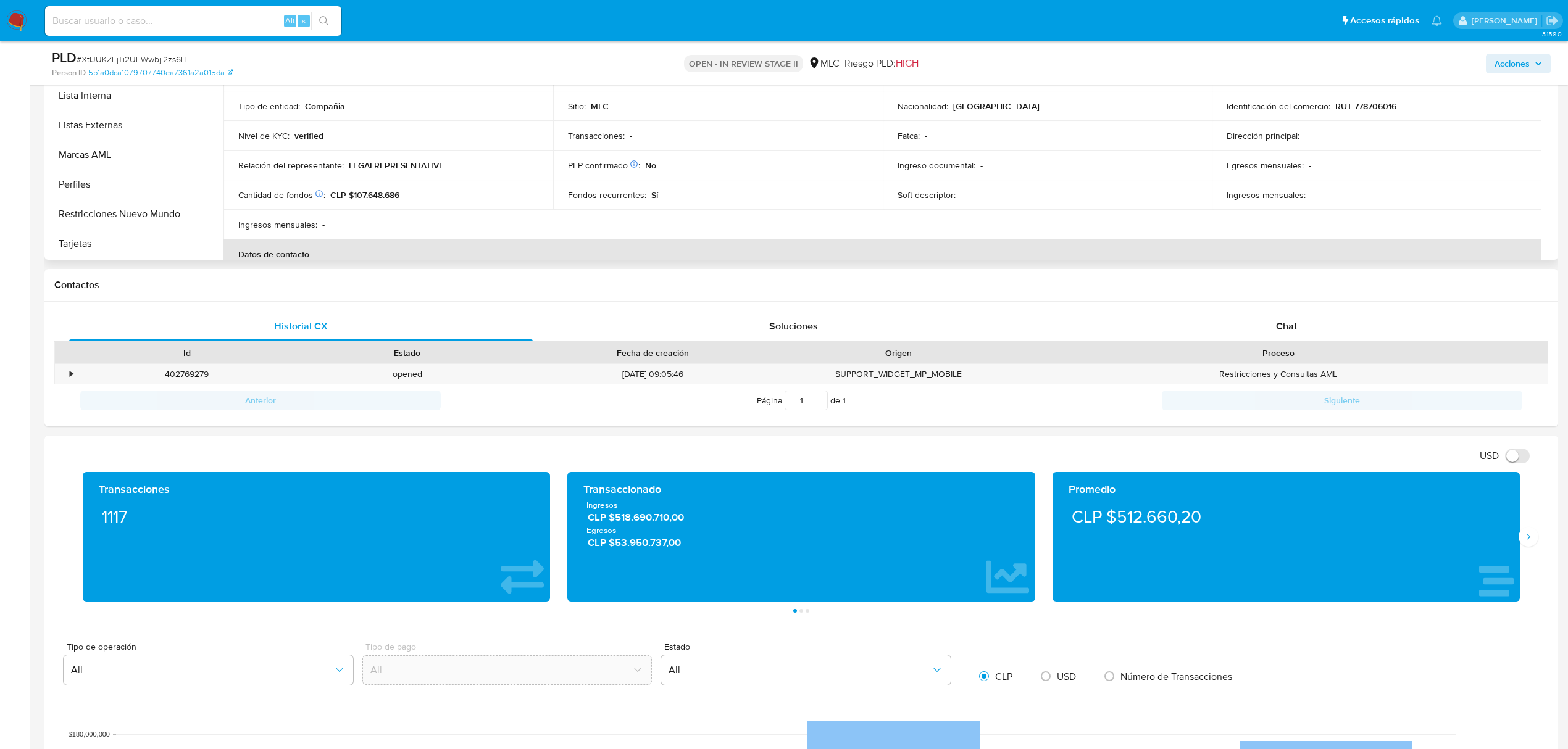
scroll to position [0, 0]
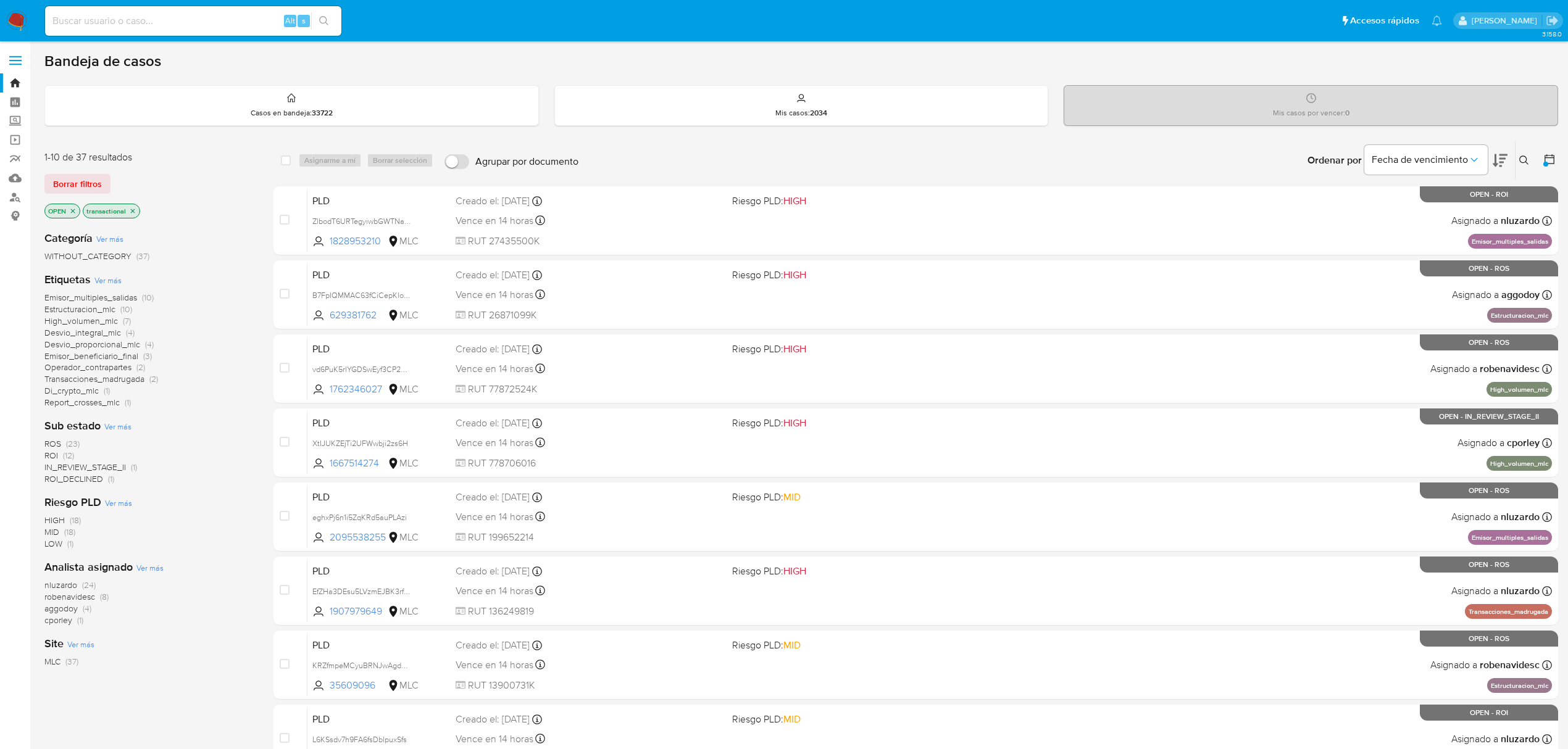
click at [67, 607] on span "aggodoy" at bounding box center [61, 608] width 33 height 12
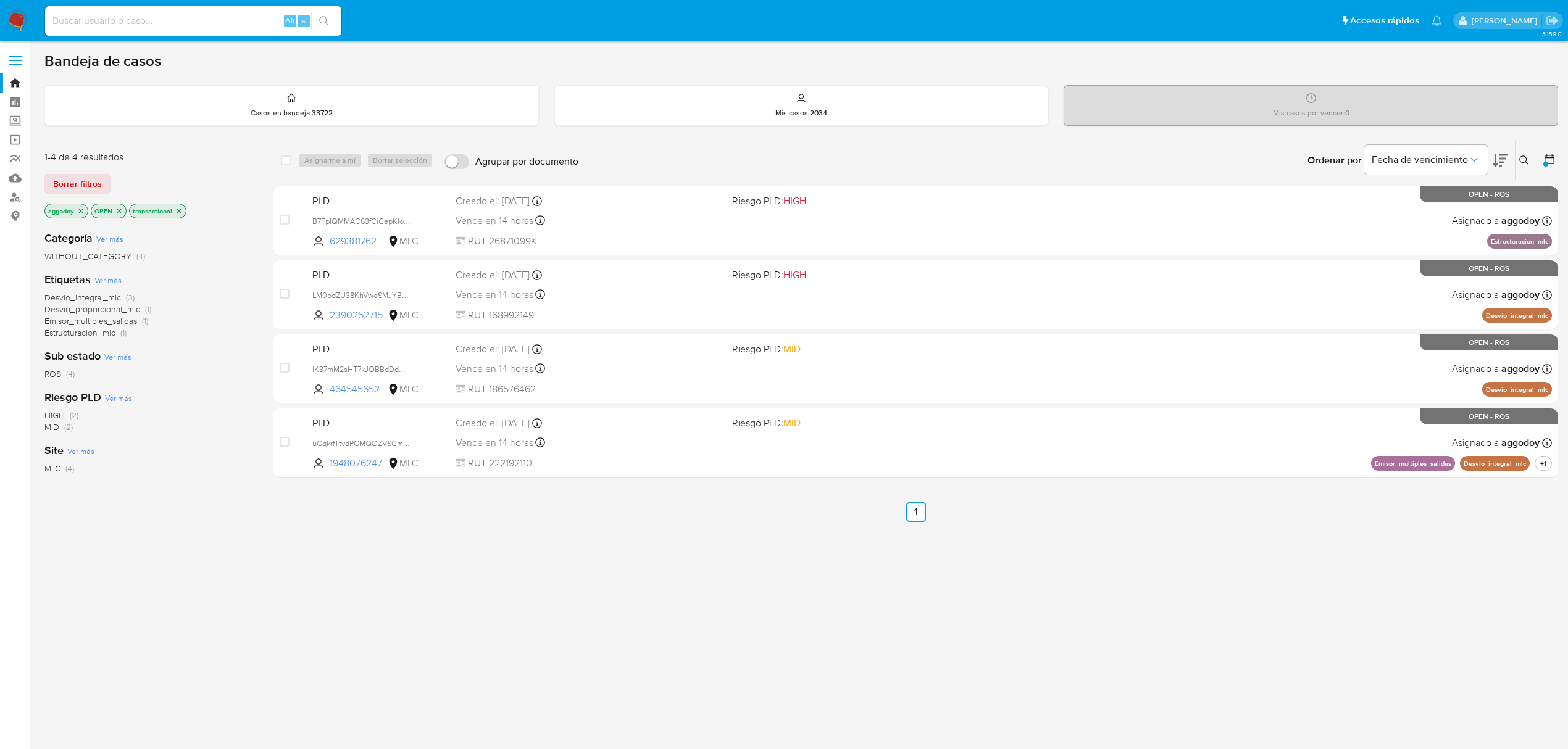
click at [79, 213] on icon "close-filter" at bounding box center [81, 211] width 7 height 7
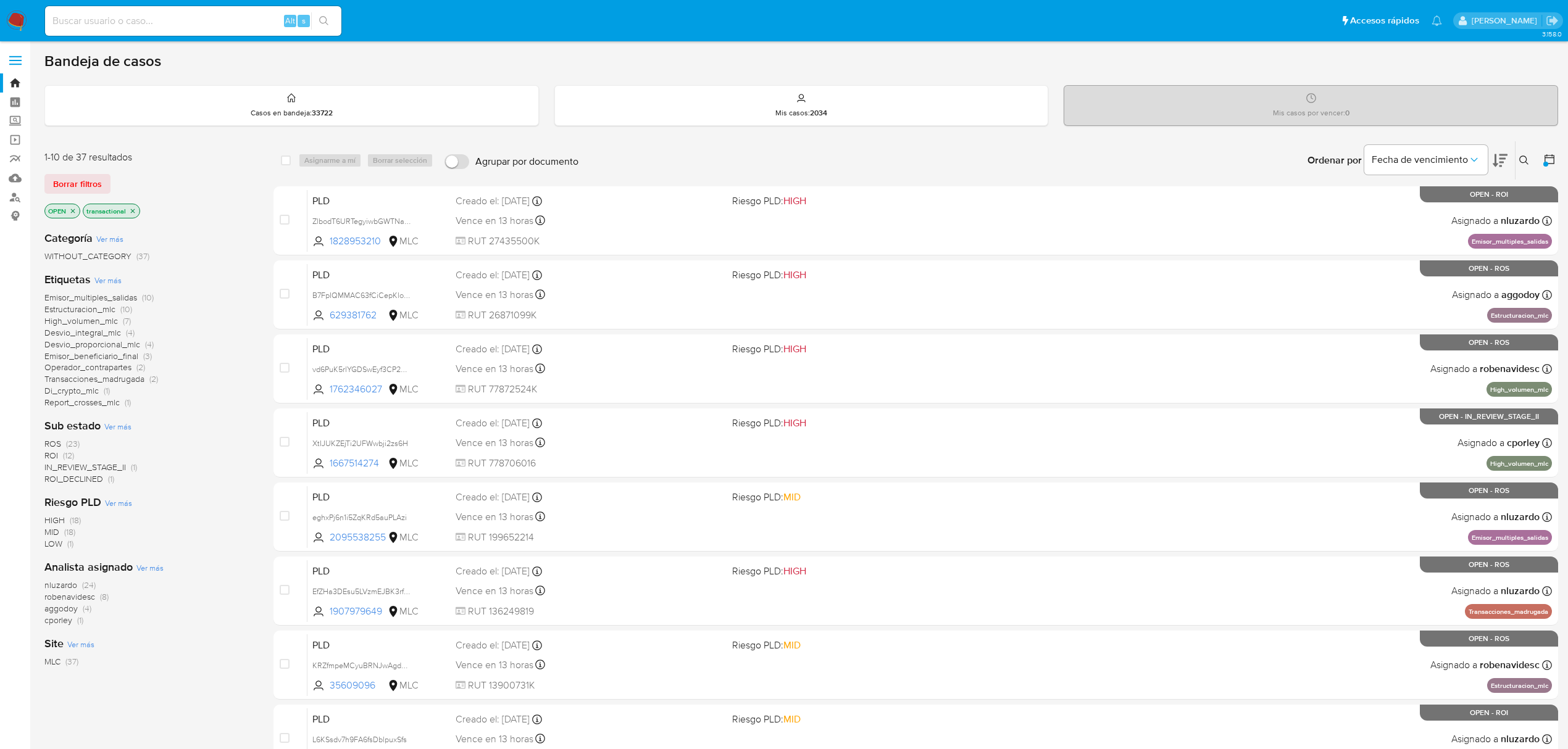
click at [72, 595] on span "robenavidesc" at bounding box center [70, 597] width 51 height 12
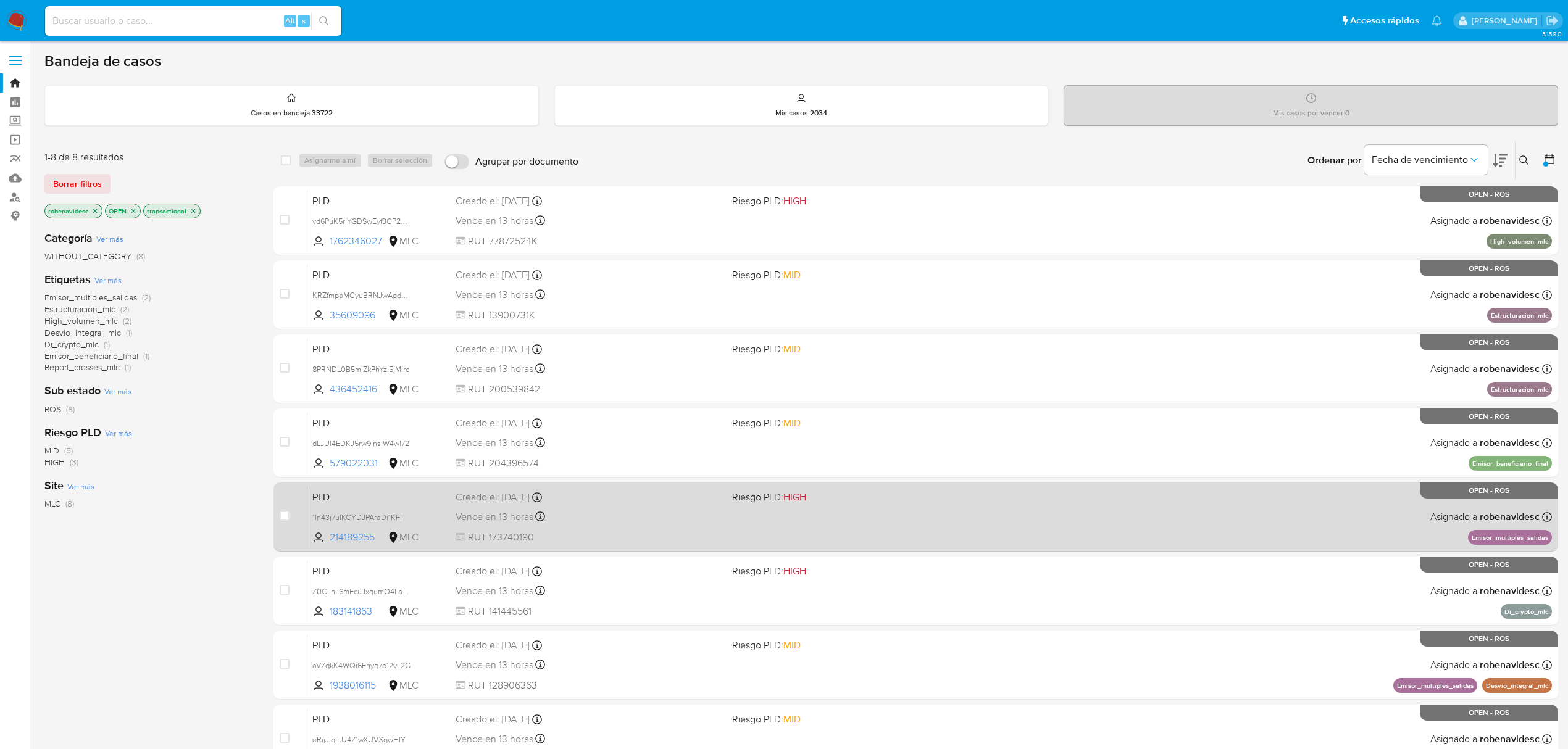
click at [700, 516] on div "Vence en 13 horas Vence el [DATE] 06:06:07" at bounding box center [588, 516] width 267 height 17
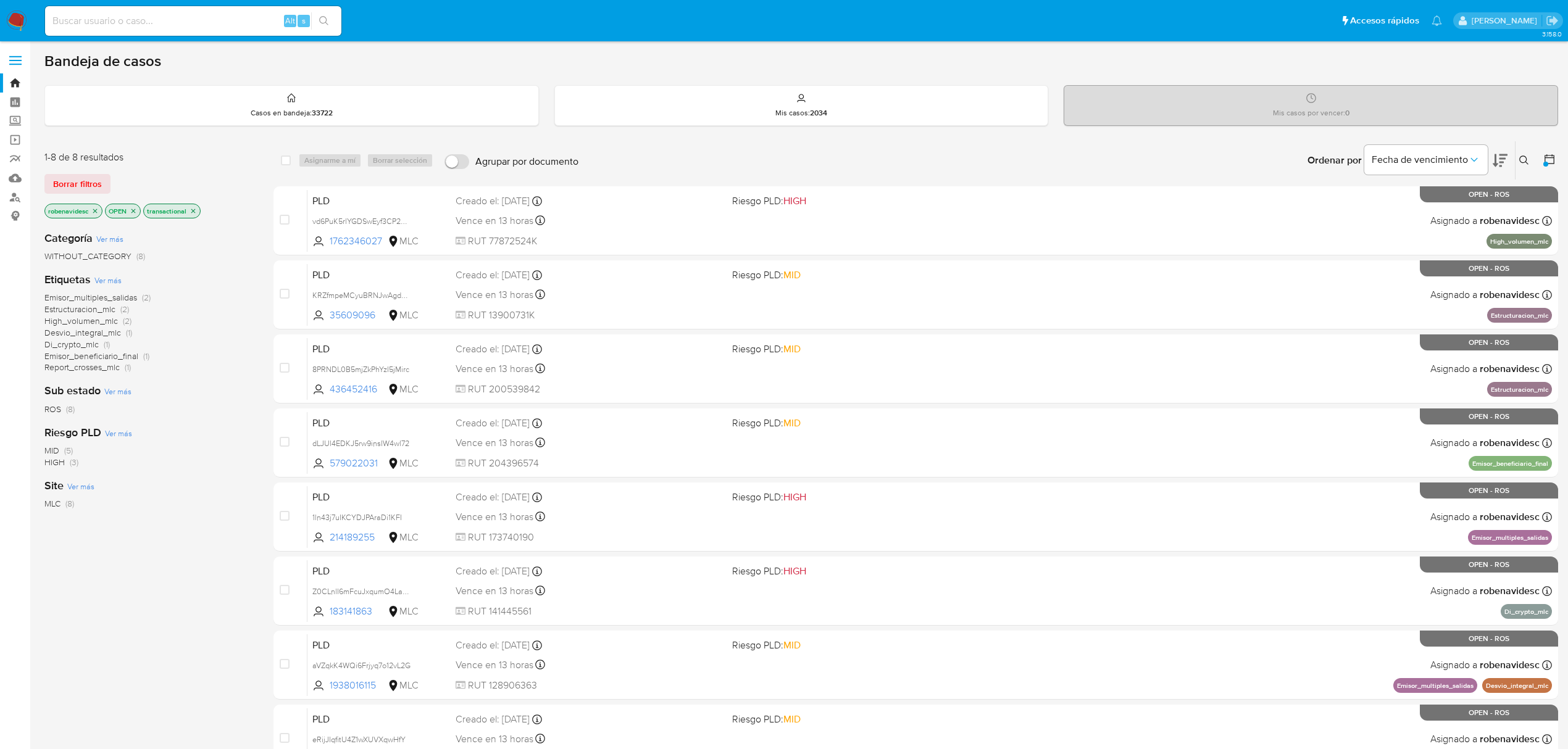
scroll to position [82, 0]
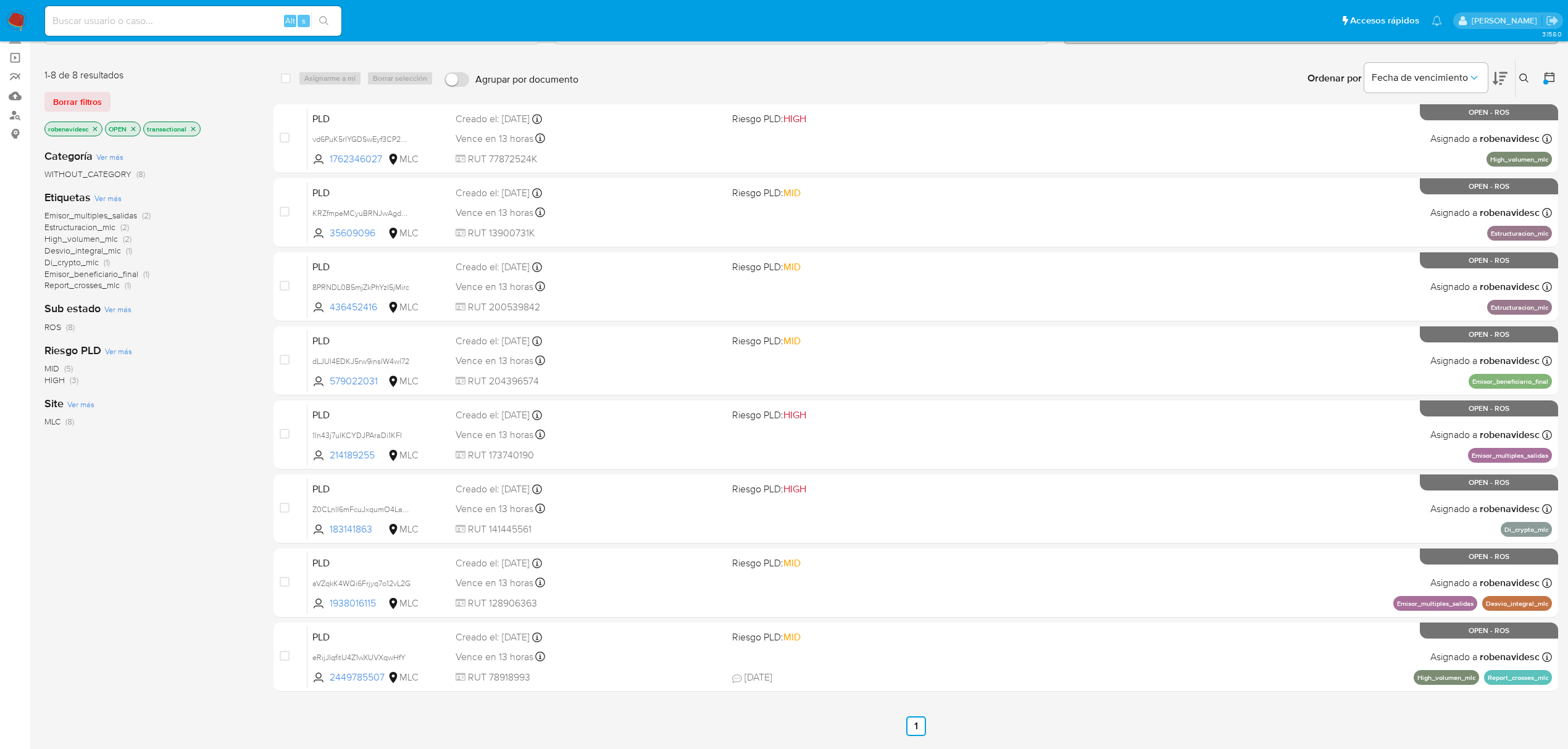
click at [92, 131] on icon "close-filter" at bounding box center [95, 129] width 7 height 7
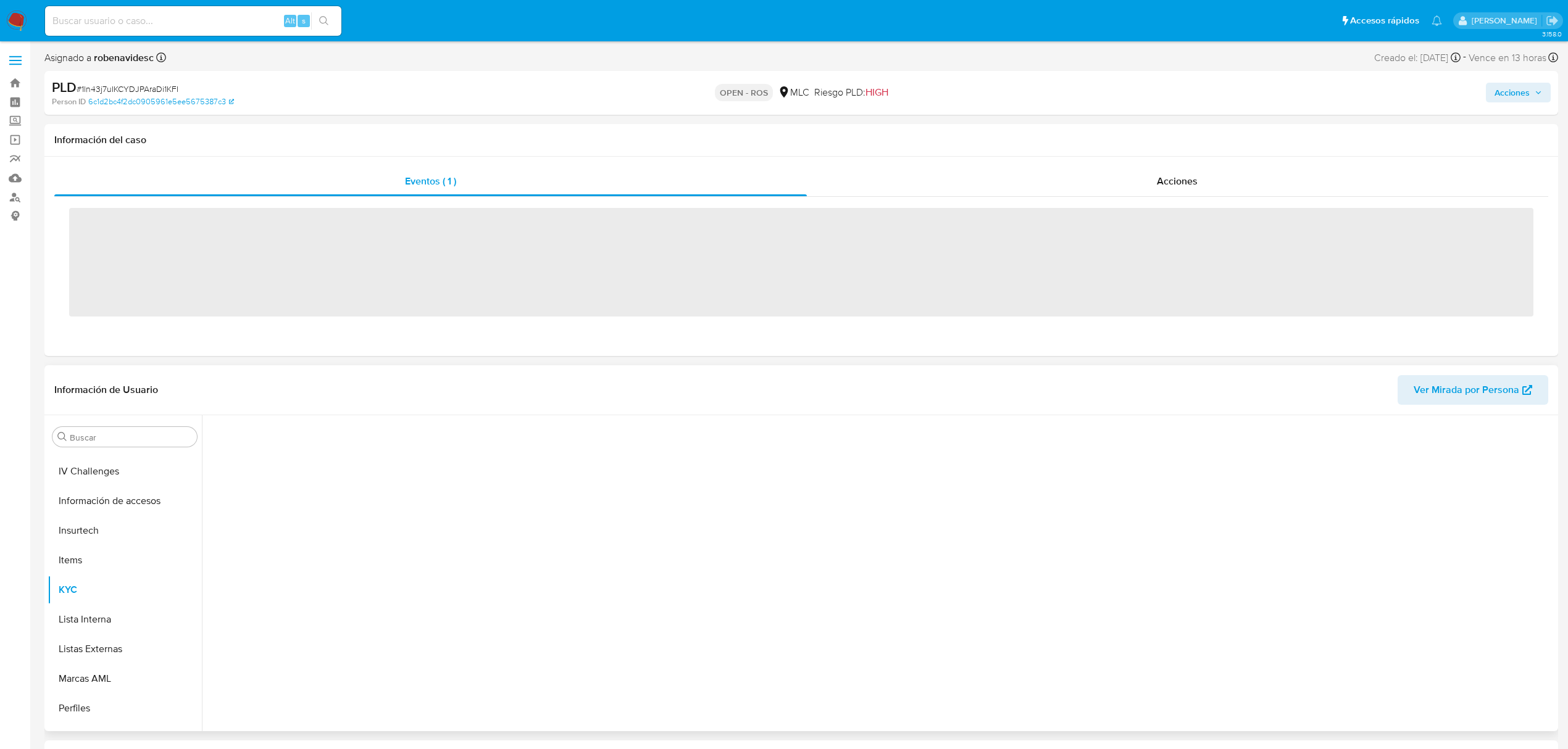
scroll to position [521, 0]
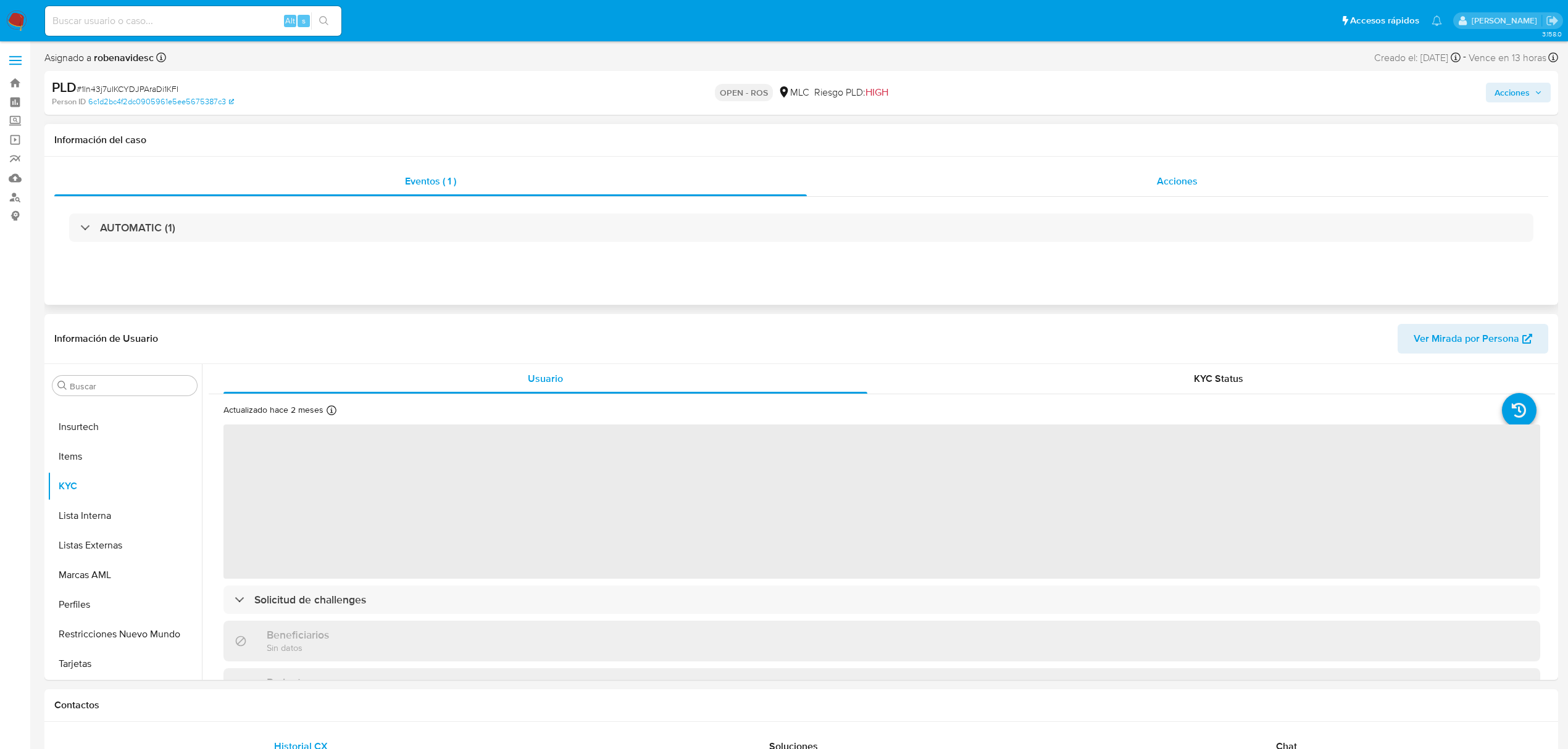
click at [895, 174] on div "Acciones" at bounding box center [1178, 181] width 742 height 30
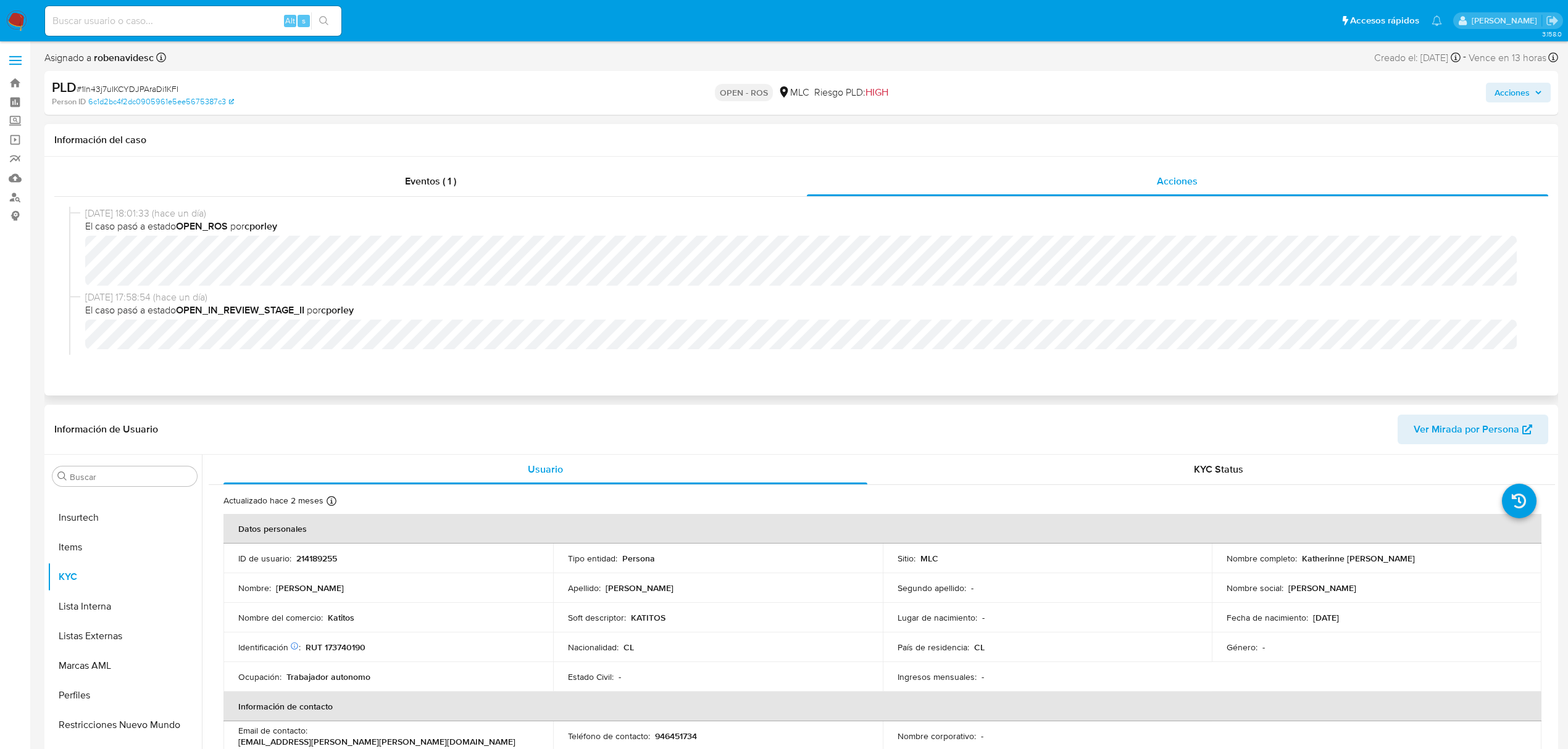
select select "10"
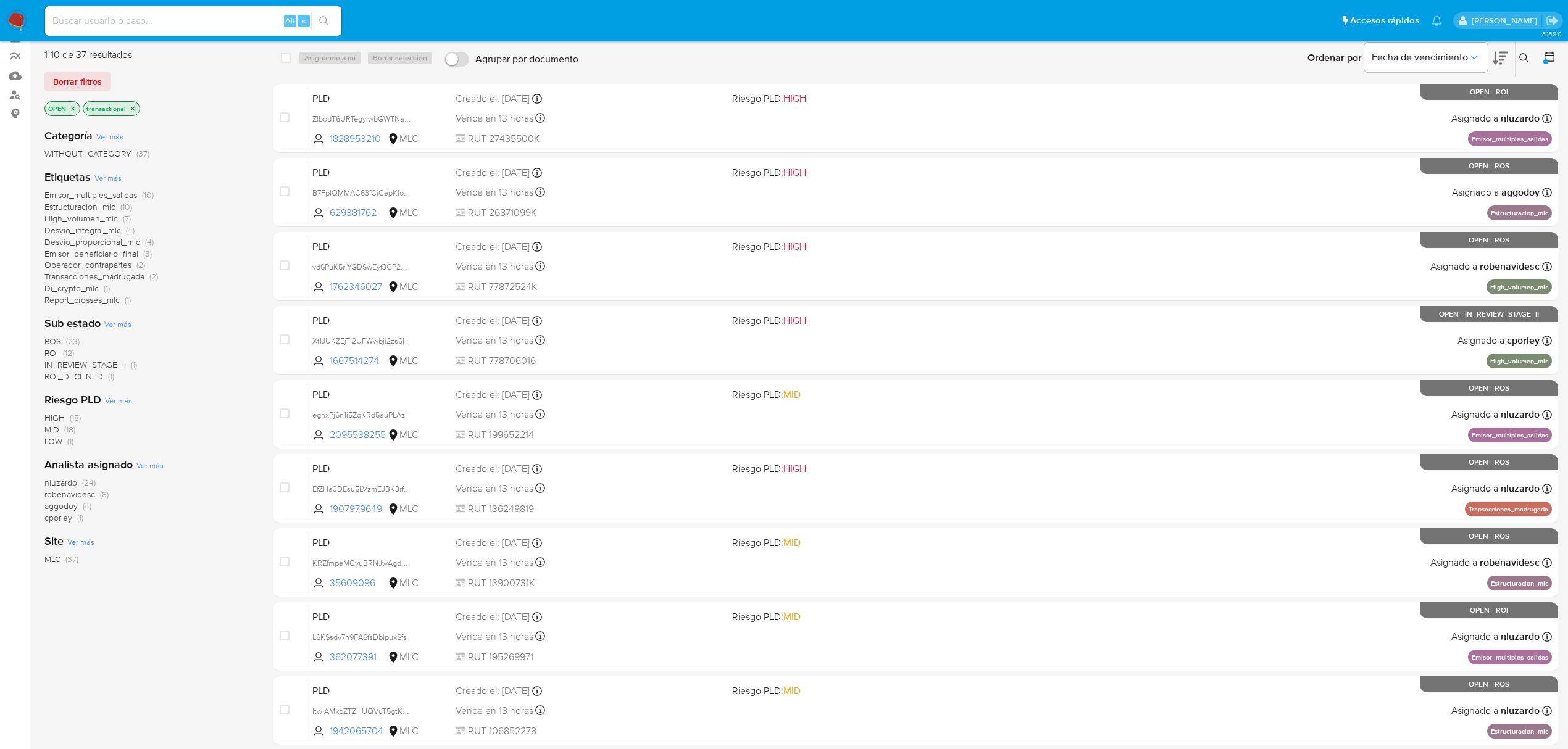
scroll to position [164, 0]
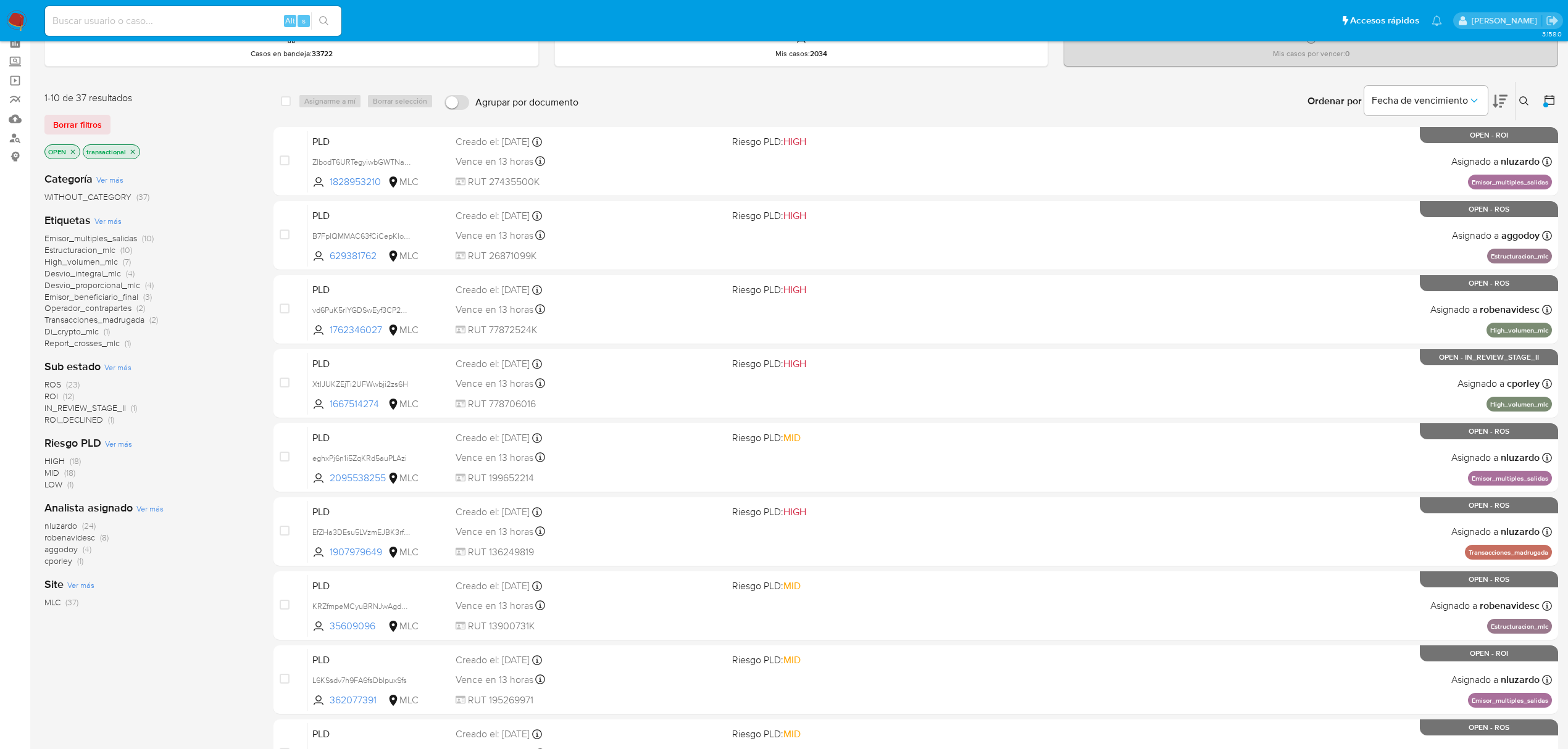
scroll to position [22, 0]
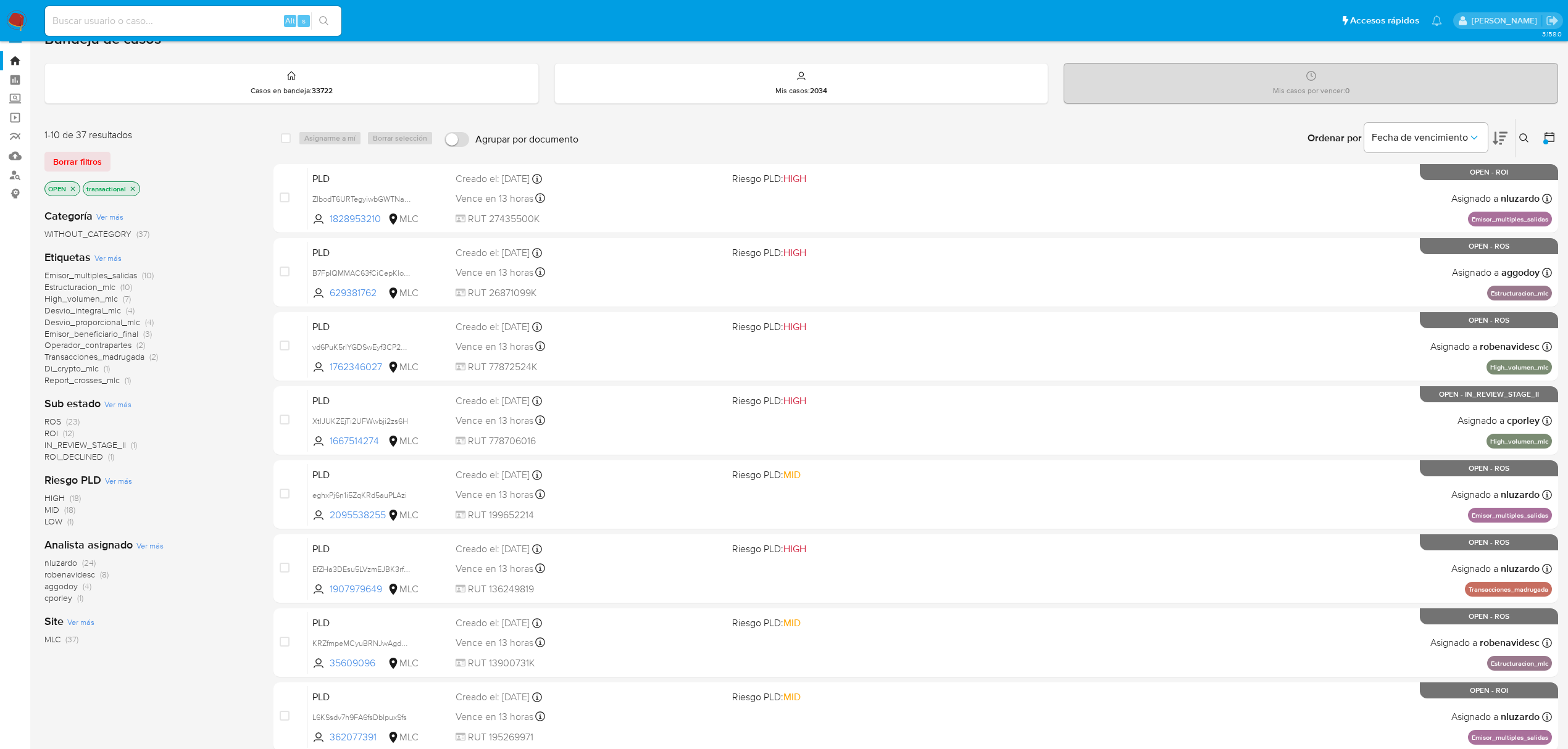
click at [73, 574] on span "robenavidesc" at bounding box center [70, 574] width 51 height 12
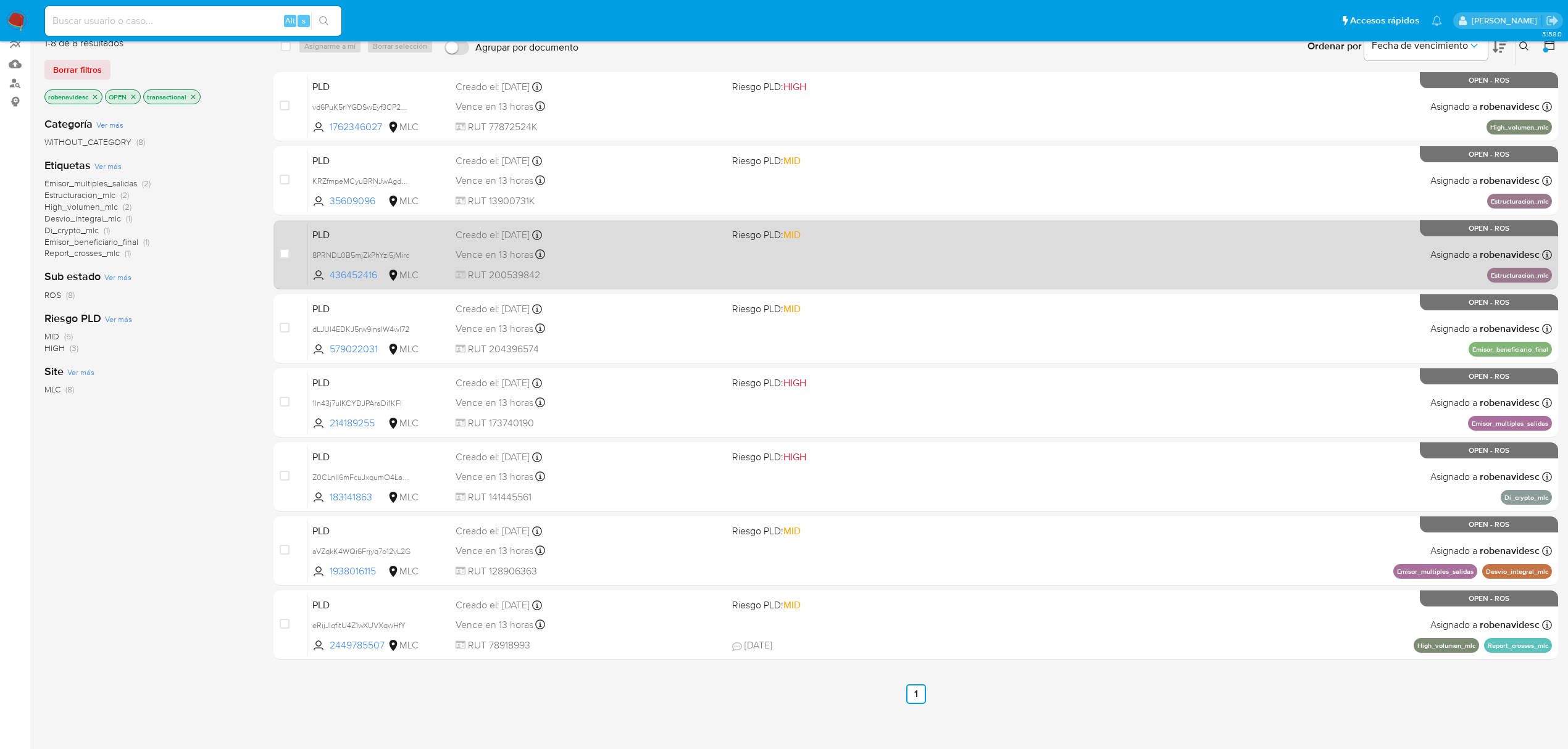
scroll to position [121, 0]
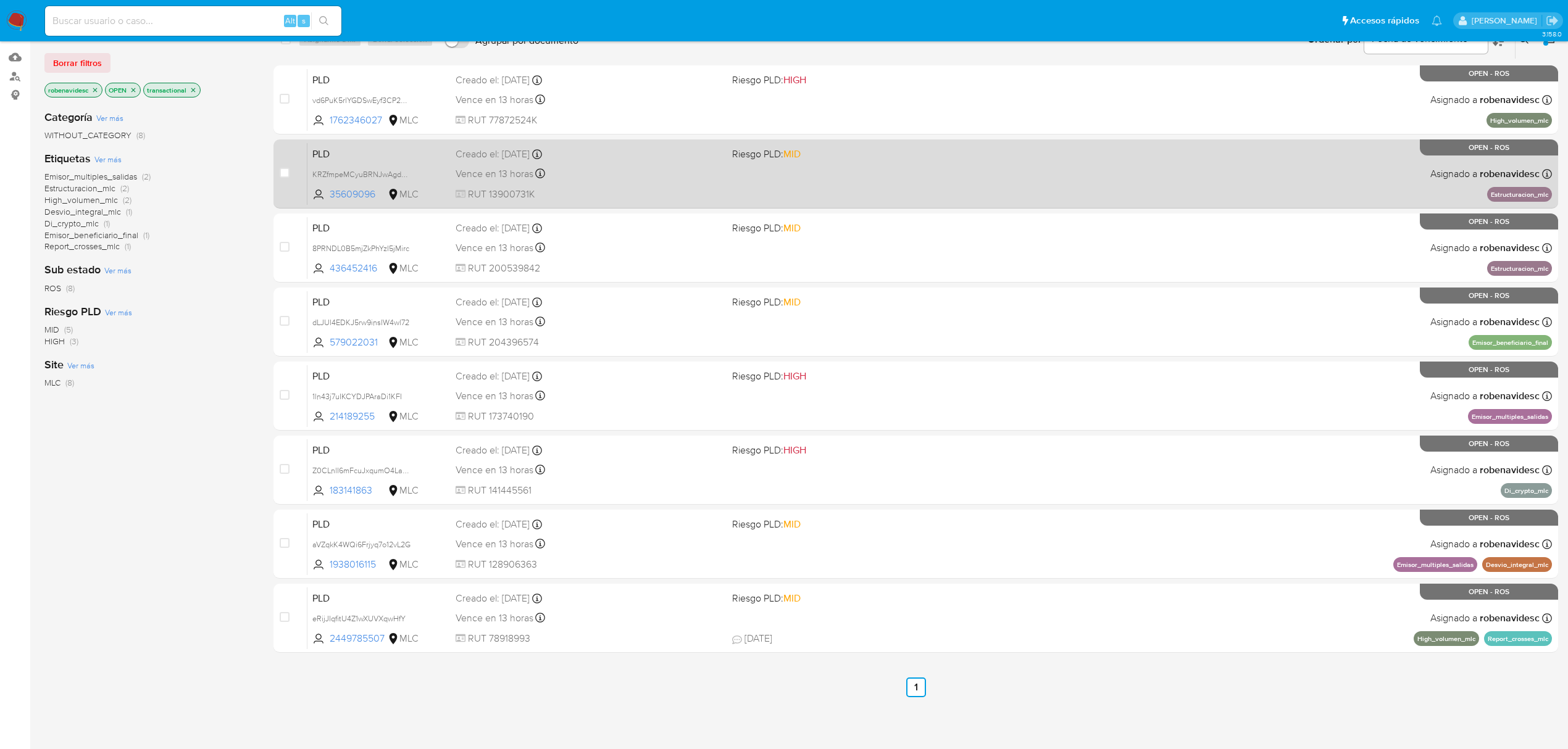
click at [1010, 201] on div "PLD KRZfmpeMCyuBRNJwAgdOcQMq 35609096 MLC Riesgo PLD: MID Creado el: [DATE] Cre…" at bounding box center [929, 173] width 1244 height 62
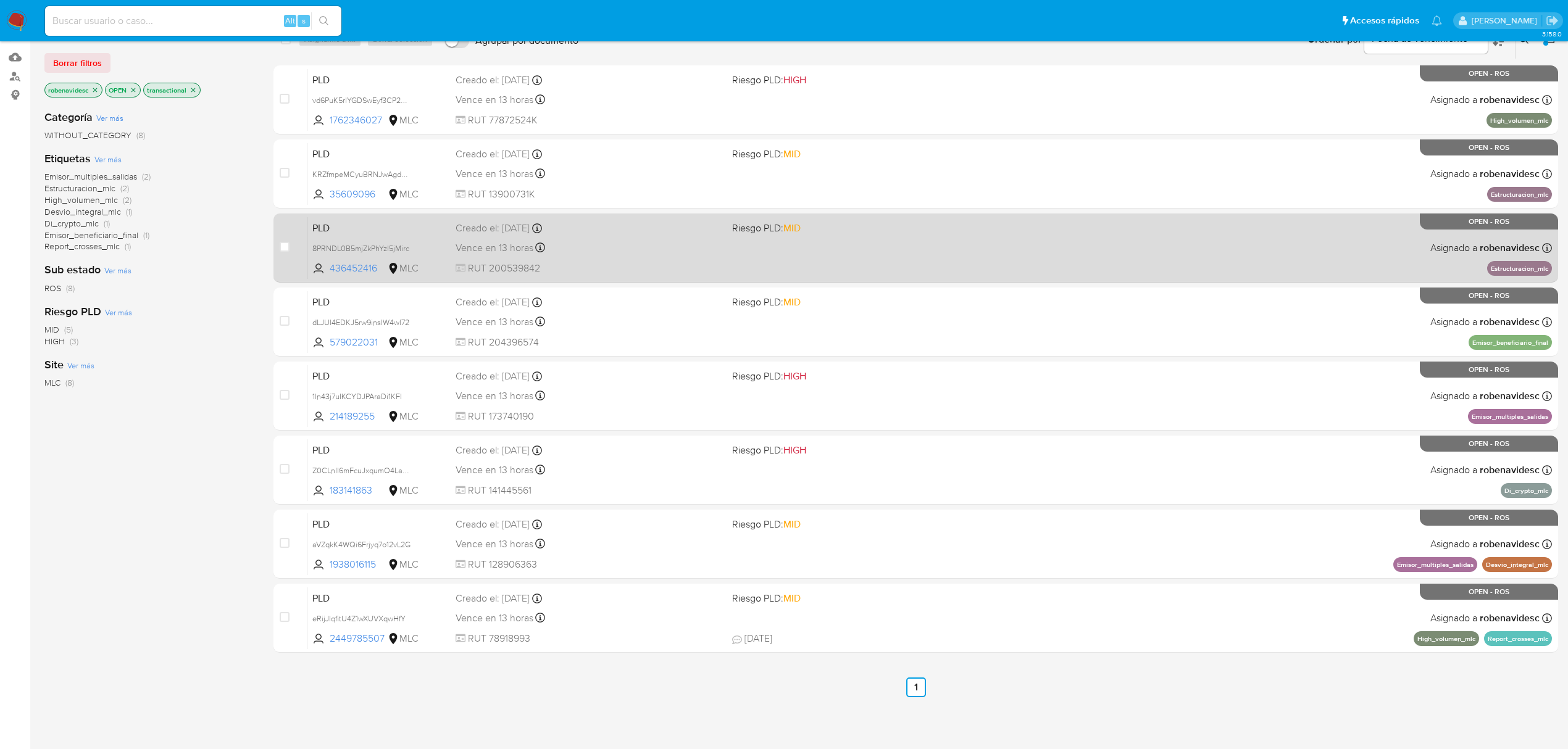
click at [1107, 259] on div "PLD 8PRNDL0B5mjZkPhYzI5jMirc 436452416 MLC Riesgo PLD: MID Creado el: [DATE] Cr…" at bounding box center [929, 248] width 1244 height 62
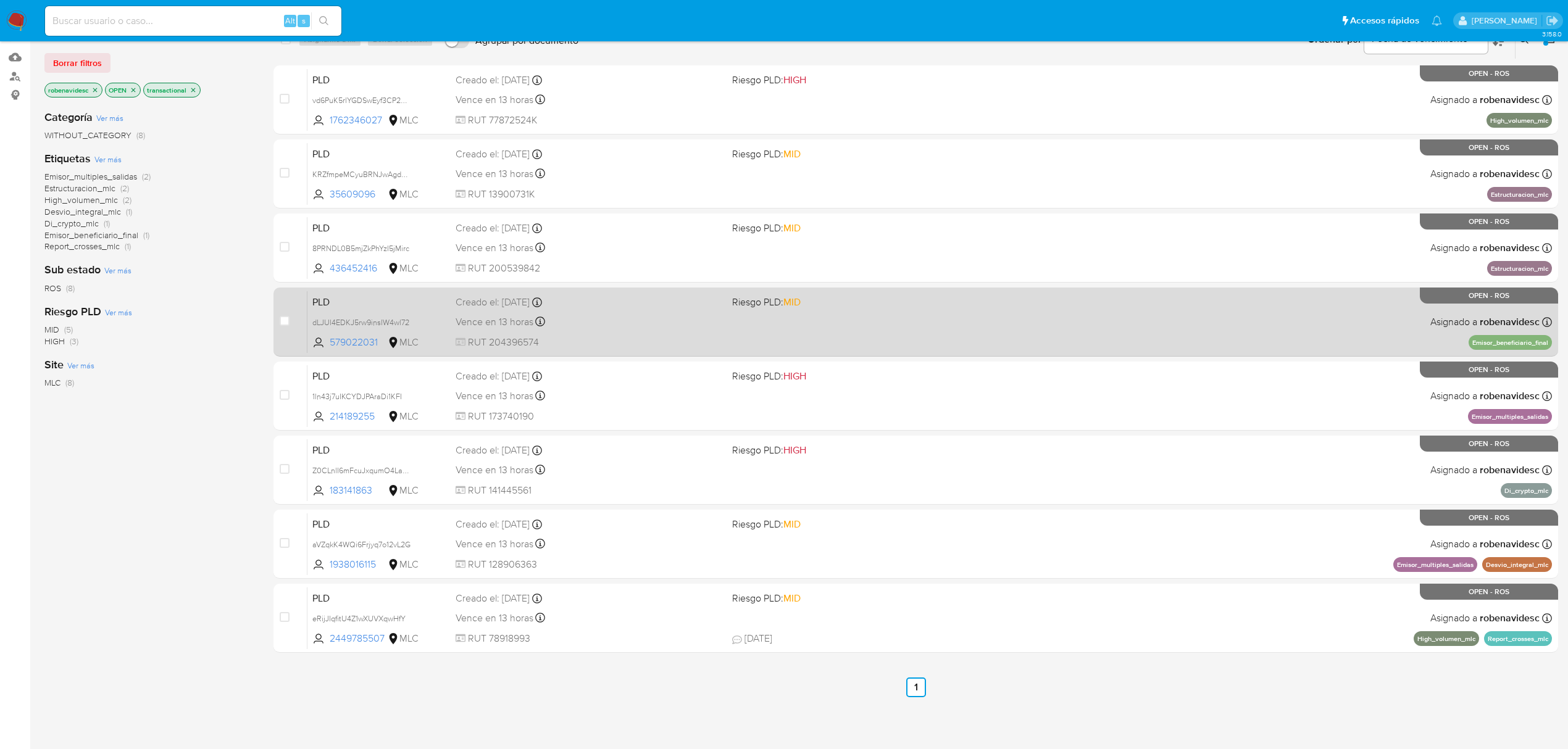
click at [929, 347] on div "PLD dLJUl4EDKJ5rw9insIW4wl72 579022031 MLC Riesgo PLD: MID Creado el: [DATE] Cr…" at bounding box center [929, 321] width 1244 height 62
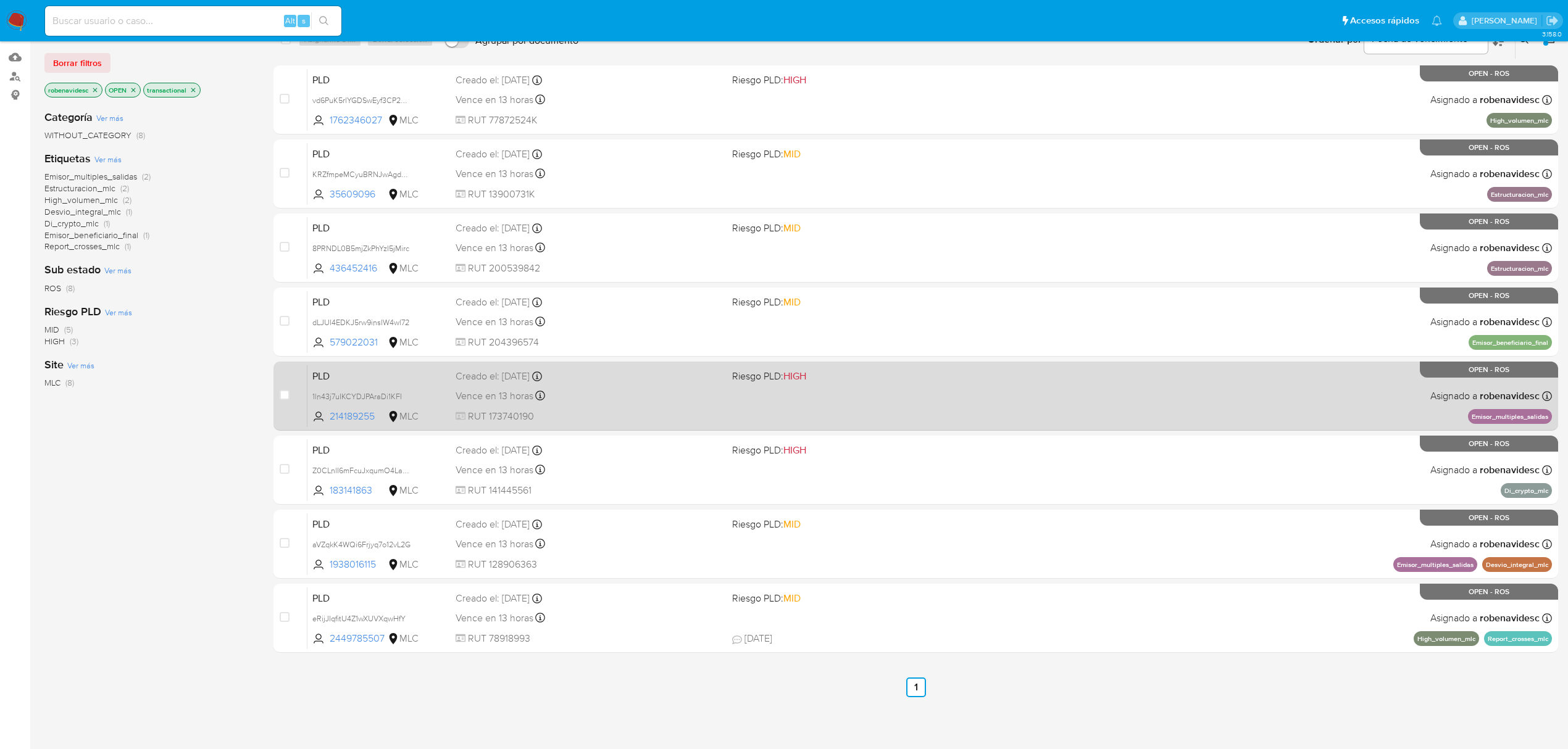
click at [761, 395] on div "PLD 1ln43j7uIKCYDJPAraDi1KFI 214189255 MLC Riesgo PLD: HIGH Creado el: 12/06/20…" at bounding box center [929, 396] width 1244 height 62
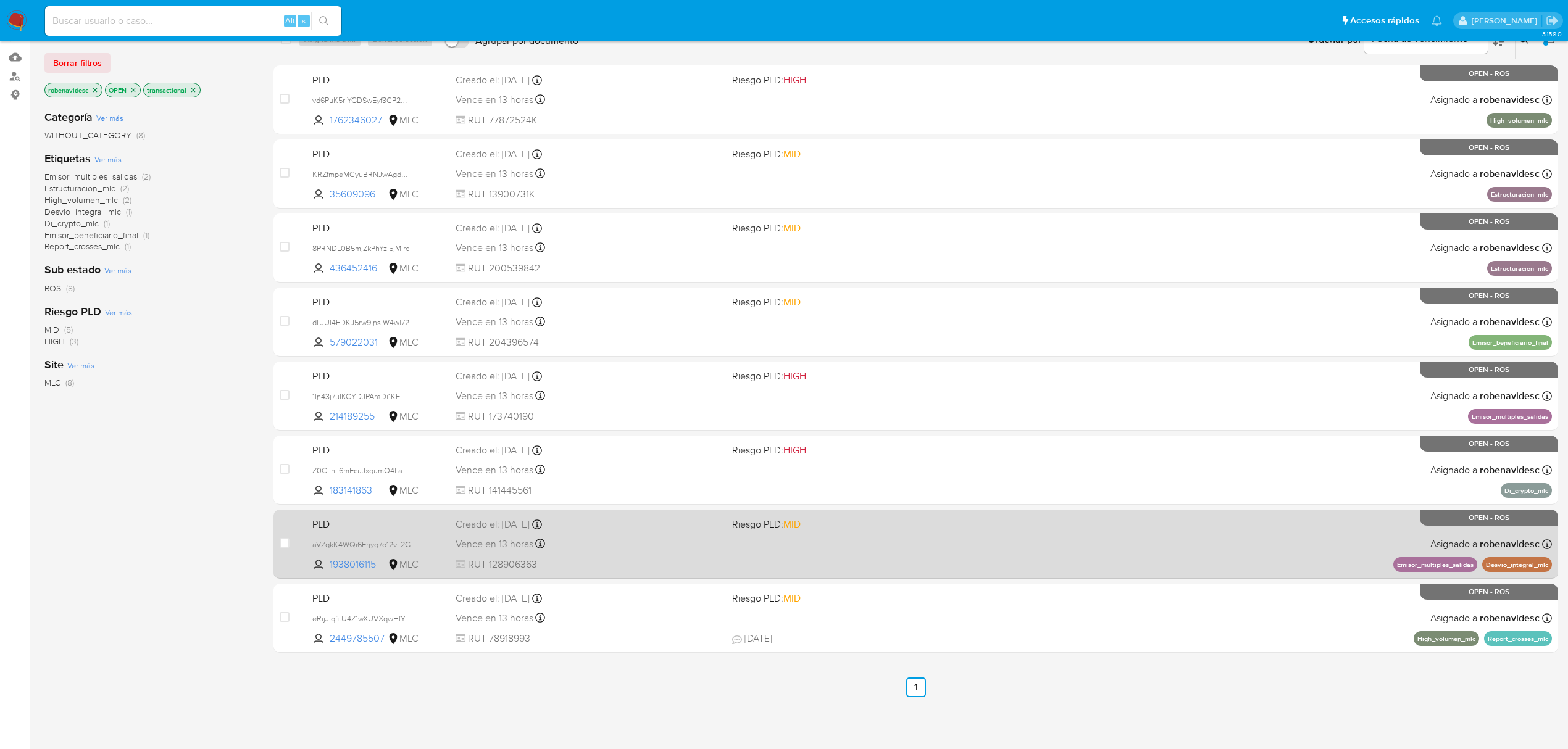
click at [900, 553] on div "PLD aVZqkK4WQi6Frjyq7o12vL2G 1938016115 MLC Riesgo PLD: MID Creado el: 12/06/20…" at bounding box center [929, 544] width 1244 height 62
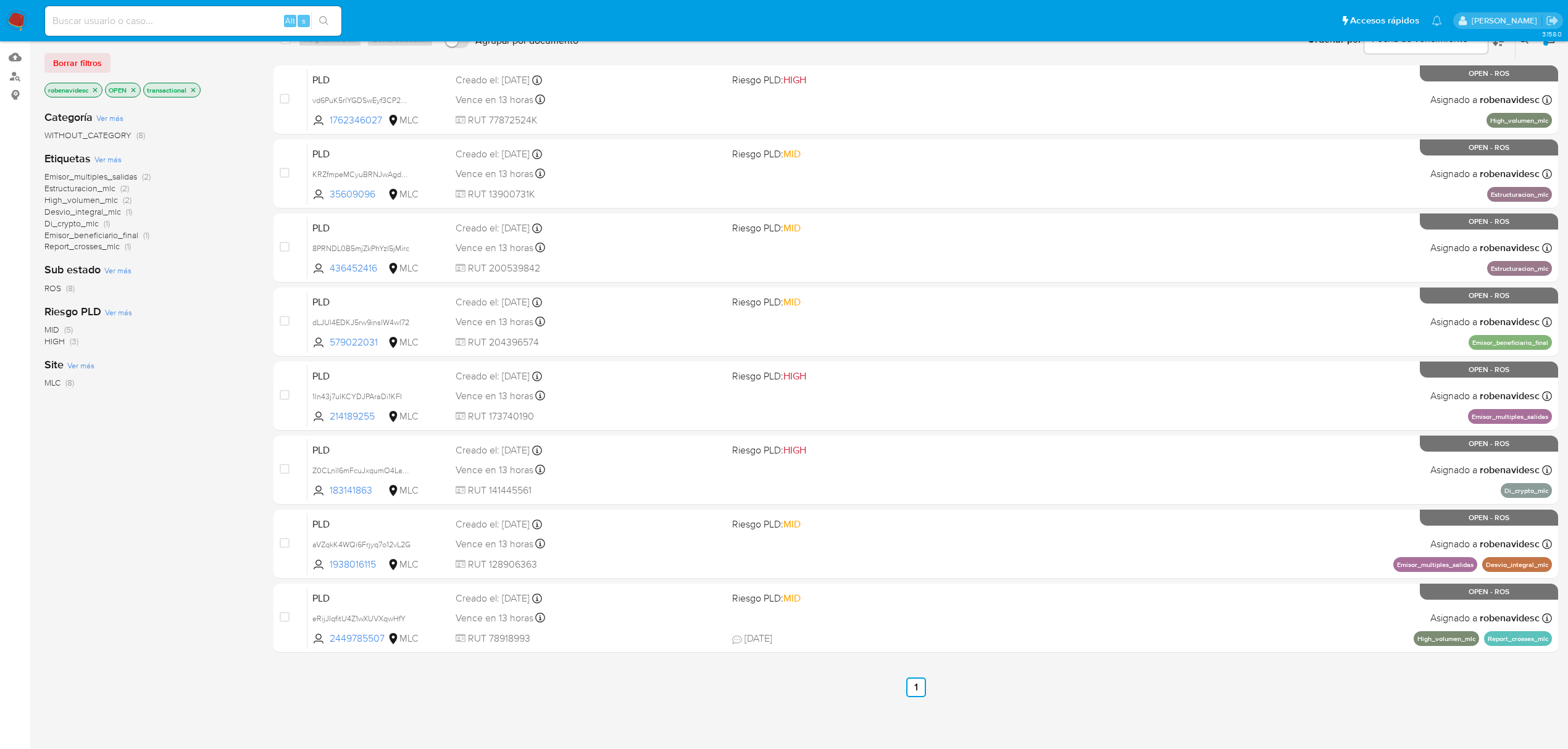
click at [99, 92] on icon "close-filter" at bounding box center [95, 90] width 7 height 7
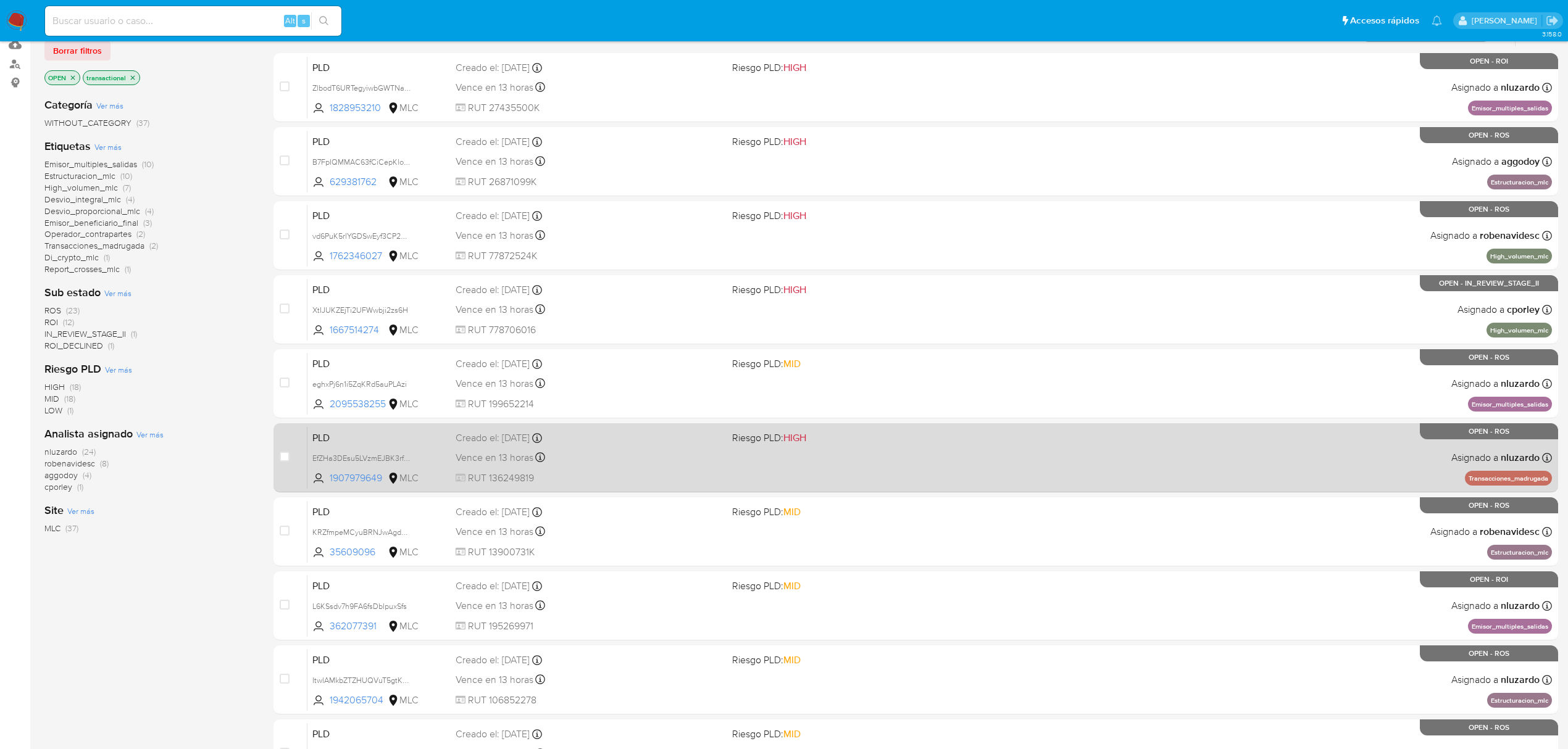
scroll to position [269, 0]
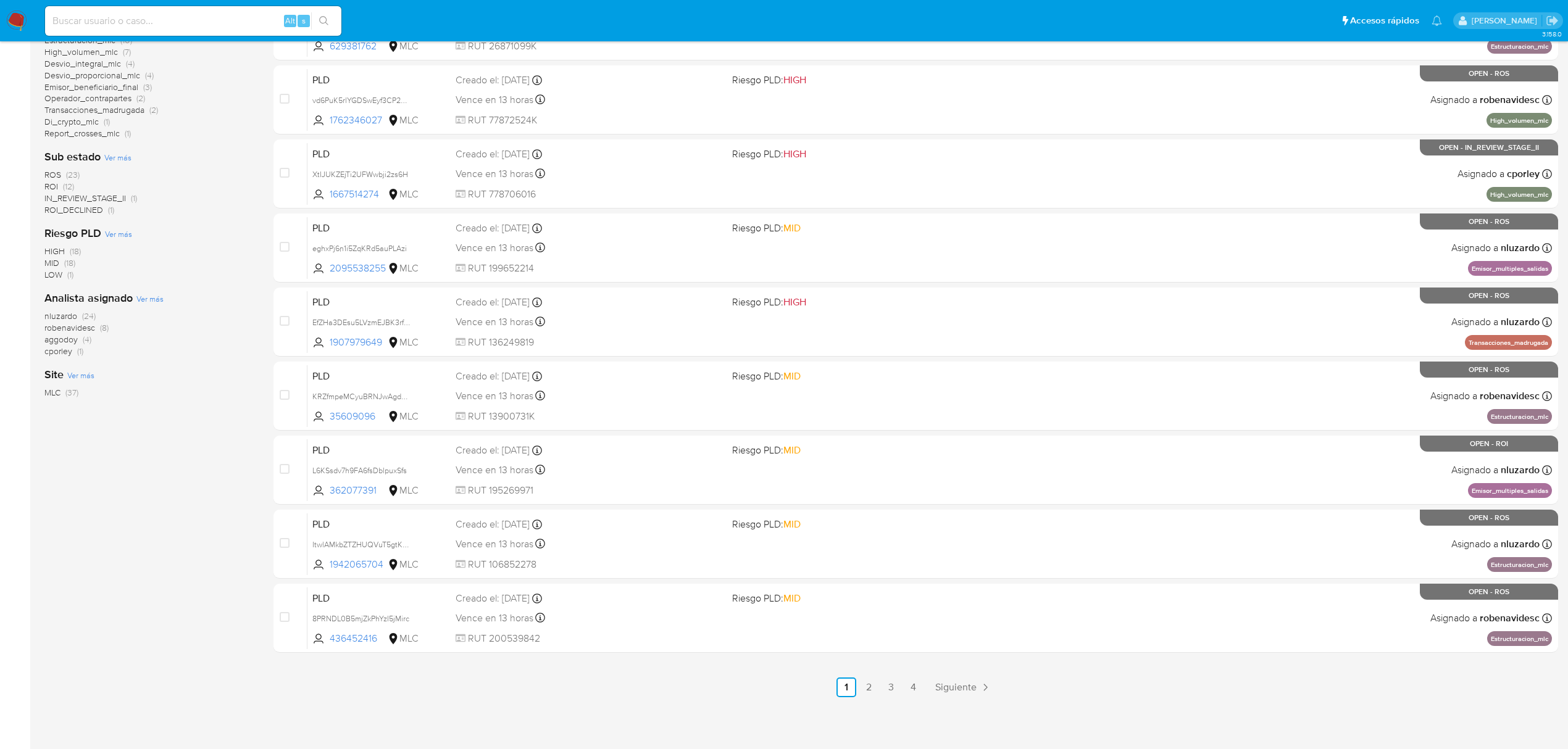
click at [52, 314] on span "nluzardo" at bounding box center [61, 316] width 33 height 12
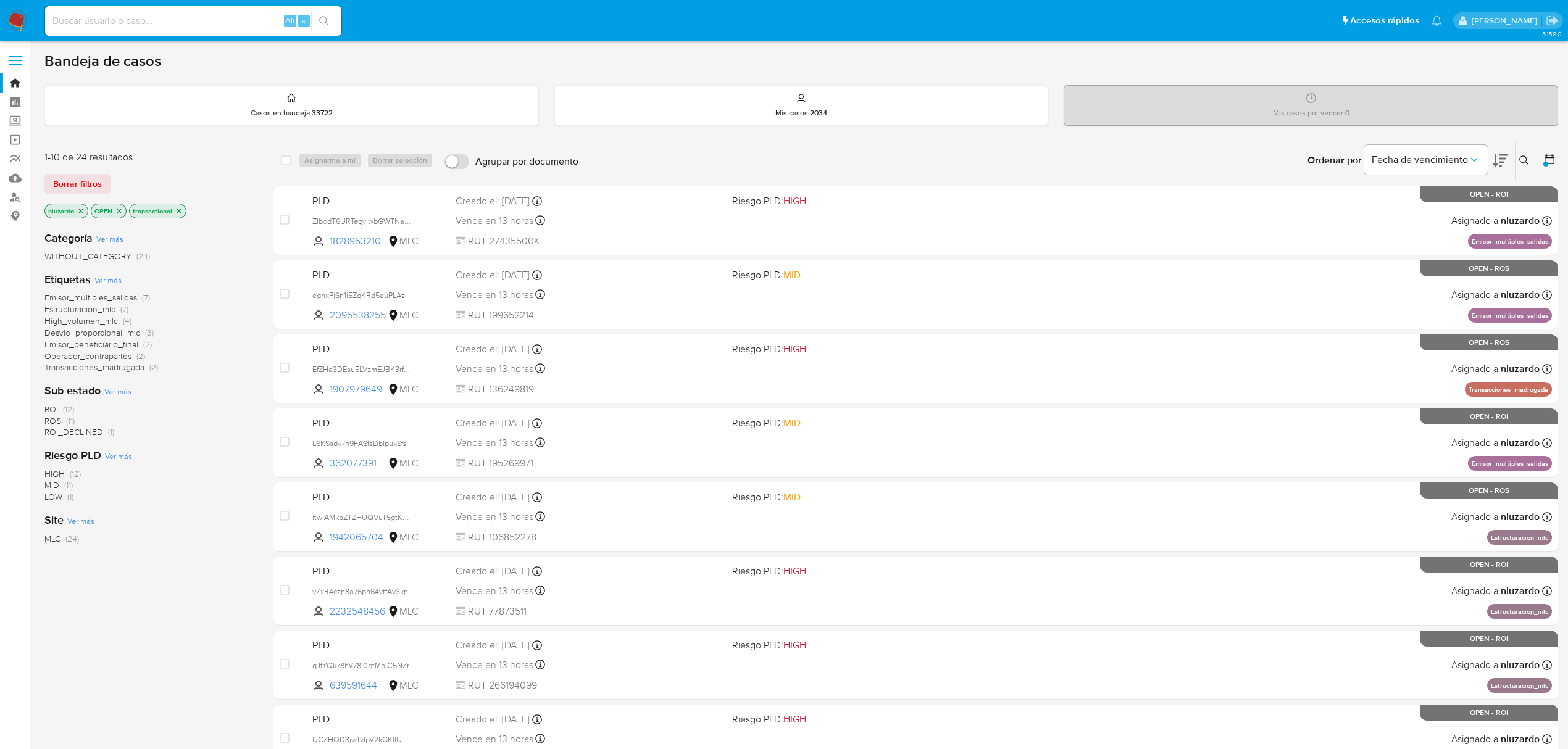
click at [80, 209] on icon "close-filter" at bounding box center [81, 211] width 4 height 4
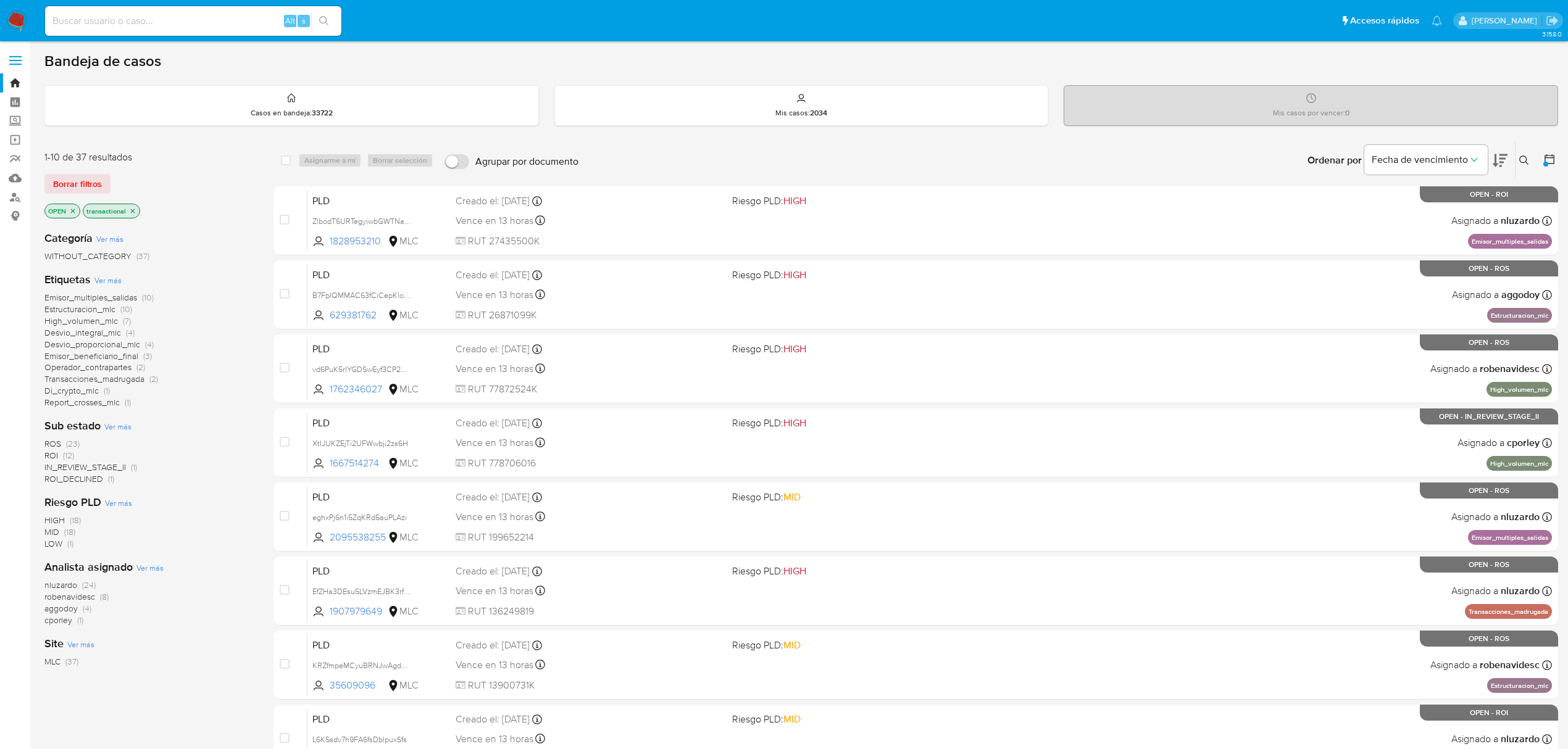
click at [72, 595] on span "robenavidesc" at bounding box center [70, 597] width 51 height 12
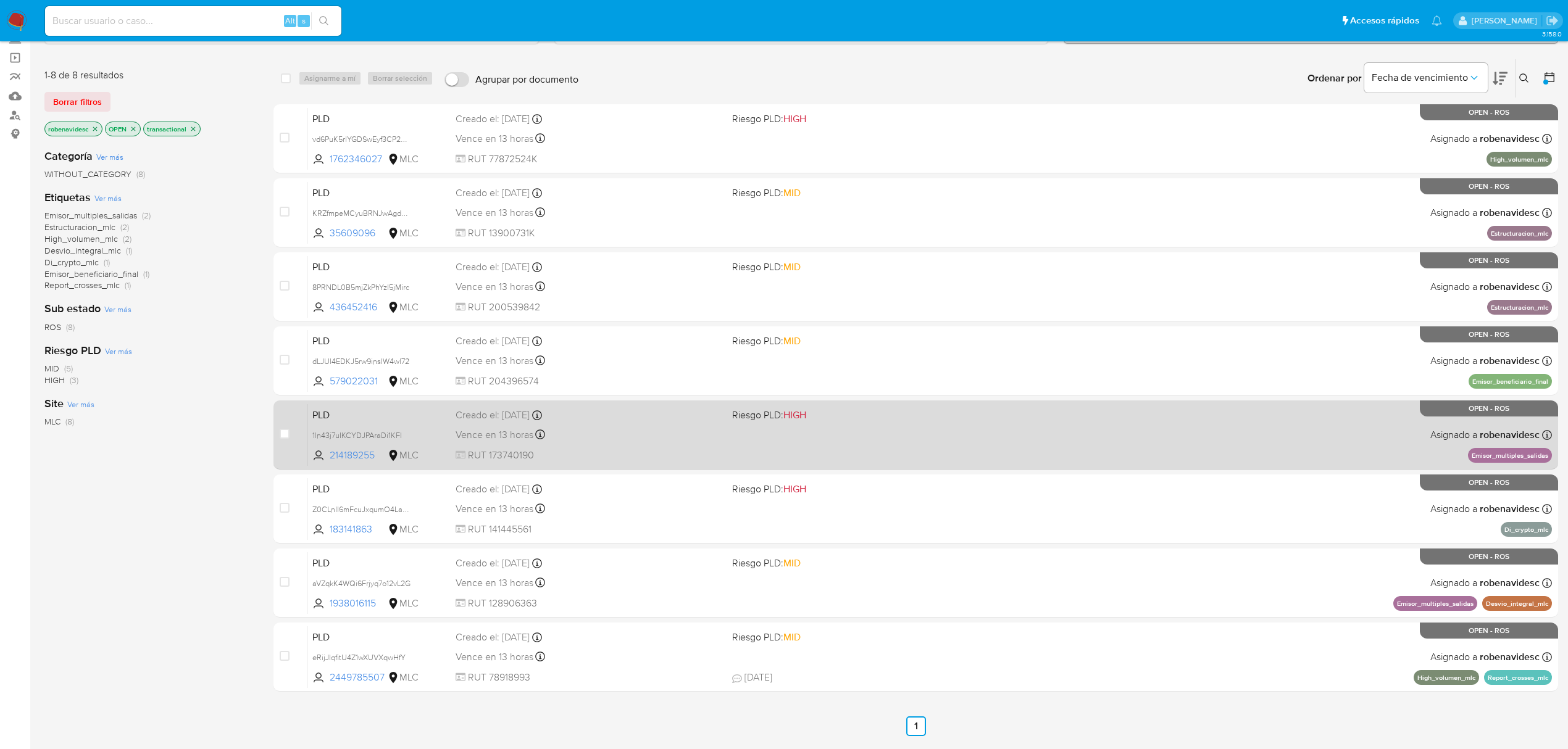
scroll to position [121, 0]
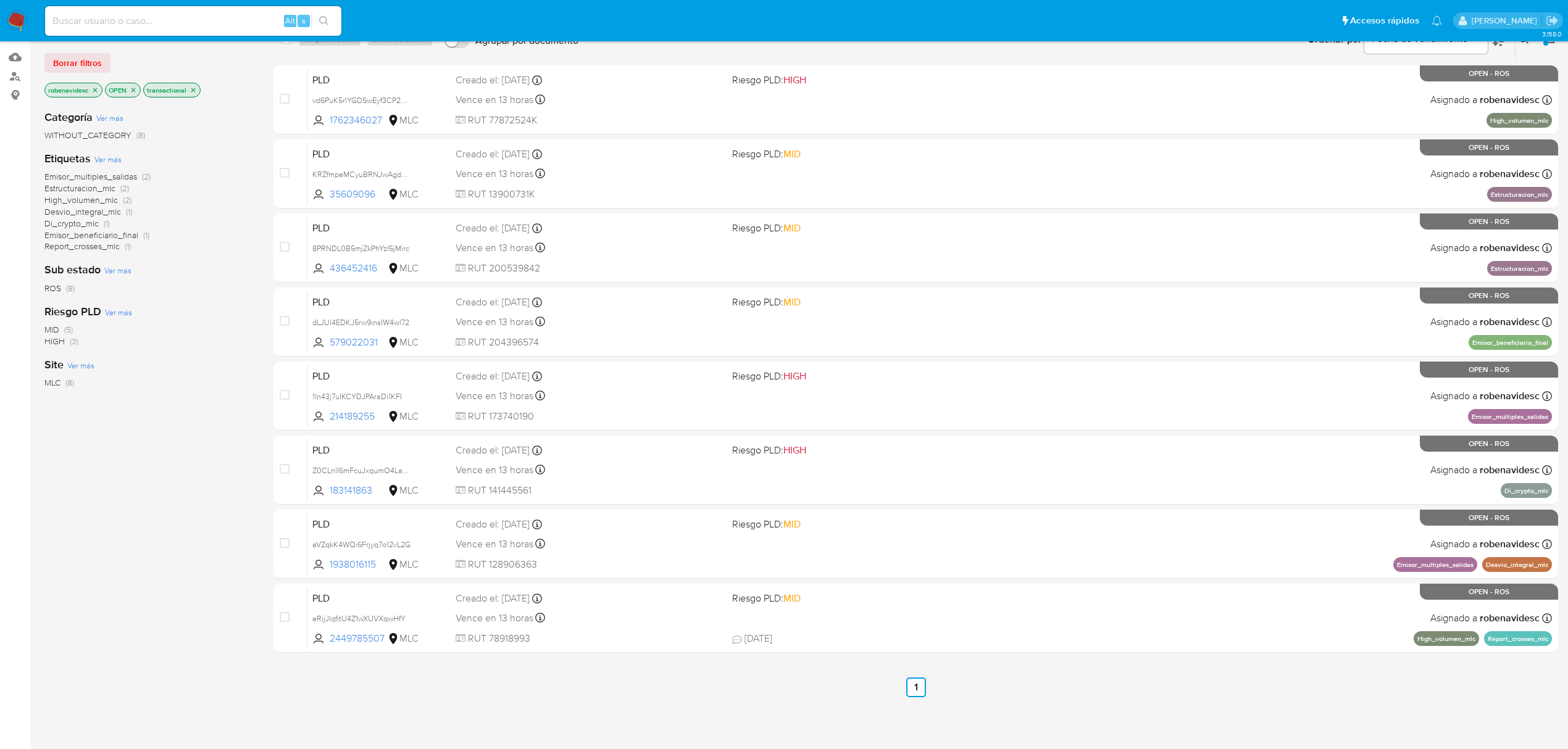
click at [830, 711] on div "3.158.0" at bounding box center [801, 335] width 1514 height 813
click at [657, 675] on div "select-all-cases-checkbox Asignarme a mí Borrar selección Agrupar por documento…" at bounding box center [916, 358] width 1285 height 677
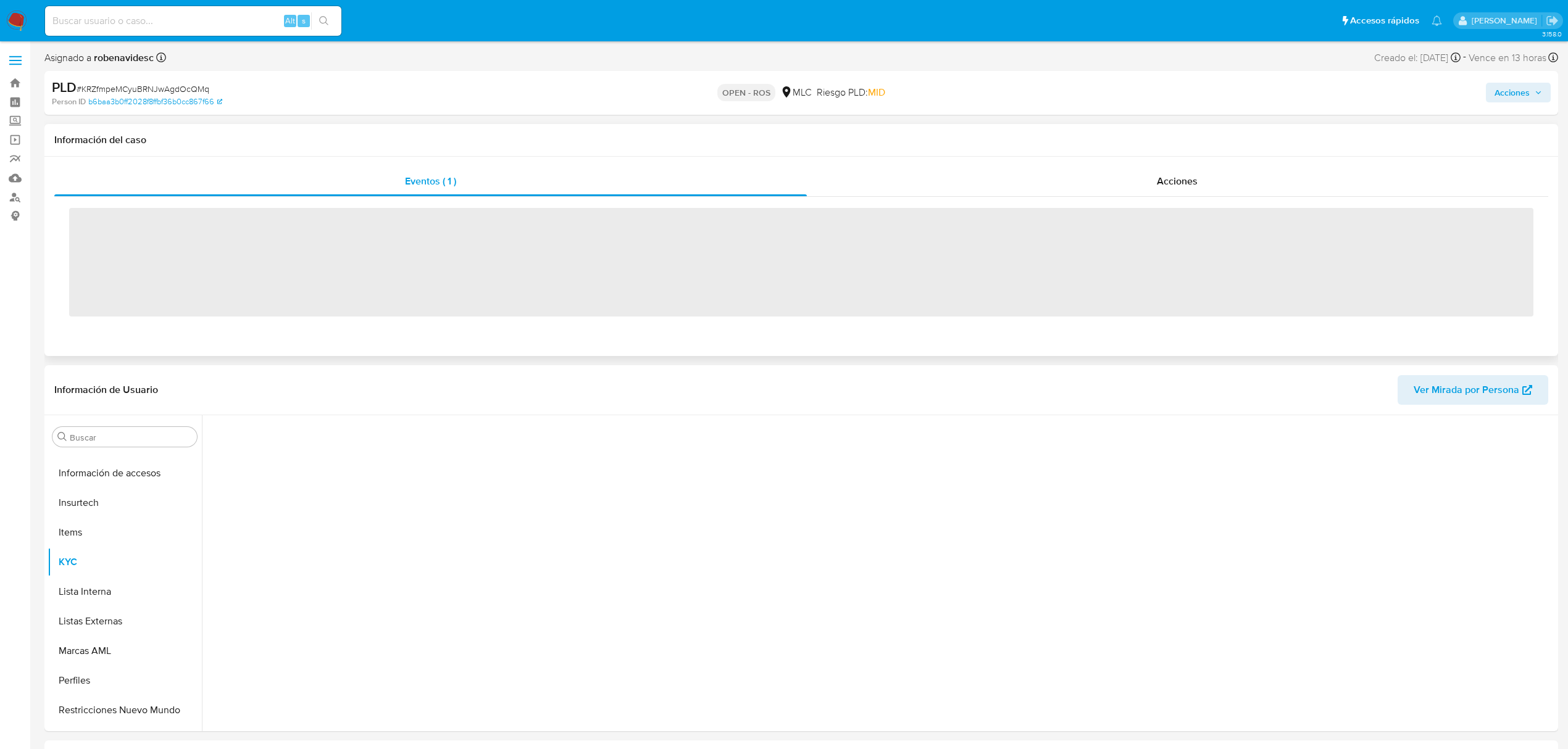
scroll to position [521, 0]
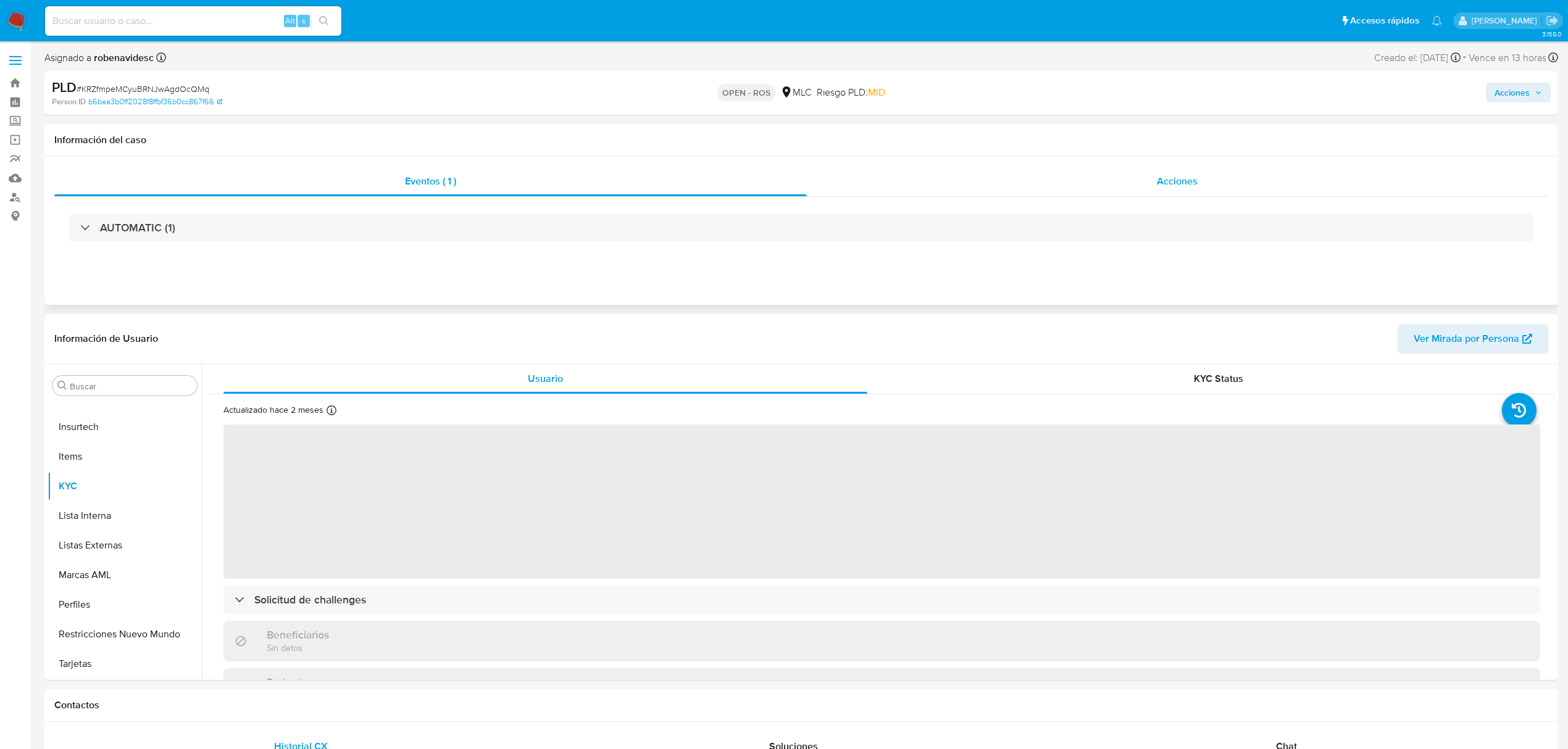
click at [996, 189] on div "Acciones" at bounding box center [1178, 181] width 742 height 30
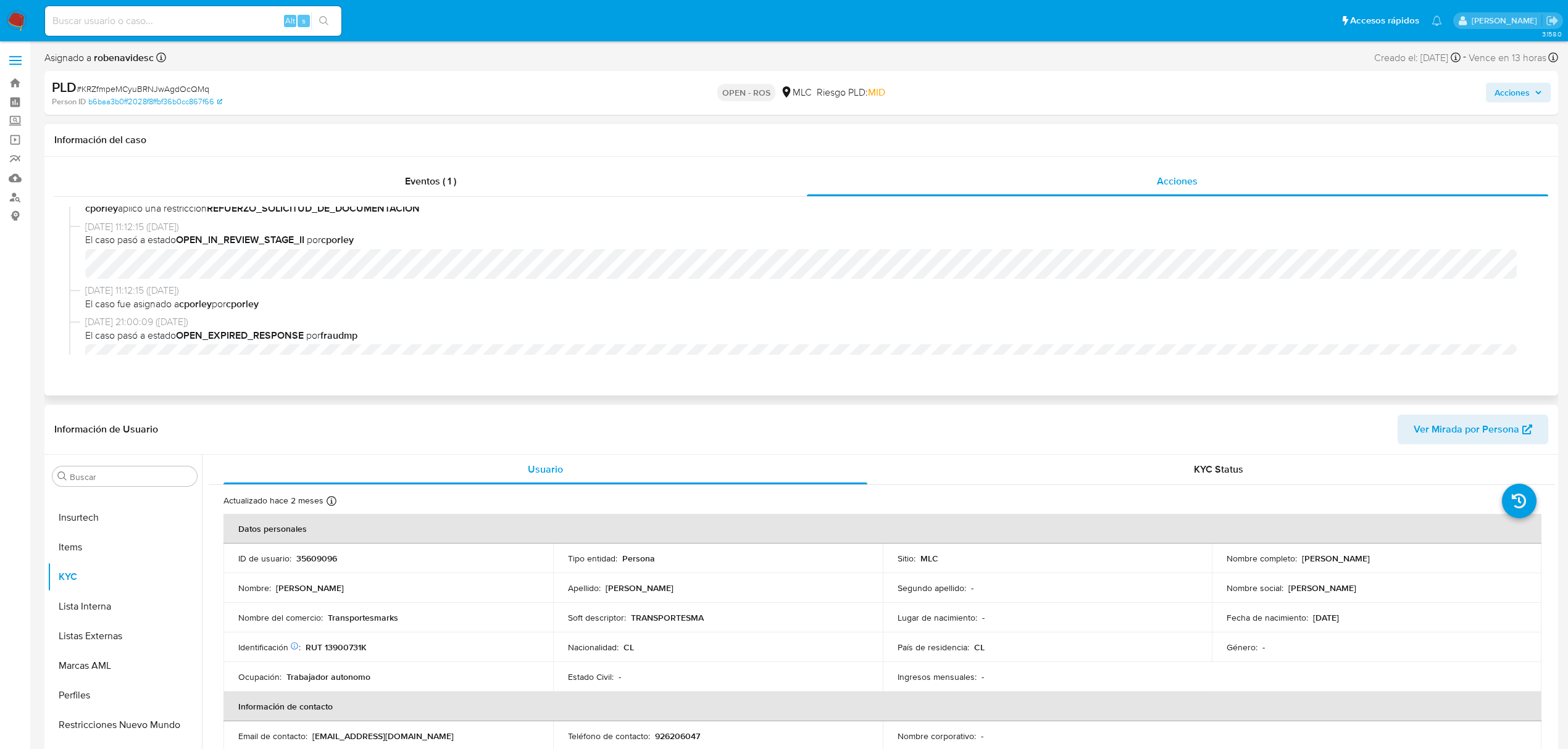
select select "10"
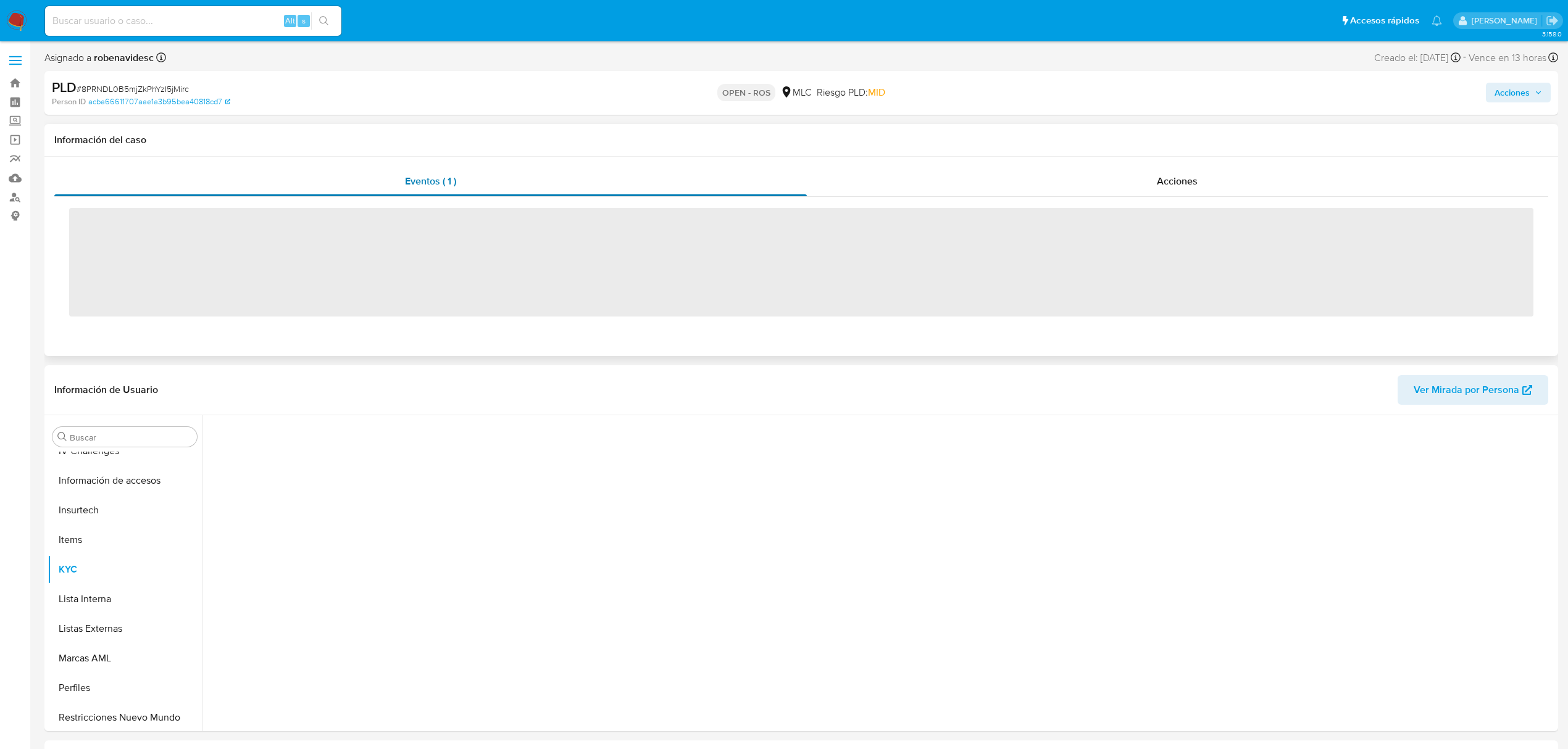
scroll to position [521, 0]
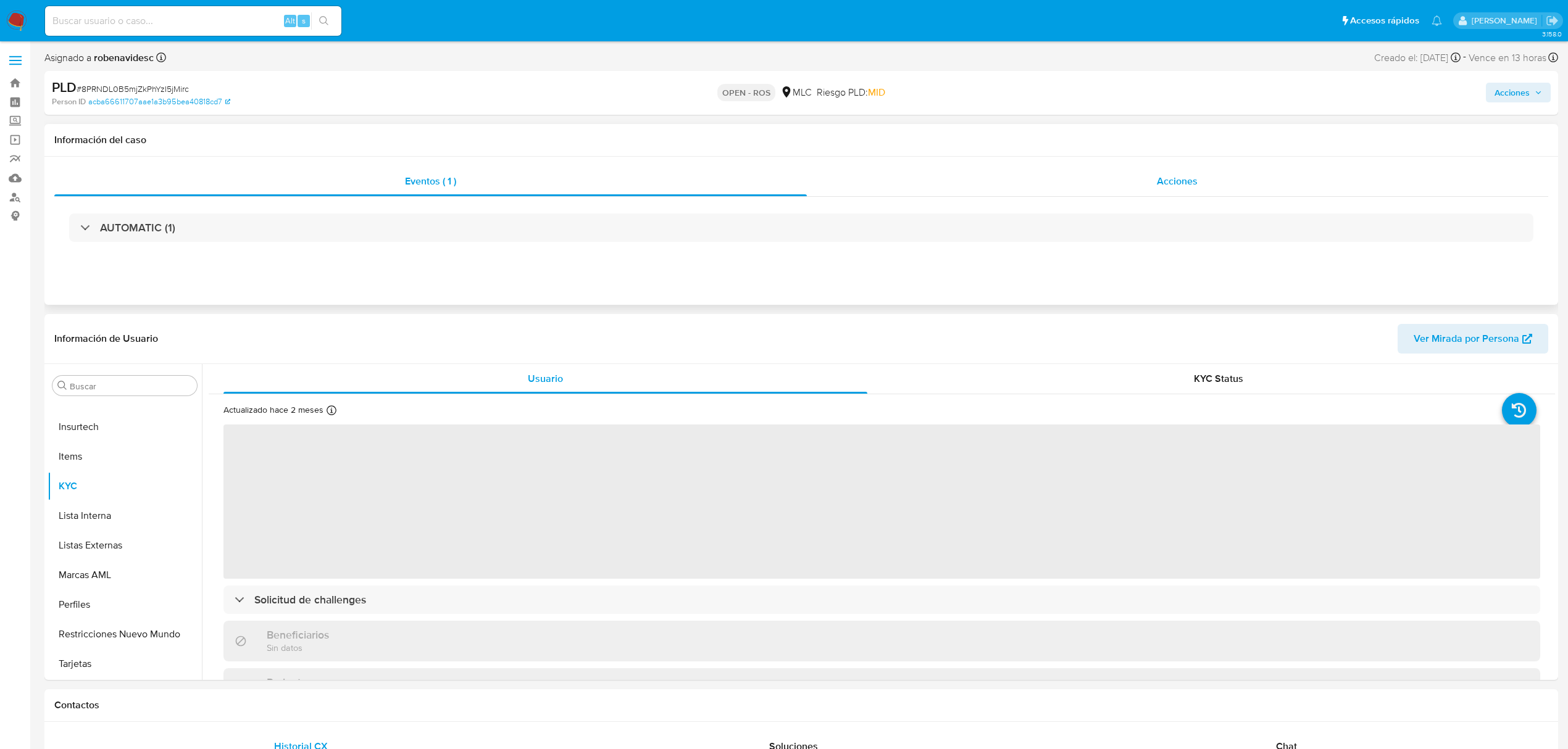
click at [965, 186] on div "Acciones" at bounding box center [1178, 181] width 742 height 30
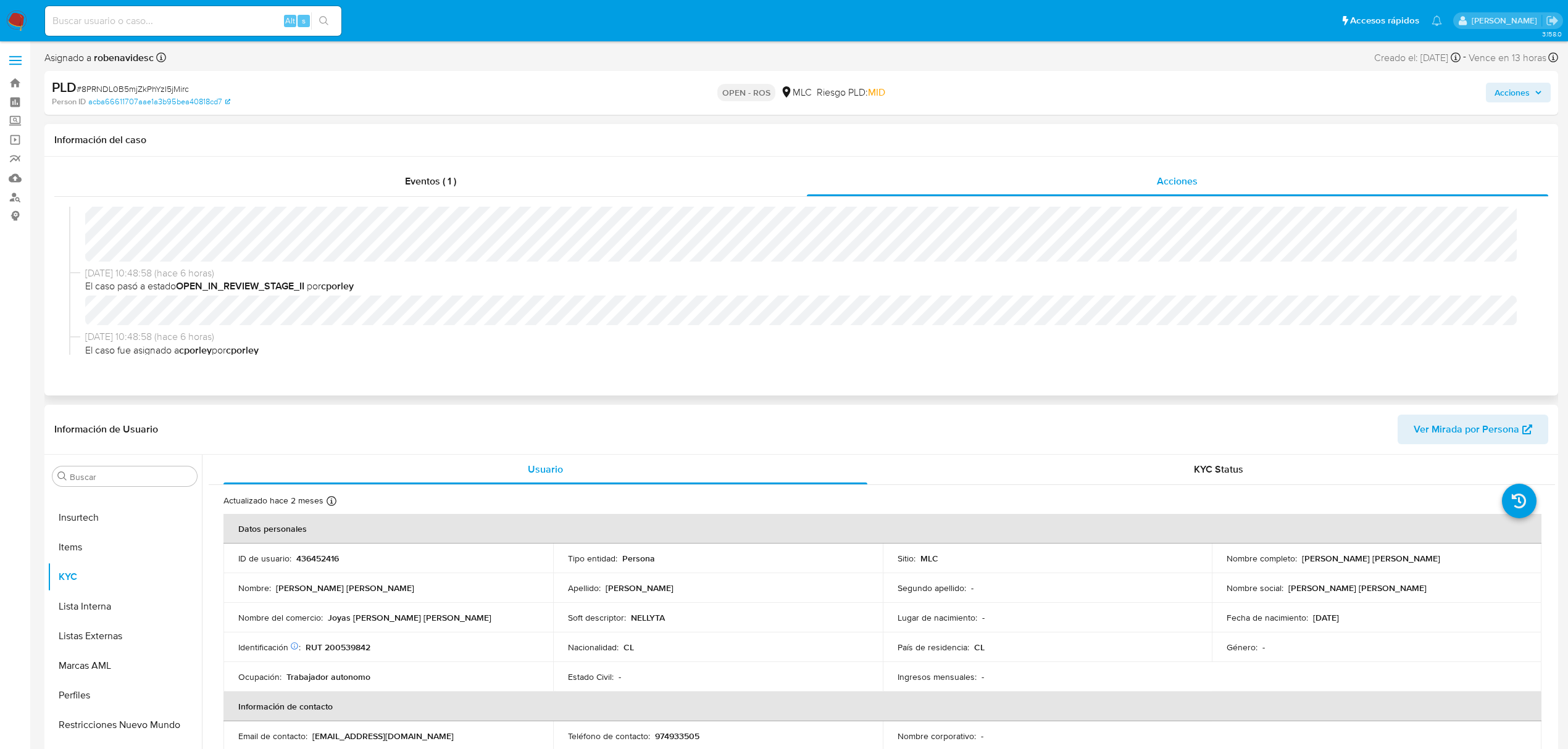
select select "10"
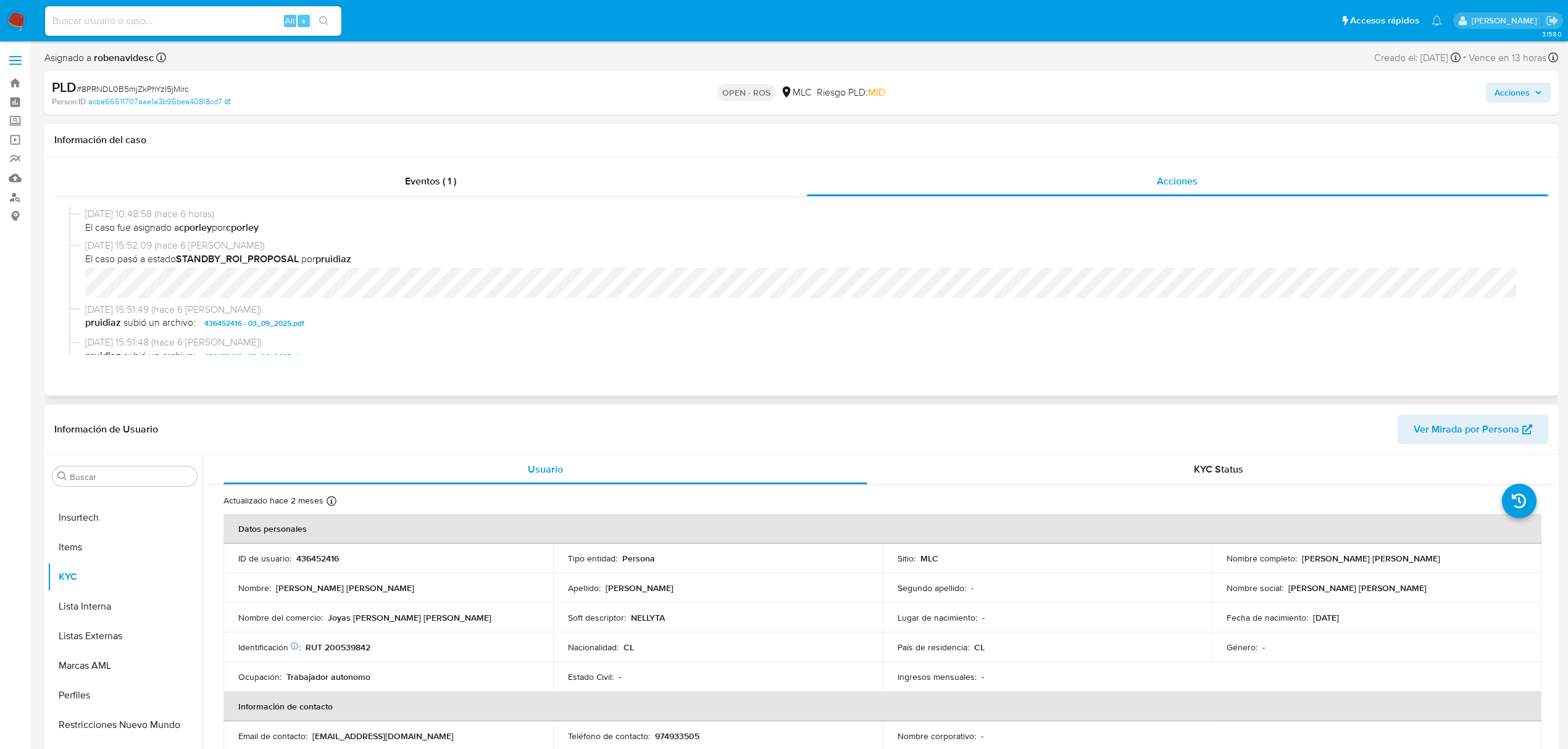
scroll to position [329, 0]
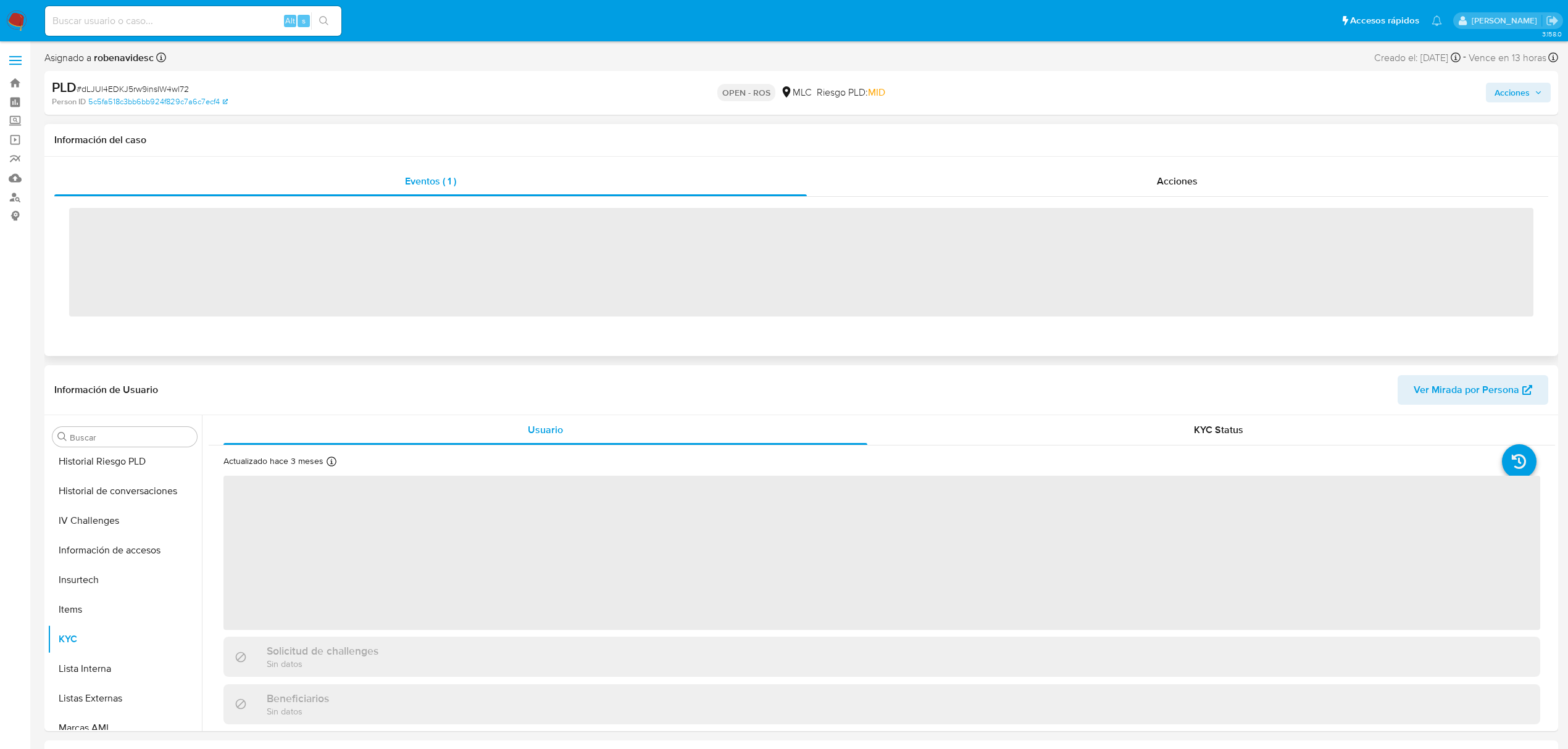
scroll to position [521, 0]
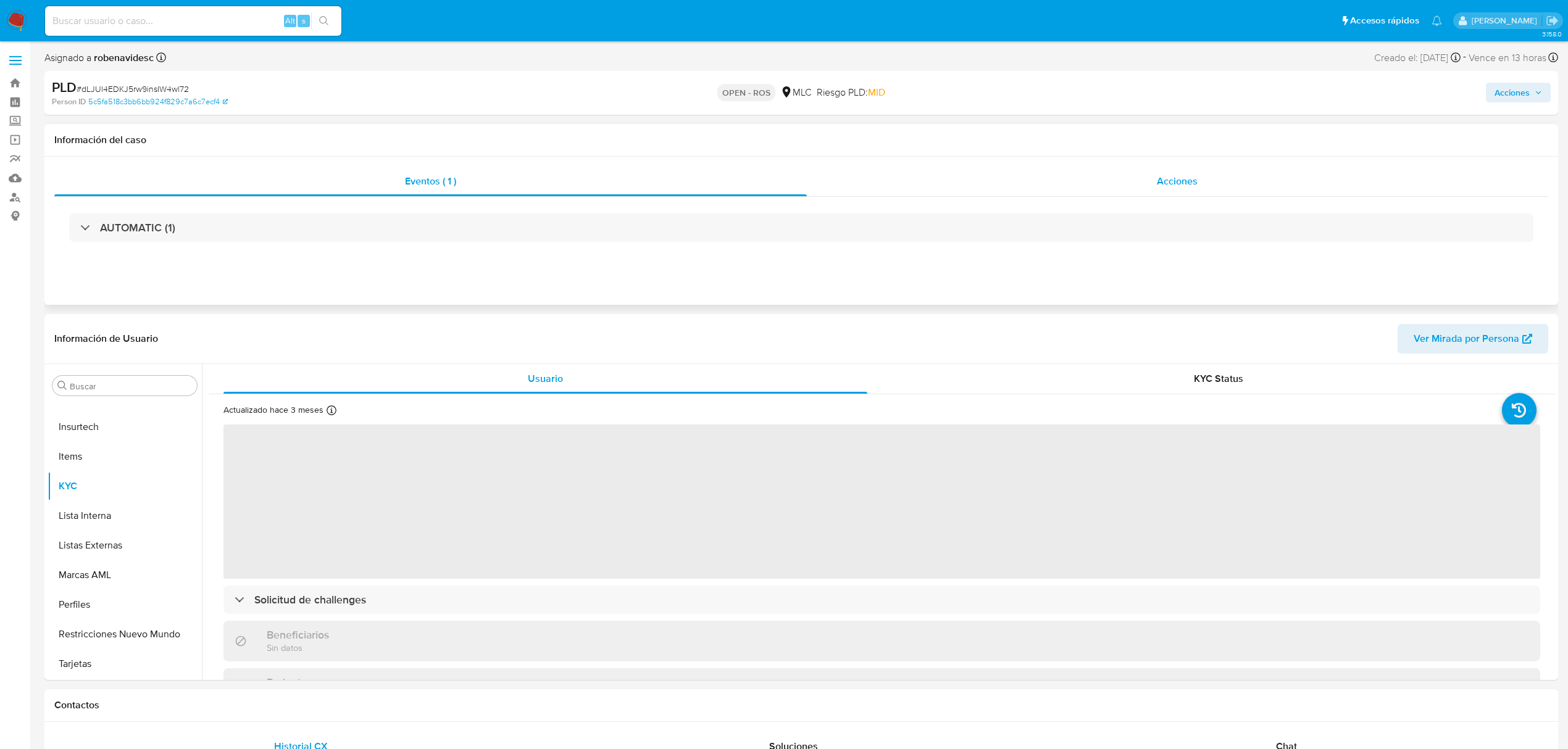
click at [996, 178] on div "Acciones" at bounding box center [1178, 181] width 742 height 30
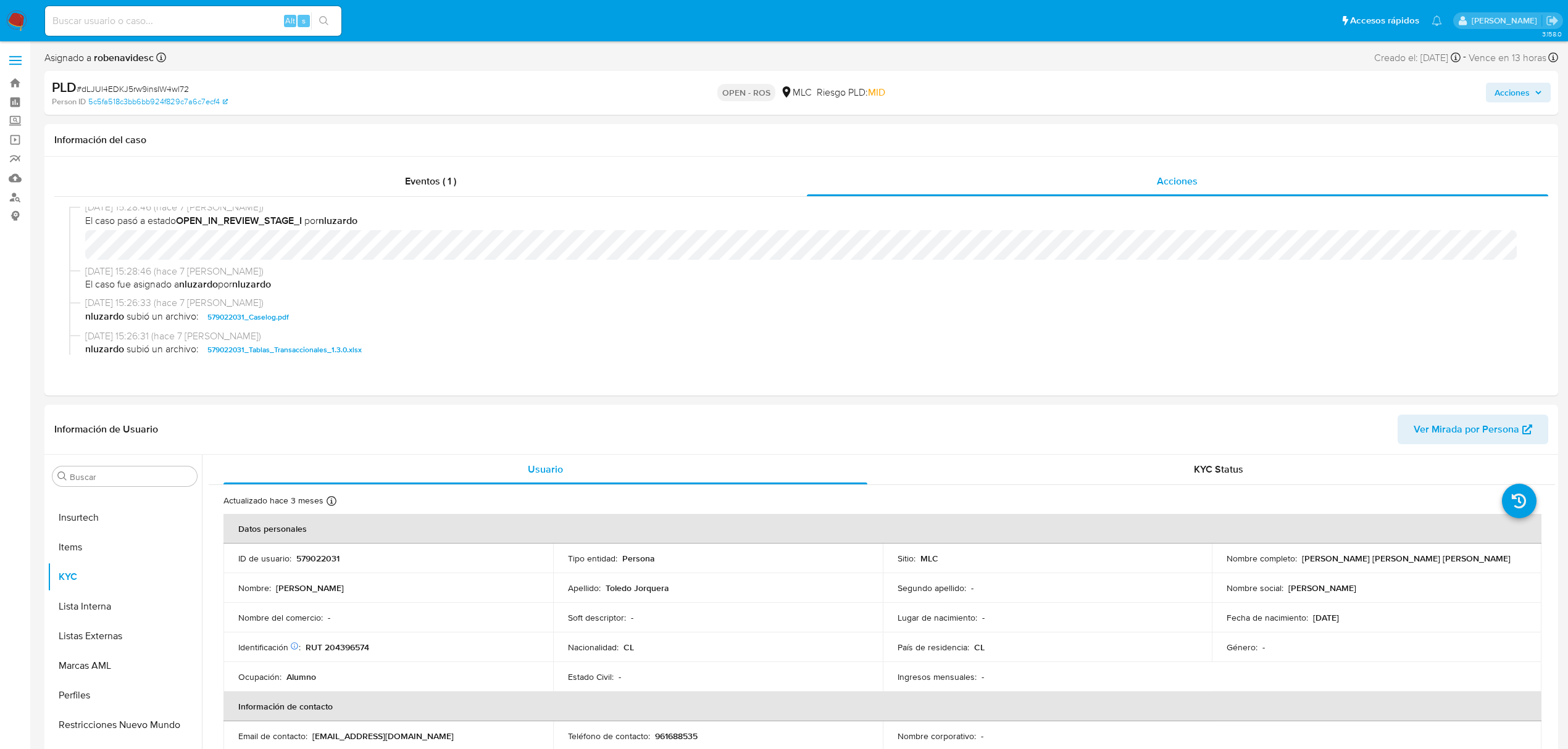
select select "10"
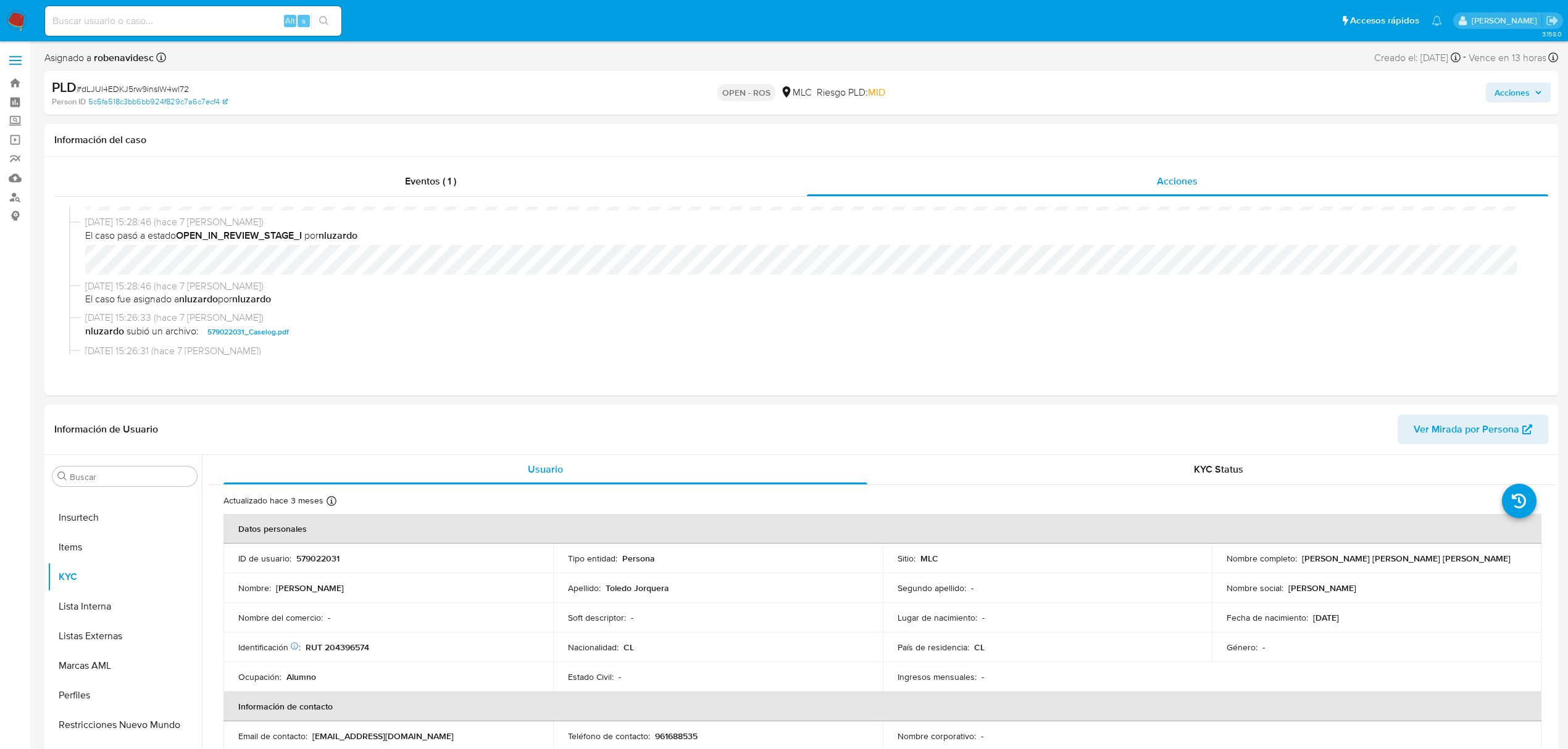
scroll to position [329, 0]
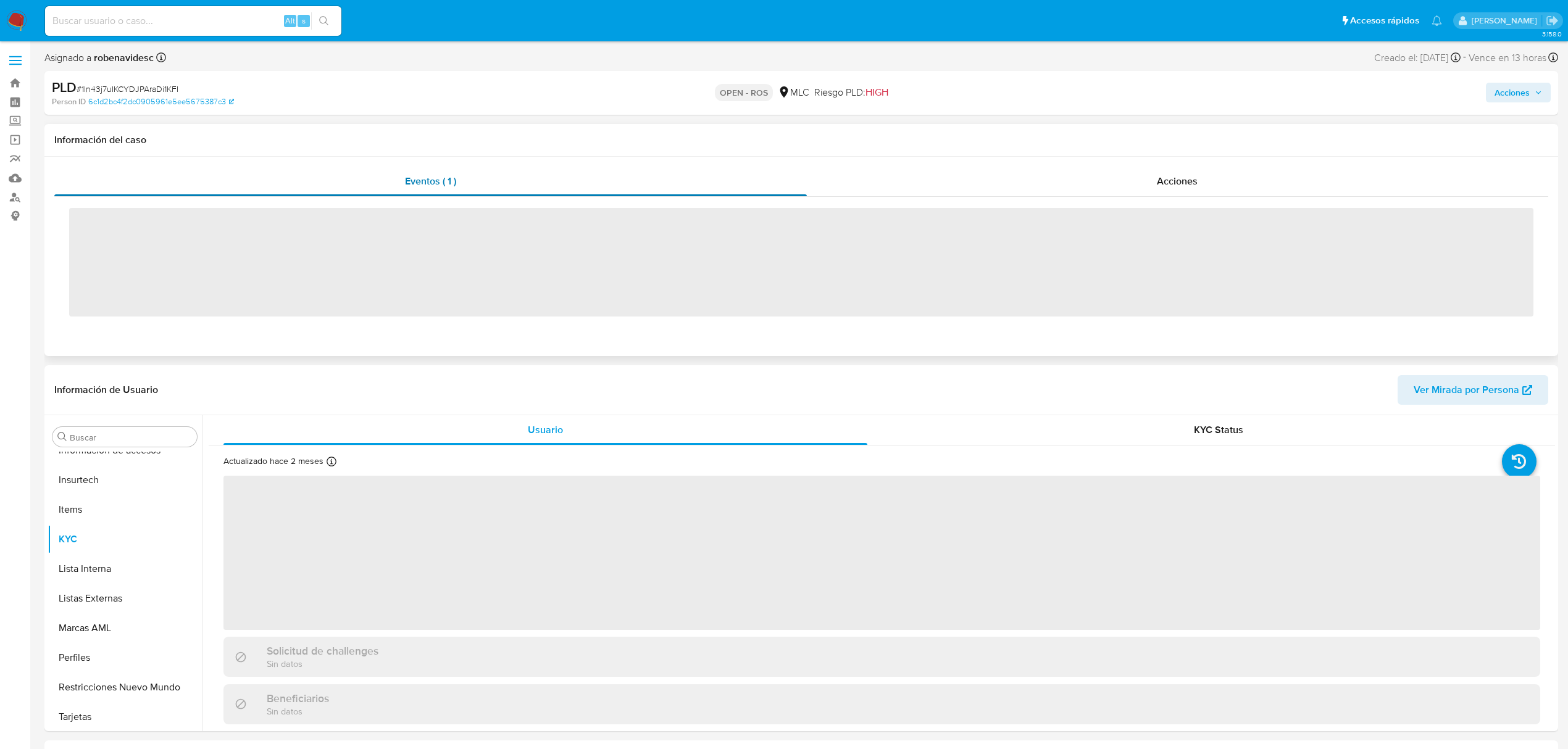
scroll to position [521, 0]
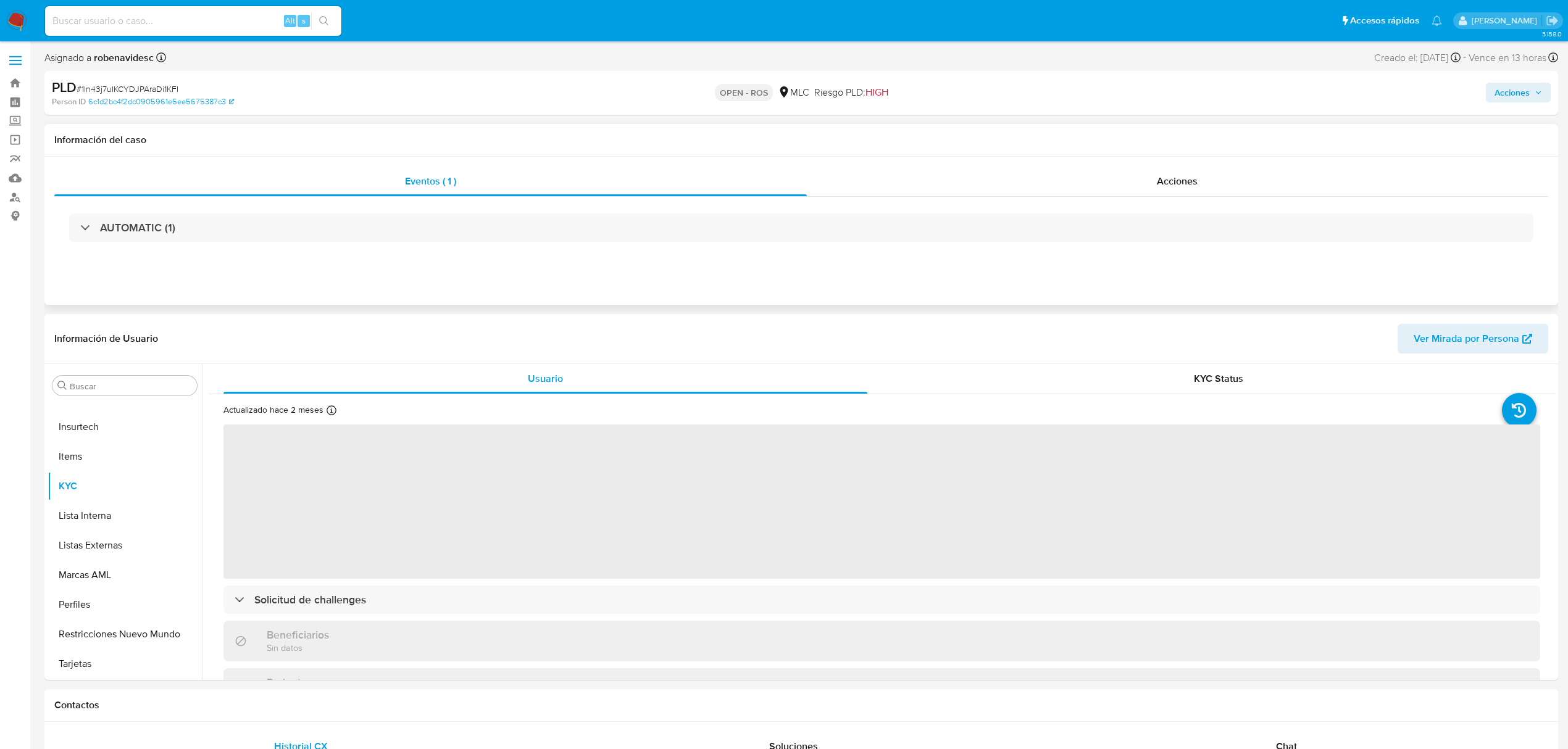
click at [875, 202] on div "AUTOMATIC (1)" at bounding box center [801, 228] width 1494 height 61
click at [868, 191] on div "Acciones" at bounding box center [1178, 181] width 742 height 30
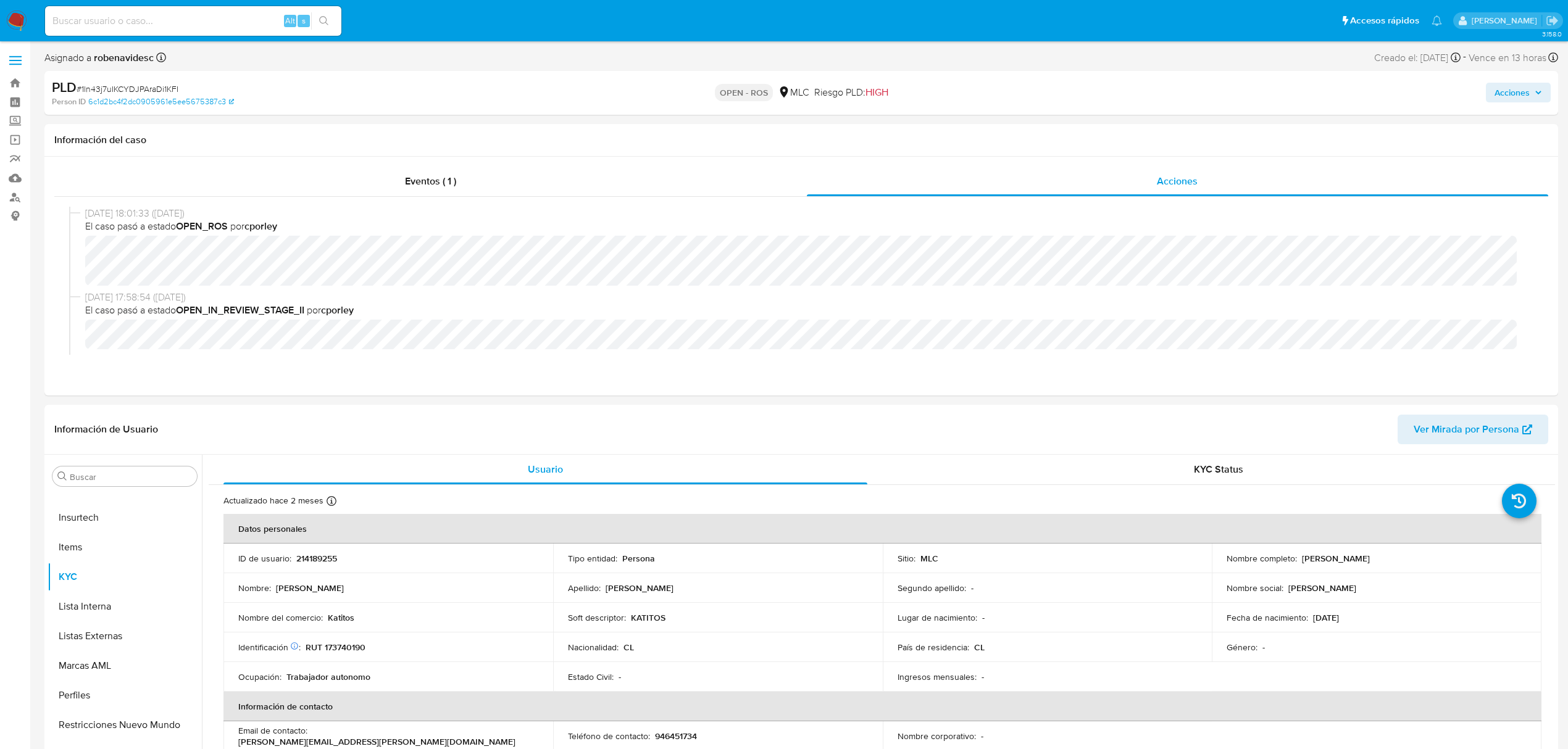
select select "10"
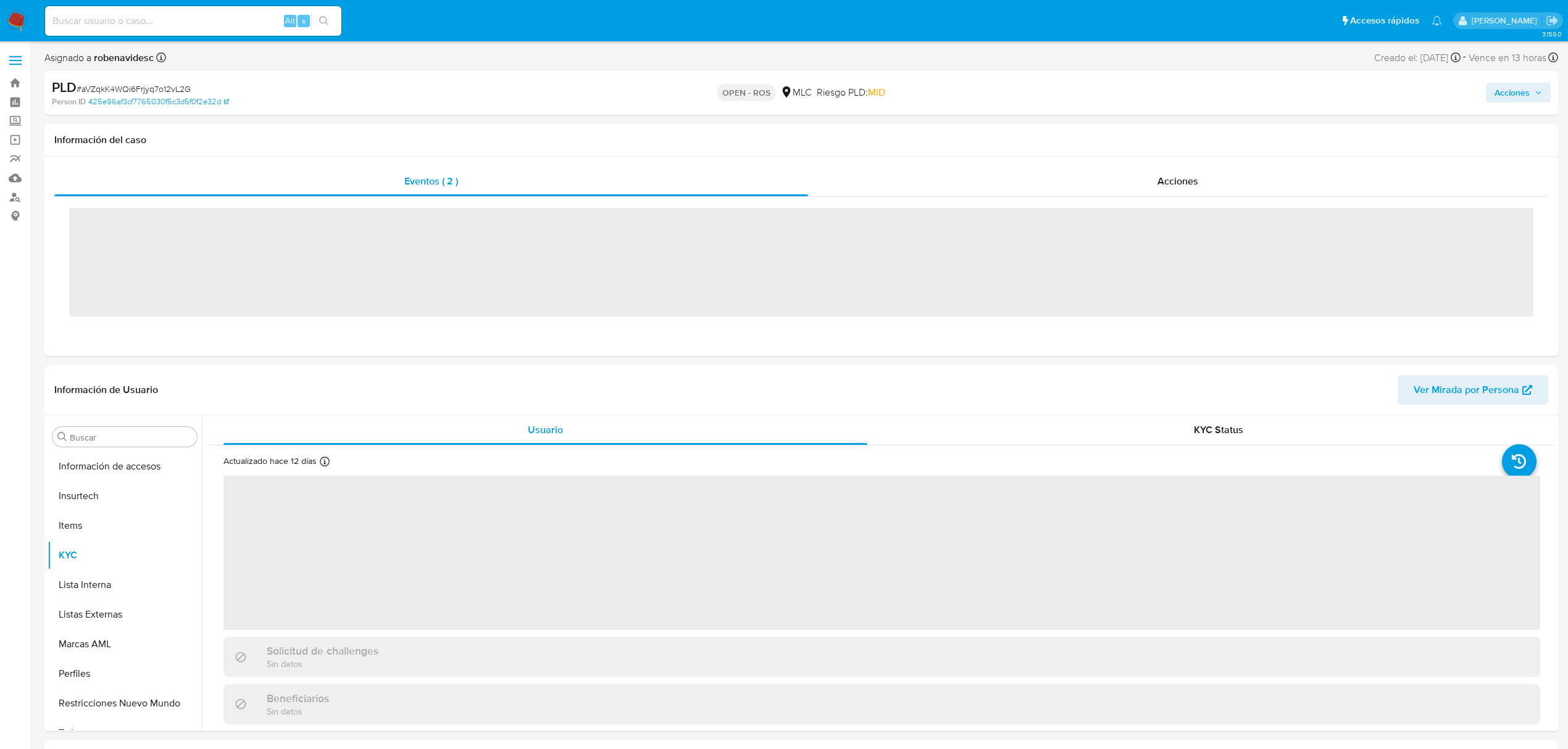
scroll to position [521, 0]
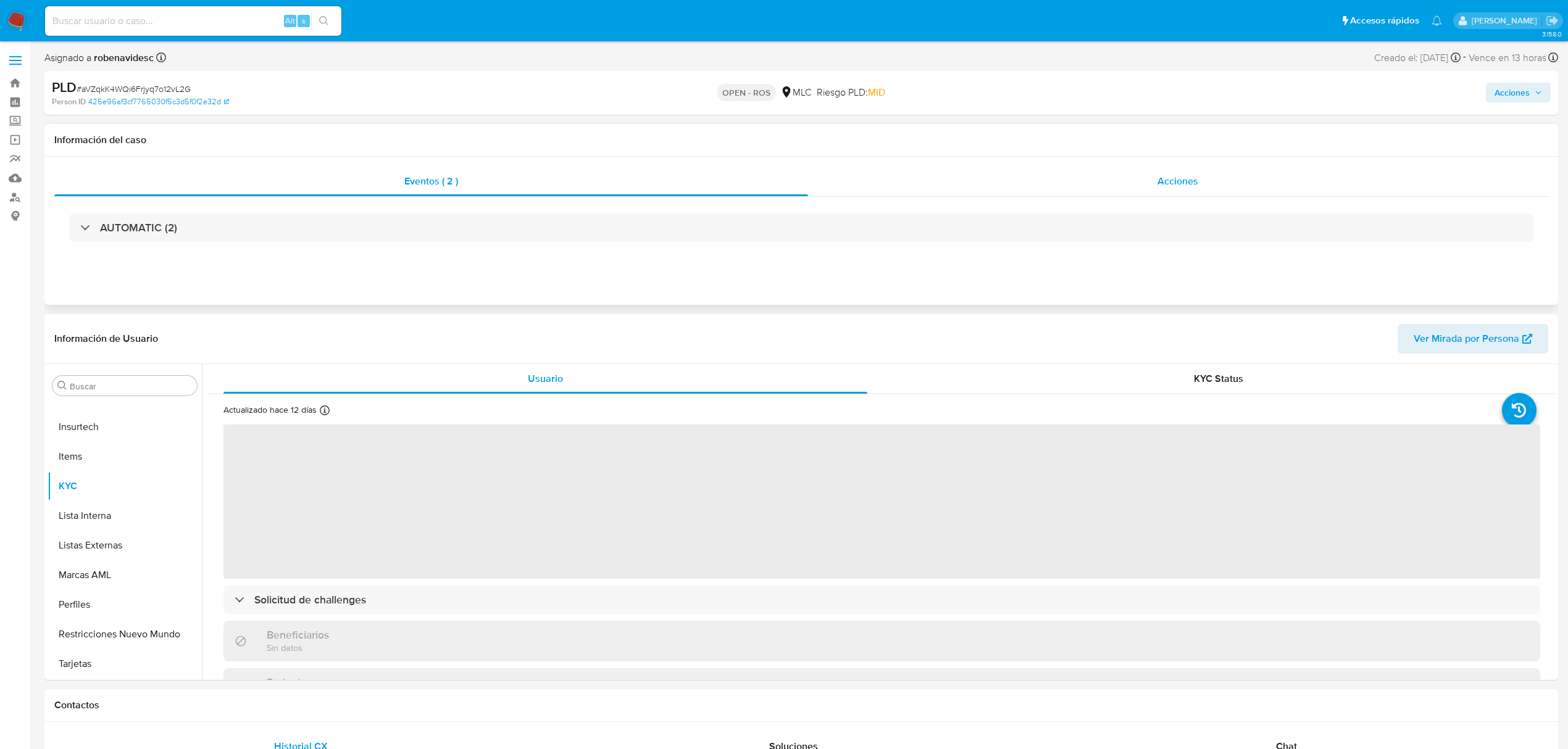
click at [901, 190] on div "Acciones" at bounding box center [1178, 181] width 741 height 30
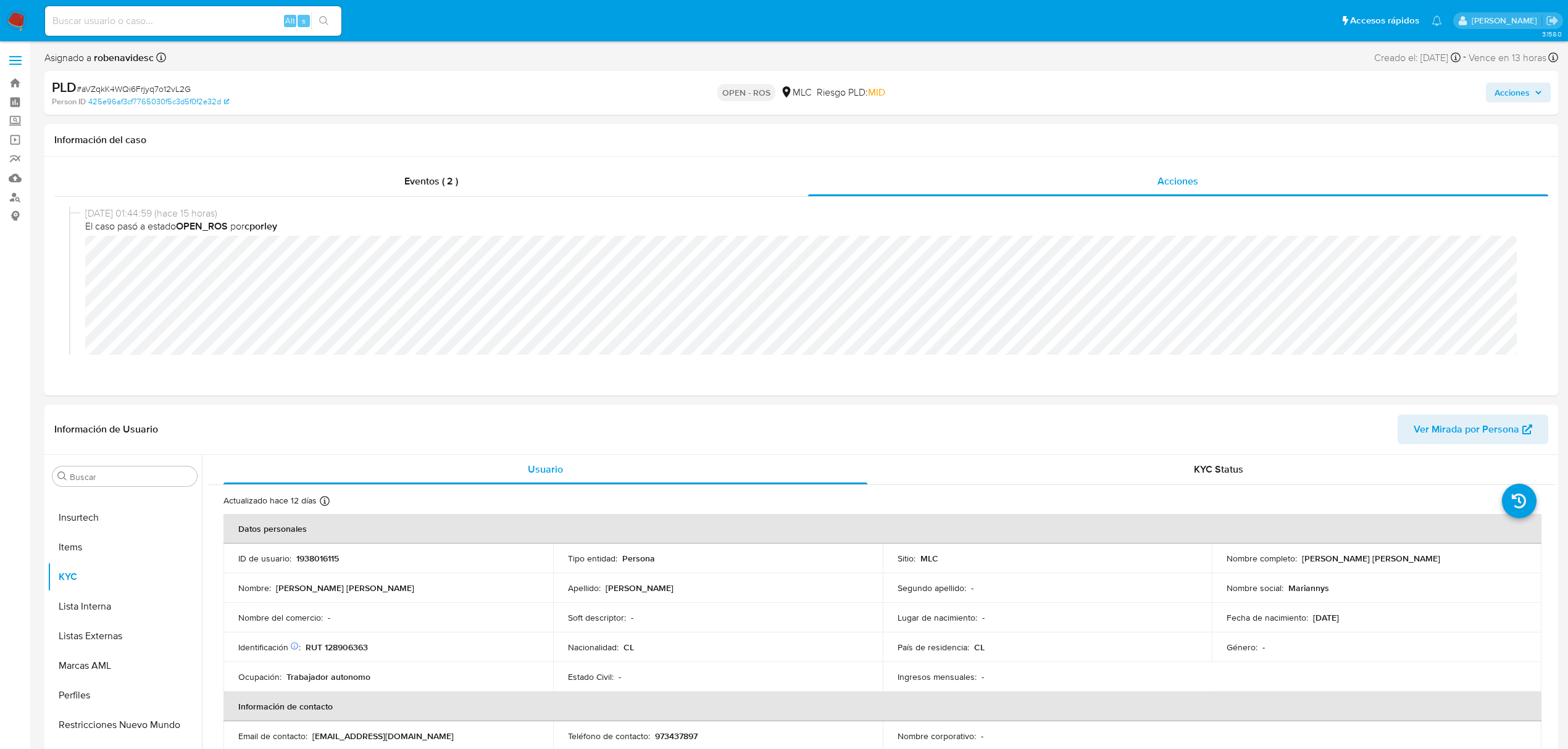
select select "10"
